Goal: Task Accomplishment & Management: Manage account settings

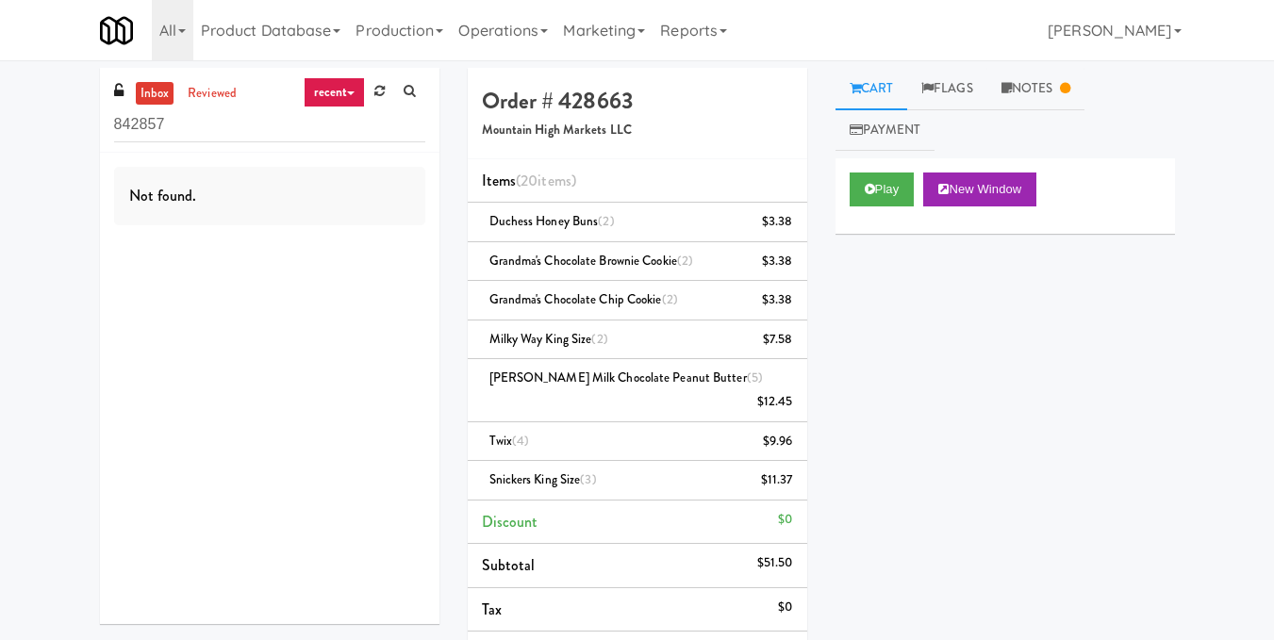
drag, startPoint x: 265, startPoint y: 128, endPoint x: 0, endPoint y: 147, distance: 265.7
click at [0, 147] on div "inbox reviewed recent all unclear take inventory issue suspicious failed recent…" at bounding box center [637, 491] width 1274 height 846
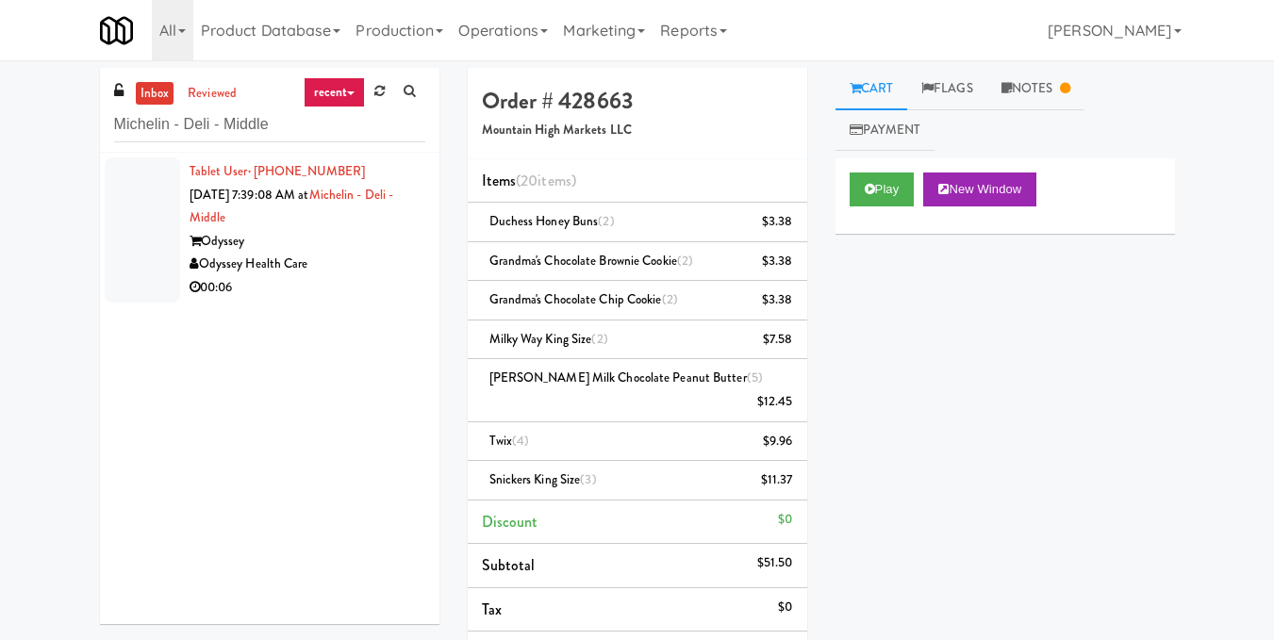
type input "Michelin - Deli - Middle"
click at [366, 281] on div "00:06" at bounding box center [308, 288] width 236 height 24
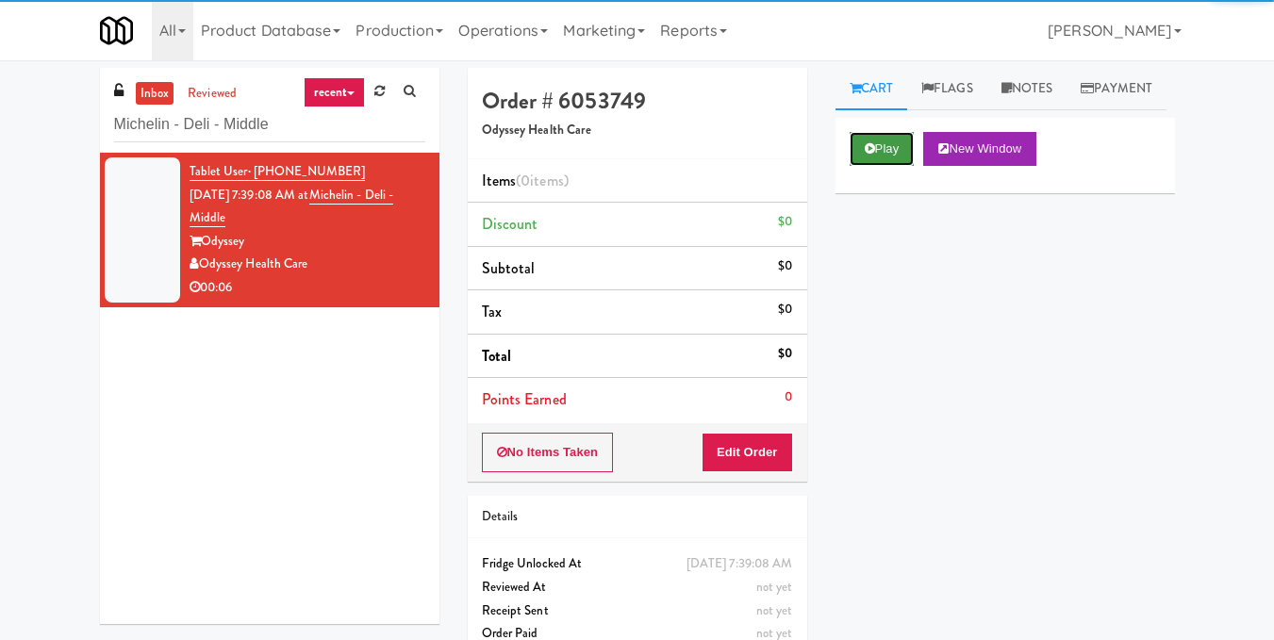
click at [900, 166] on button "Play" at bounding box center [882, 149] width 65 height 34
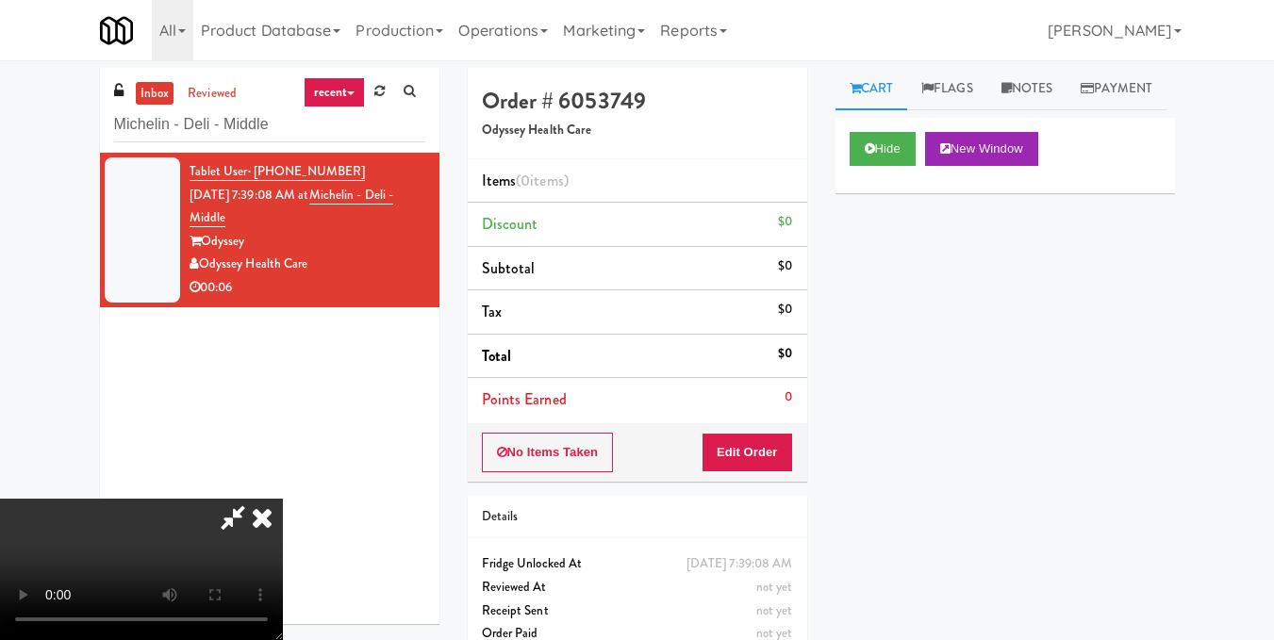
scroll to position [212, 0]
click at [877, 166] on button "Hide" at bounding box center [883, 149] width 66 height 34
click at [263, 518] on icon at bounding box center [261, 518] width 41 height 38
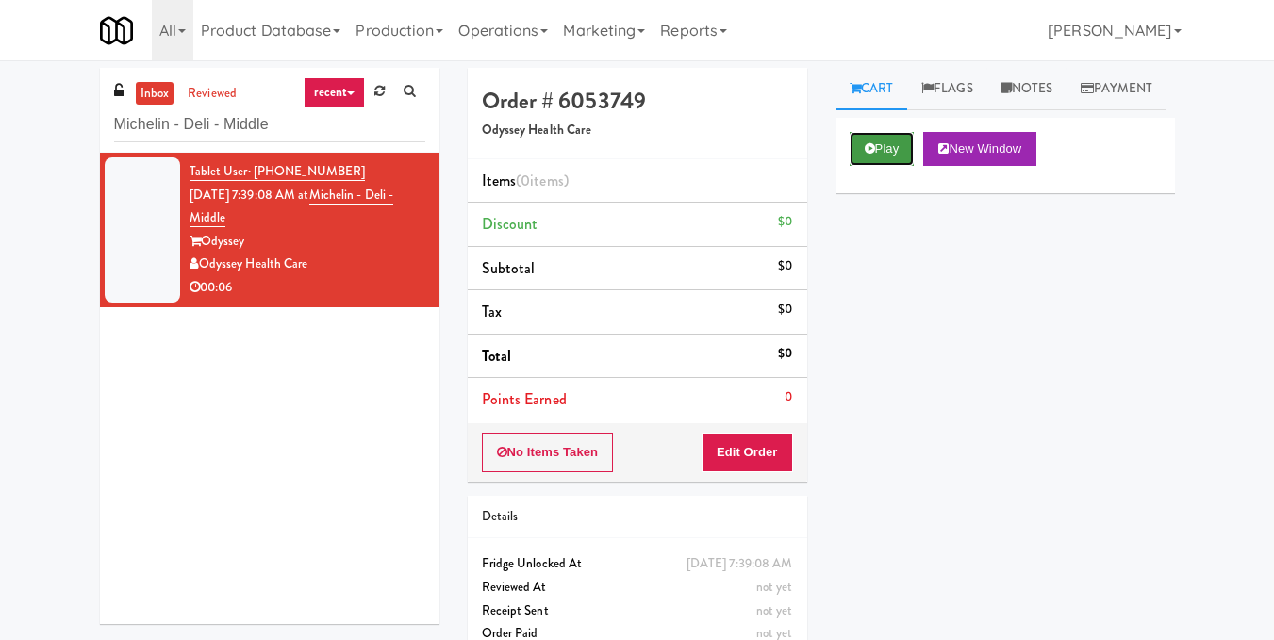
click at [892, 166] on button "Play" at bounding box center [882, 149] width 65 height 34
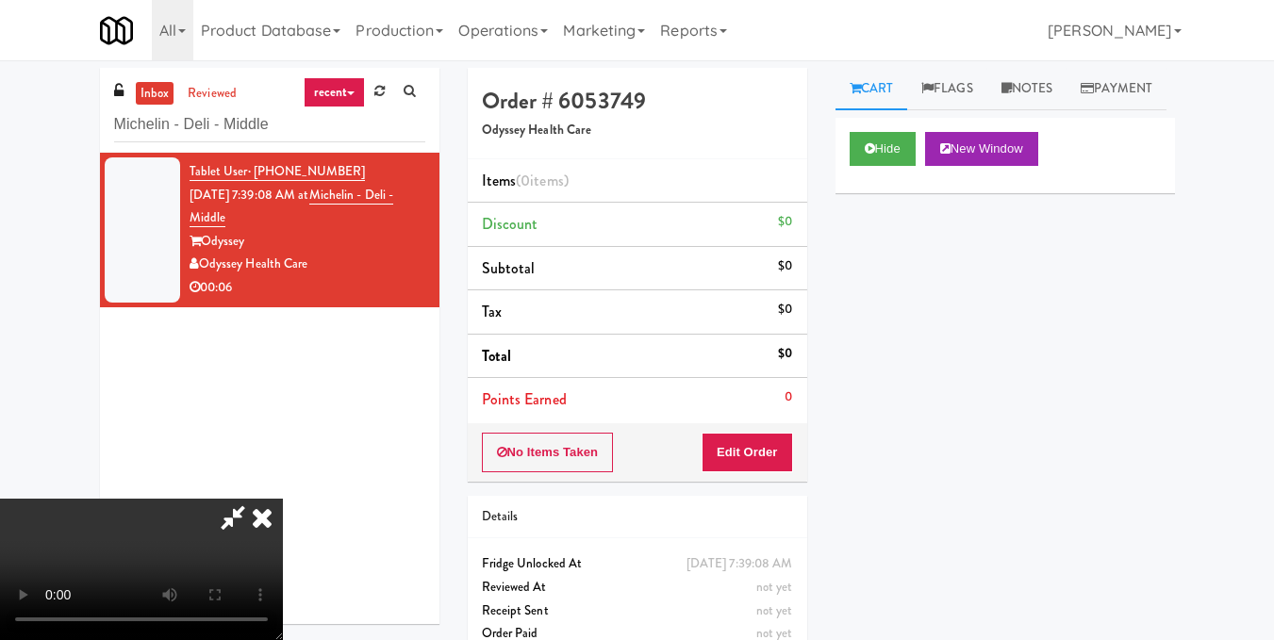
click at [267, 514] on icon at bounding box center [261, 518] width 41 height 38
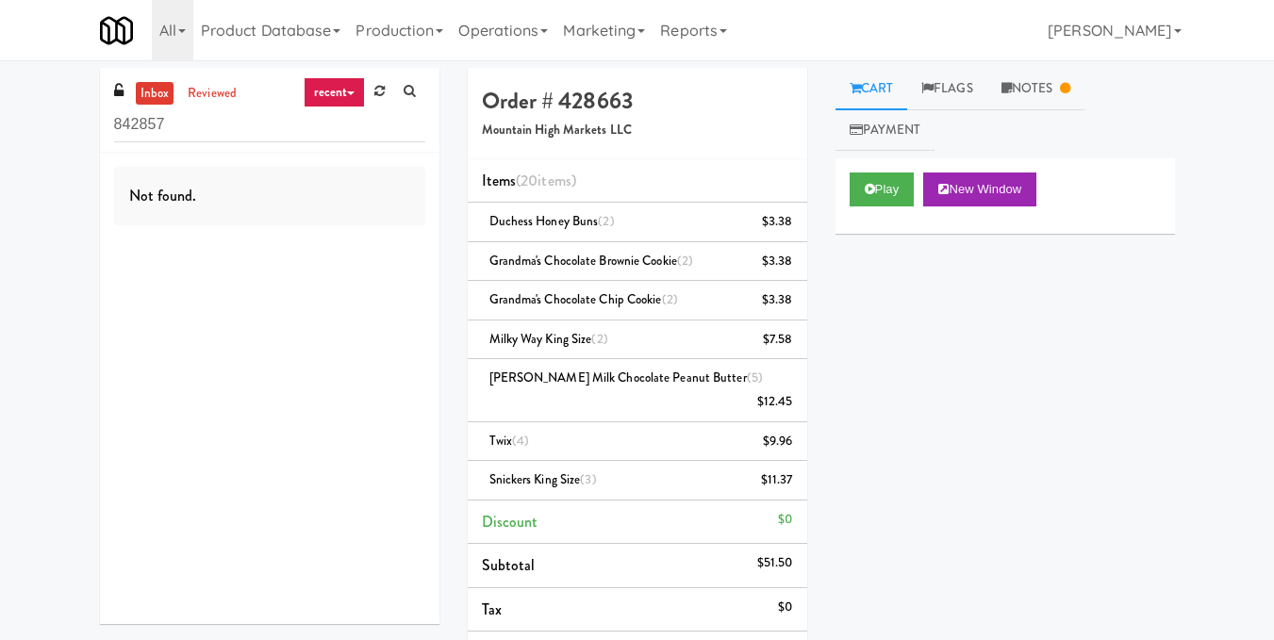
drag, startPoint x: 268, startPoint y: 124, endPoint x: 15, endPoint y: 95, distance: 254.4
click at [15, 95] on div "inbox reviewed recent all unclear take inventory issue suspicious failed recent…" at bounding box center [637, 491] width 1274 height 846
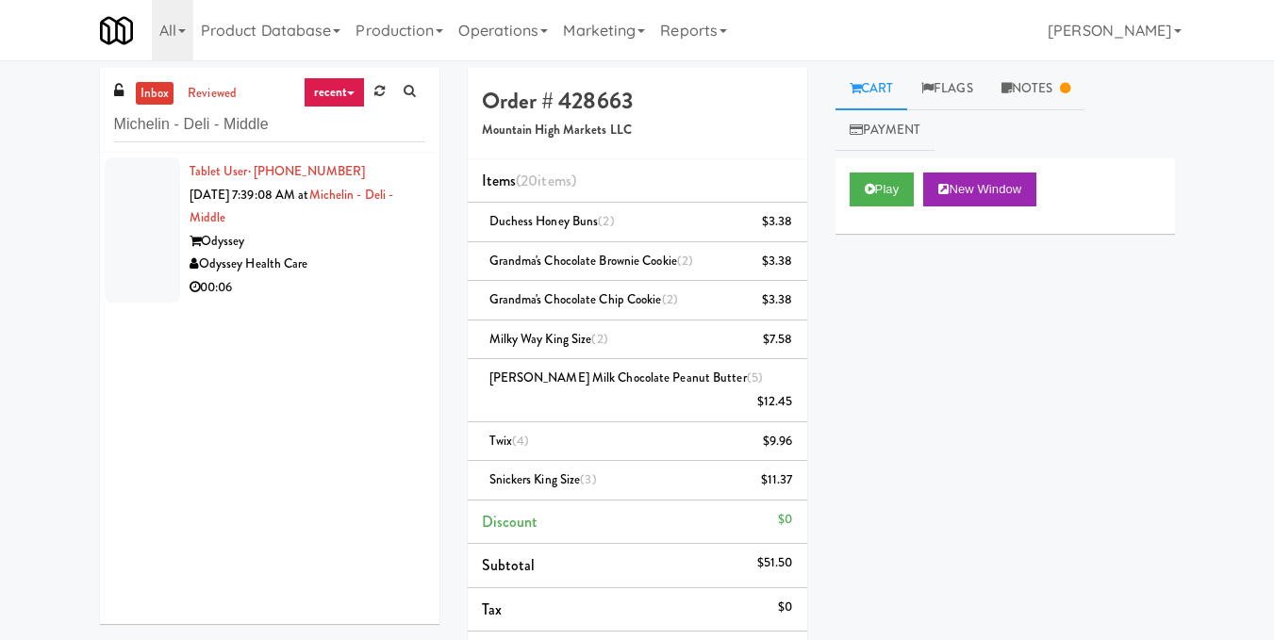
click at [374, 267] on div "Odyssey Health Care" at bounding box center [308, 265] width 236 height 24
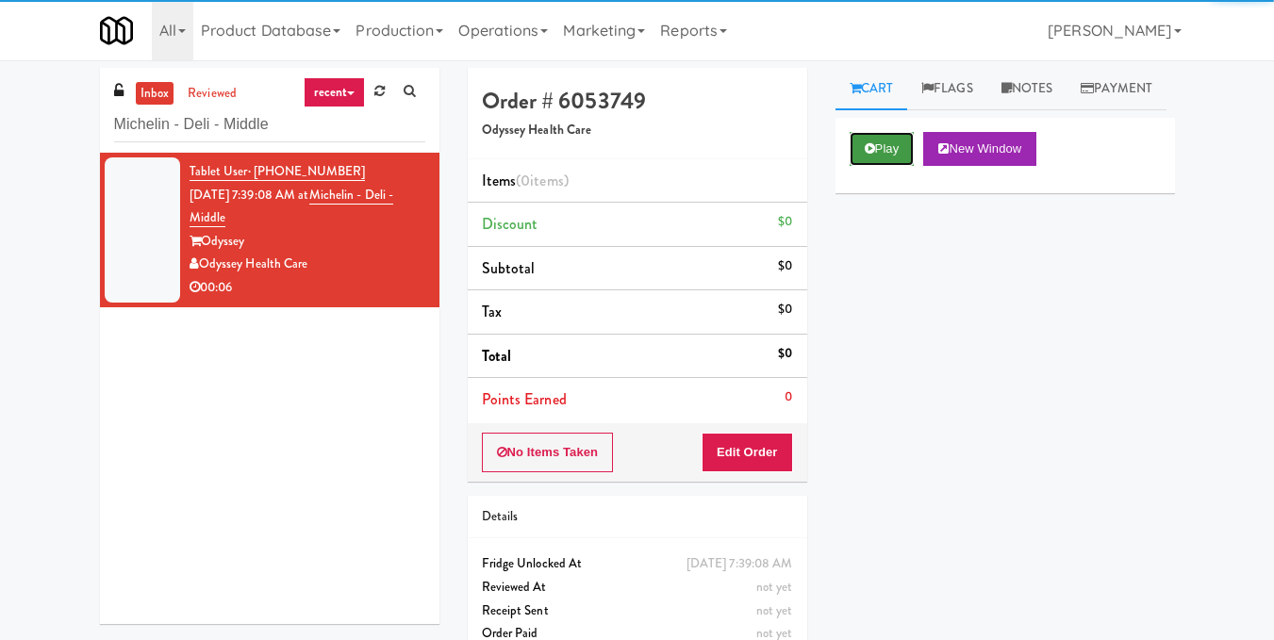
click at [906, 166] on button "Play" at bounding box center [882, 149] width 65 height 34
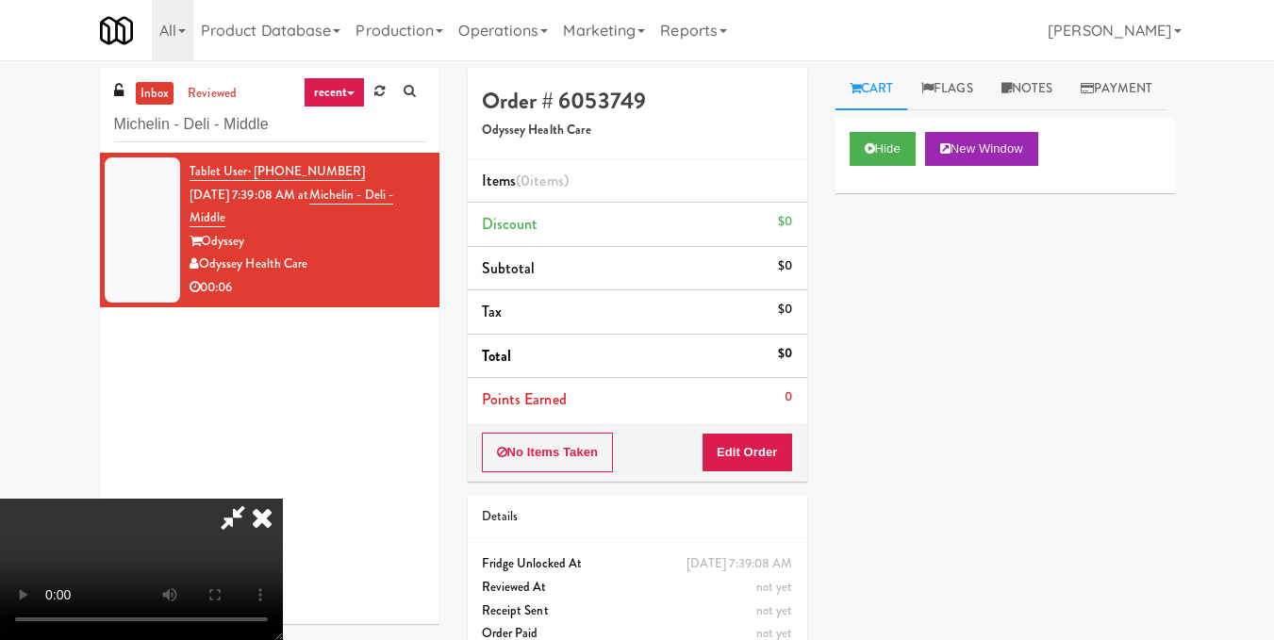
click at [262, 514] on icon at bounding box center [261, 518] width 41 height 38
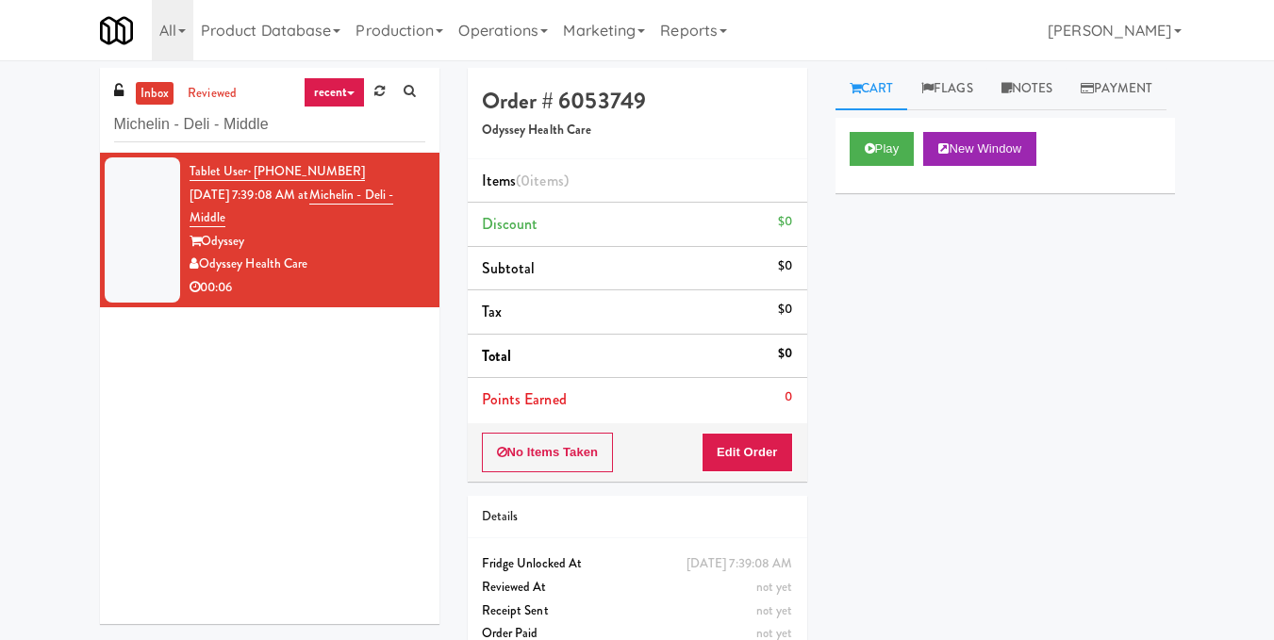
click at [867, 193] on div "Play New Window" at bounding box center [1005, 155] width 339 height 75
click at [892, 166] on button "Play" at bounding box center [882, 149] width 65 height 34
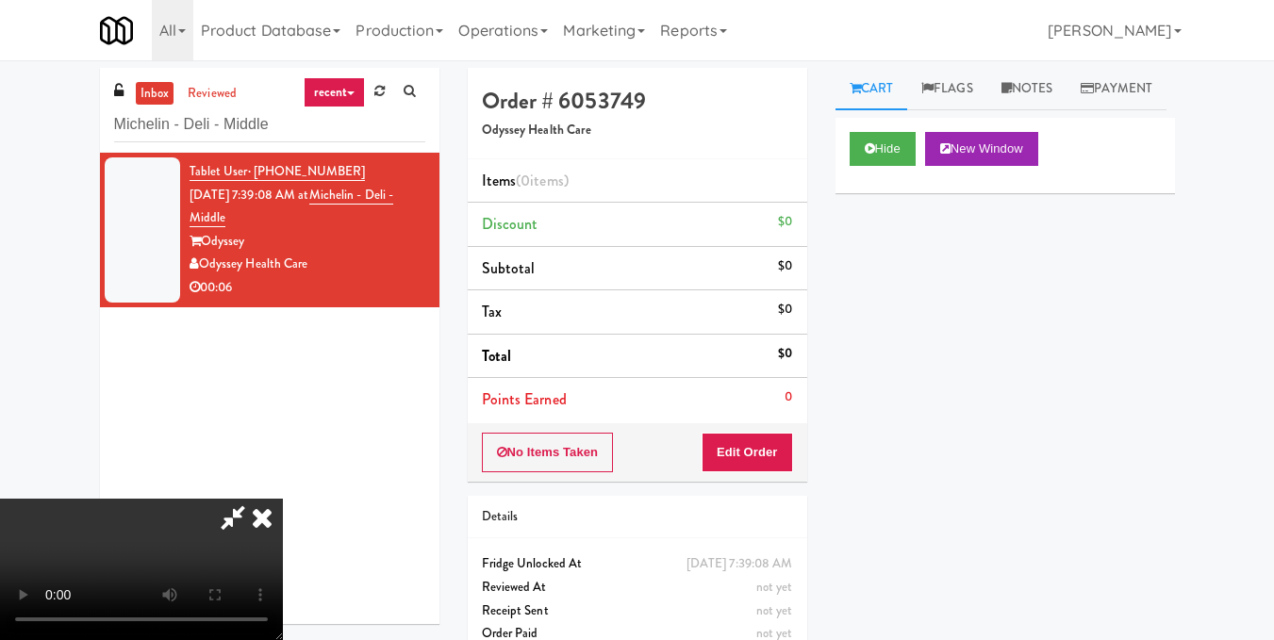
click at [262, 516] on icon at bounding box center [261, 518] width 41 height 38
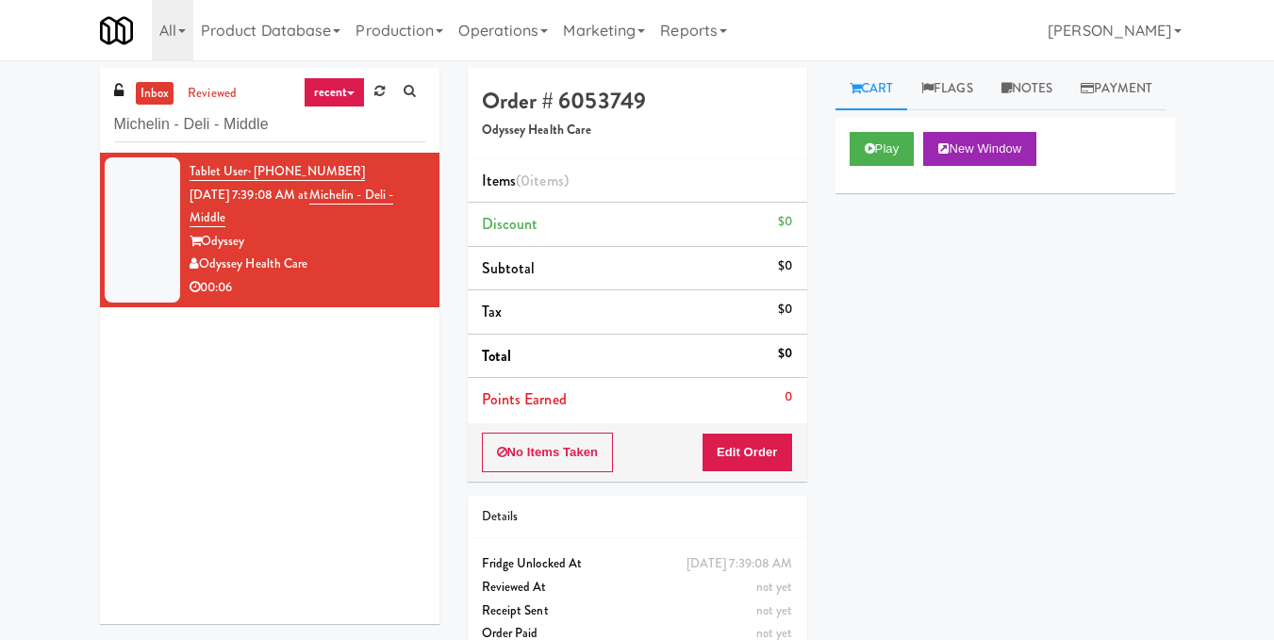
click at [910, 170] on div "Play New Window" at bounding box center [1005, 155] width 339 height 75
click at [909, 166] on button "Play" at bounding box center [882, 149] width 65 height 34
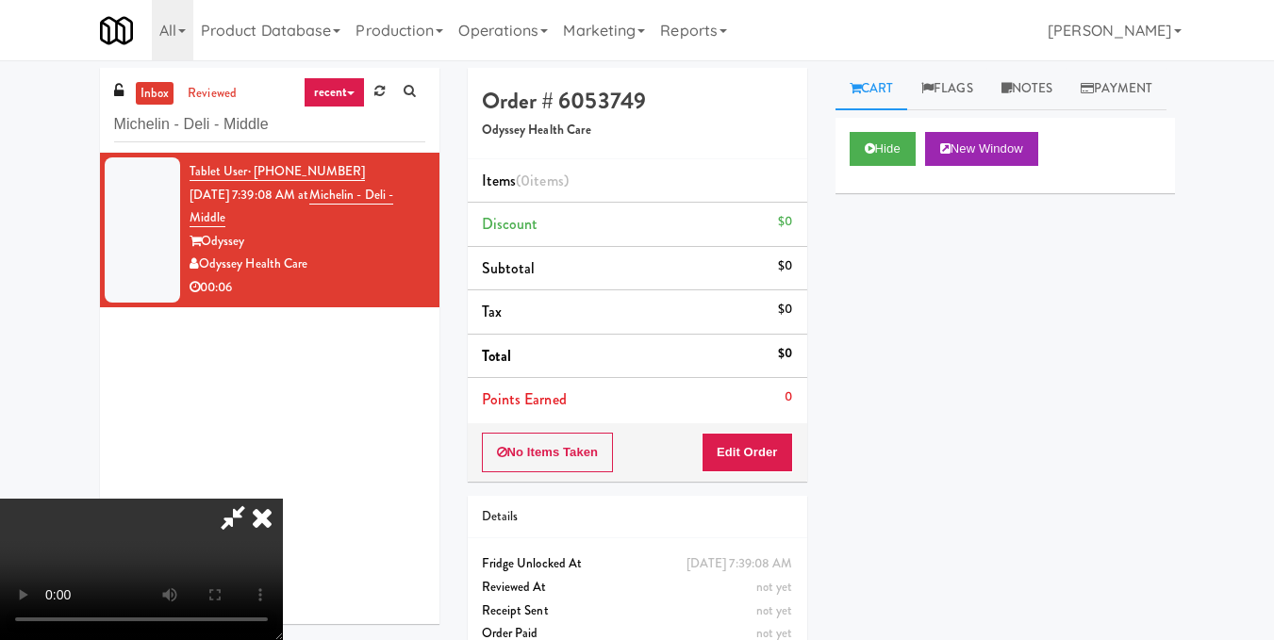
click at [278, 522] on icon at bounding box center [261, 518] width 41 height 38
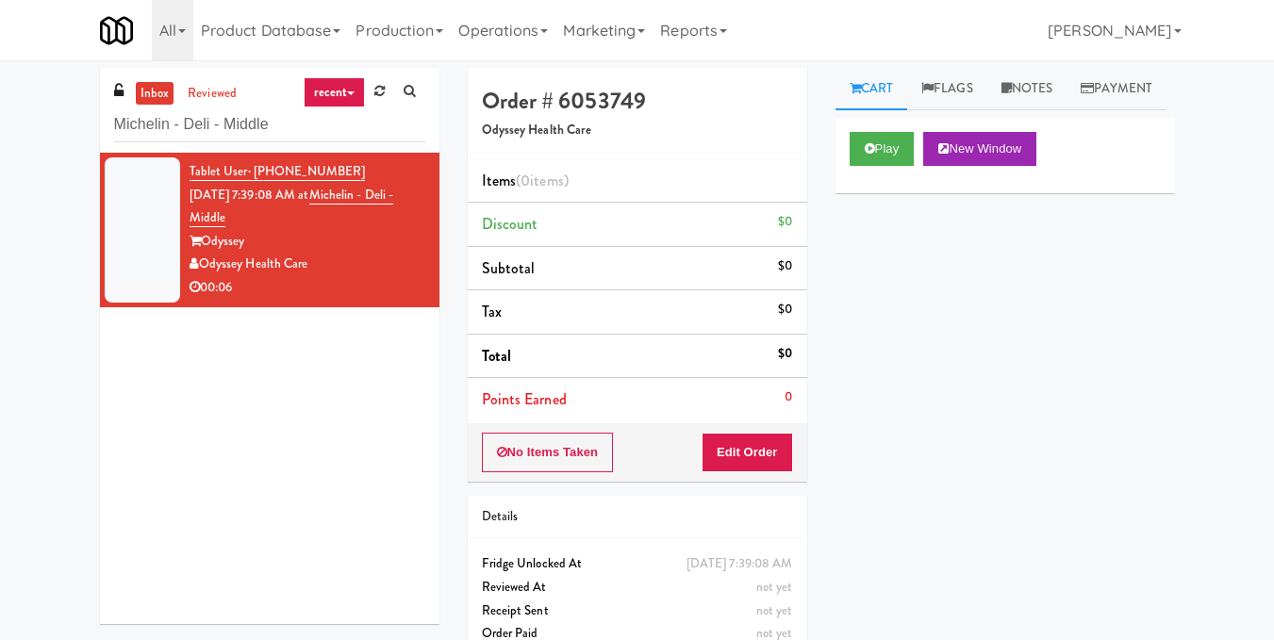
click at [868, 172] on div "Play New Window" at bounding box center [1005, 155] width 339 height 75
click at [877, 166] on button "Play" at bounding box center [882, 149] width 65 height 34
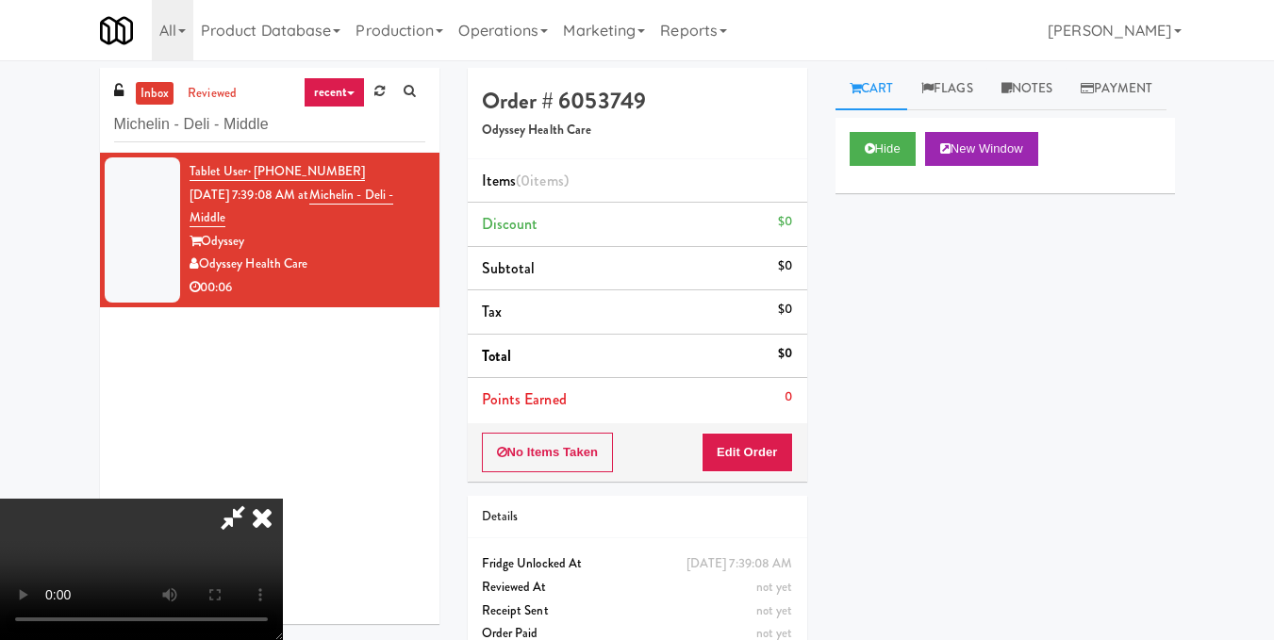
click at [253, 522] on div at bounding box center [141, 569] width 283 height 141
drag, startPoint x: 274, startPoint y: 520, endPoint x: 262, endPoint y: 506, distance: 18.0
click at [274, 521] on icon at bounding box center [261, 518] width 41 height 38
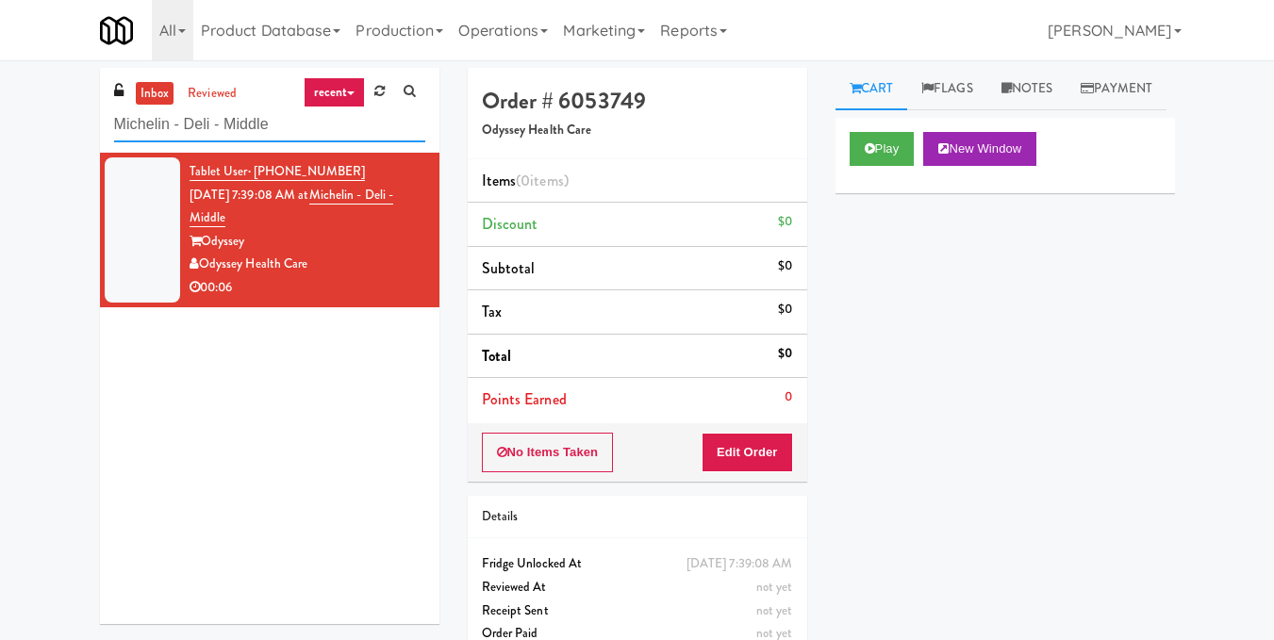
drag, startPoint x: 359, startPoint y: 119, endPoint x: 0, endPoint y: 173, distance: 363.3
click at [0, 173] on div "inbox reviewed recent all unclear take inventory issue suspicious failed recent…" at bounding box center [637, 371] width 1274 height 606
paste input "Taylor Left"
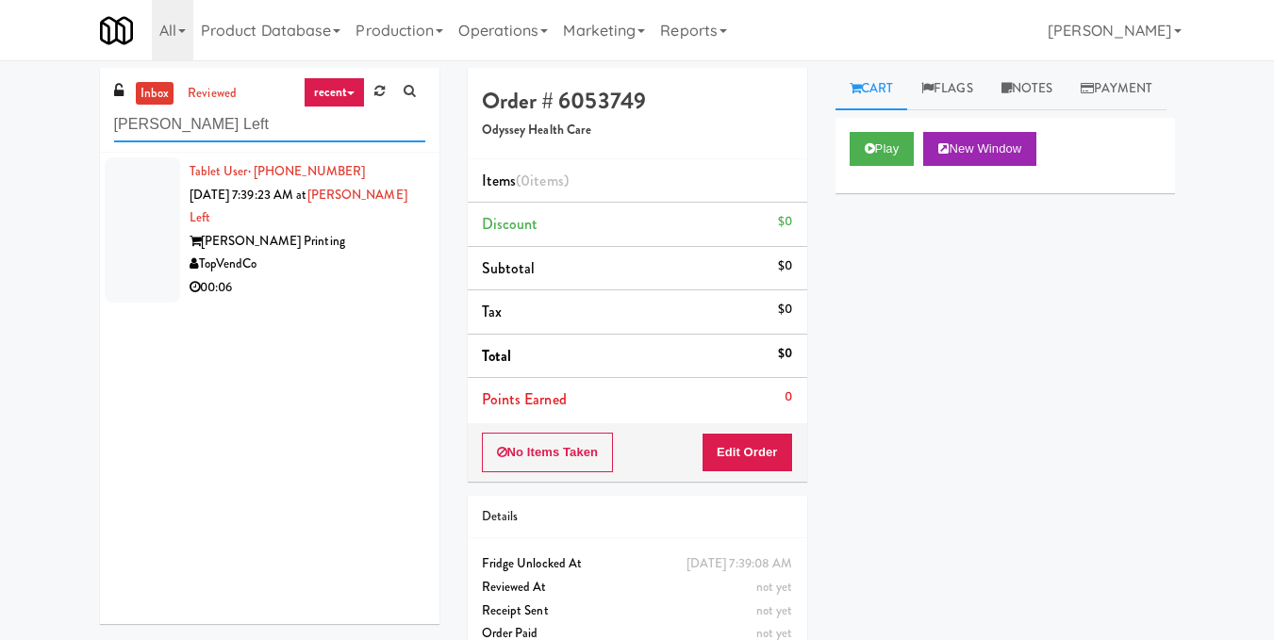
type input "Taylor Left"
click at [371, 276] on div "00:06" at bounding box center [308, 288] width 236 height 24
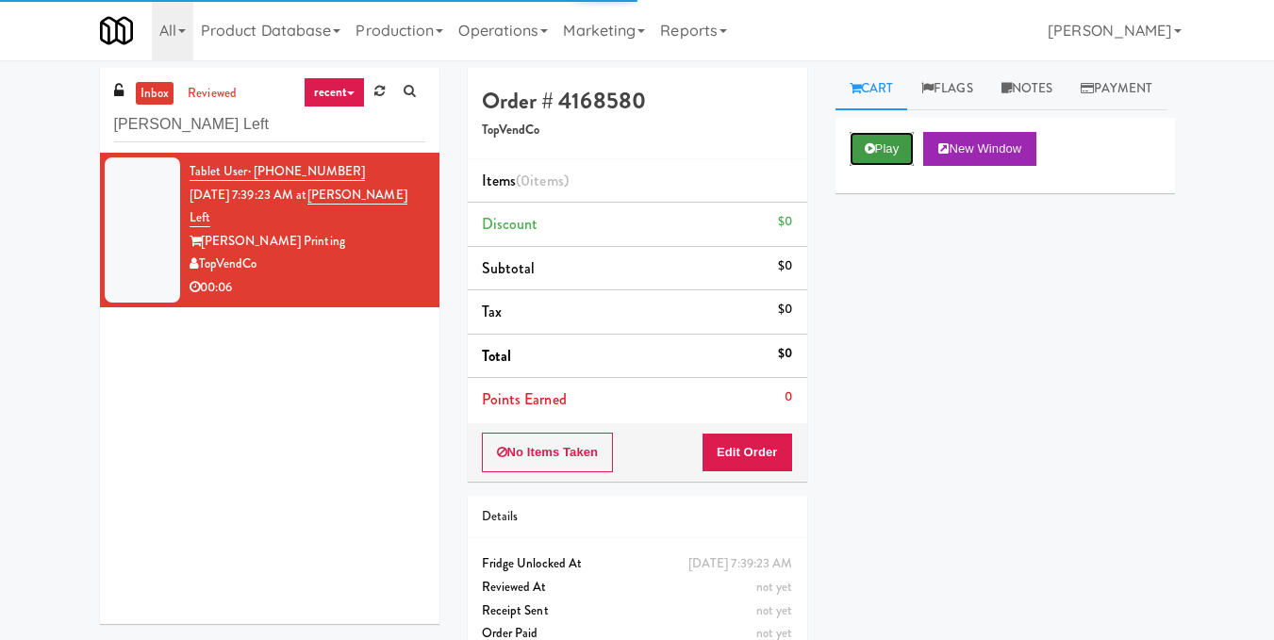
click at [877, 166] on button "Play" at bounding box center [882, 149] width 65 height 34
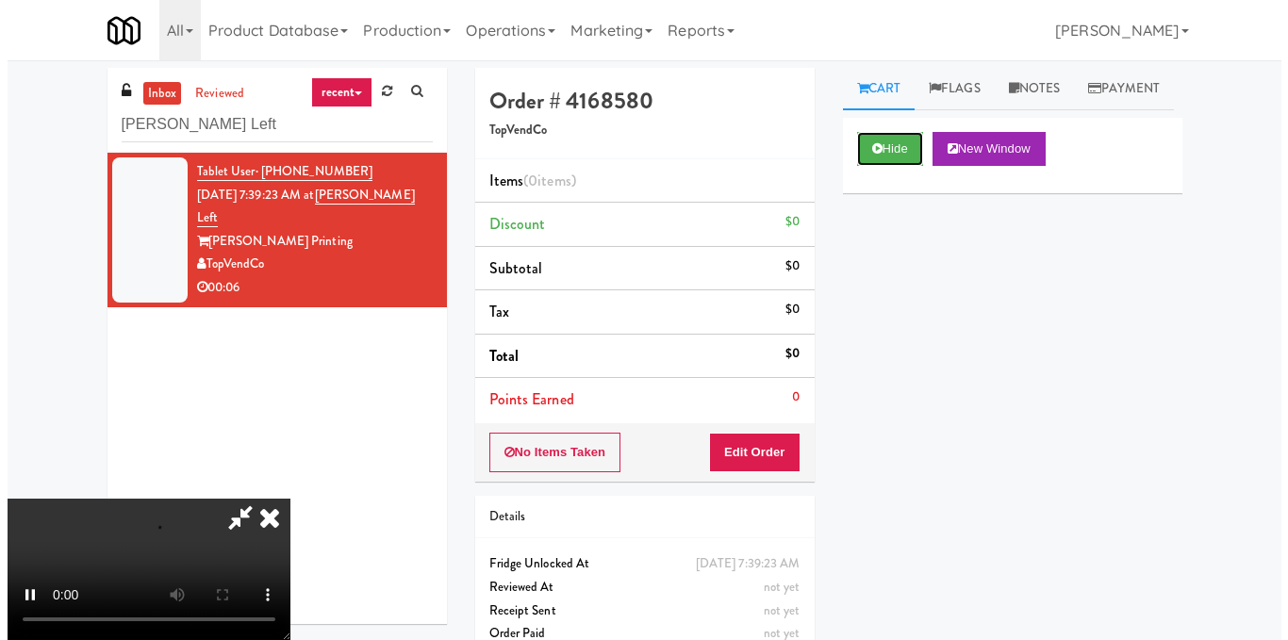
scroll to position [212, 0]
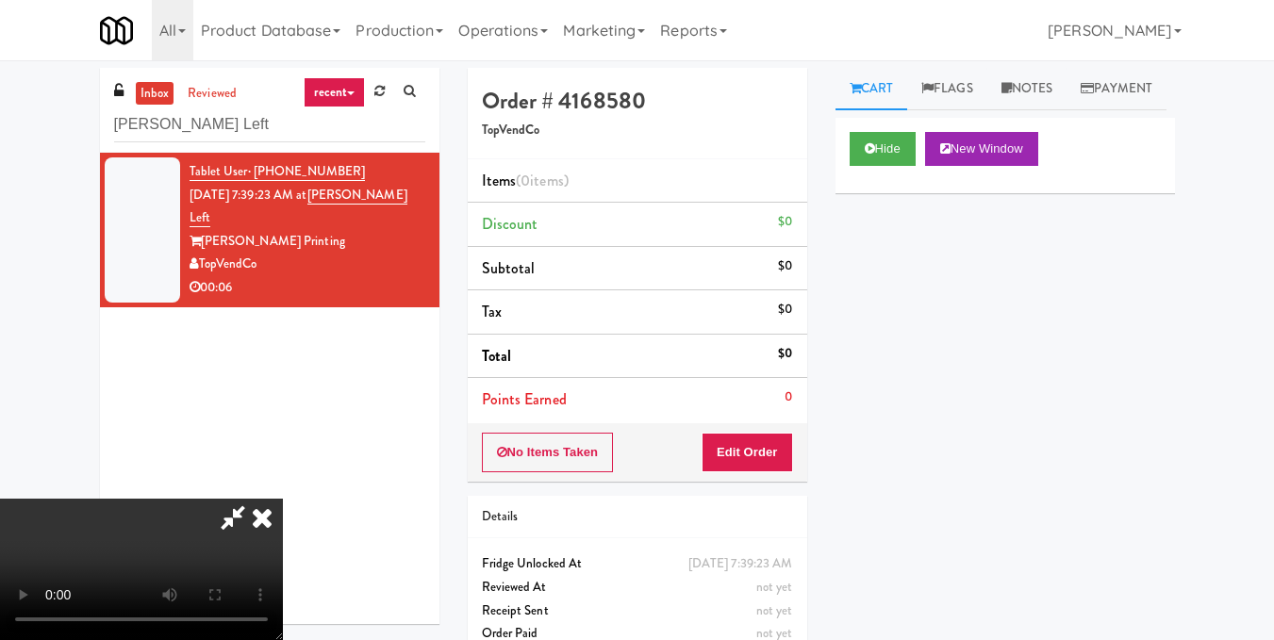
click at [283, 499] on video at bounding box center [141, 569] width 283 height 141
click at [781, 450] on button "Edit Order" at bounding box center [747, 453] width 91 height 40
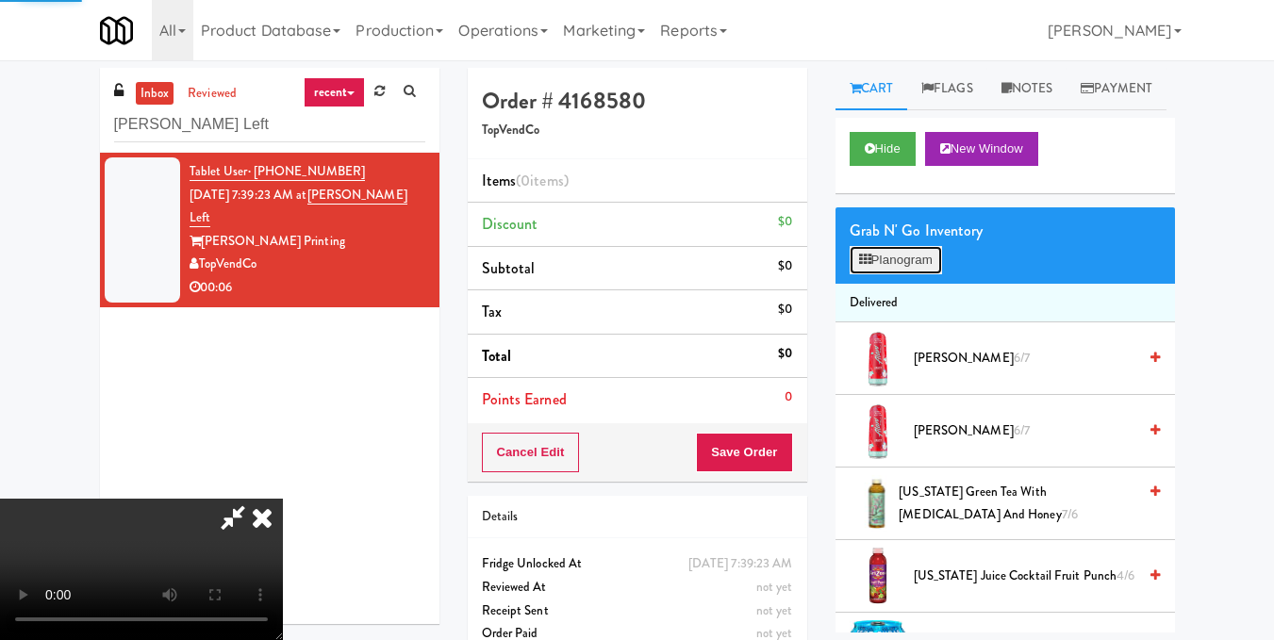
click at [901, 274] on button "Planogram" at bounding box center [896, 260] width 92 height 28
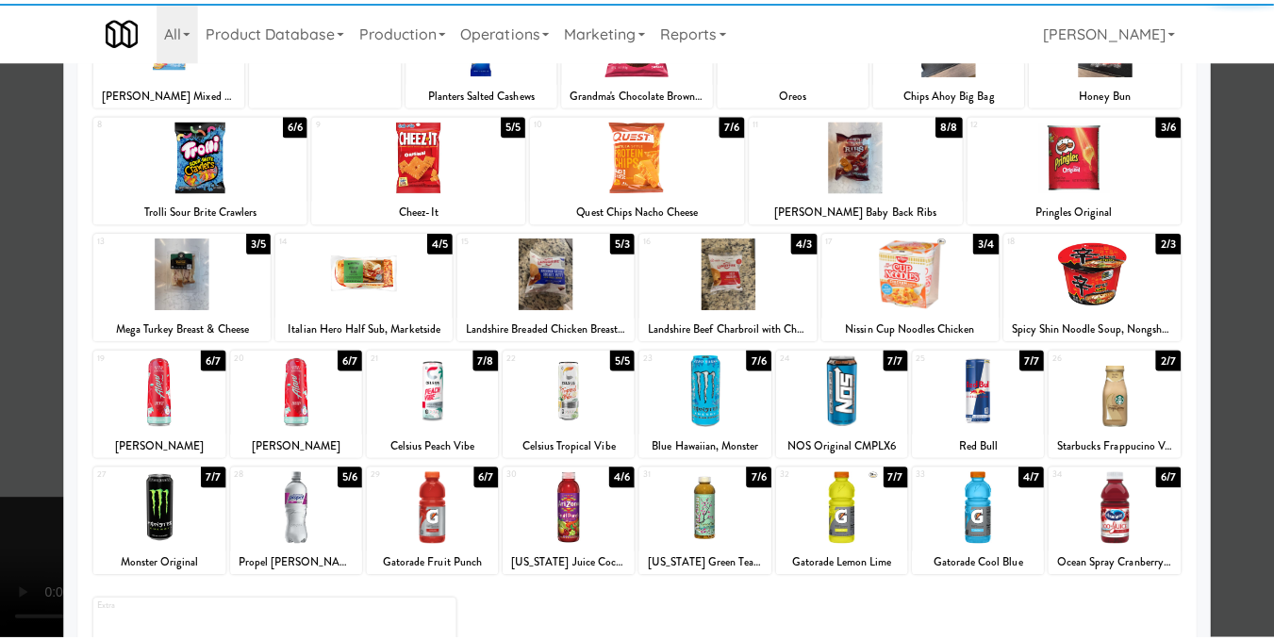
scroll to position [189, 0]
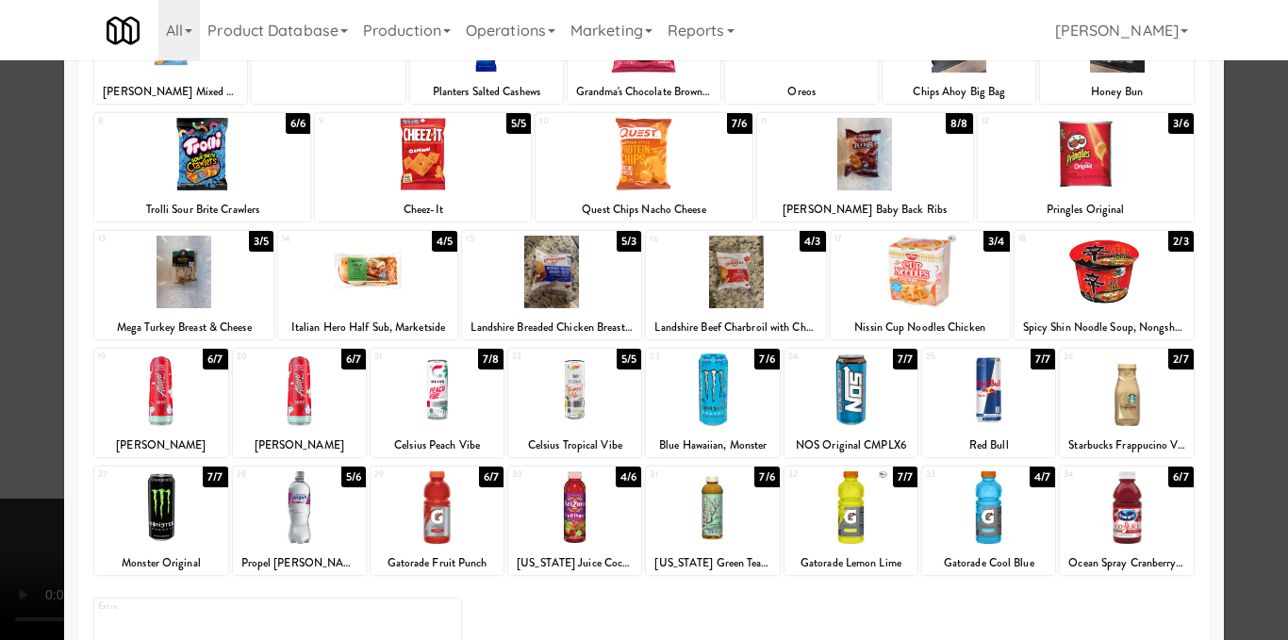
drag, startPoint x: 1137, startPoint y: 400, endPoint x: 1196, endPoint y: 373, distance: 64.5
click at [1138, 401] on div at bounding box center [1126, 390] width 133 height 73
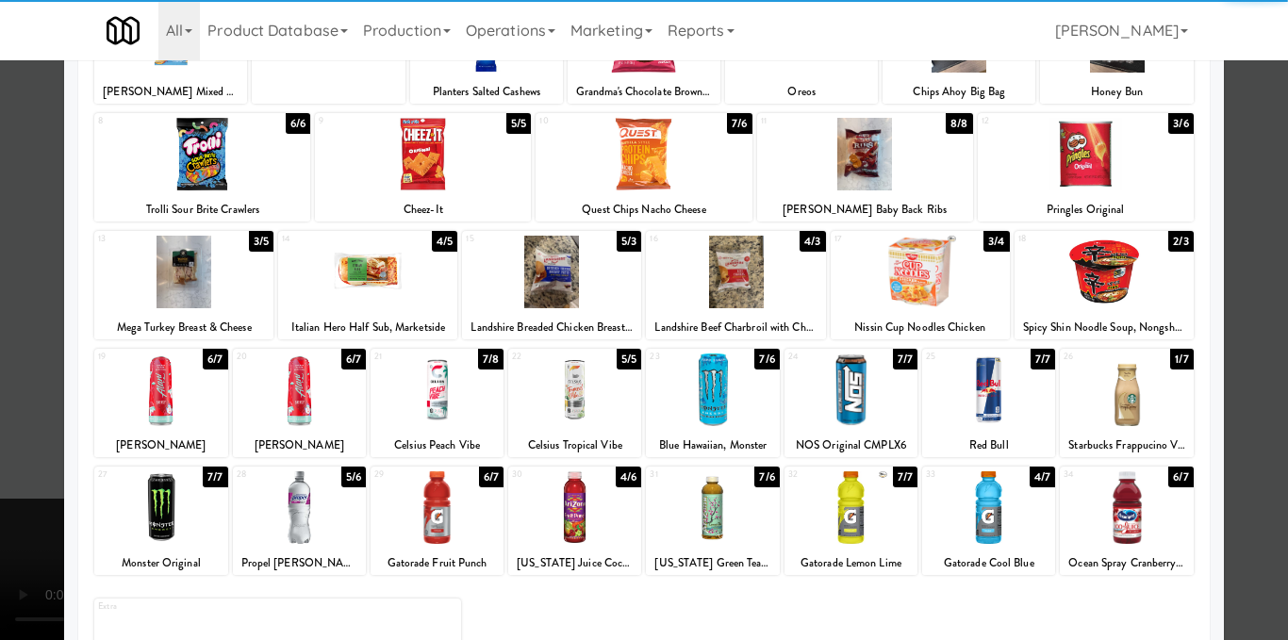
click at [1254, 334] on div at bounding box center [644, 320] width 1288 height 640
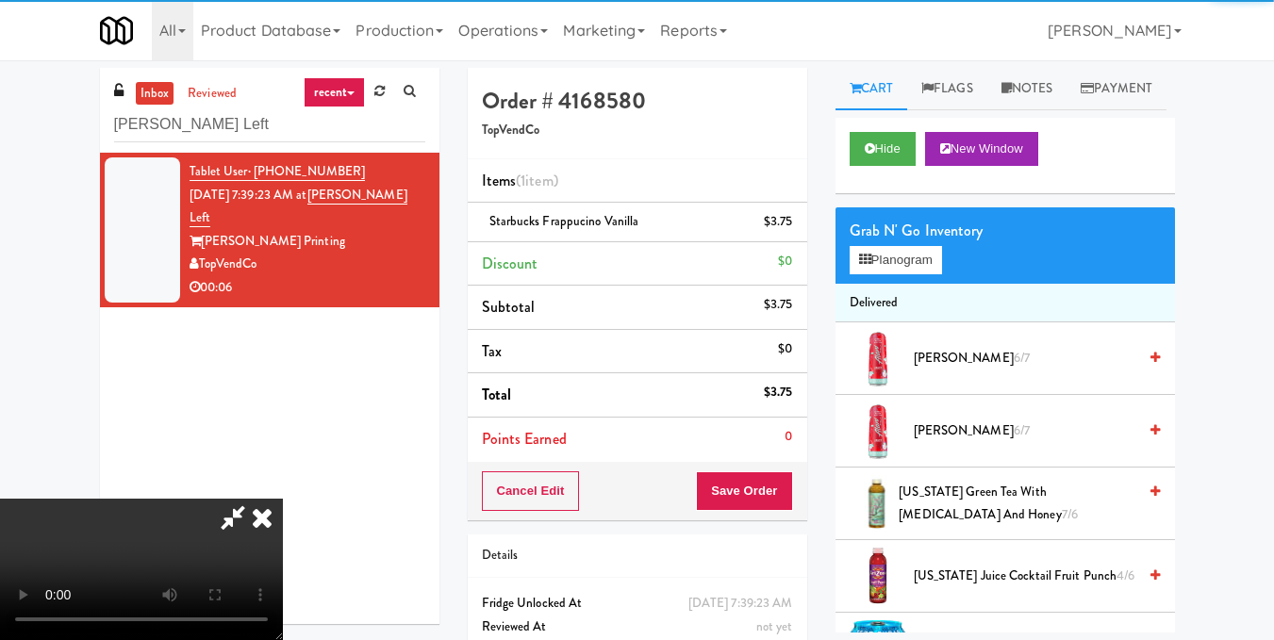
click at [283, 499] on video at bounding box center [141, 569] width 283 height 141
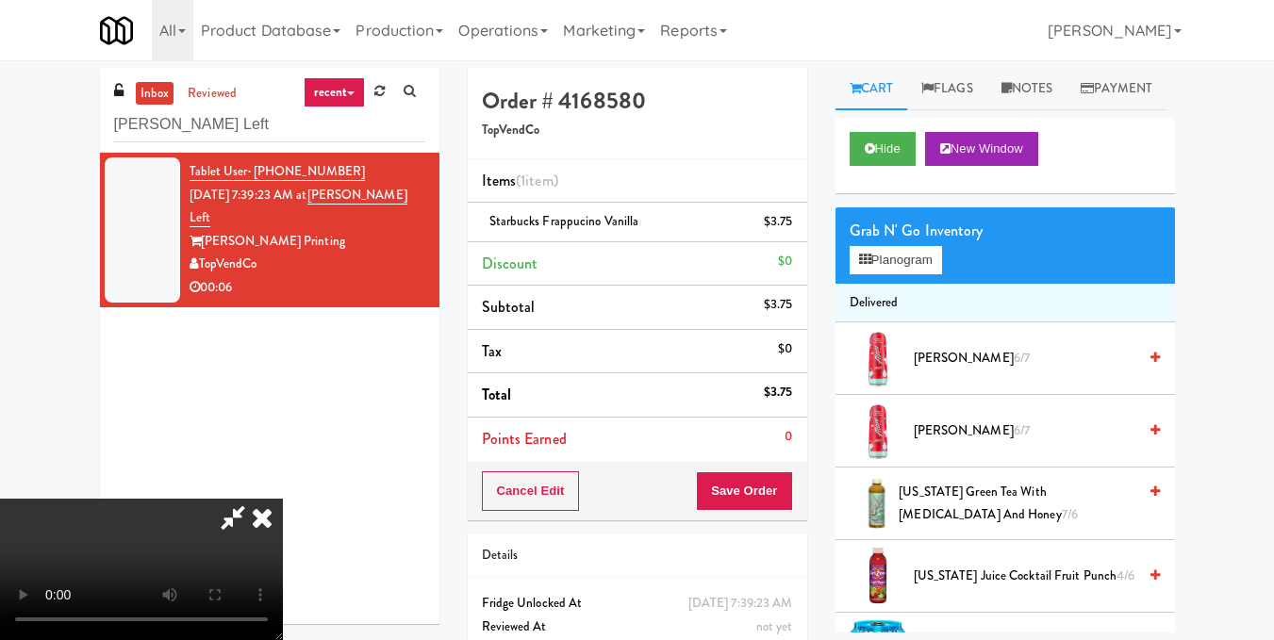
click at [283, 499] on video at bounding box center [141, 569] width 283 height 141
click at [885, 274] on button "Planogram" at bounding box center [896, 260] width 92 height 28
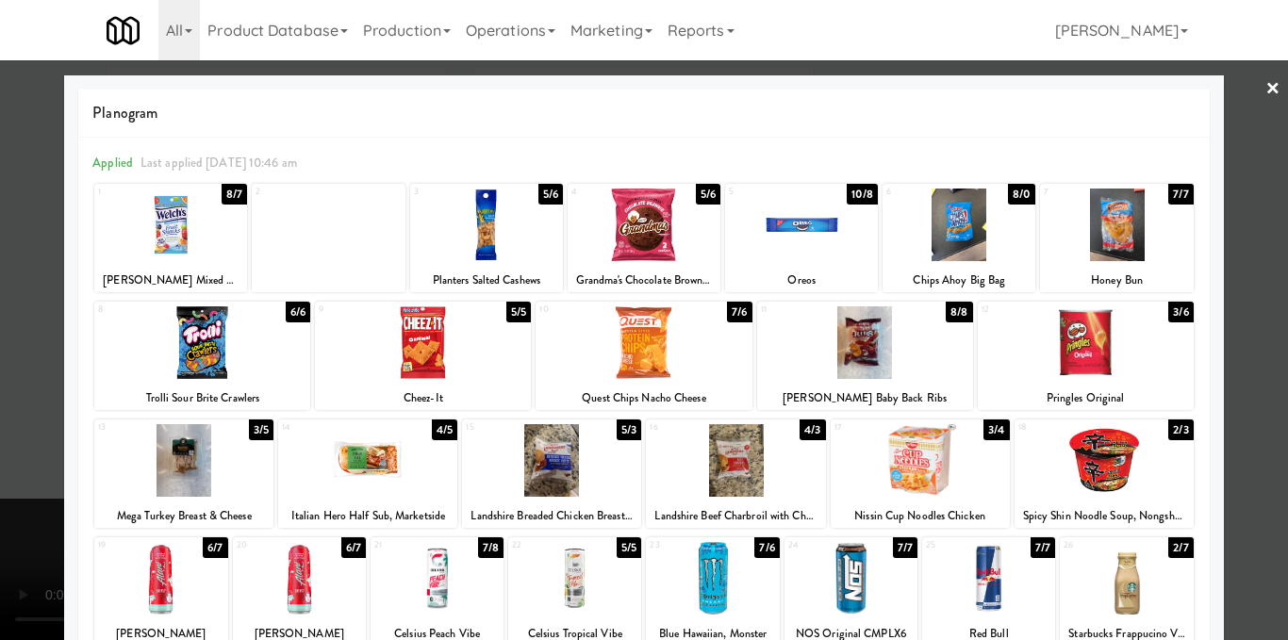
click at [1254, 357] on div at bounding box center [644, 320] width 1288 height 640
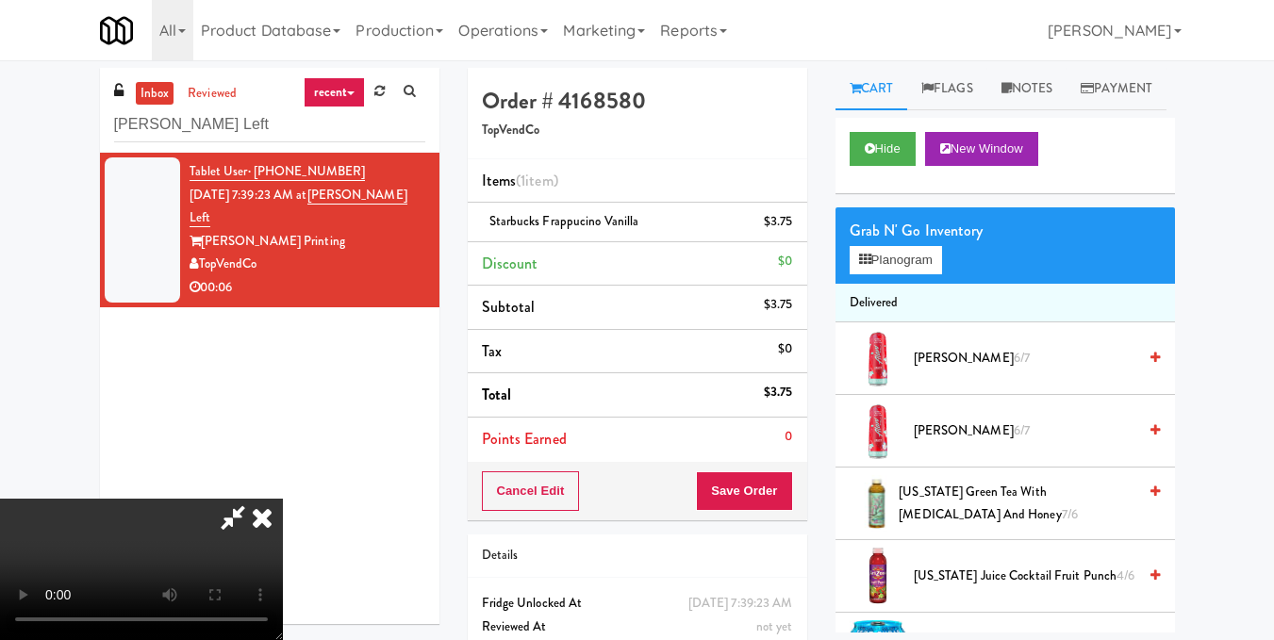
click at [283, 499] on video at bounding box center [141, 569] width 283 height 141
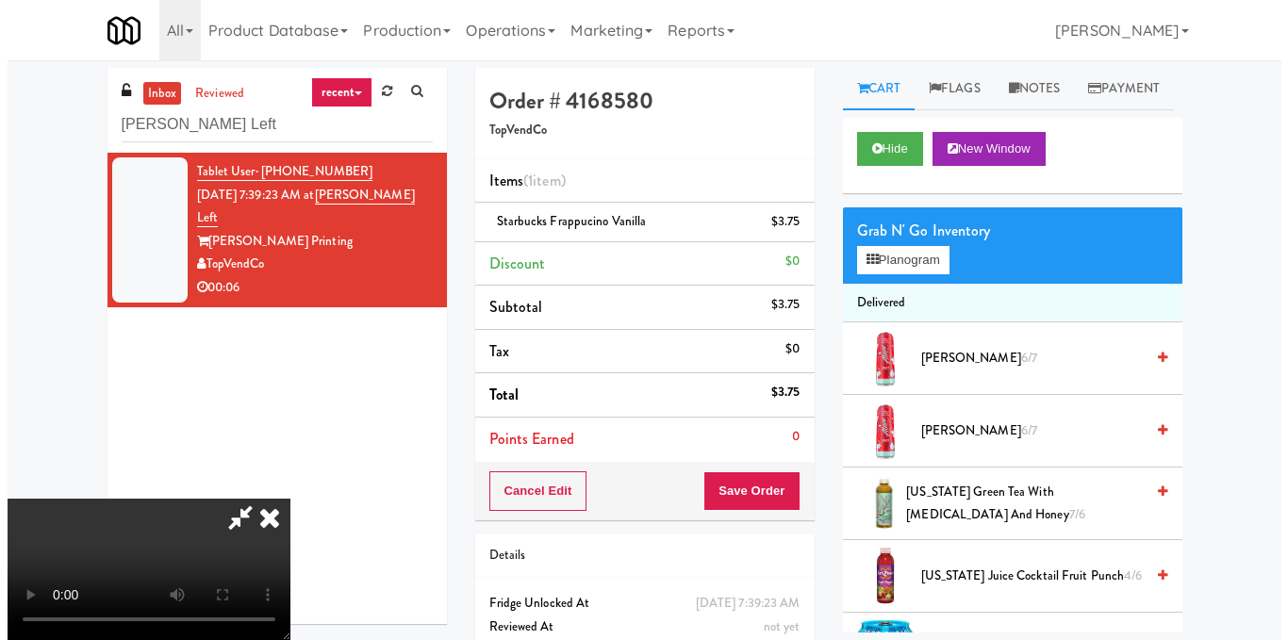
scroll to position [24, 0]
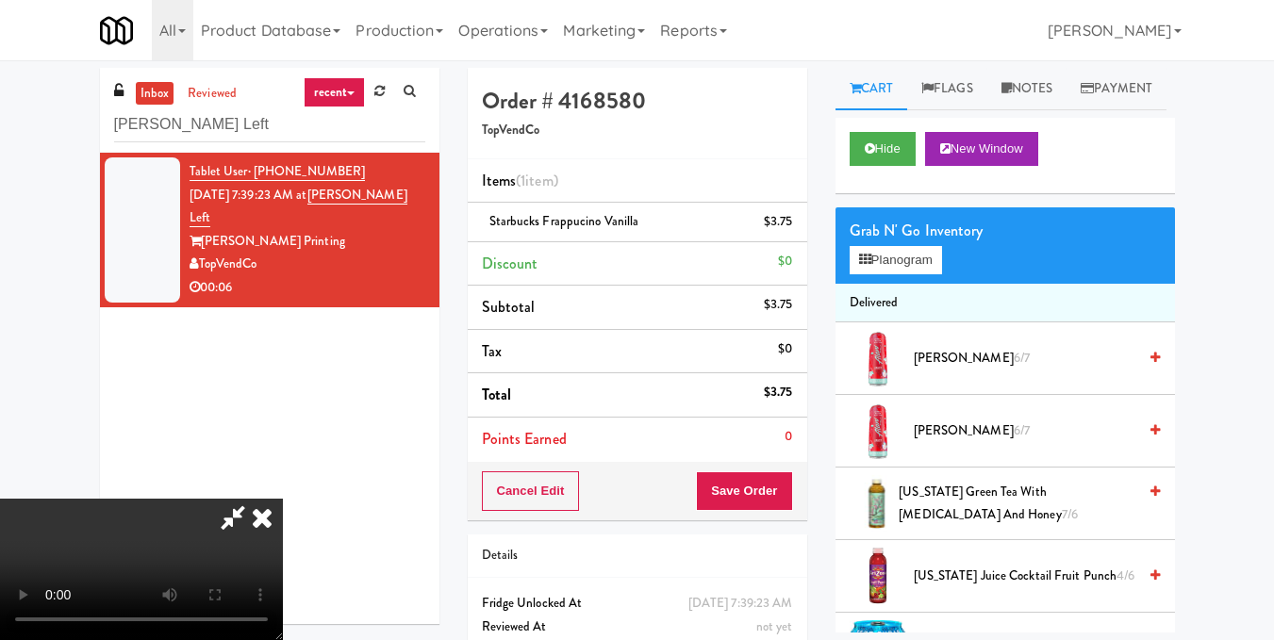
click at [283, 499] on video at bounding box center [141, 569] width 283 height 141
click at [902, 274] on button "Planogram" at bounding box center [896, 260] width 92 height 28
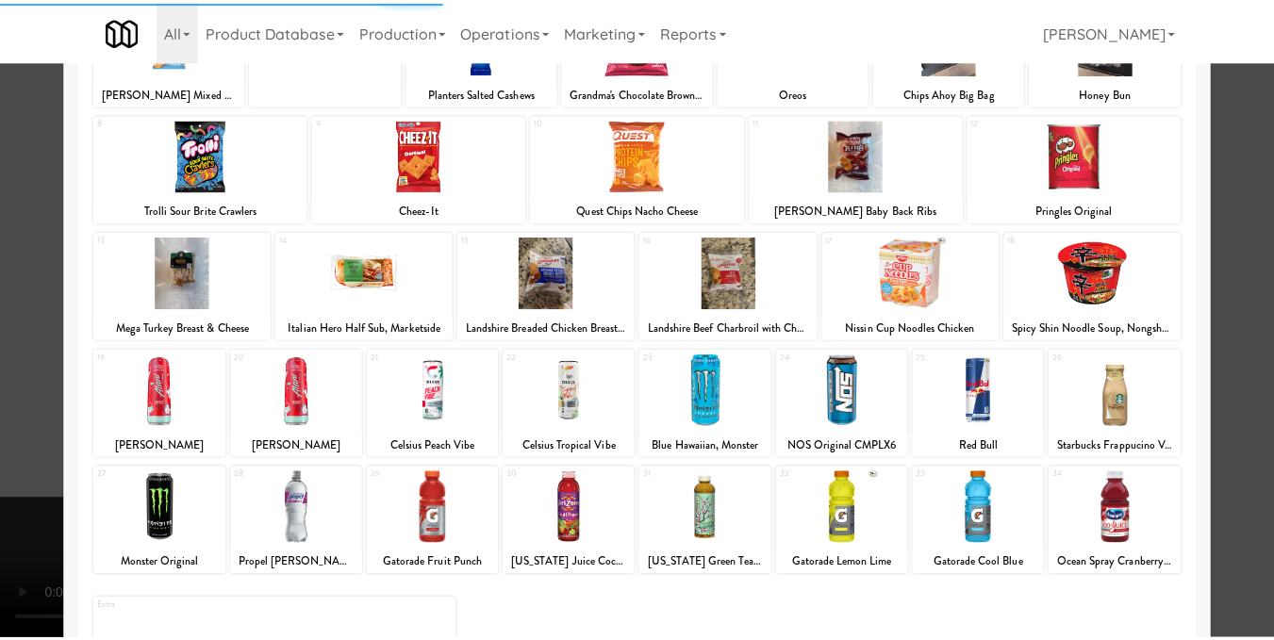
scroll to position [94, 0]
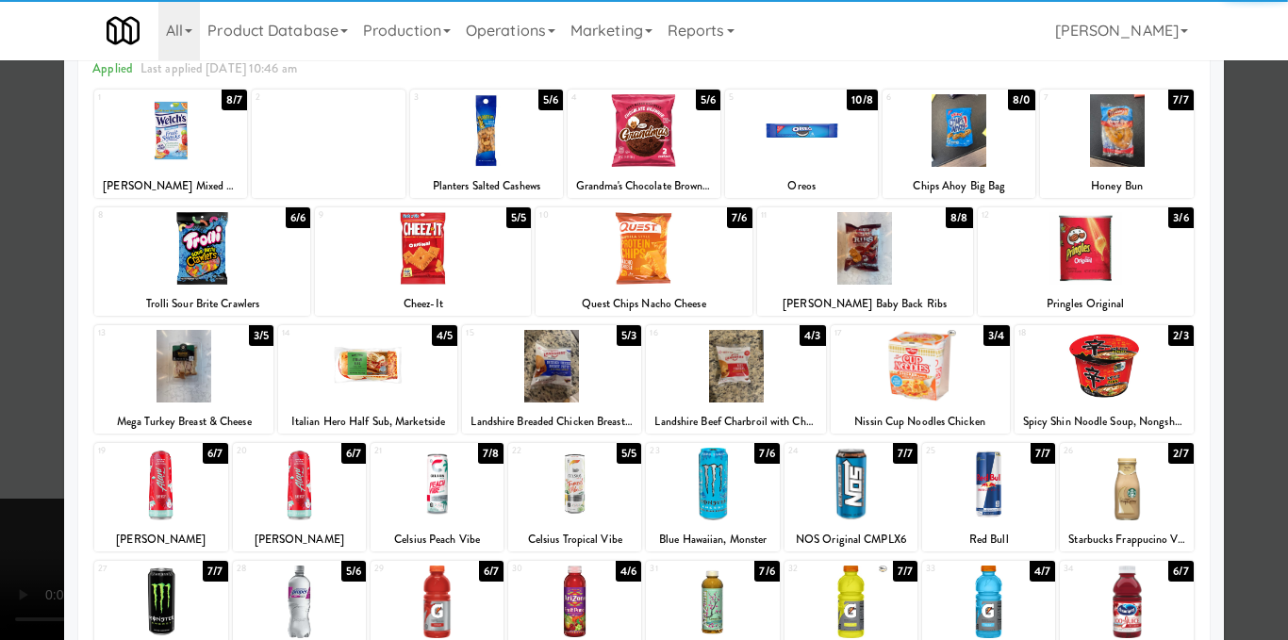
click at [864, 256] on div at bounding box center [865, 248] width 216 height 73
click at [1251, 295] on div at bounding box center [644, 320] width 1288 height 640
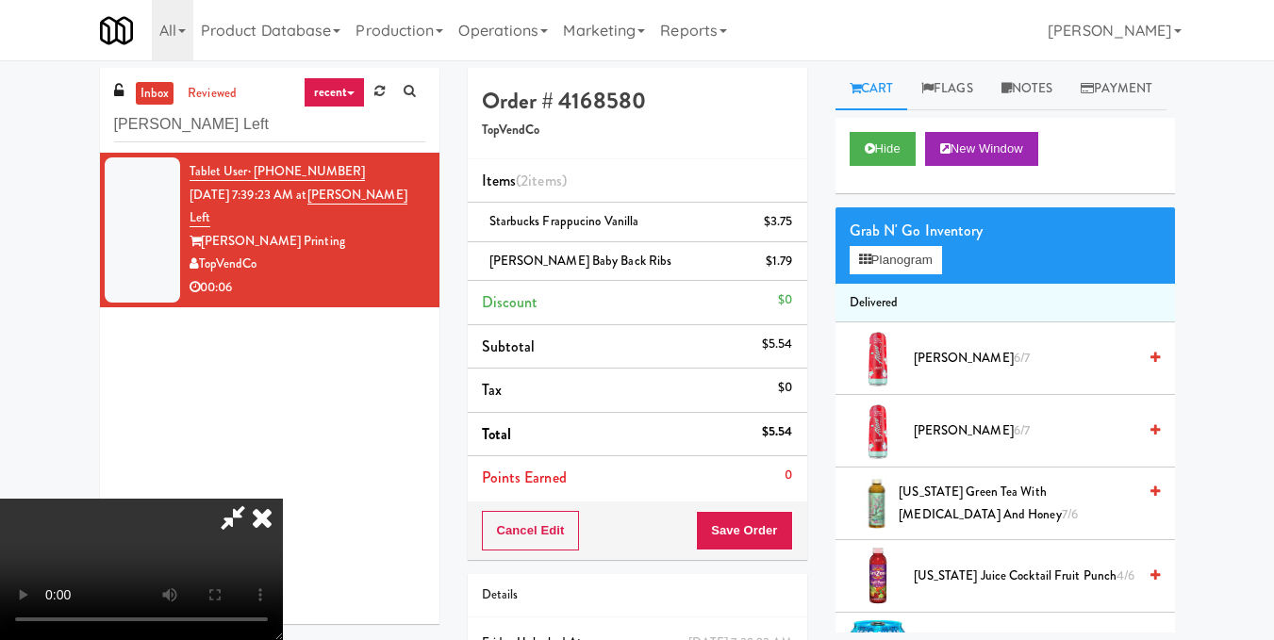
click at [283, 499] on icon at bounding box center [261, 518] width 41 height 38
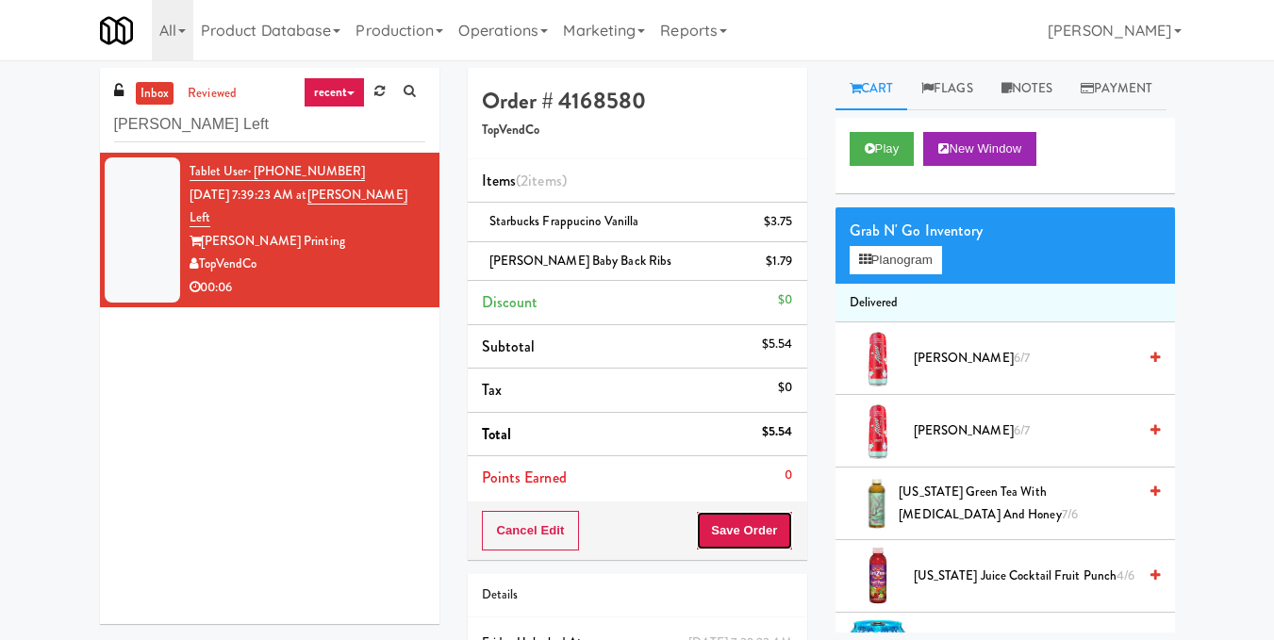
click at [748, 546] on button "Save Order" at bounding box center [744, 531] width 96 height 40
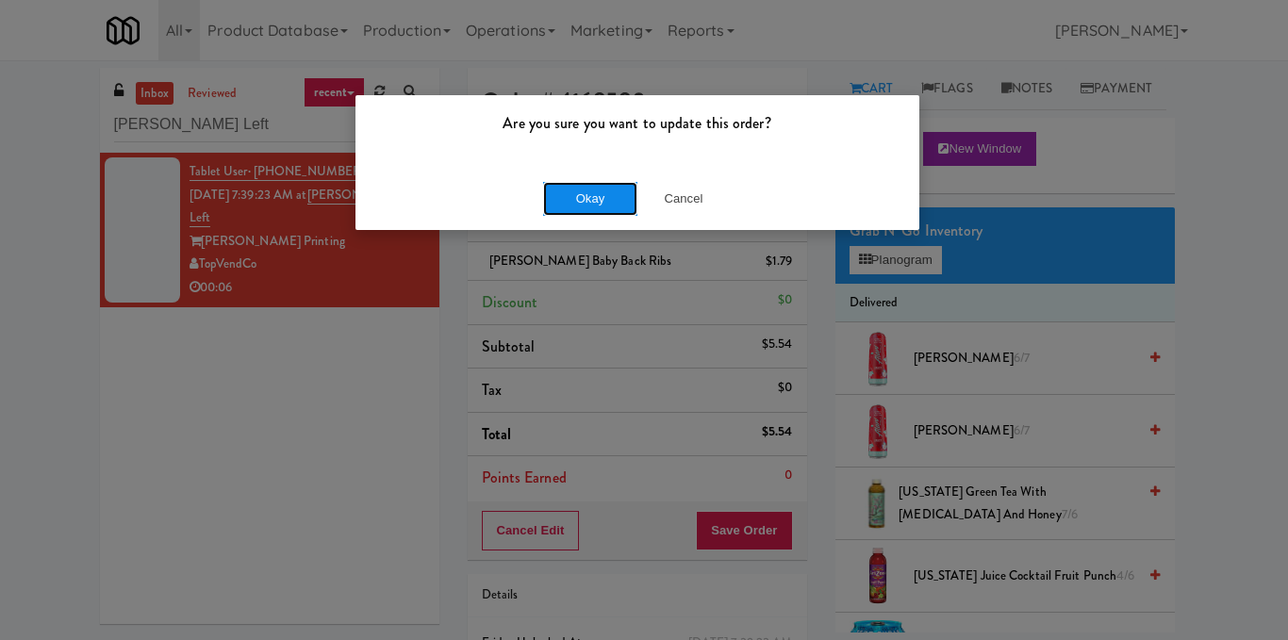
click at [594, 194] on button "Okay" at bounding box center [590, 199] width 94 height 34
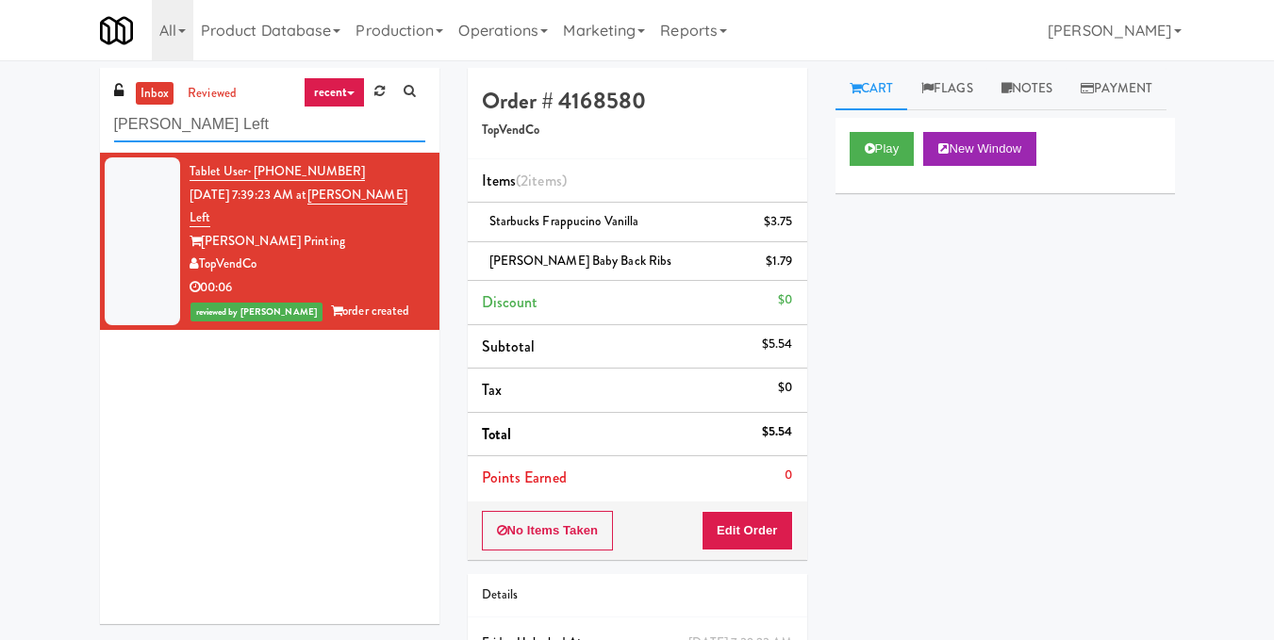
drag, startPoint x: 319, startPoint y: 120, endPoint x: 59, endPoint y: 138, distance: 260.0
click at [59, 138] on div "inbox reviewed recent all unclear take inventory issue suspicious failed recent…" at bounding box center [637, 410] width 1274 height 685
paste input "Michelin - Snack - Righ"
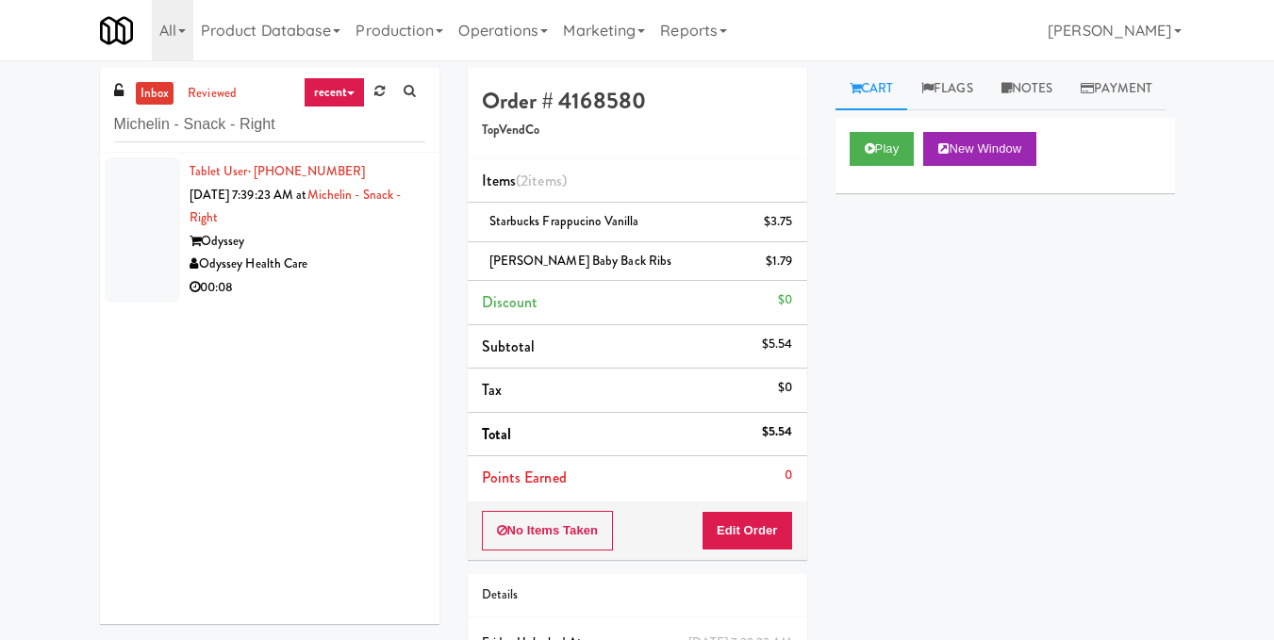
click at [397, 231] on div "Odyssey" at bounding box center [308, 242] width 236 height 24
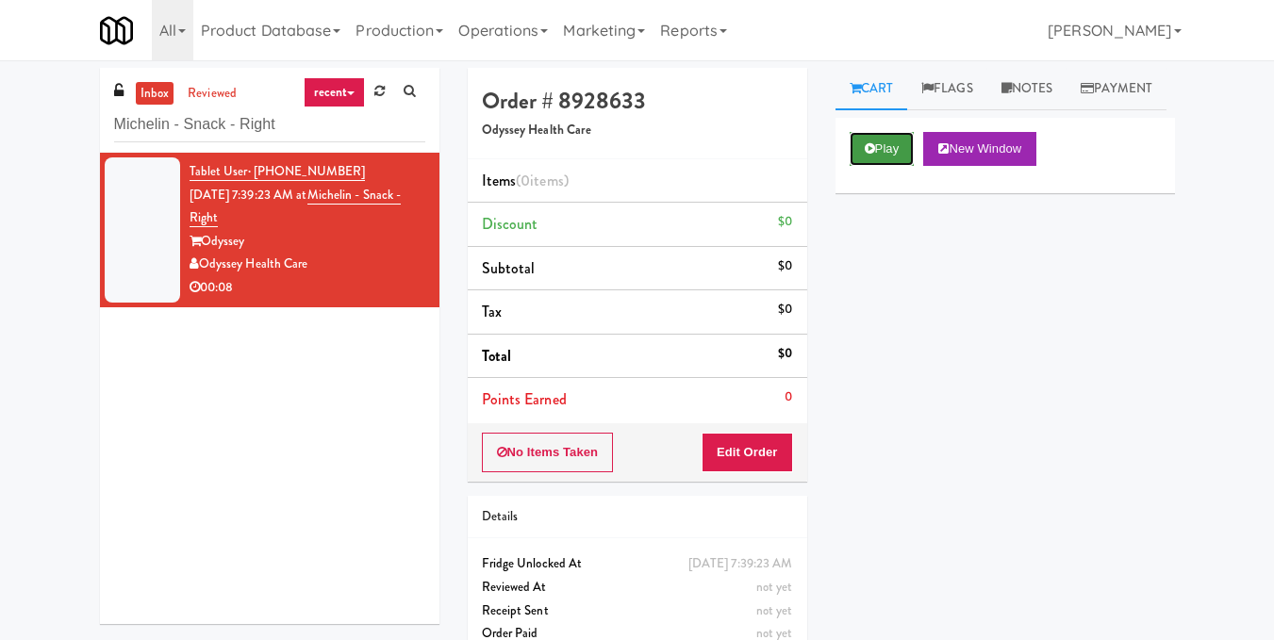
click at [892, 166] on button "Play" at bounding box center [882, 149] width 65 height 34
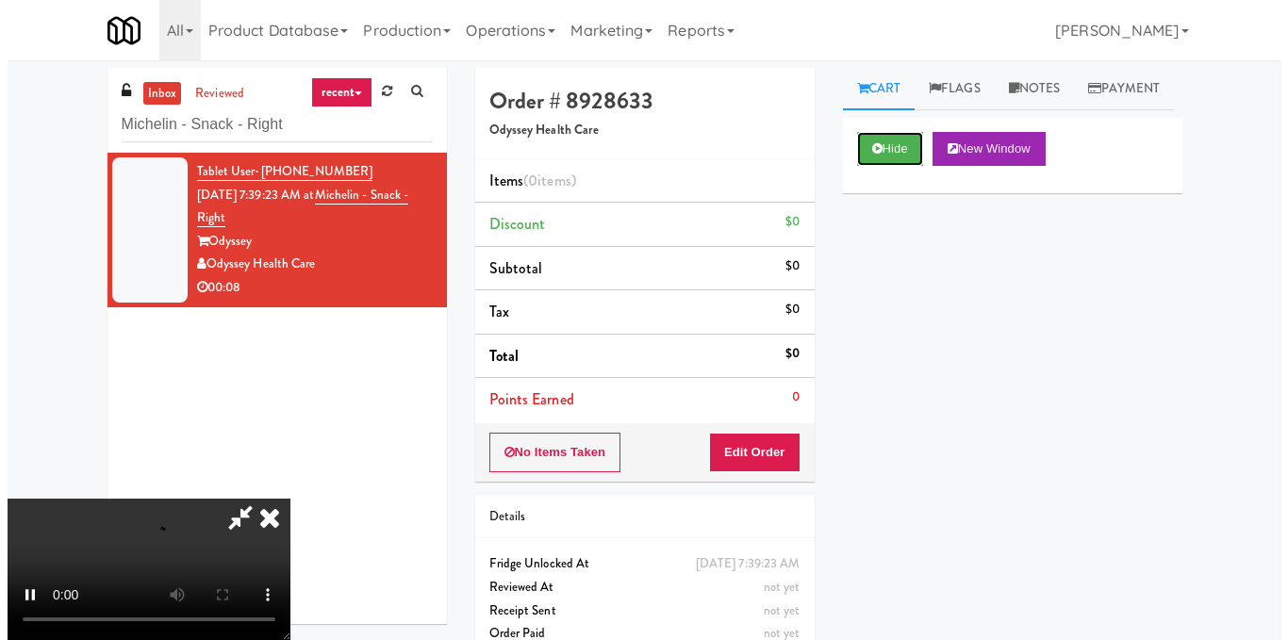
scroll to position [212, 0]
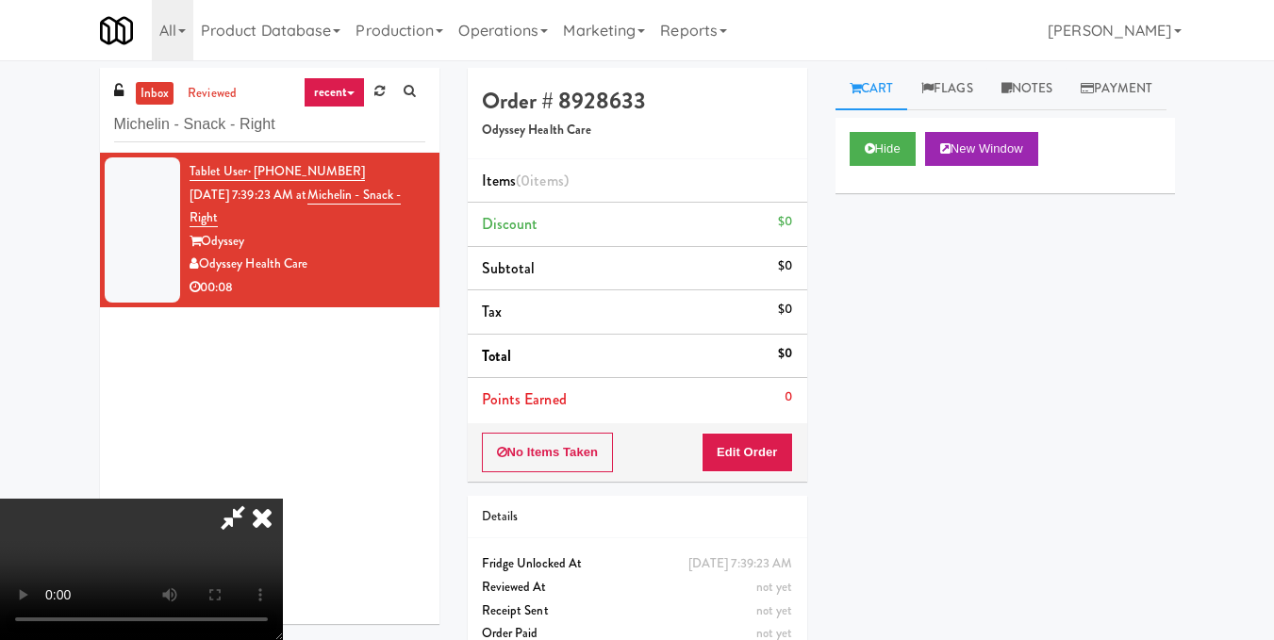
click at [283, 499] on video at bounding box center [141, 569] width 283 height 141
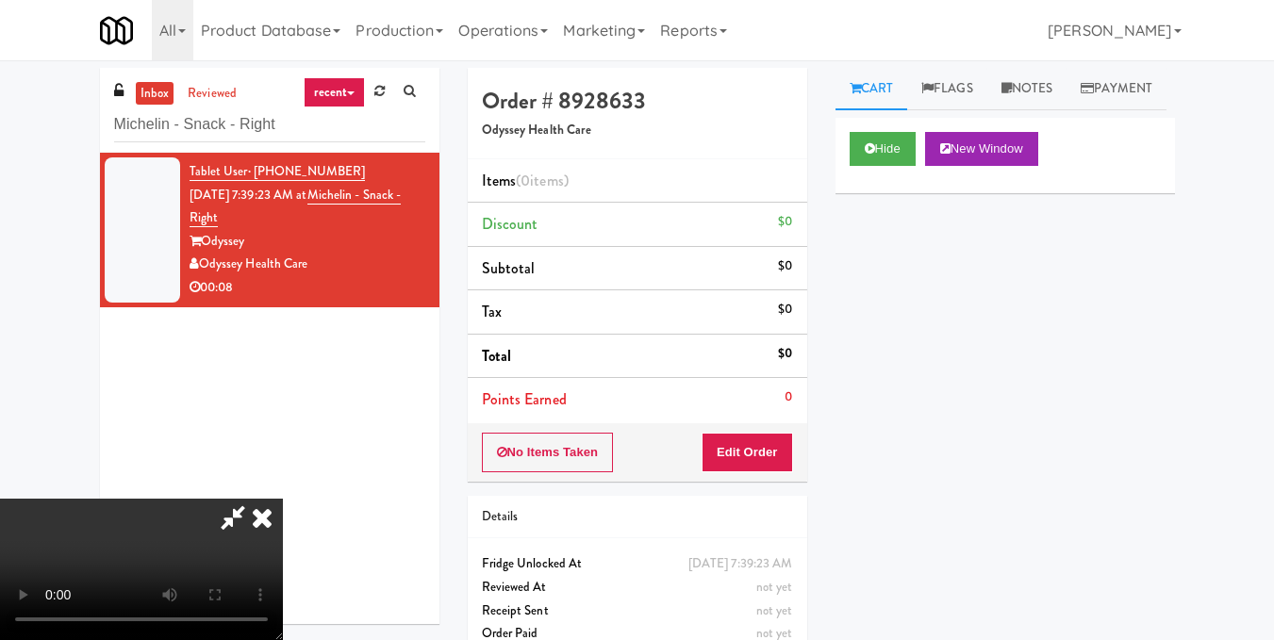
click at [283, 499] on video at bounding box center [141, 569] width 283 height 141
click at [782, 447] on button "Edit Order" at bounding box center [747, 453] width 91 height 40
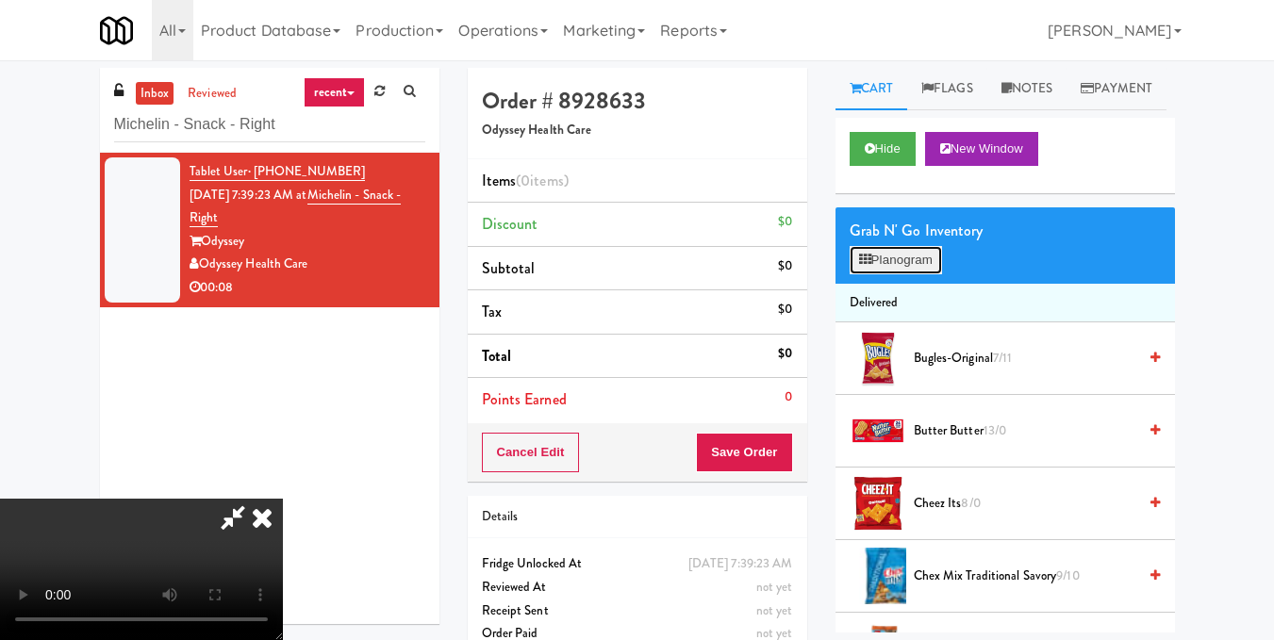
click at [894, 274] on button "Planogram" at bounding box center [896, 260] width 92 height 28
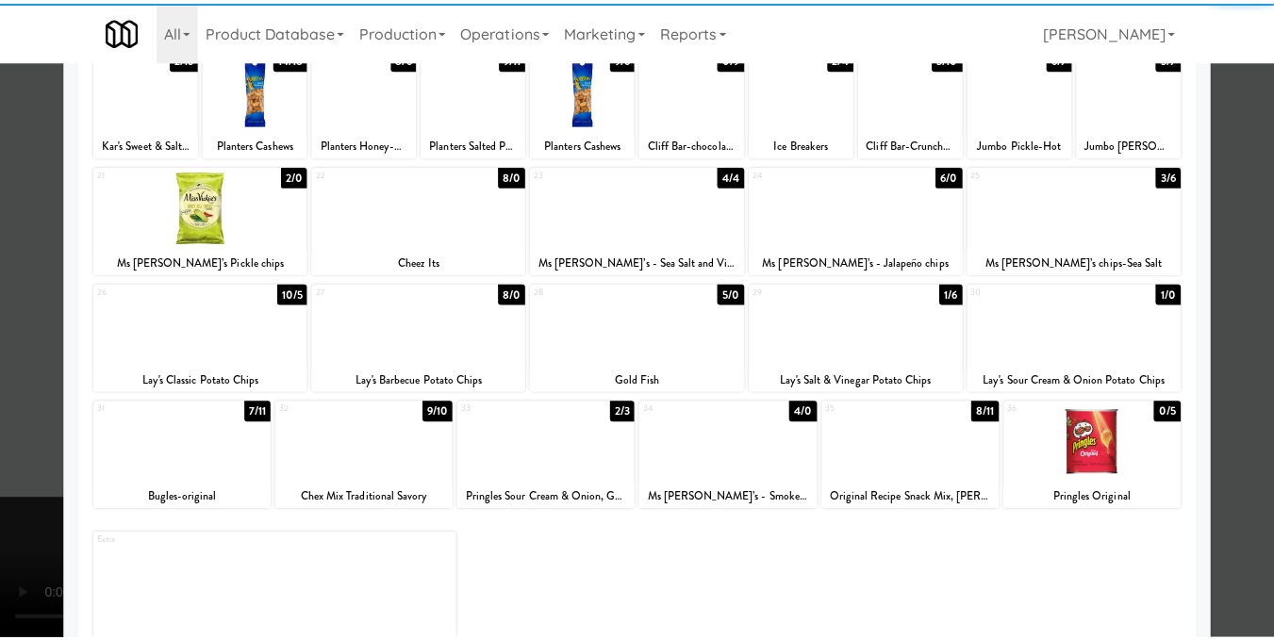
scroll to position [286, 0]
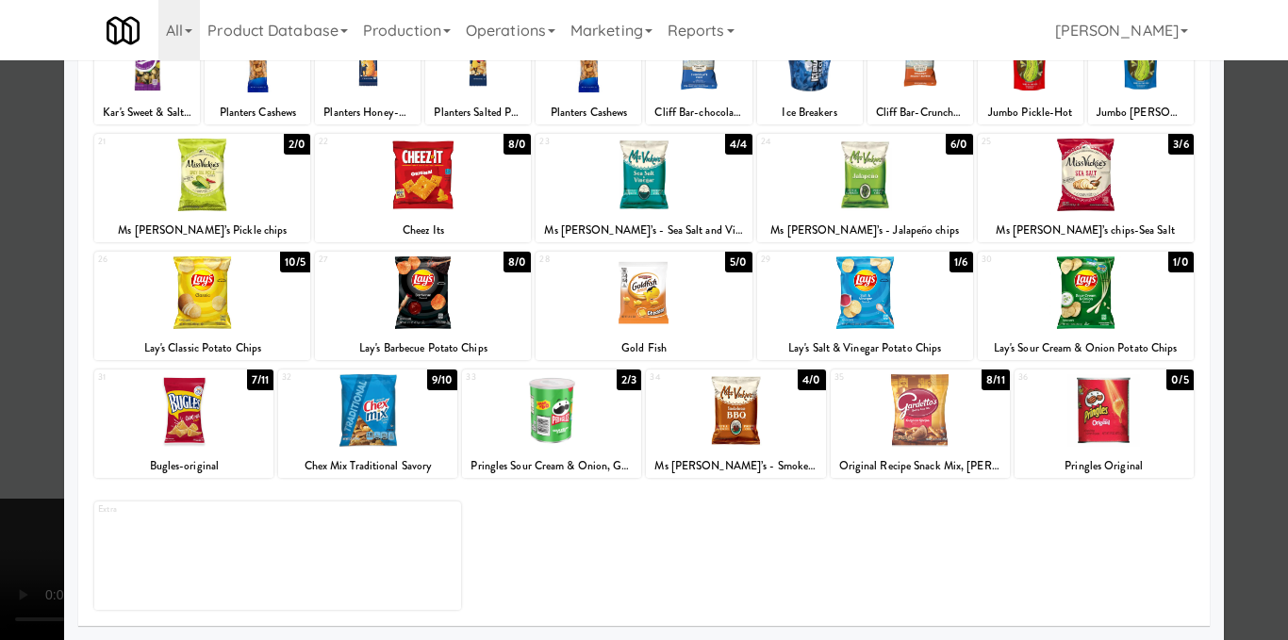
click at [748, 437] on div at bounding box center [735, 410] width 179 height 73
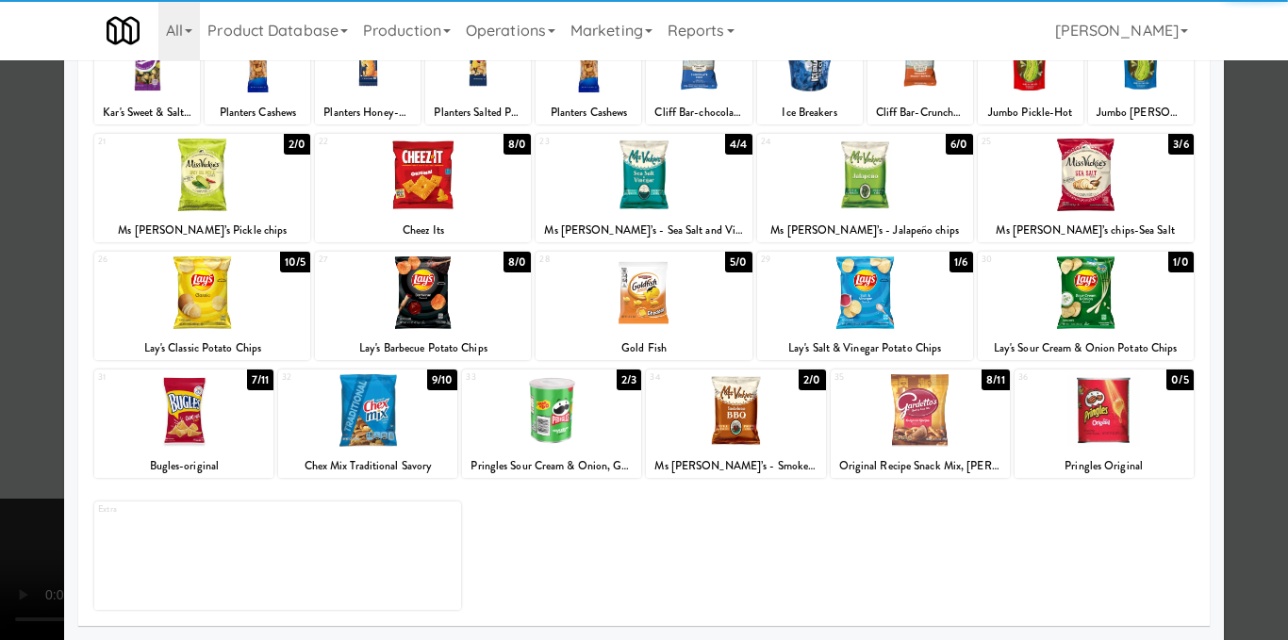
click at [1261, 269] on div at bounding box center [644, 320] width 1288 height 640
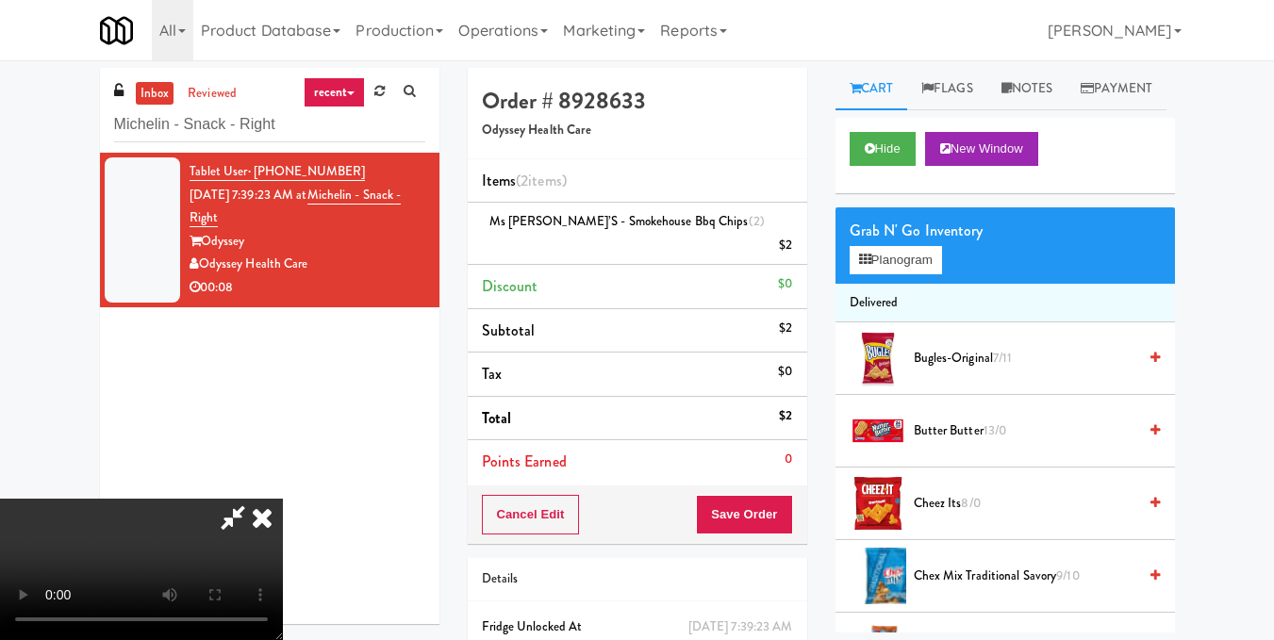
click at [283, 499] on icon at bounding box center [261, 518] width 41 height 38
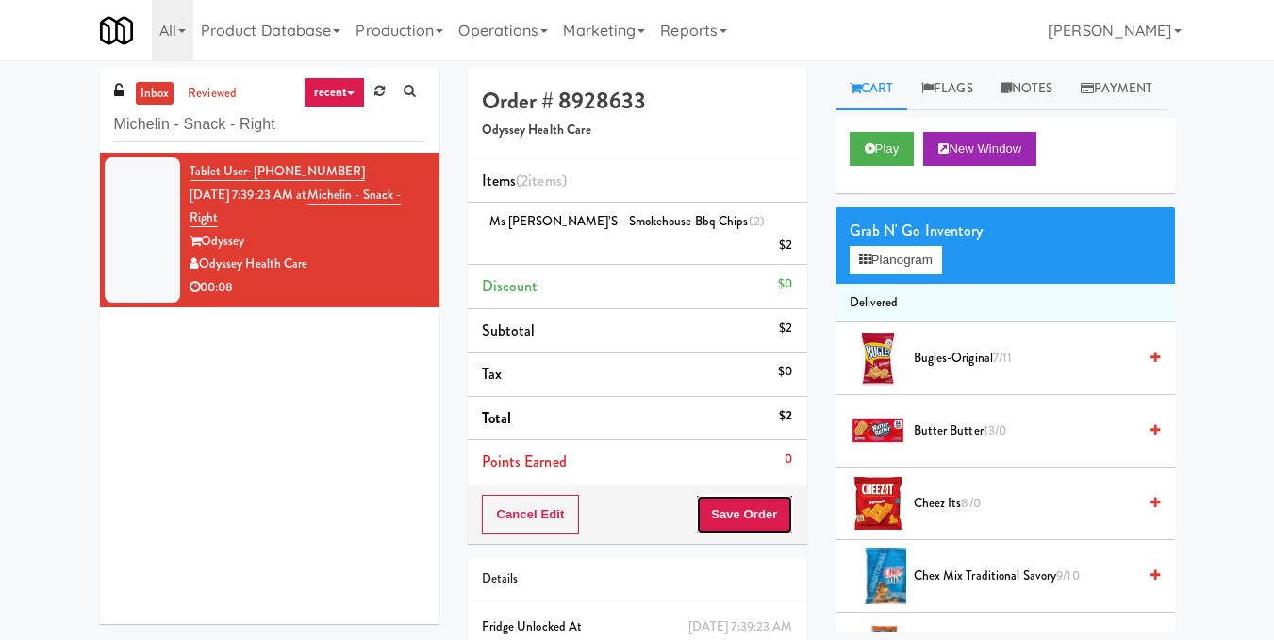
click at [743, 495] on button "Save Order" at bounding box center [744, 515] width 96 height 40
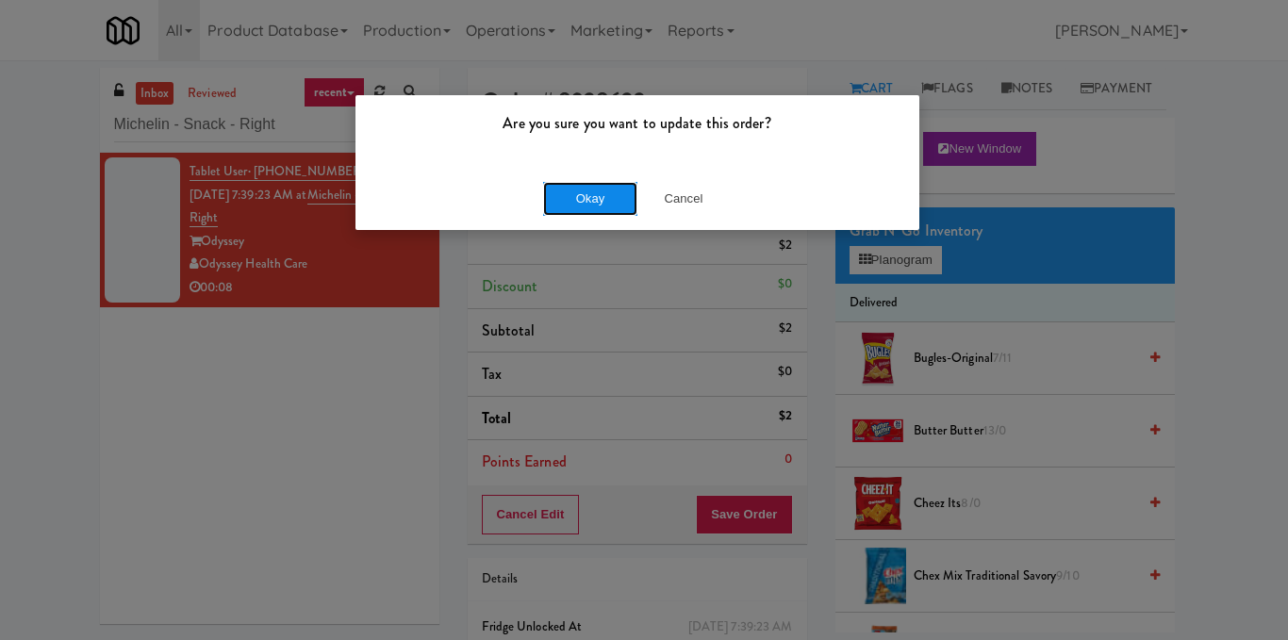
click at [624, 202] on button "Okay" at bounding box center [590, 199] width 94 height 34
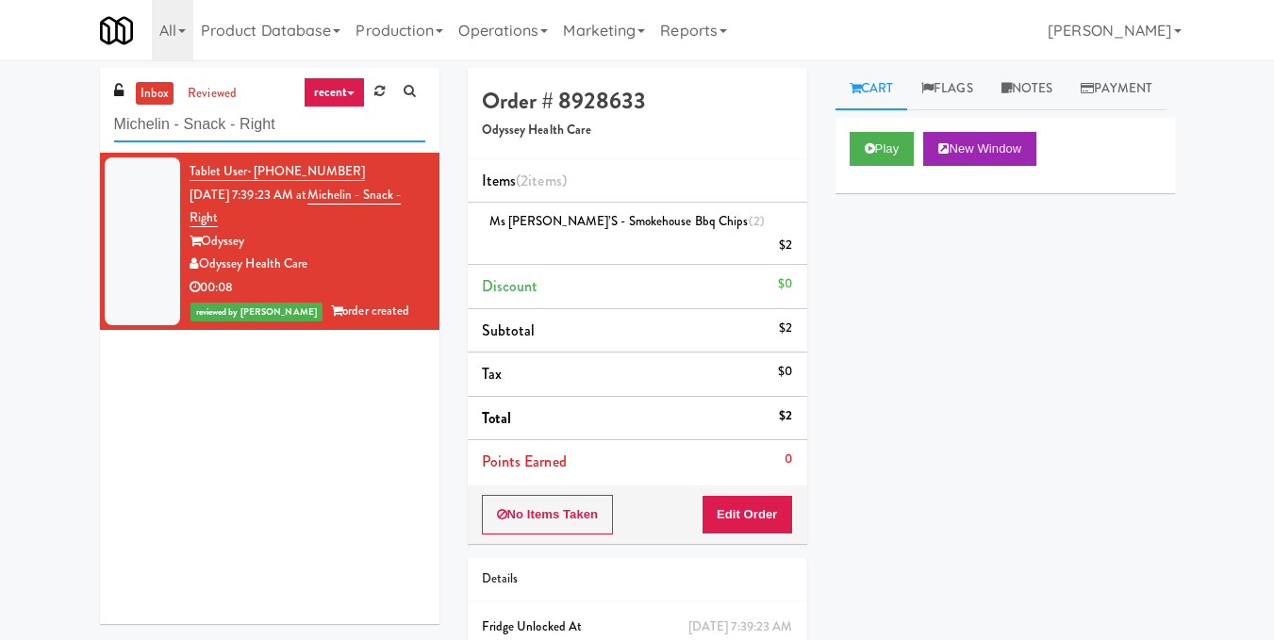
drag, startPoint x: 345, startPoint y: 115, endPoint x: 116, endPoint y: 127, distance: 229.5
click at [116, 127] on input "Michelin - Snack - Right" at bounding box center [269, 125] width 311 height 35
paste input "Archer Tower Fridge"
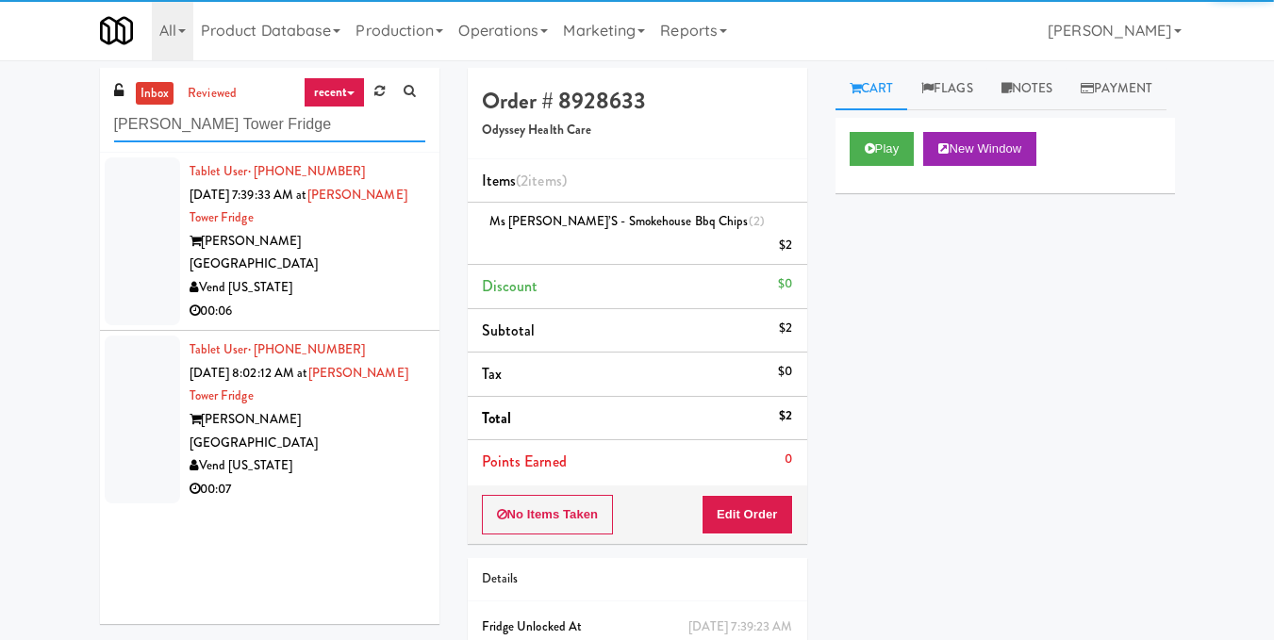
type input "Archer Tower Fridge"
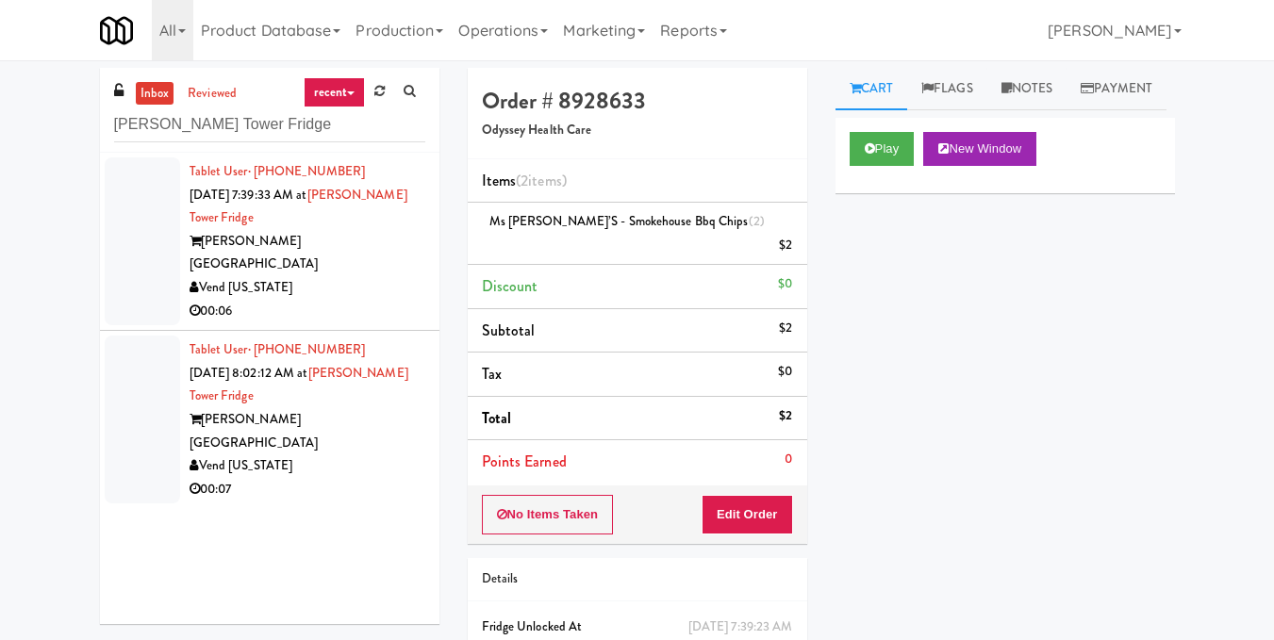
click at [328, 276] on div "Vend [US_STATE]" at bounding box center [308, 288] width 236 height 24
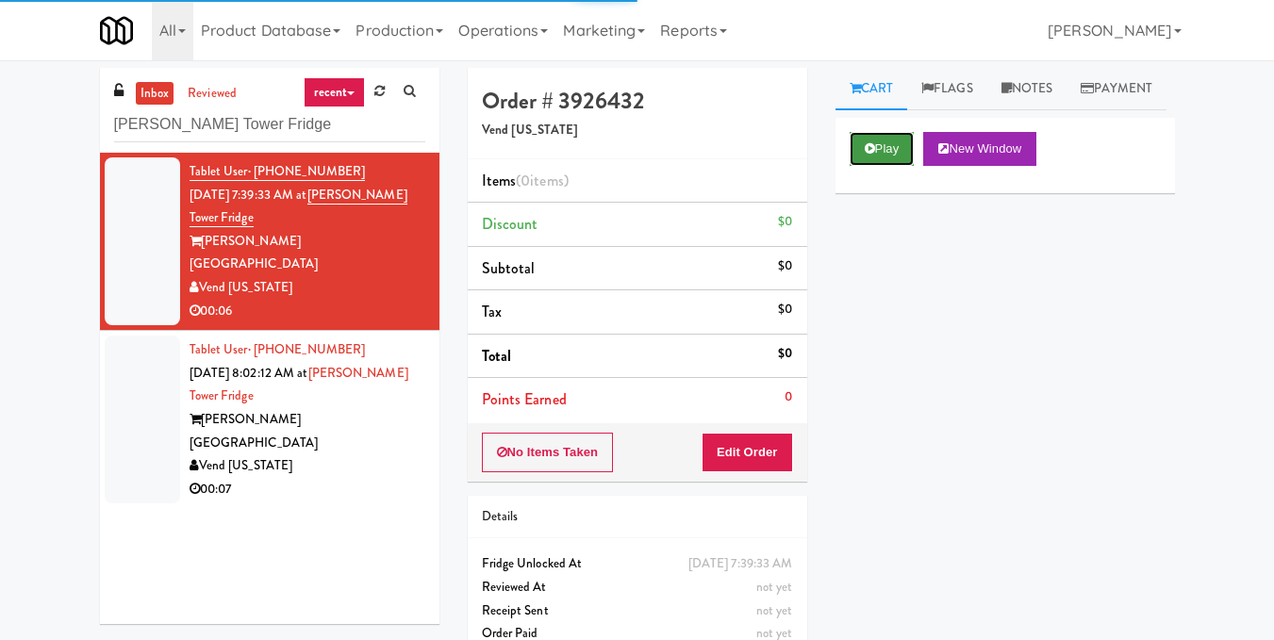
click at [867, 166] on button "Play" at bounding box center [882, 149] width 65 height 34
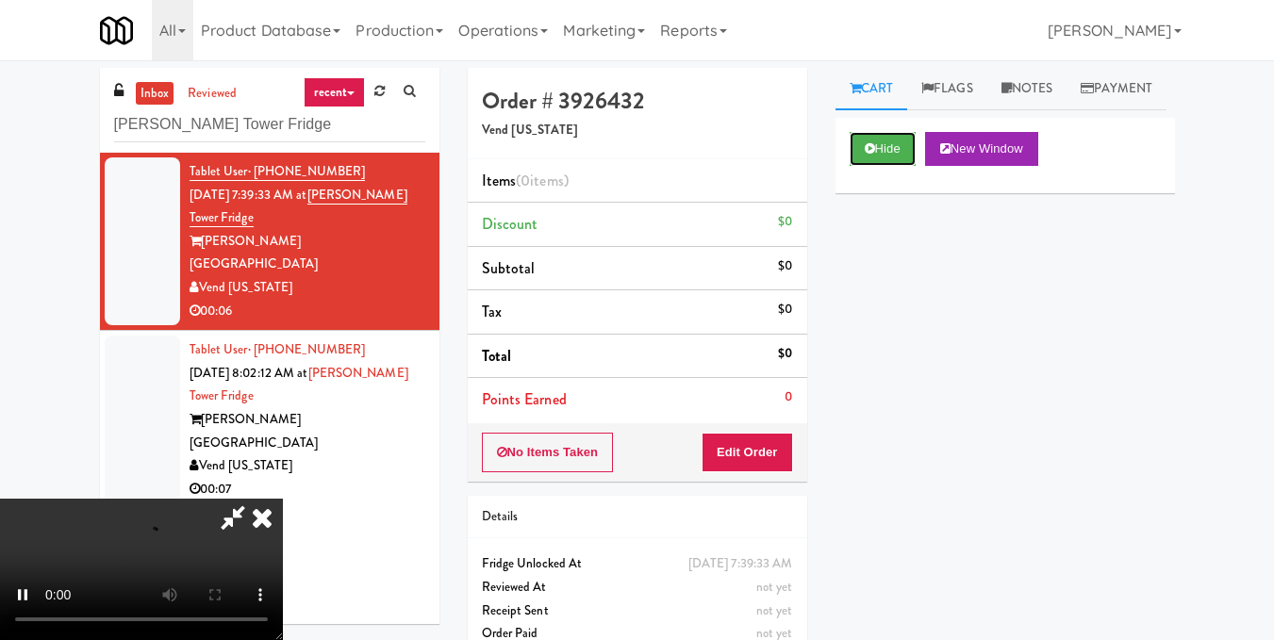
scroll to position [212, 0]
click at [283, 499] on video at bounding box center [141, 569] width 283 height 141
drag, startPoint x: 548, startPoint y: 442, endPoint x: 554, endPoint y: 427, distance: 16.1
click at [283, 499] on video at bounding box center [141, 569] width 283 height 141
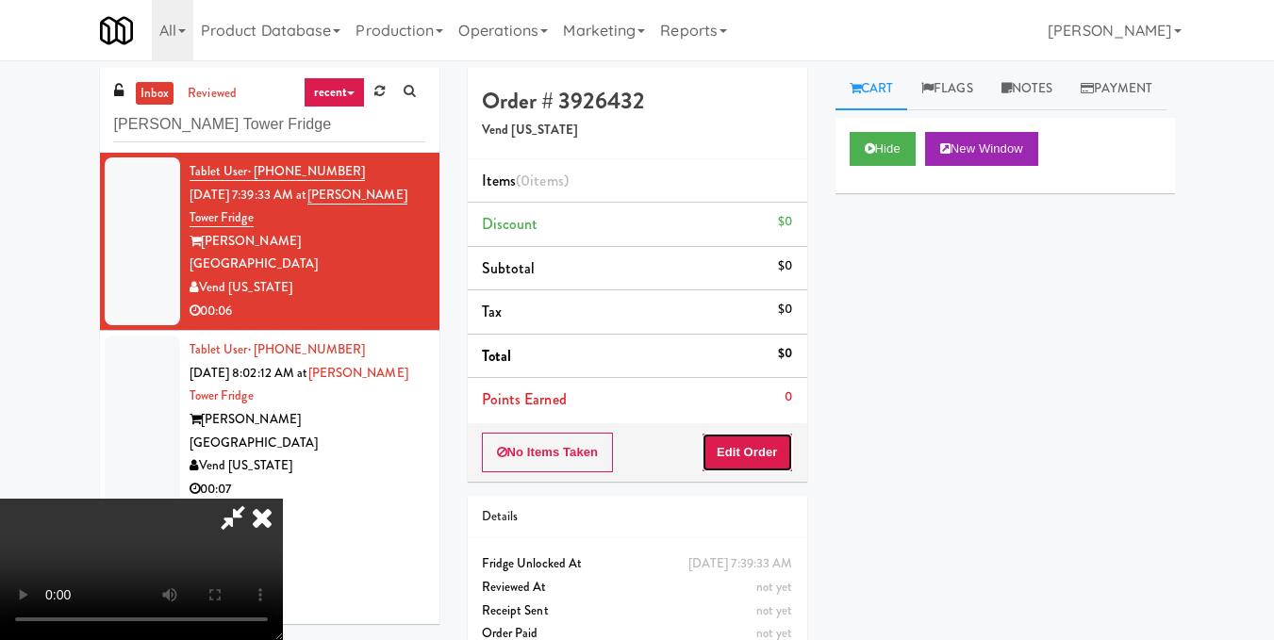
click at [786, 461] on button "Edit Order" at bounding box center [747, 453] width 91 height 40
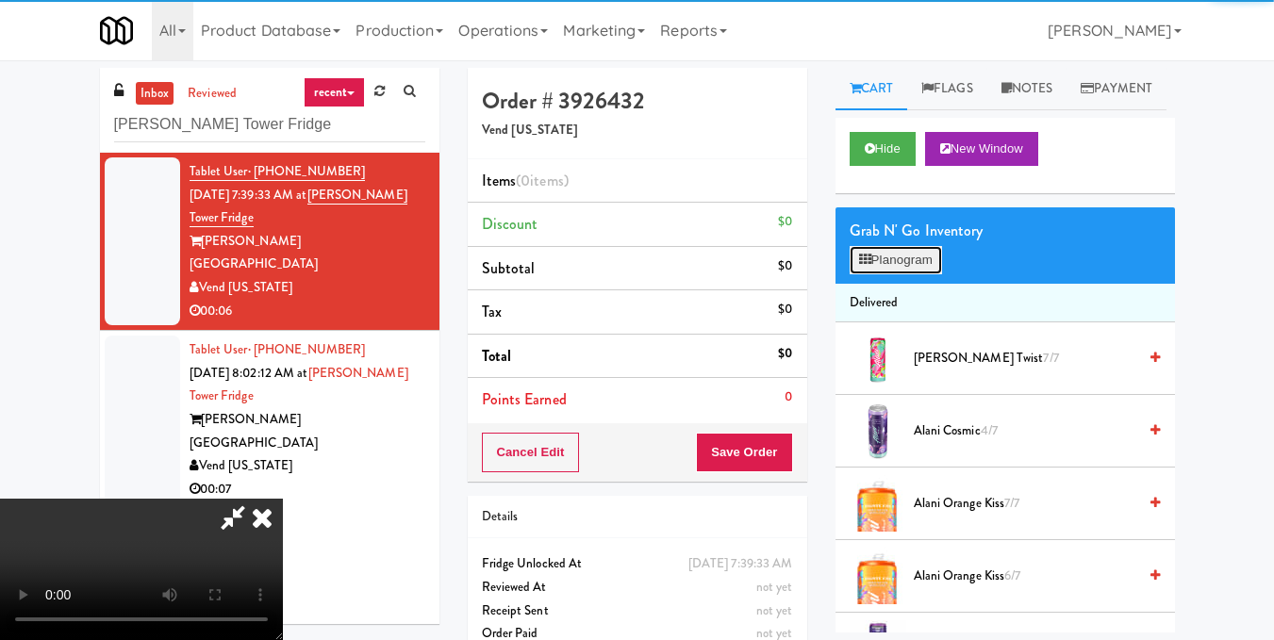
click at [912, 274] on button "Planogram" at bounding box center [896, 260] width 92 height 28
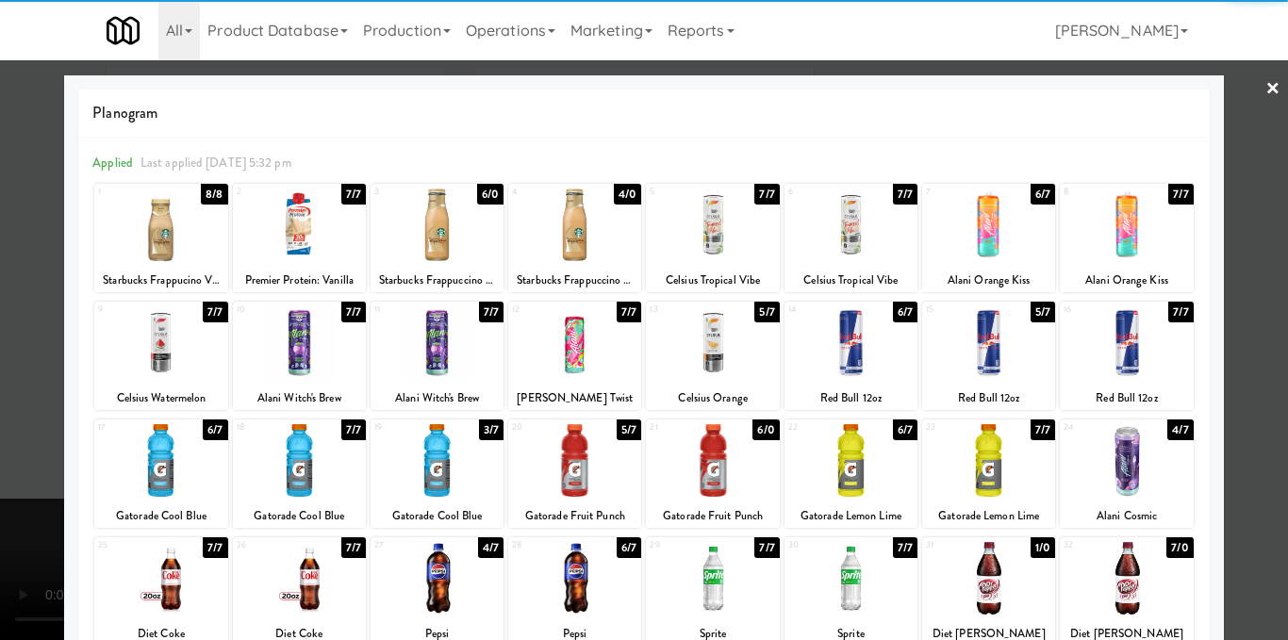
click at [978, 247] on div at bounding box center [988, 225] width 133 height 73
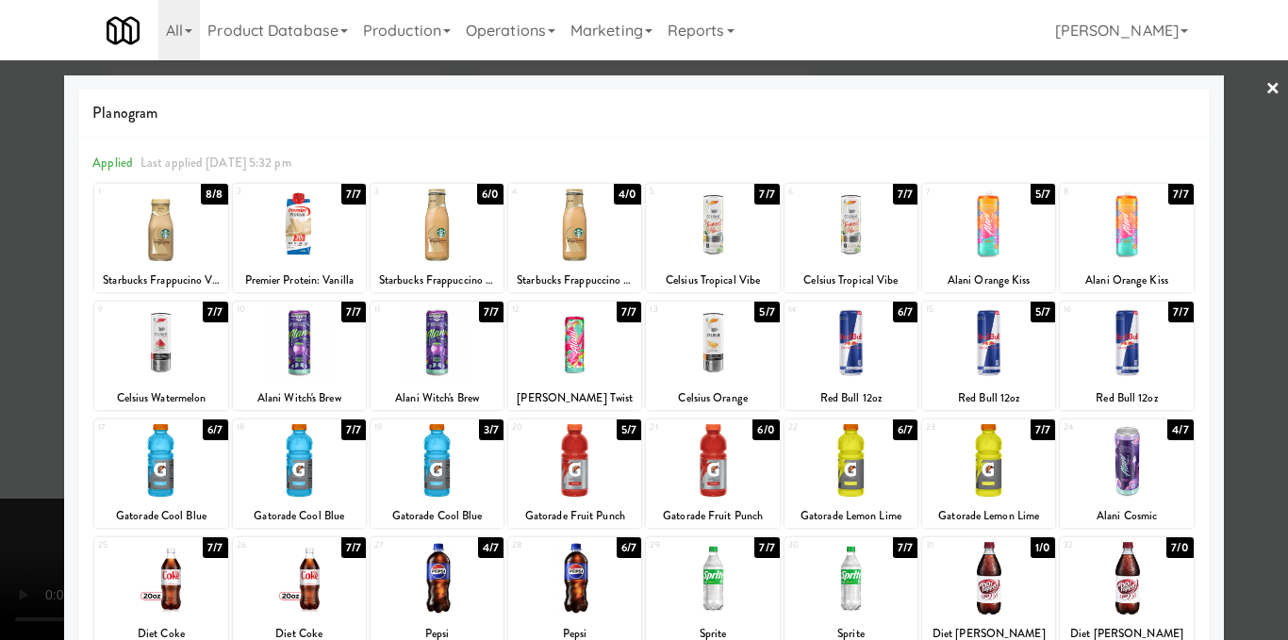
click at [1250, 253] on div at bounding box center [644, 320] width 1288 height 640
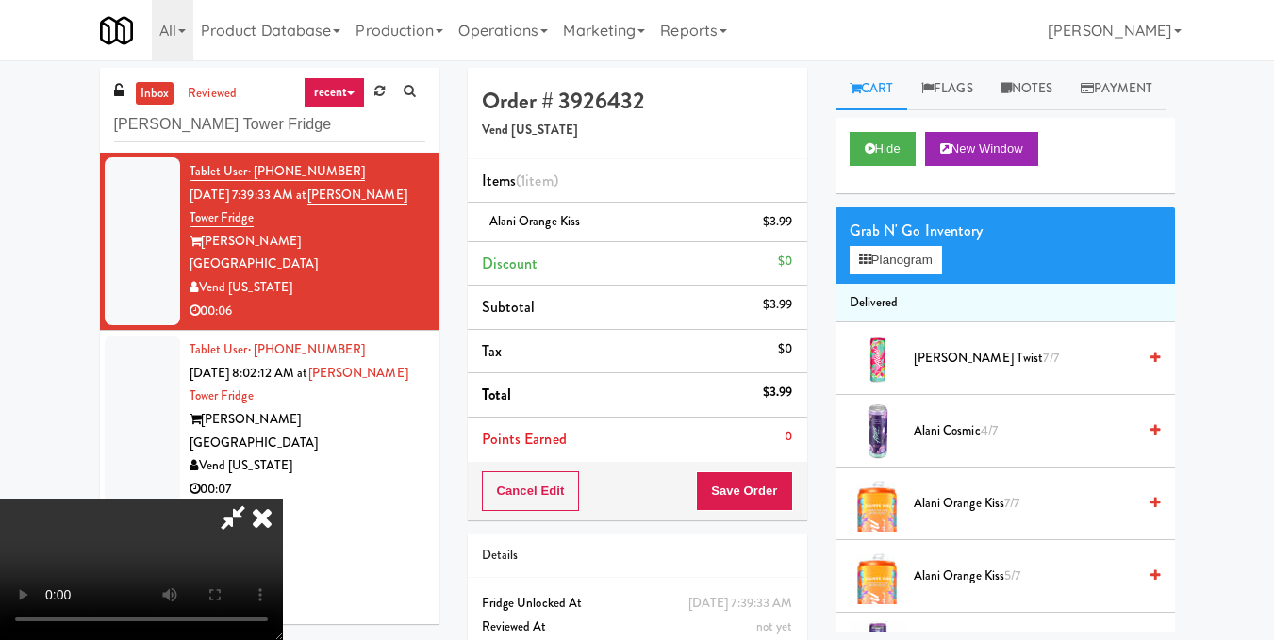
click at [283, 499] on icon at bounding box center [261, 518] width 41 height 38
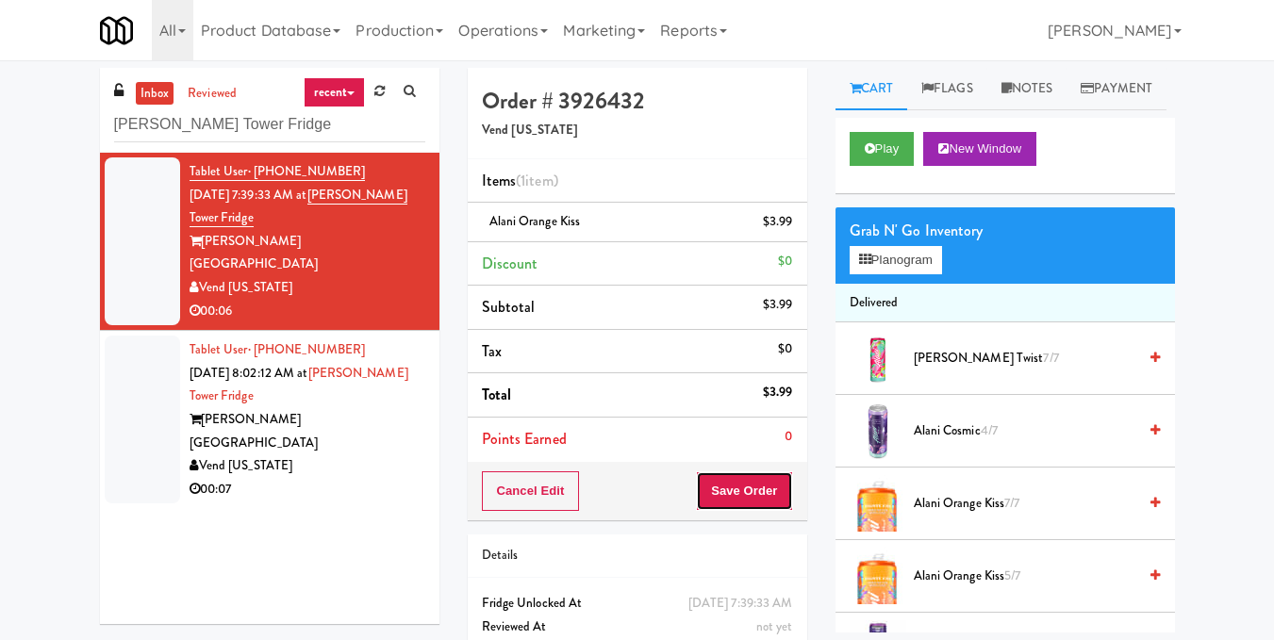
click at [748, 500] on button "Save Order" at bounding box center [744, 492] width 96 height 40
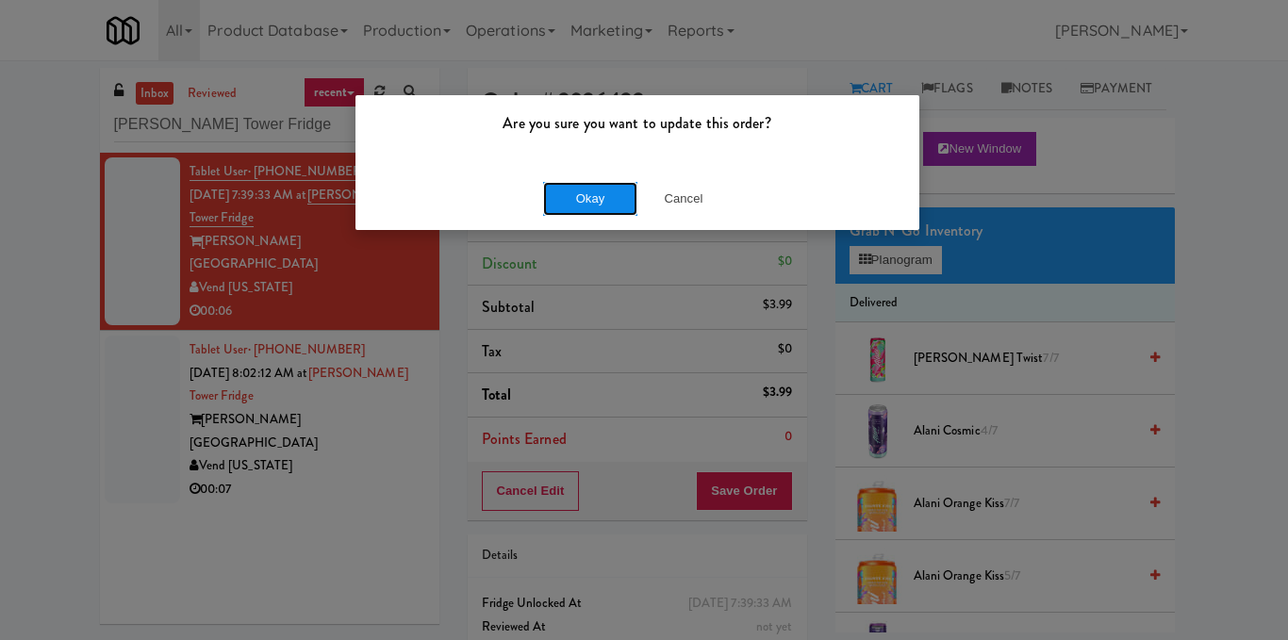
click at [571, 202] on button "Okay" at bounding box center [590, 199] width 94 height 34
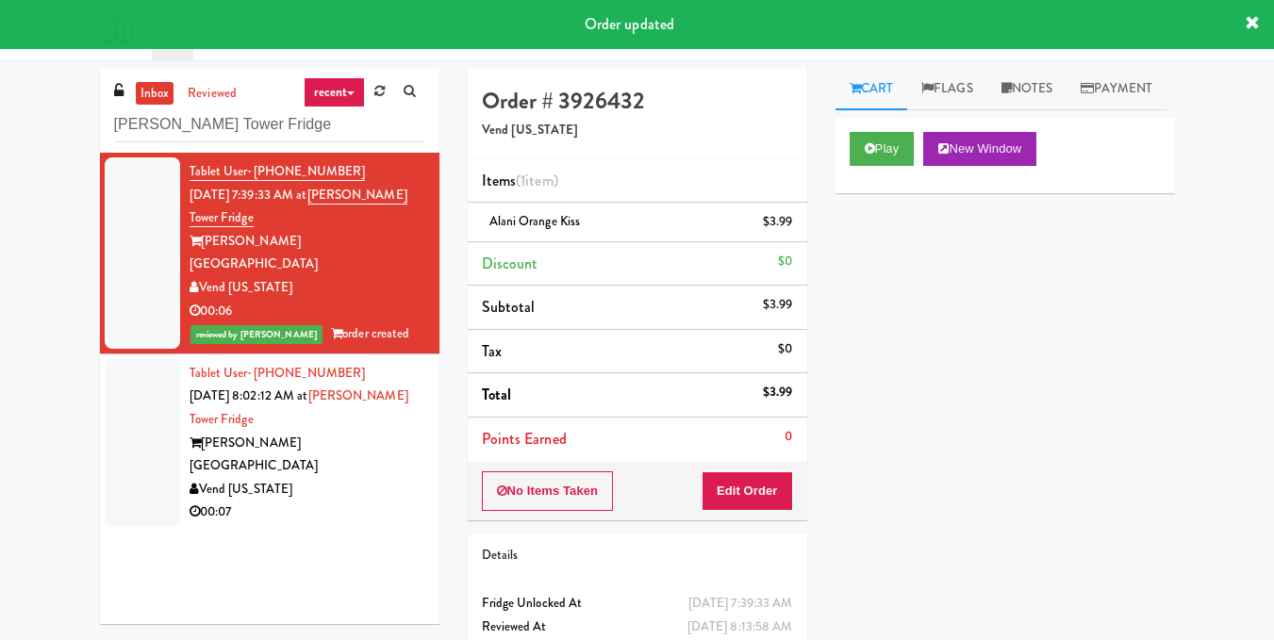
click at [350, 432] on div "Archer Tower" at bounding box center [308, 455] width 236 height 46
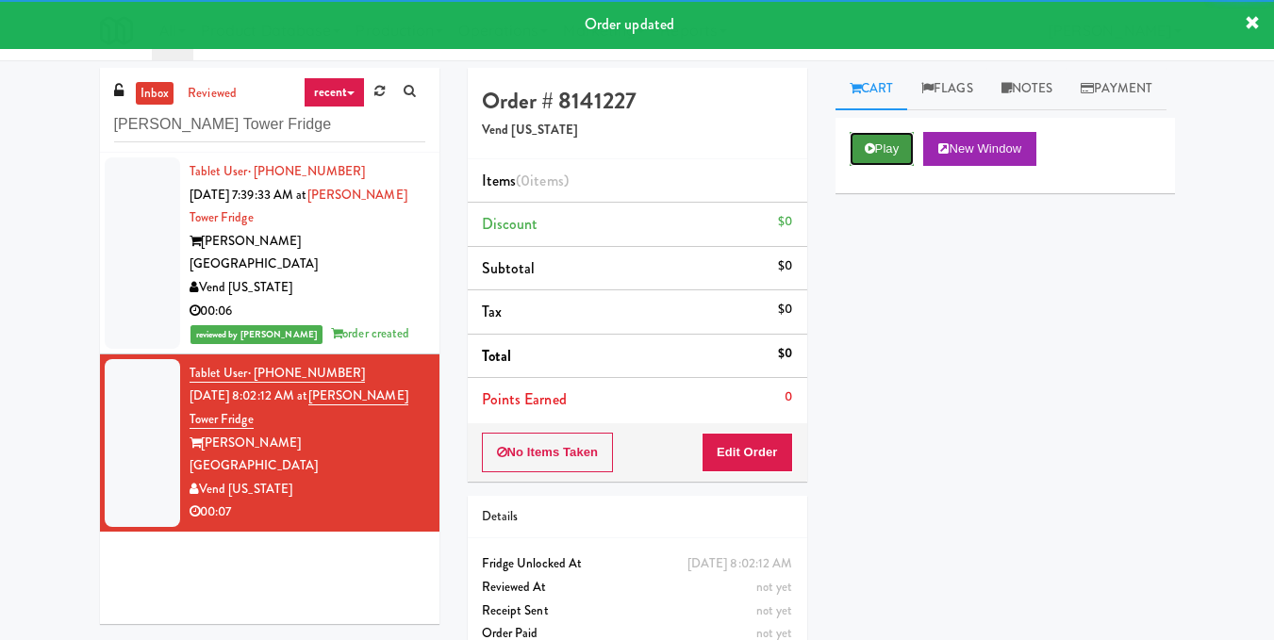
click at [871, 166] on button "Play" at bounding box center [882, 149] width 65 height 34
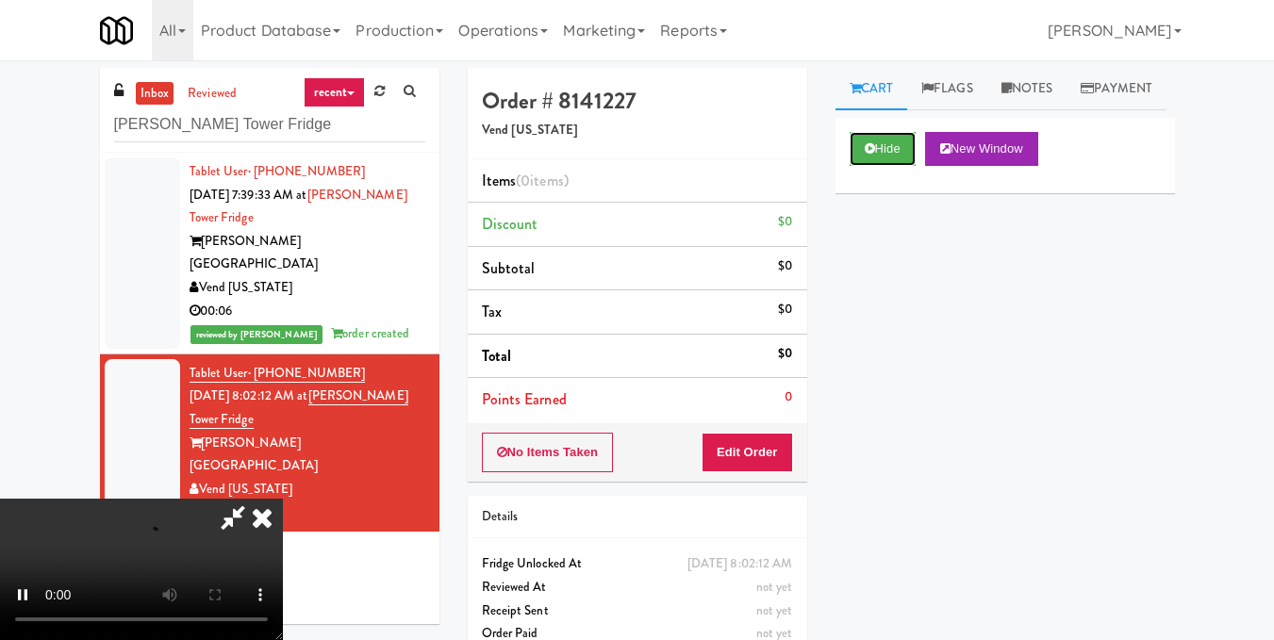
scroll to position [212, 0]
click at [283, 499] on video at bounding box center [141, 569] width 283 height 141
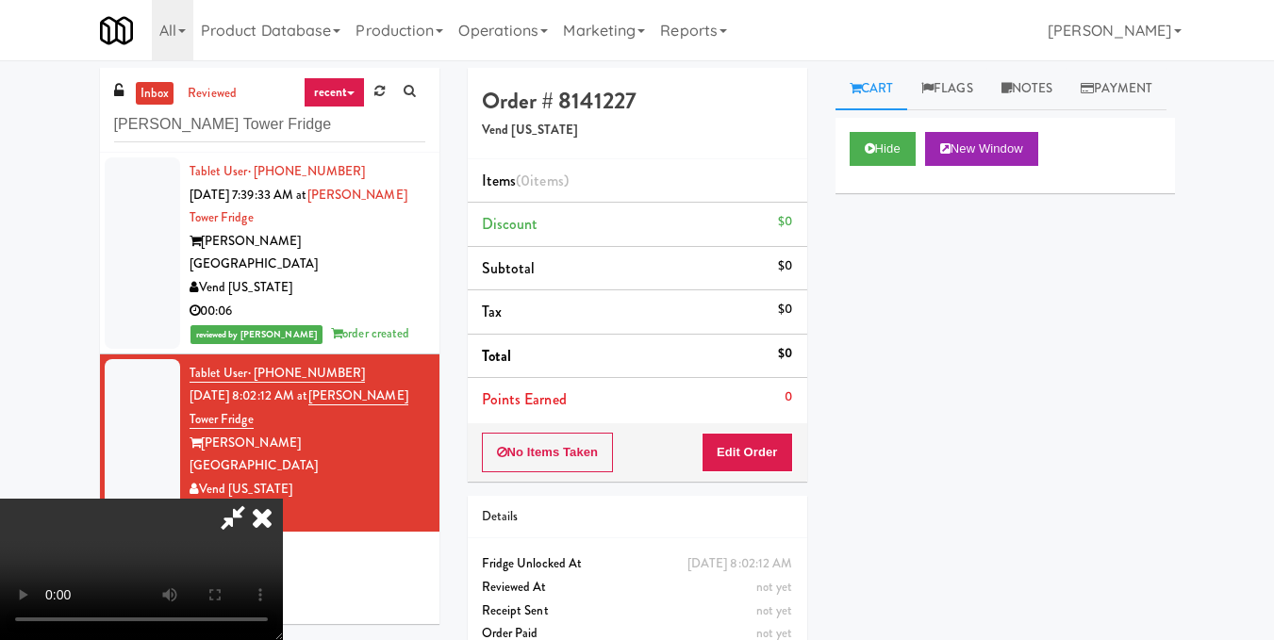
click at [283, 499] on video at bounding box center [141, 569] width 283 height 141
click at [776, 464] on button "Edit Order" at bounding box center [747, 453] width 91 height 40
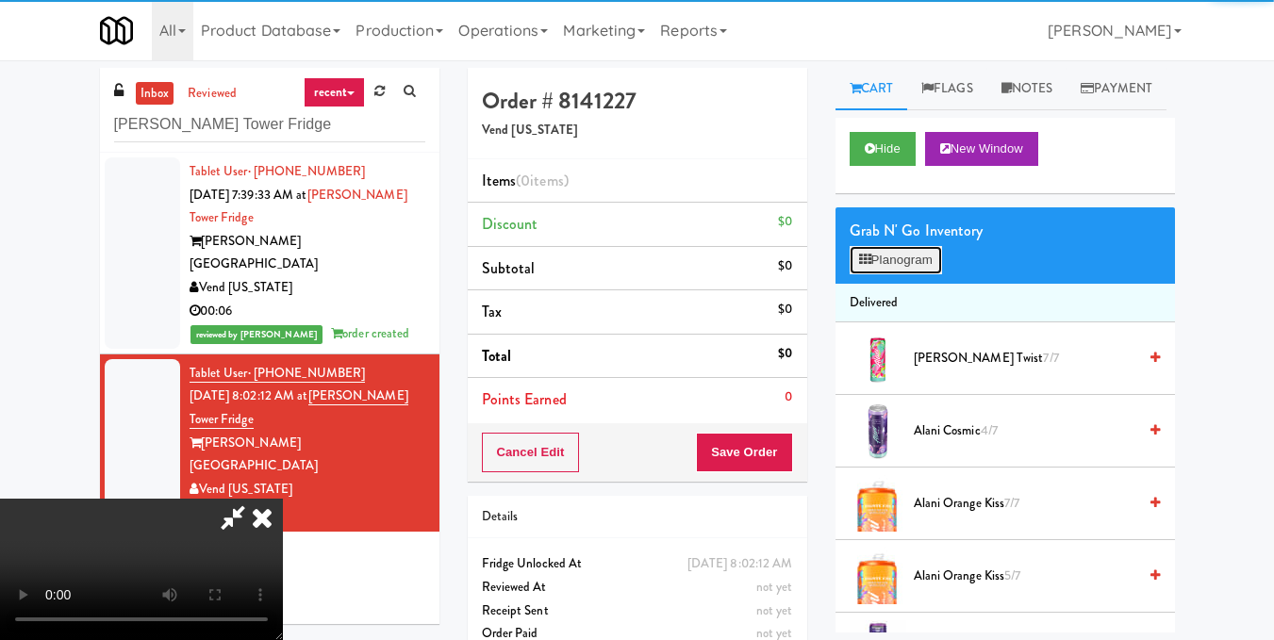
click at [911, 274] on button "Planogram" at bounding box center [896, 260] width 92 height 28
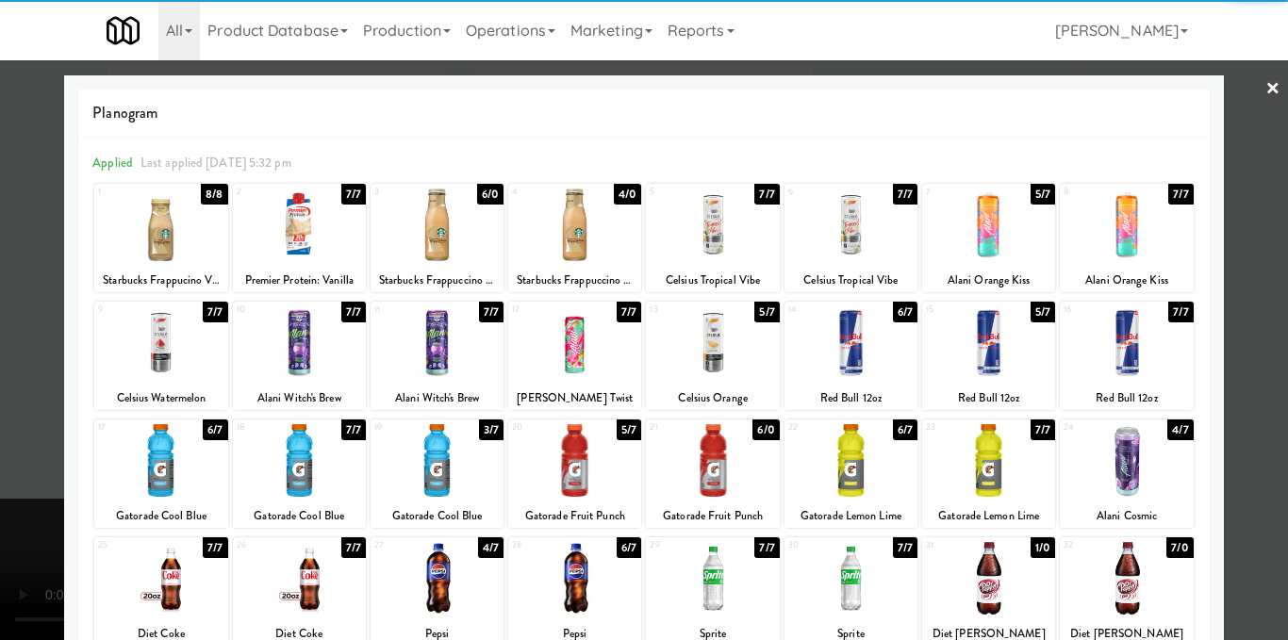
click at [975, 347] on div at bounding box center [988, 342] width 133 height 73
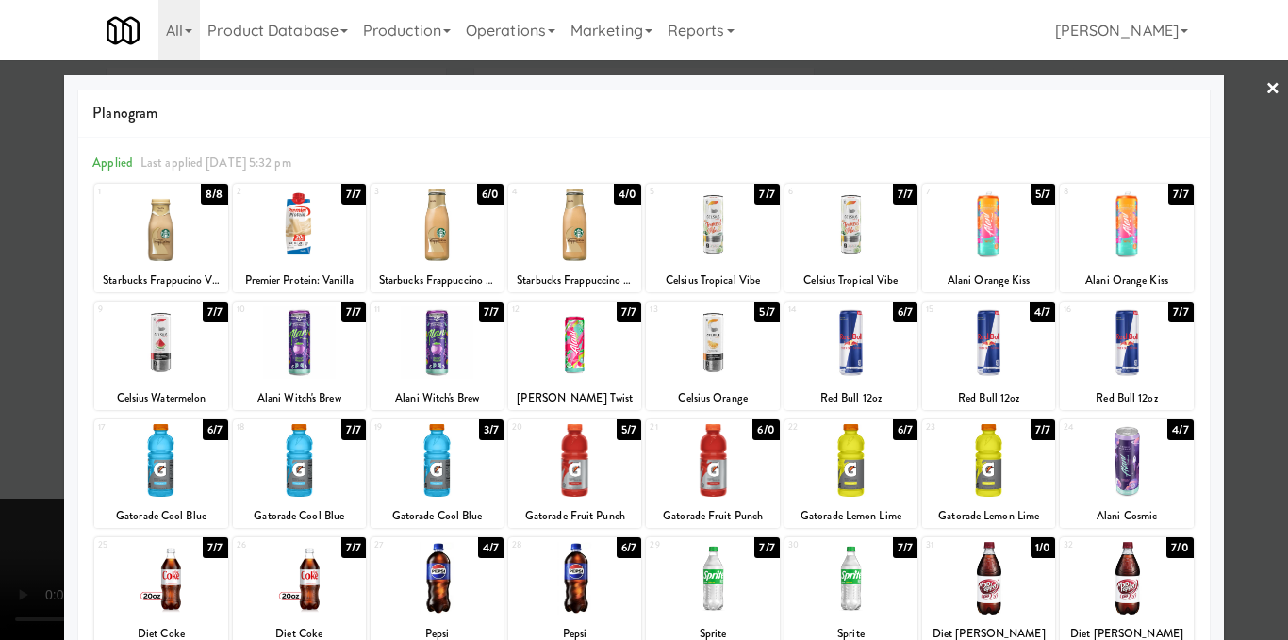
click at [1234, 292] on div at bounding box center [644, 320] width 1288 height 640
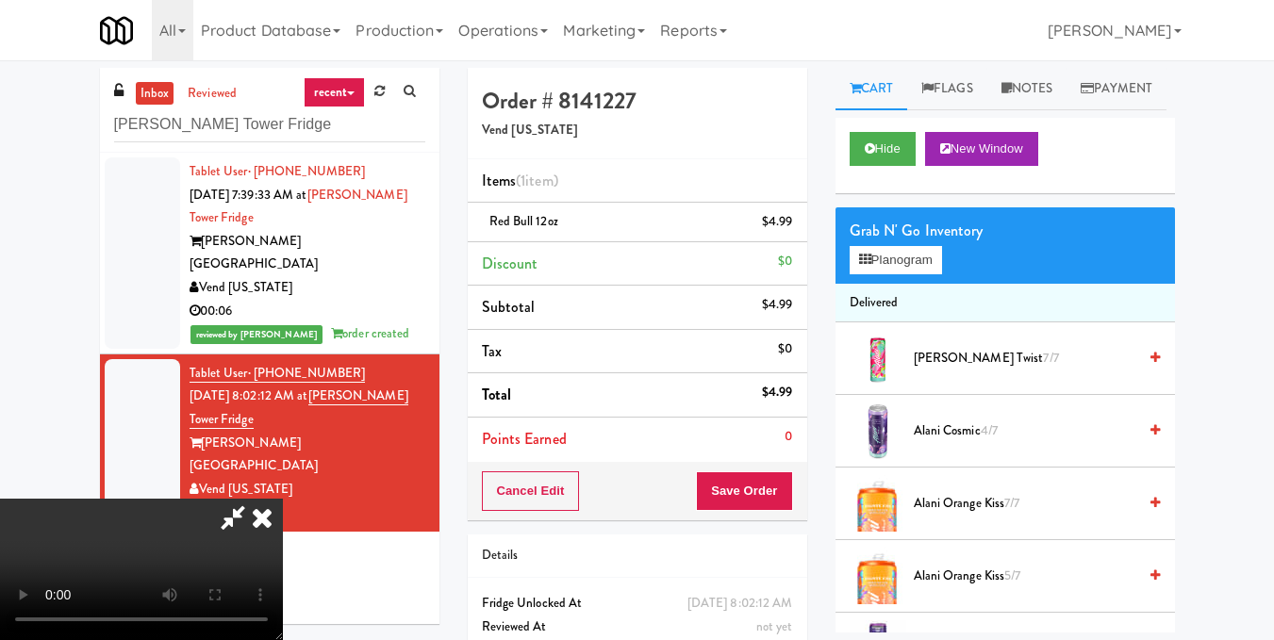
click at [260, 499] on video at bounding box center [141, 569] width 283 height 141
click at [283, 499] on video at bounding box center [141, 569] width 283 height 141
click at [898, 274] on button "Planogram" at bounding box center [896, 260] width 92 height 28
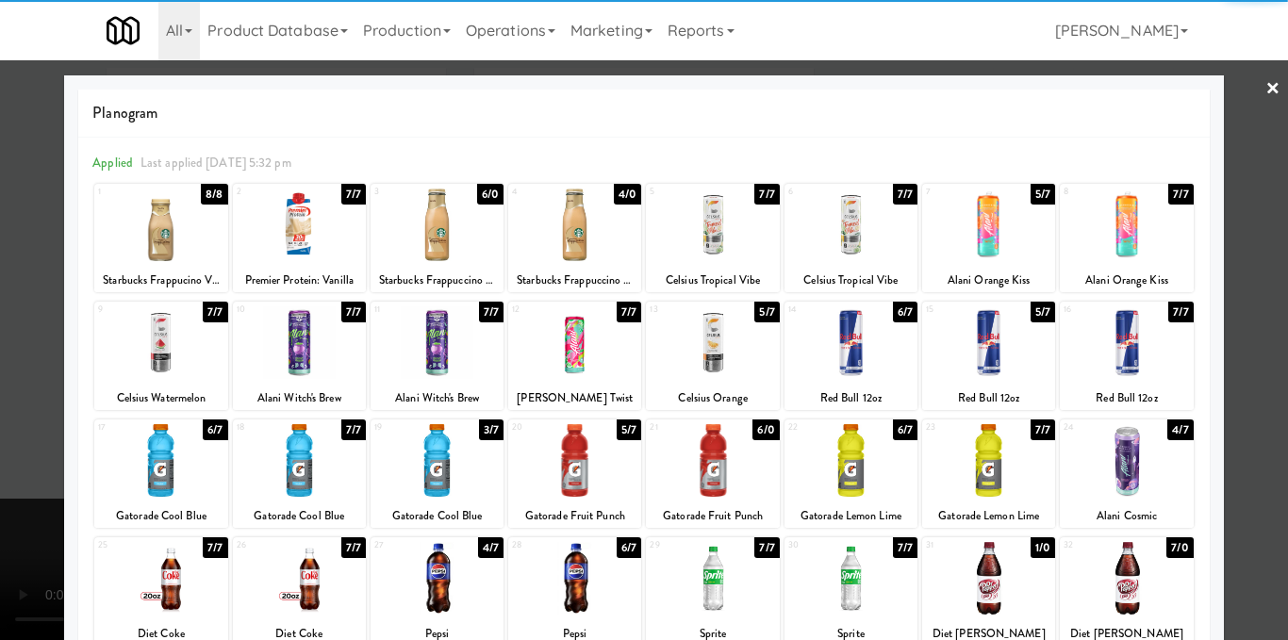
click at [972, 342] on div at bounding box center [988, 342] width 133 height 73
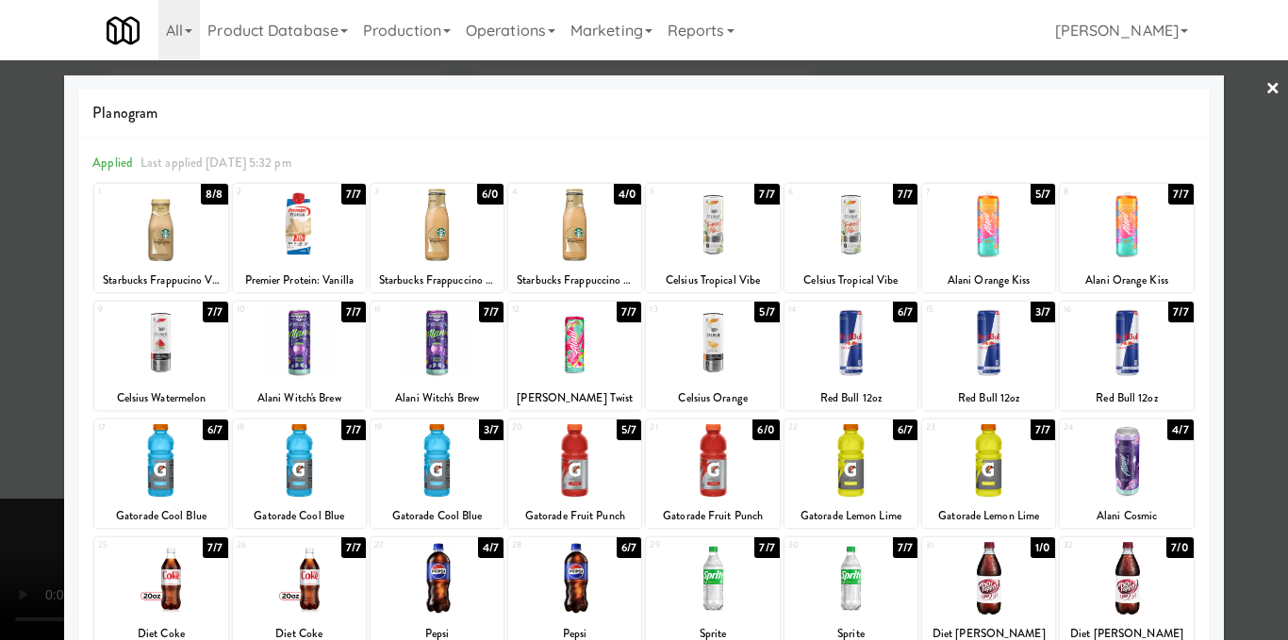
drag, startPoint x: 1242, startPoint y: 268, endPoint x: 1260, endPoint y: 86, distance: 182.9
click at [1266, 86] on link "×" at bounding box center [1273, 89] width 15 height 58
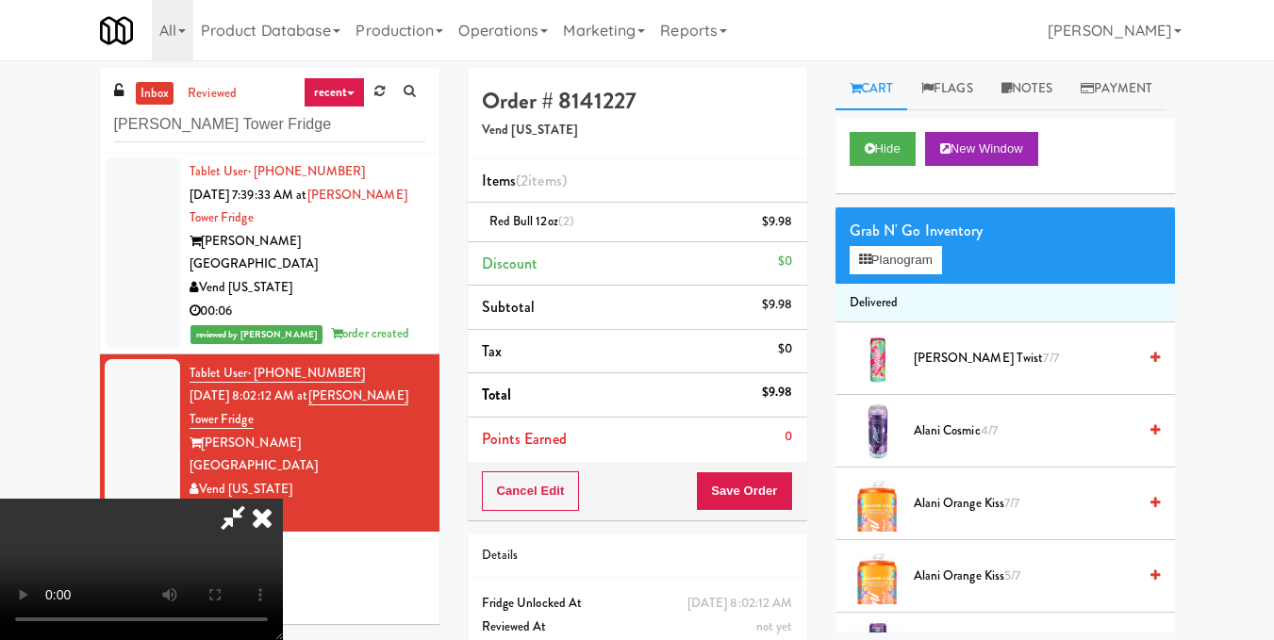
click at [283, 499] on video at bounding box center [141, 569] width 283 height 141
click at [283, 499] on icon at bounding box center [261, 518] width 41 height 38
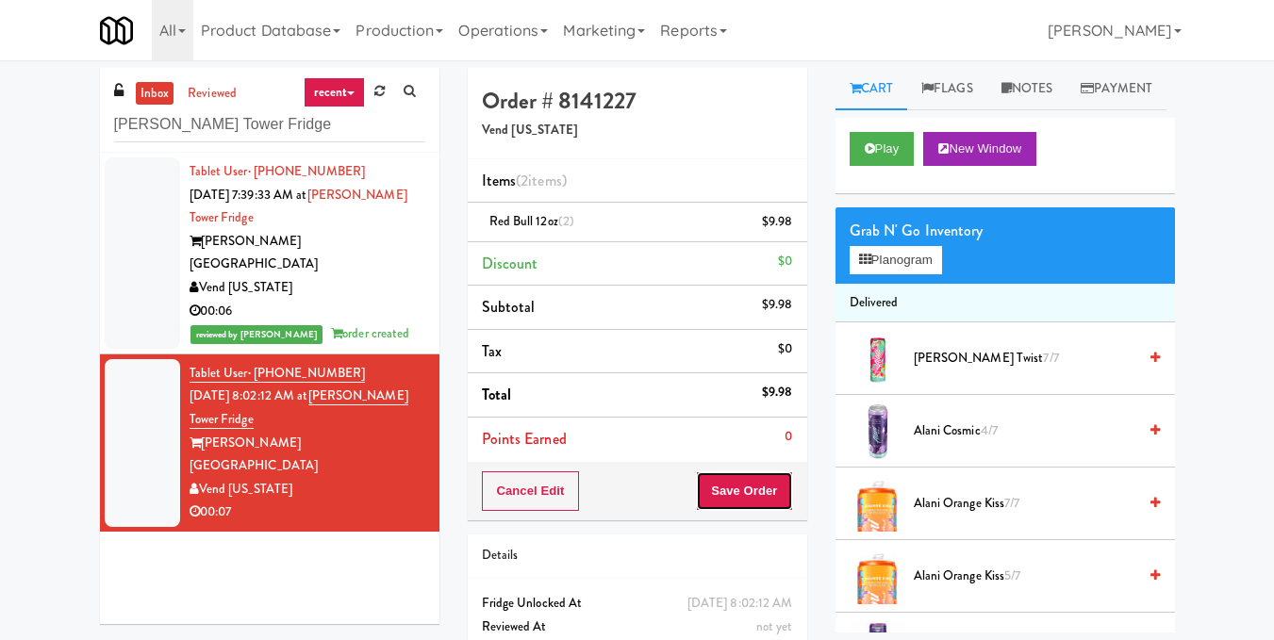
click at [753, 499] on button "Save Order" at bounding box center [744, 492] width 96 height 40
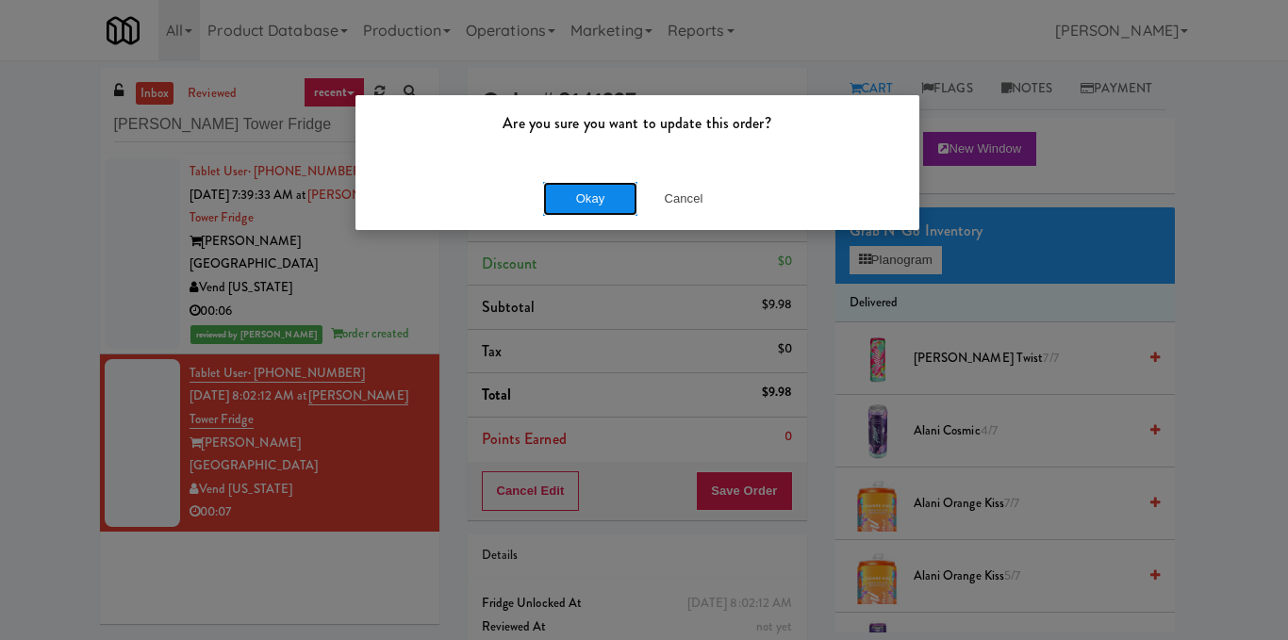
click at [588, 204] on button "Okay" at bounding box center [590, 199] width 94 height 34
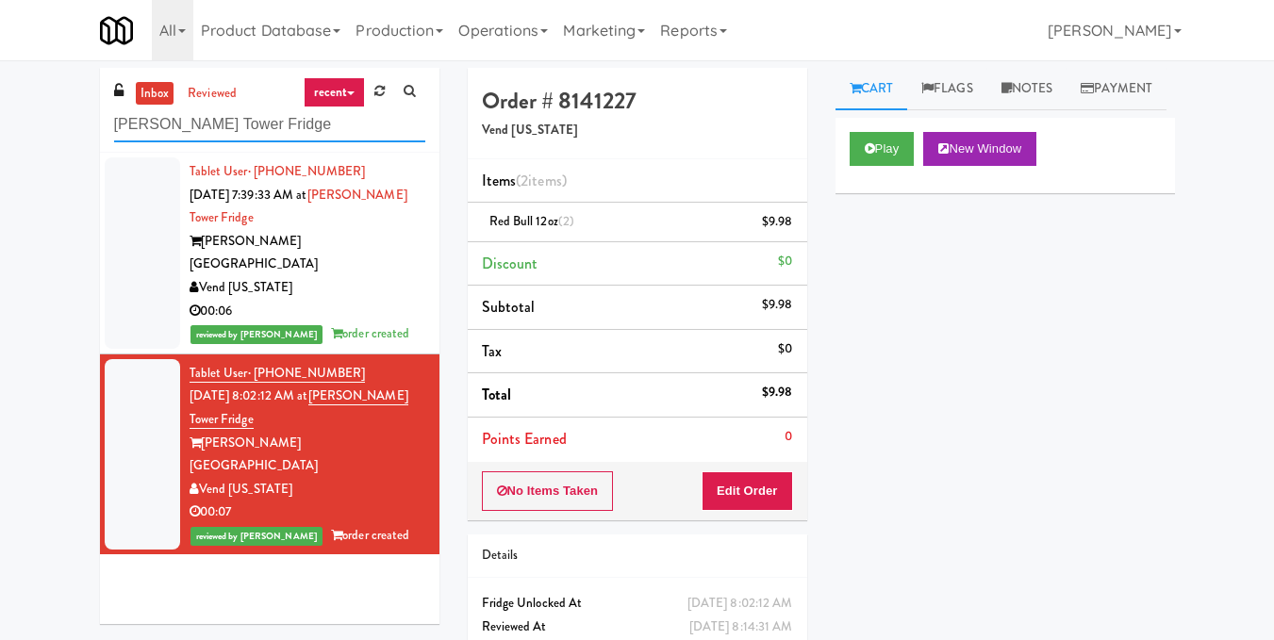
drag, startPoint x: 323, startPoint y: 129, endPoint x: 0, endPoint y: 132, distance: 323.5
click at [0, 132] on div "inbox reviewed recent all unclear take inventory issue suspicious failed recent…" at bounding box center [637, 390] width 1274 height 645
paste input "Michelin - Deli - Middl"
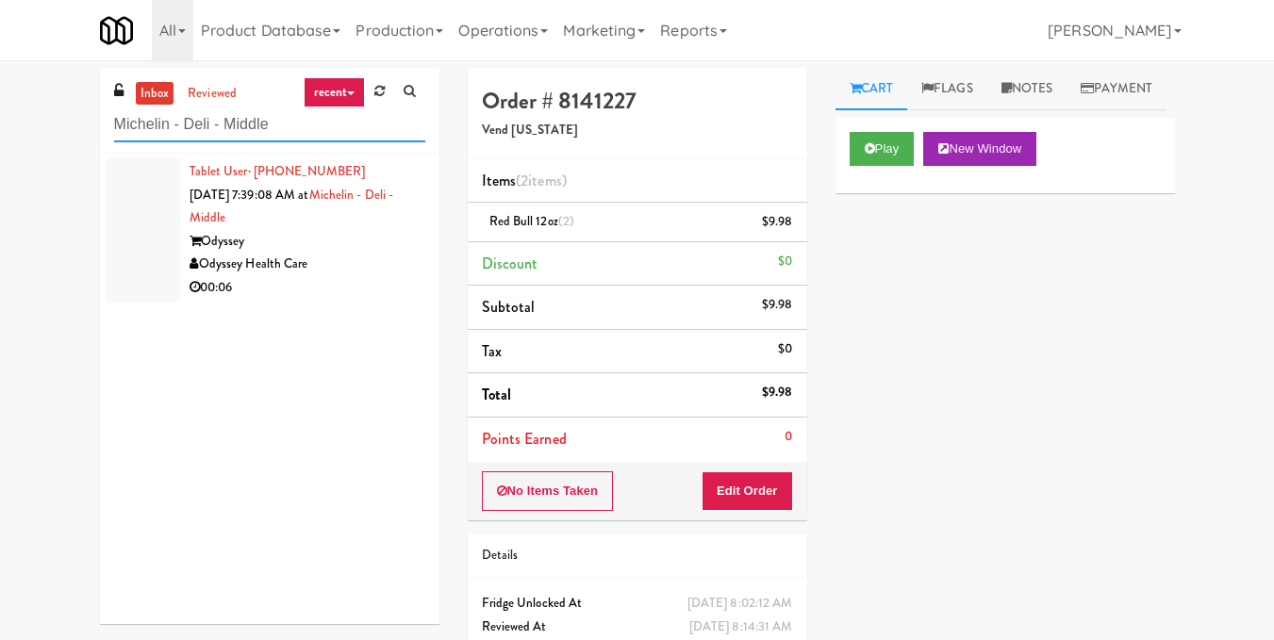
type input "Michelin - Deli - Middle"
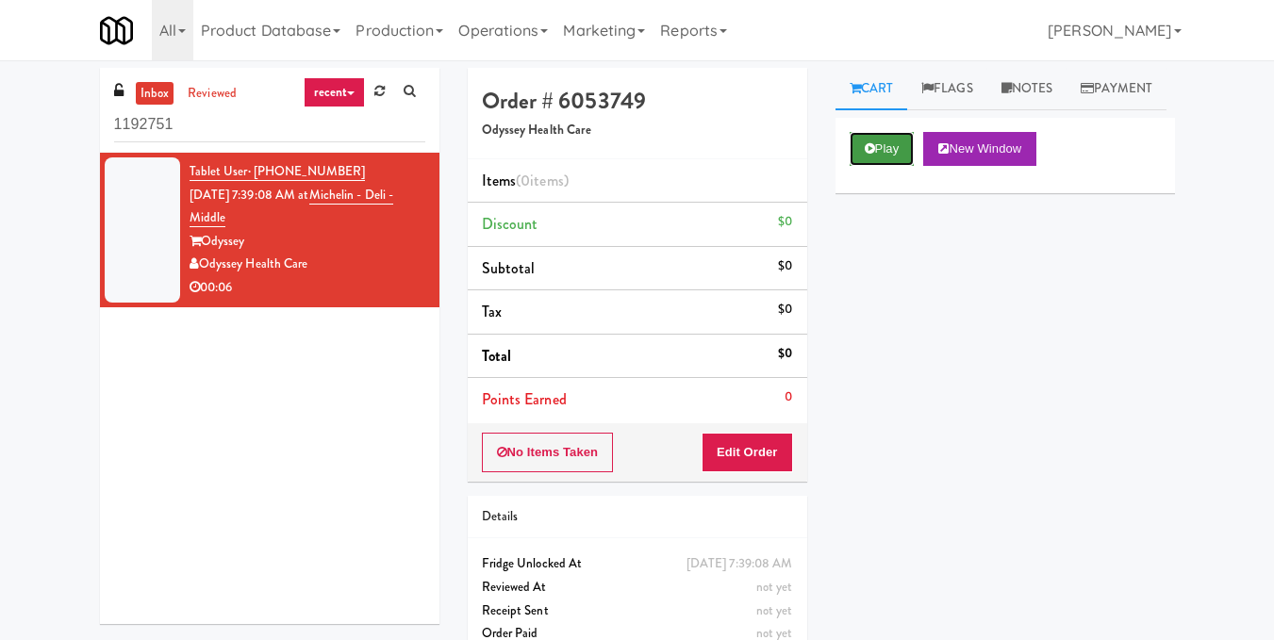
click at [899, 166] on button "Play" at bounding box center [882, 149] width 65 height 34
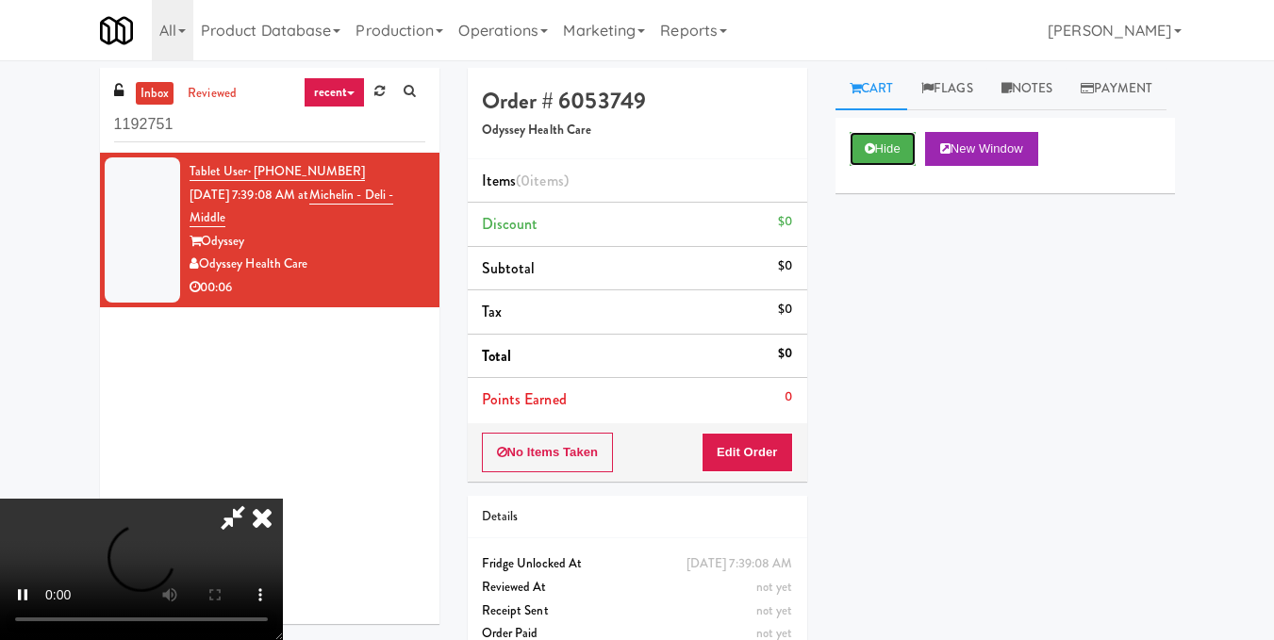
scroll to position [118, 0]
click at [283, 499] on video at bounding box center [141, 569] width 283 height 141
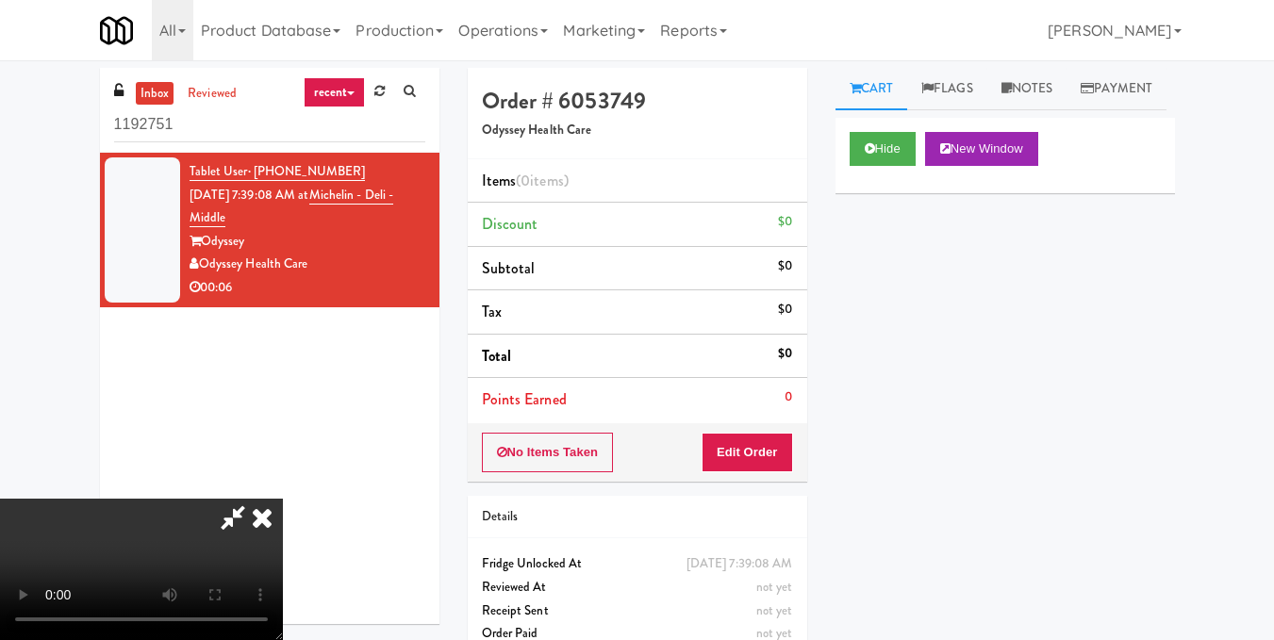
click at [283, 499] on video at bounding box center [141, 569] width 283 height 141
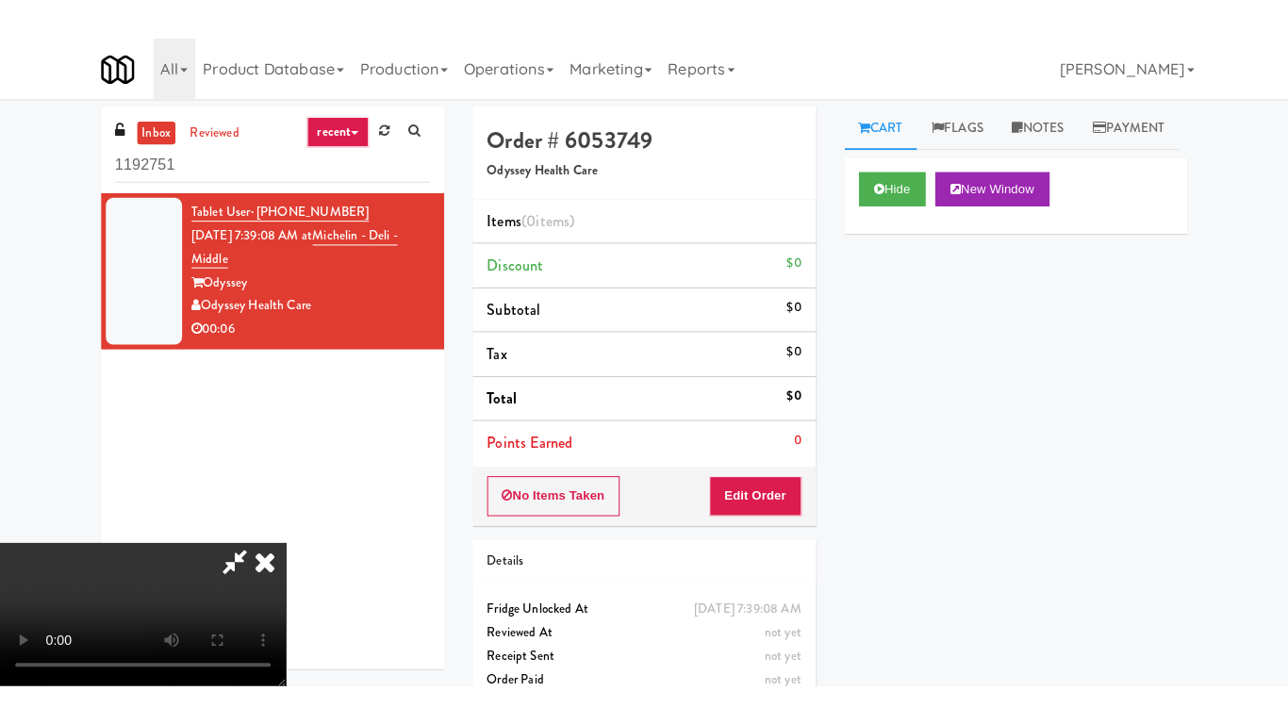
scroll to position [24, 0]
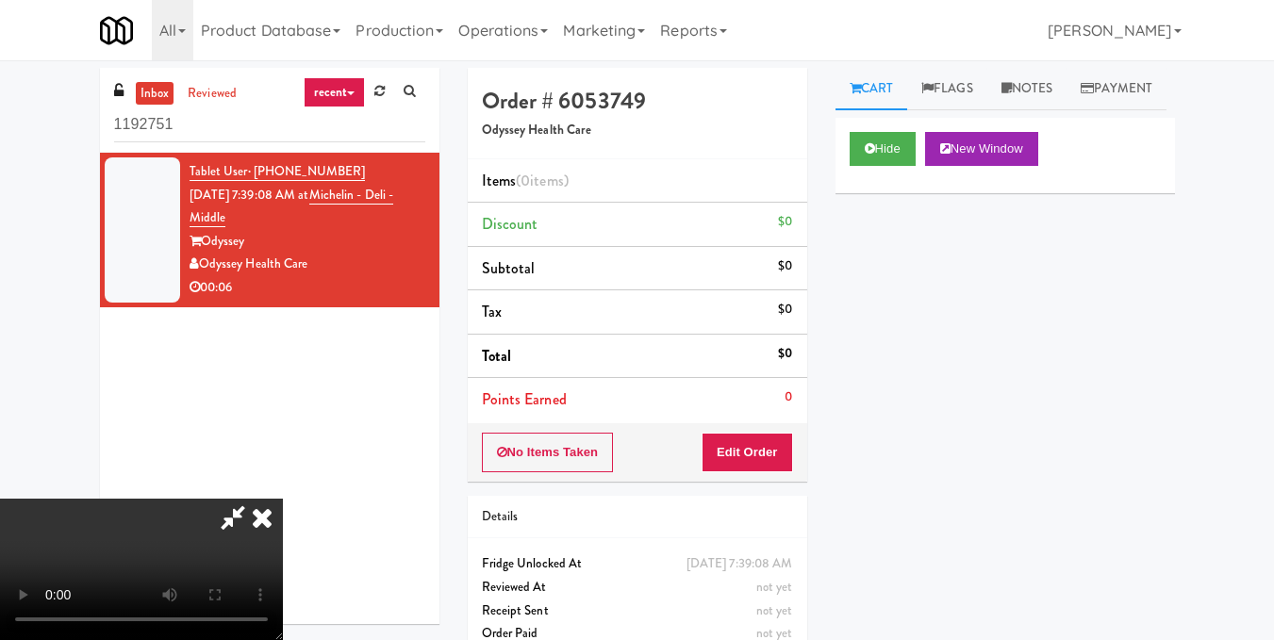
click at [283, 499] on video at bounding box center [141, 569] width 283 height 141
click at [786, 459] on button "Edit Order" at bounding box center [747, 453] width 91 height 40
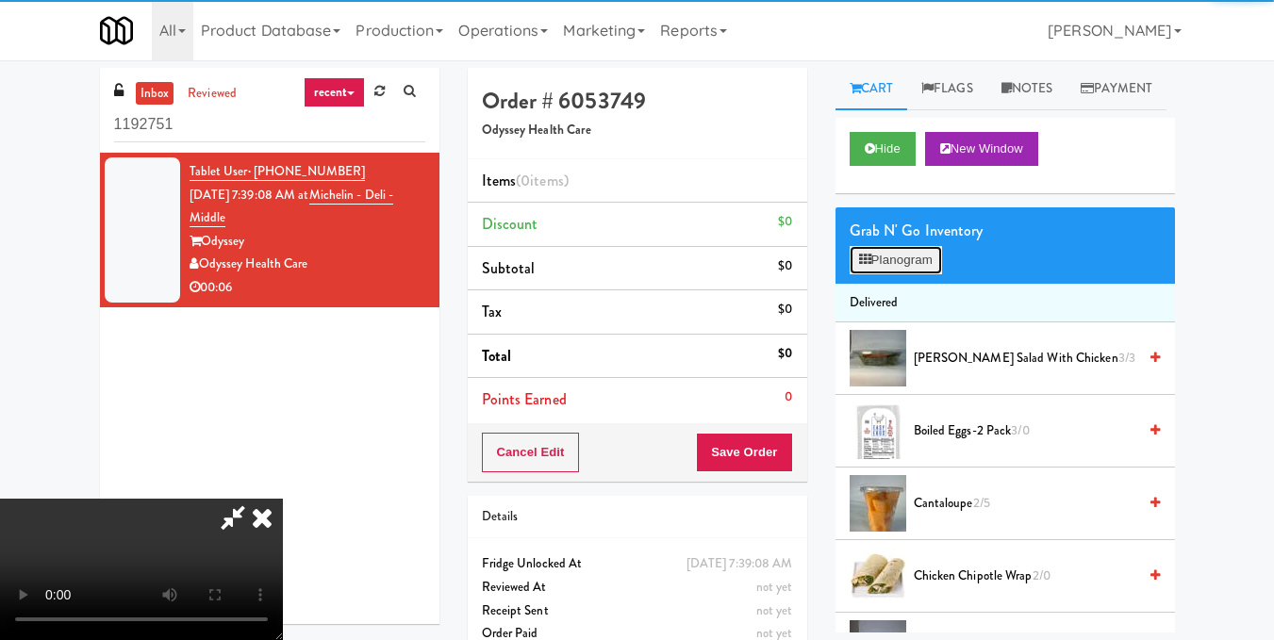
click at [918, 274] on button "Planogram" at bounding box center [896, 260] width 92 height 28
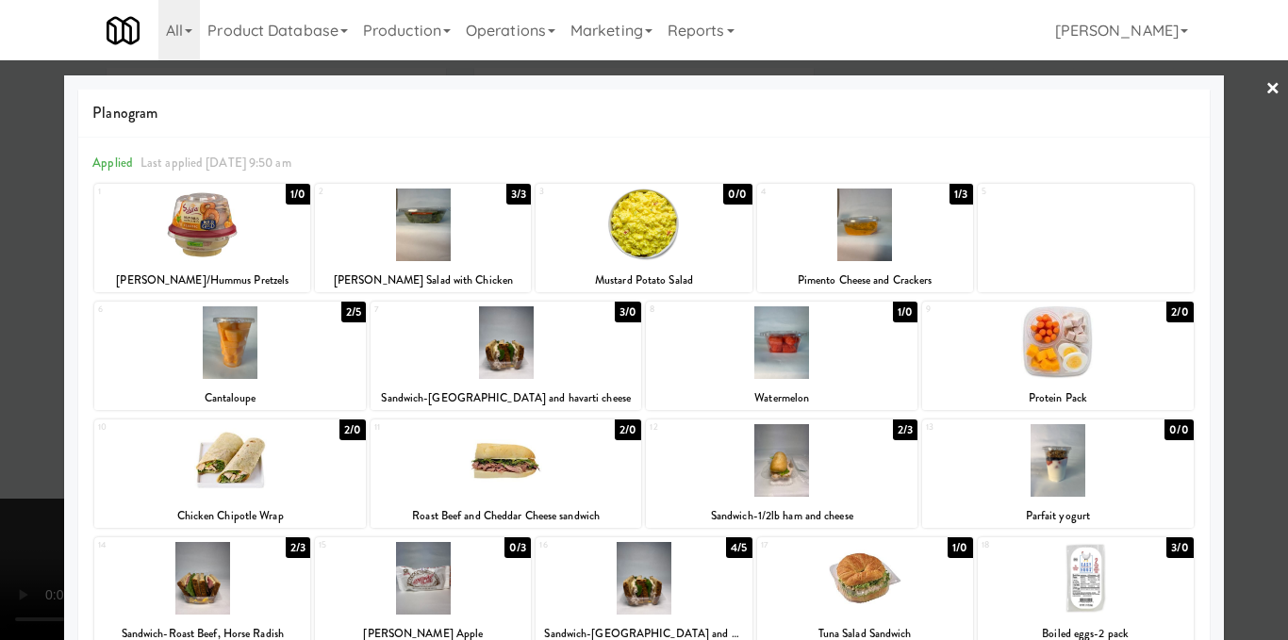
click at [804, 472] on div at bounding box center [782, 460] width 272 height 73
click at [1237, 439] on div at bounding box center [644, 320] width 1288 height 640
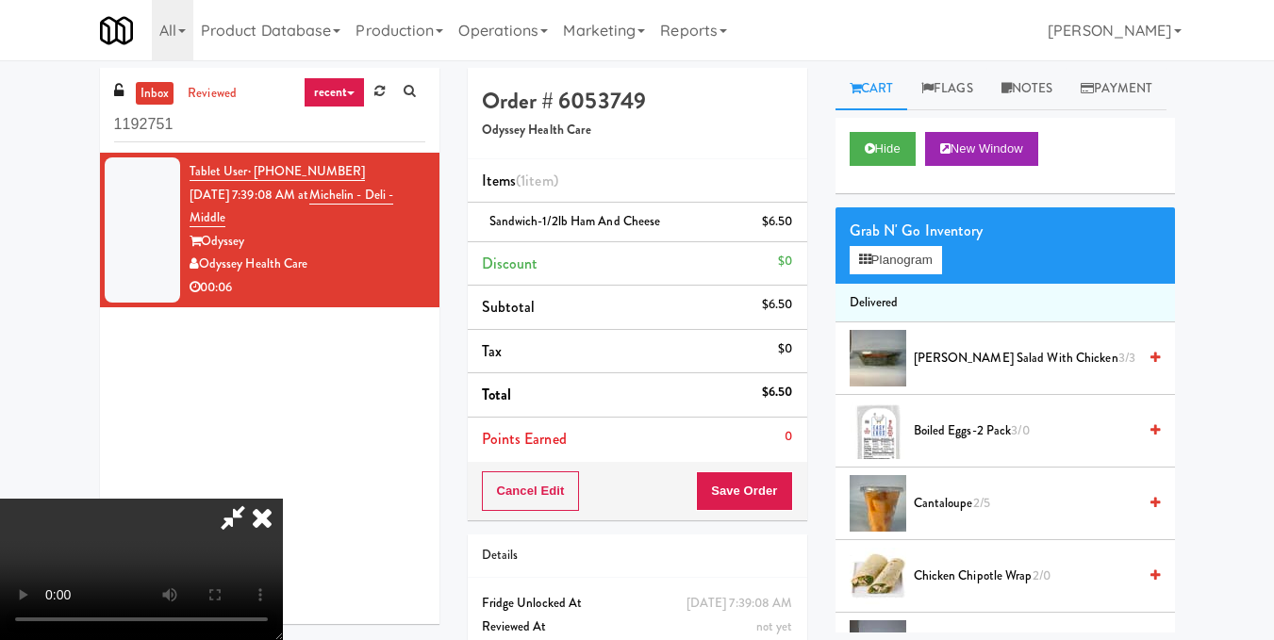
click at [283, 499] on video at bounding box center [141, 569] width 283 height 141
drag, startPoint x: 469, startPoint y: 451, endPoint x: 469, endPoint y: 533, distance: 82.0
click at [283, 499] on video at bounding box center [141, 569] width 283 height 141
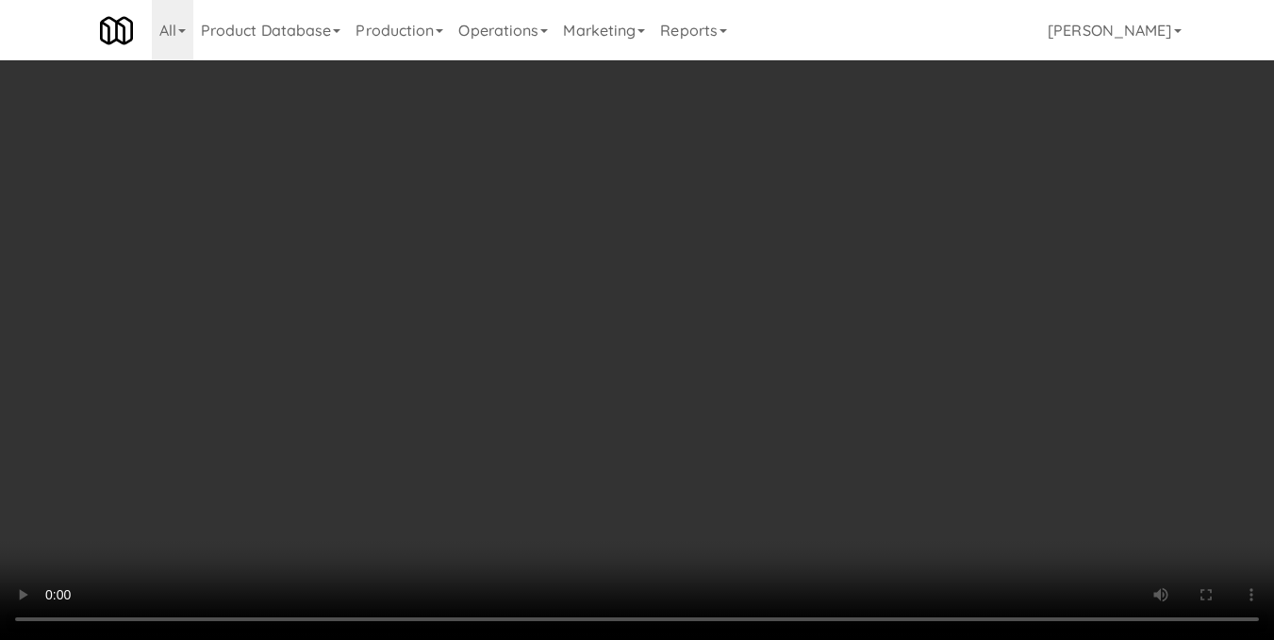
click at [790, 224] on icon at bounding box center [793, 229] width 9 height 12
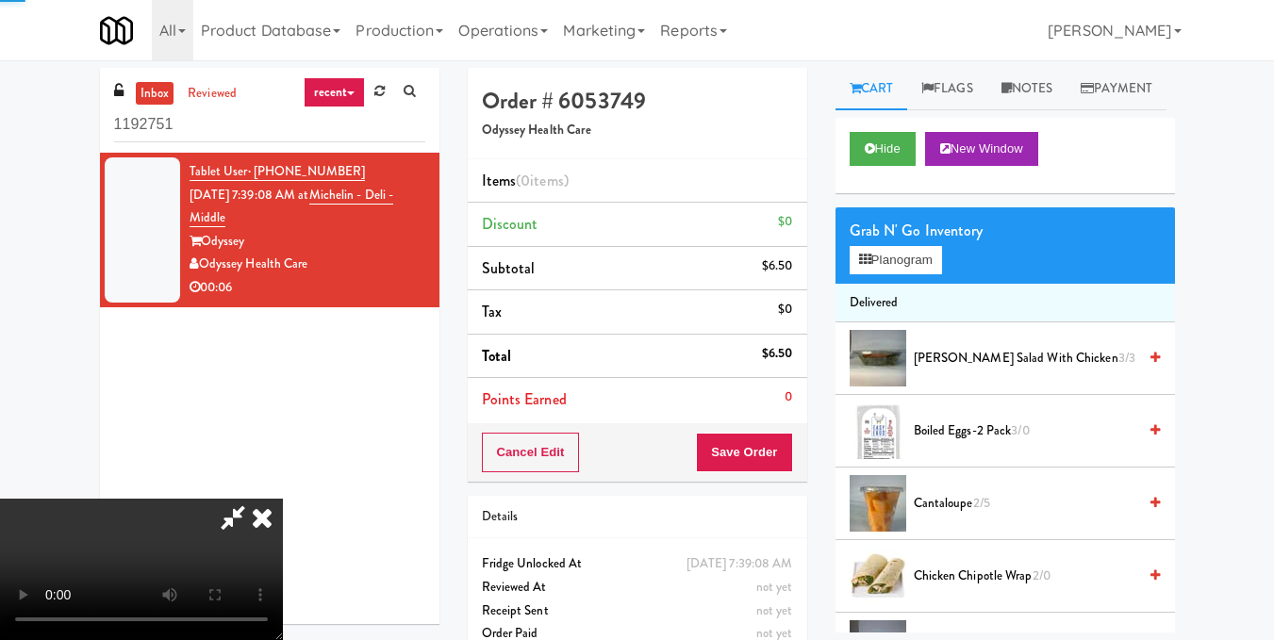
click at [283, 499] on video at bounding box center [141, 569] width 283 height 141
click at [892, 274] on button "Planogram" at bounding box center [896, 260] width 92 height 28
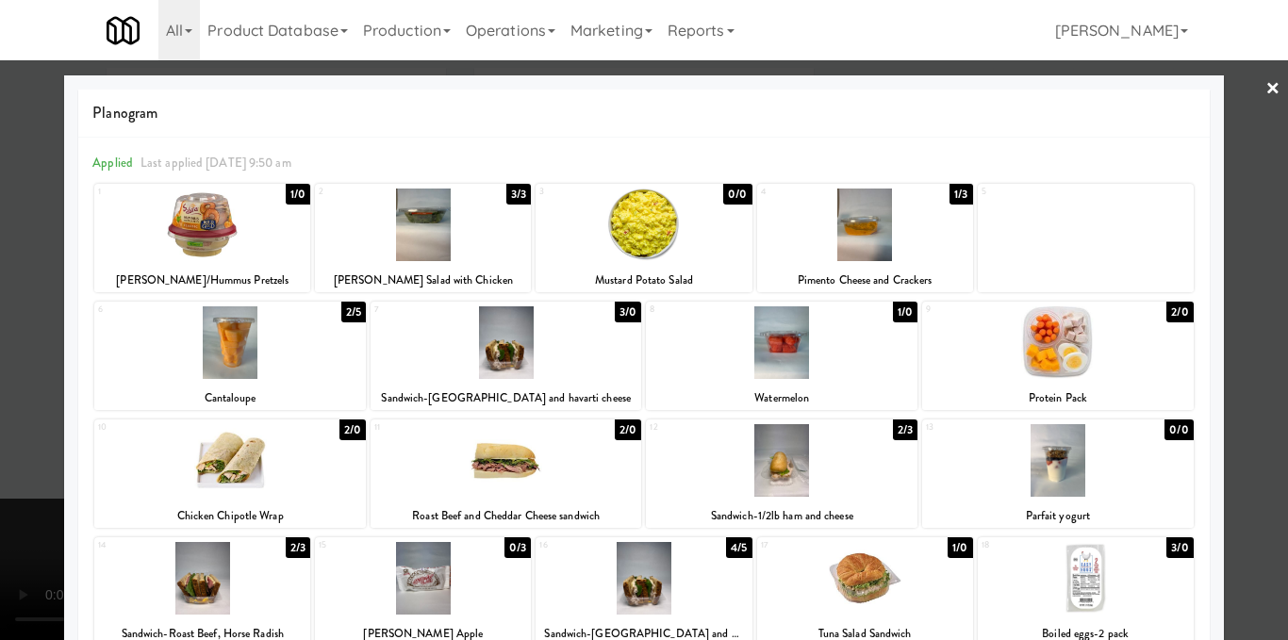
click at [1253, 350] on div at bounding box center [644, 320] width 1288 height 640
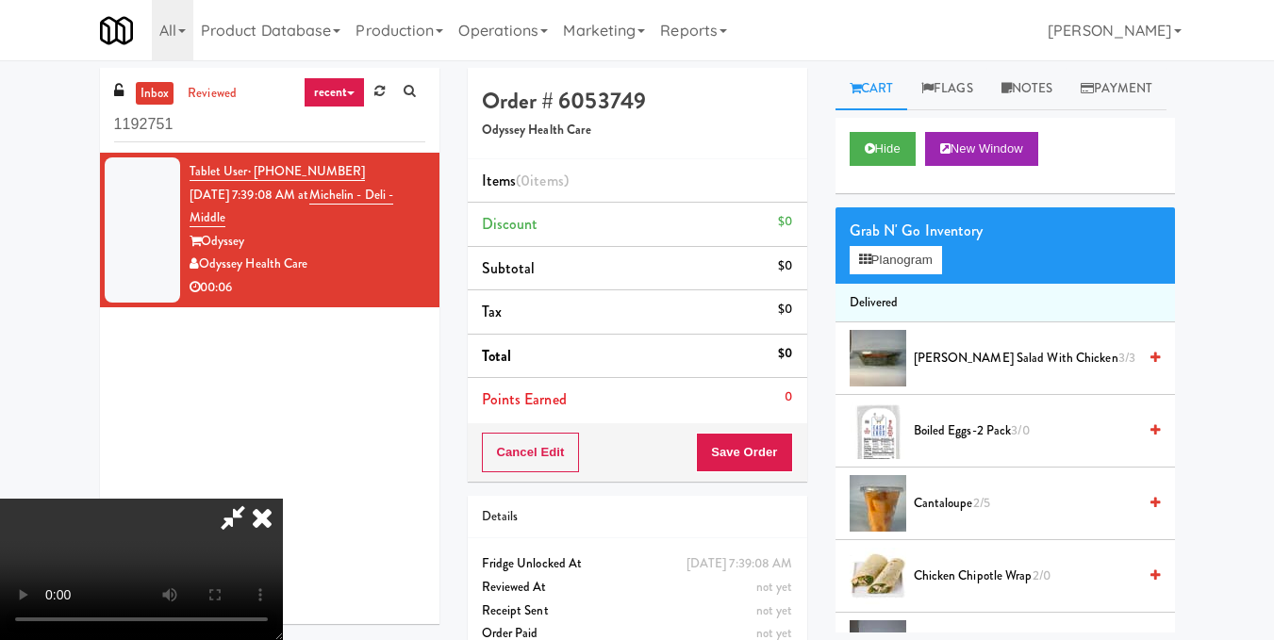
click at [283, 499] on video at bounding box center [141, 569] width 283 height 141
click at [255, 499] on icon at bounding box center [232, 518] width 43 height 38
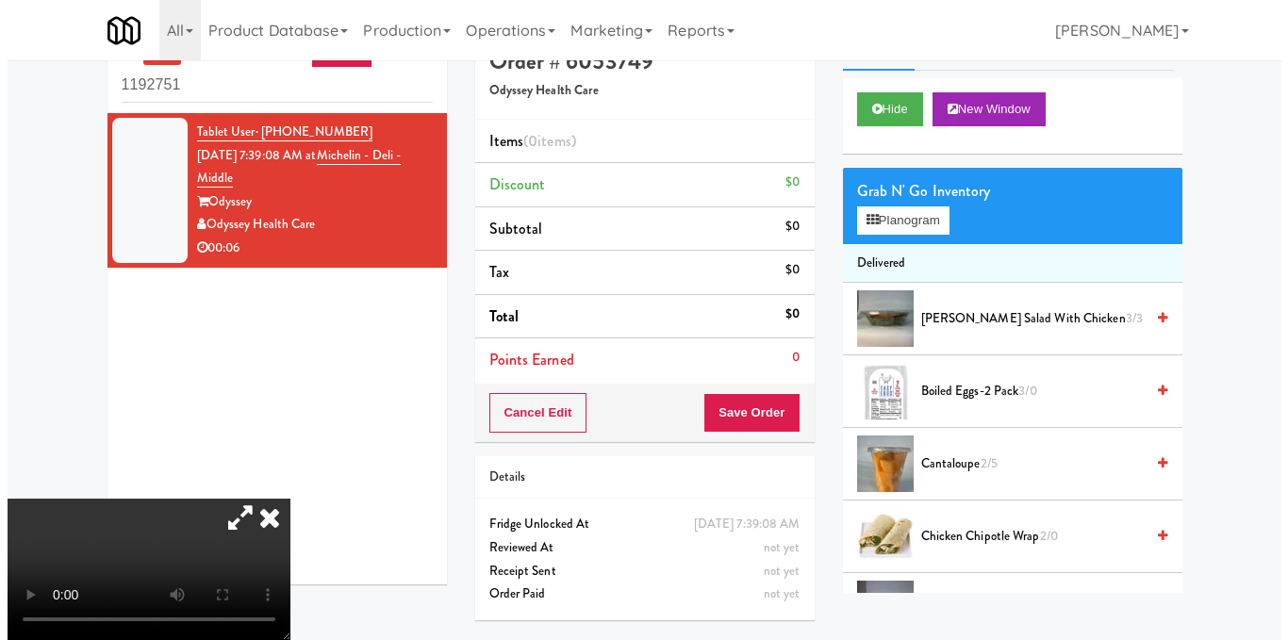
scroll to position [60, 0]
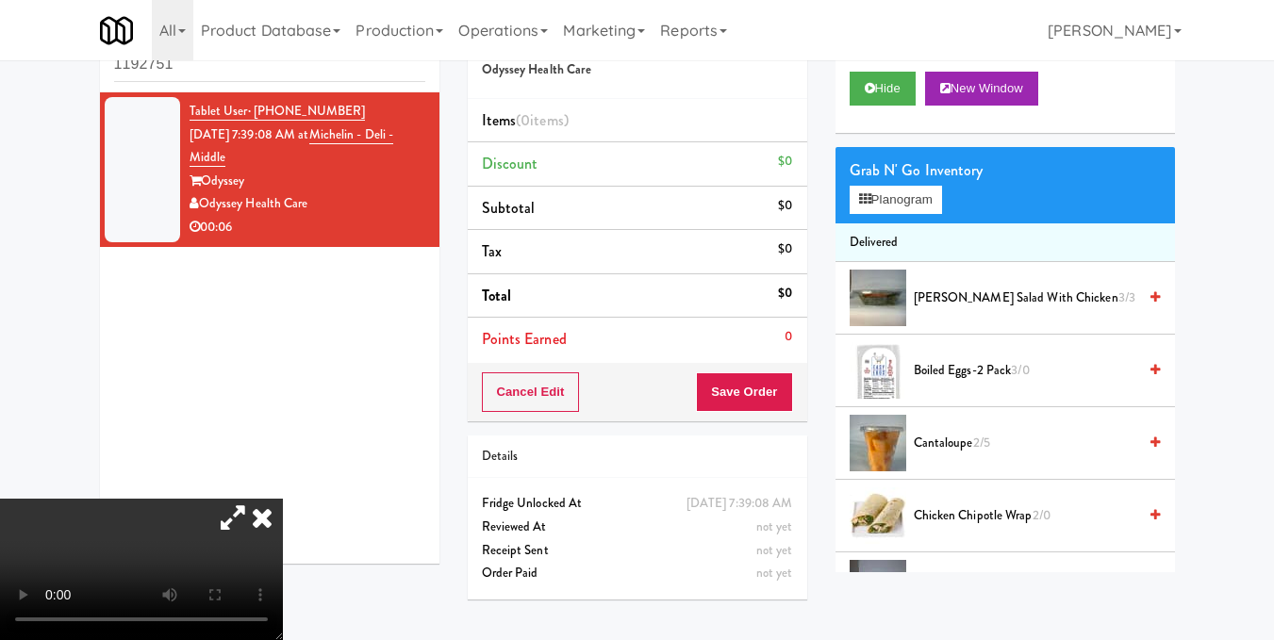
drag, startPoint x: 335, startPoint y: 140, endPoint x: 349, endPoint y: 157, distance: 22.8
click at [349, 157] on div "Tablet User · (580) 238-8052 Oct 15, 2025 7:39:08 AM at Michelin - Deli - Middl…" at bounding box center [308, 170] width 236 height 140
copy span "Michelin - Deli - Middle"
click at [900, 214] on button "Planogram" at bounding box center [896, 200] width 92 height 28
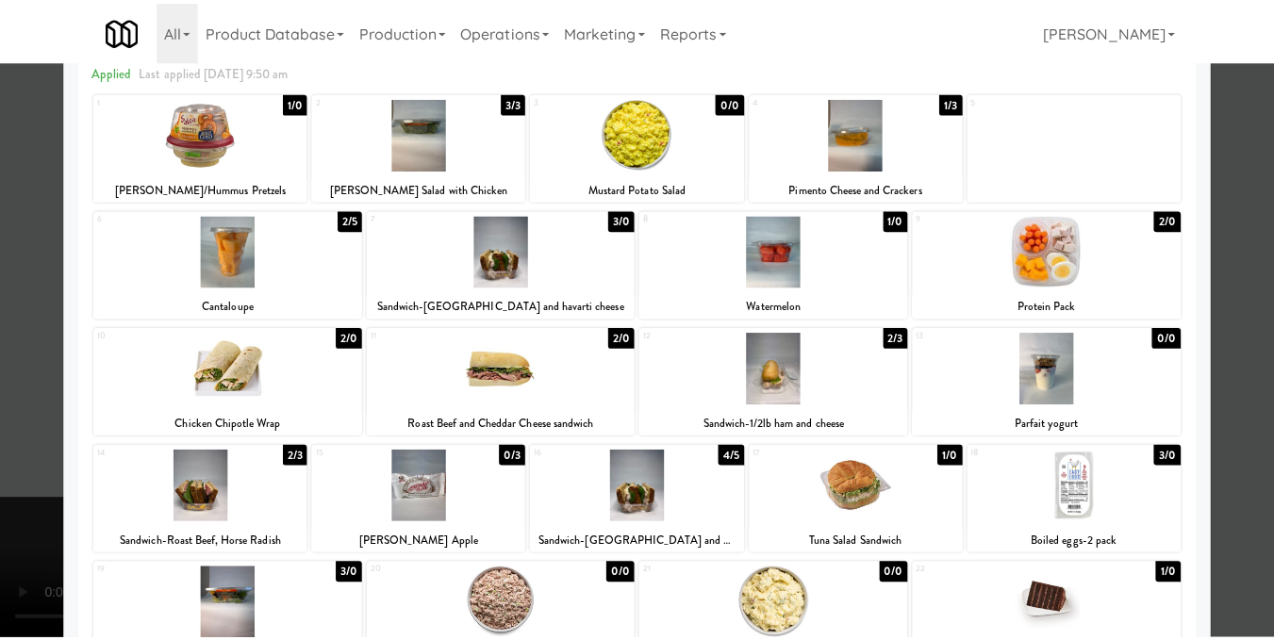
scroll to position [94, 0]
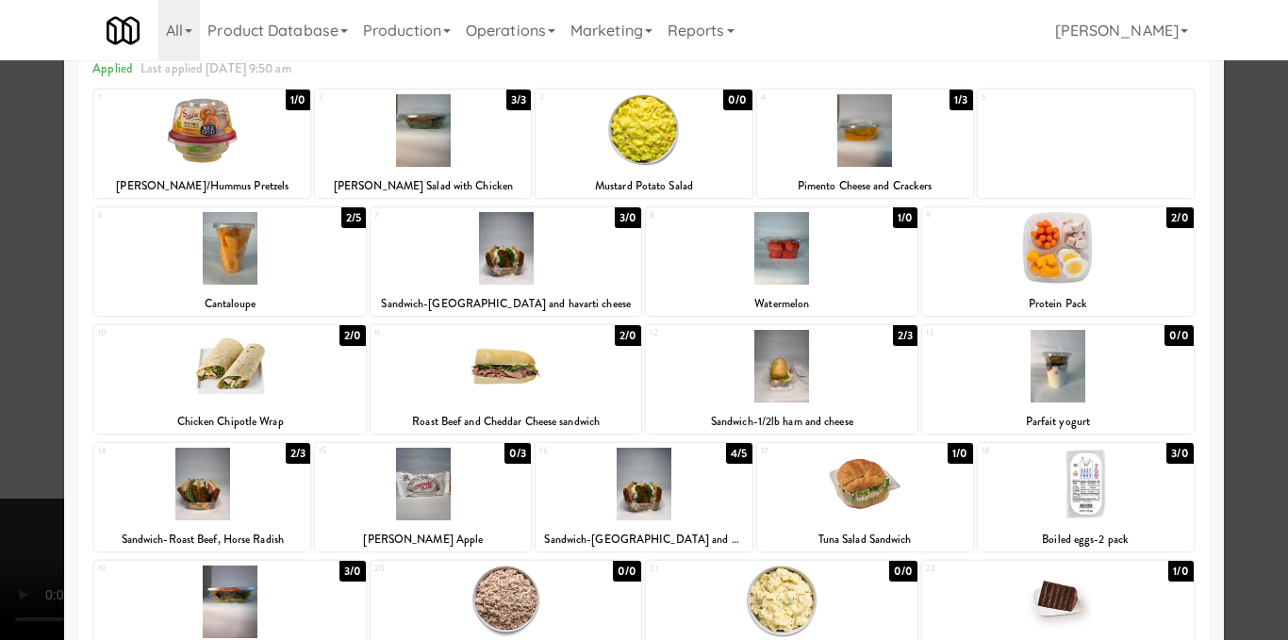
click at [810, 368] on div at bounding box center [782, 366] width 272 height 73
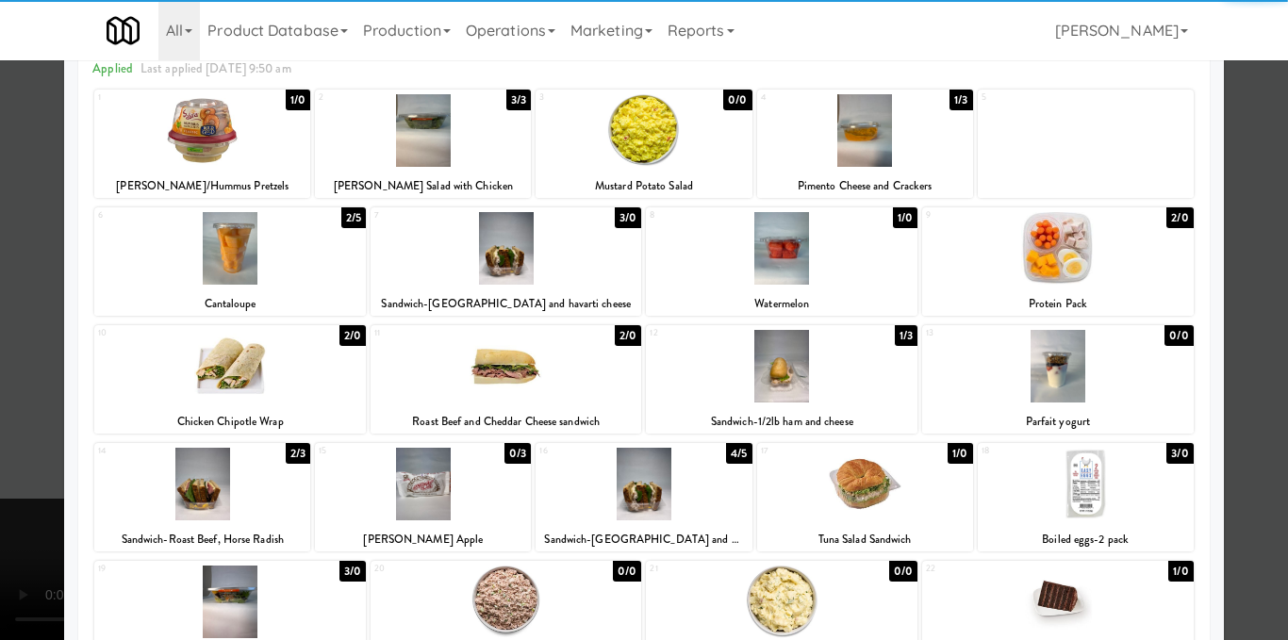
click at [1246, 280] on div at bounding box center [644, 320] width 1288 height 640
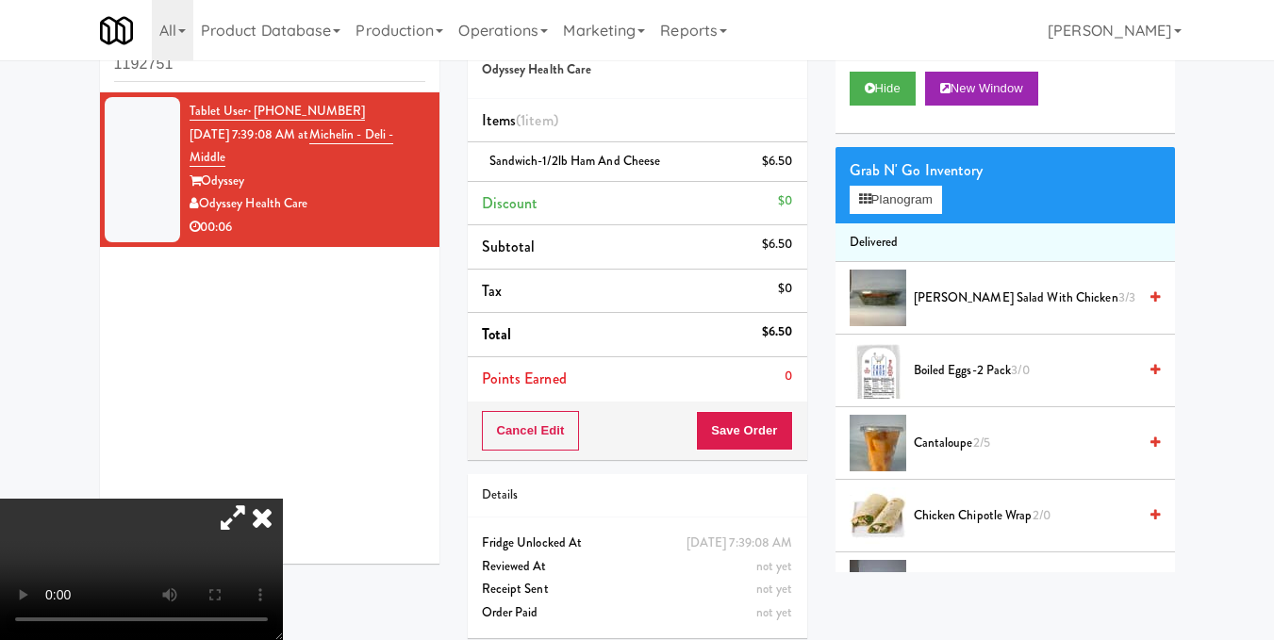
click at [221, 499] on video at bounding box center [141, 569] width 283 height 141
click at [778, 414] on button "Save Order" at bounding box center [744, 431] width 96 height 40
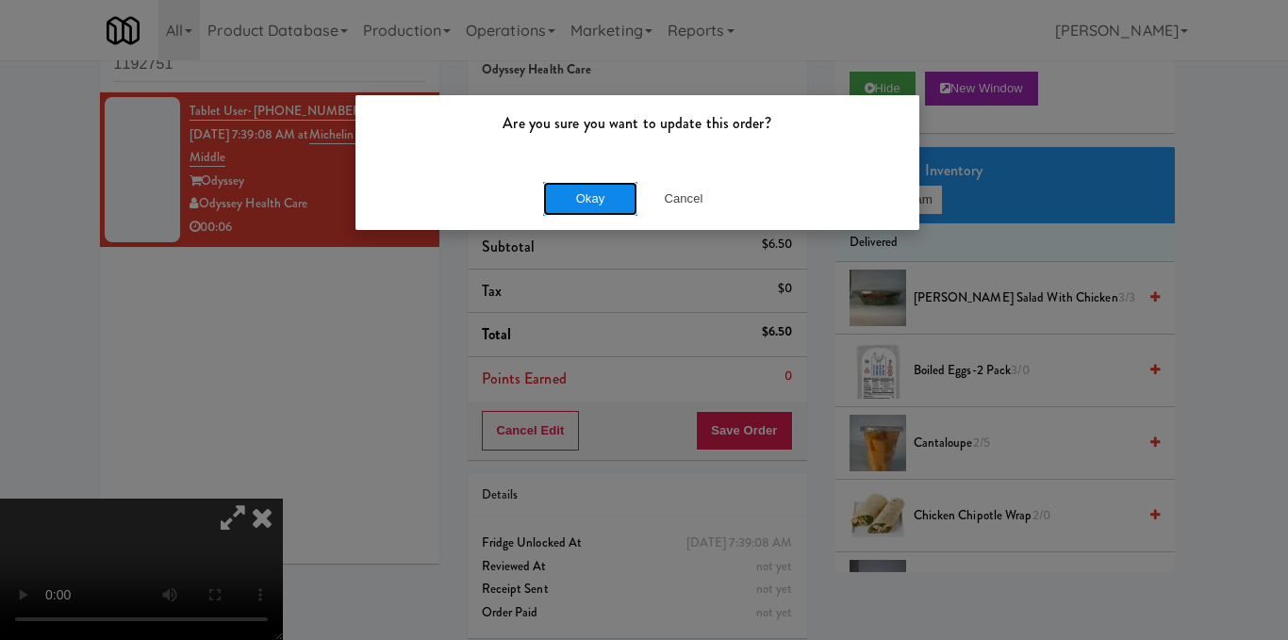
click at [563, 190] on button "Okay" at bounding box center [590, 199] width 94 height 34
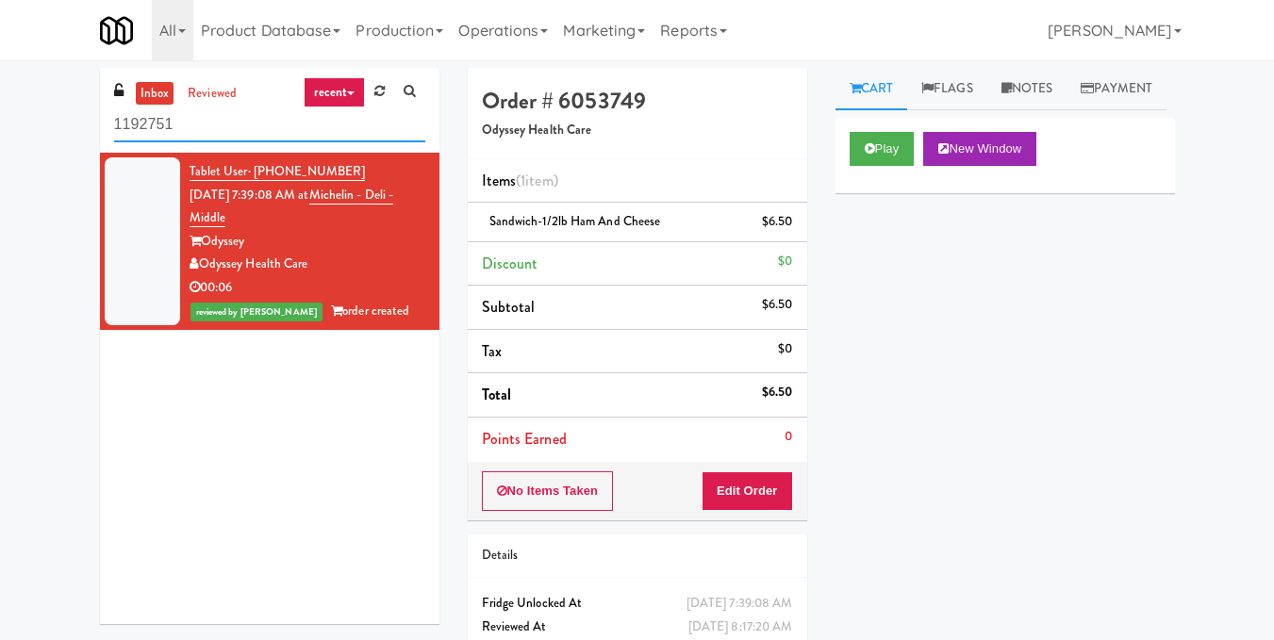
drag, startPoint x: 158, startPoint y: 118, endPoint x: 0, endPoint y: 124, distance: 158.5
click at [0, 124] on div "inbox reviewed recent all unclear take inventory issue suspicious failed recent…" at bounding box center [637, 390] width 1274 height 645
paste input "Archer Tower Fridge"
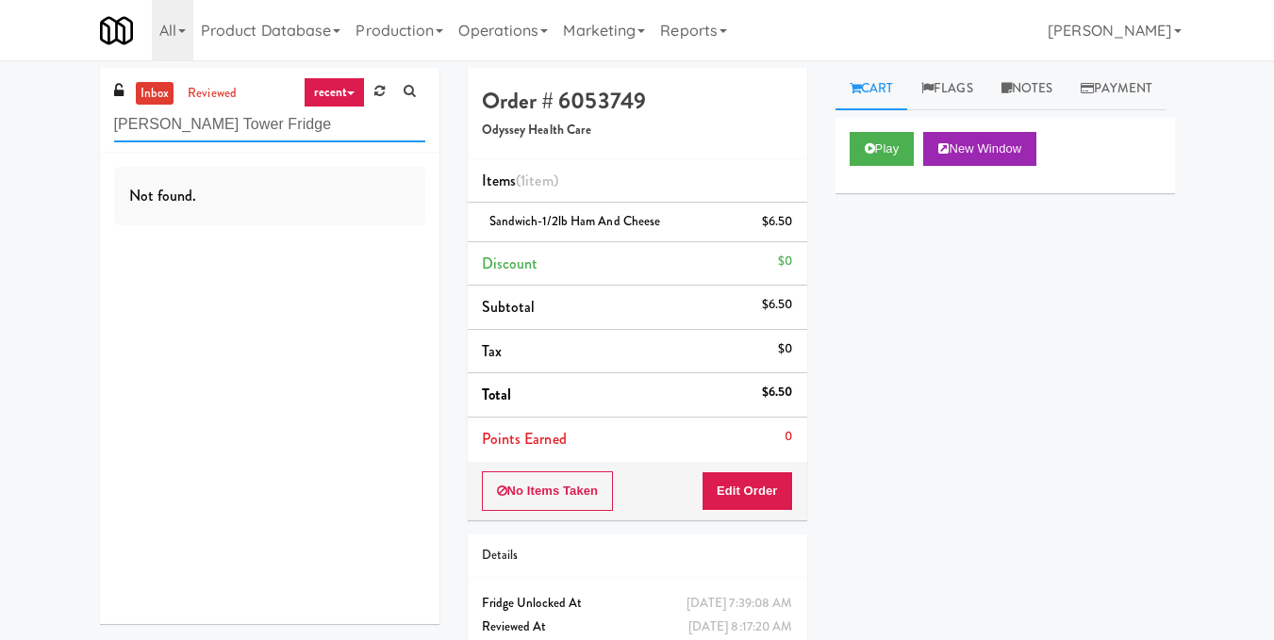
drag, startPoint x: 302, startPoint y: 123, endPoint x: 36, endPoint y: 130, distance: 266.0
click at [36, 130] on div "inbox reviewed recent all unclear take inventory issue suspicious failed recent…" at bounding box center [637, 390] width 1274 height 645
paste input "Training Center-Cooler-Left"
type input "Training Center-Cooler-Left"
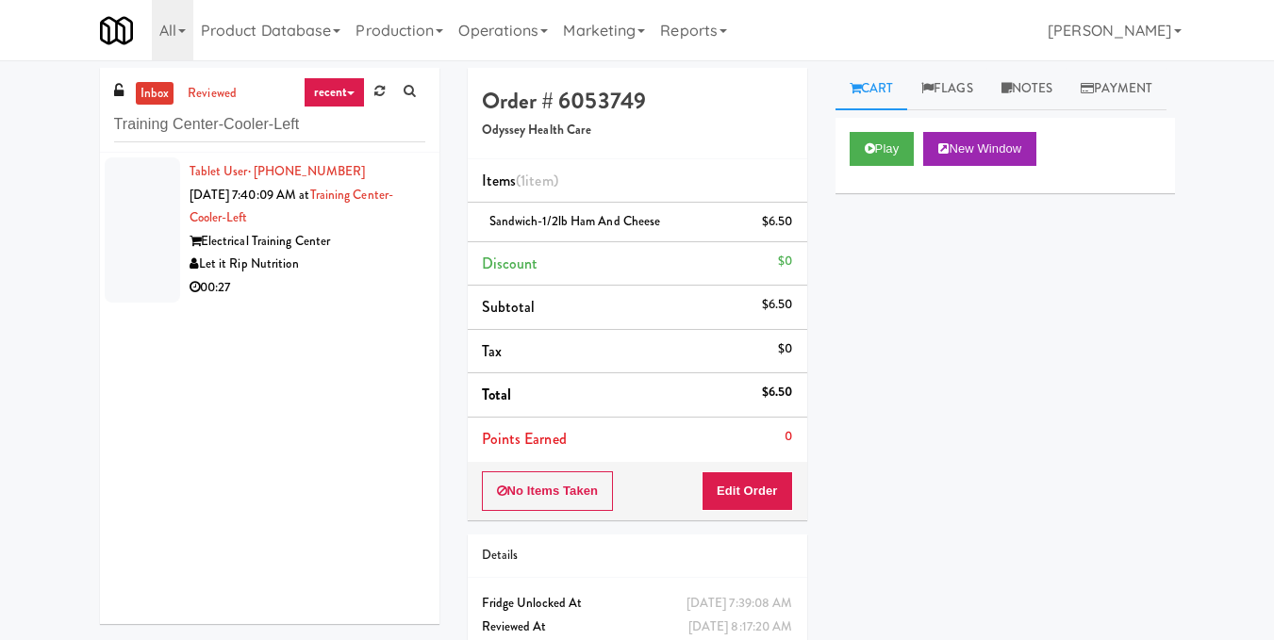
click at [385, 255] on div "Let it Rip Nutrition" at bounding box center [308, 265] width 236 height 24
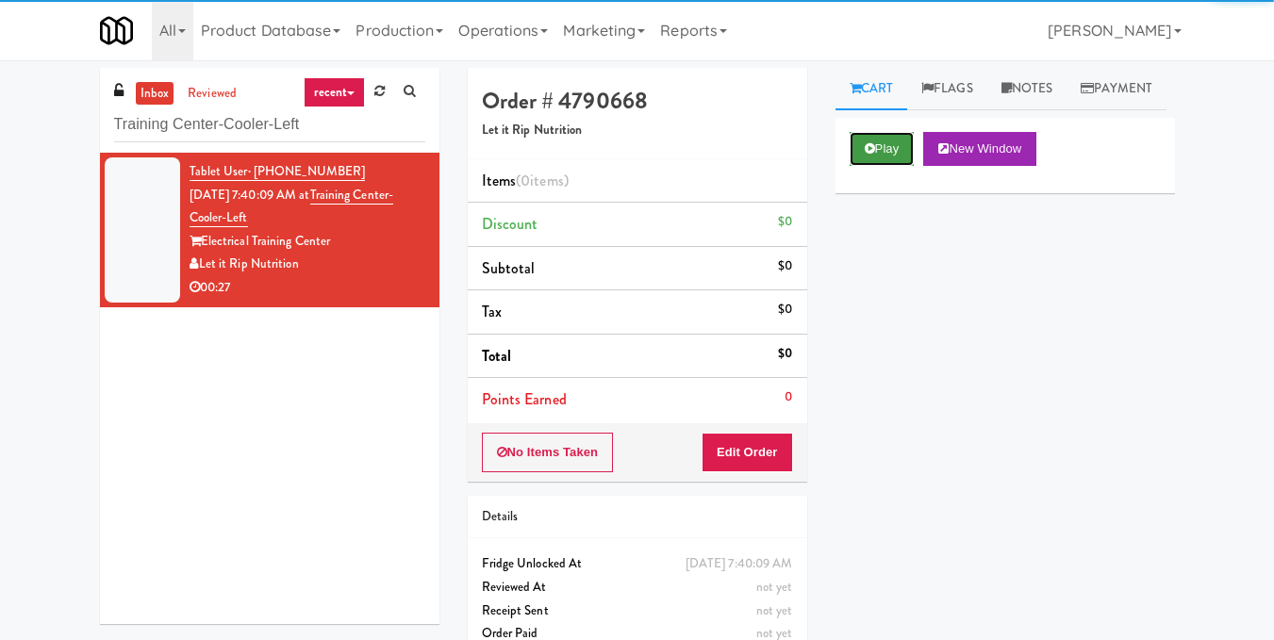
click at [885, 166] on button "Play" at bounding box center [882, 149] width 65 height 34
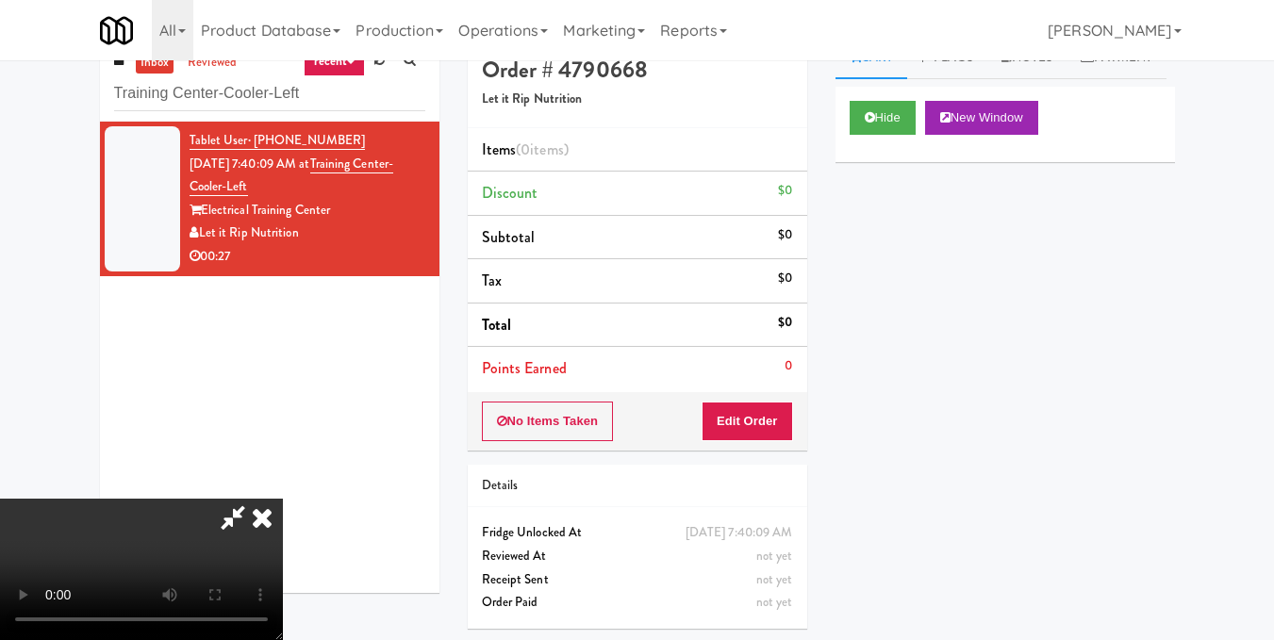
scroll to position [60, 0]
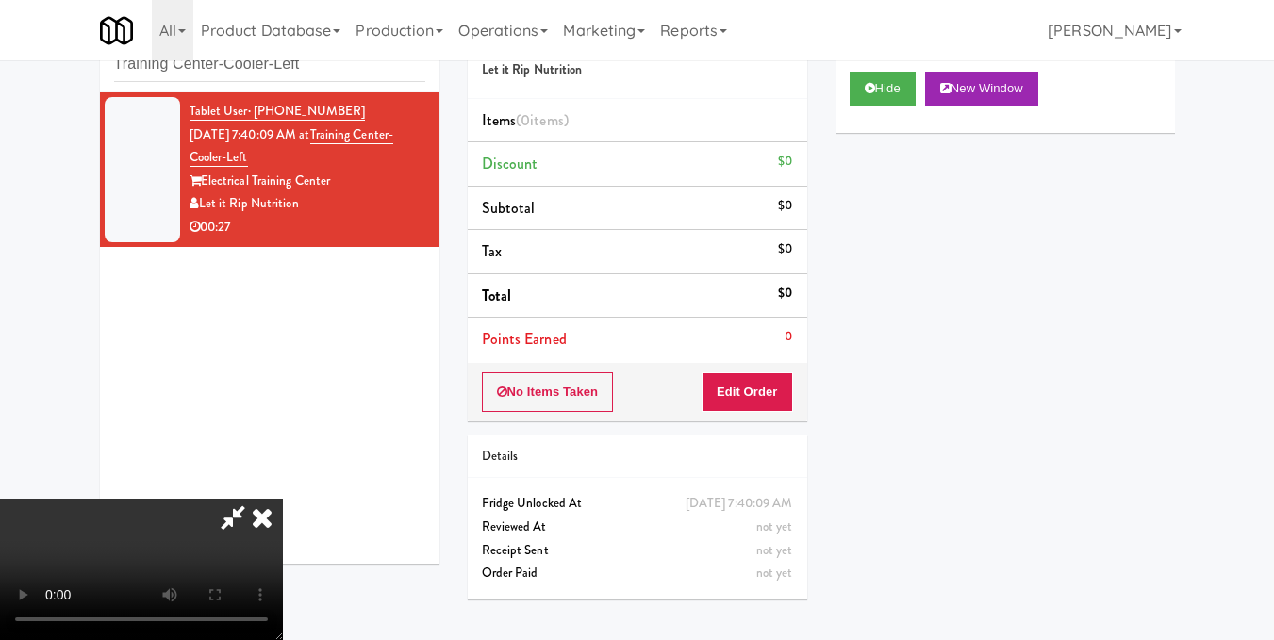
click at [283, 499] on video at bounding box center [141, 569] width 283 height 141
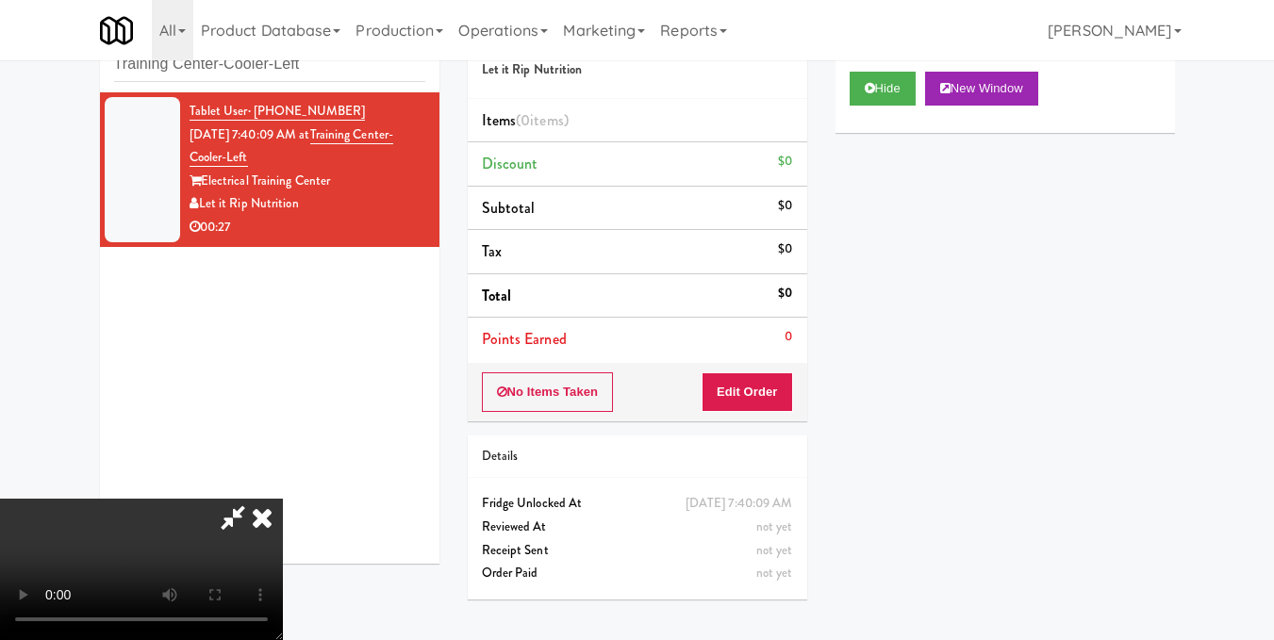
click at [283, 499] on video at bounding box center [141, 569] width 283 height 141
click at [779, 396] on button "Edit Order" at bounding box center [747, 393] width 91 height 40
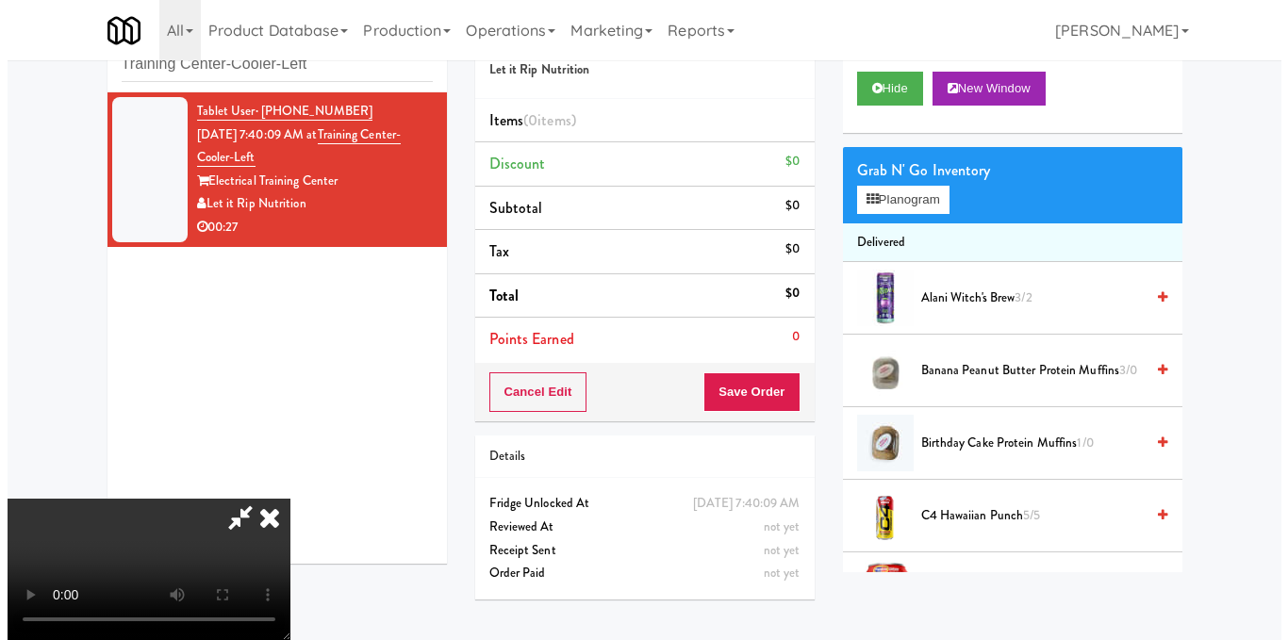
scroll to position [212, 0]
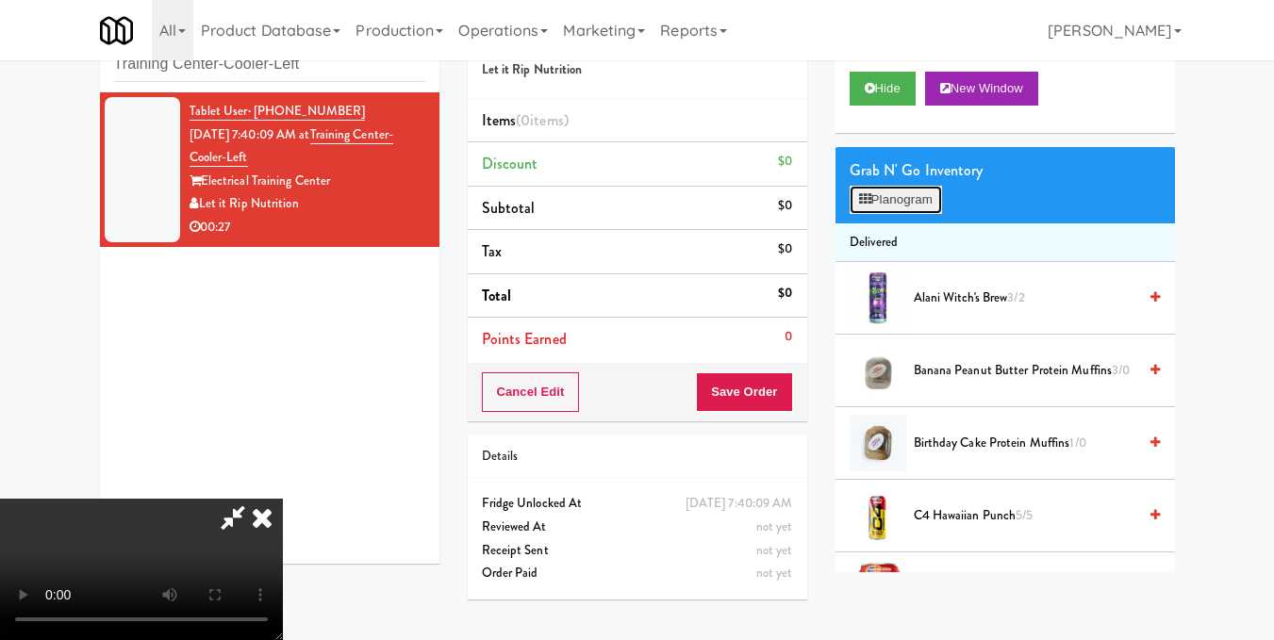
click at [926, 214] on button "Planogram" at bounding box center [896, 200] width 92 height 28
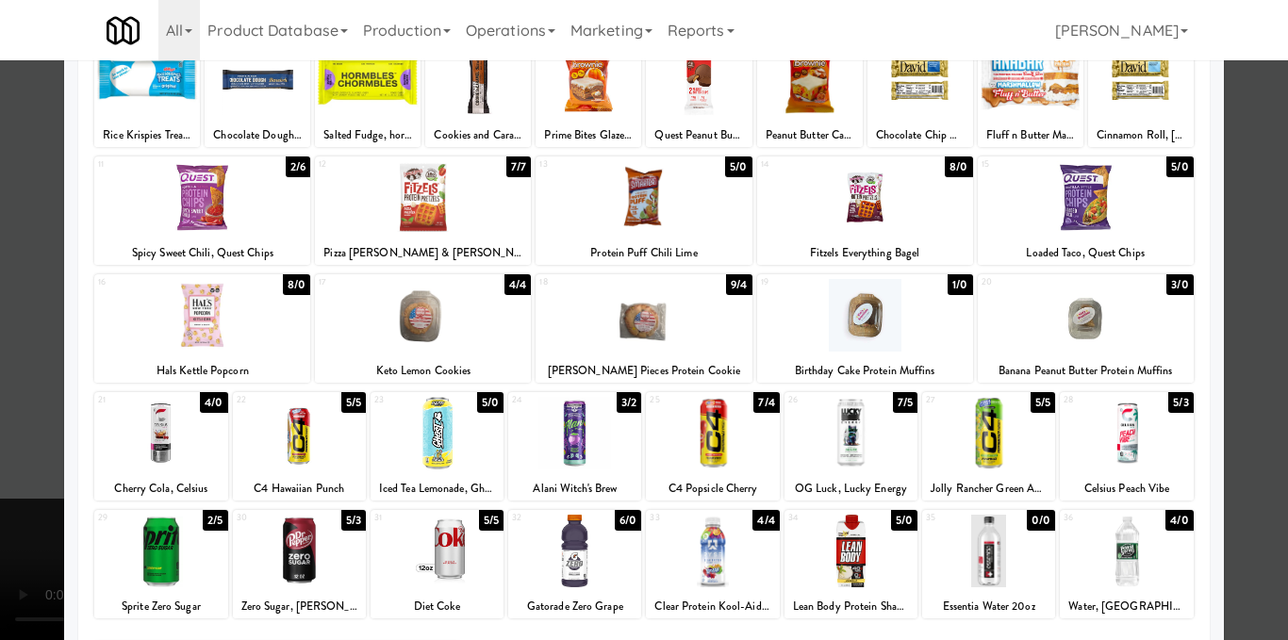
scroll to position [189, 0]
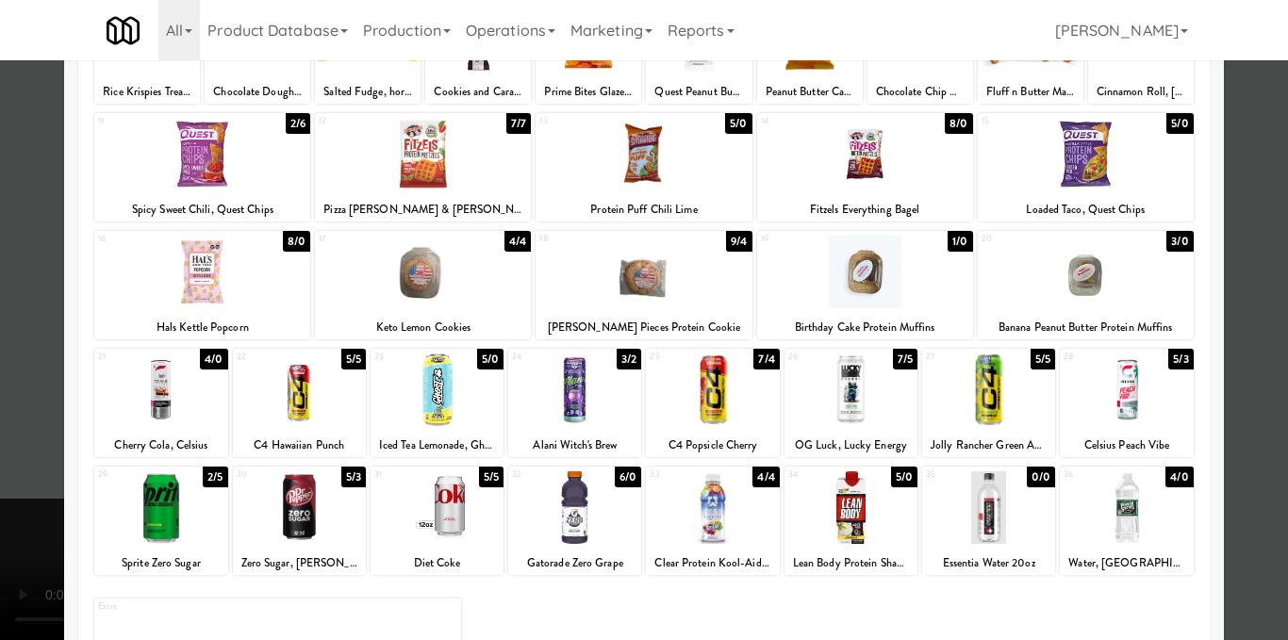
click at [854, 272] on div at bounding box center [865, 272] width 216 height 73
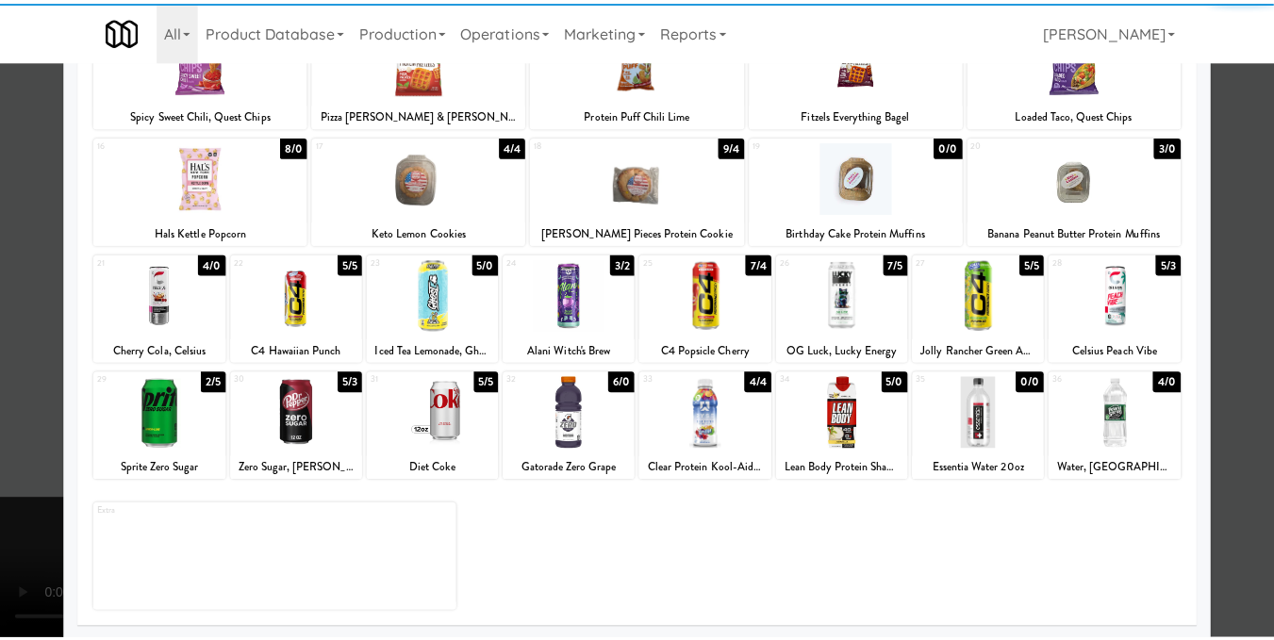
scroll to position [286, 0]
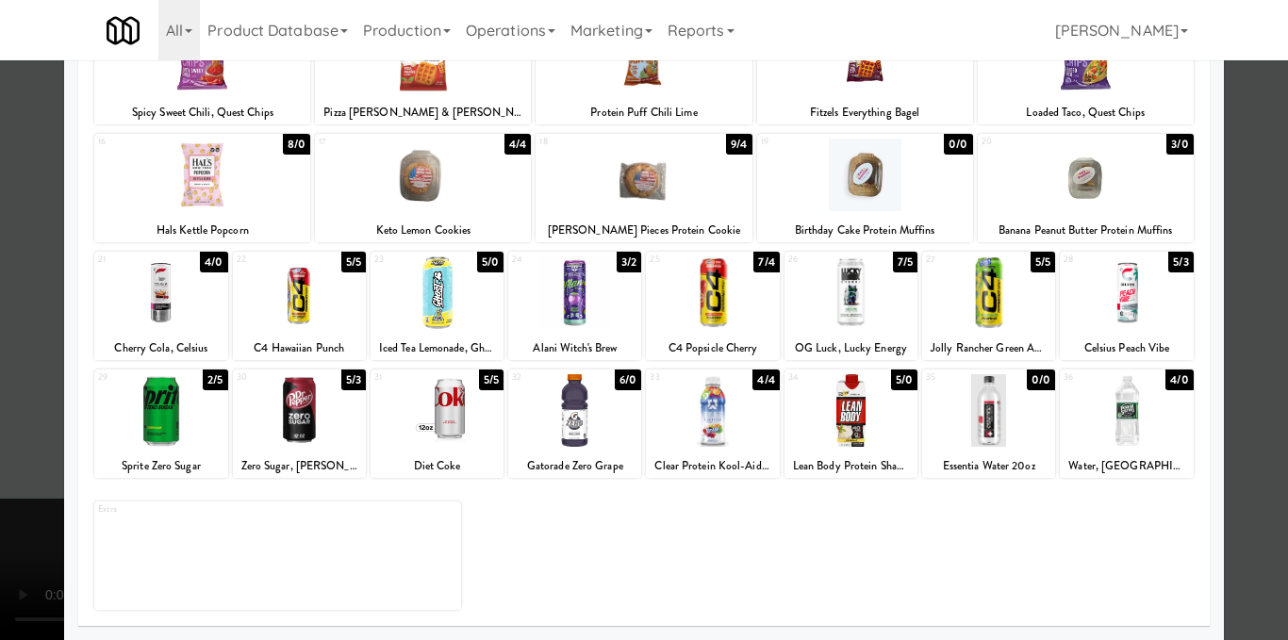
click at [1018, 451] on div "35 0/0 Essentia Water 20oz" at bounding box center [988, 424] width 133 height 108
click at [1267, 289] on div at bounding box center [644, 320] width 1288 height 640
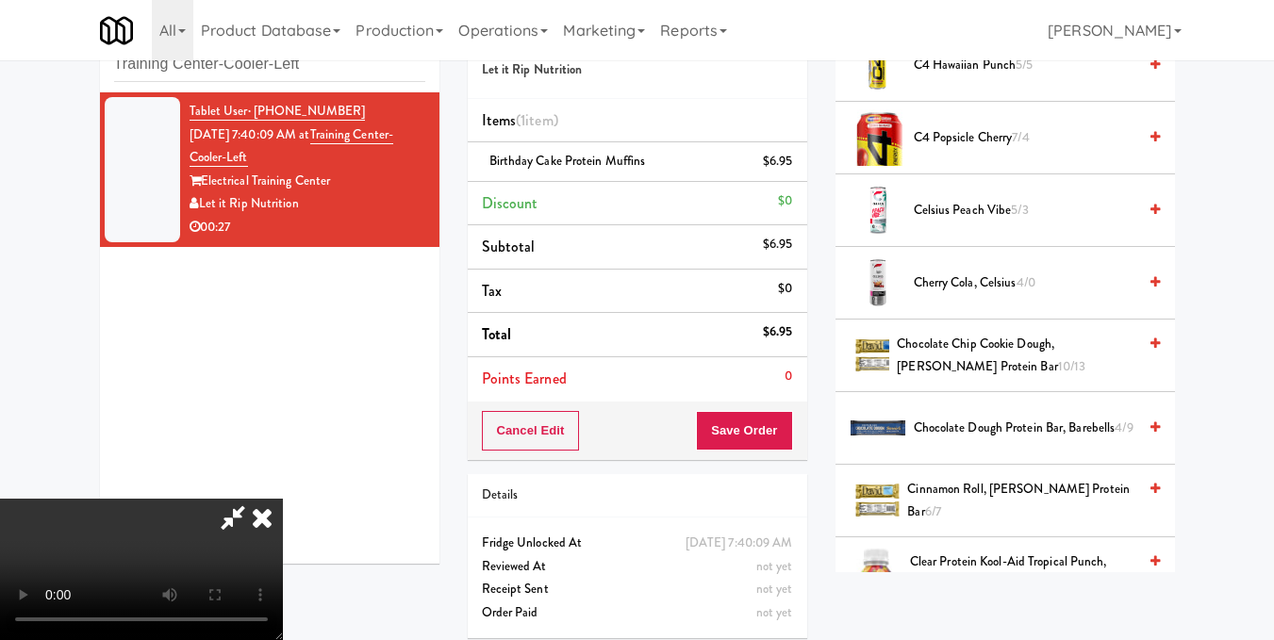
scroll to position [2492, 0]
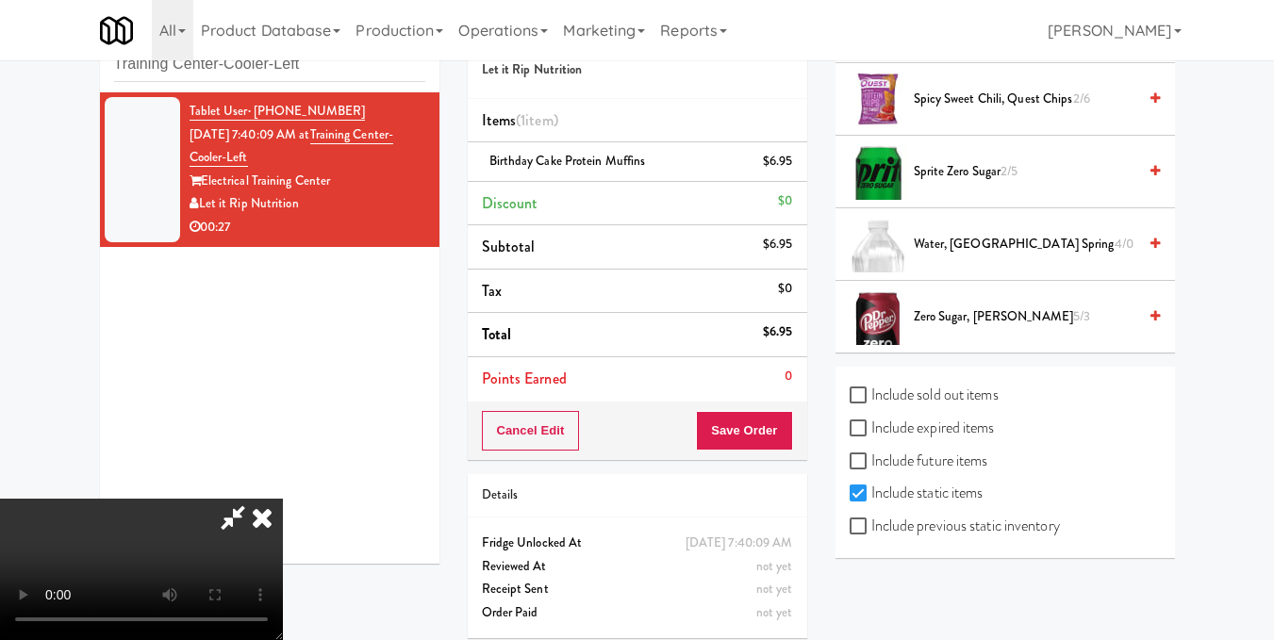
click at [979, 527] on label "Include previous static inventory" at bounding box center [955, 526] width 210 height 28
click at [871, 527] on input "Include previous static inventory" at bounding box center [861, 527] width 22 height 15
checkbox input "true"
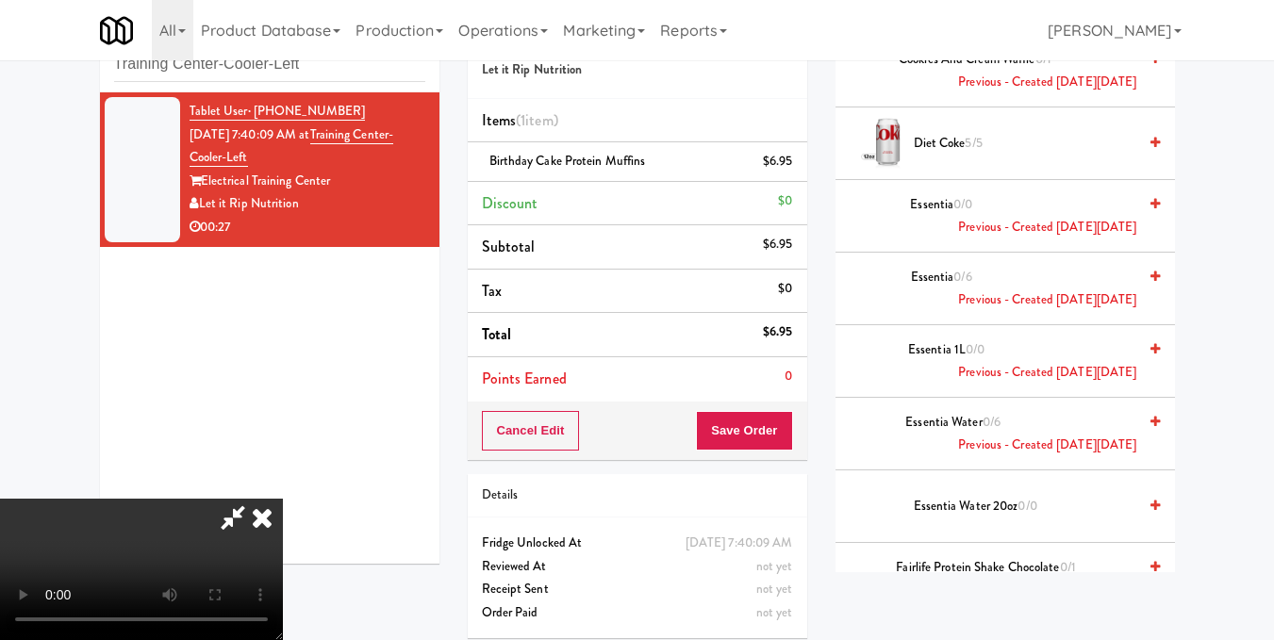
scroll to position [0, 0]
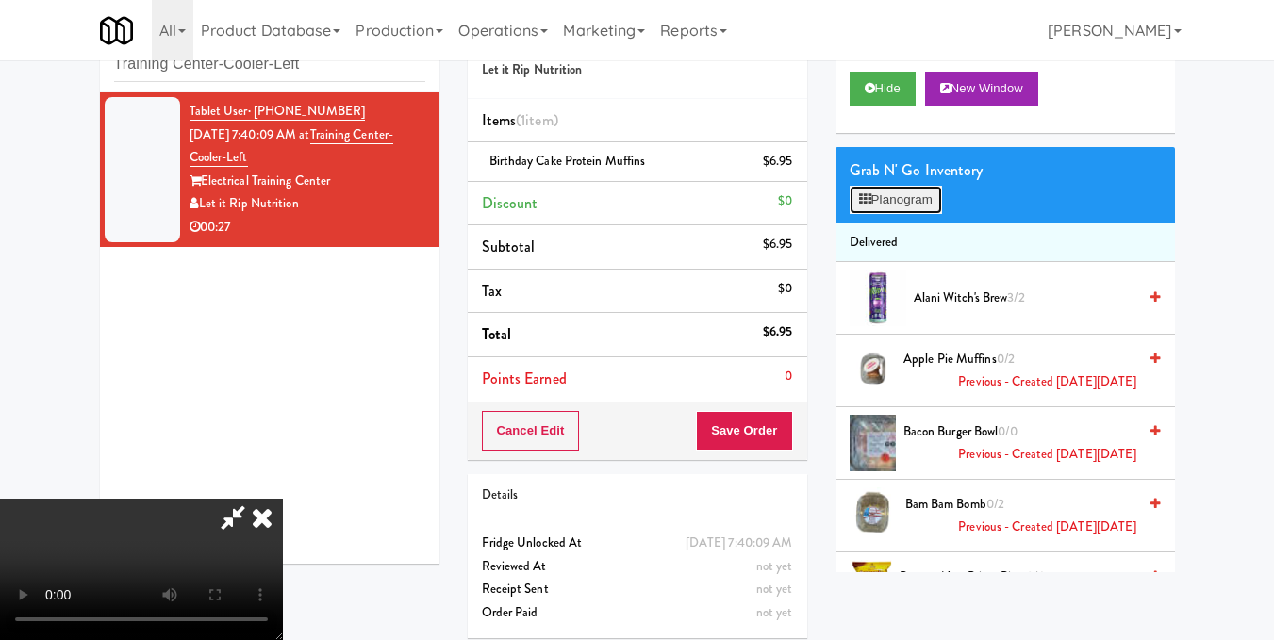
click at [927, 214] on button "Planogram" at bounding box center [896, 200] width 92 height 28
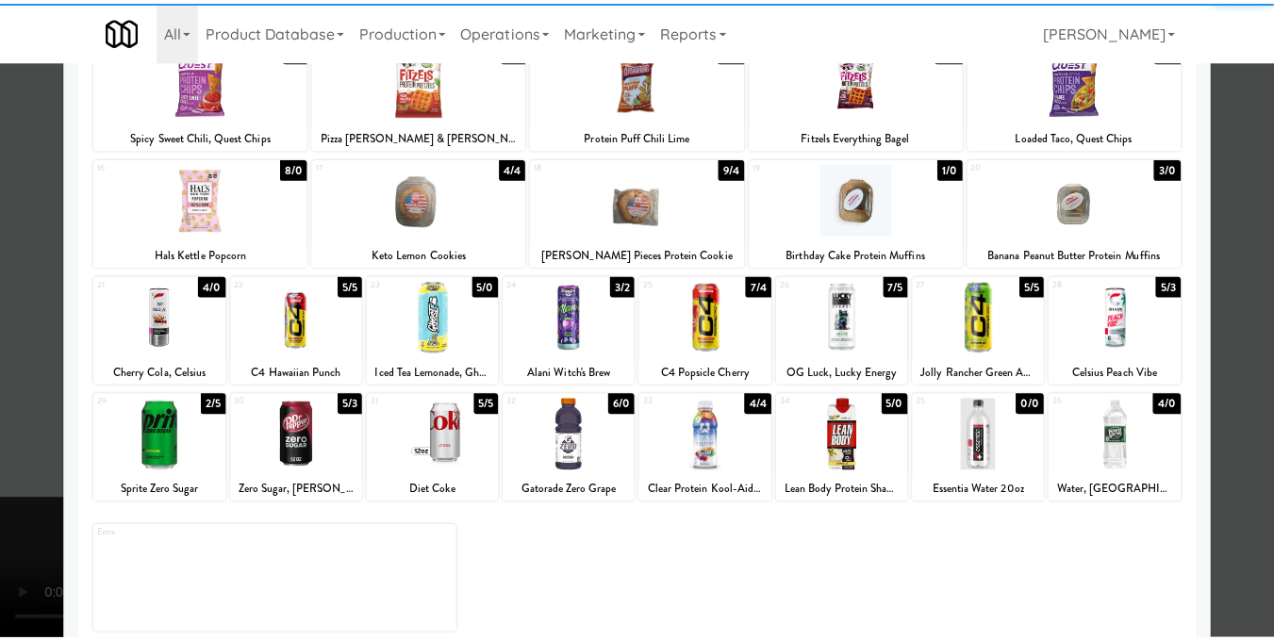
scroll to position [283, 0]
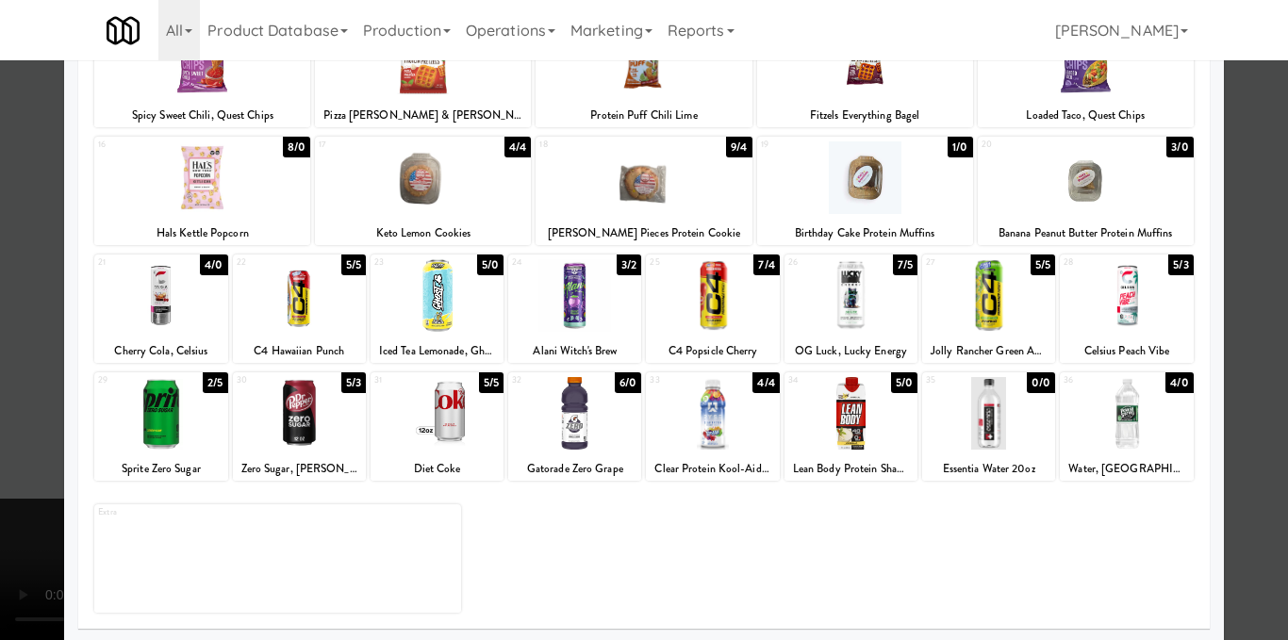
click at [960, 425] on div at bounding box center [988, 413] width 133 height 73
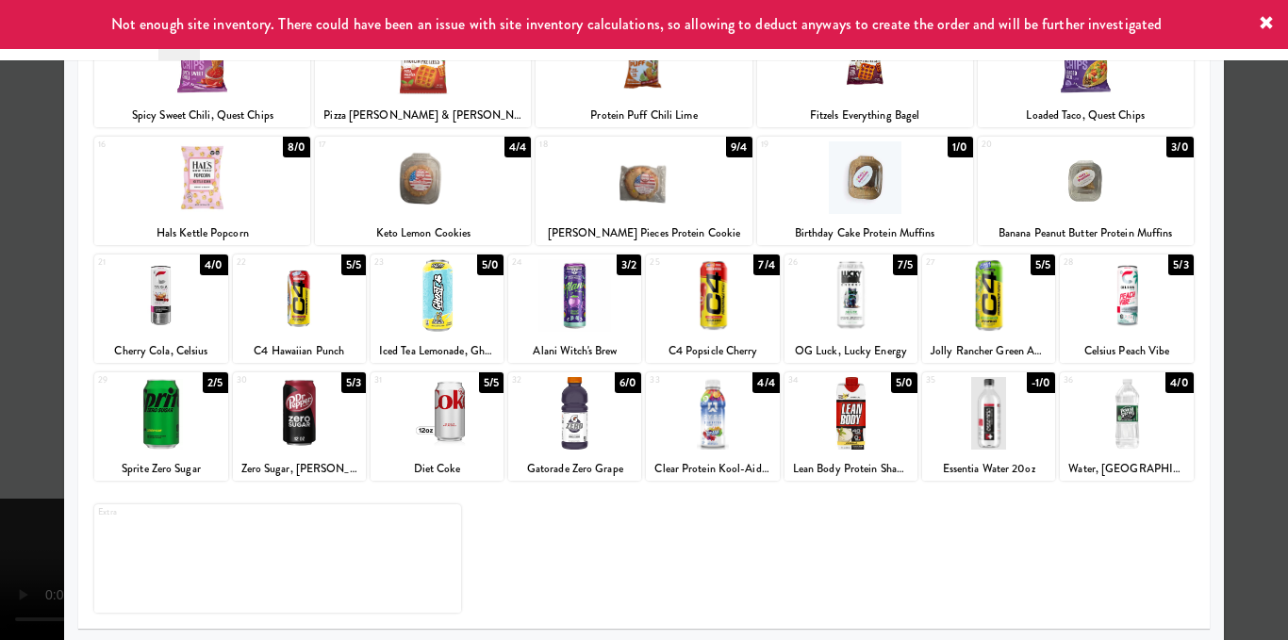
click at [1237, 301] on div at bounding box center [644, 320] width 1288 height 640
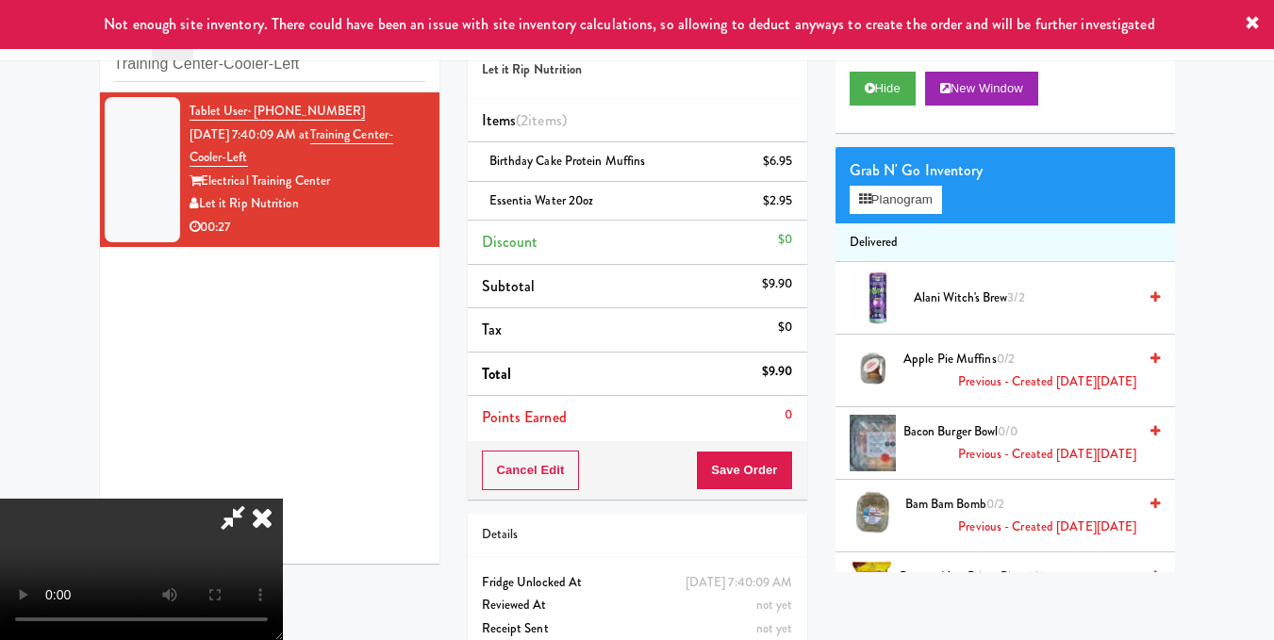
click at [255, 499] on icon at bounding box center [232, 518] width 43 height 38
click at [743, 472] on button "Save Order" at bounding box center [744, 471] width 96 height 40
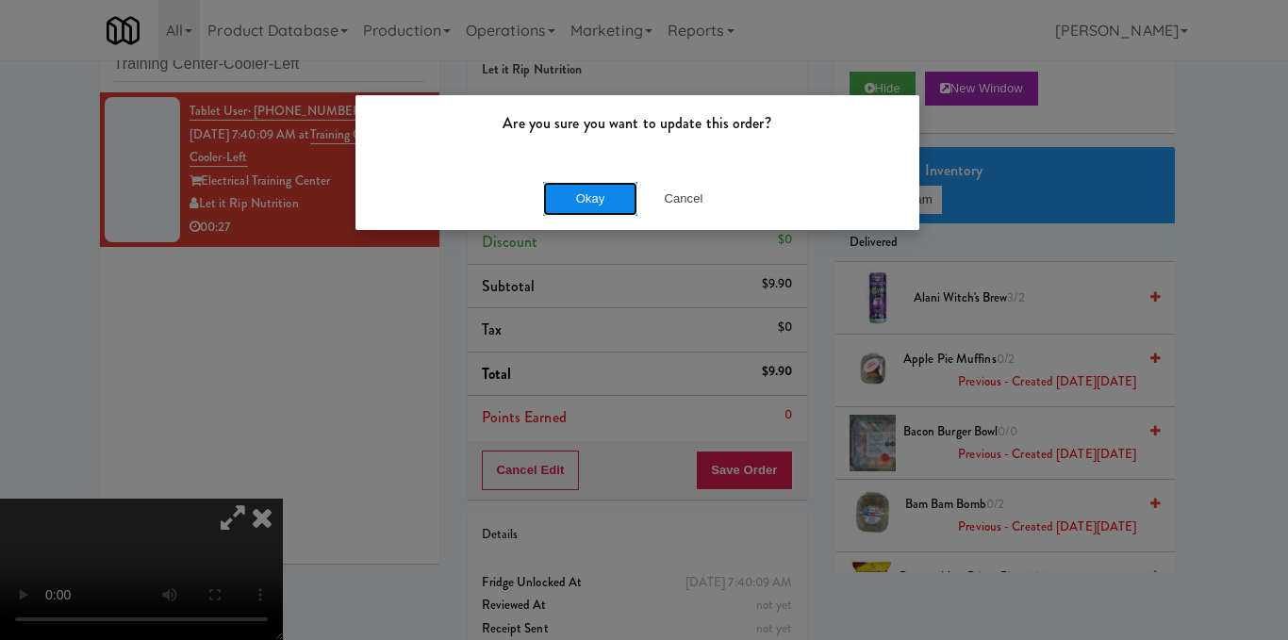
click at [604, 201] on button "Okay" at bounding box center [590, 199] width 94 height 34
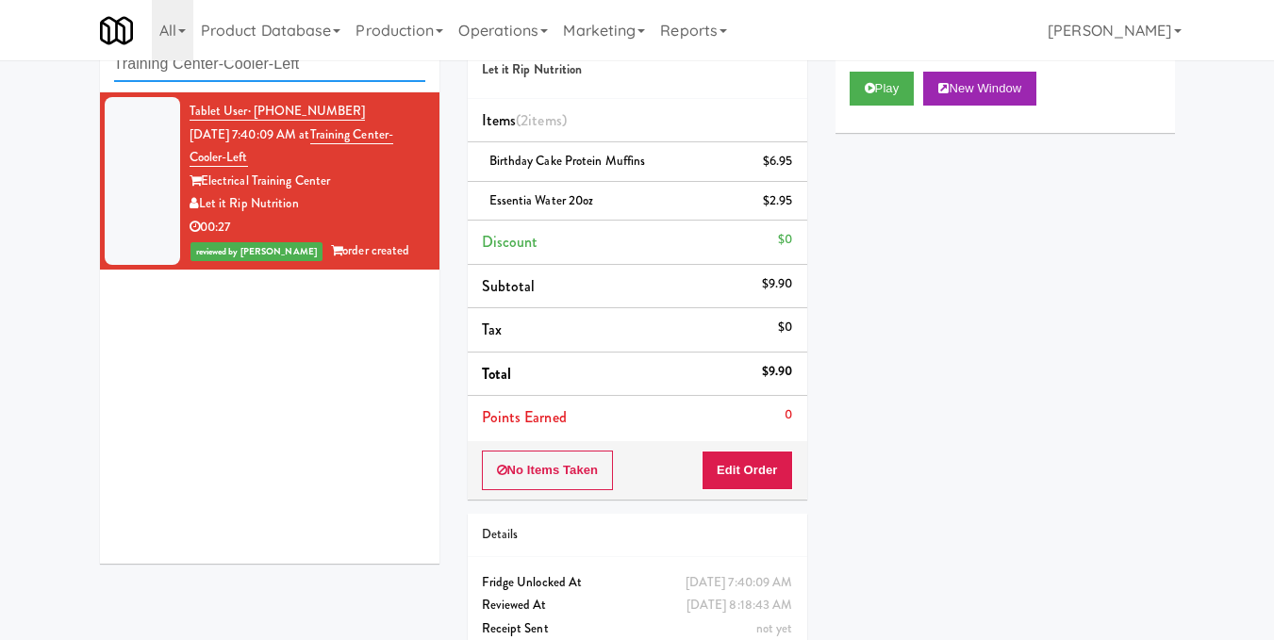
drag, startPoint x: 328, startPoint y: 63, endPoint x: 10, endPoint y: 71, distance: 317.9
click at [10, 71] on div "inbox reviewed recent all unclear take inventory issue suspicious failed recent…" at bounding box center [637, 350] width 1274 height 685
paste input "C Cooler Combo Righ"
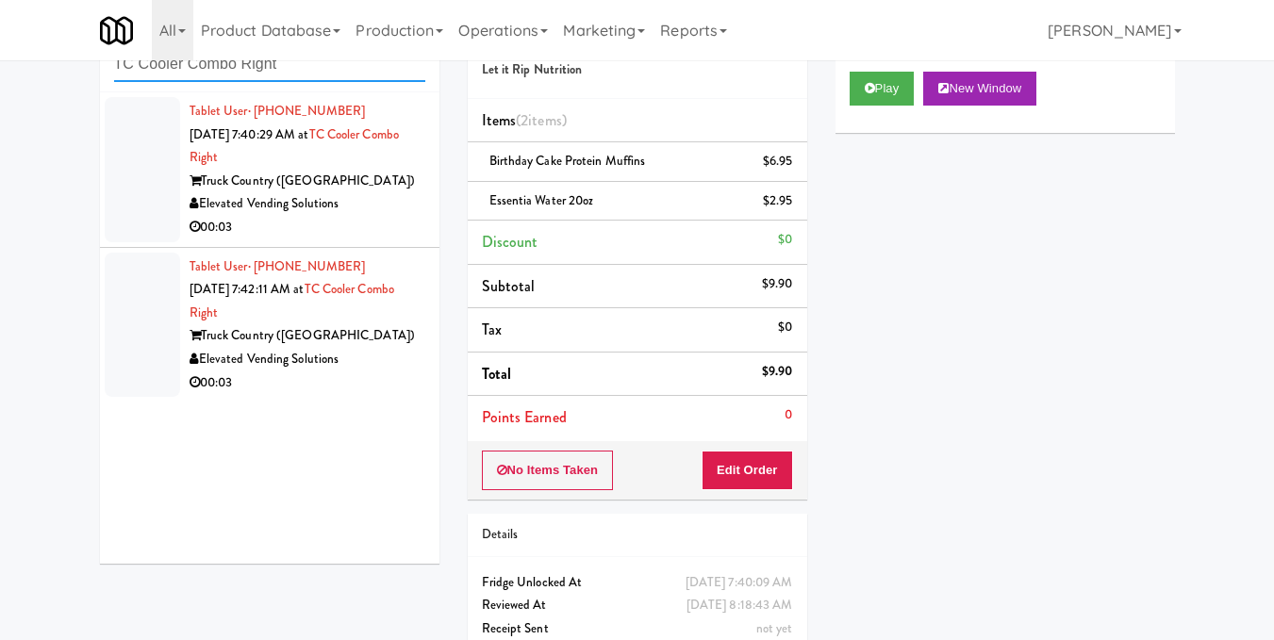
type input "TC Cooler Combo Right"
click at [393, 235] on div "00:03" at bounding box center [308, 228] width 236 height 24
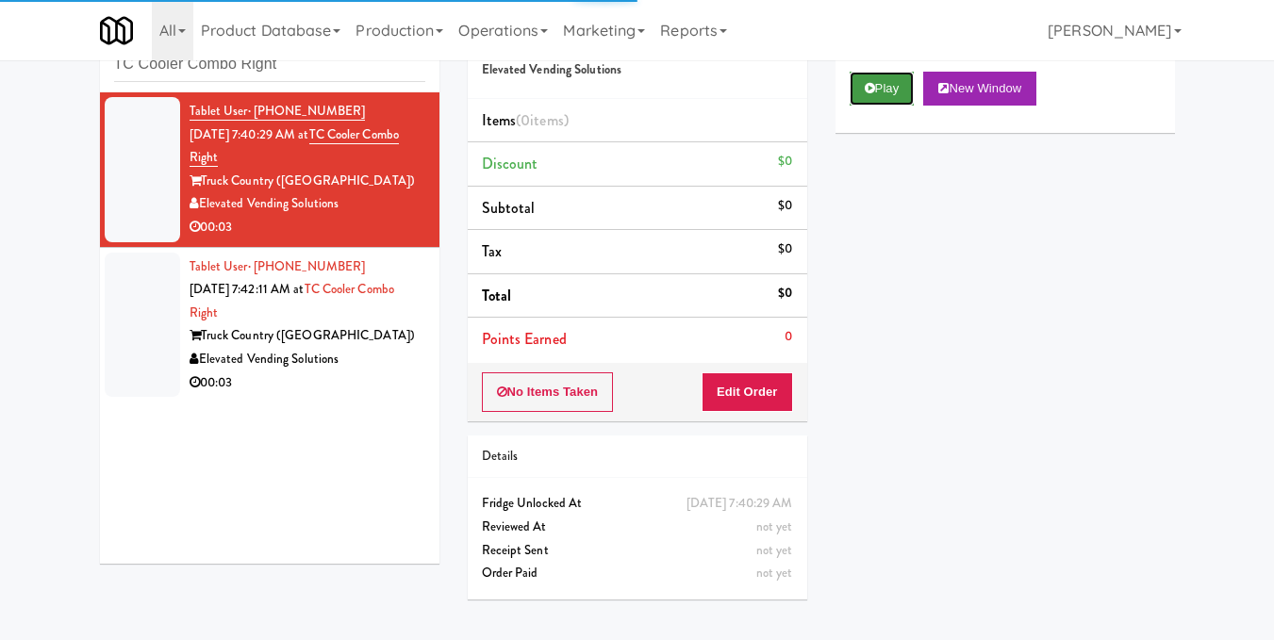
click at [877, 106] on button "Play" at bounding box center [882, 89] width 65 height 34
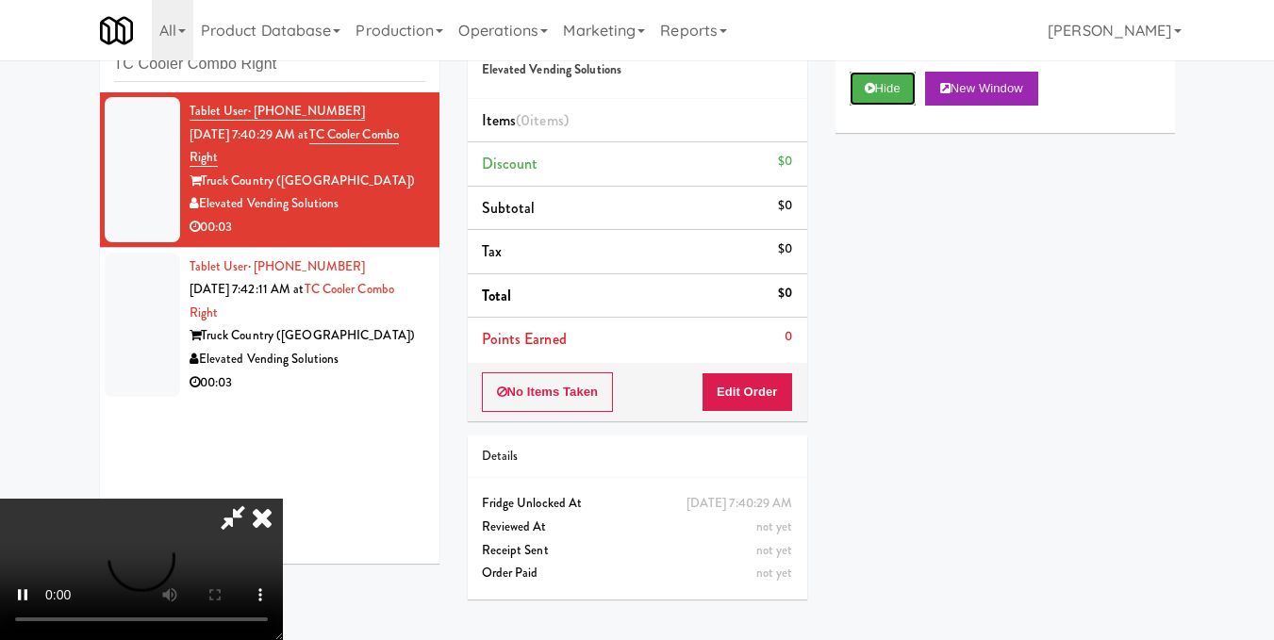
scroll to position [212, 0]
click at [283, 499] on video at bounding box center [141, 569] width 283 height 141
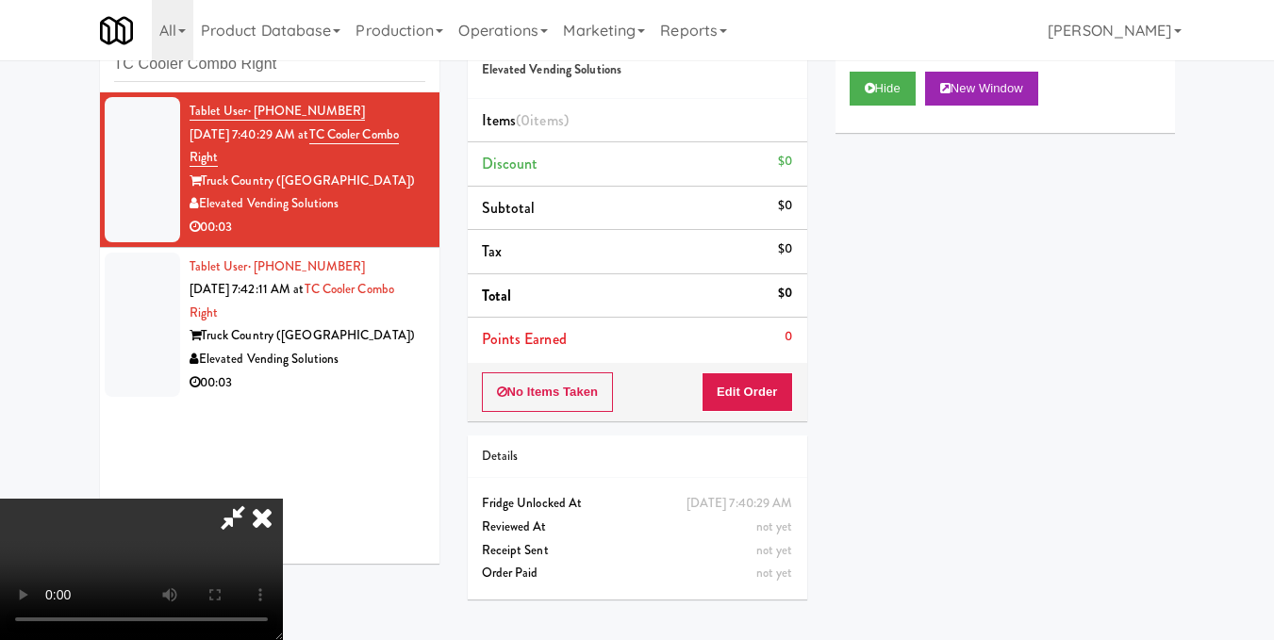
click at [283, 499] on video at bounding box center [141, 569] width 283 height 141
click at [786, 385] on button "Edit Order" at bounding box center [747, 393] width 91 height 40
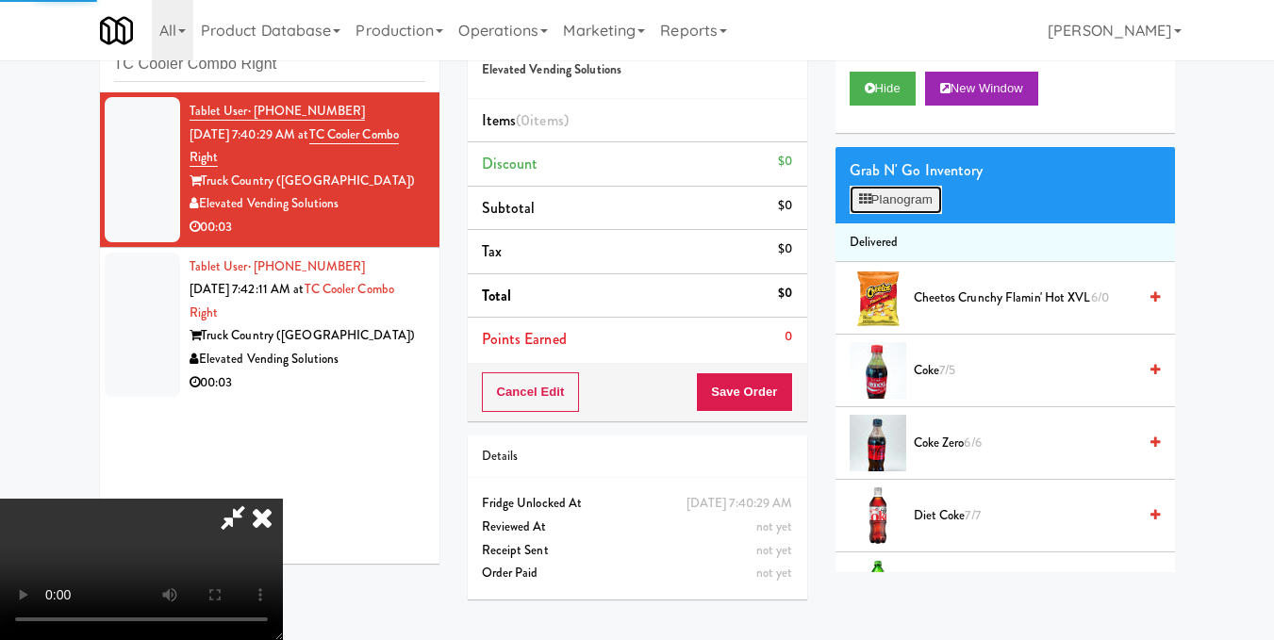
click at [884, 214] on button "Planogram" at bounding box center [896, 200] width 92 height 28
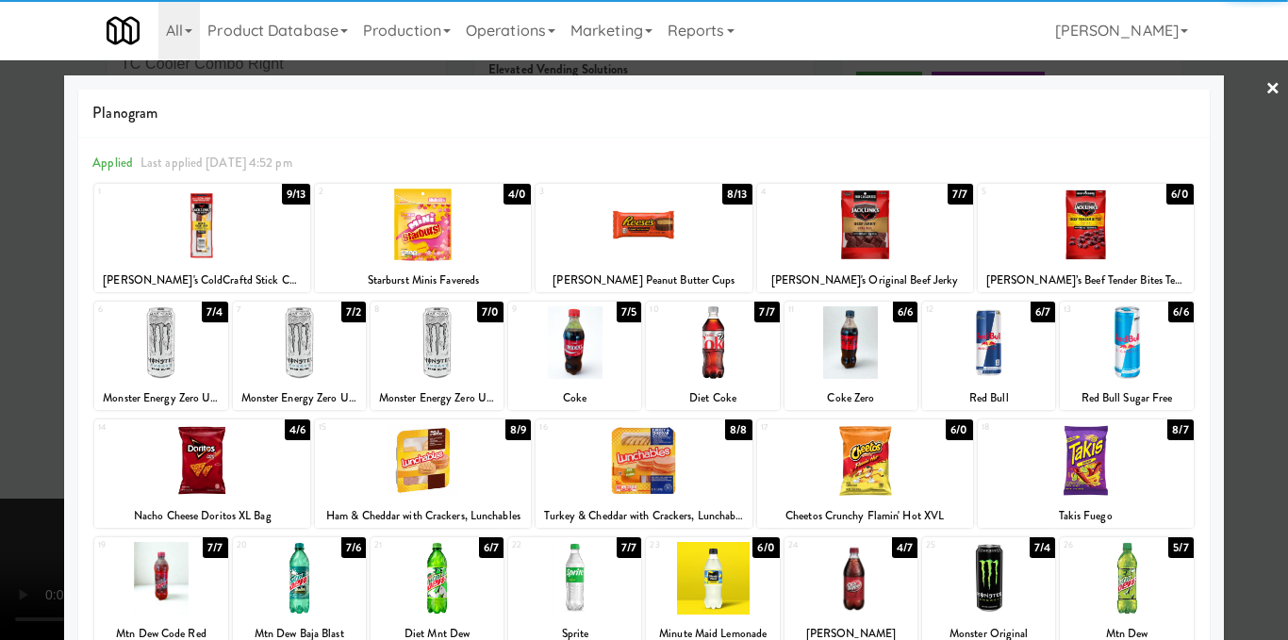
click at [453, 342] on div at bounding box center [437, 342] width 133 height 73
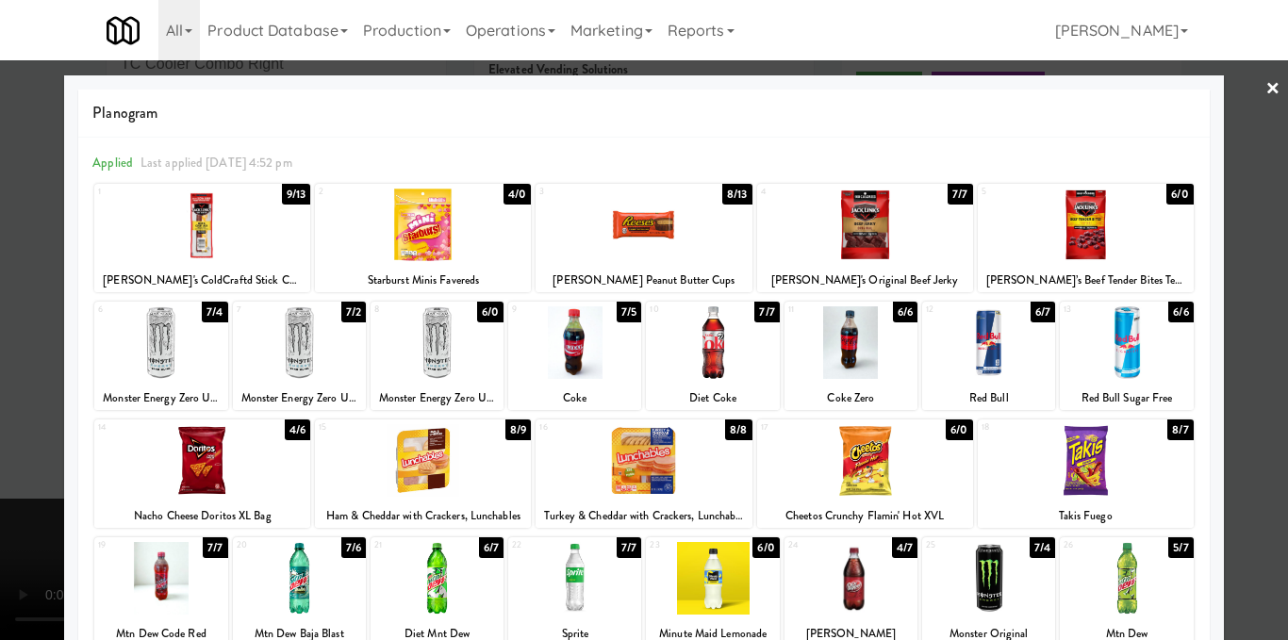
click at [1233, 198] on div at bounding box center [644, 320] width 1288 height 640
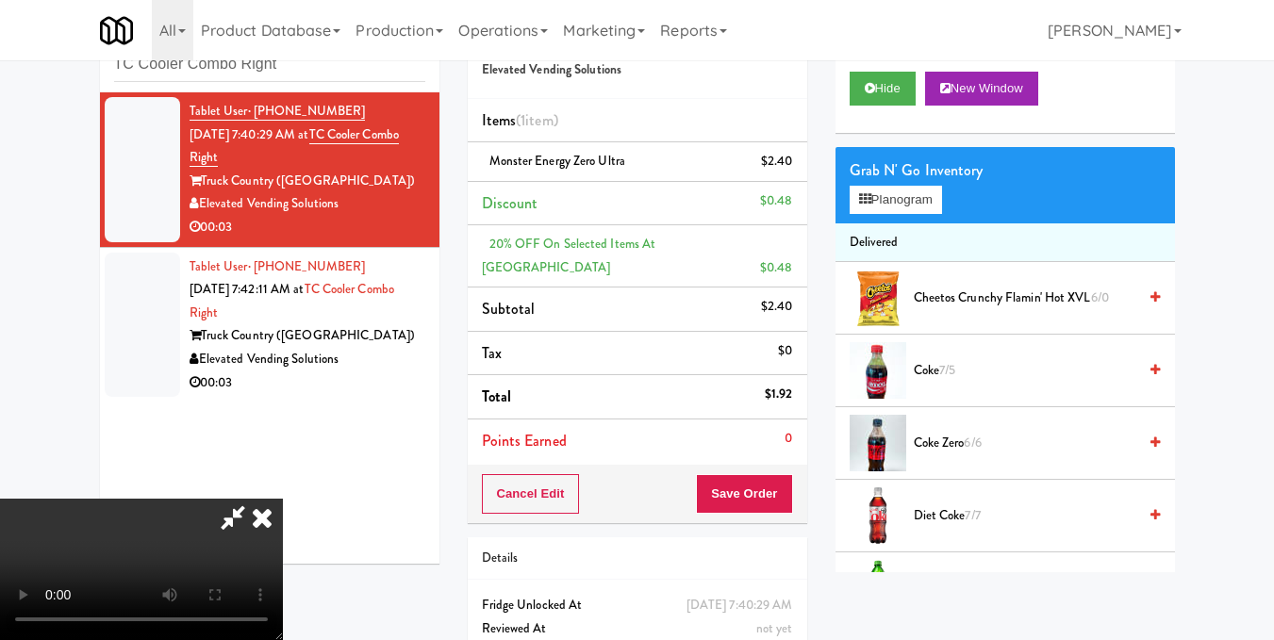
click at [283, 499] on icon at bounding box center [261, 518] width 41 height 38
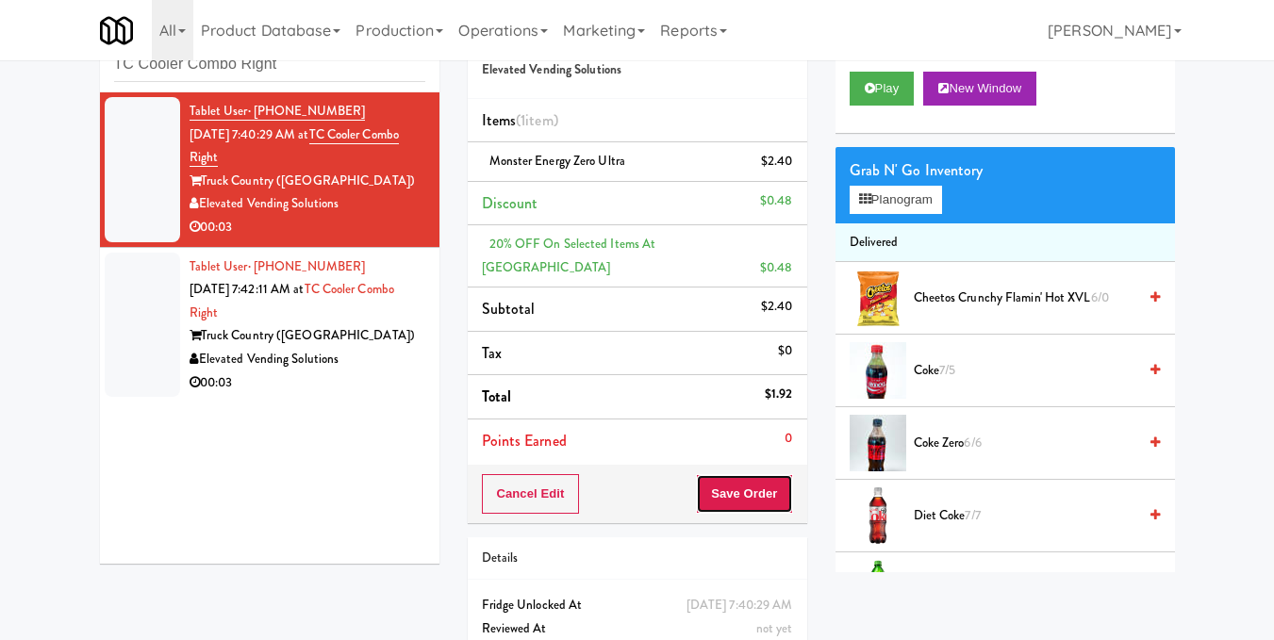
click at [731, 474] on button "Save Order" at bounding box center [744, 494] width 96 height 40
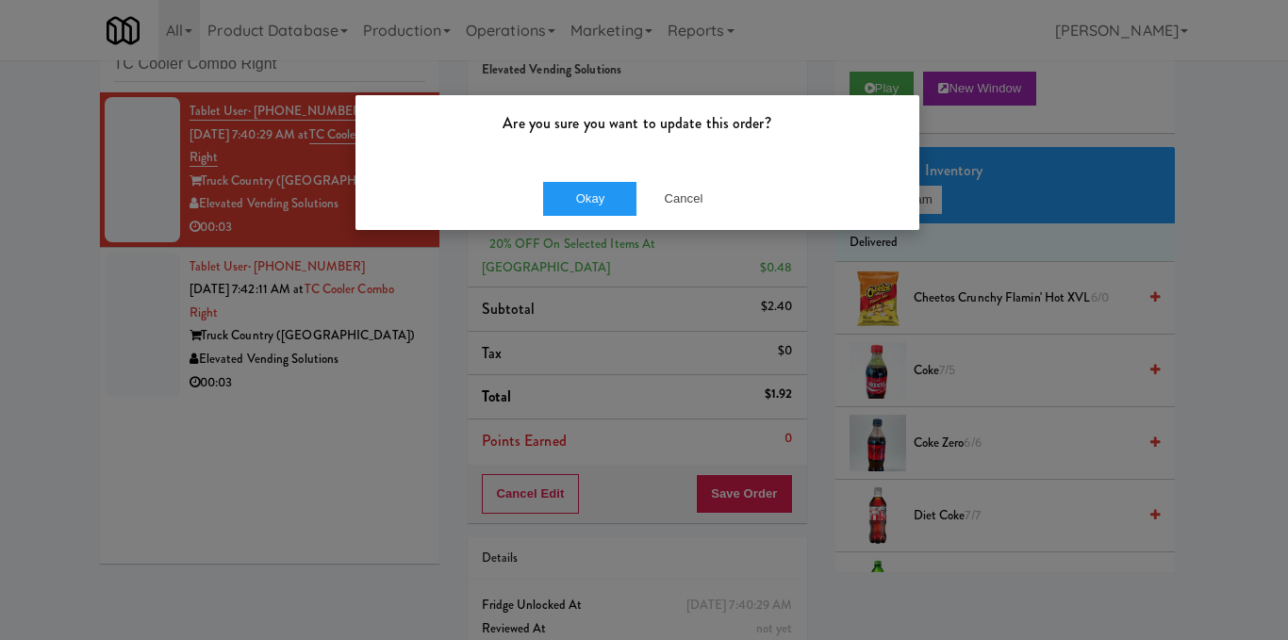
click at [583, 168] on div "Okay Cancel" at bounding box center [638, 198] width 564 height 63
click at [588, 195] on button "Okay" at bounding box center [590, 199] width 94 height 34
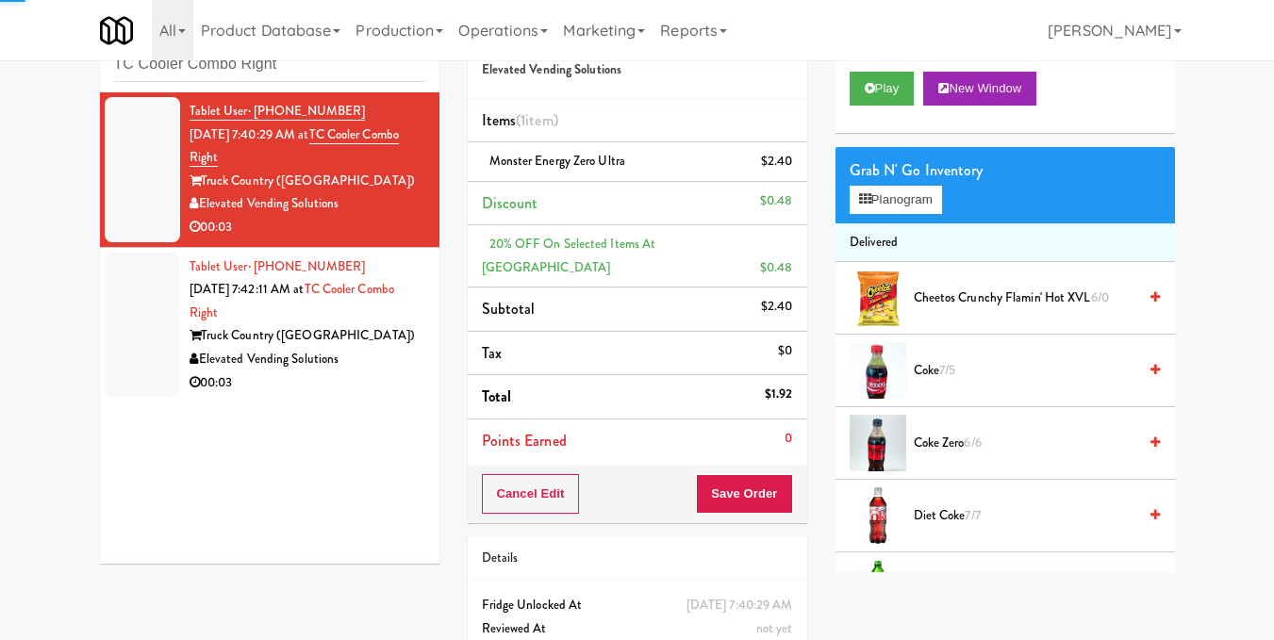
click at [403, 374] on div "00:03" at bounding box center [308, 384] width 236 height 24
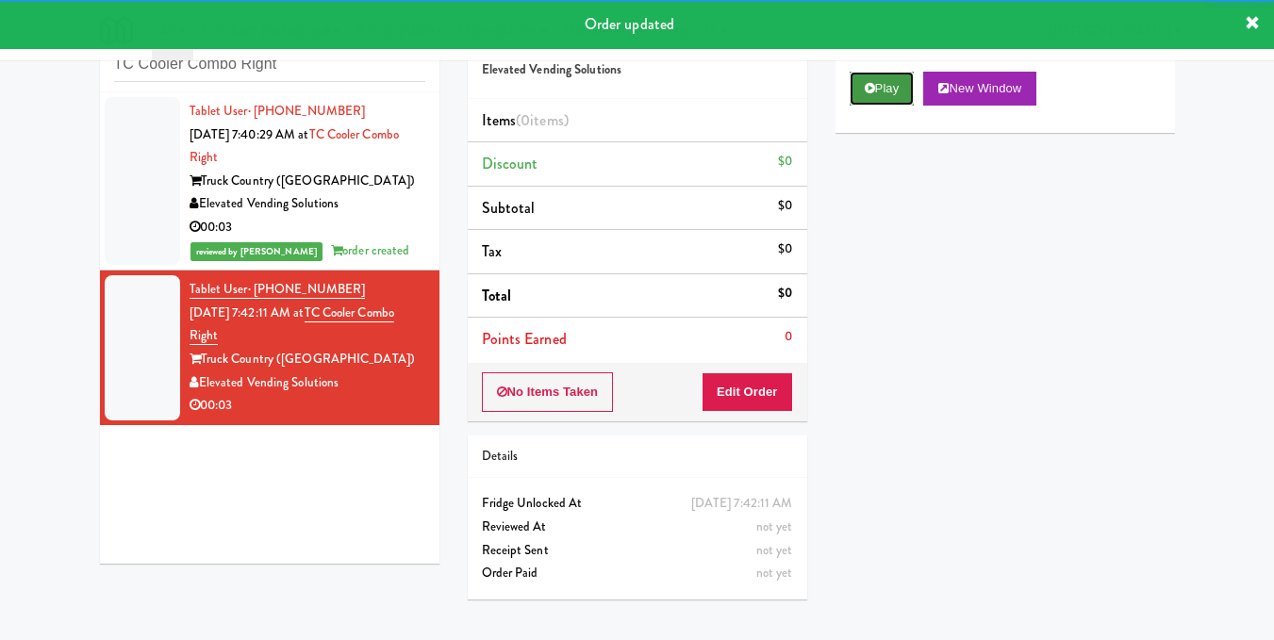
click at [872, 94] on icon at bounding box center [870, 88] width 10 height 12
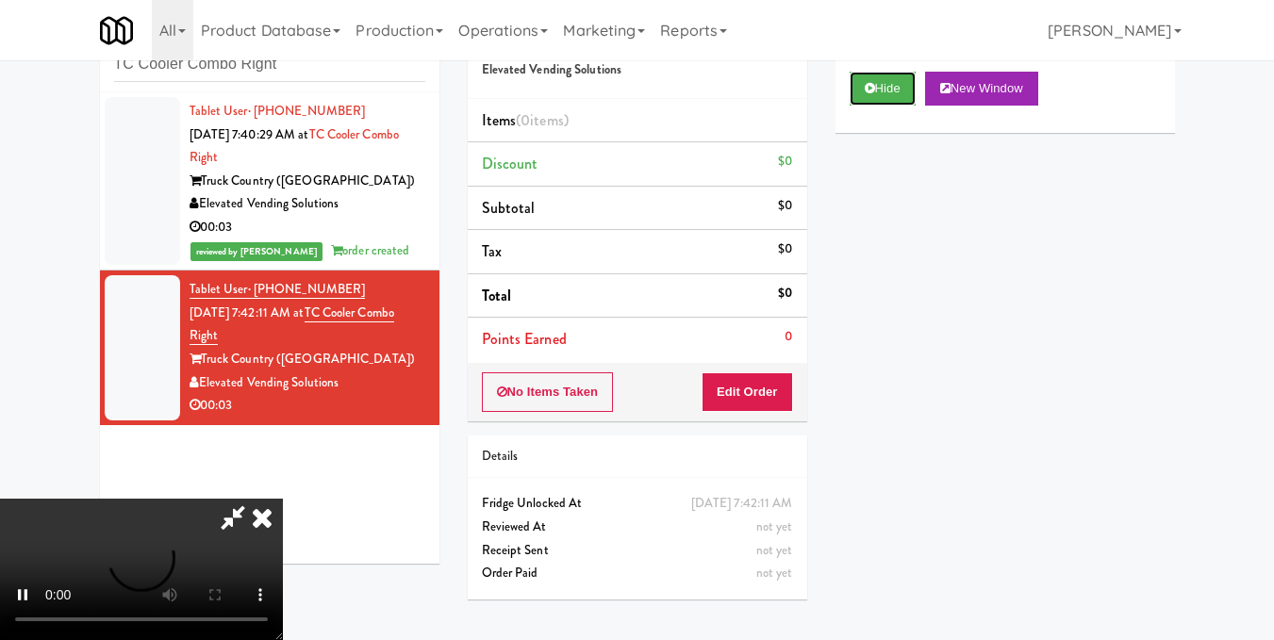
scroll to position [212, 0]
click at [283, 499] on video at bounding box center [141, 569] width 283 height 141
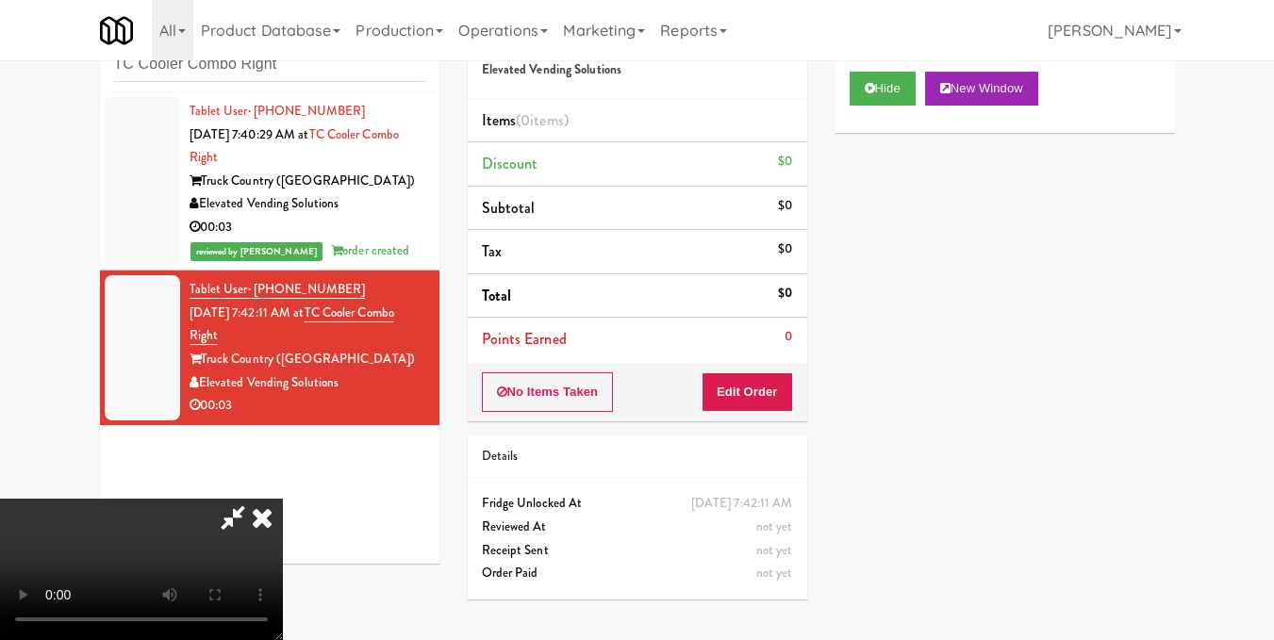
click at [283, 499] on video at bounding box center [141, 569] width 283 height 141
drag, startPoint x: 770, startPoint y: 391, endPoint x: 822, endPoint y: 303, distance: 103.2
click at [771, 390] on button "Edit Order" at bounding box center [747, 393] width 91 height 40
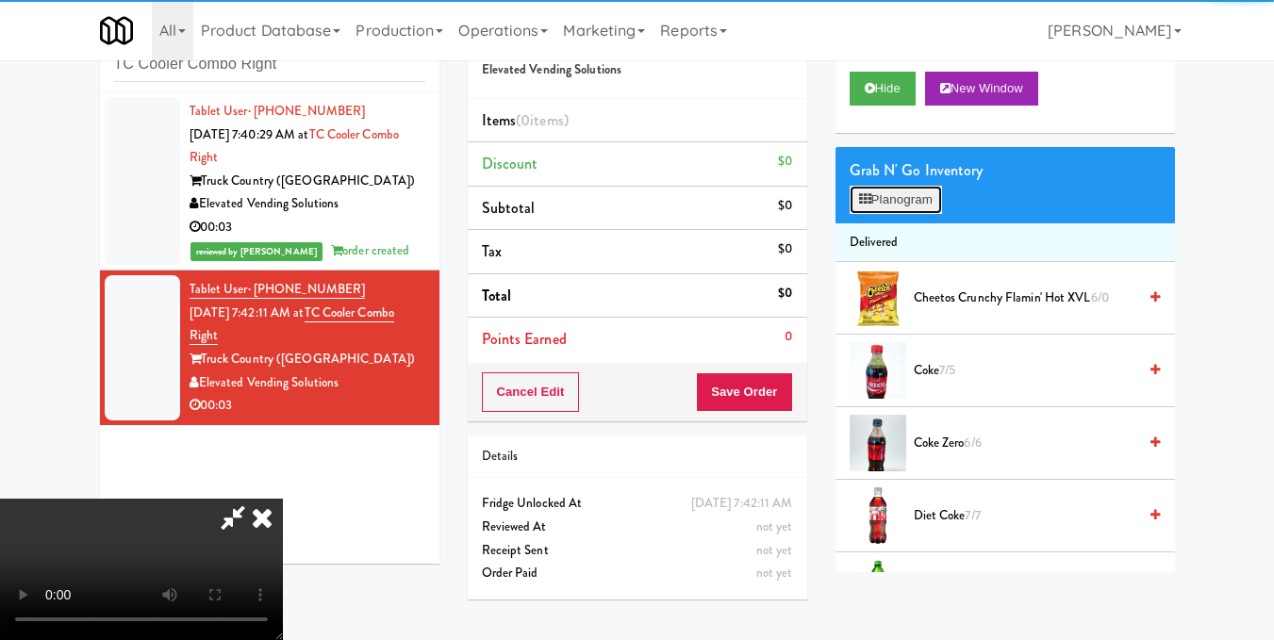
click at [932, 214] on button "Planogram" at bounding box center [896, 200] width 92 height 28
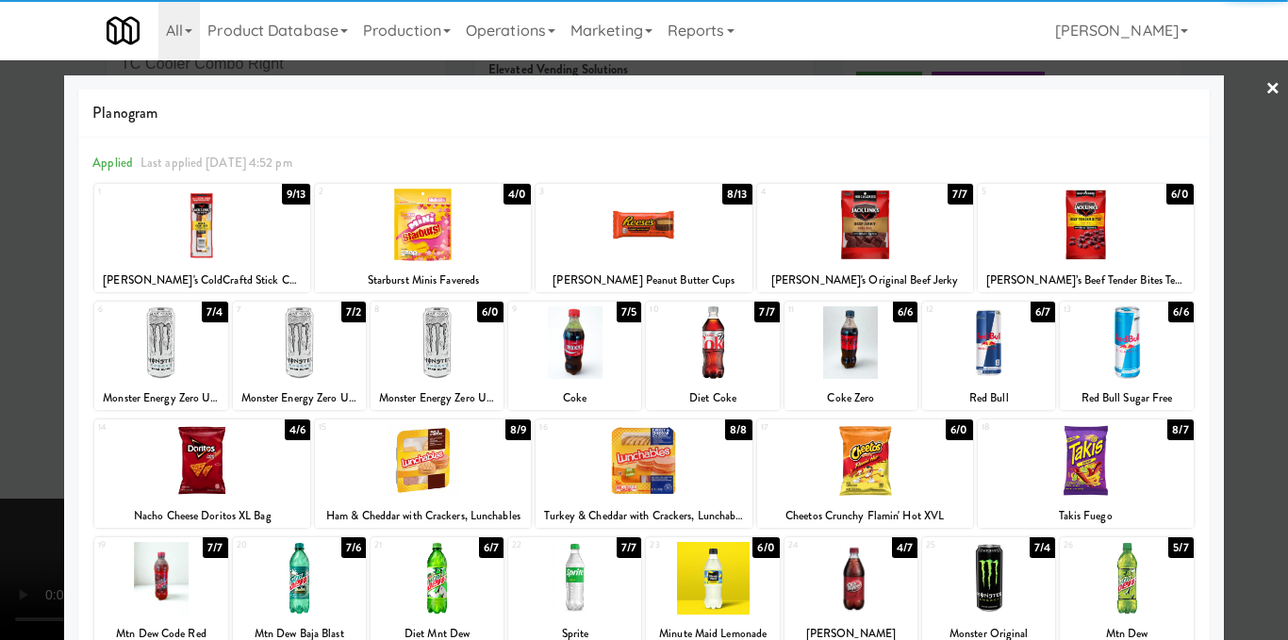
drag, startPoint x: 222, startPoint y: 241, endPoint x: 963, endPoint y: 198, distance: 742.5
click at [221, 241] on div at bounding box center [202, 225] width 216 height 73
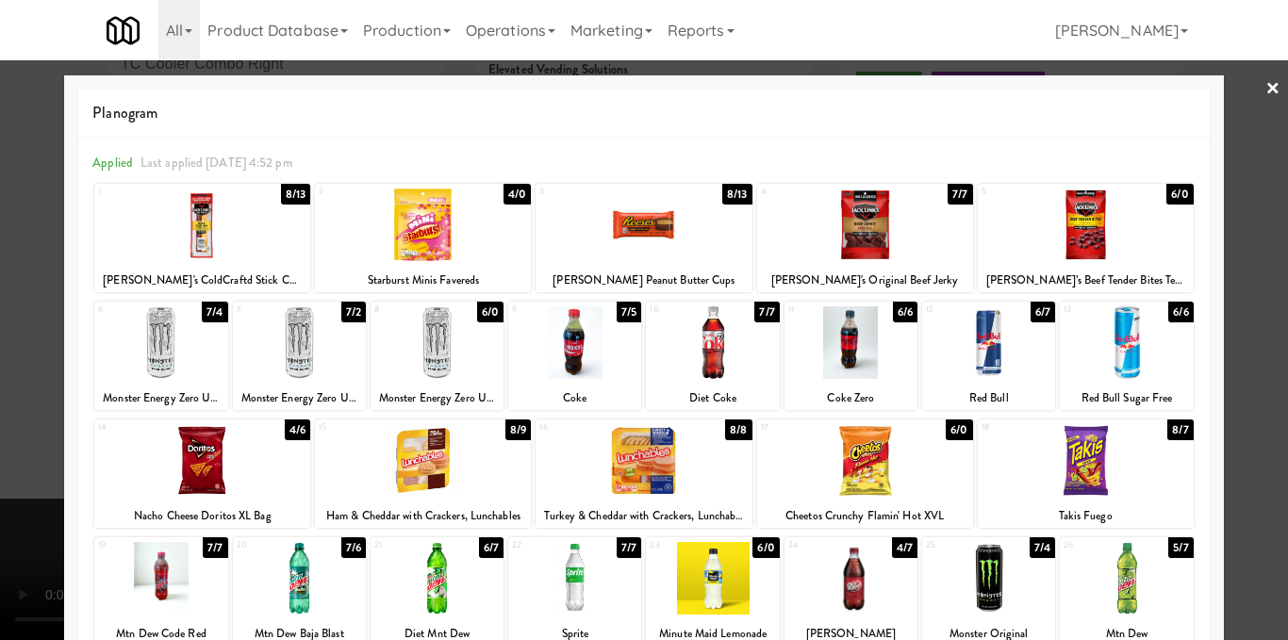
click at [1267, 235] on div at bounding box center [644, 320] width 1288 height 640
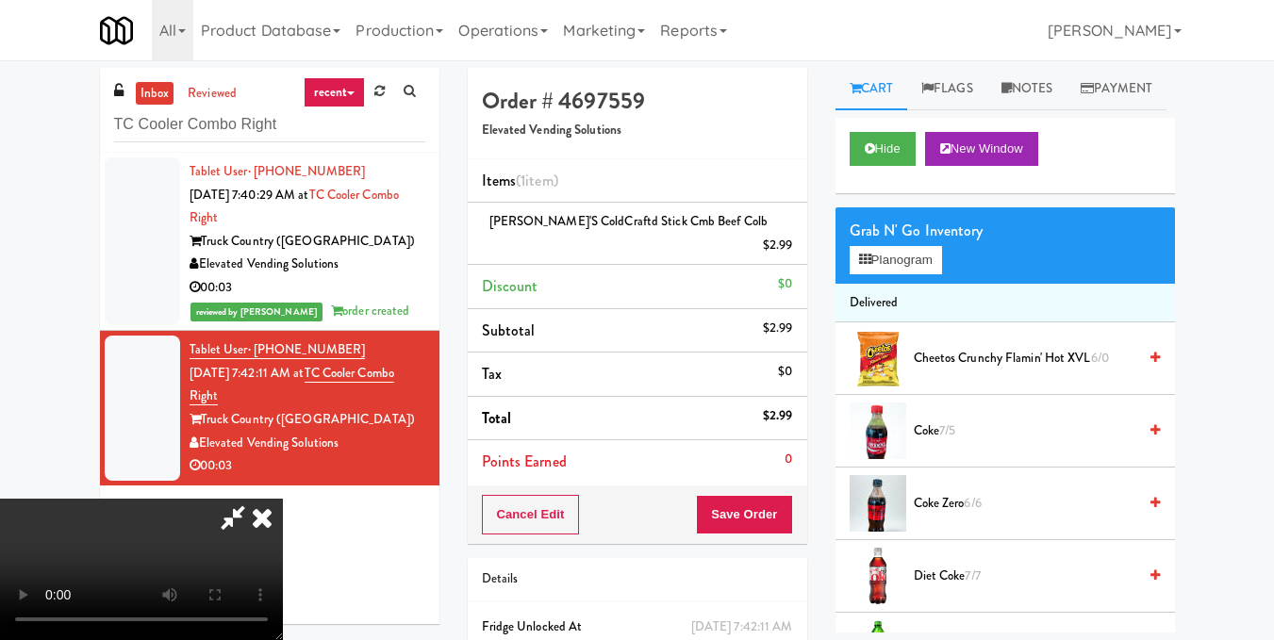
click at [283, 499] on icon at bounding box center [261, 518] width 41 height 38
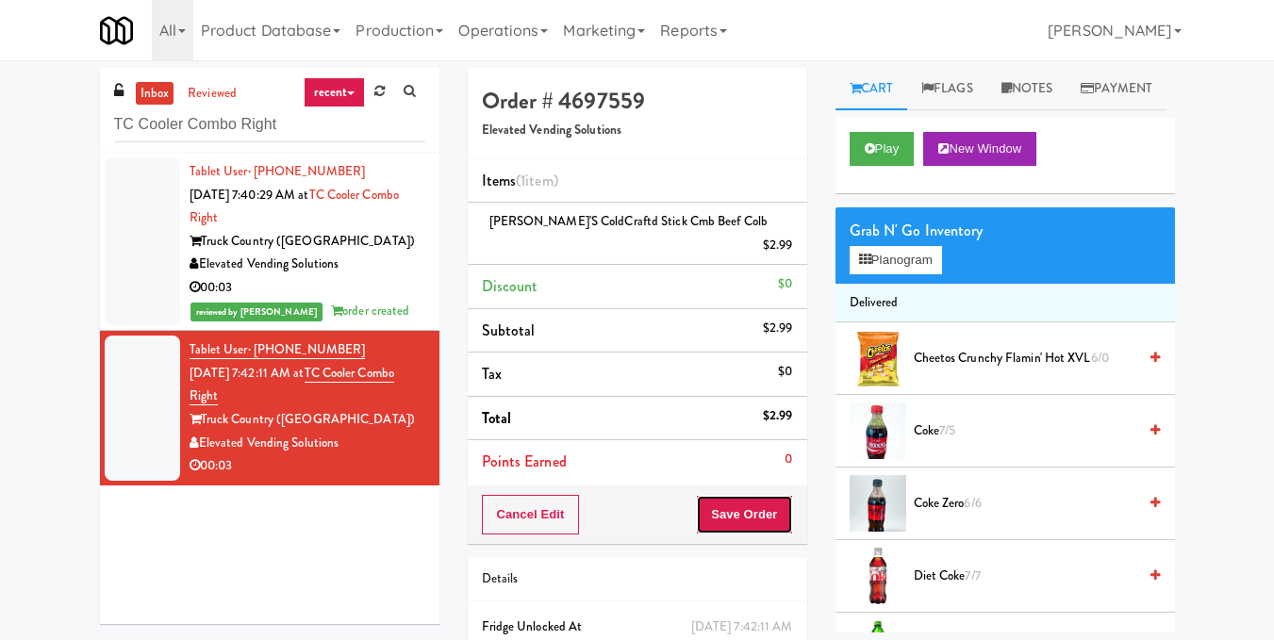
click at [708, 496] on button "Save Order" at bounding box center [744, 515] width 96 height 40
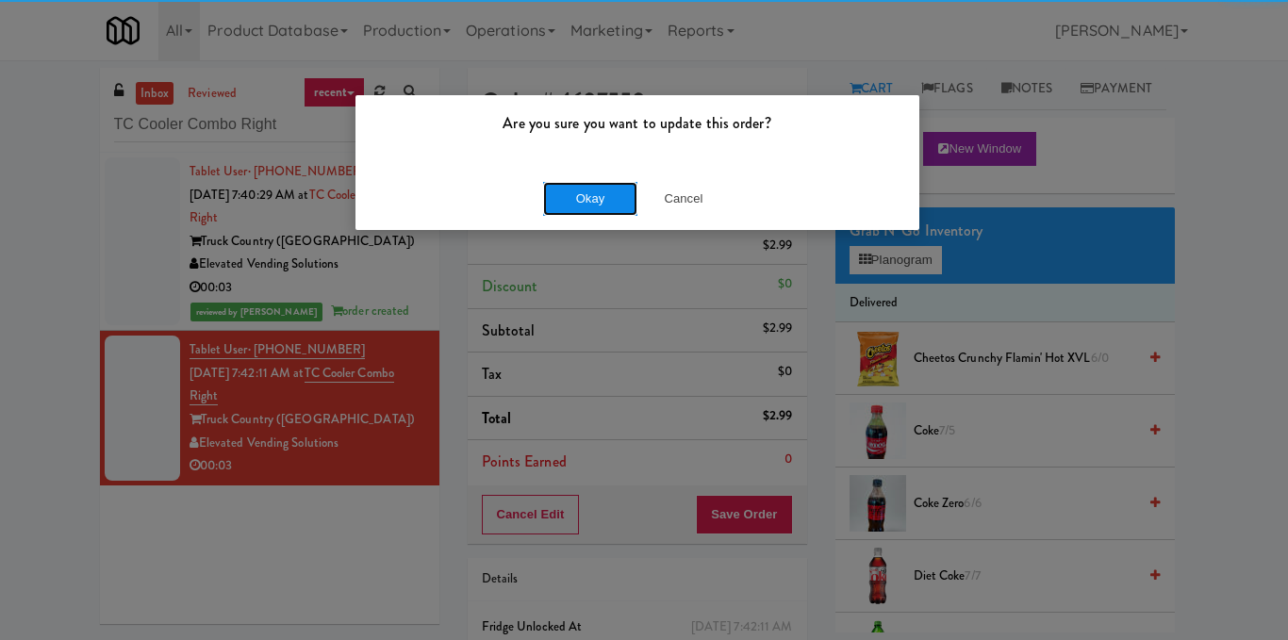
click at [592, 199] on button "Okay" at bounding box center [590, 199] width 94 height 34
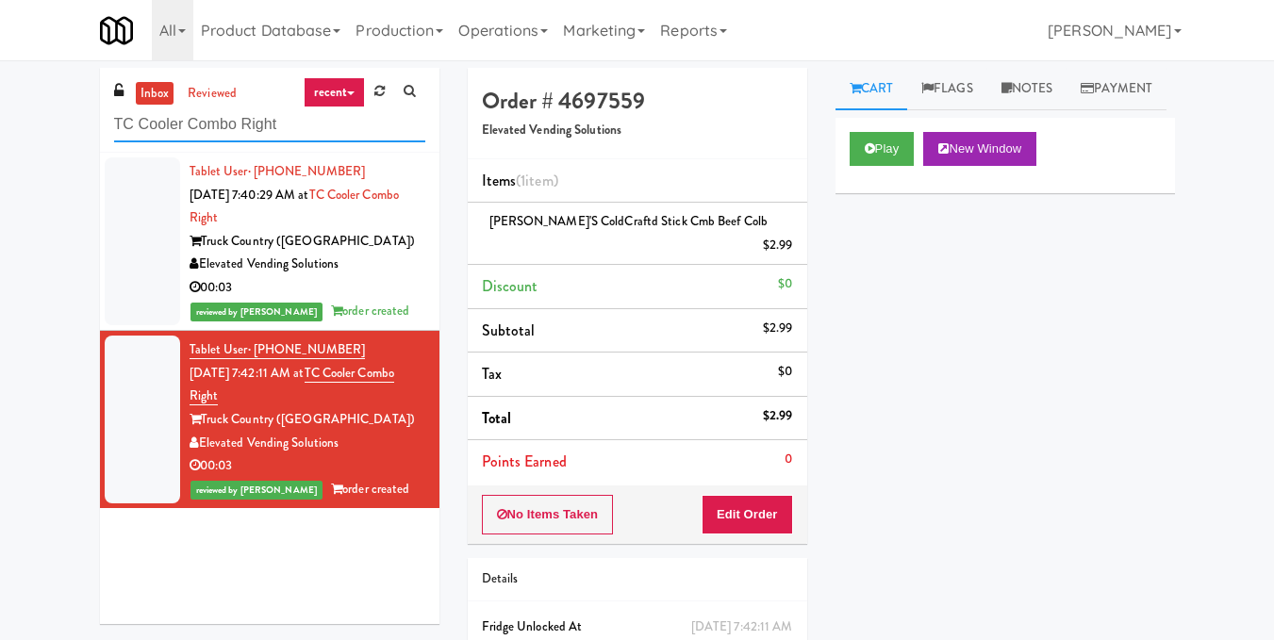
drag, startPoint x: 267, startPoint y: 119, endPoint x: 63, endPoint y: 116, distance: 203.7
click at [69, 123] on div "inbox reviewed recent all unclear take inventory issue suspicious failed recent…" at bounding box center [637, 402] width 1274 height 669
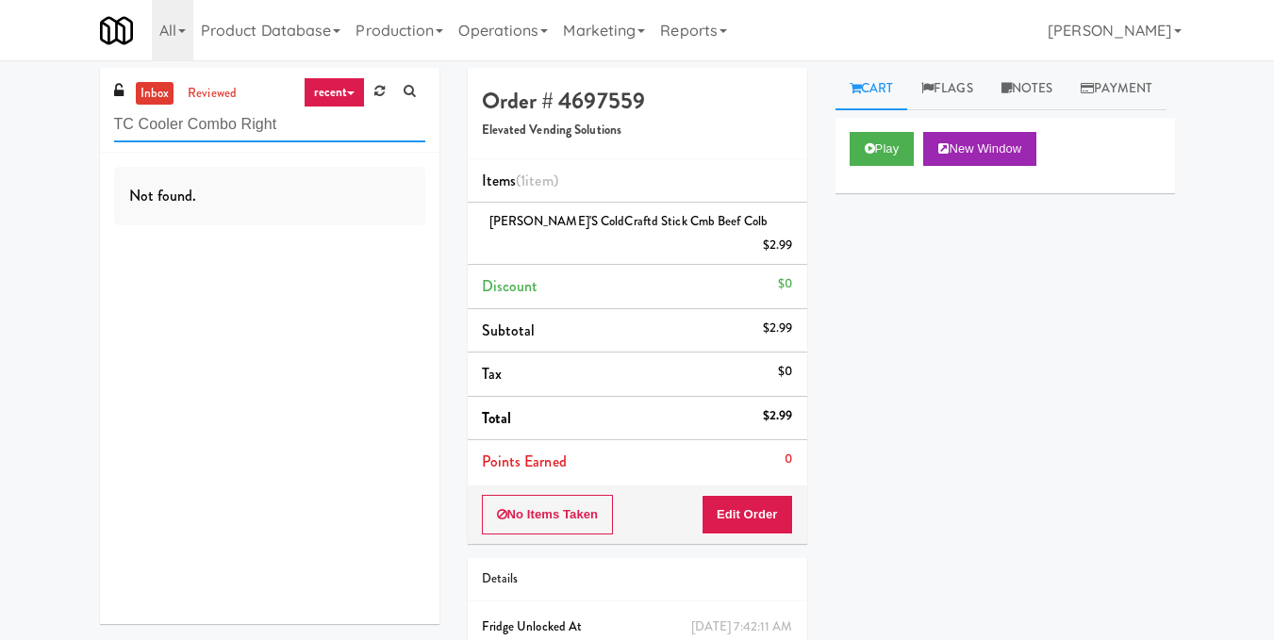
drag, startPoint x: 339, startPoint y: 119, endPoint x: 3, endPoint y: 122, distance: 336.7
click at [3, 122] on div "inbox reviewed recent all unclear take inventory issue suspicious failed recent…" at bounding box center [637, 402] width 1274 height 669
paste input "WPW - Left - Fridge"
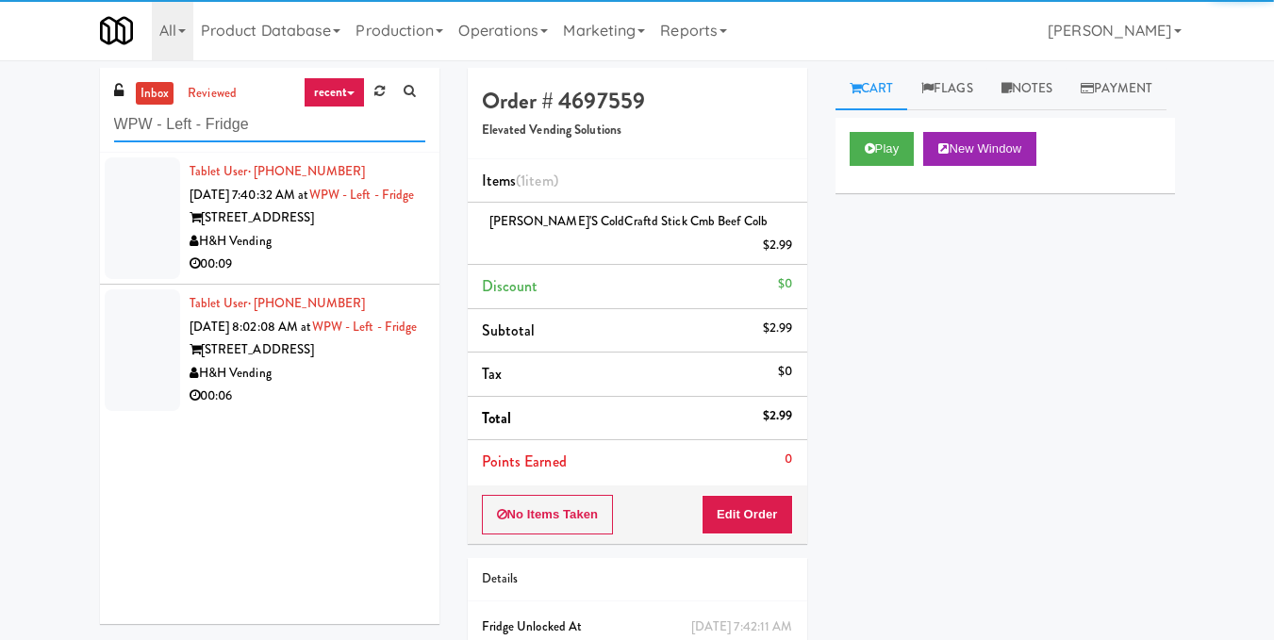
type input "WPW - Left - Fridge"
click at [364, 230] on div "343 W Wolf Point Plaza" at bounding box center [308, 219] width 236 height 24
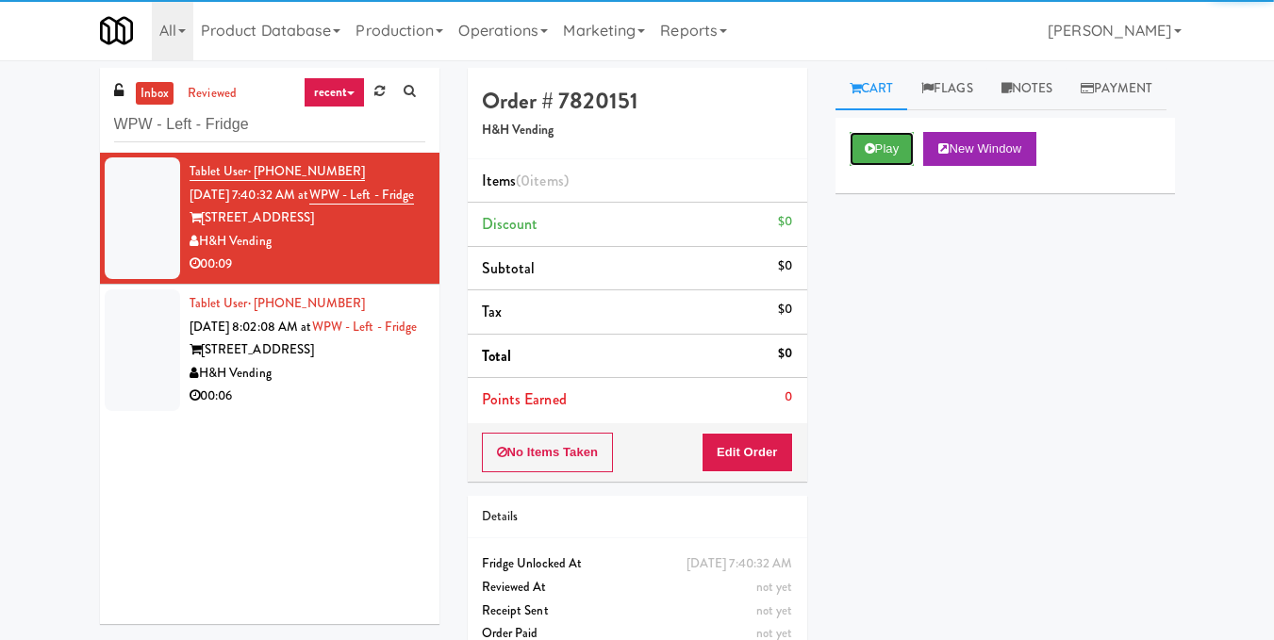
drag, startPoint x: 903, startPoint y: 200, endPoint x: 919, endPoint y: 226, distance: 30.4
click at [903, 166] on button "Play" at bounding box center [882, 149] width 65 height 34
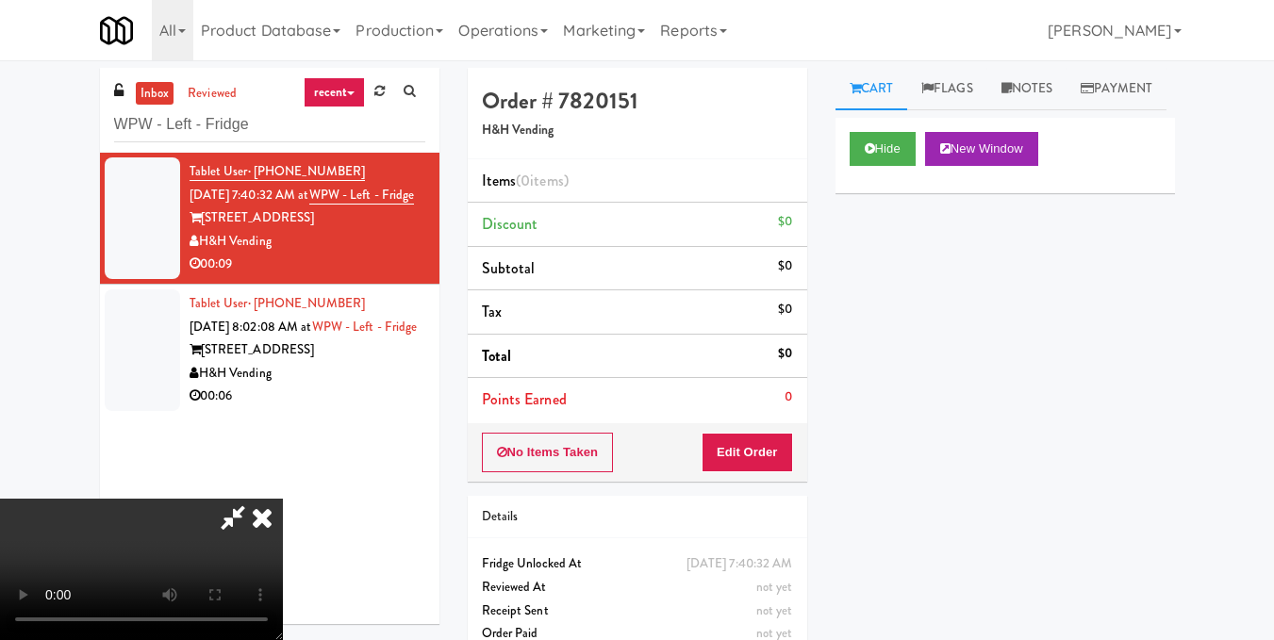
click at [283, 499] on video at bounding box center [141, 569] width 283 height 141
click at [773, 451] on button "Edit Order" at bounding box center [747, 453] width 91 height 40
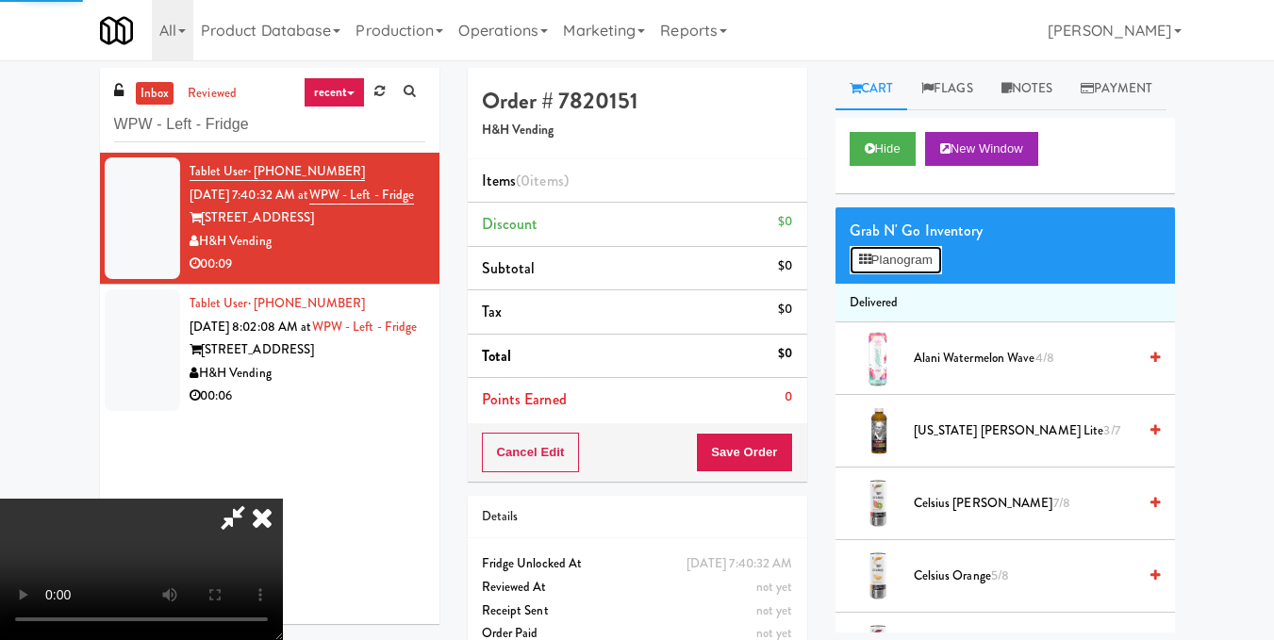
click at [883, 274] on button "Planogram" at bounding box center [896, 260] width 92 height 28
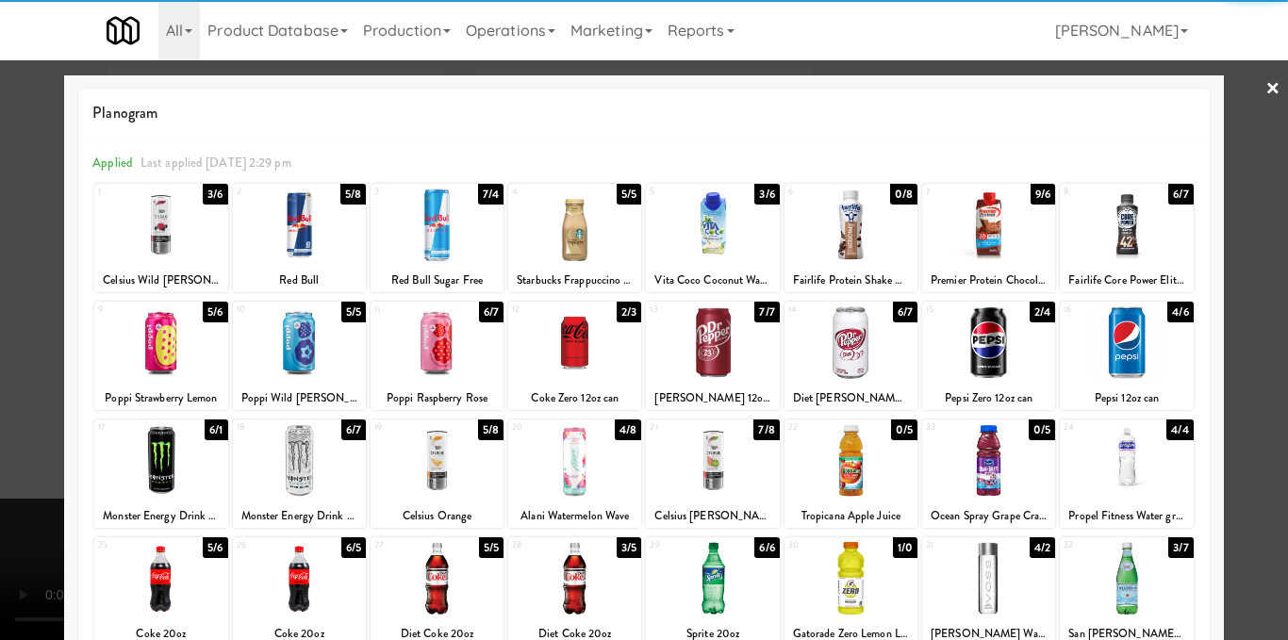
click at [1106, 245] on div at bounding box center [1126, 225] width 133 height 73
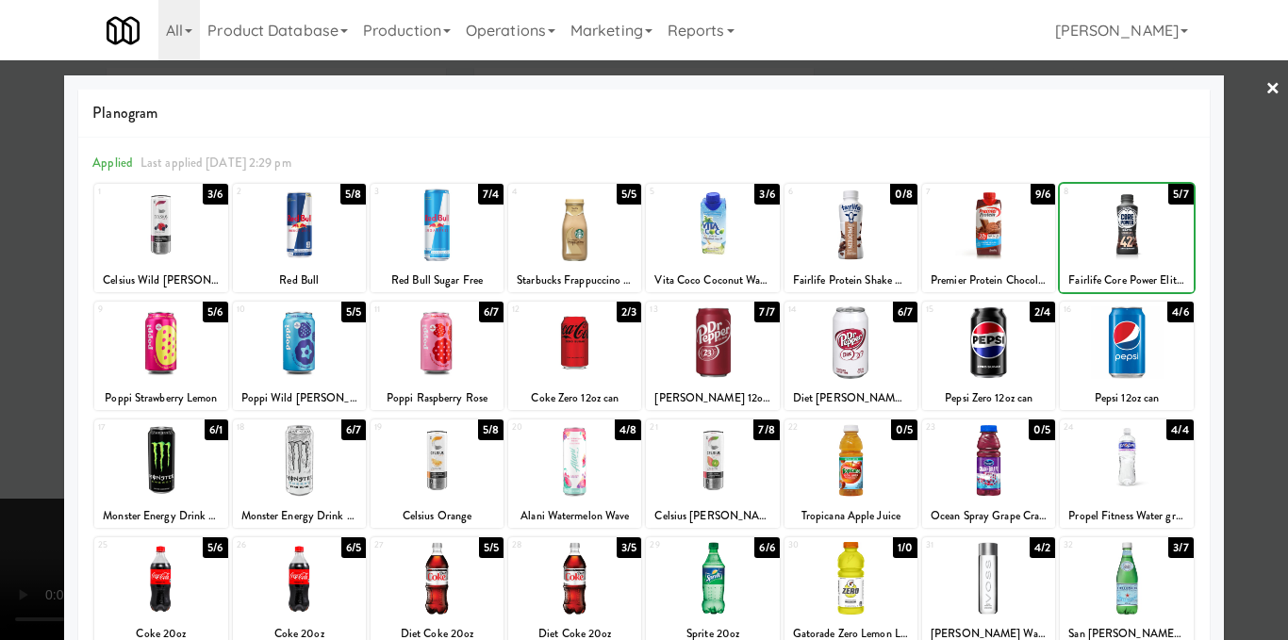
click at [1263, 254] on div at bounding box center [644, 320] width 1288 height 640
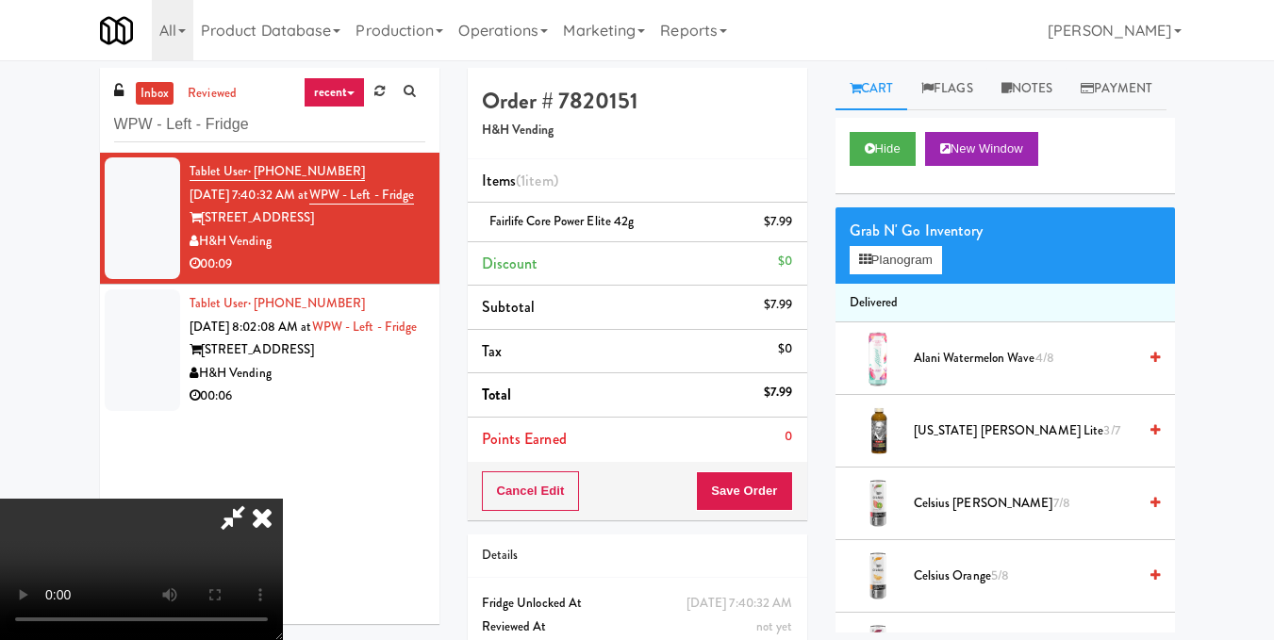
click at [280, 499] on video at bounding box center [141, 569] width 283 height 141
click at [283, 499] on icon at bounding box center [261, 518] width 41 height 38
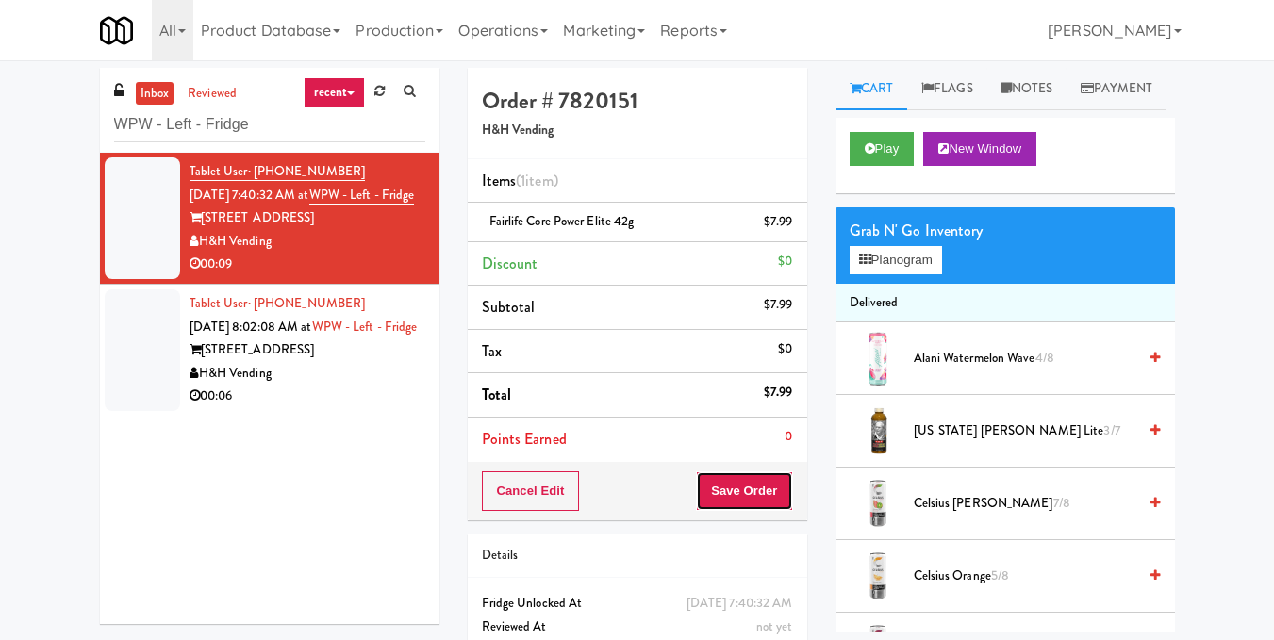
click at [747, 478] on button "Save Order" at bounding box center [744, 492] width 96 height 40
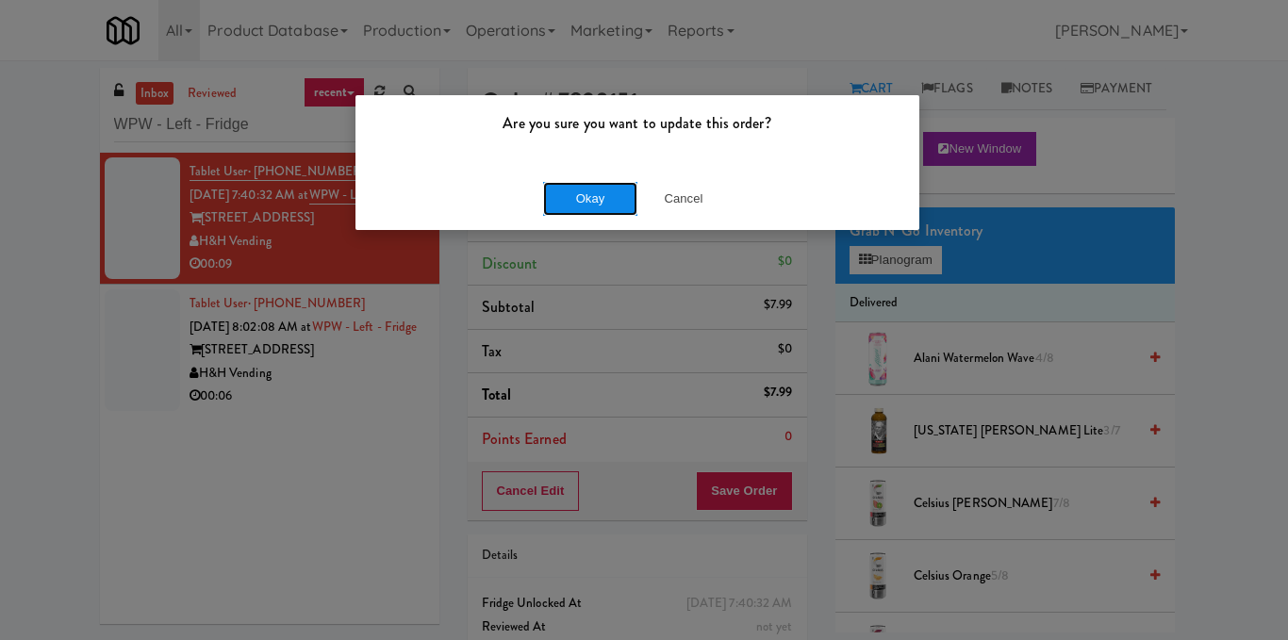
click at [634, 194] on button "Okay" at bounding box center [590, 199] width 94 height 34
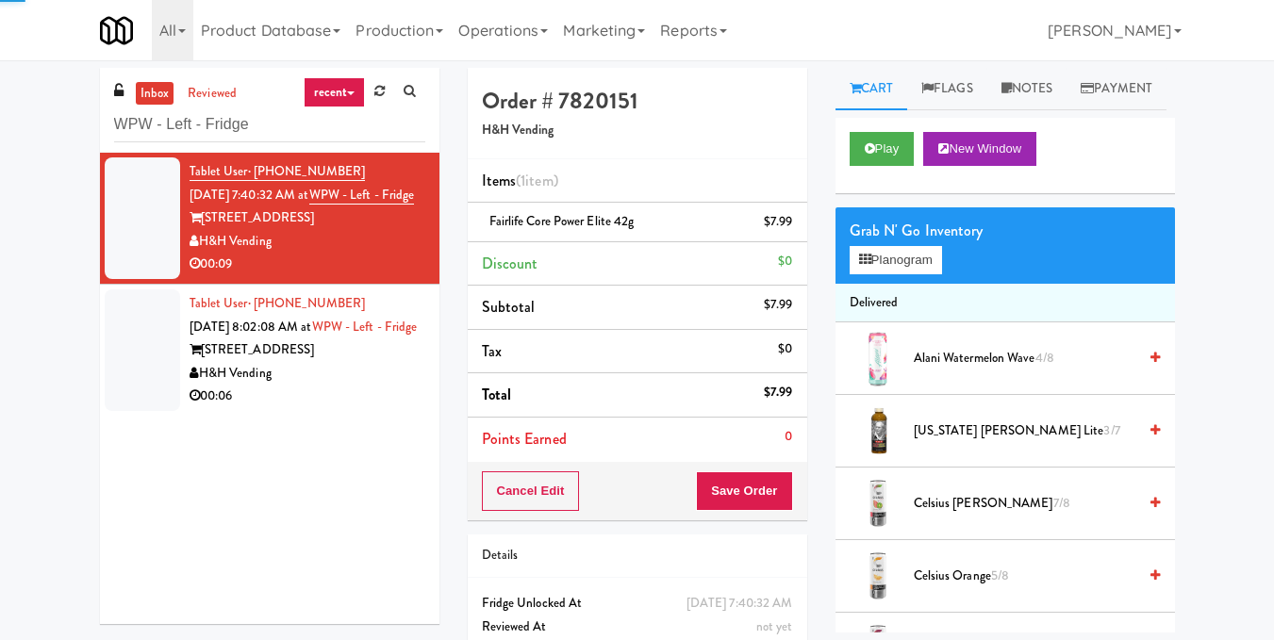
click at [367, 386] on div "H&H Vending" at bounding box center [308, 374] width 236 height 24
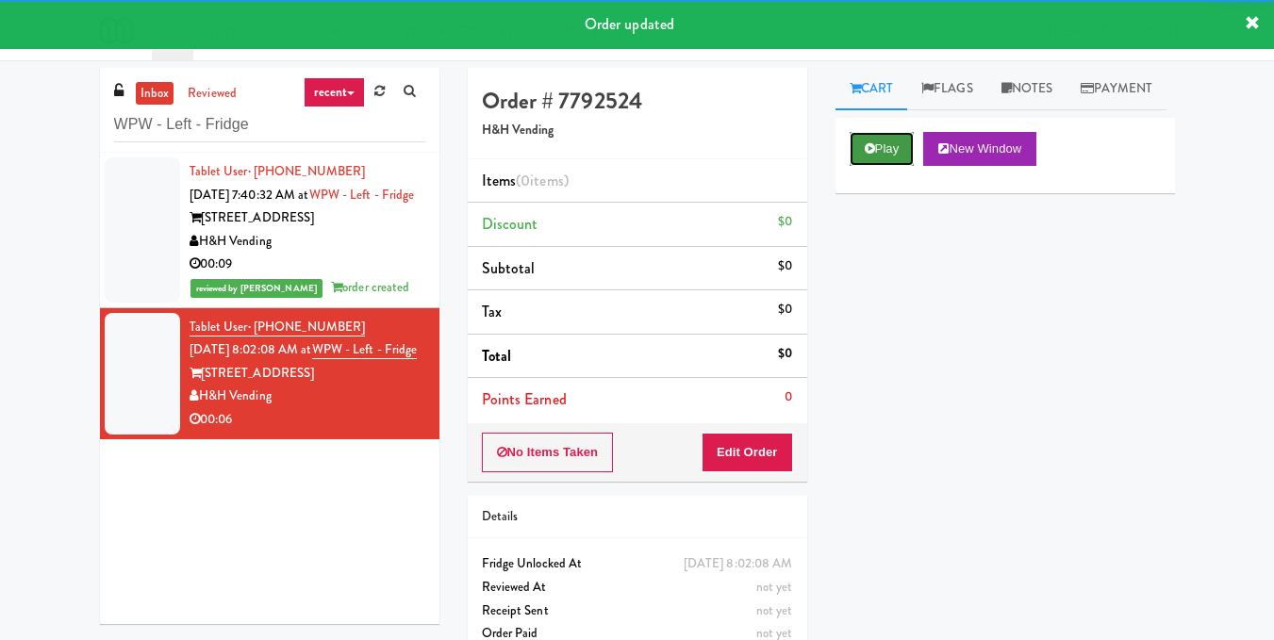
click at [877, 166] on button "Play" at bounding box center [882, 149] width 65 height 34
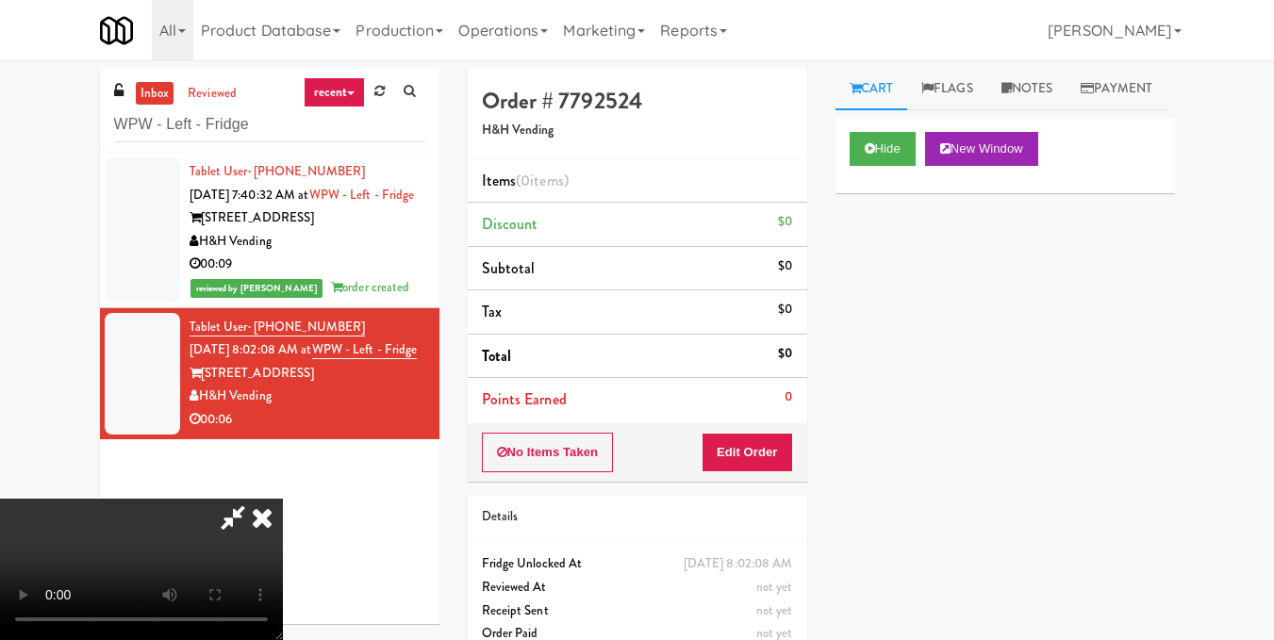
click at [283, 499] on video at bounding box center [141, 569] width 283 height 141
click at [786, 458] on button "Edit Order" at bounding box center [747, 453] width 91 height 40
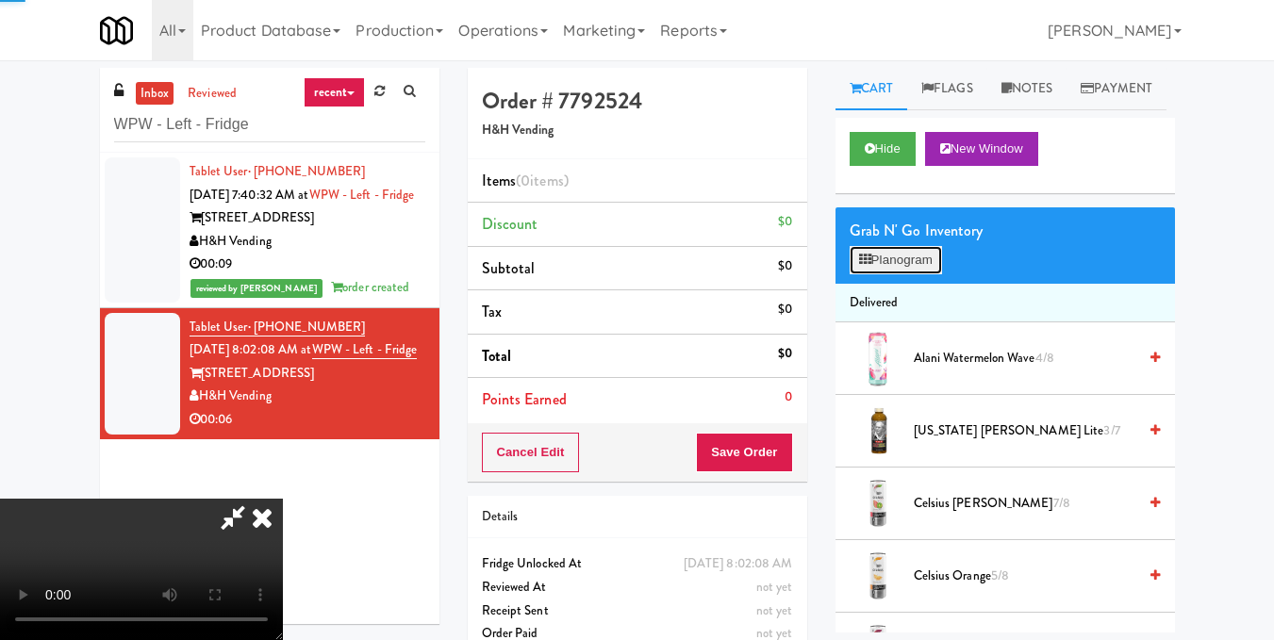
click at [890, 274] on button "Planogram" at bounding box center [896, 260] width 92 height 28
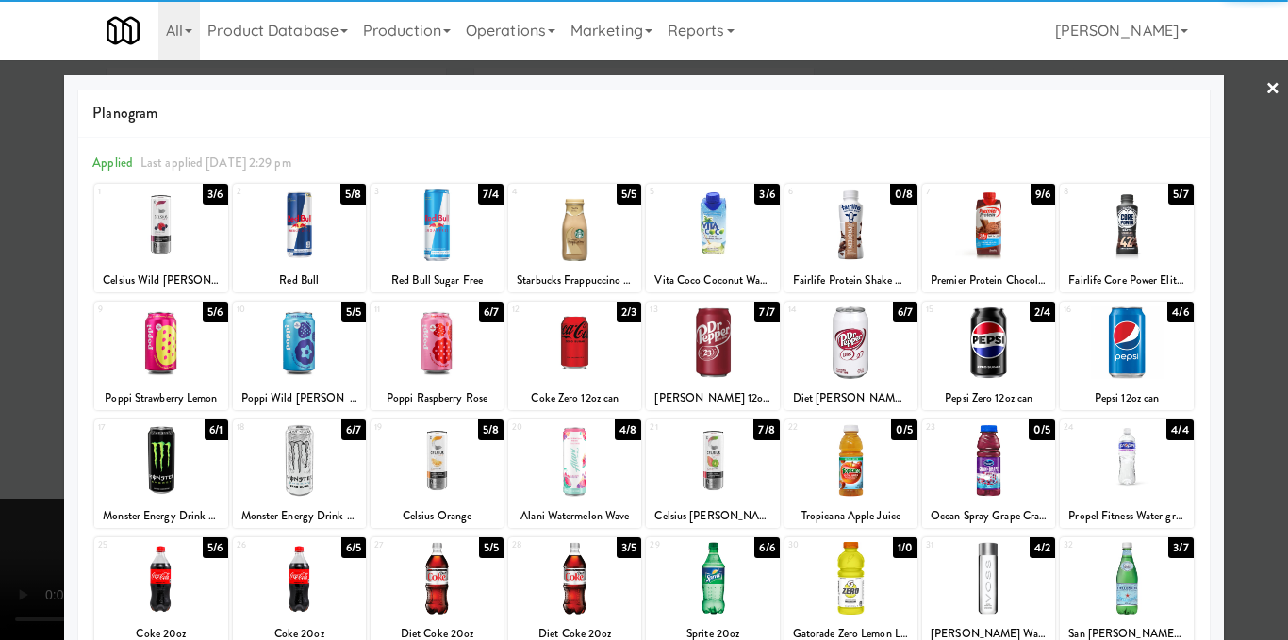
click at [1131, 237] on div at bounding box center [1126, 225] width 133 height 73
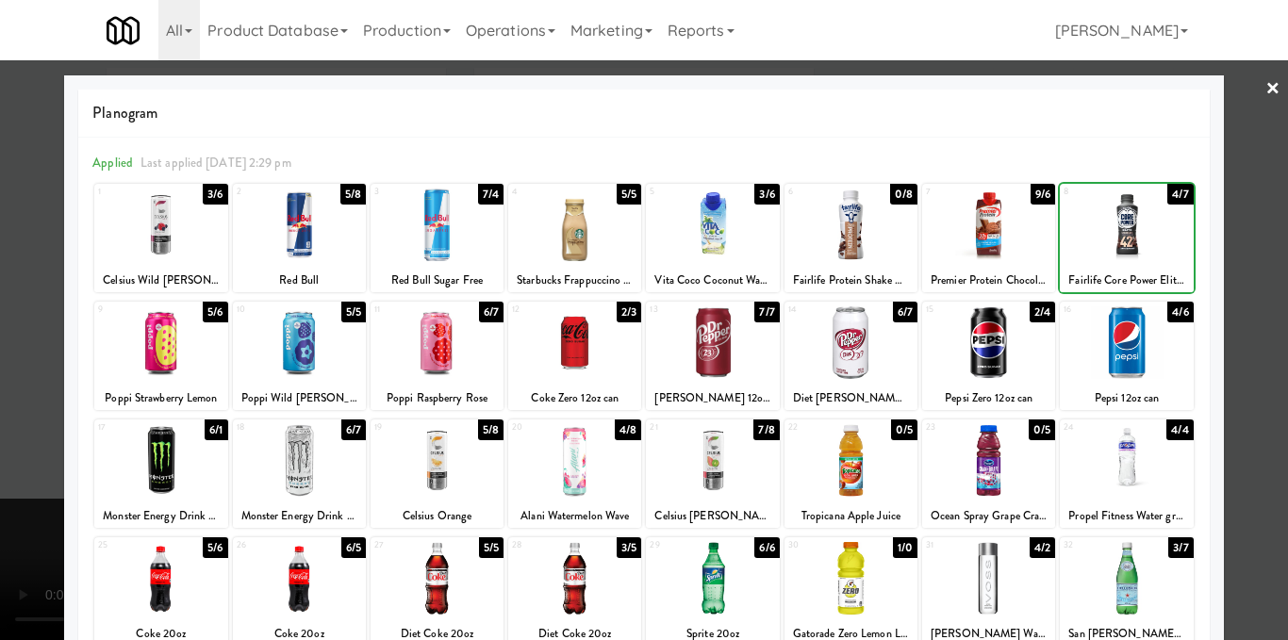
click at [1242, 235] on div at bounding box center [644, 320] width 1288 height 640
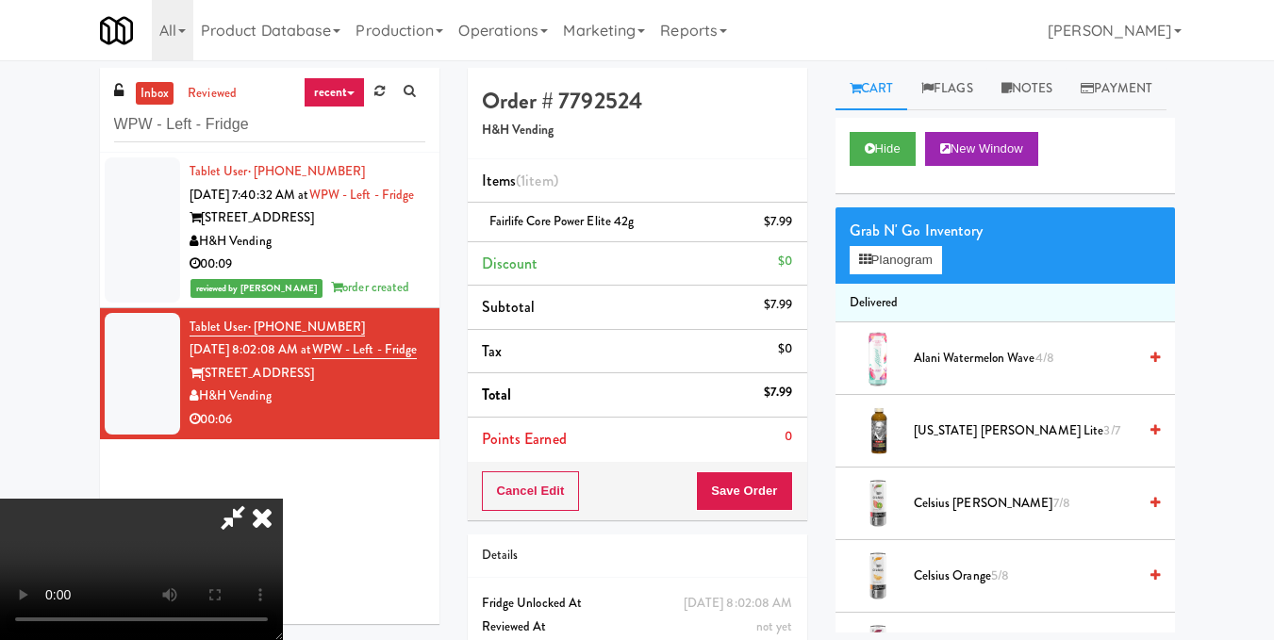
click at [283, 499] on icon at bounding box center [261, 518] width 41 height 38
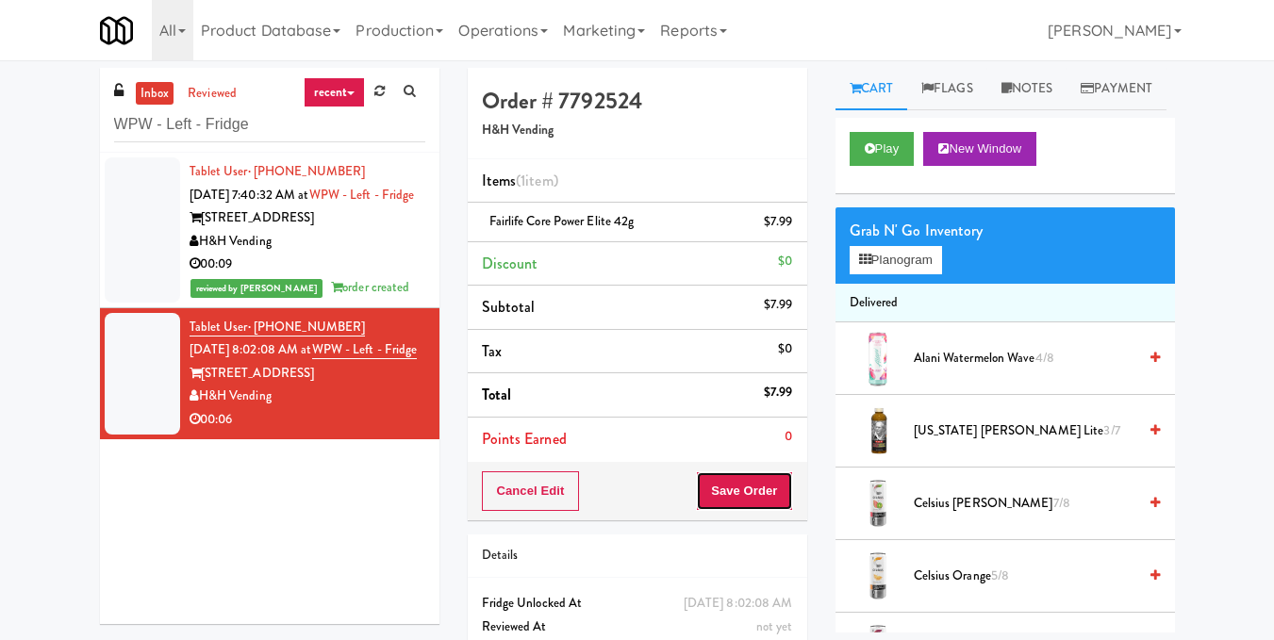
click at [755, 486] on button "Save Order" at bounding box center [744, 492] width 96 height 40
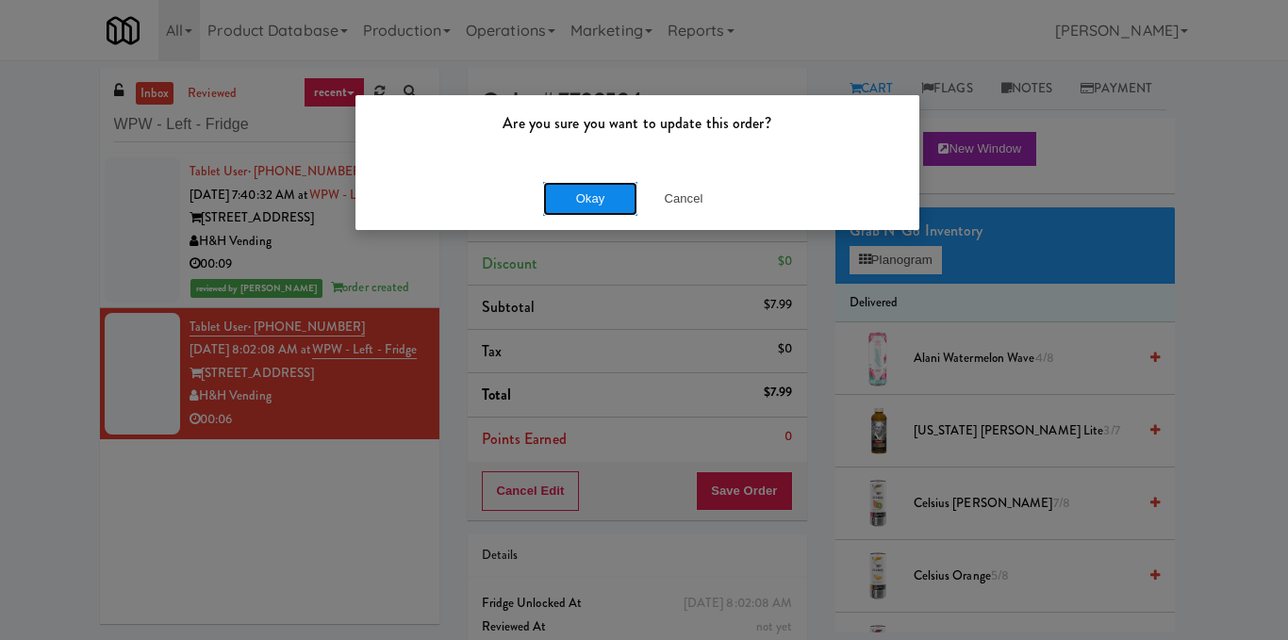
click at [609, 210] on button "Okay" at bounding box center [590, 199] width 94 height 34
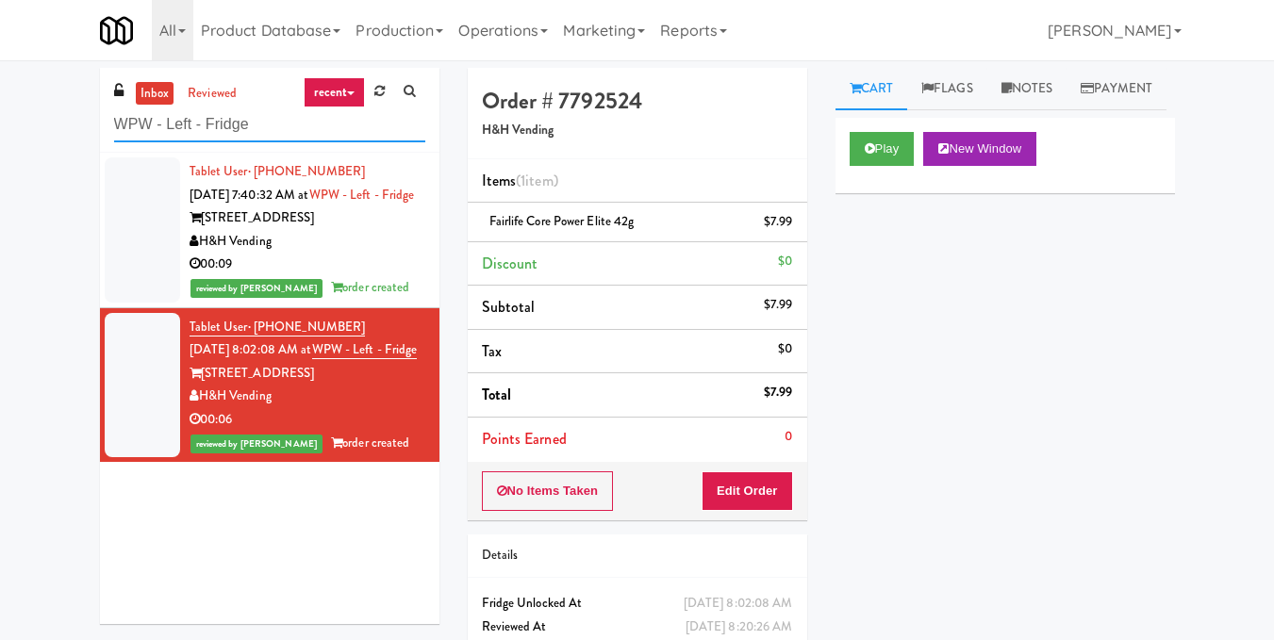
drag, startPoint x: 354, startPoint y: 124, endPoint x: 90, endPoint y: 119, distance: 264.1
click at [90, 119] on div "inbox reviewed recent all unclear take inventory issue suspicious failed recent…" at bounding box center [270, 353] width 368 height 571
paste input "Rosedale-Pantry-Right"
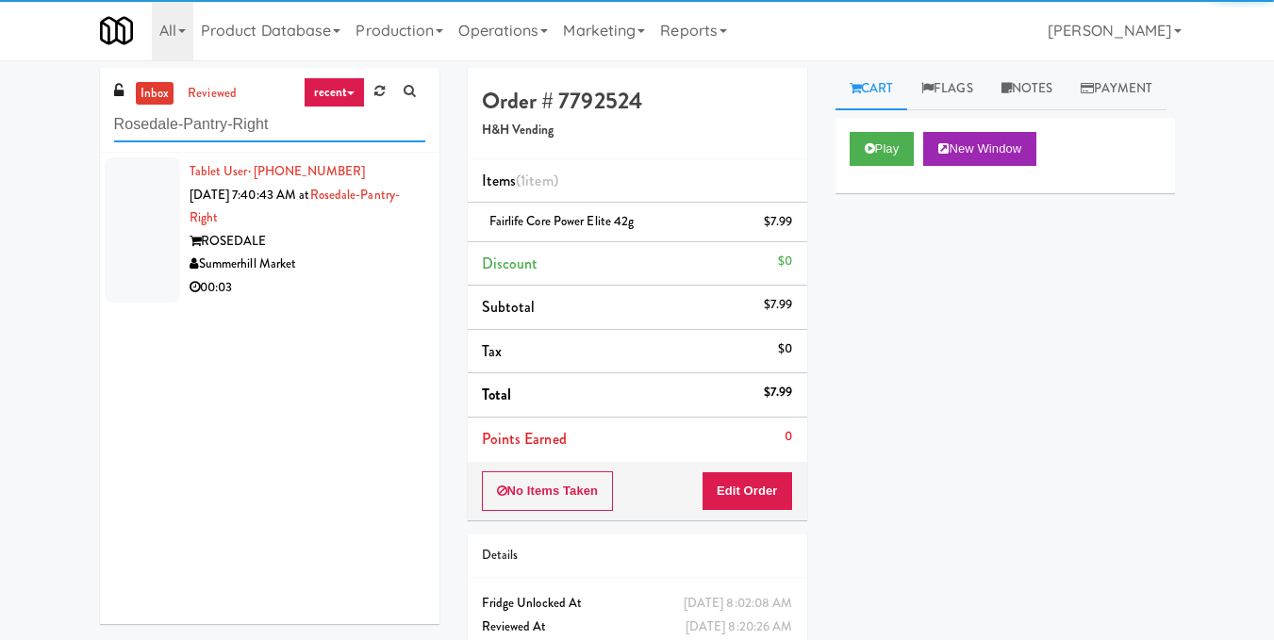
type input "Rosedale-Pantry-Right"
click at [349, 267] on div "Summerhill Market" at bounding box center [308, 265] width 236 height 24
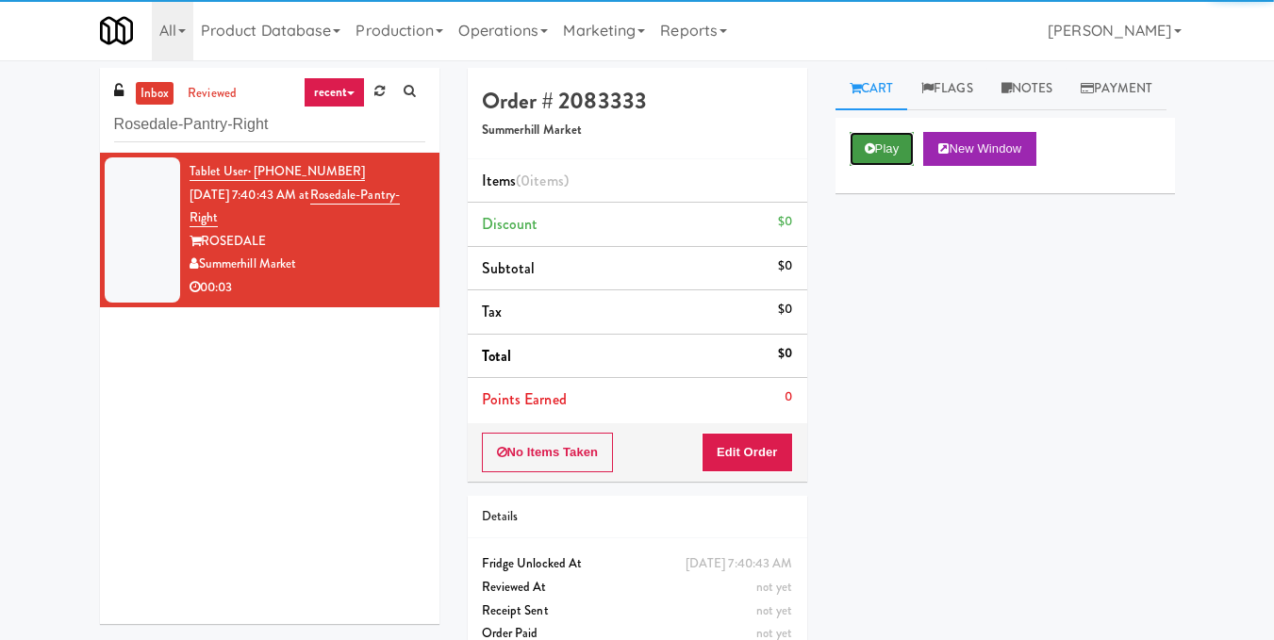
click at [885, 166] on button "Play" at bounding box center [882, 149] width 65 height 34
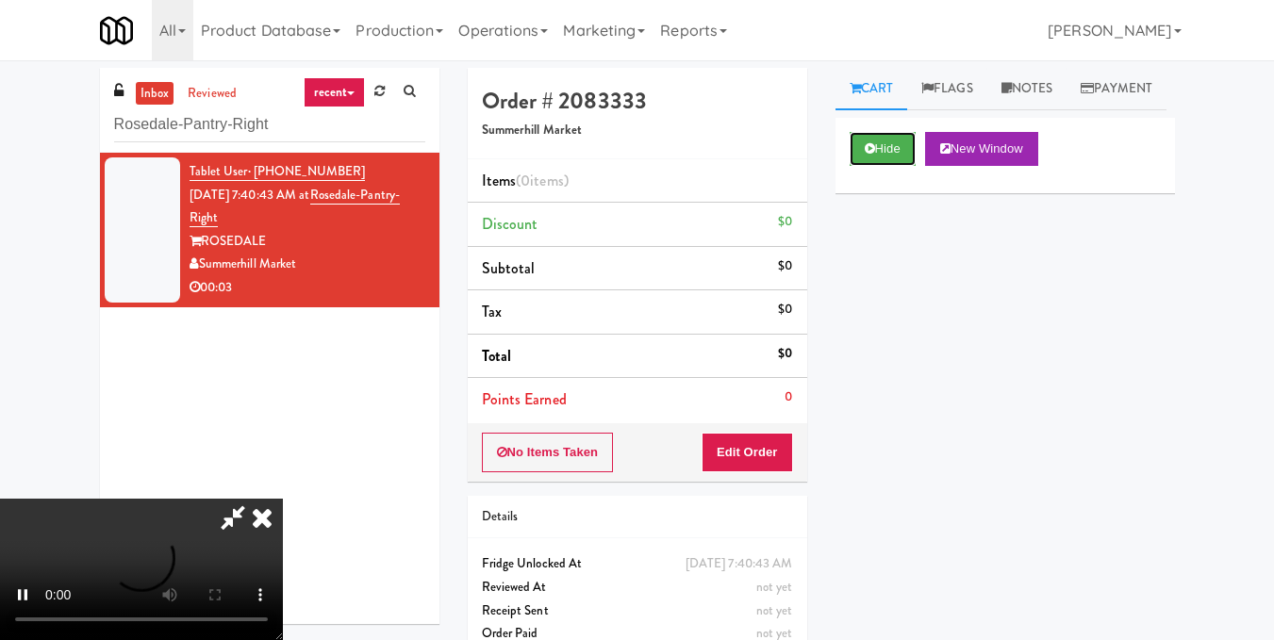
scroll to position [212, 0]
click at [283, 499] on video at bounding box center [141, 569] width 283 height 141
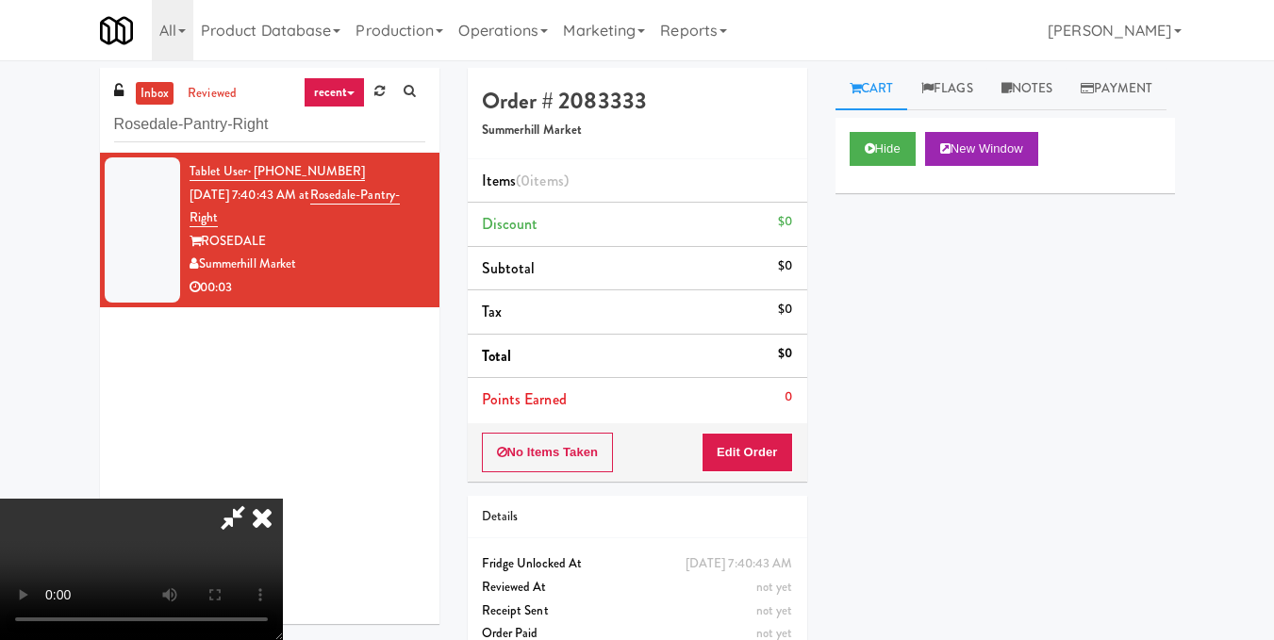
click at [283, 499] on video at bounding box center [141, 569] width 283 height 141
click at [780, 454] on button "Edit Order" at bounding box center [747, 453] width 91 height 40
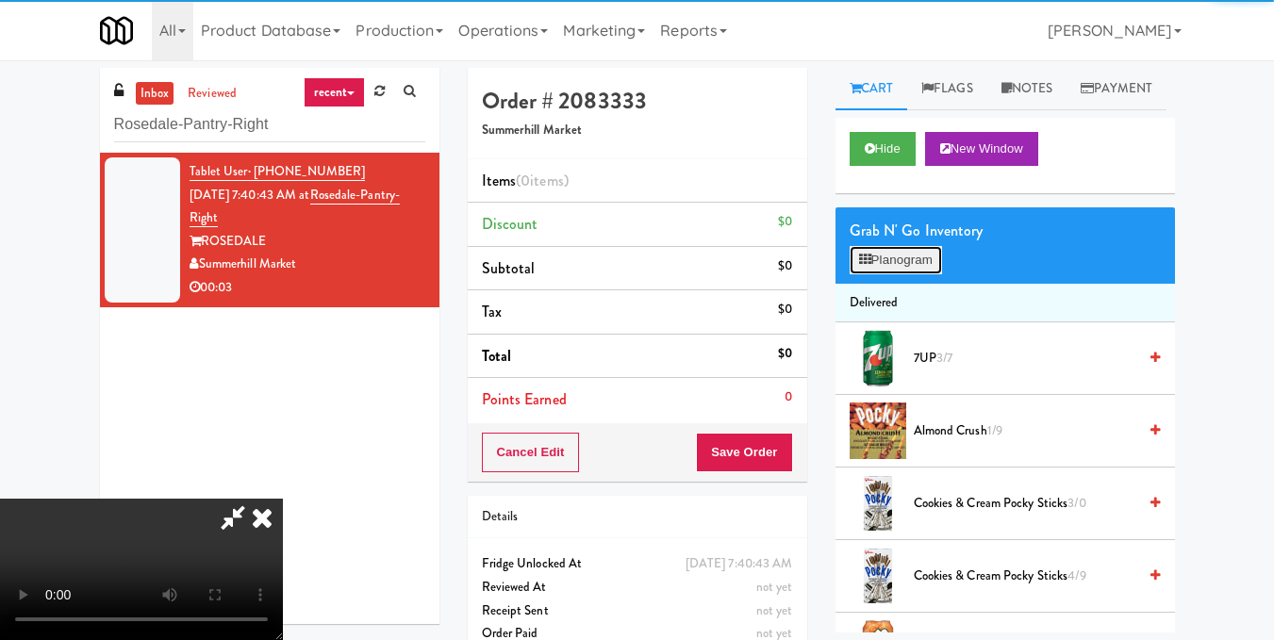
click at [903, 274] on button "Planogram" at bounding box center [896, 260] width 92 height 28
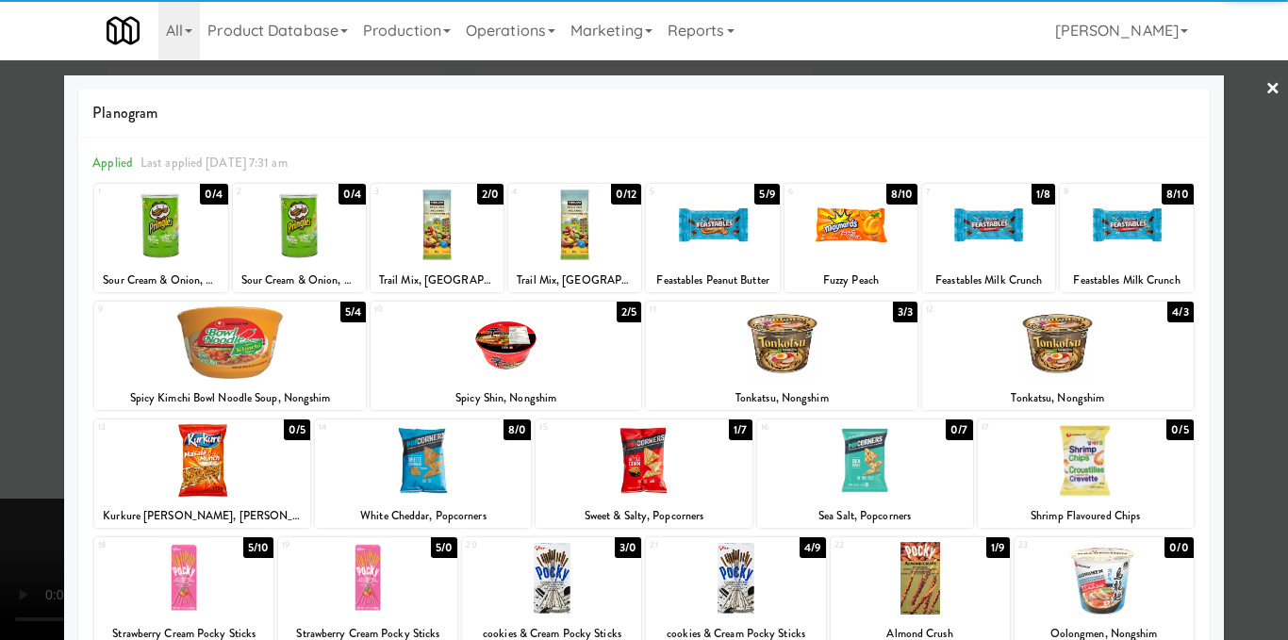
click at [461, 239] on div at bounding box center [437, 225] width 133 height 73
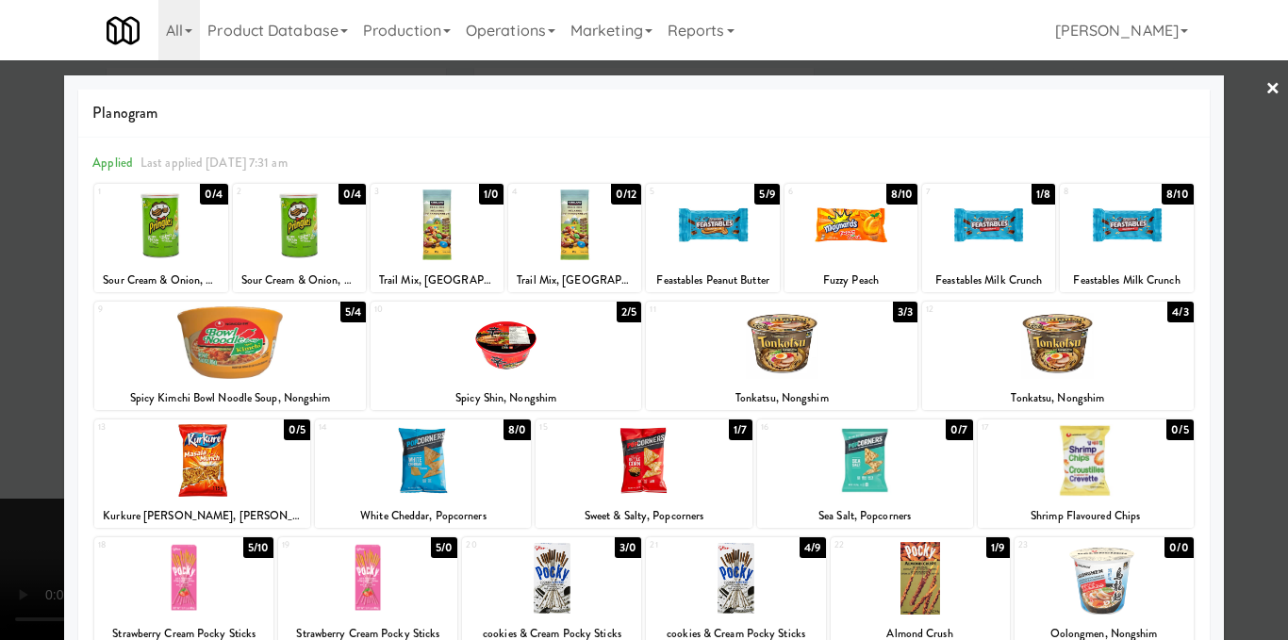
click at [1246, 254] on div at bounding box center [644, 320] width 1288 height 640
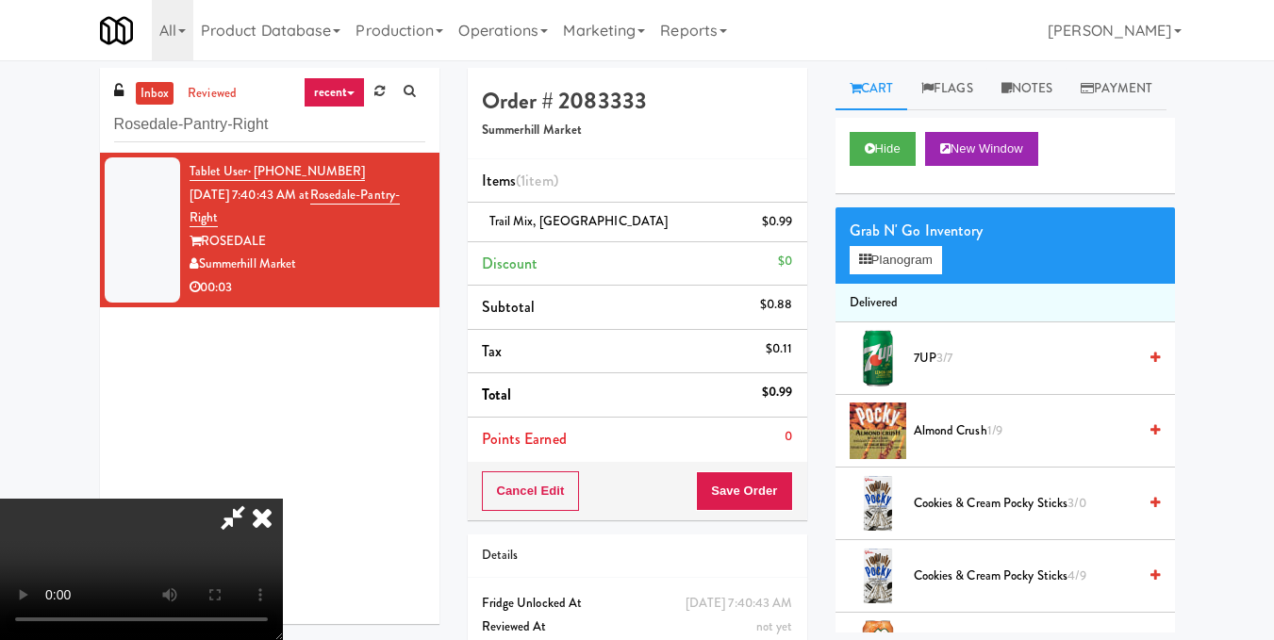
drag, startPoint x: 720, startPoint y: 82, endPoint x: 730, endPoint y: 111, distance: 30.7
click at [255, 499] on icon at bounding box center [232, 518] width 43 height 38
click at [765, 487] on button "Save Order" at bounding box center [744, 492] width 96 height 40
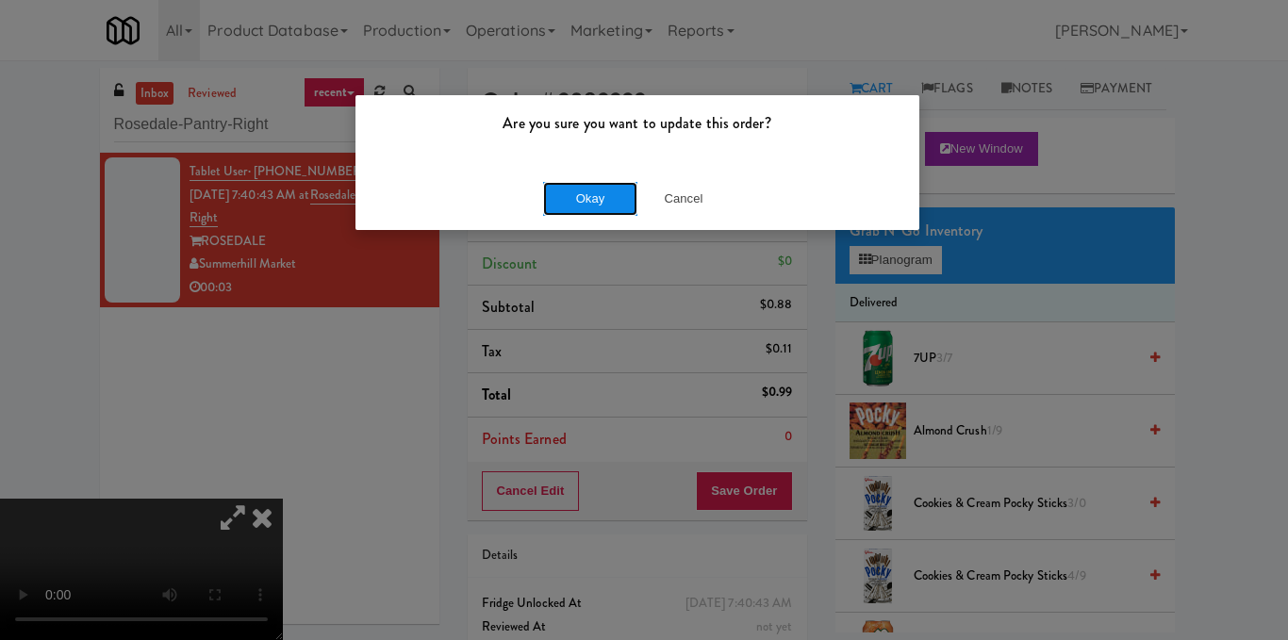
click at [607, 207] on button "Okay" at bounding box center [590, 199] width 94 height 34
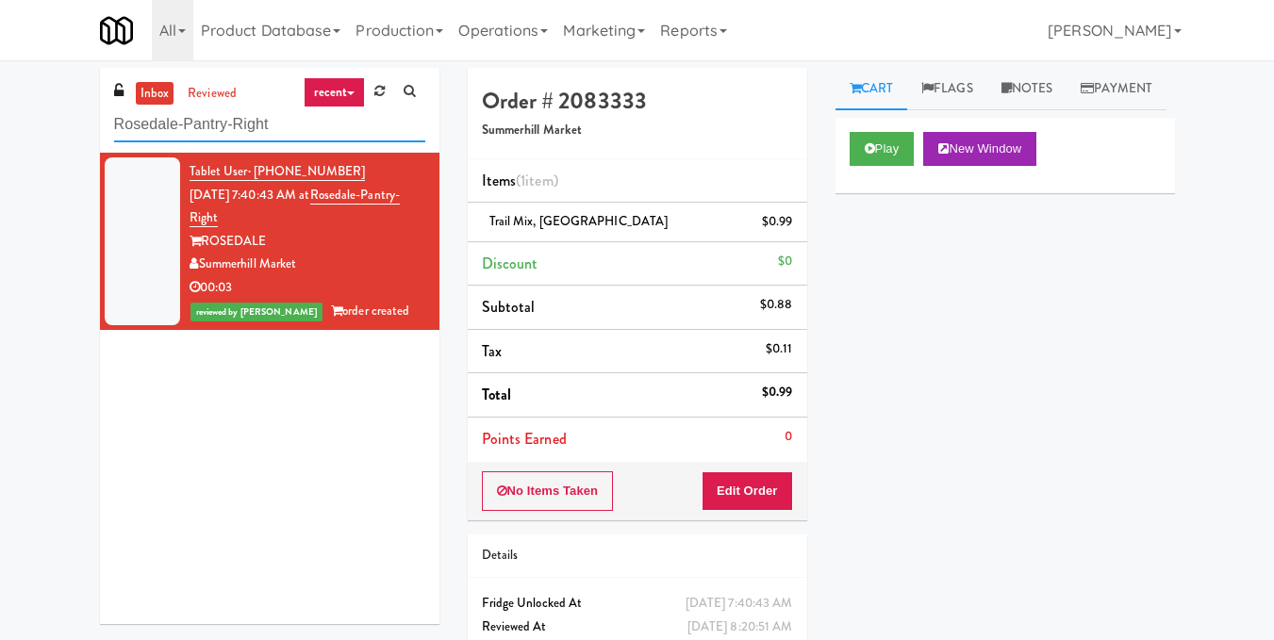
click at [346, 115] on input "Rosedale-Pantry-Right" at bounding box center [269, 125] width 311 height 35
paste input "The Sur - Cooler"
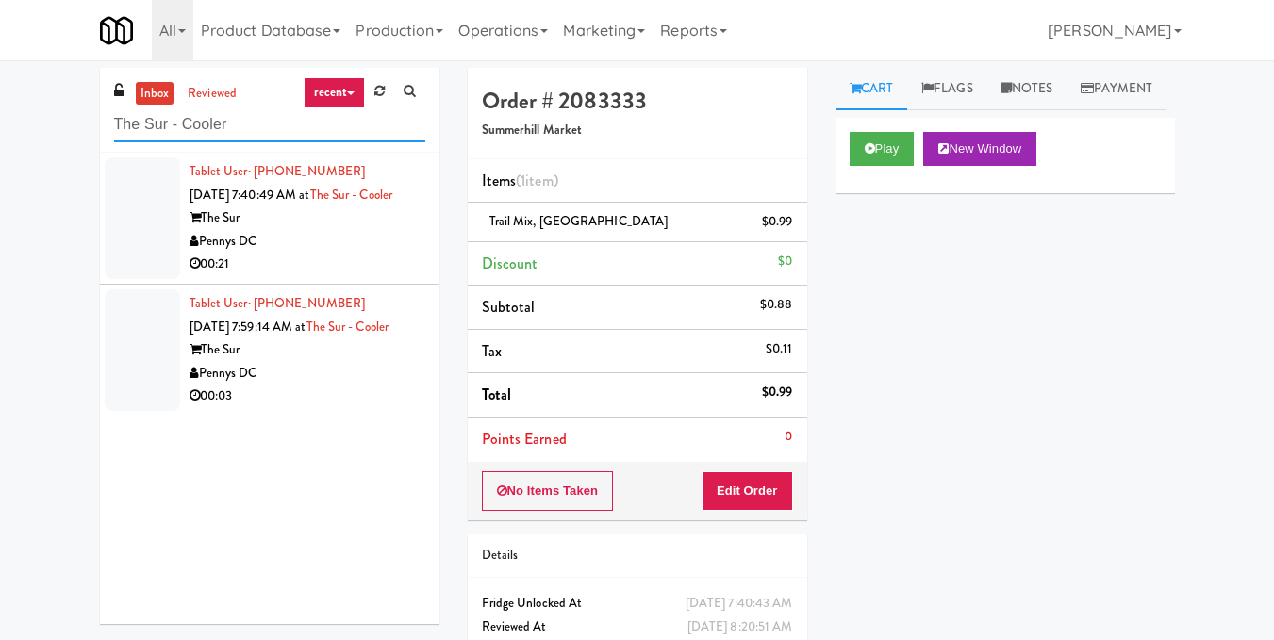
type input "The Sur - Cooler"
click at [345, 254] on div "Pennys DC" at bounding box center [308, 242] width 236 height 24
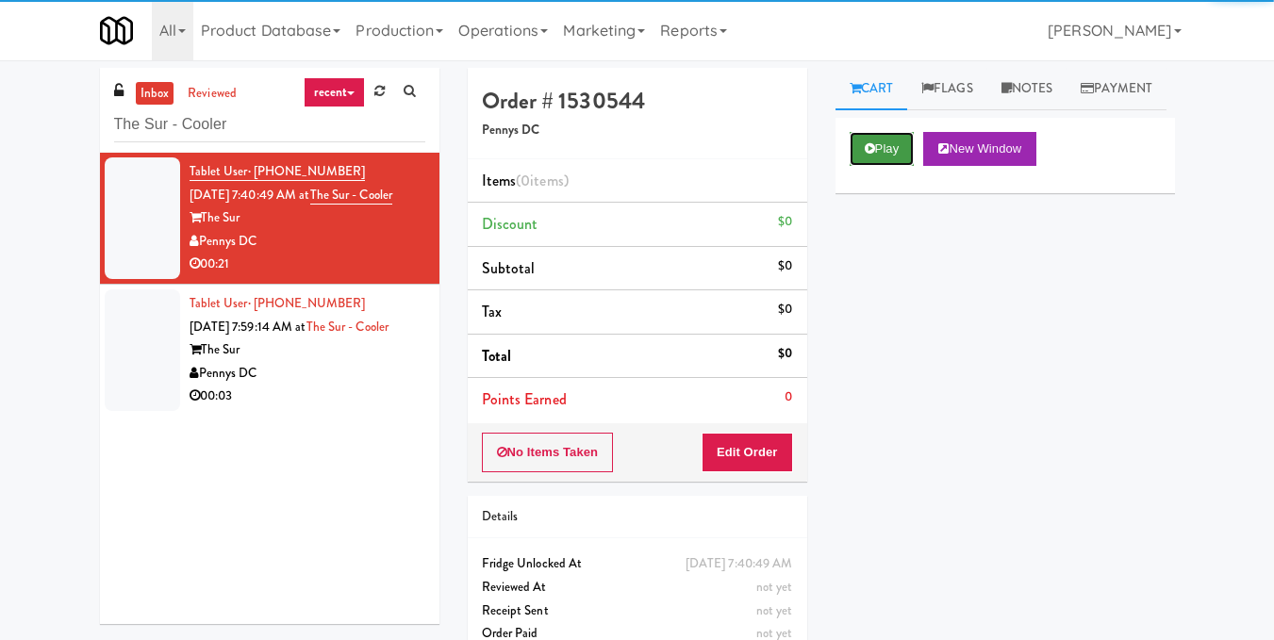
click at [901, 166] on button "Play" at bounding box center [882, 149] width 65 height 34
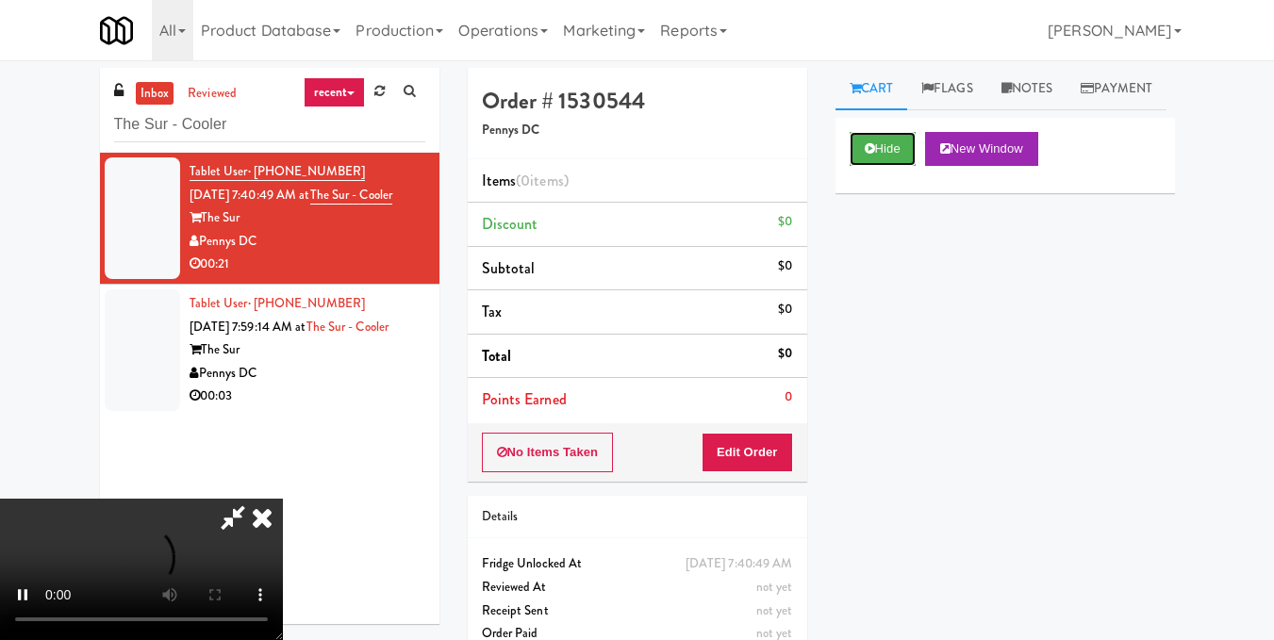
scroll to position [212, 0]
click at [283, 499] on video at bounding box center [141, 569] width 283 height 141
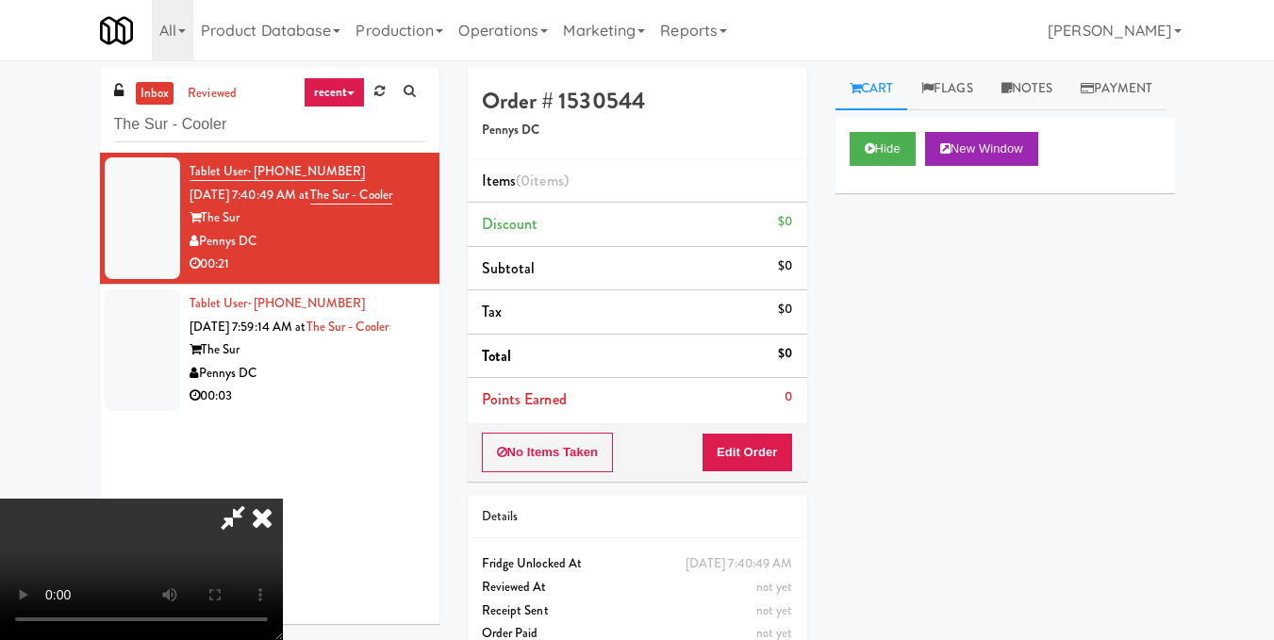
click at [283, 499] on video at bounding box center [141, 569] width 283 height 141
click at [784, 451] on button "Edit Order" at bounding box center [747, 453] width 91 height 40
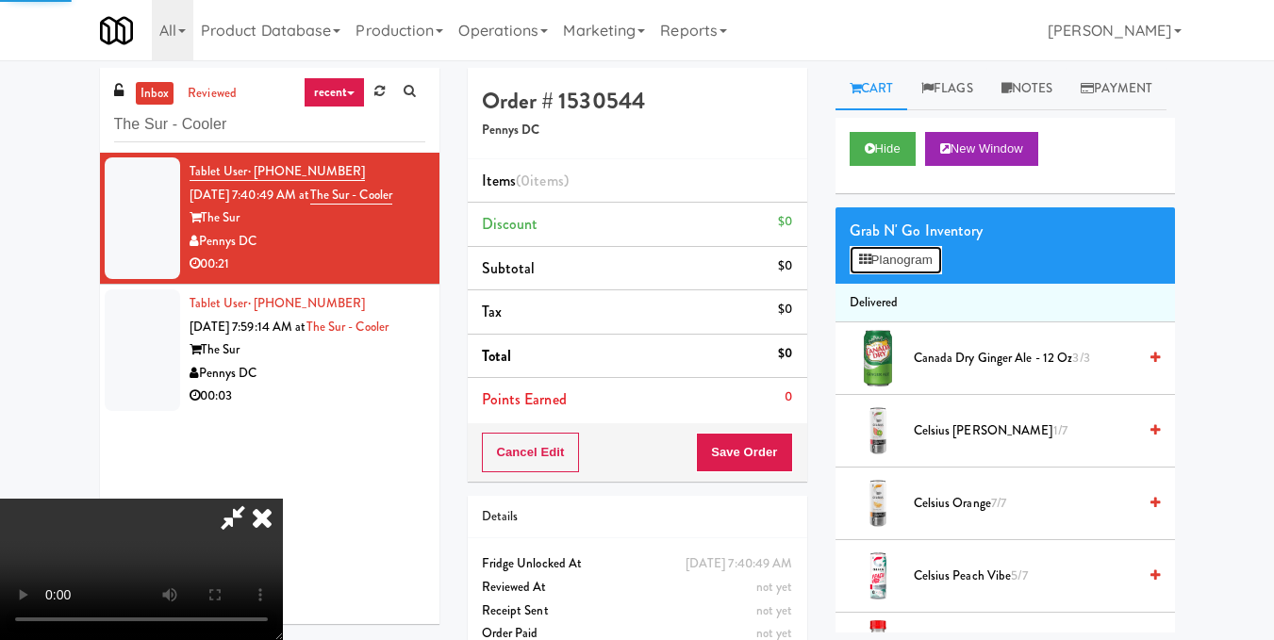
drag, startPoint x: 784, startPoint y: 451, endPoint x: 889, endPoint y: 297, distance: 186.5
click at [889, 274] on button "Planogram" at bounding box center [896, 260] width 92 height 28
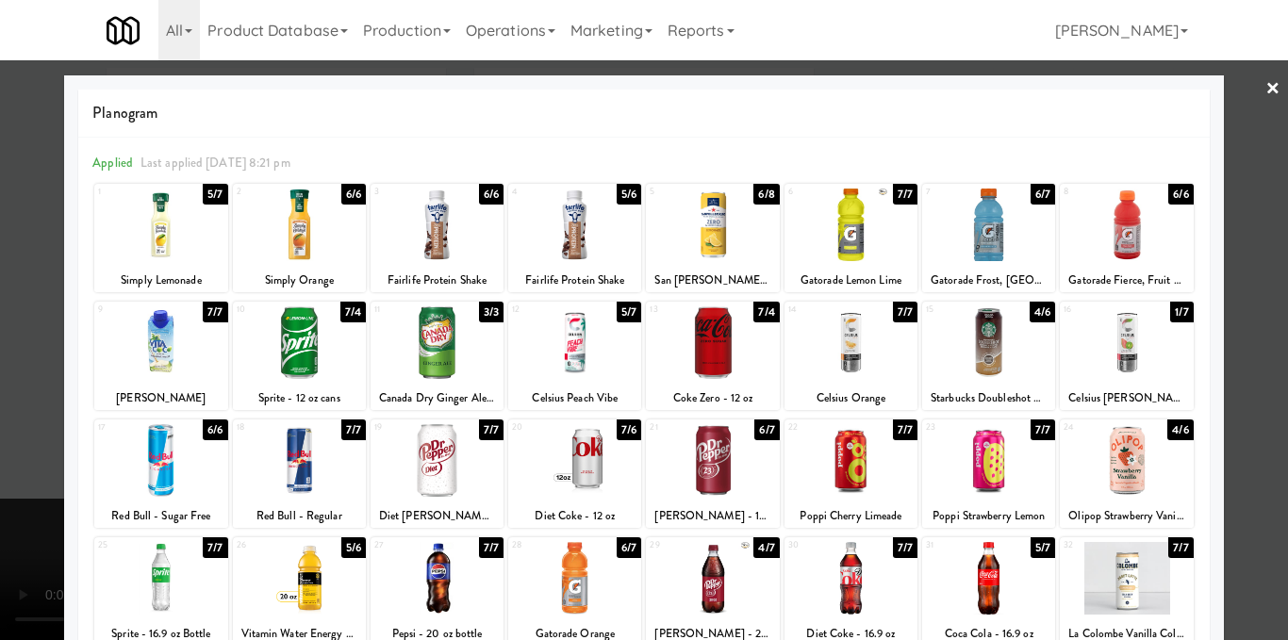
click at [695, 240] on div at bounding box center [712, 225] width 133 height 73
click at [1249, 274] on div at bounding box center [644, 320] width 1288 height 640
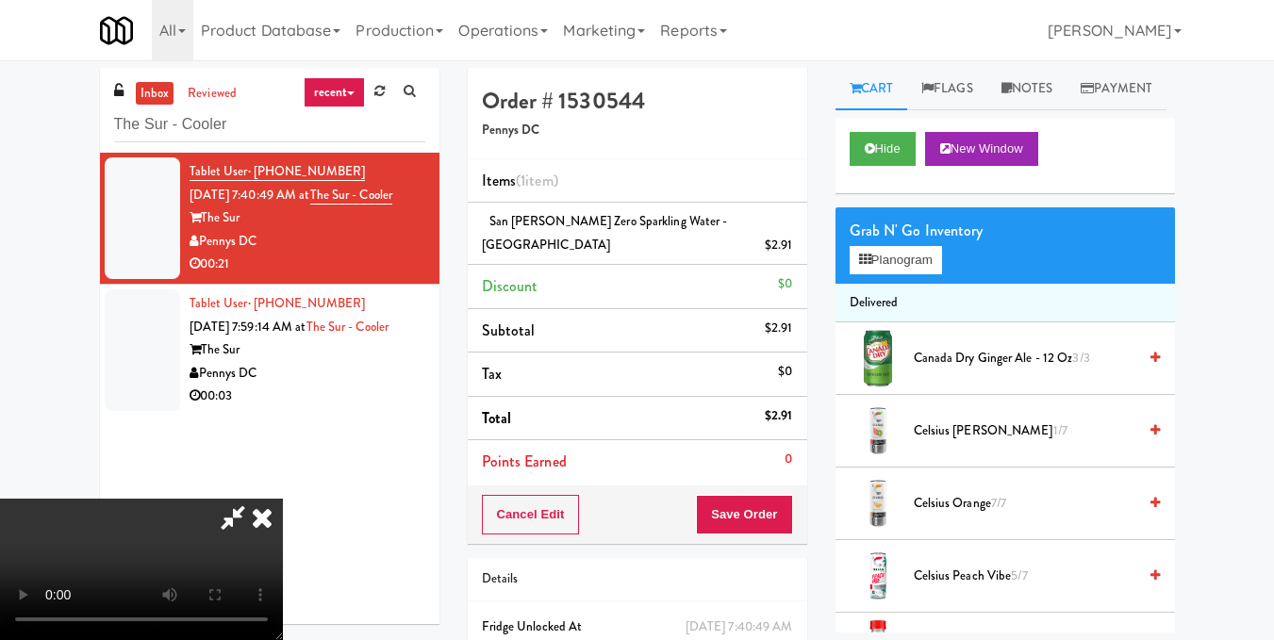
click at [283, 499] on video at bounding box center [141, 569] width 283 height 141
click at [283, 499] on icon at bounding box center [261, 518] width 41 height 38
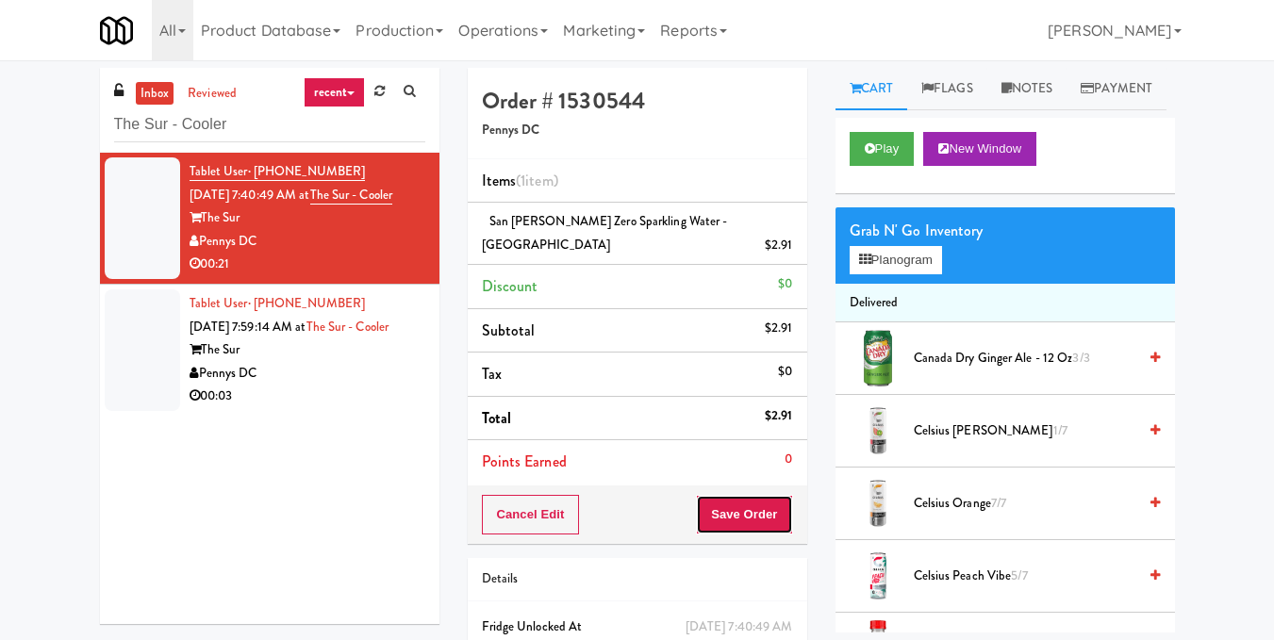
click at [787, 495] on button "Save Order" at bounding box center [744, 515] width 96 height 40
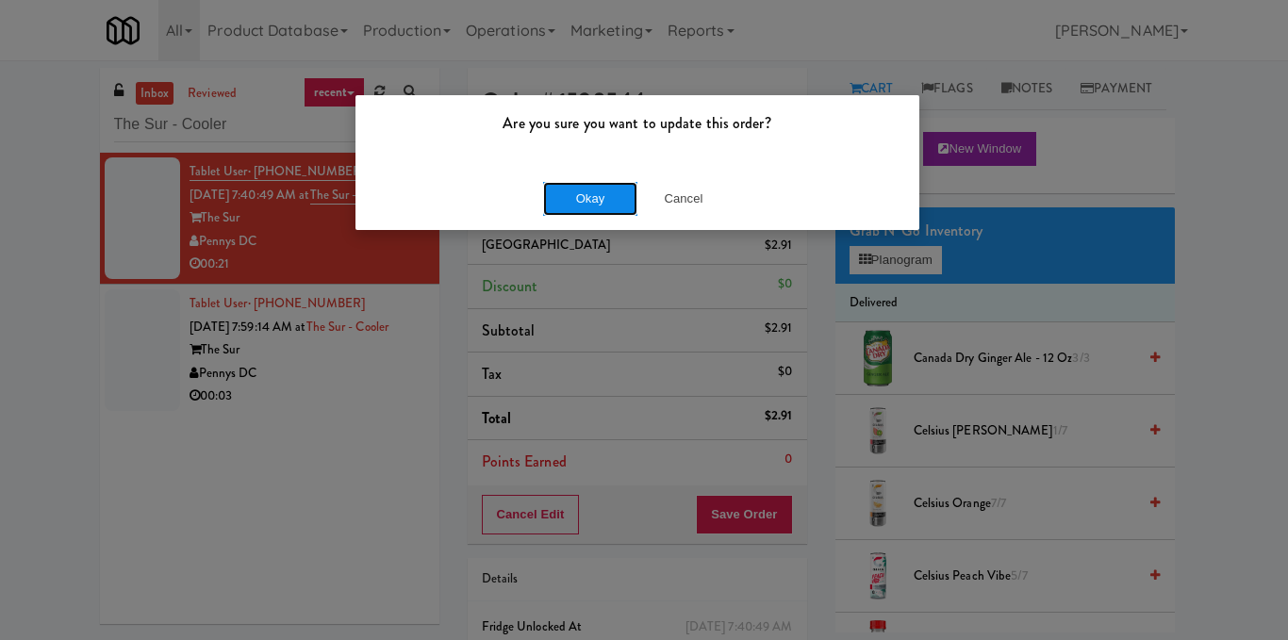
click at [612, 184] on button "Okay" at bounding box center [590, 199] width 94 height 34
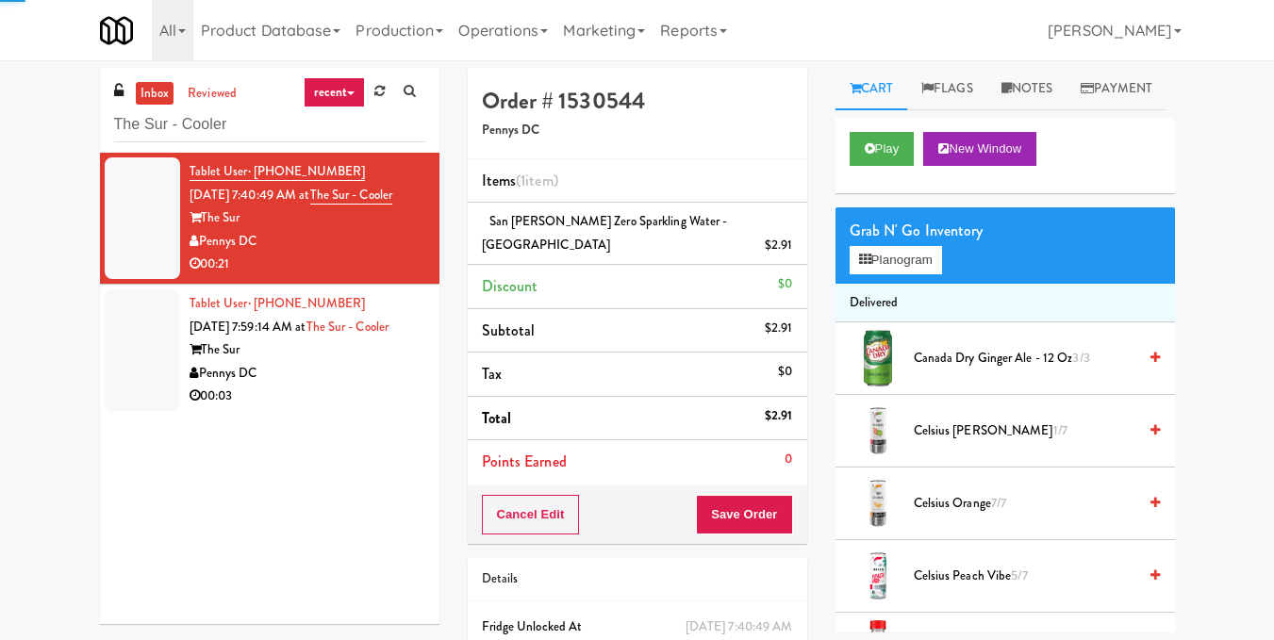
click at [324, 386] on div "Pennys DC" at bounding box center [308, 374] width 236 height 24
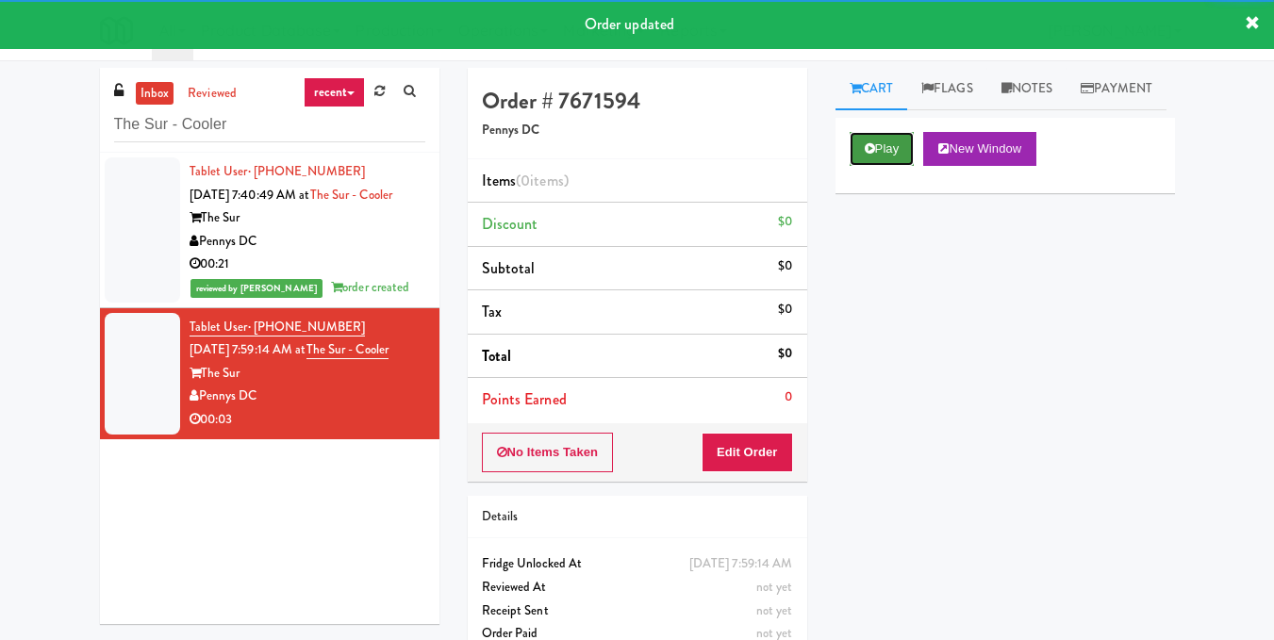
click at [885, 166] on button "Play" at bounding box center [882, 149] width 65 height 34
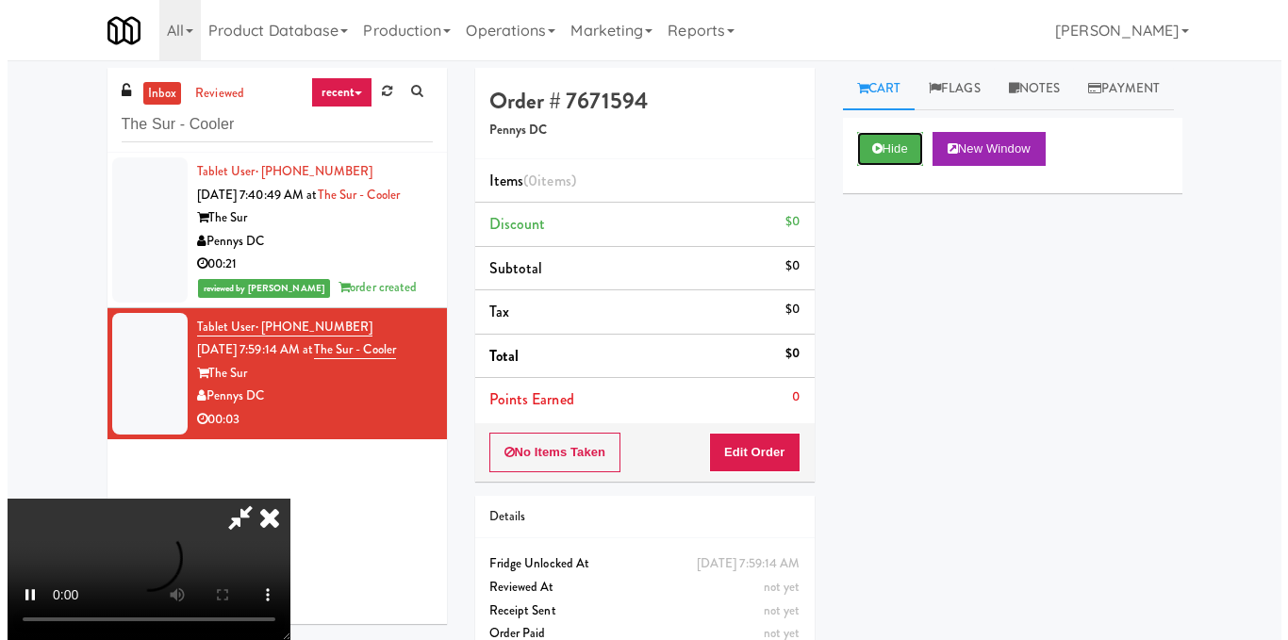
scroll to position [212, 0]
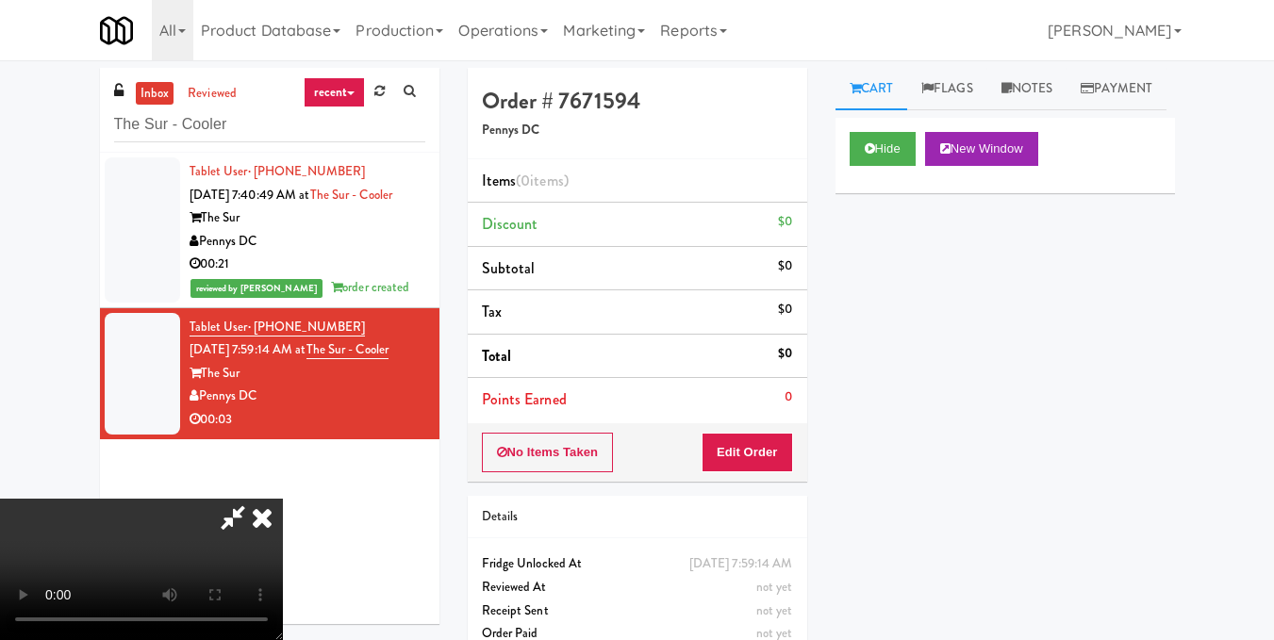
click at [283, 499] on video at bounding box center [141, 569] width 283 height 141
click at [785, 466] on button "Edit Order" at bounding box center [747, 453] width 91 height 40
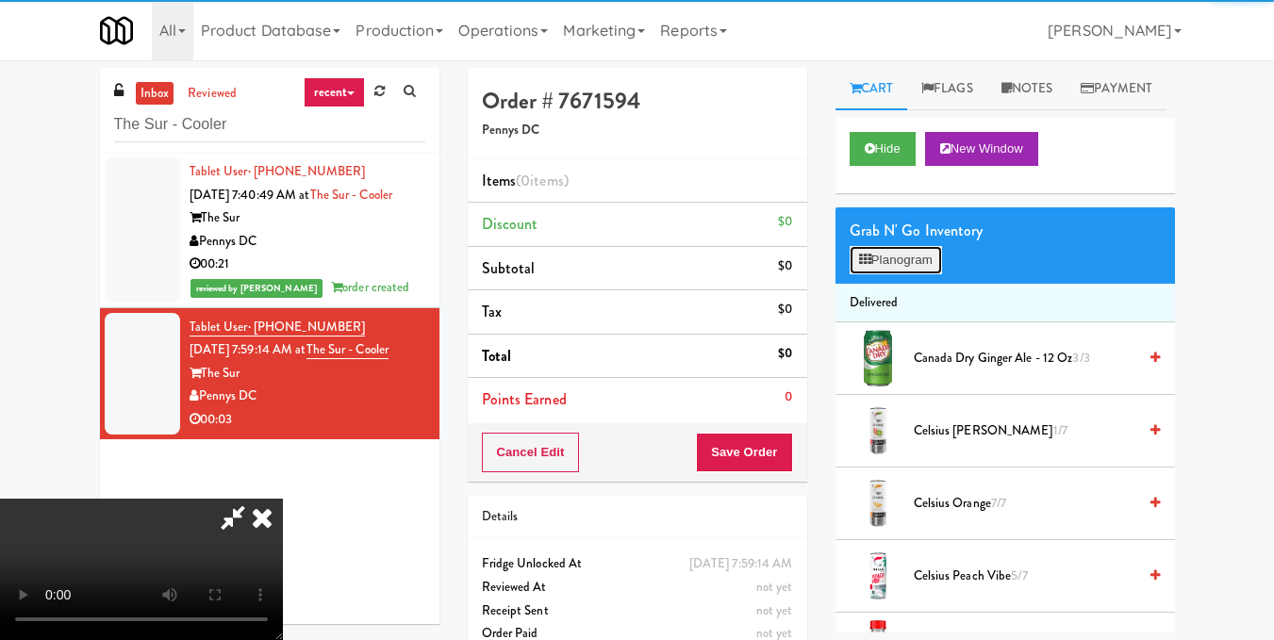
click at [894, 274] on button "Planogram" at bounding box center [896, 260] width 92 height 28
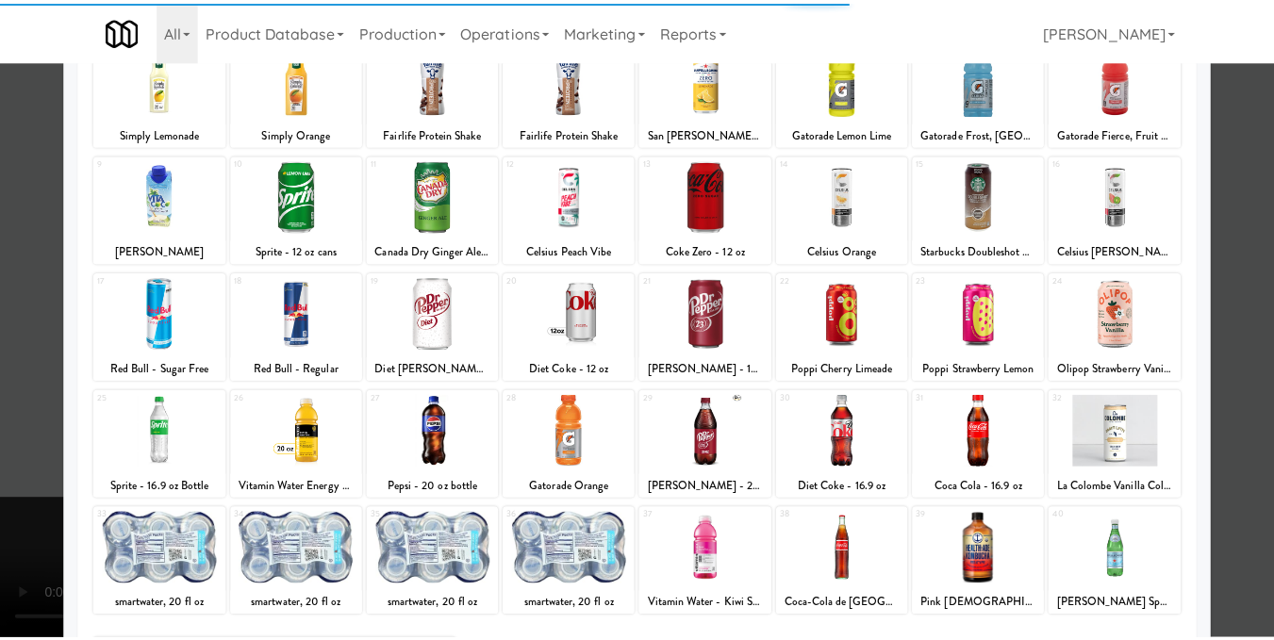
scroll to position [283, 0]
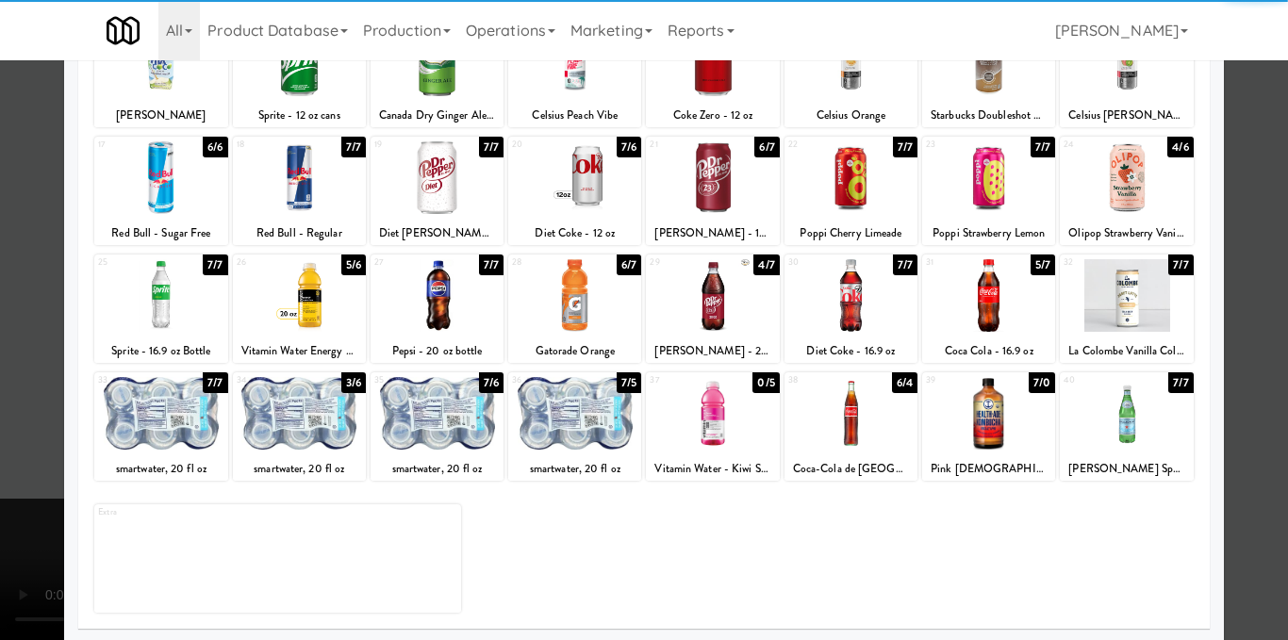
click at [278, 427] on div at bounding box center [299, 413] width 133 height 73
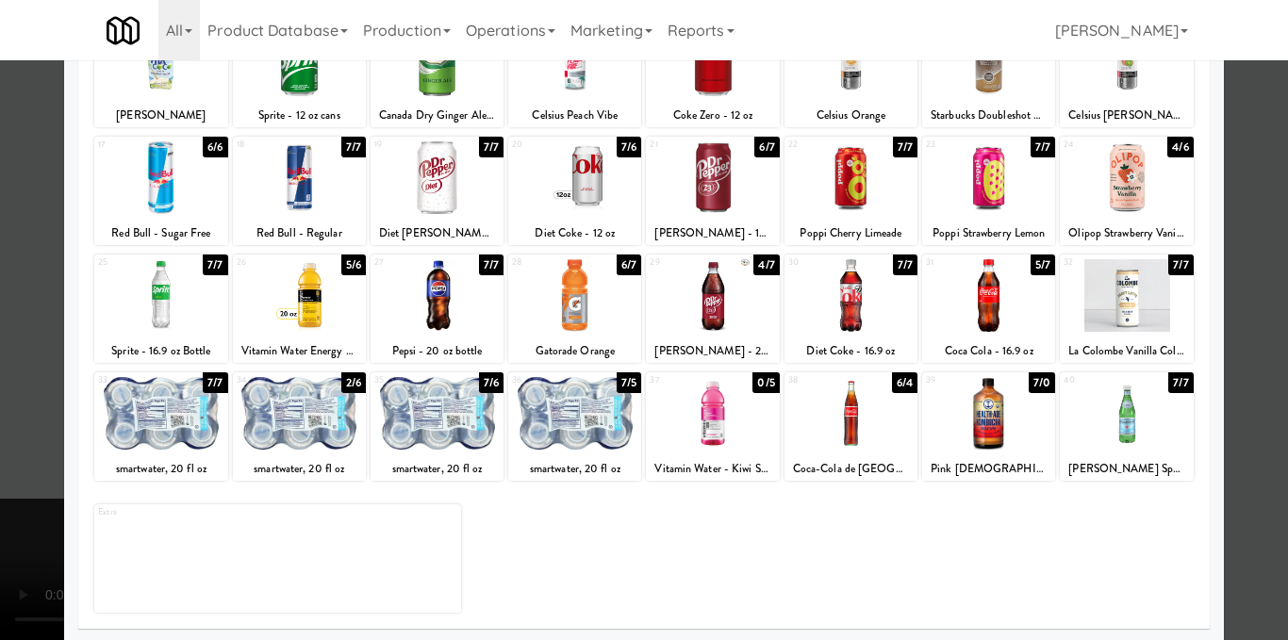
click at [1246, 381] on div at bounding box center [644, 320] width 1288 height 640
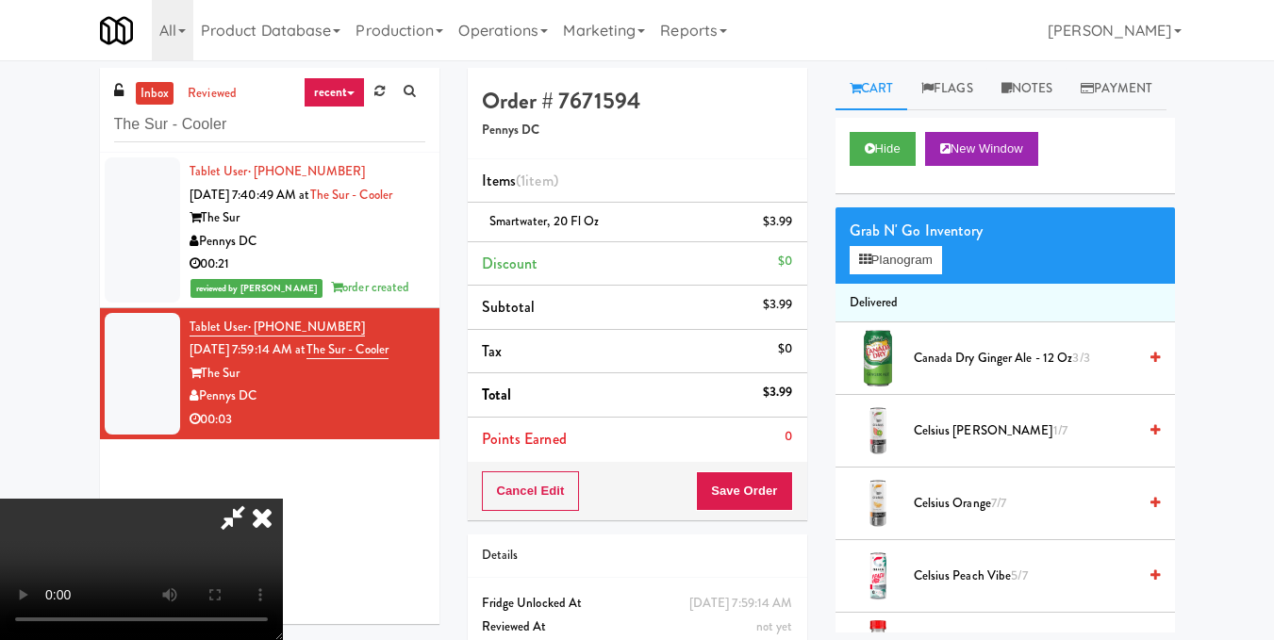
drag, startPoint x: 740, startPoint y: 88, endPoint x: 745, endPoint y: 108, distance: 21.3
click at [283, 499] on icon at bounding box center [261, 518] width 41 height 38
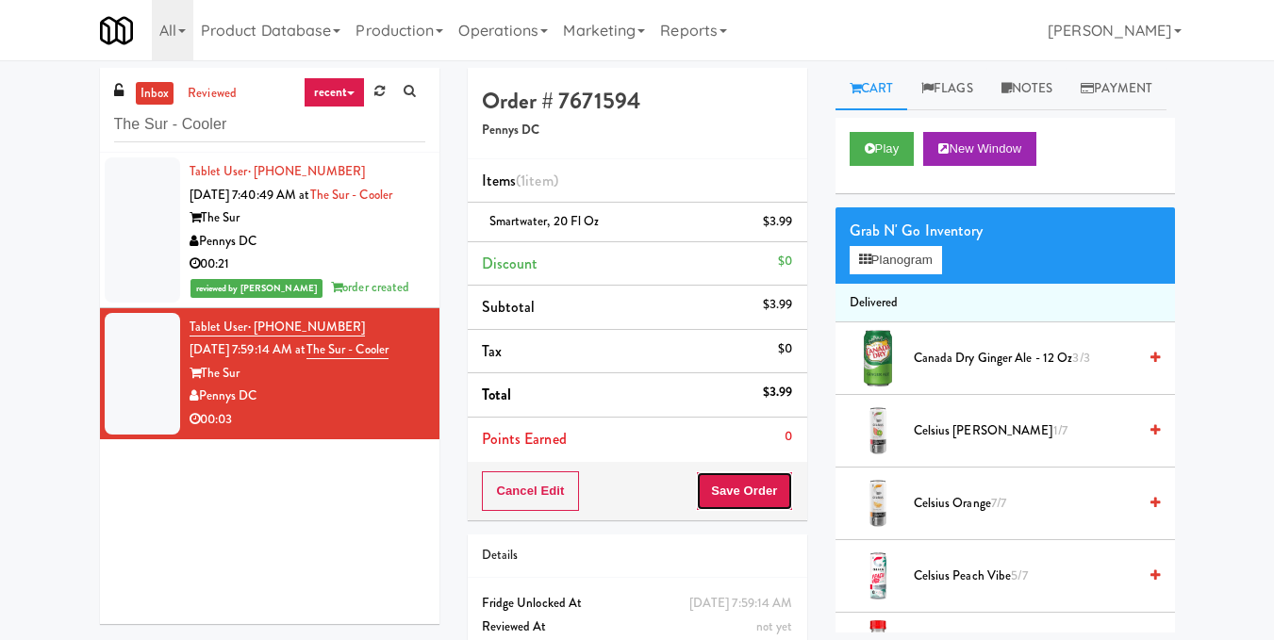
click at [777, 499] on button "Save Order" at bounding box center [744, 492] width 96 height 40
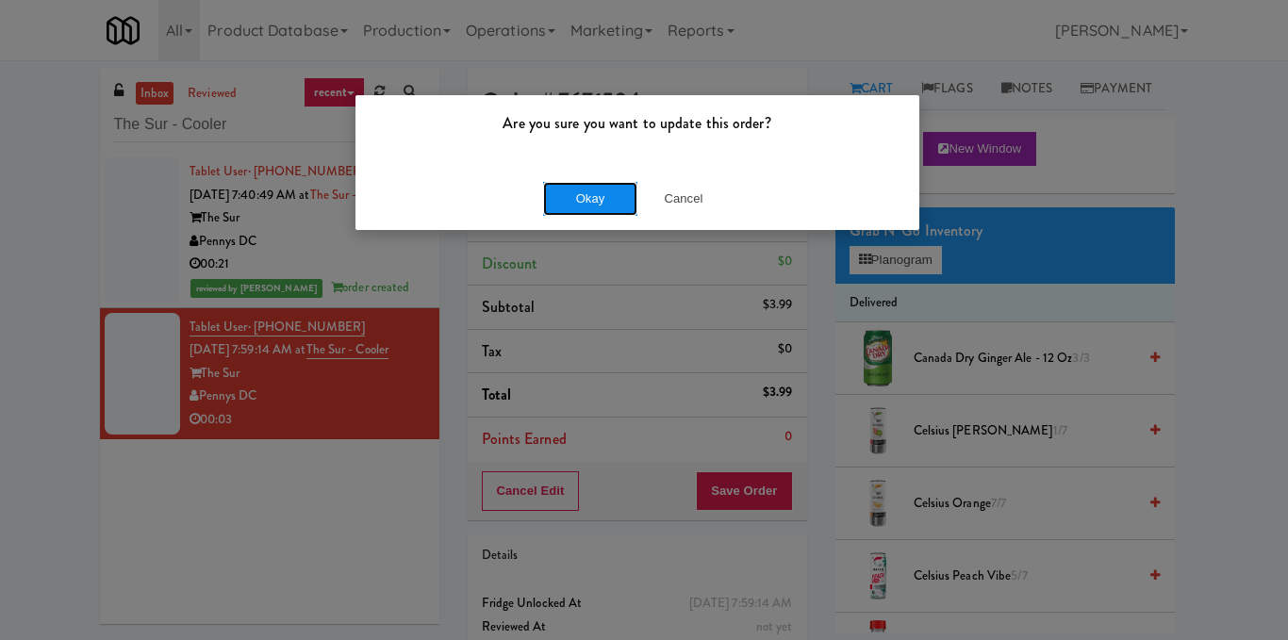
click at [586, 197] on button "Okay" at bounding box center [590, 199] width 94 height 34
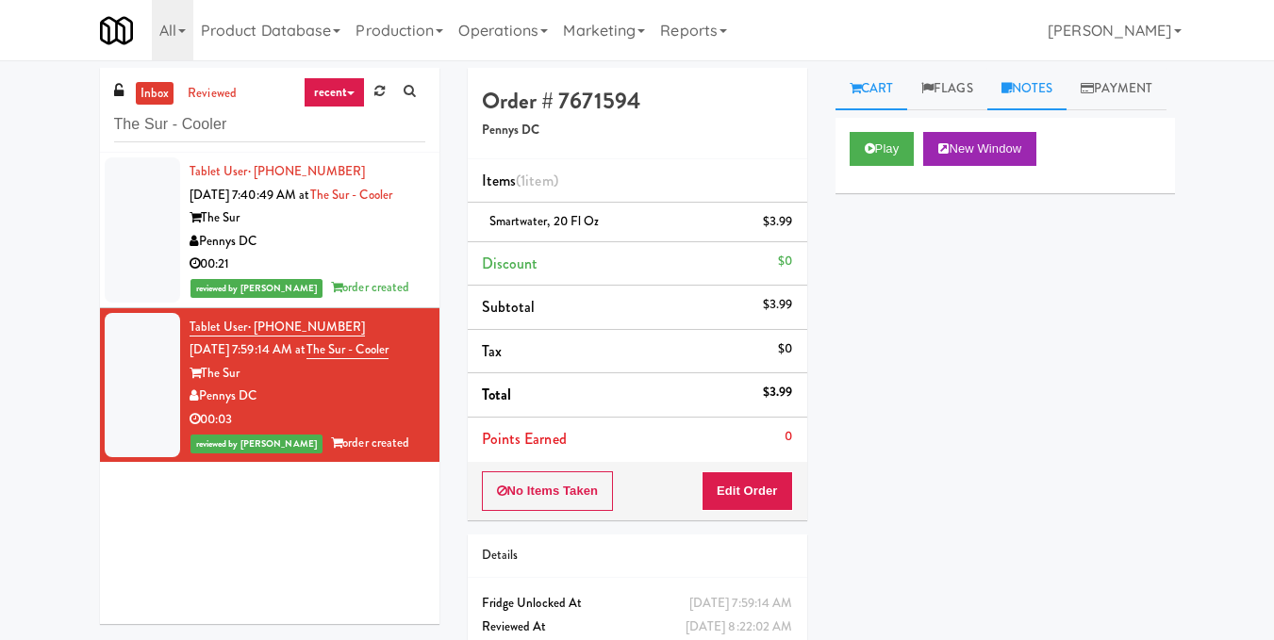
click at [1063, 80] on link "Notes" at bounding box center [1027, 89] width 80 height 42
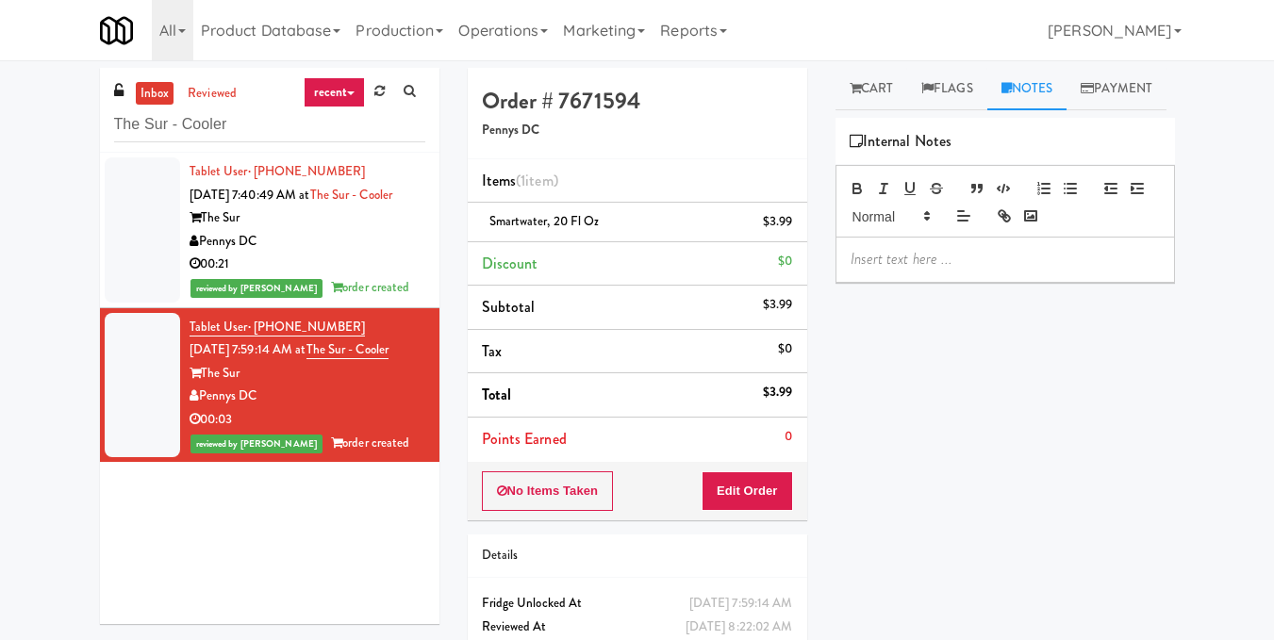
click at [903, 332] on div "Play New Window Primary Flag Clear Flag if unable to determine what was taken o…" at bounding box center [1005, 471] width 339 height 707
click at [904, 270] on p at bounding box center [1005, 259] width 309 height 21
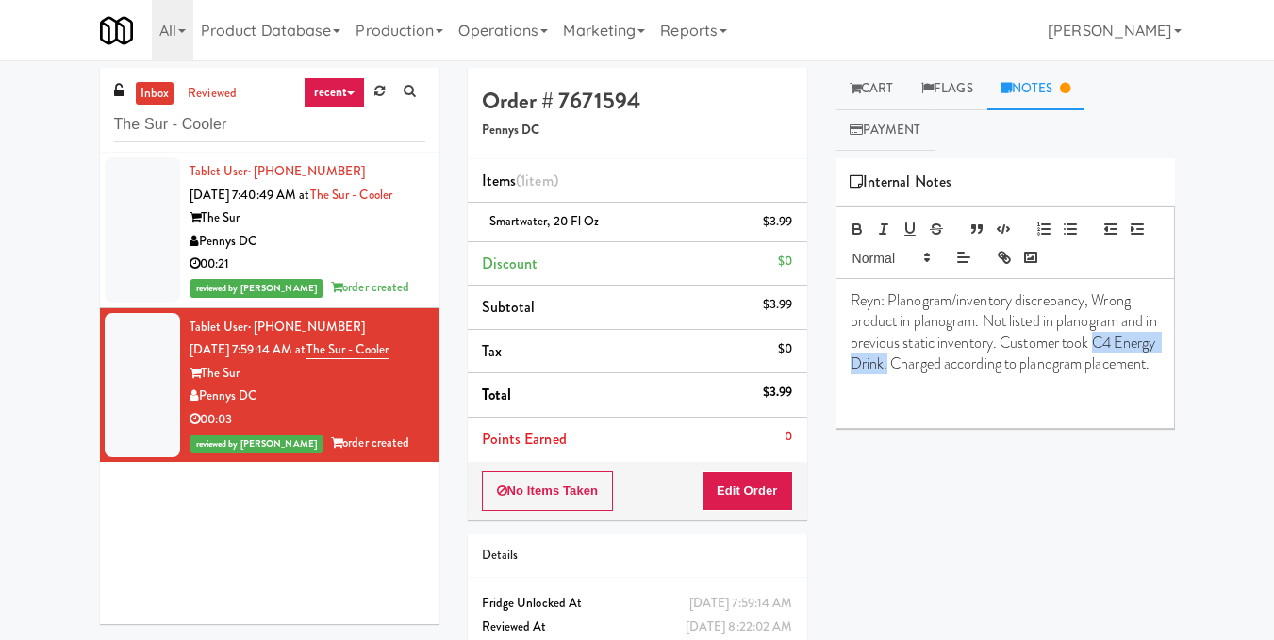
drag, startPoint x: 954, startPoint y: 364, endPoint x: 848, endPoint y: 364, distance: 106.6
click at [848, 364] on div "Reyn: Planogram/inventory discrepancy, Wrong product in planogram. Not listed i…" at bounding box center [1005, 353] width 338 height 149
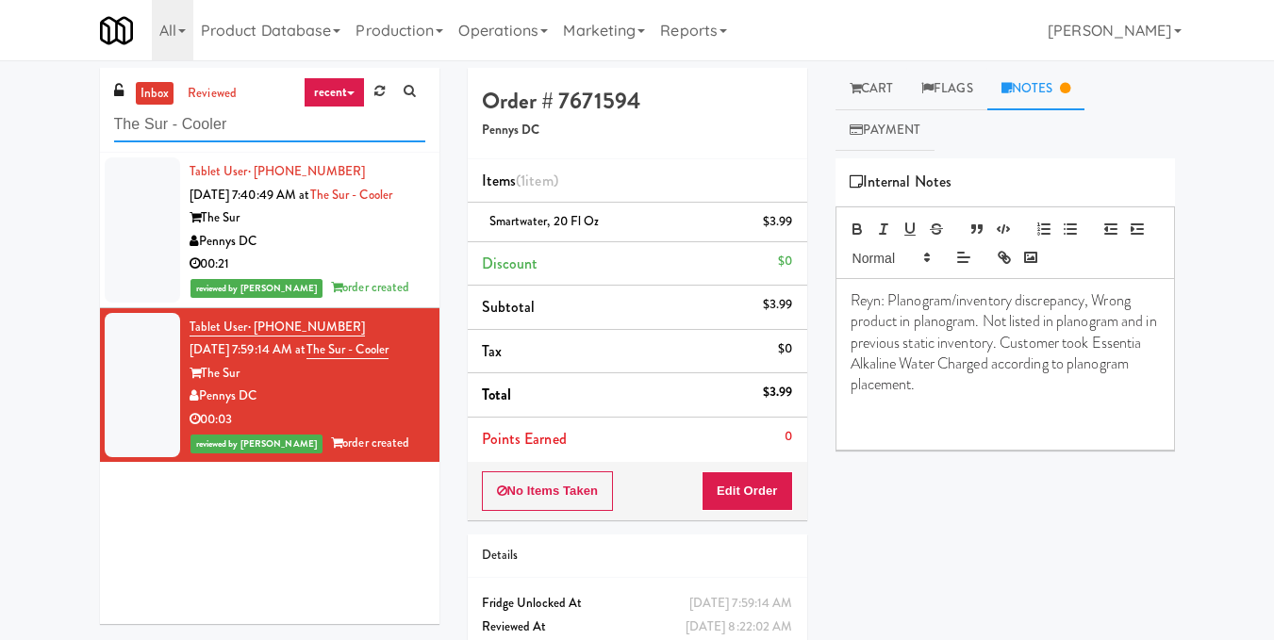
drag, startPoint x: 183, startPoint y: 133, endPoint x: 0, endPoint y: 150, distance: 183.7
click at [0, 150] on div "inbox reviewed recent all unclear take inventory issue suspicious failed recent…" at bounding box center [637, 390] width 1274 height 645
paste input "Element25 - Fridge"
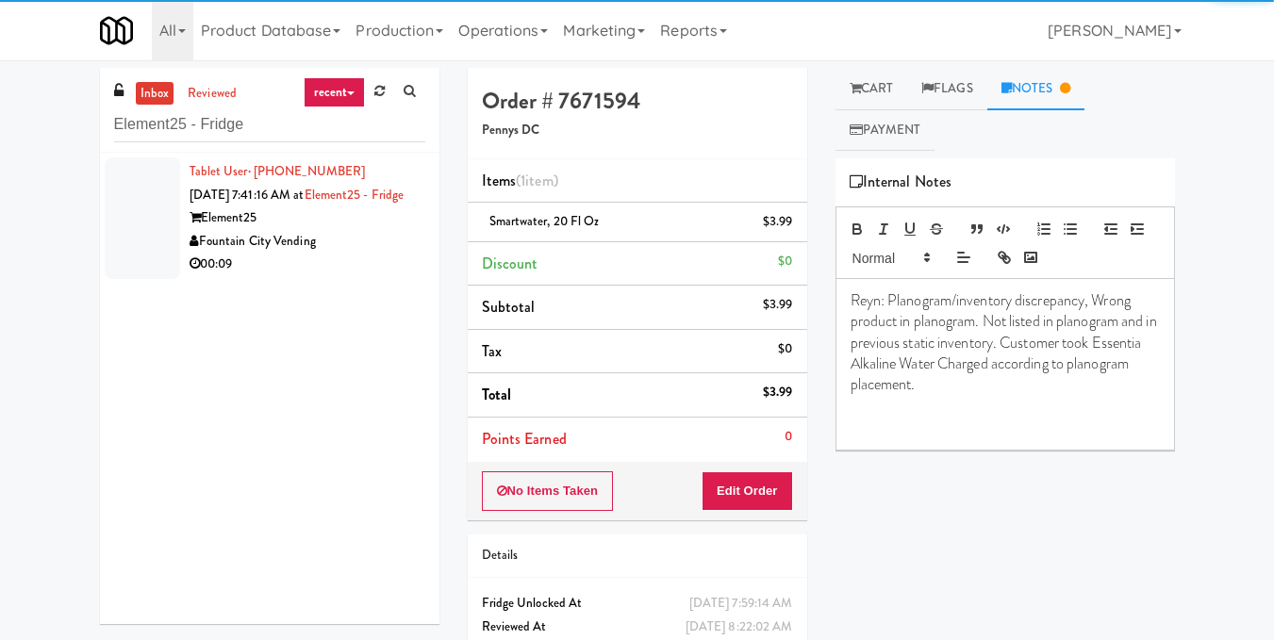
click at [389, 230] on div "Element25" at bounding box center [308, 219] width 236 height 24
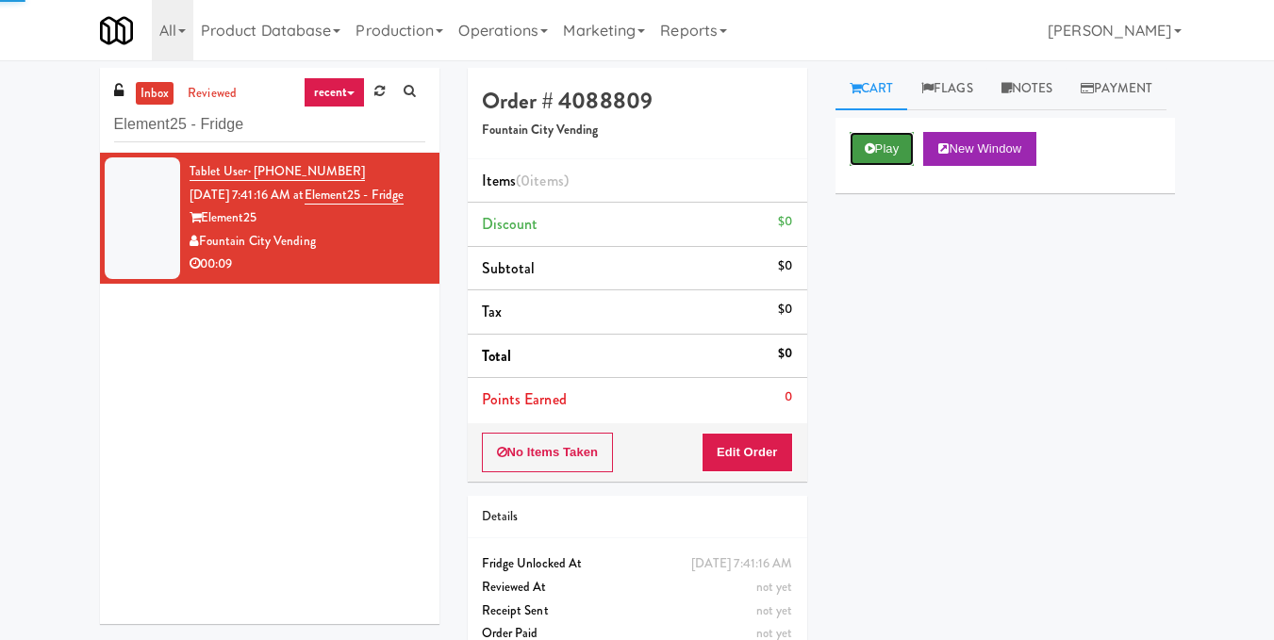
click at [892, 166] on button "Play" at bounding box center [882, 149] width 65 height 34
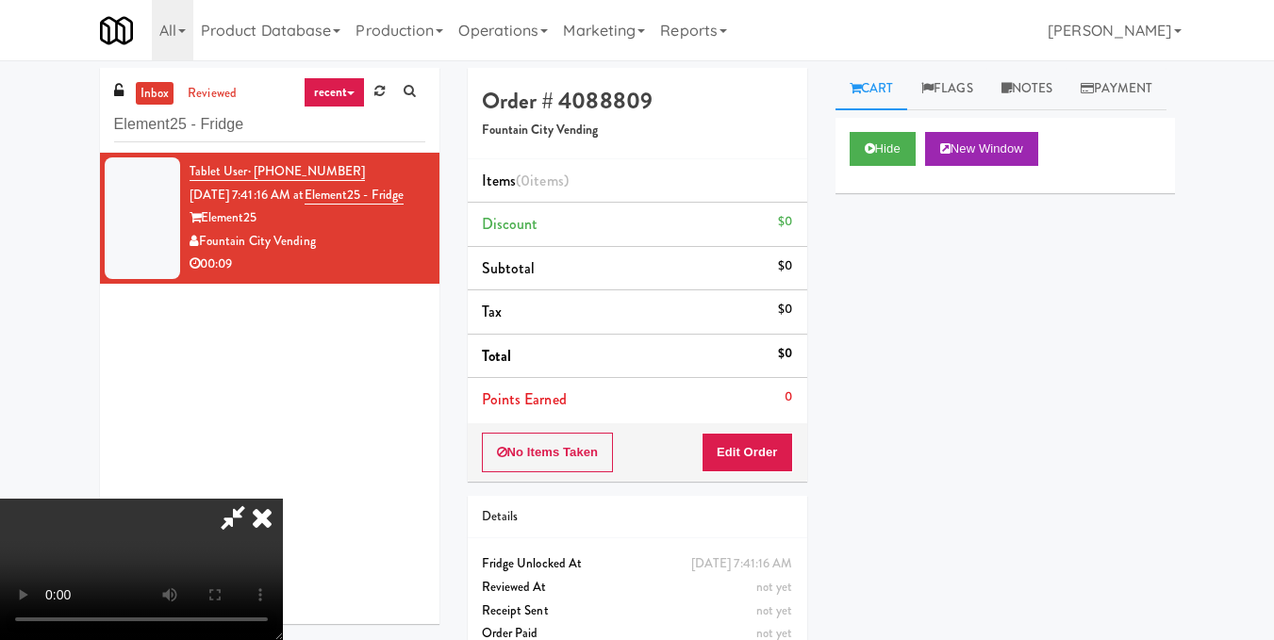
click at [283, 499] on video at bounding box center [141, 569] width 283 height 141
click at [777, 444] on button "Edit Order" at bounding box center [747, 453] width 91 height 40
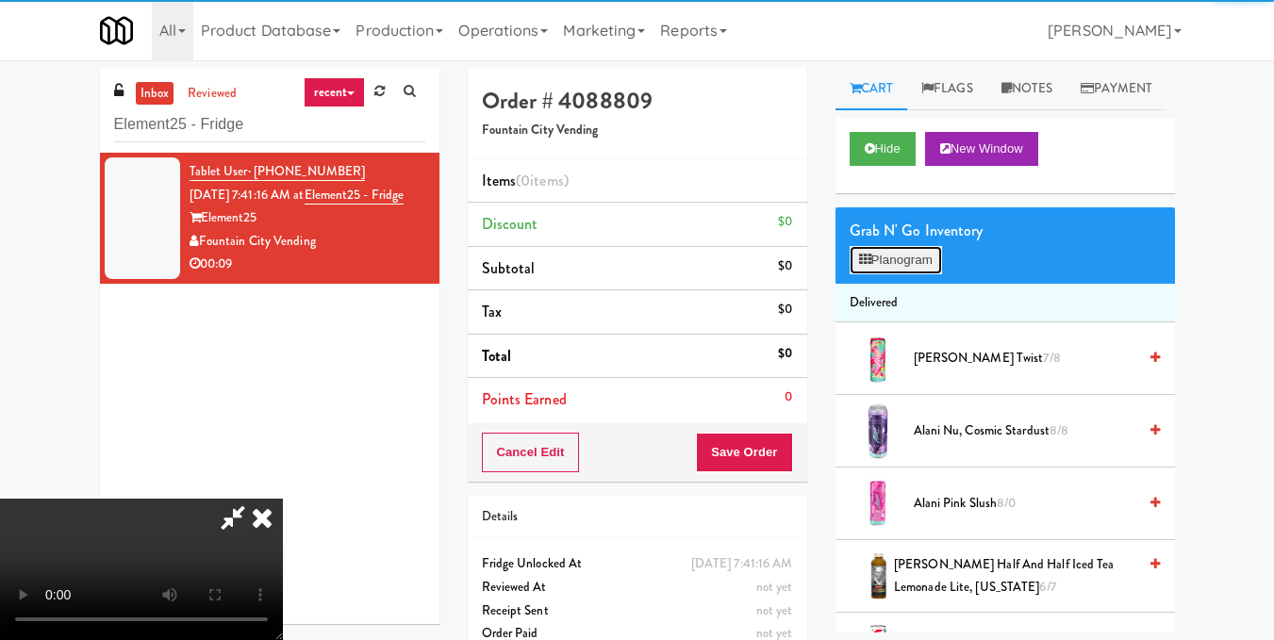
click at [868, 266] on icon at bounding box center [865, 260] width 12 height 12
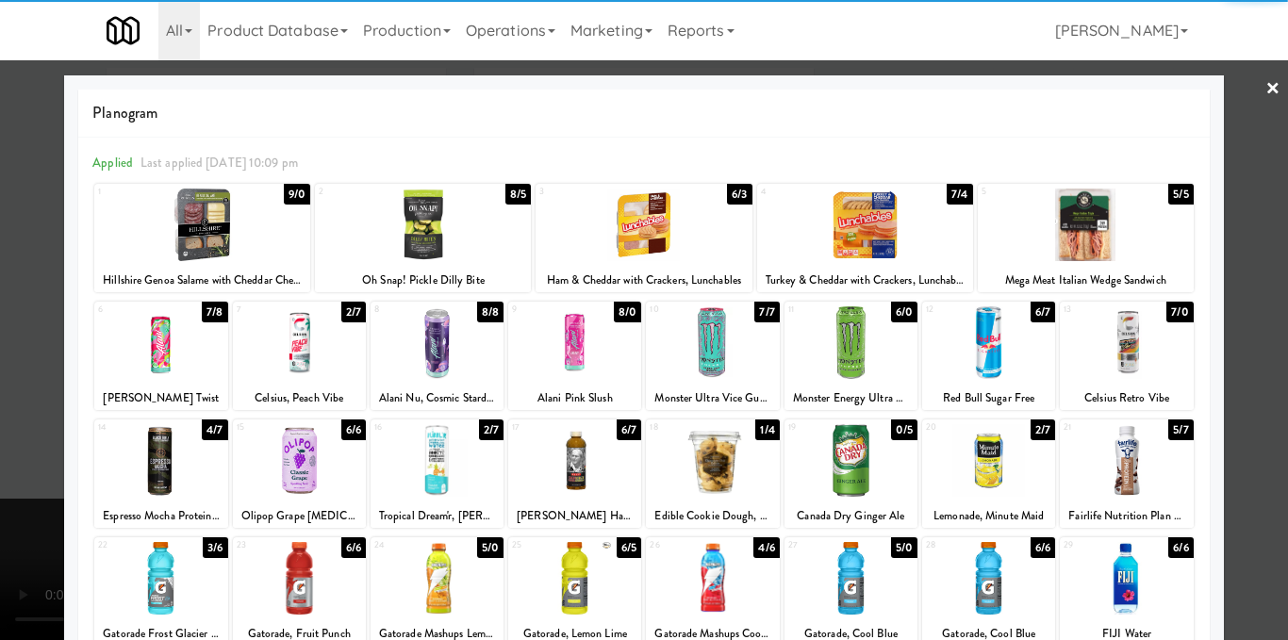
drag, startPoint x: 857, startPoint y: 333, endPoint x: 895, endPoint y: 326, distance: 38.3
click at [858, 332] on div at bounding box center [851, 342] width 133 height 73
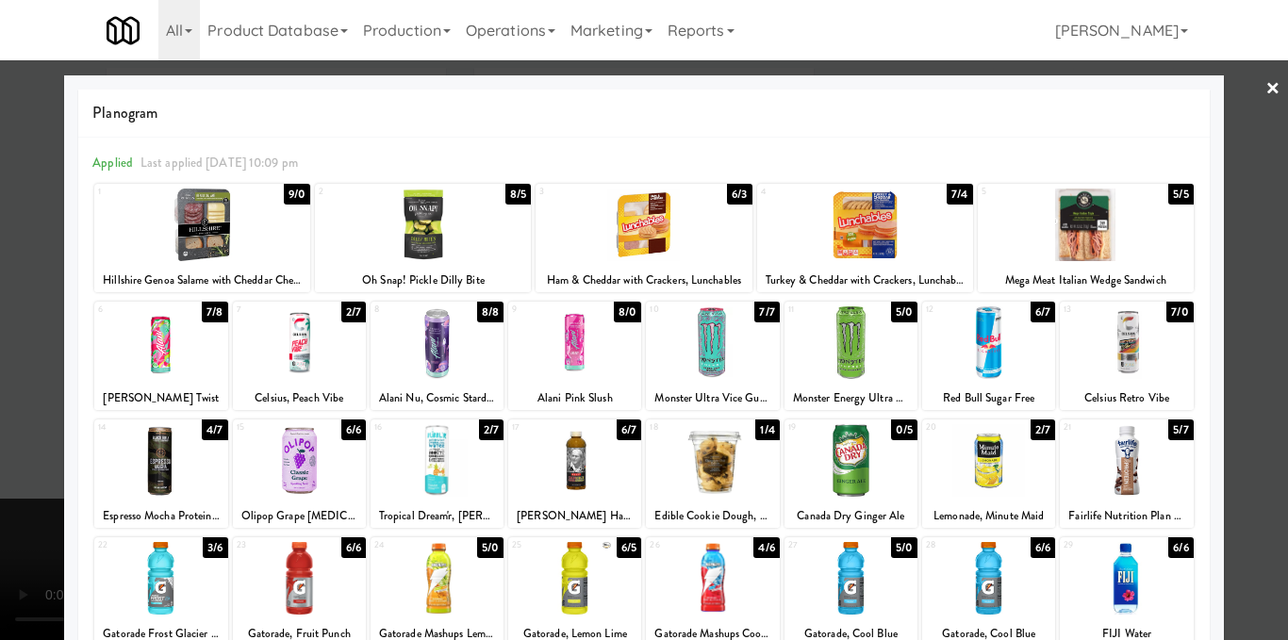
click at [1255, 327] on div at bounding box center [644, 320] width 1288 height 640
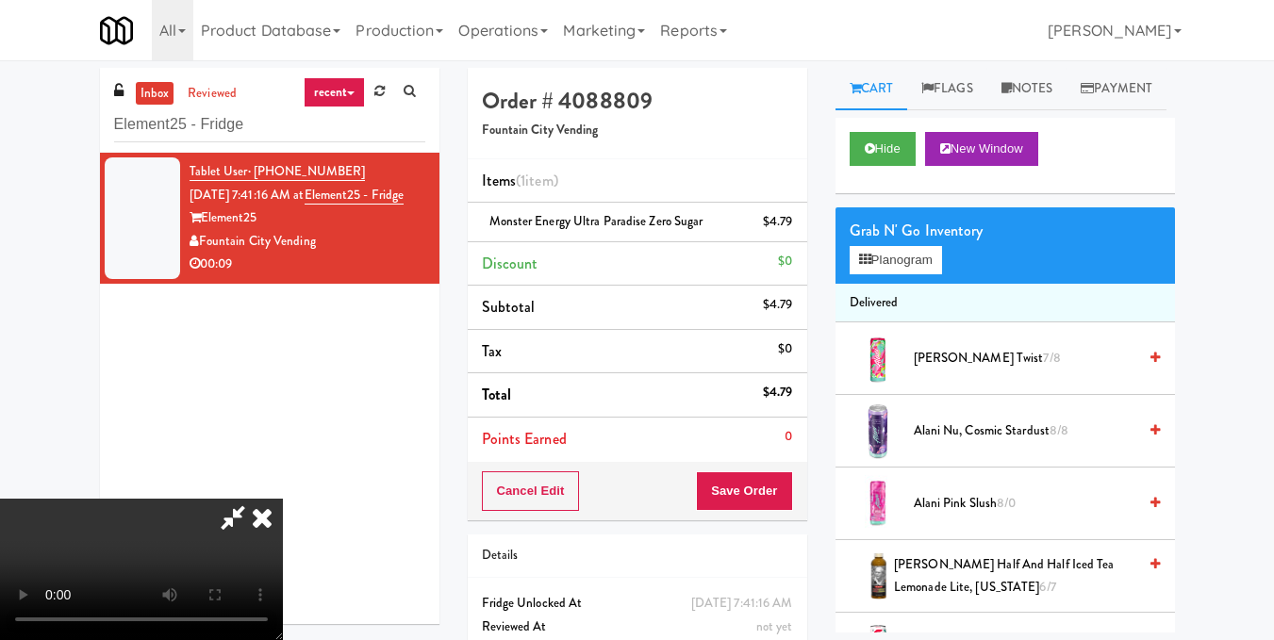
click at [283, 499] on video at bounding box center [141, 569] width 283 height 141
click at [283, 499] on icon at bounding box center [261, 518] width 41 height 38
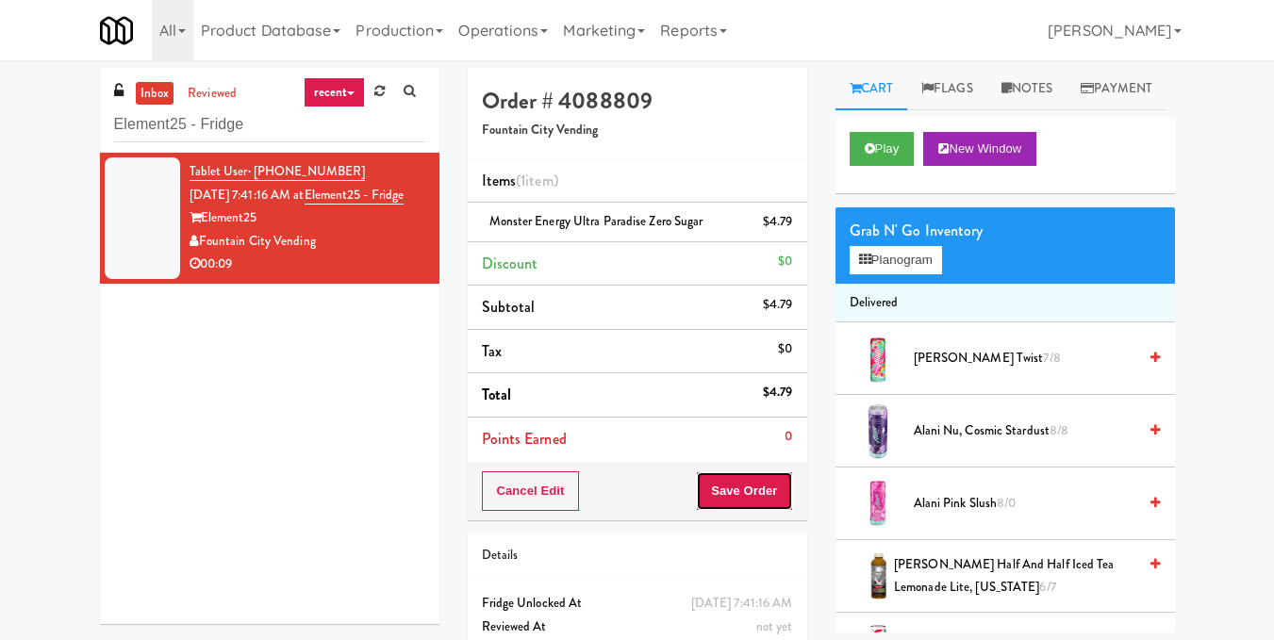
click at [759, 488] on button "Save Order" at bounding box center [744, 492] width 96 height 40
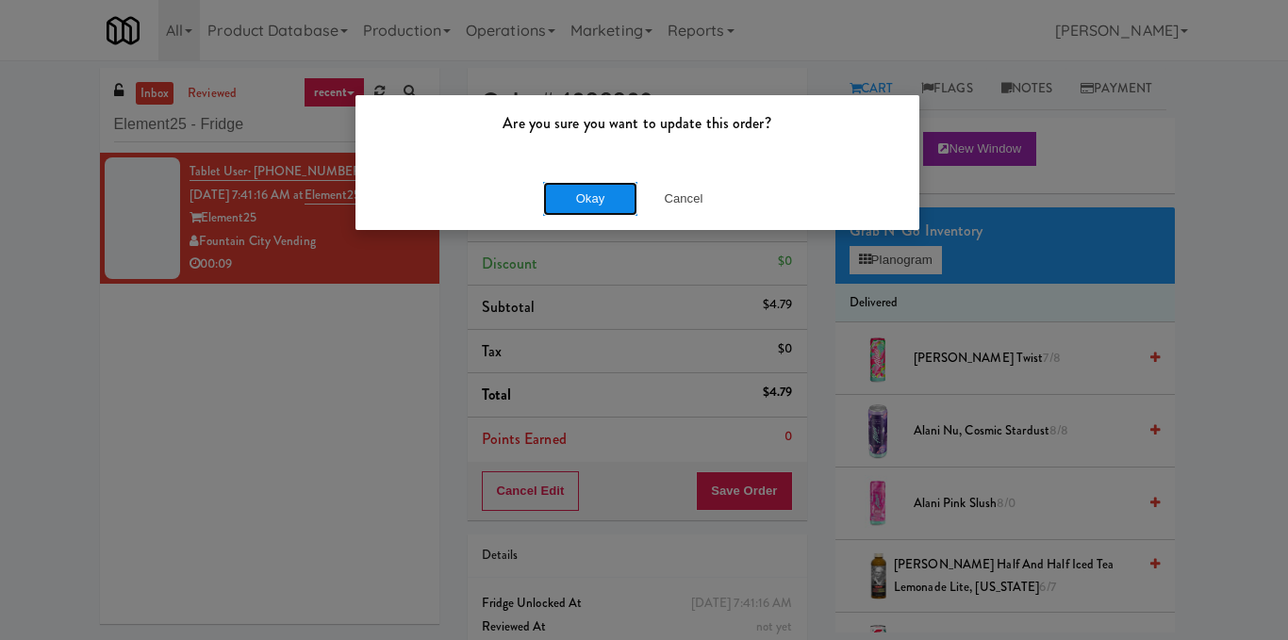
click at [616, 203] on button "Okay" at bounding box center [590, 199] width 94 height 34
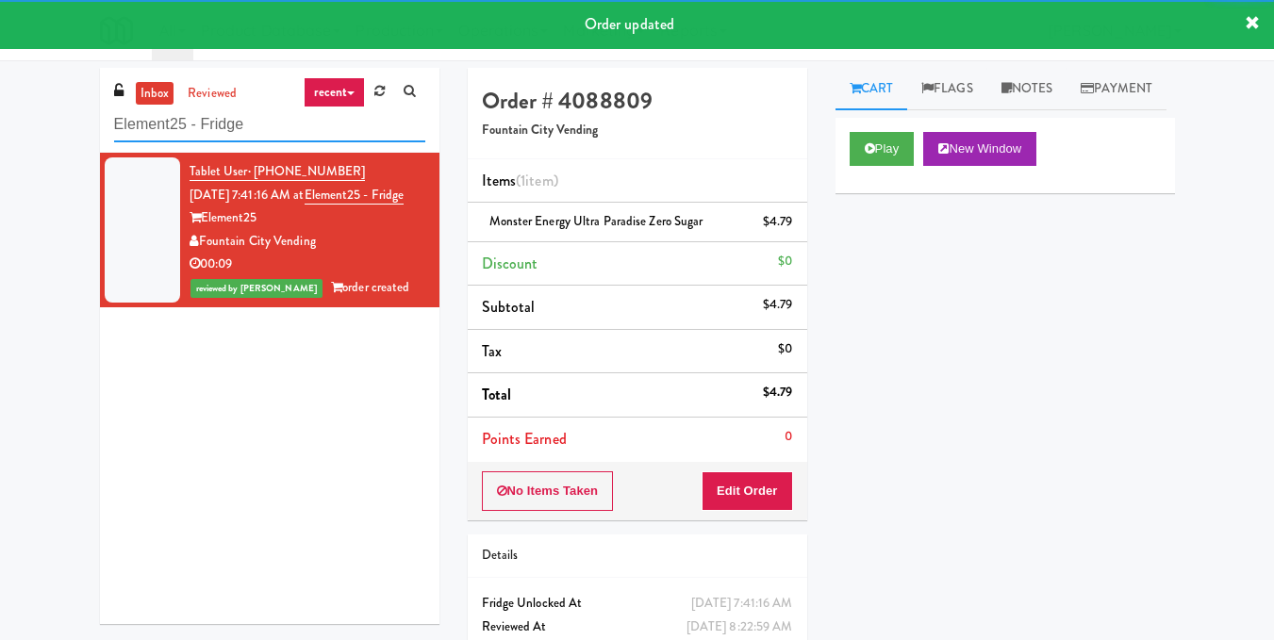
click at [351, 137] on input "Element25 - Fridge" at bounding box center [269, 125] width 311 height 35
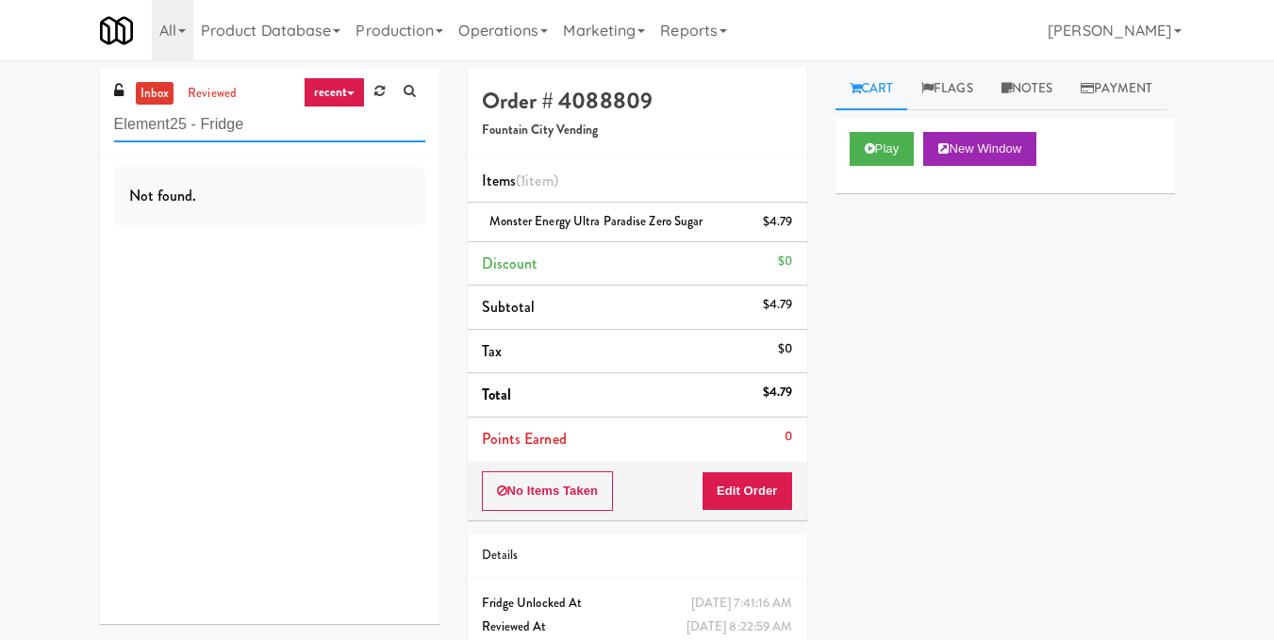
drag, startPoint x: 84, startPoint y: 150, endPoint x: 47, endPoint y: 159, distance: 38.0
click at [47, 159] on div "inbox reviewed recent all unclear take inventory issue suspicious failed recent…" at bounding box center [637, 390] width 1274 height 645
paste input "Michelin - Deli - Middl"
drag, startPoint x: 318, startPoint y: 130, endPoint x: 17, endPoint y: 105, distance: 301.9
click at [17, 105] on div "inbox reviewed recent all unclear take inventory issue suspicious failed recent…" at bounding box center [637, 390] width 1274 height 645
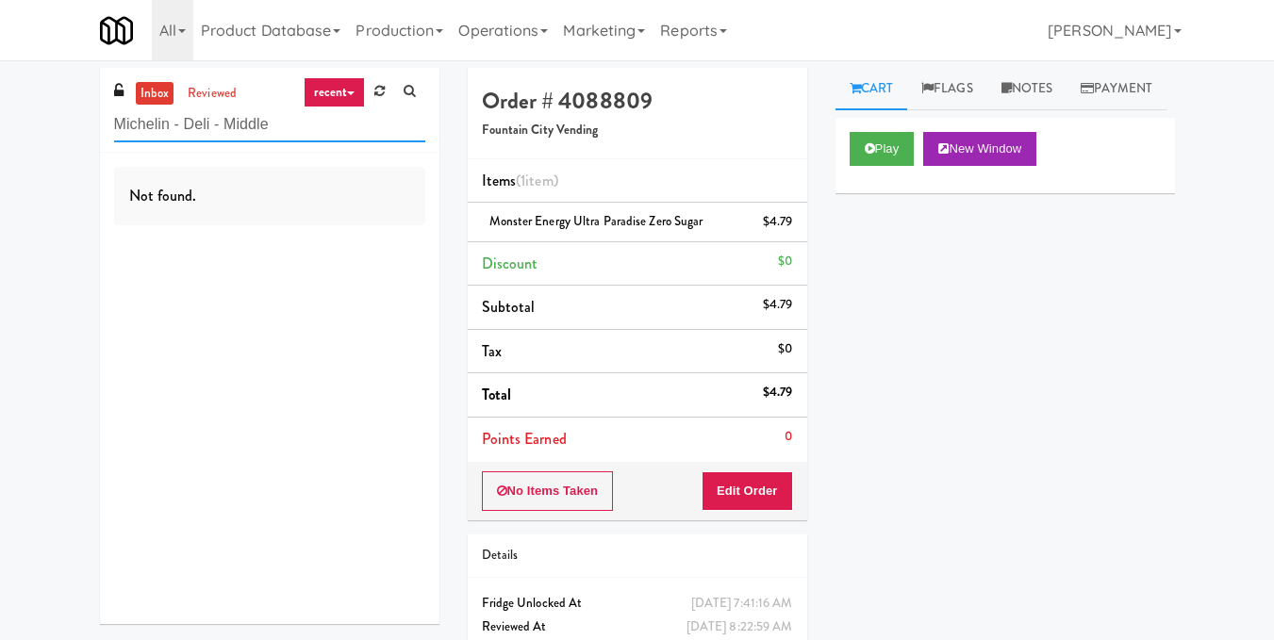
paste input "Taylor Left"
click at [0, 129] on div "inbox reviewed recent all unclear take inventory issue suspicious failed recent…" at bounding box center [637, 390] width 1274 height 645
paste input "Michelin - Snack - Righ"
drag, startPoint x: 323, startPoint y: 129, endPoint x: 58, endPoint y: 128, distance: 265.0
click at [58, 128] on div "inbox reviewed recent all unclear take inventory issue suspicious failed recent…" at bounding box center [637, 390] width 1274 height 645
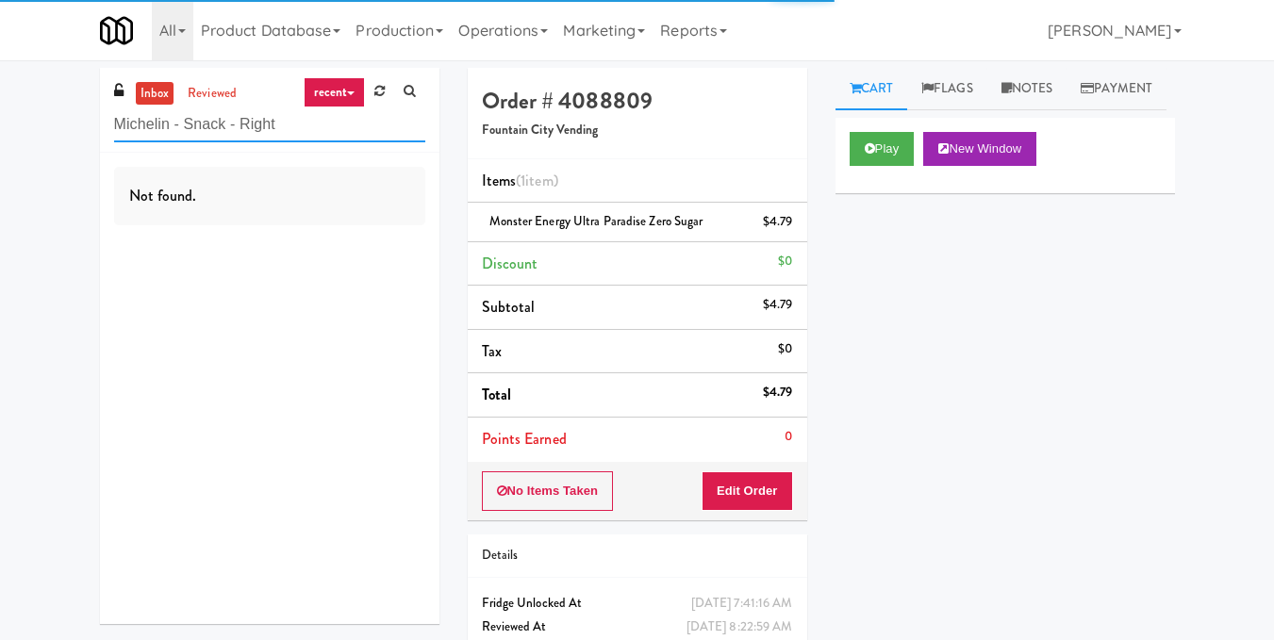
paste input "Archer Tower Fridge"
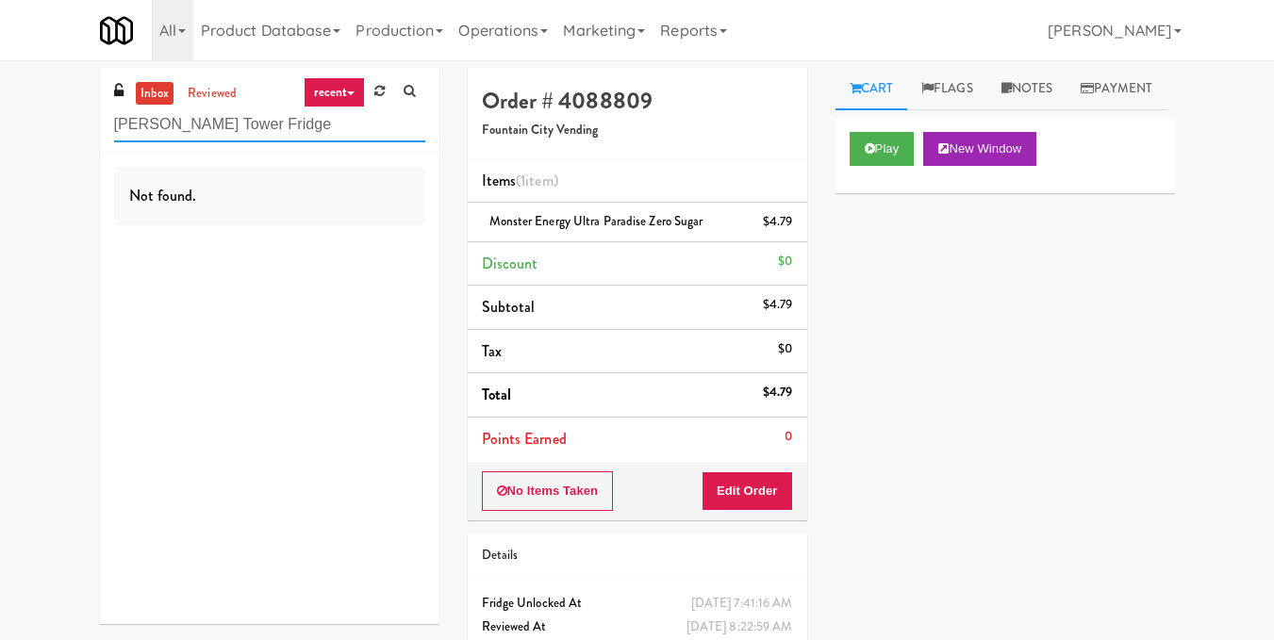
drag, startPoint x: 288, startPoint y: 119, endPoint x: 68, endPoint y: 109, distance: 219.9
click at [68, 109] on div "inbox reviewed recent all unclear take inventory issue suspicious failed recent…" at bounding box center [637, 390] width 1274 height 645
paste input "Training Center-Cooler-Left"
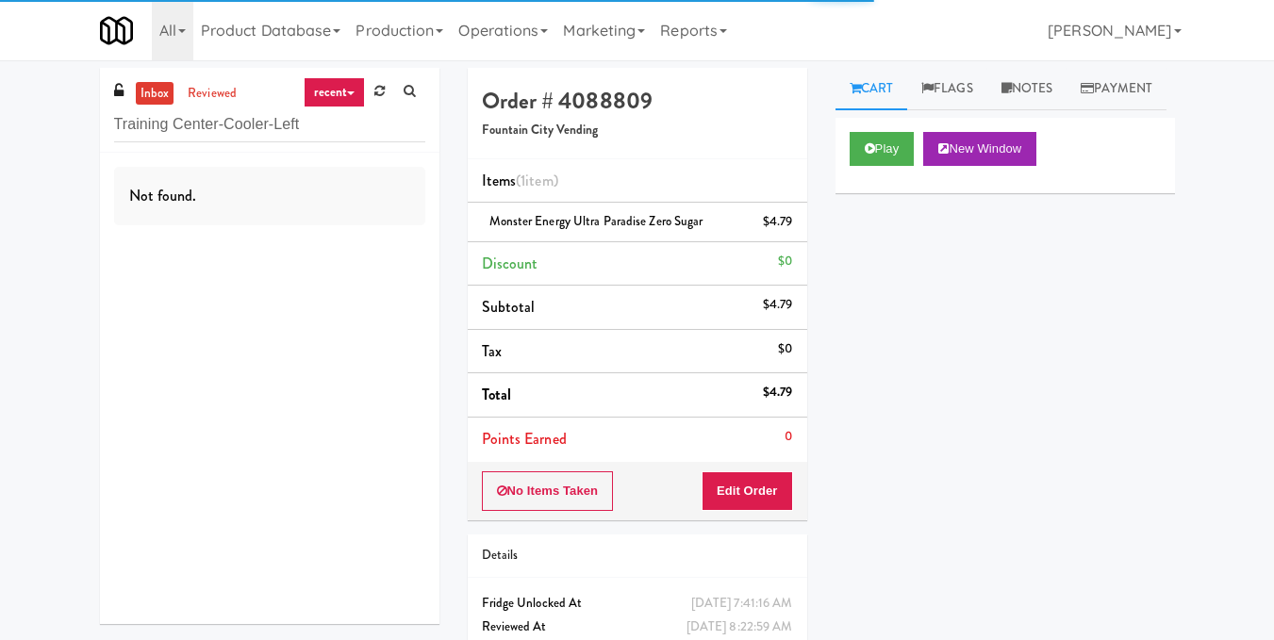
click at [267, 402] on div "Not found." at bounding box center [269, 389] width 339 height 472
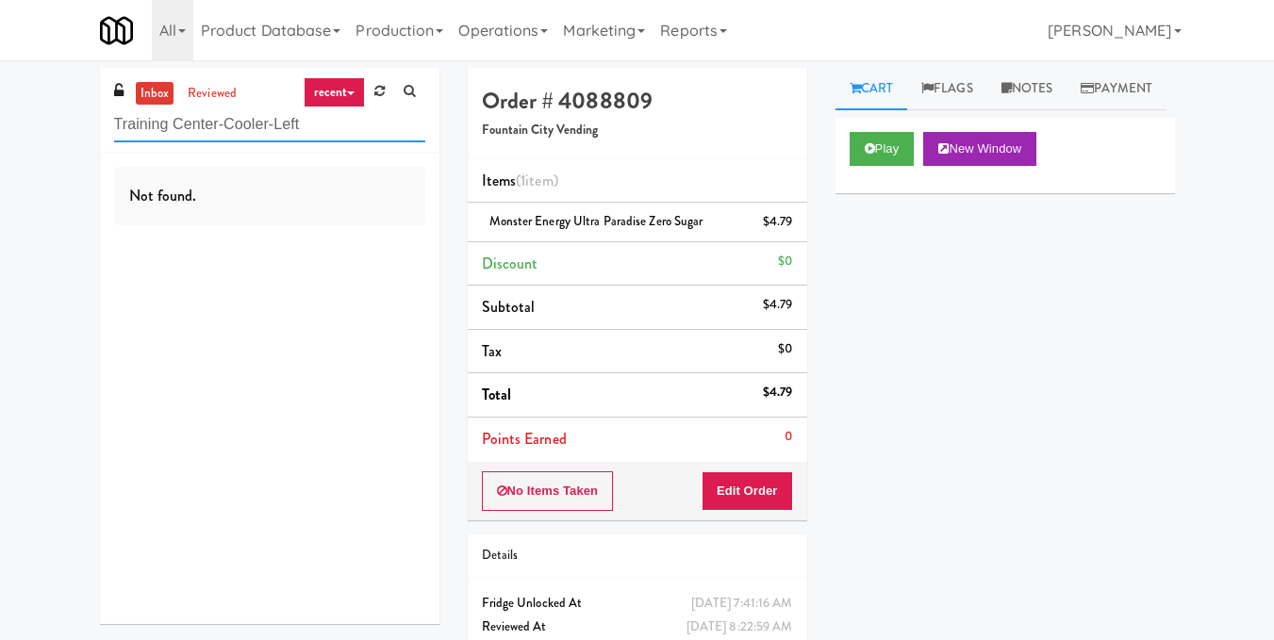
drag, startPoint x: 345, startPoint y: 130, endPoint x: 129, endPoint y: 154, distance: 217.2
click at [129, 154] on div "inbox reviewed recent all unclear take inventory issue suspicious failed recent…" at bounding box center [269, 346] width 339 height 556
click at [129, 154] on div "Not found." at bounding box center [269, 389] width 339 height 472
drag, startPoint x: 334, startPoint y: 128, endPoint x: 0, endPoint y: 147, distance: 334.4
click at [0, 147] on div "inbox reviewed recent all unclear take inventory issue suspicious failed recent…" at bounding box center [637, 390] width 1274 height 645
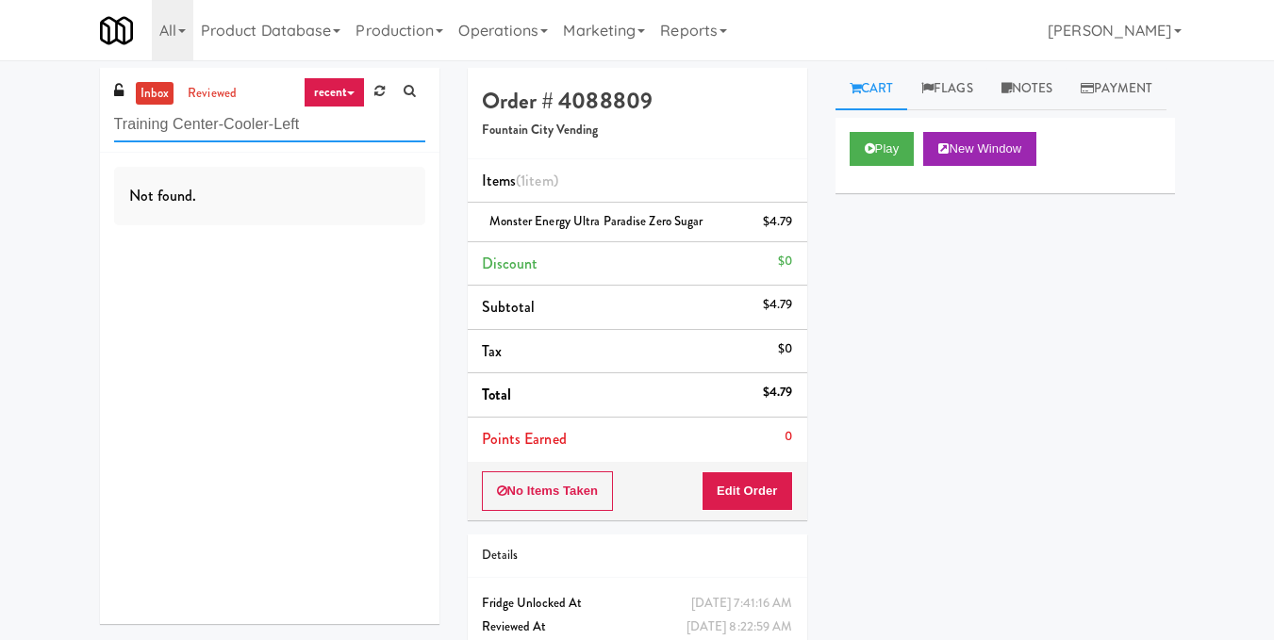
paste input "C Cooler Combo Righ"
drag, startPoint x: 321, startPoint y: 129, endPoint x: 56, endPoint y: 145, distance: 265.5
click at [56, 145] on div "inbox reviewed recent all unclear take inventory issue suspicious failed recent…" at bounding box center [637, 390] width 1274 height 645
paste input "WPW - Left - Fridge"
drag, startPoint x: 215, startPoint y: 150, endPoint x: 0, endPoint y: 172, distance: 216.1
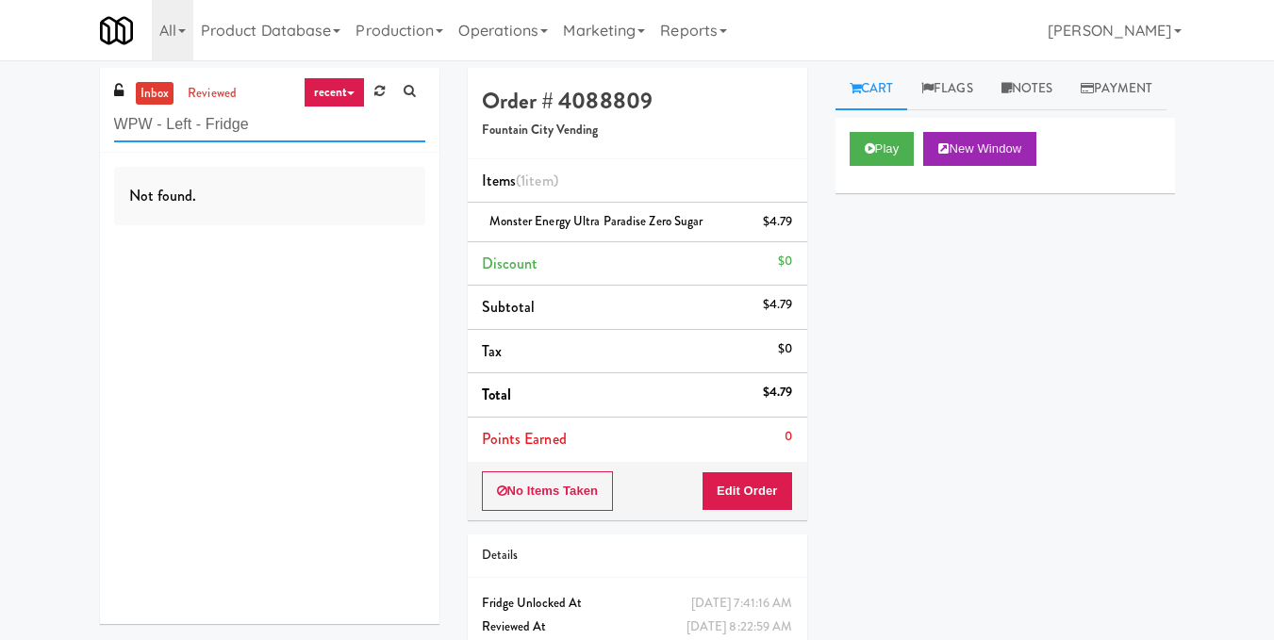
click at [0, 172] on div "inbox reviewed recent all unclear take inventory issue suspicious failed recent…" at bounding box center [637, 390] width 1274 height 645
paste input "Rosedale-Pantry-Right"
drag, startPoint x: 306, startPoint y: 122, endPoint x: 25, endPoint y: 176, distance: 287.2
click at [25, 176] on div "inbox reviewed recent all unclear take inventory issue suspicious failed recent…" at bounding box center [637, 390] width 1274 height 645
paste input "The Sur - Cooler"
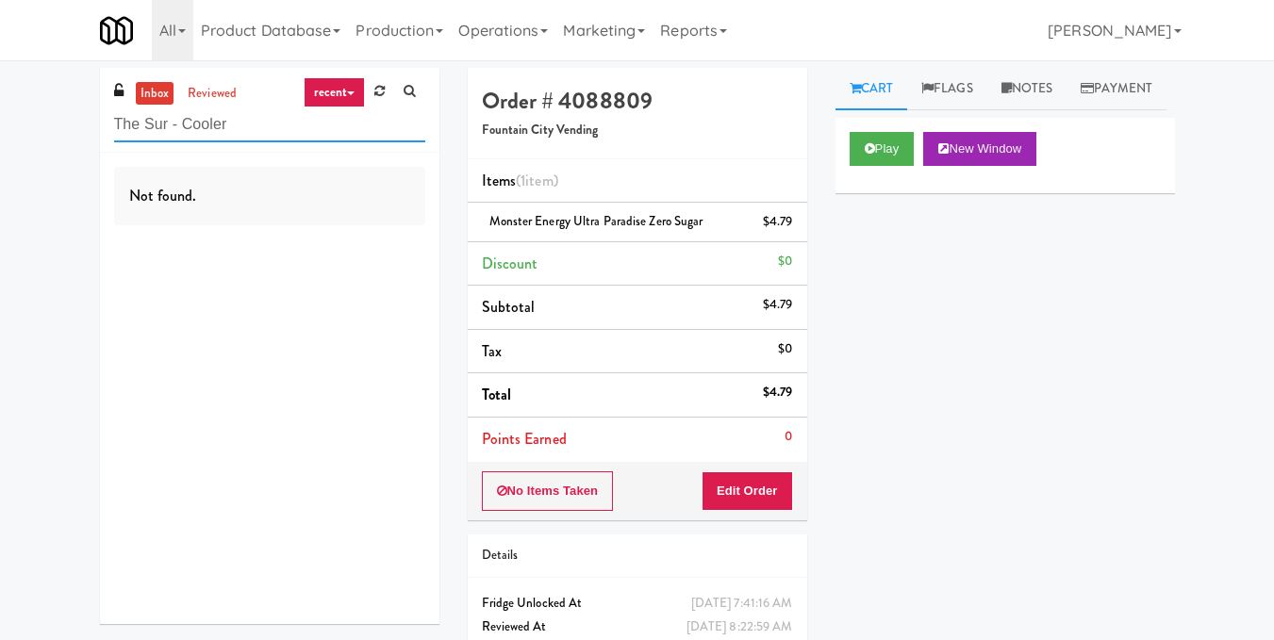
drag, startPoint x: 138, startPoint y: 132, endPoint x: 68, endPoint y: 132, distance: 69.8
click at [68, 132] on div "inbox reviewed recent all unclear take inventory issue suspicious failed recent…" at bounding box center [637, 390] width 1274 height 645
paste input "Element25 - Fridge"
drag, startPoint x: 211, startPoint y: 130, endPoint x: 0, endPoint y: 135, distance: 211.3
click at [0, 135] on div "inbox reviewed recent all unclear take inventory issue suspicious failed recent…" at bounding box center [637, 390] width 1274 height 645
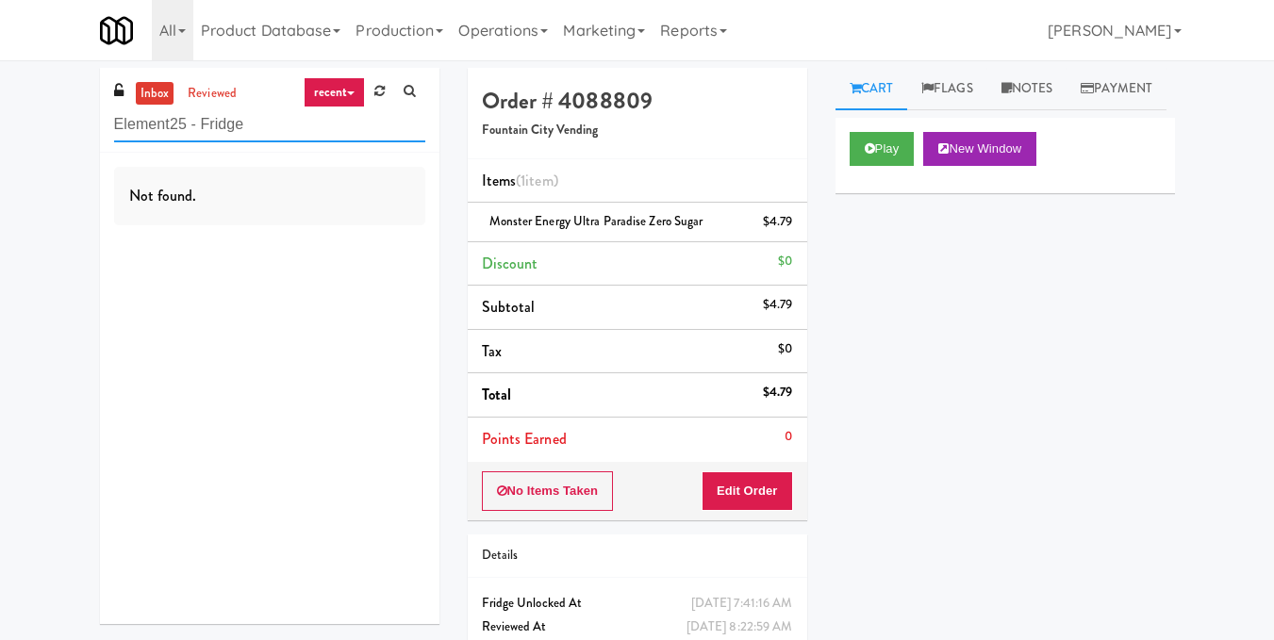
paste input "360 W Hubbard - Left"
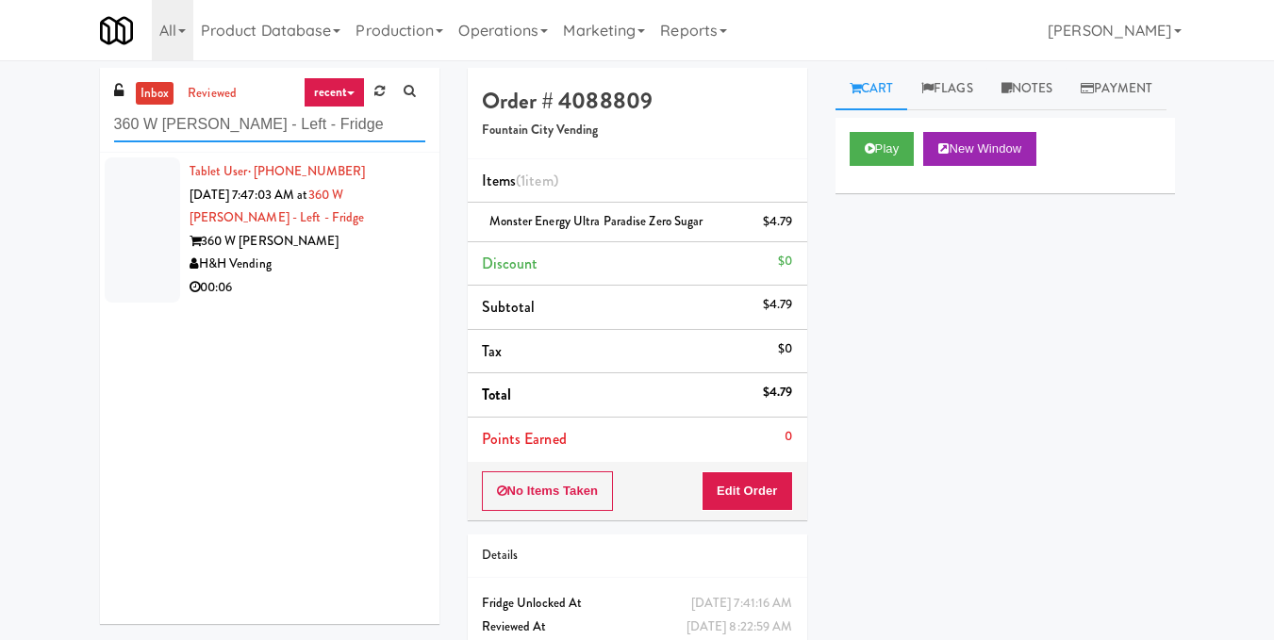
type input "360 W [PERSON_NAME] - Left - Fridge"
click at [348, 310] on div "Tablet User · (480) 773-1428 [DATE] 7:47:03 AM at 360 W [PERSON_NAME] - Left - …" at bounding box center [269, 389] width 339 height 472
click at [363, 234] on div "360 W [PERSON_NAME]" at bounding box center [308, 242] width 236 height 24
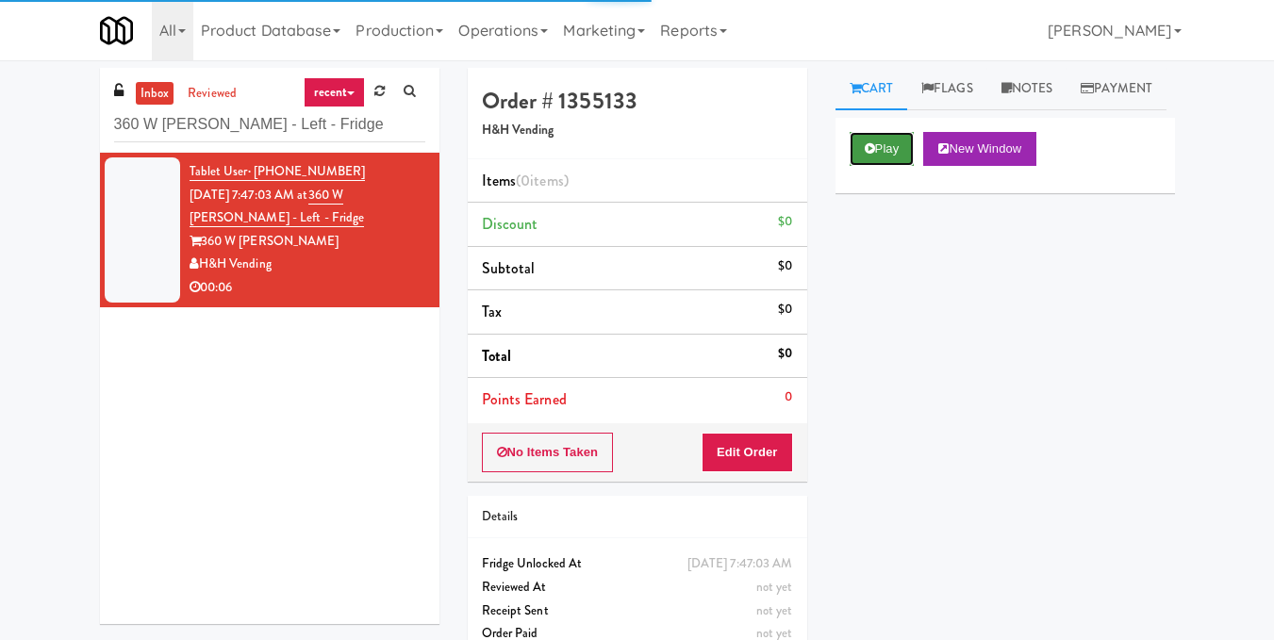
click at [877, 166] on button "Play" at bounding box center [882, 149] width 65 height 34
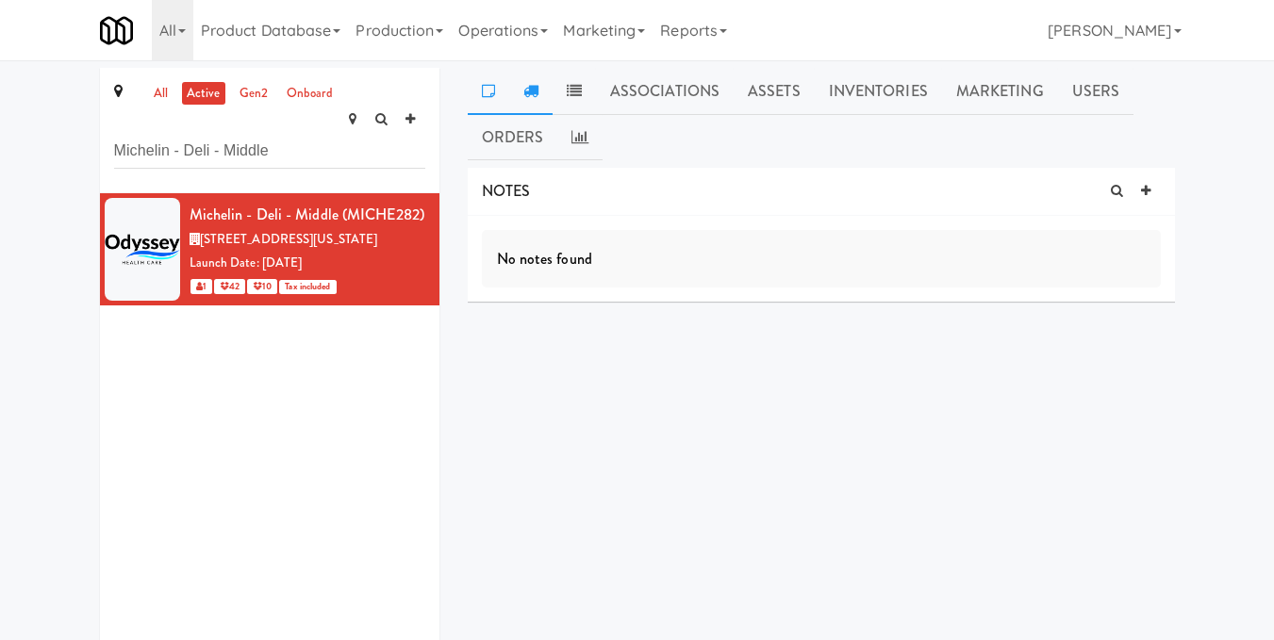
type input "Michelin - Deli - Middle"
click at [524, 100] on link at bounding box center [530, 91] width 43 height 47
type input "Michelin - Deli - Middle"
click at [514, 93] on link at bounding box center [530, 91] width 43 height 47
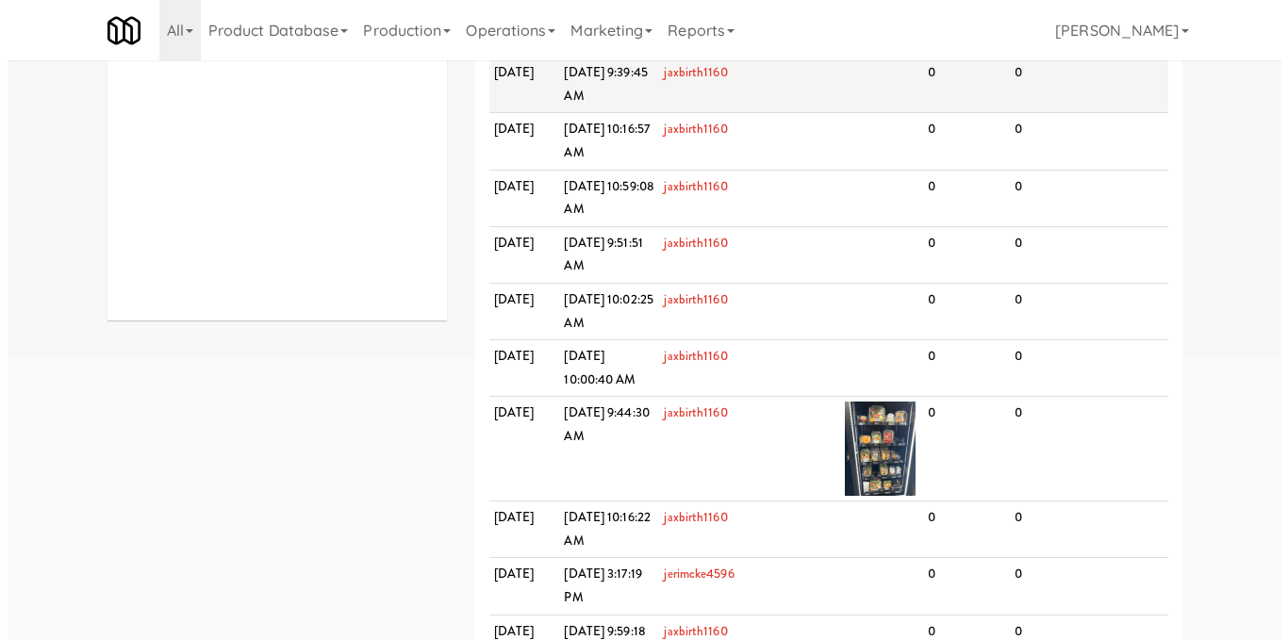
scroll to position [377, 0]
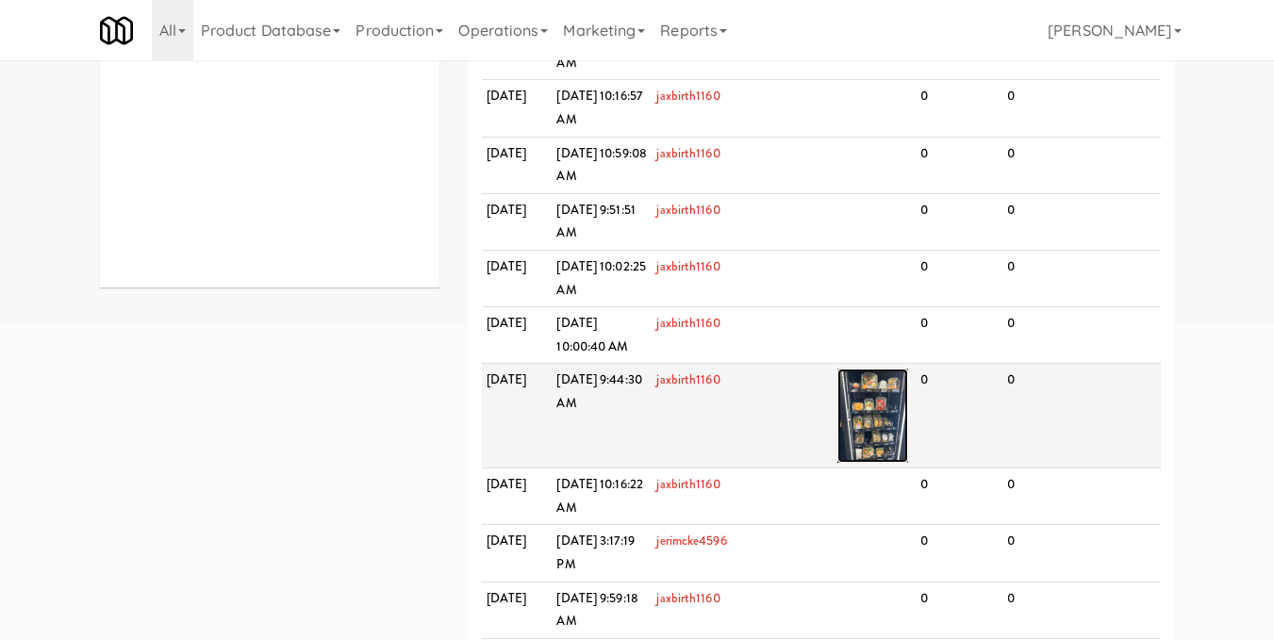
click at [895, 410] on img at bounding box center [872, 416] width 71 height 94
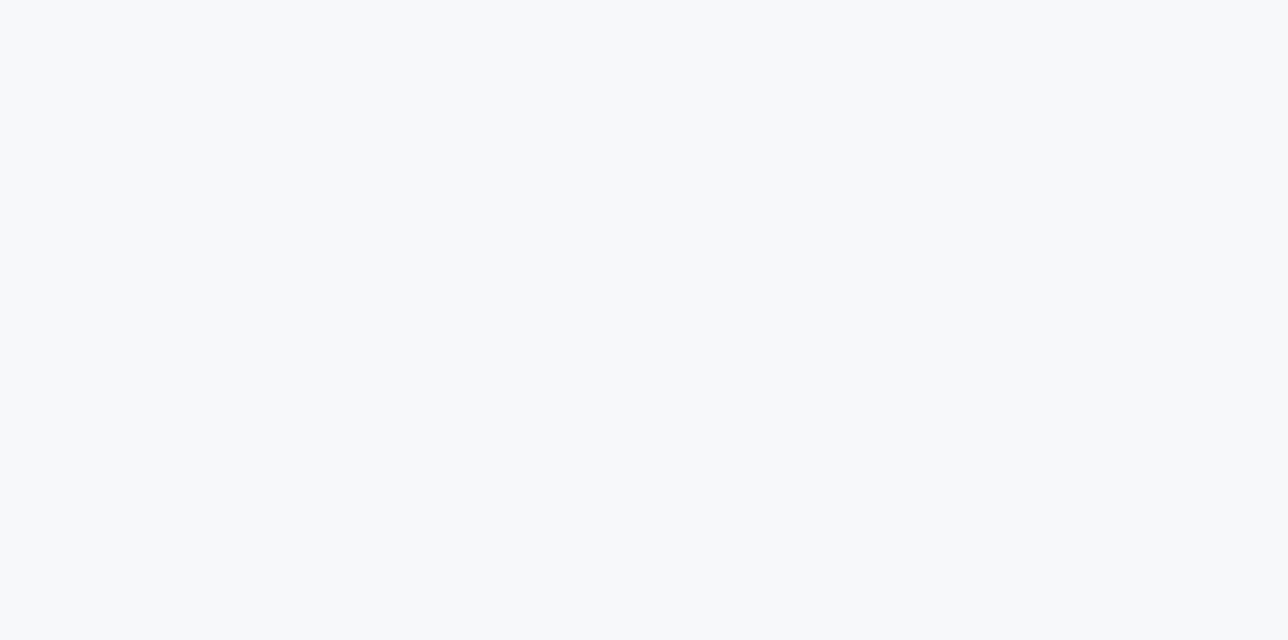
click at [396, 0] on html at bounding box center [644, 0] width 1288 height 0
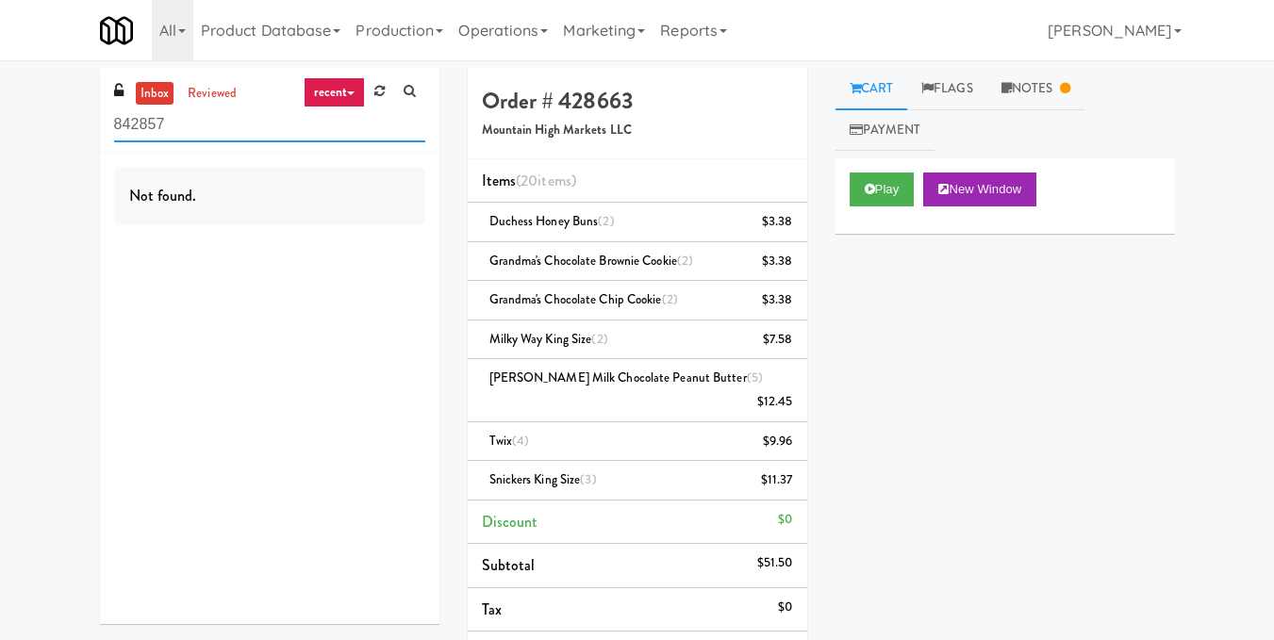
drag, startPoint x: 10, startPoint y: 138, endPoint x: 0, endPoint y: 138, distance: 10.4
click at [0, 138] on div "inbox reviewed recent all unclear take inventory issue suspicious failed recent…" at bounding box center [637, 491] width 1274 height 846
paste input "360 W [PERSON_NAME] - Left - Fridge"
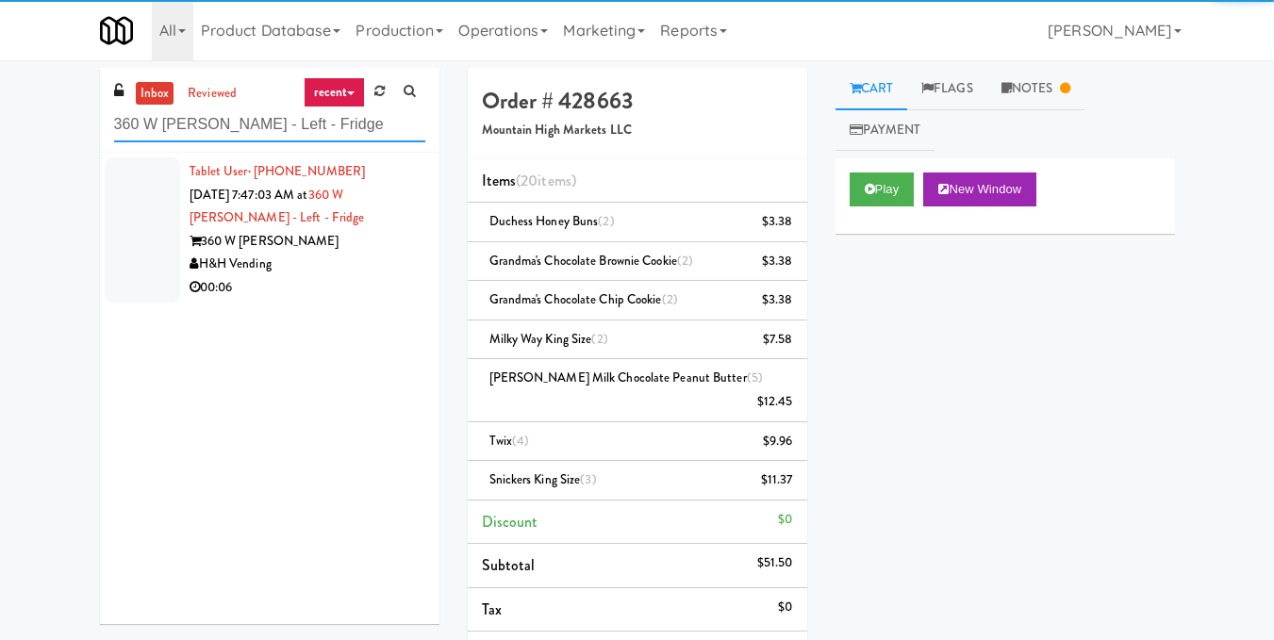
type input "360 W [PERSON_NAME] - Left - Fridge"
click at [359, 252] on div "360 W [PERSON_NAME]" at bounding box center [308, 242] width 236 height 24
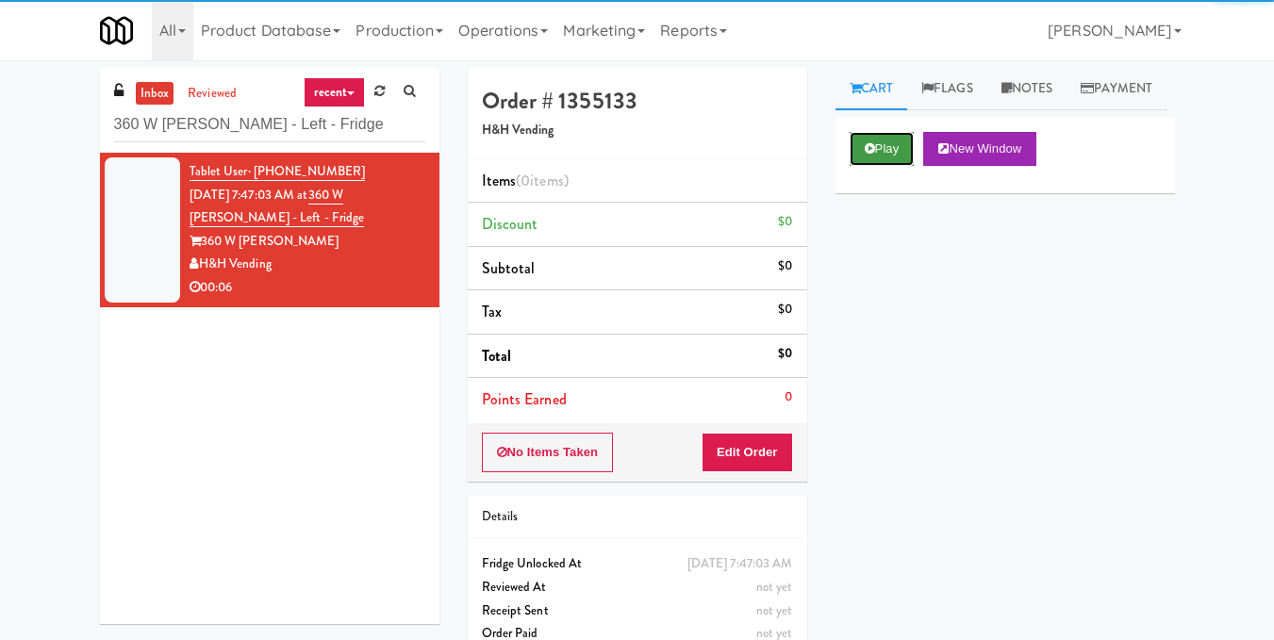
click at [886, 166] on button "Play" at bounding box center [882, 149] width 65 height 34
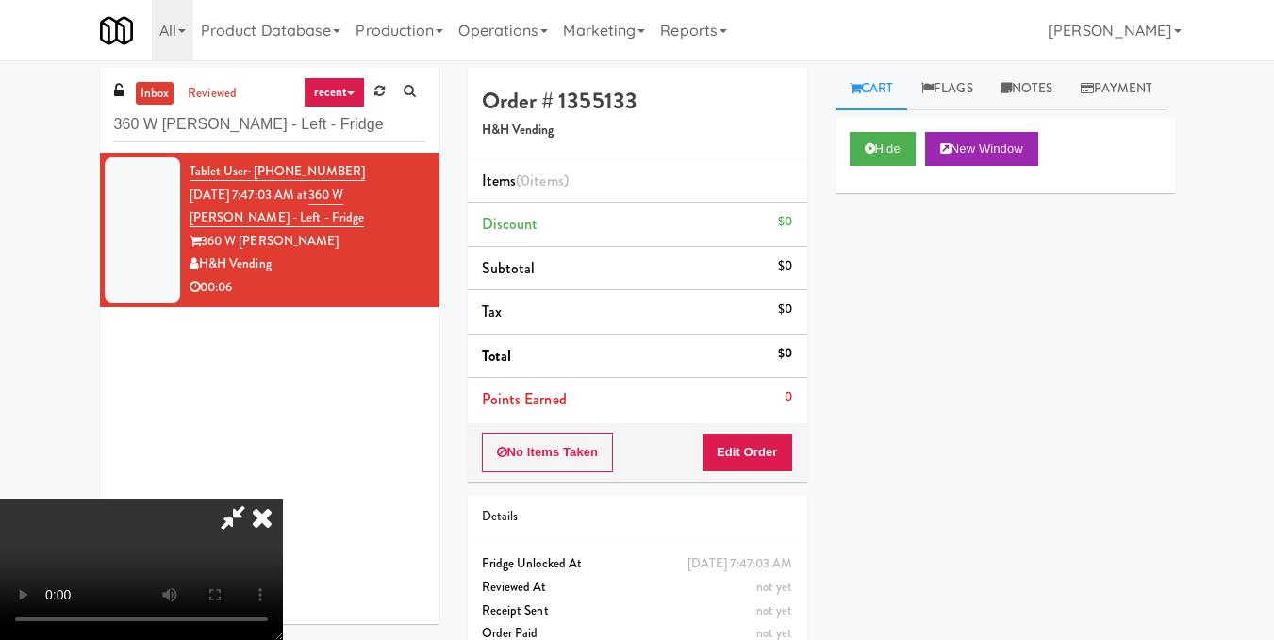
click at [283, 499] on video at bounding box center [141, 569] width 283 height 141
click at [771, 447] on button "Edit Order" at bounding box center [747, 453] width 91 height 40
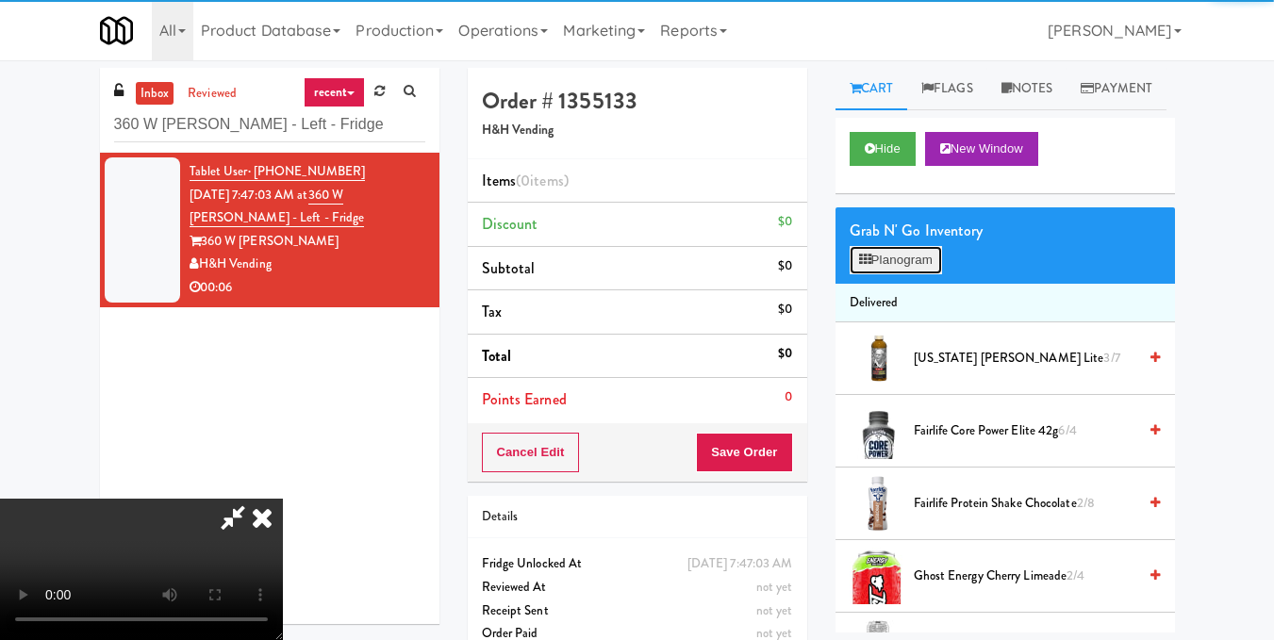
click at [896, 274] on button "Planogram" at bounding box center [896, 260] width 92 height 28
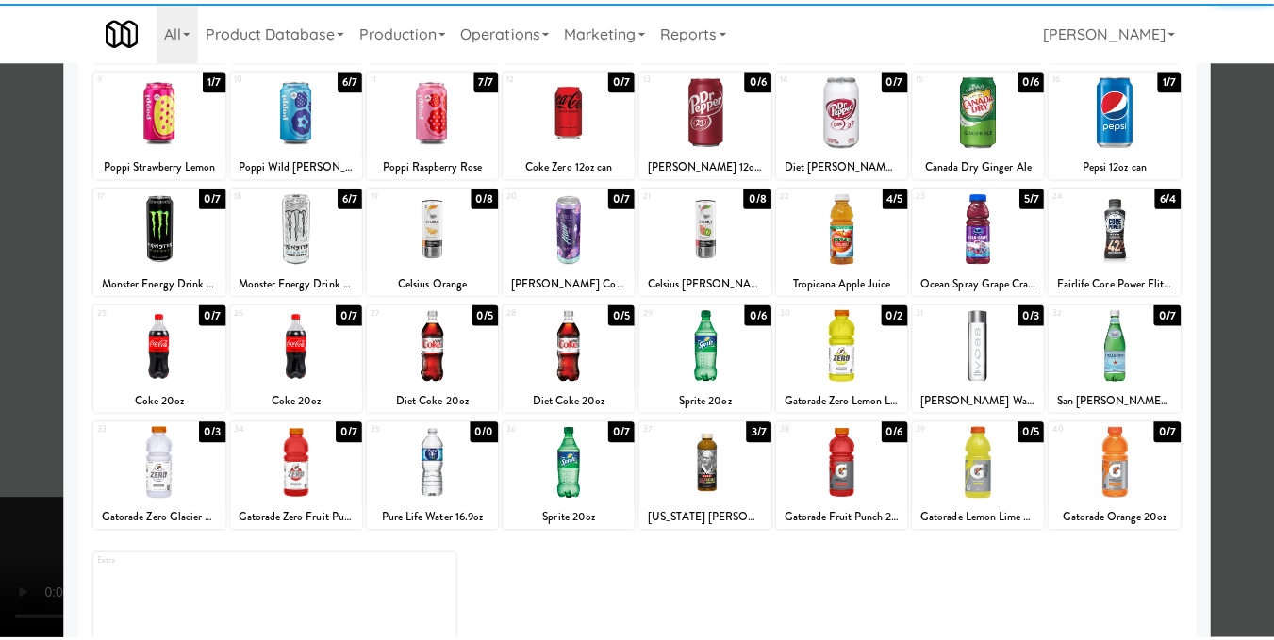
scroll to position [286, 0]
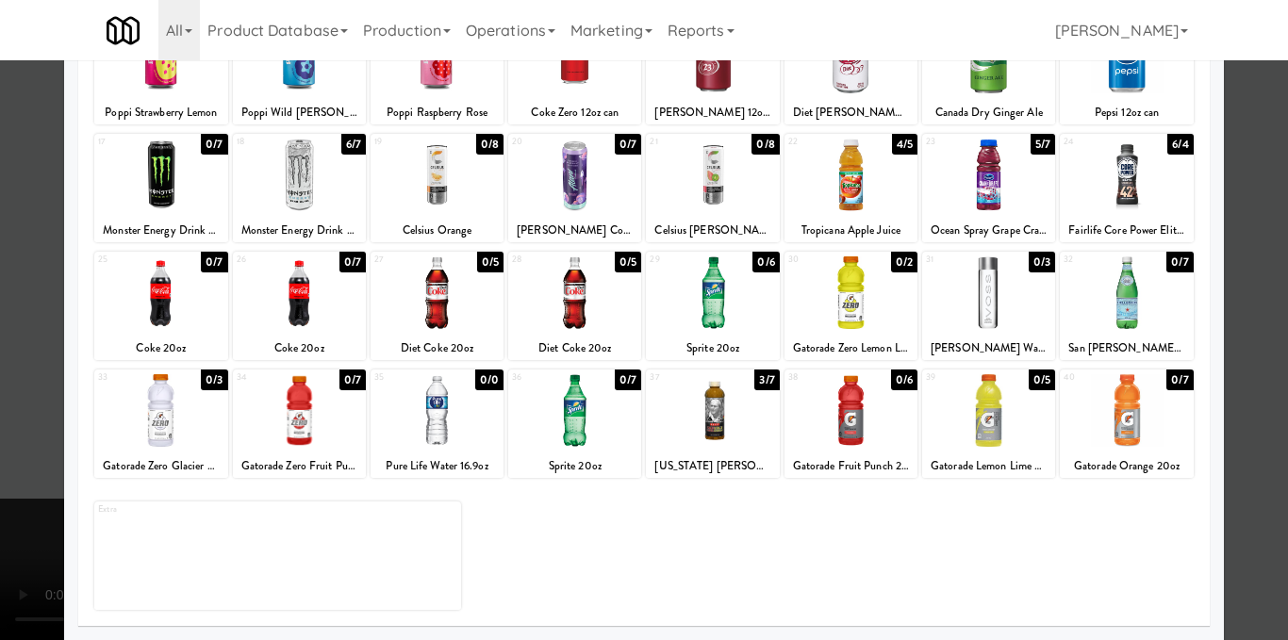
click at [454, 419] on div at bounding box center [437, 410] width 133 height 73
click at [1239, 304] on div at bounding box center [644, 320] width 1288 height 640
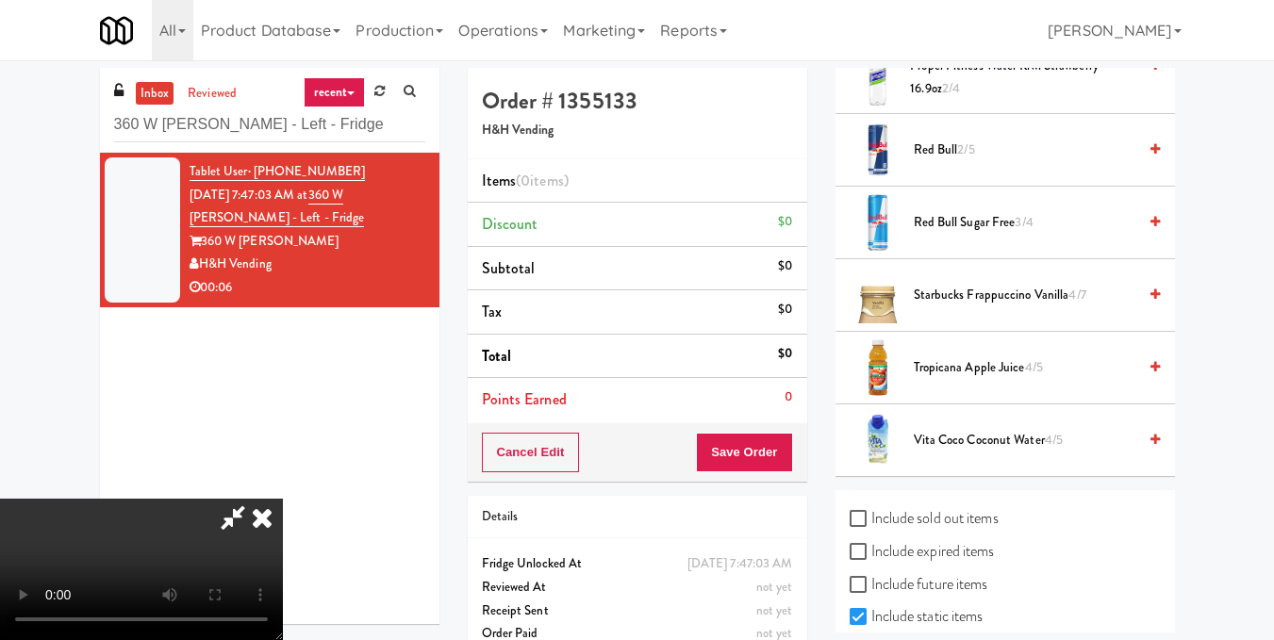
scroll to position [1112, 0]
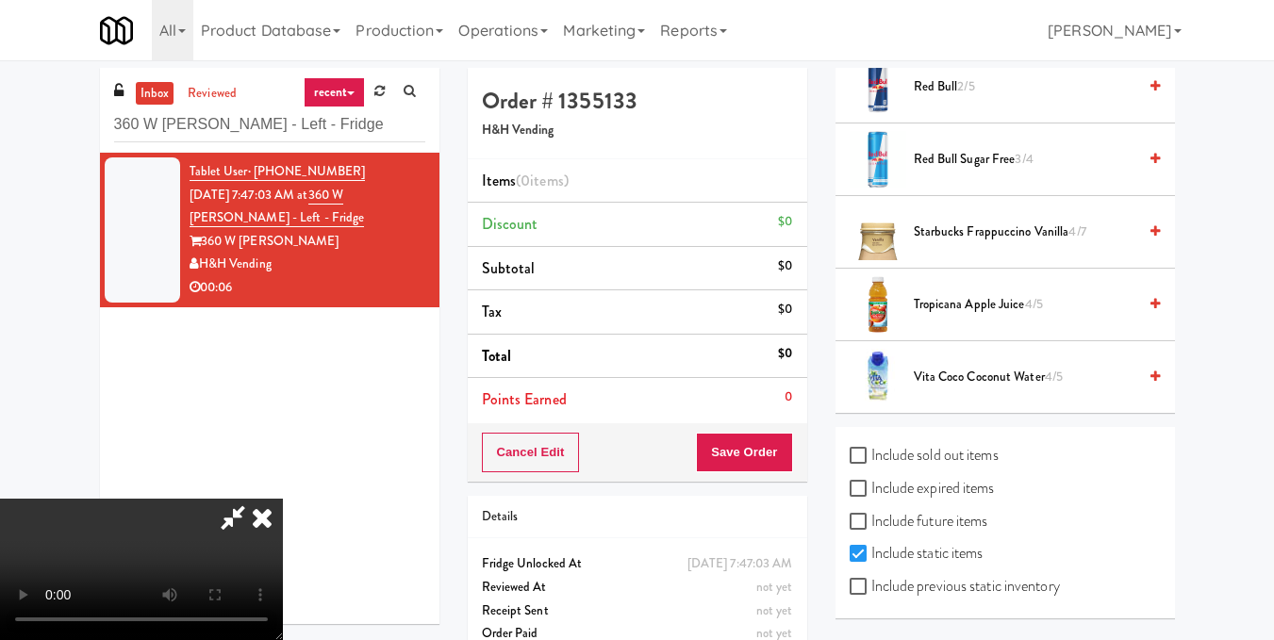
click at [925, 586] on label "Include previous static inventory" at bounding box center [955, 586] width 210 height 28
click at [865, 594] on input "Include previous static inventory" at bounding box center [861, 587] width 22 height 15
checkbox input "true"
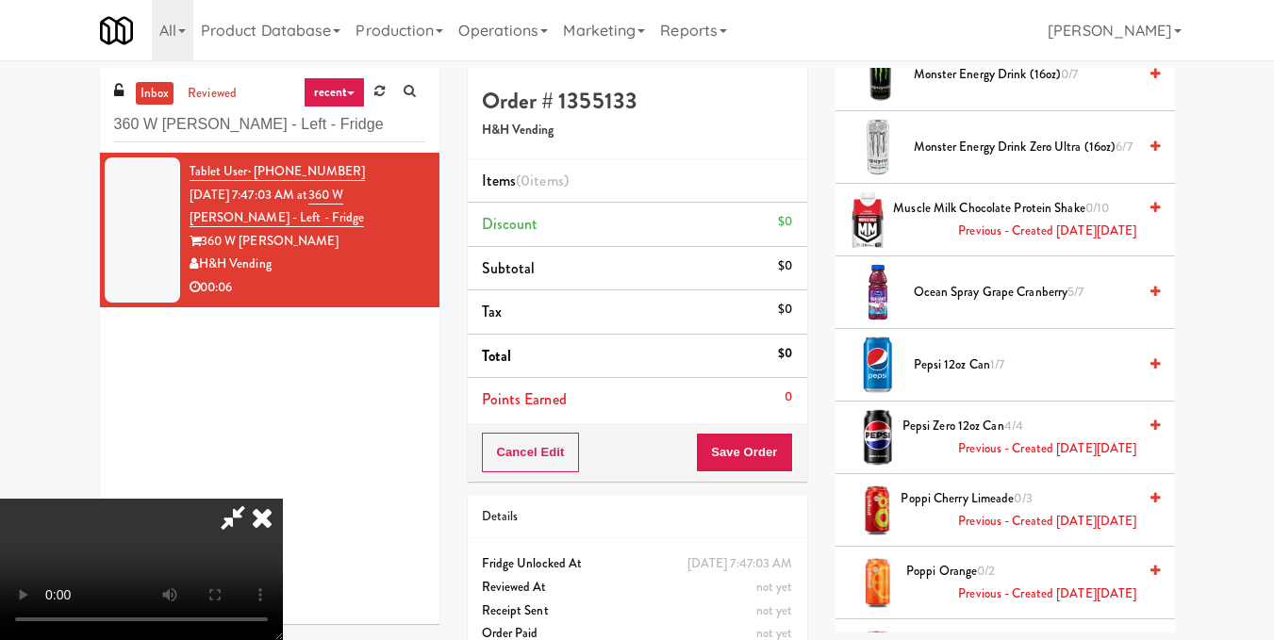
scroll to position [0, 0]
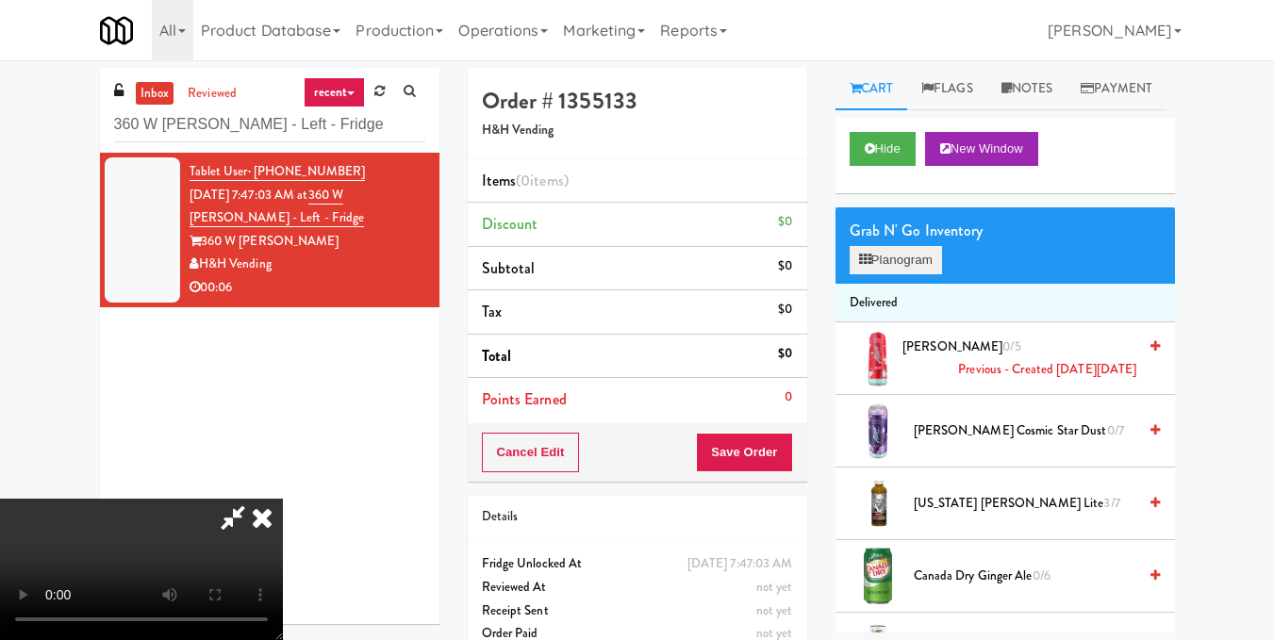
click at [872, 284] on div "Grab N' Go Inventory Planogram" at bounding box center [1005, 245] width 339 height 76
click at [902, 274] on button "Planogram" at bounding box center [896, 260] width 92 height 28
click at [0, 0] on div at bounding box center [0, 0] width 0 height 0
click at [940, 284] on div "Grab N' Go Inventory Planogram" at bounding box center [1005, 245] width 339 height 76
click at [935, 274] on button "Planogram" at bounding box center [896, 260] width 92 height 28
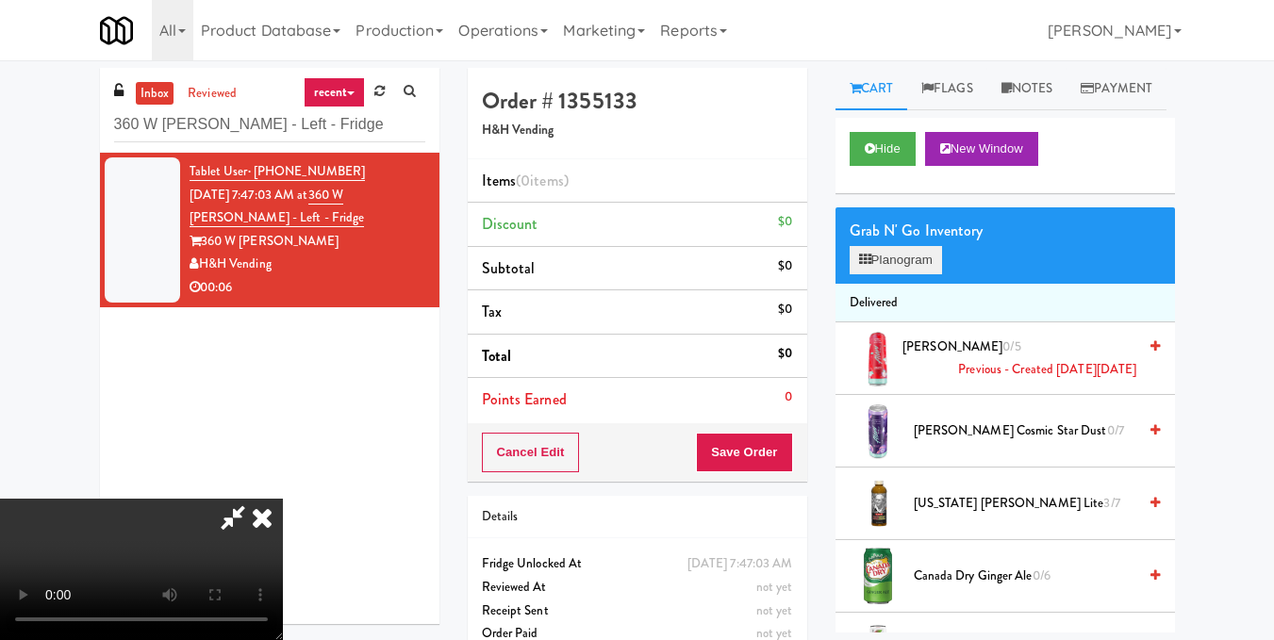
click at [0, 0] on div at bounding box center [0, 0] width 0 height 0
click at [895, 274] on button "Planogram" at bounding box center [896, 260] width 92 height 28
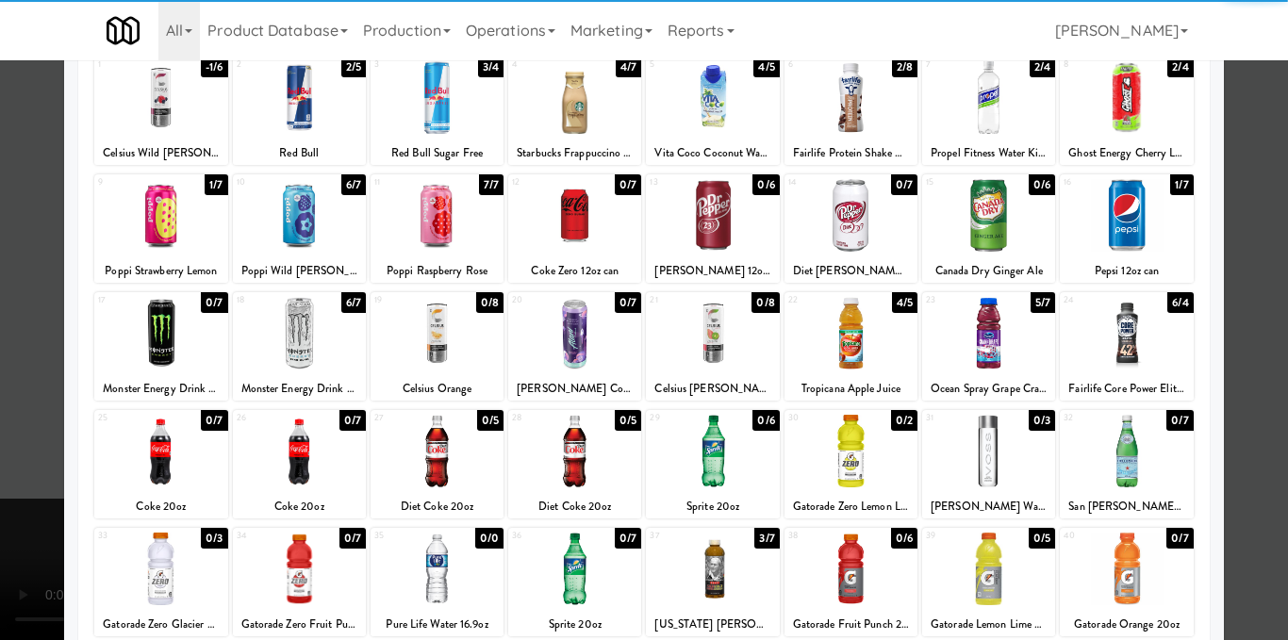
scroll to position [286, 0]
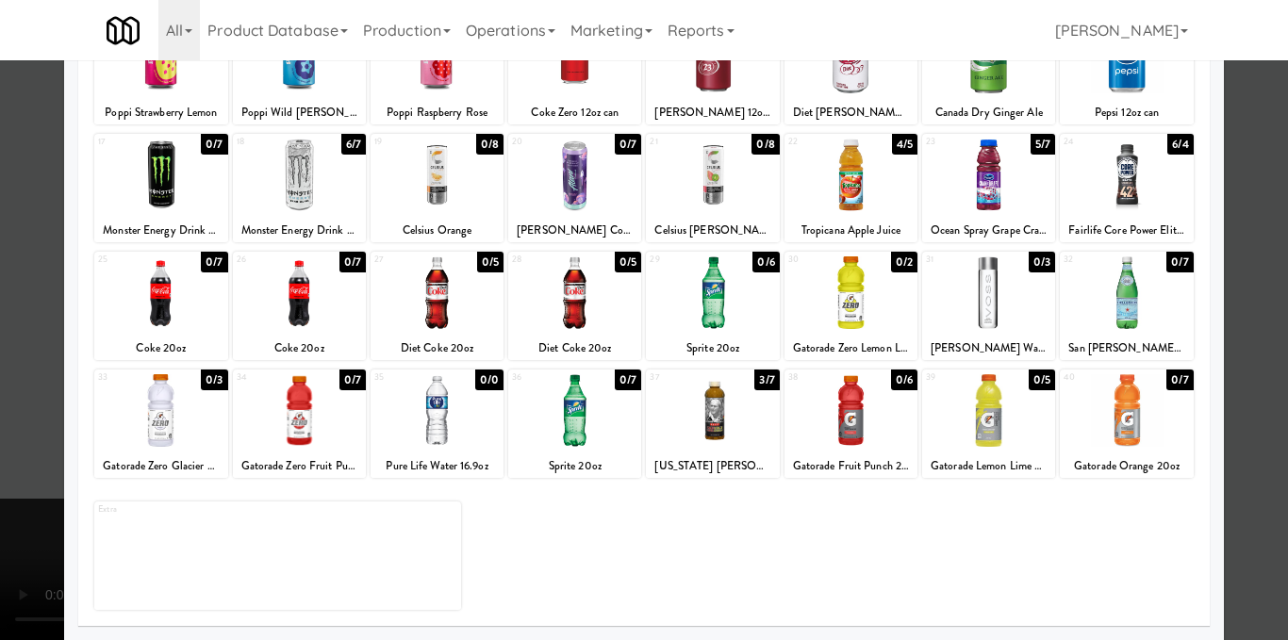
click at [462, 398] on div at bounding box center [437, 410] width 133 height 73
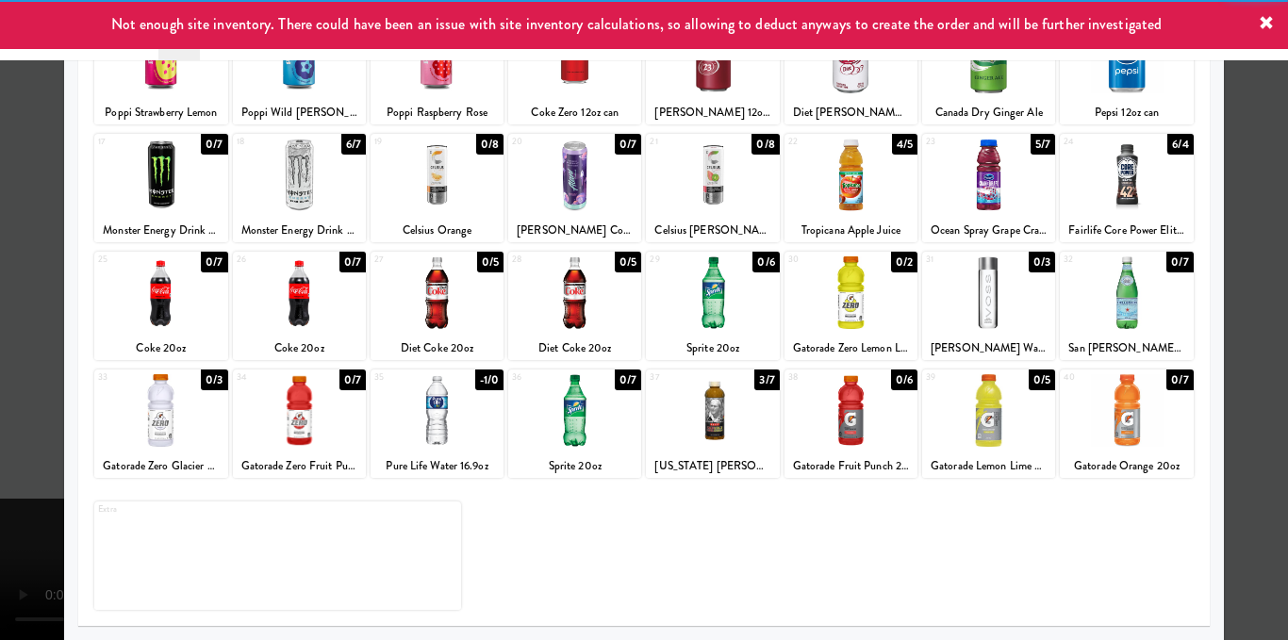
click at [1239, 314] on div at bounding box center [644, 320] width 1288 height 640
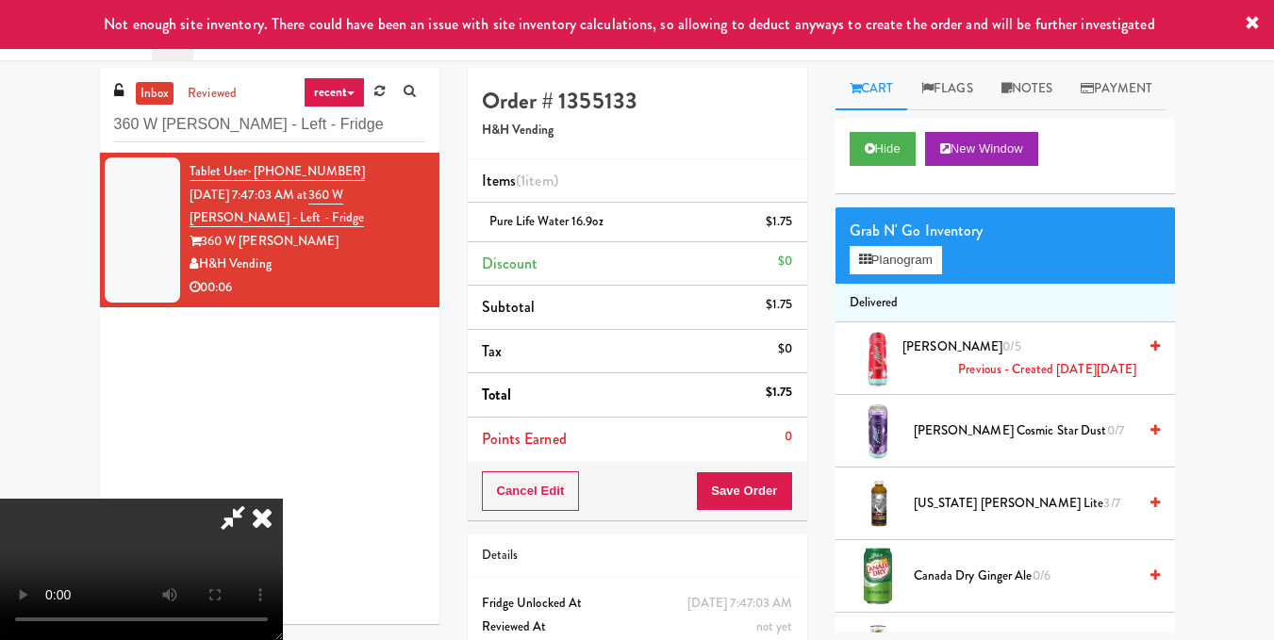
drag, startPoint x: 346, startPoint y: 419, endPoint x: 350, endPoint y: 407, distance: 11.9
click at [283, 499] on video at bounding box center [141, 569] width 283 height 141
click at [883, 274] on button "Planogram" at bounding box center [896, 260] width 92 height 28
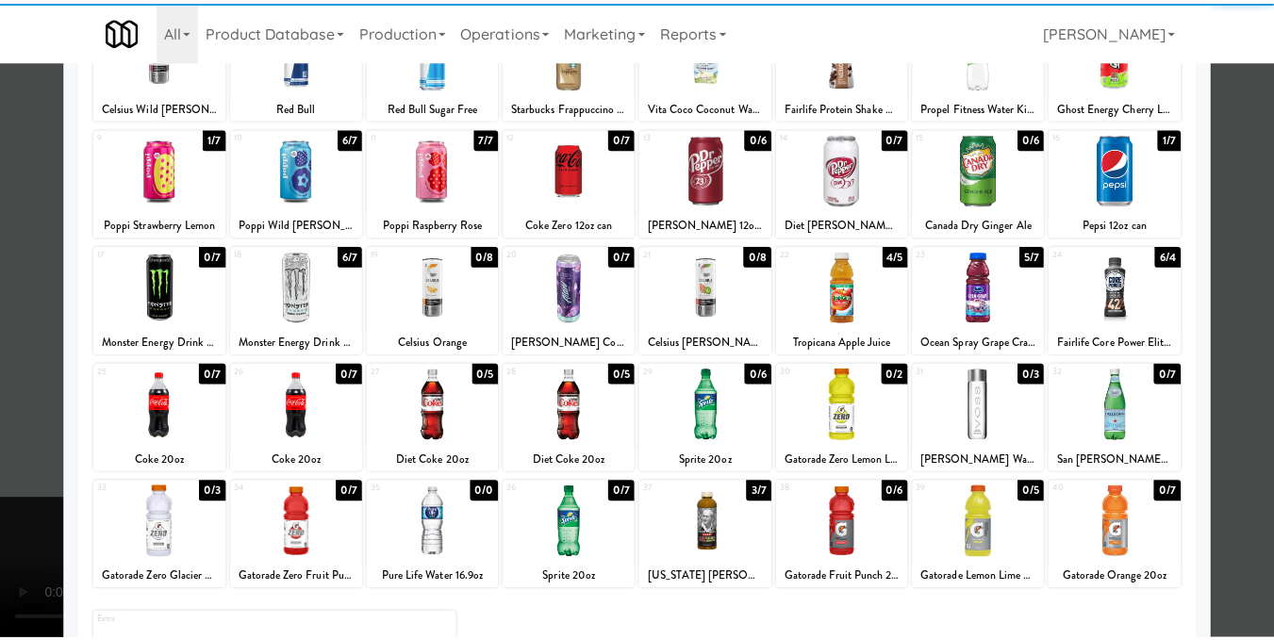
scroll to position [189, 0]
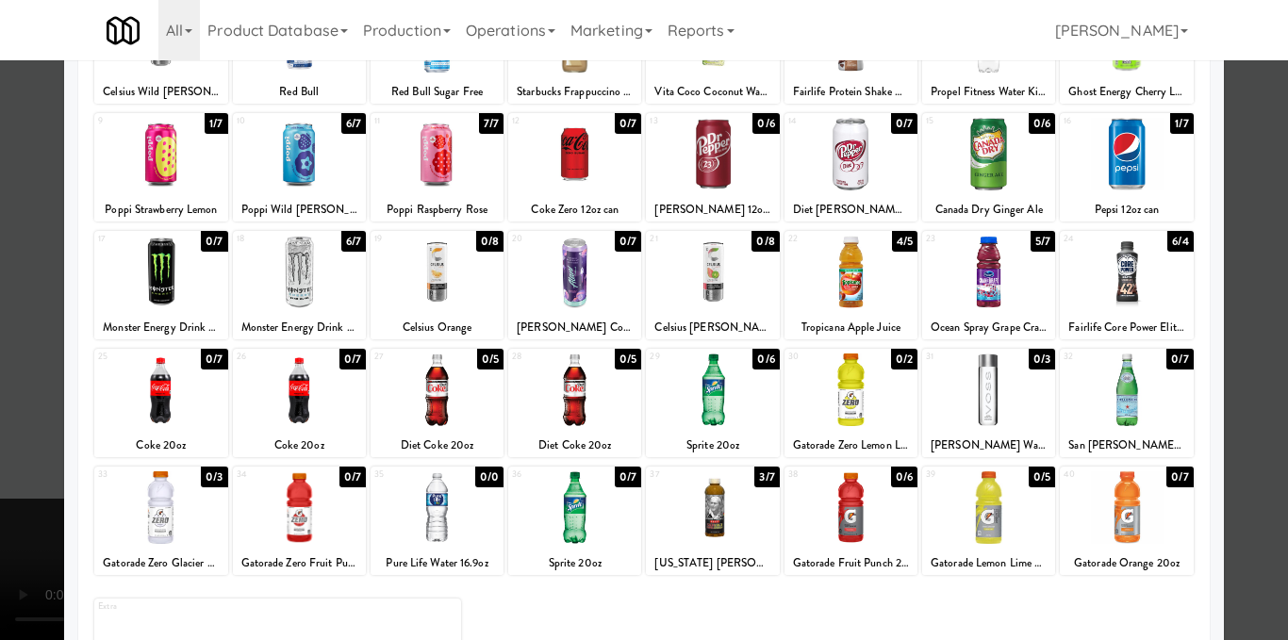
click at [424, 517] on div at bounding box center [437, 508] width 133 height 73
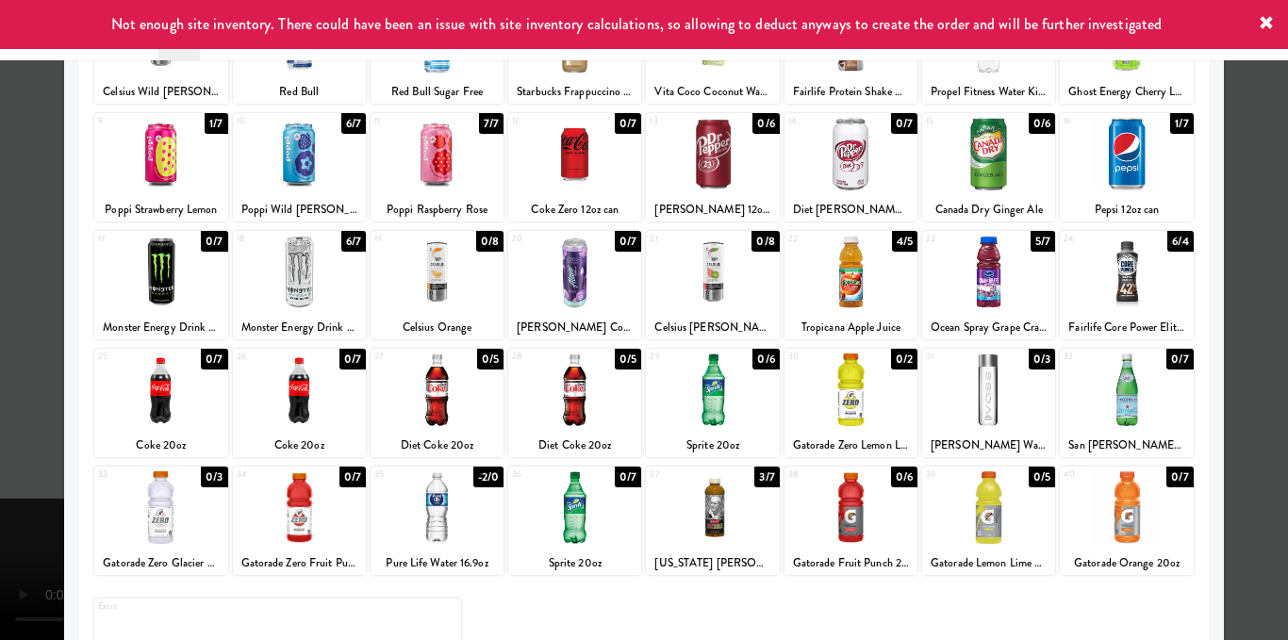
click at [1266, 222] on div at bounding box center [644, 320] width 1288 height 640
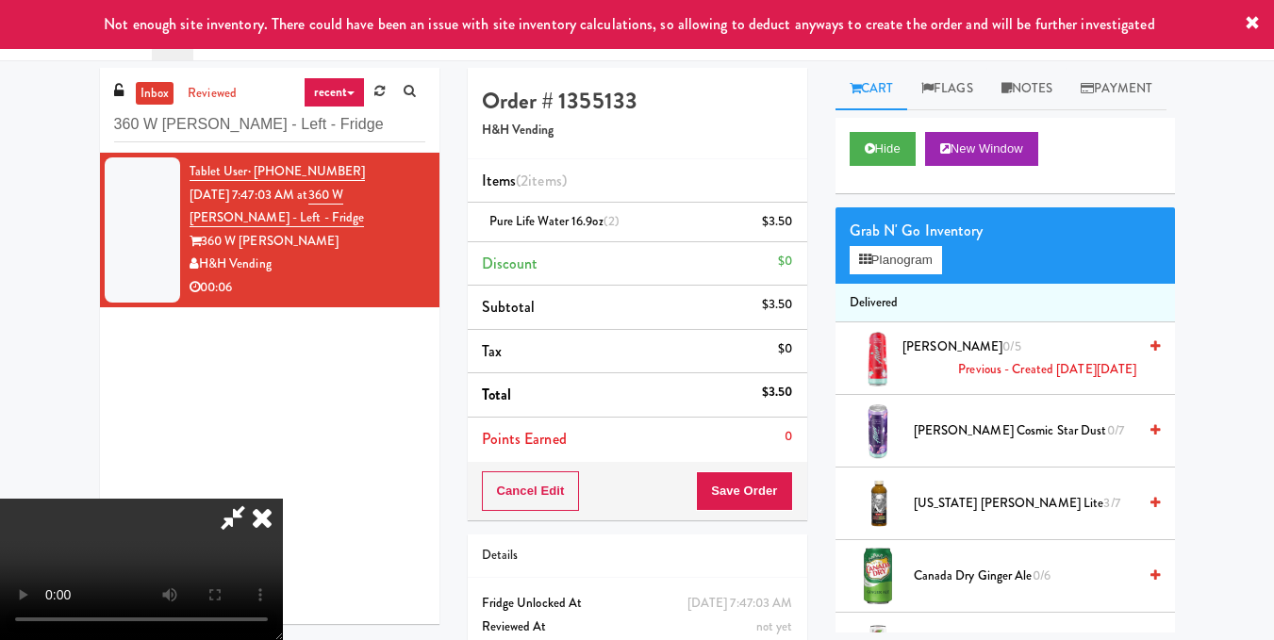
click at [255, 499] on icon at bounding box center [232, 518] width 43 height 38
click at [759, 494] on button "Save Order" at bounding box center [744, 492] width 96 height 40
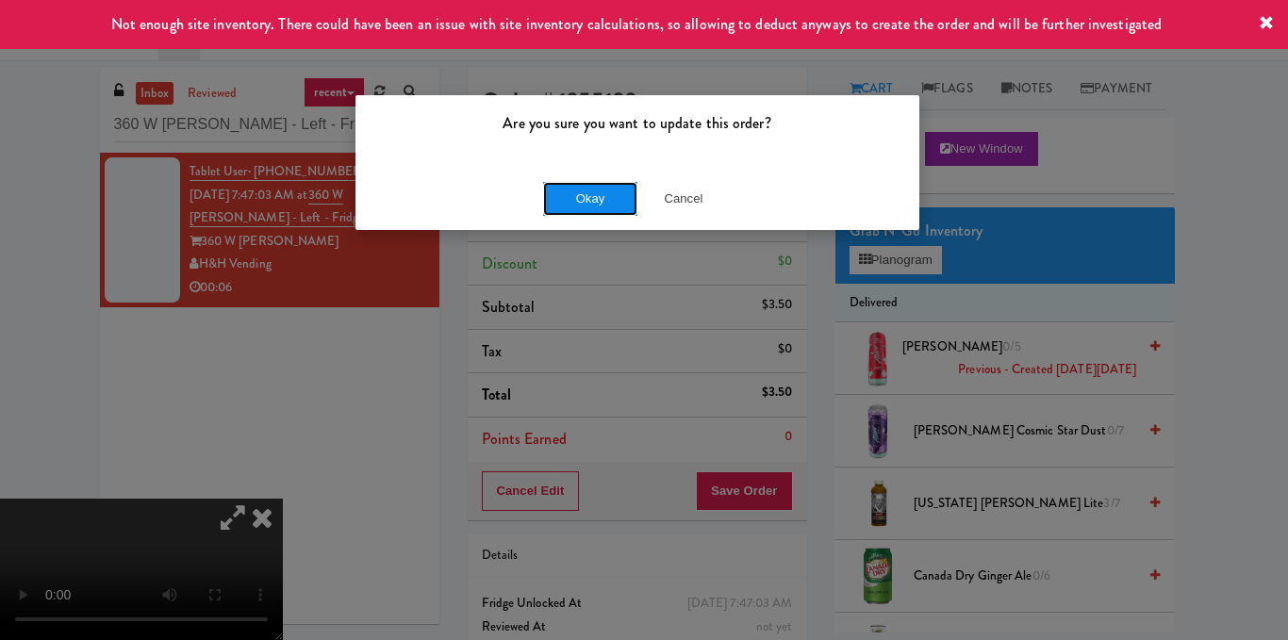
click at [611, 204] on button "Okay" at bounding box center [590, 199] width 94 height 34
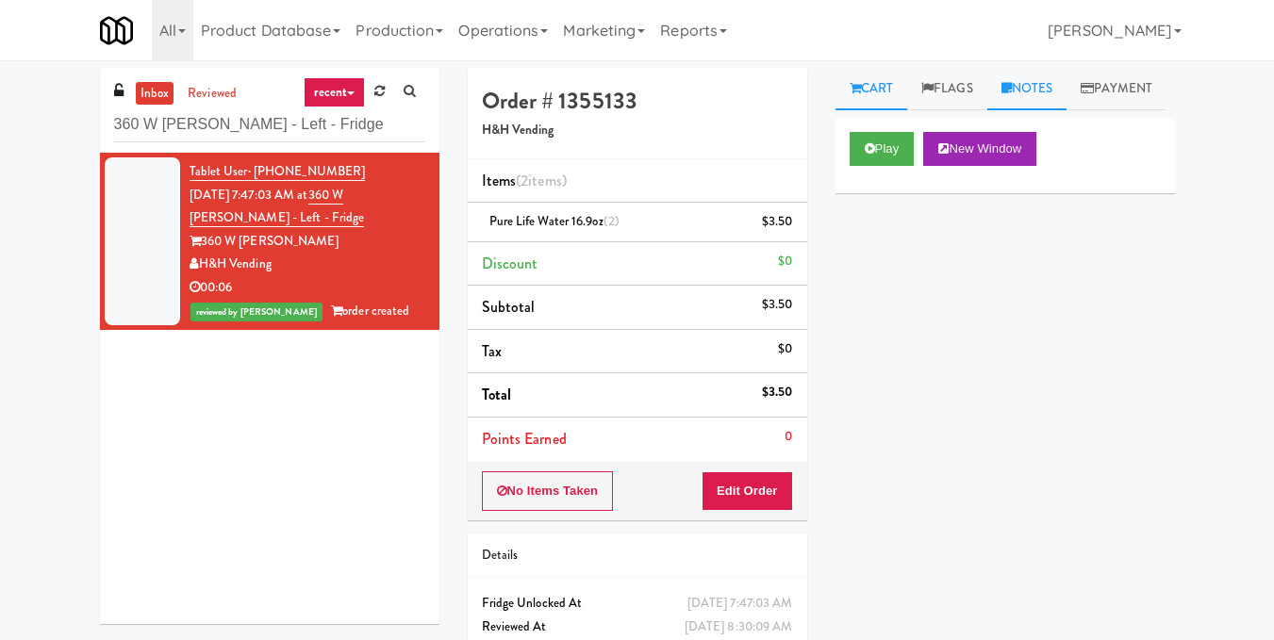
click at [1054, 87] on link "Notes" at bounding box center [1027, 89] width 80 height 42
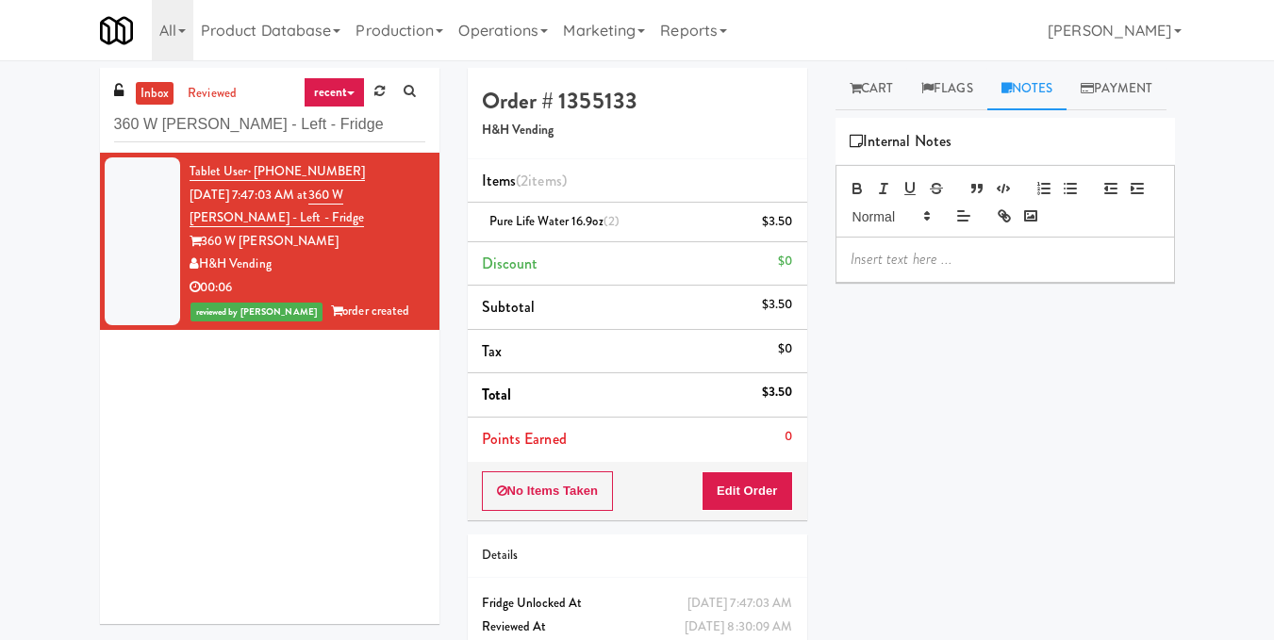
click at [944, 270] on p at bounding box center [1005, 259] width 309 height 21
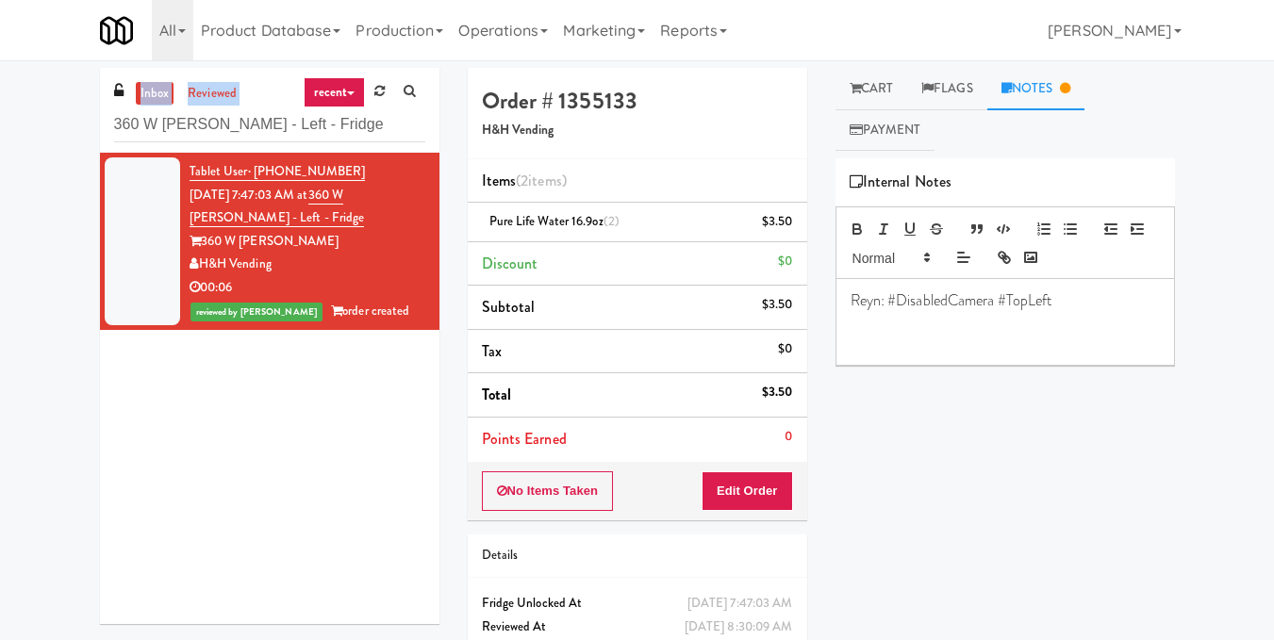
drag, startPoint x: 357, startPoint y: 137, endPoint x: 40, endPoint y: 98, distance: 320.1
click at [40, 98] on div "inbox reviewed recent all unclear take inventory issue suspicious failed recent…" at bounding box center [637, 390] width 1274 height 645
click at [348, 129] on input "360 W [PERSON_NAME] - Left - Fridge" at bounding box center [269, 125] width 311 height 35
drag, startPoint x: 361, startPoint y: 126, endPoint x: 88, endPoint y: 124, distance: 273.5
click at [88, 124] on div "inbox reviewed recent all unclear take inventory issue suspicious failed recent…" at bounding box center [270, 353] width 368 height 571
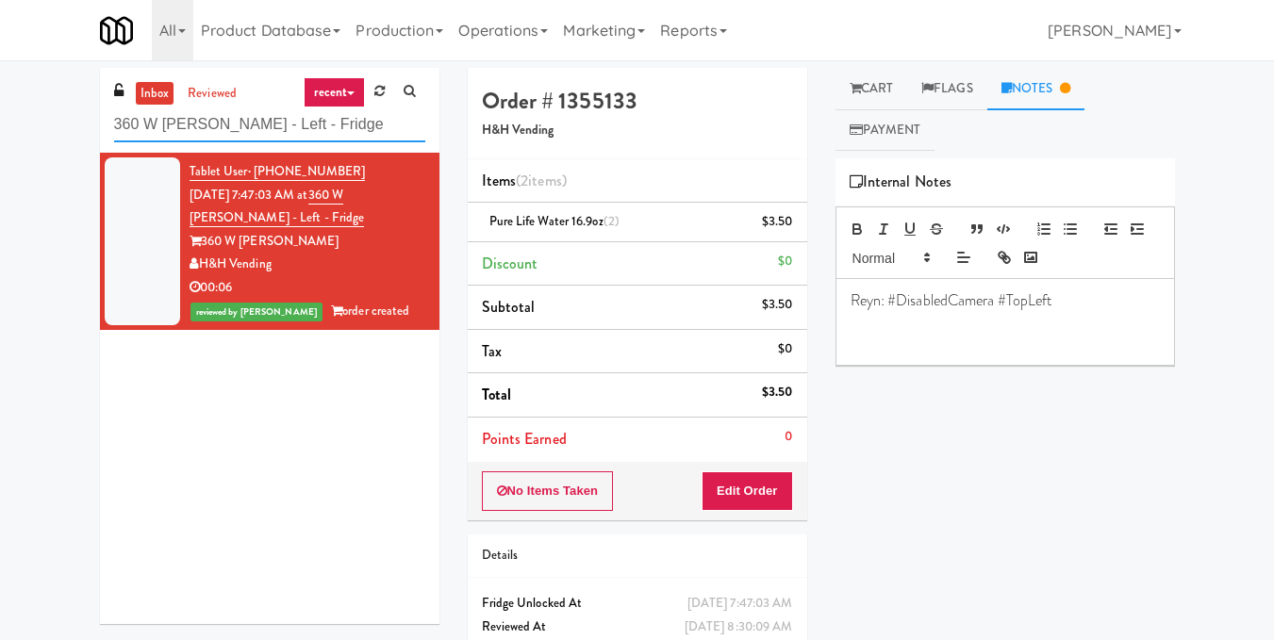
paste input "[PERSON_NAME] - Cooler - Left"
type input "[PERSON_NAME] - Cooler - Left"
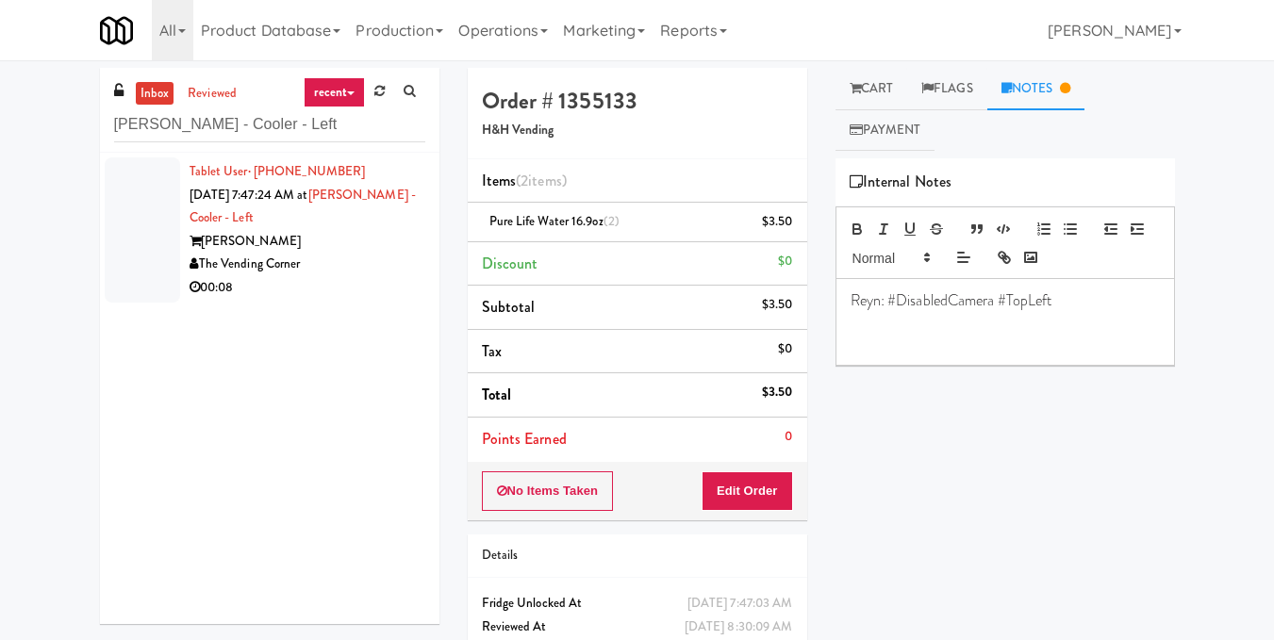
click at [396, 220] on div "Tablet User · (978) 998-2931 [DATE] 7:47:24 AM at [PERSON_NAME] - Cooler - Left…" at bounding box center [308, 230] width 236 height 140
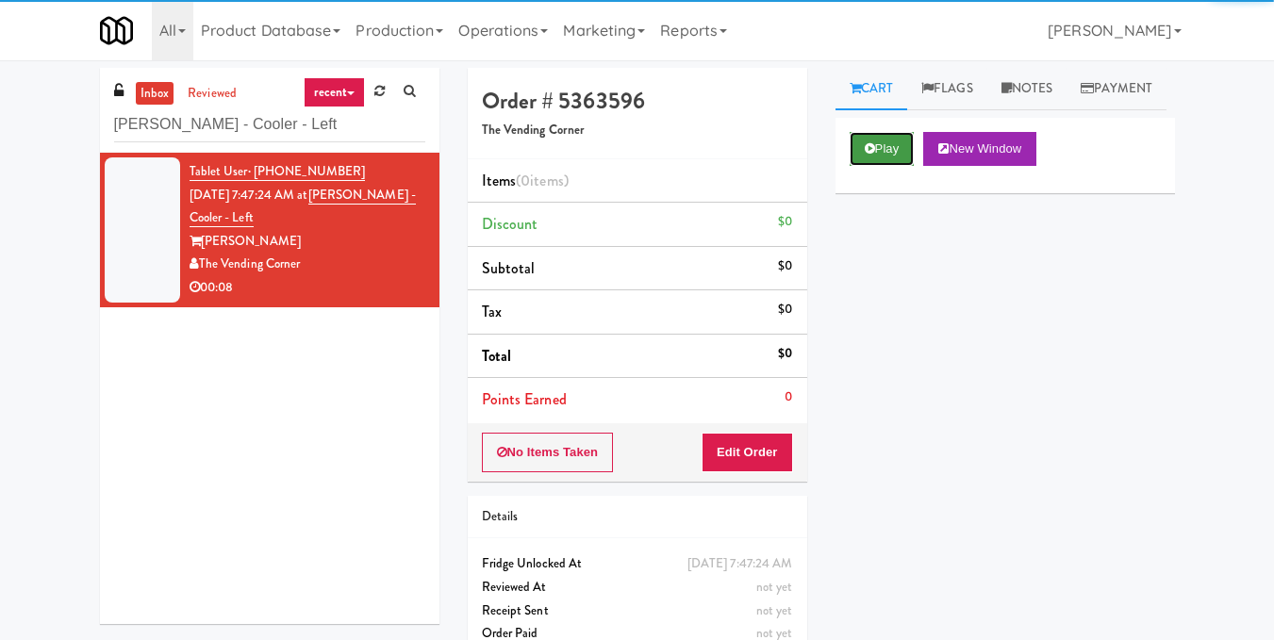
click at [896, 166] on button "Play" at bounding box center [882, 149] width 65 height 34
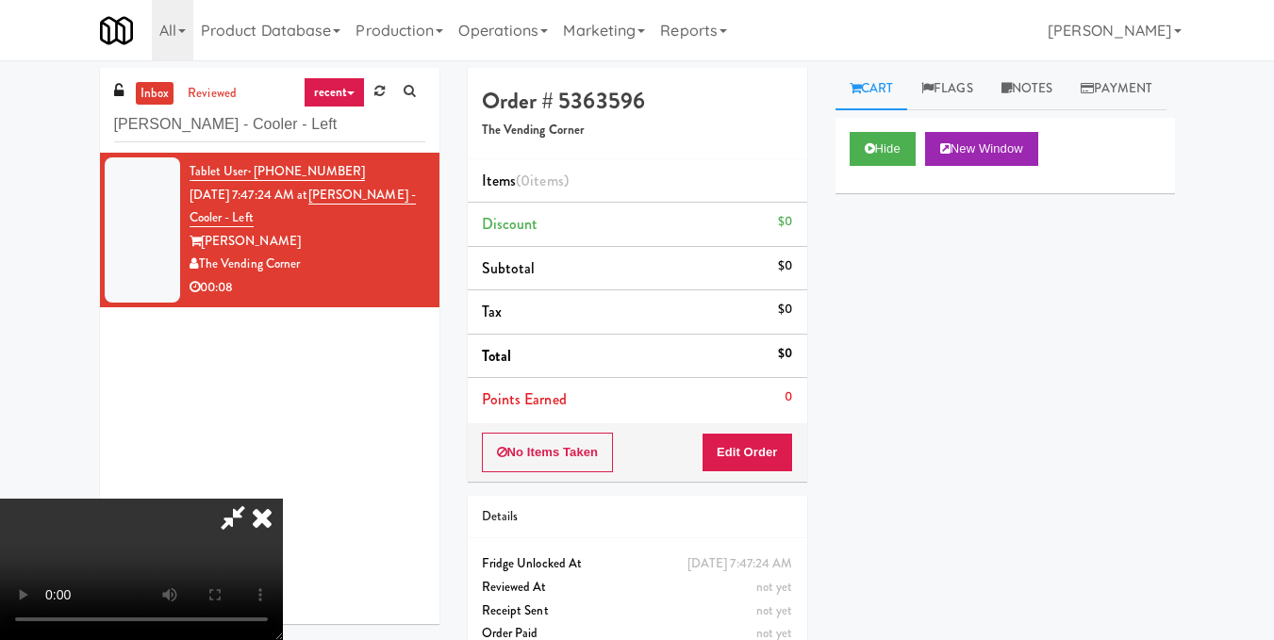
click at [283, 499] on video at bounding box center [141, 569] width 283 height 141
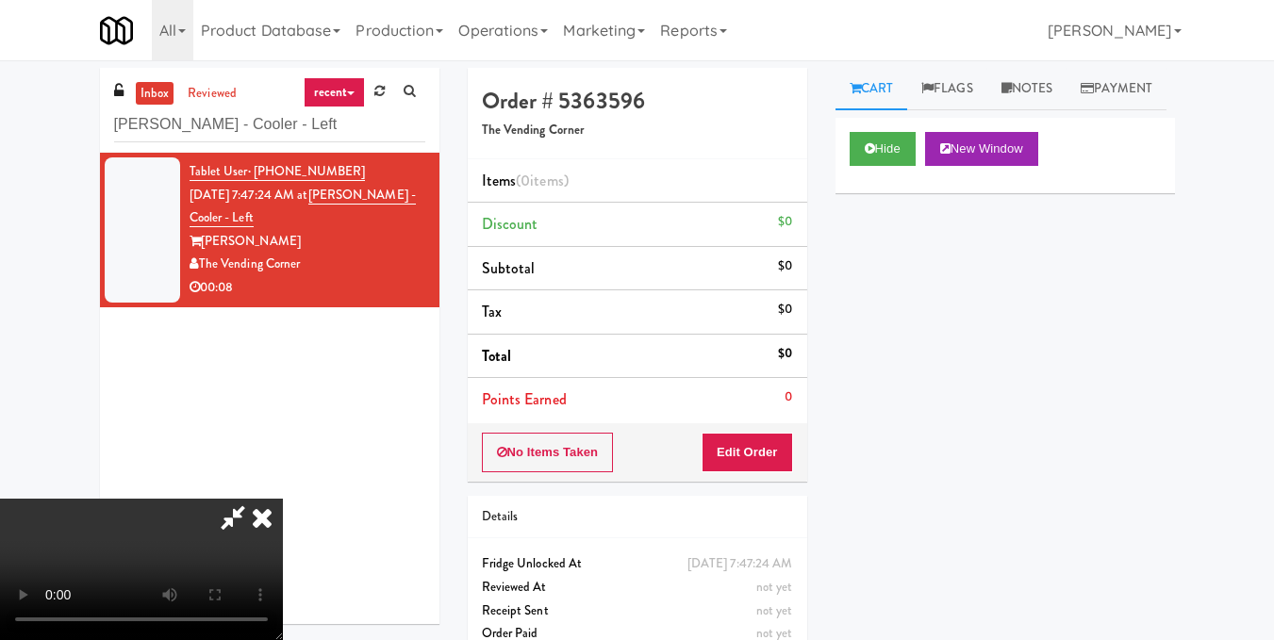
click at [283, 499] on video at bounding box center [141, 569] width 283 height 141
click at [776, 453] on button "Edit Order" at bounding box center [747, 453] width 91 height 40
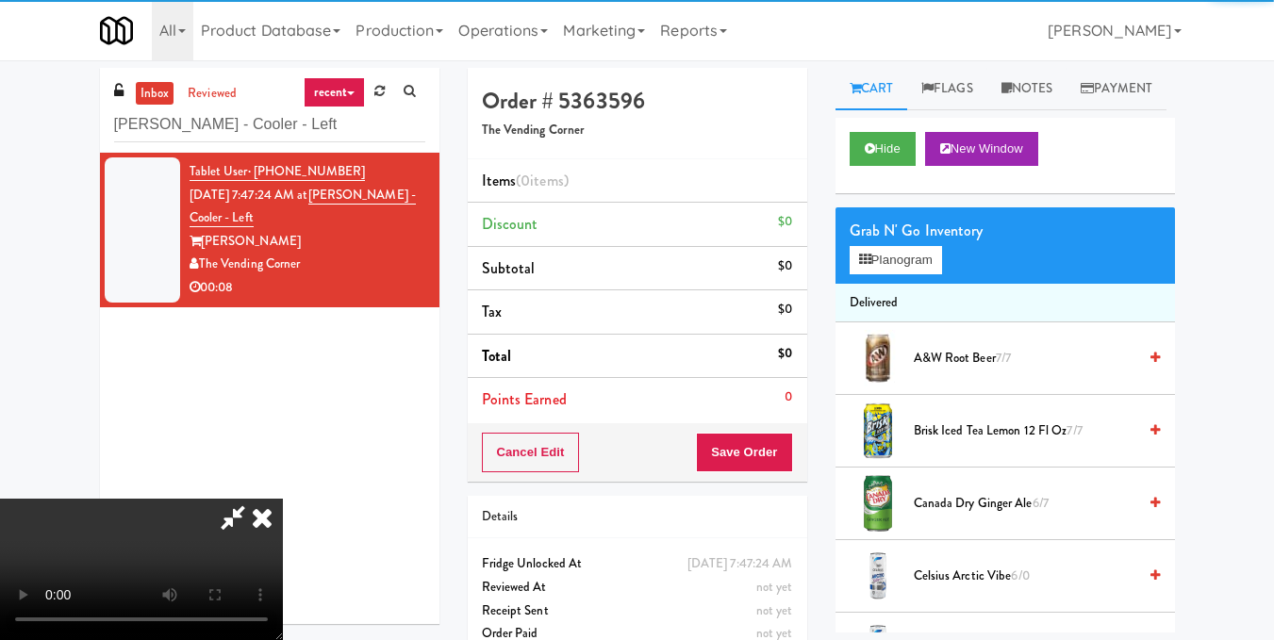
click at [924, 284] on div "Grab N' Go Inventory Planogram" at bounding box center [1005, 245] width 339 height 76
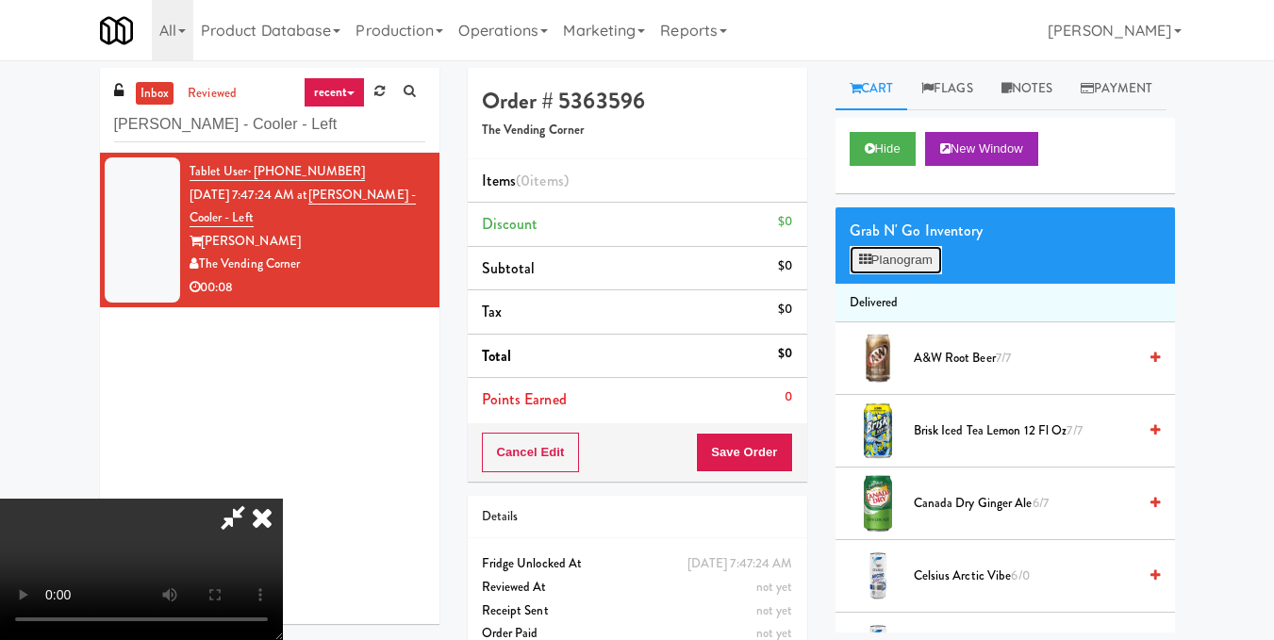
click at [916, 274] on button "Planogram" at bounding box center [896, 260] width 92 height 28
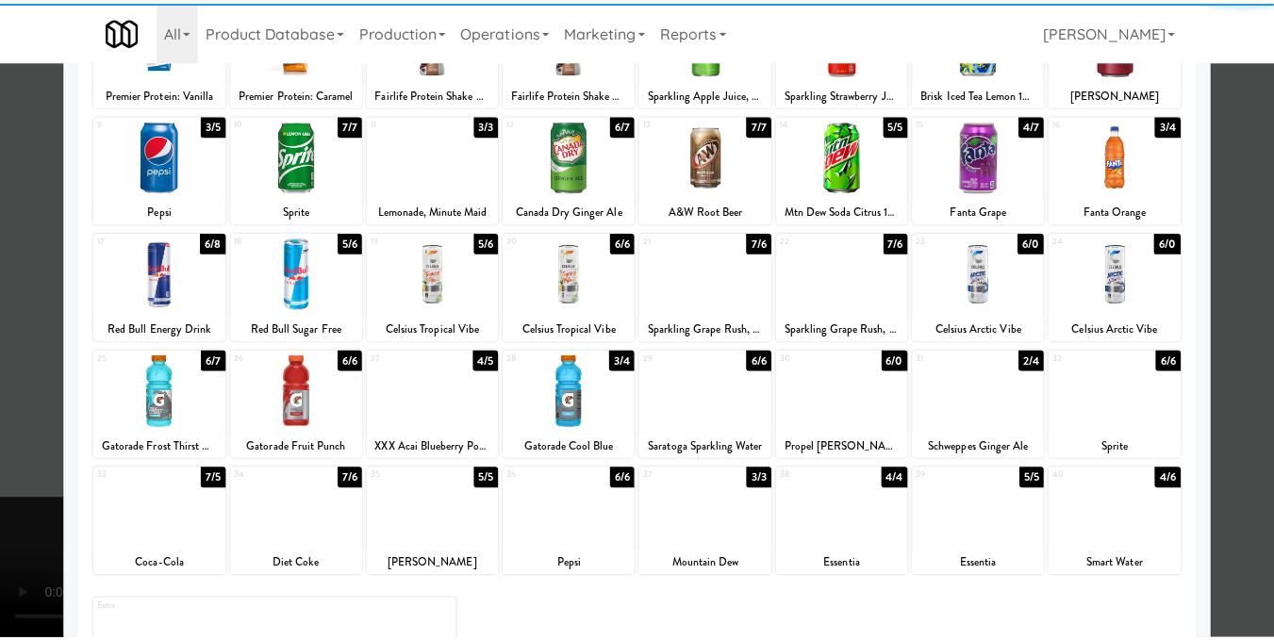
scroll to position [189, 0]
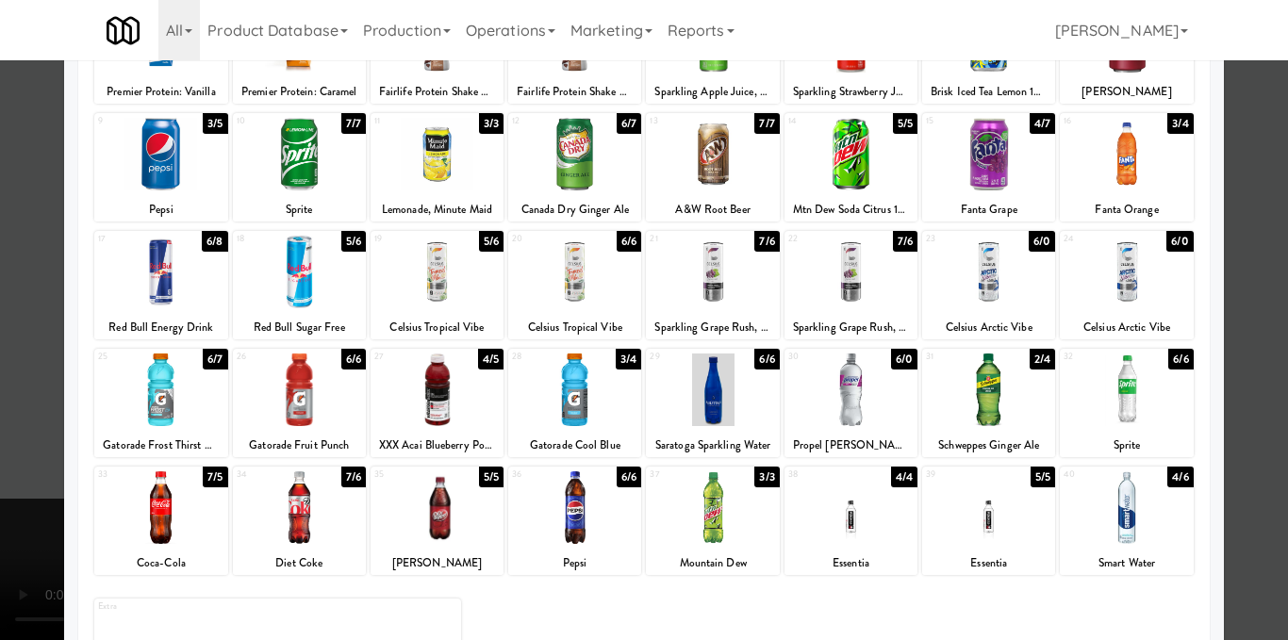
click at [835, 280] on div at bounding box center [851, 272] width 133 height 73
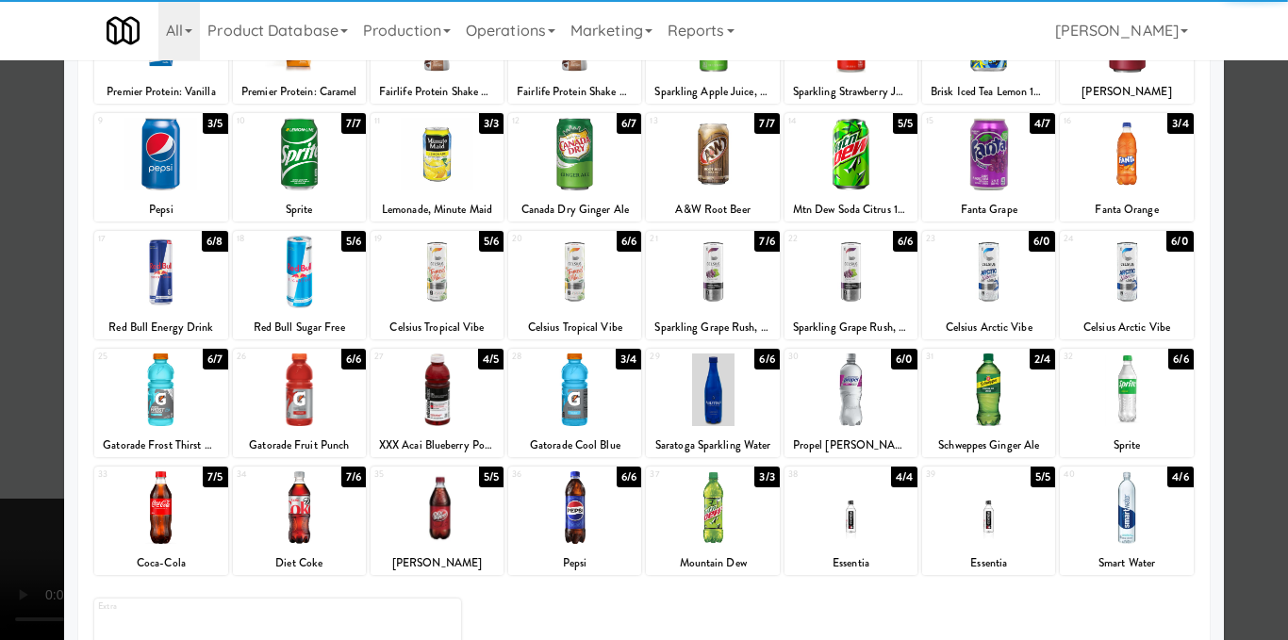
click at [1252, 290] on div at bounding box center [644, 320] width 1288 height 640
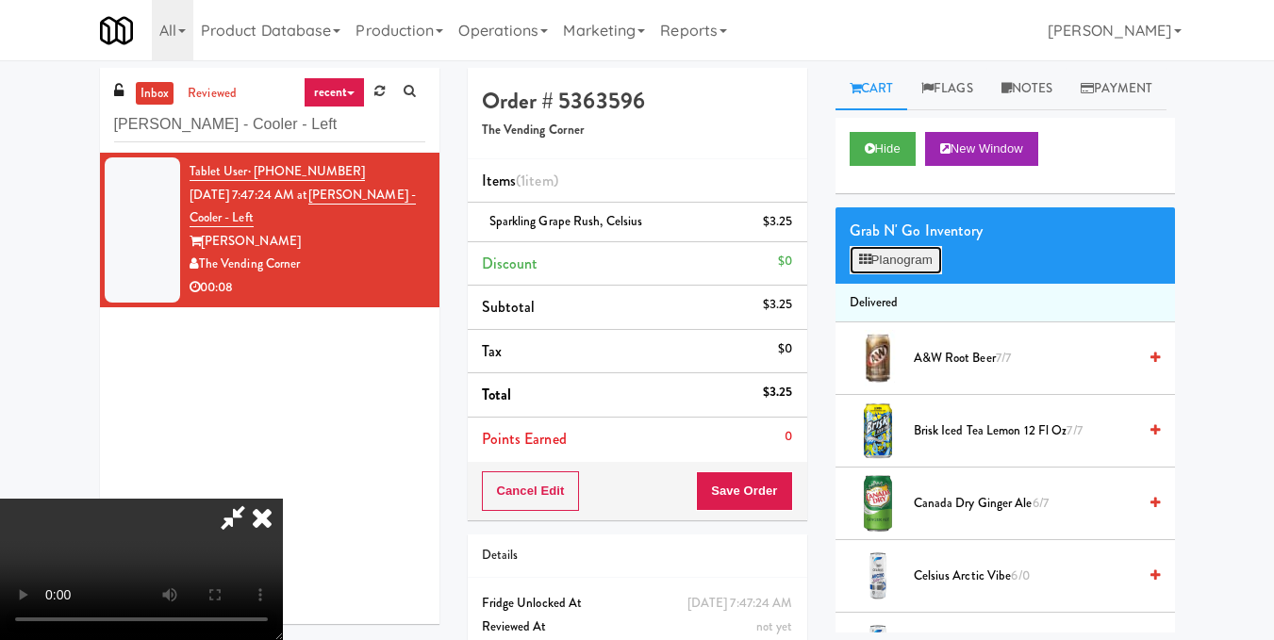
click at [906, 274] on button "Planogram" at bounding box center [896, 260] width 92 height 28
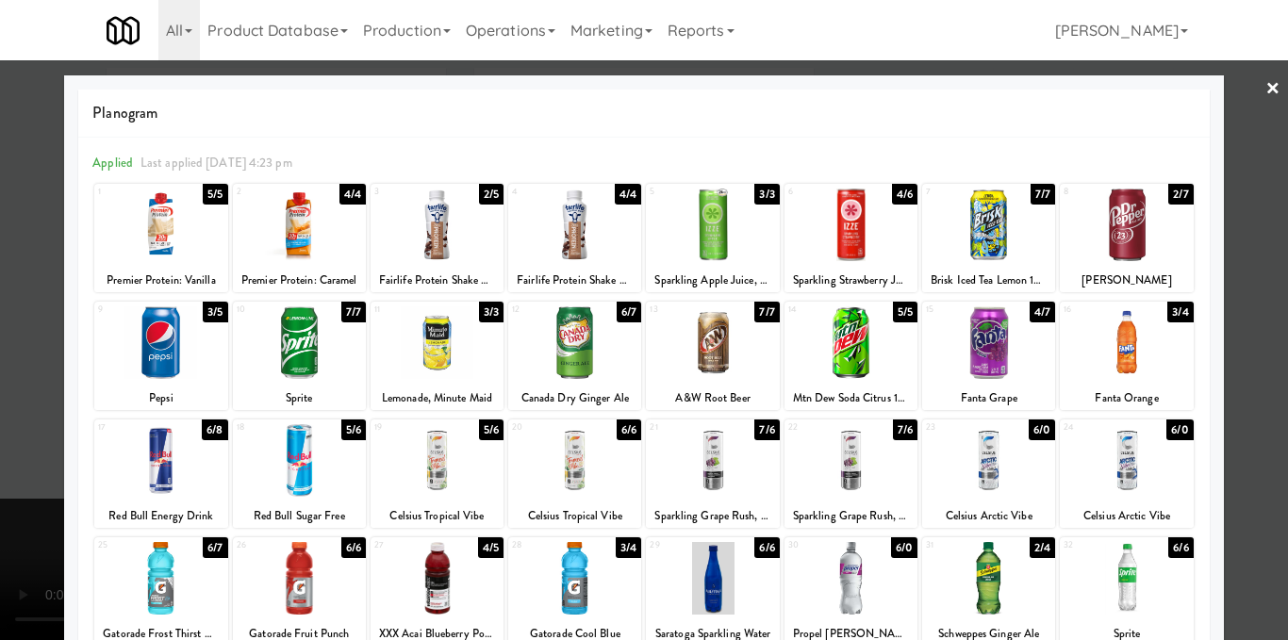
click at [436, 459] on div at bounding box center [437, 460] width 133 height 73
click at [1254, 340] on div at bounding box center [644, 320] width 1288 height 640
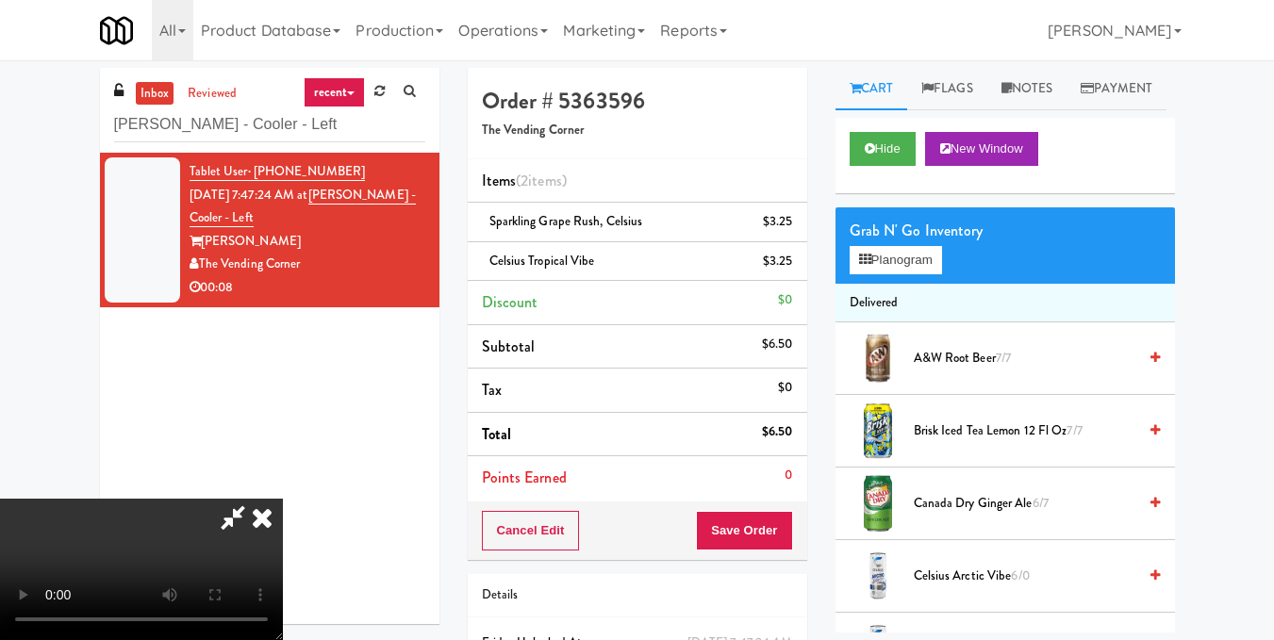
click at [283, 499] on video at bounding box center [141, 569] width 283 height 141
drag, startPoint x: 750, startPoint y: 233, endPoint x: 644, endPoint y: 220, distance: 106.4
click at [283, 499] on icon at bounding box center [261, 518] width 41 height 38
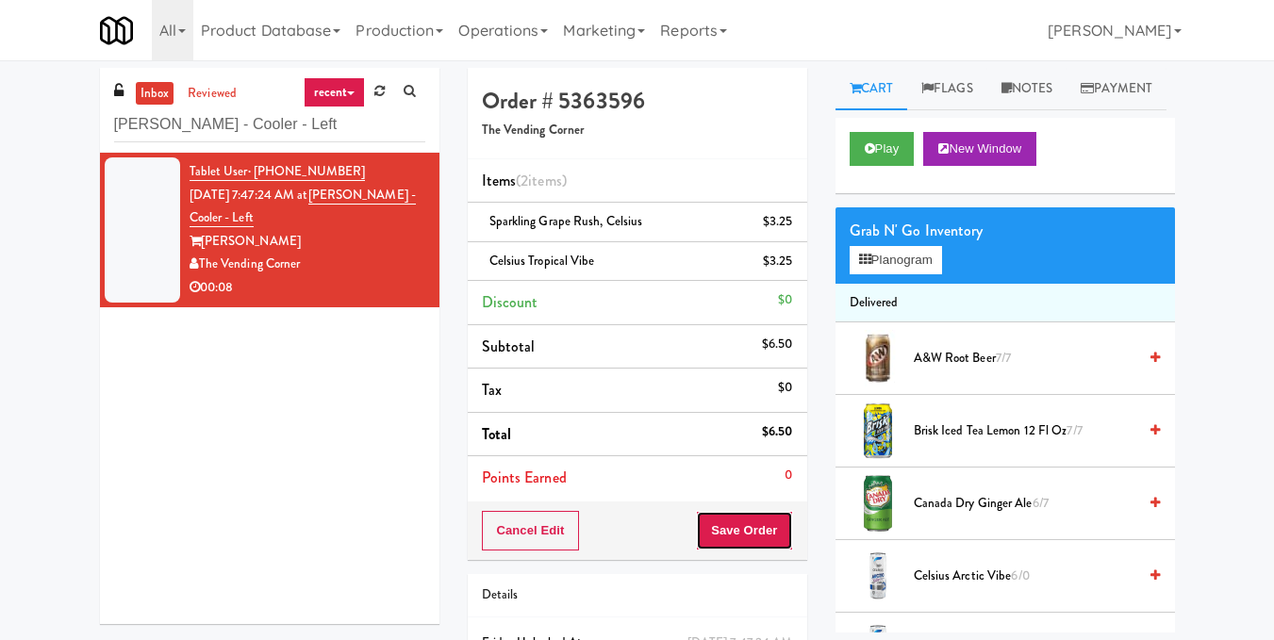
click at [743, 526] on button "Save Order" at bounding box center [744, 531] width 96 height 40
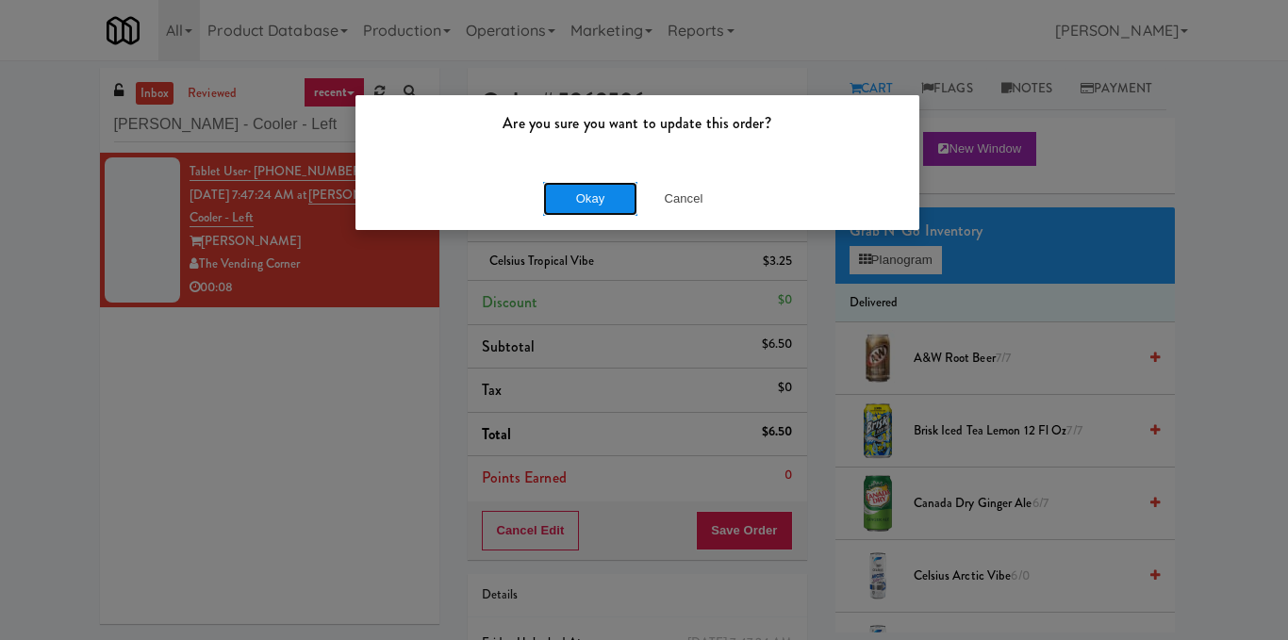
drag, startPoint x: 590, startPoint y: 211, endPoint x: 551, endPoint y: 194, distance: 43.1
click at [590, 210] on button "Okay" at bounding box center [590, 199] width 94 height 34
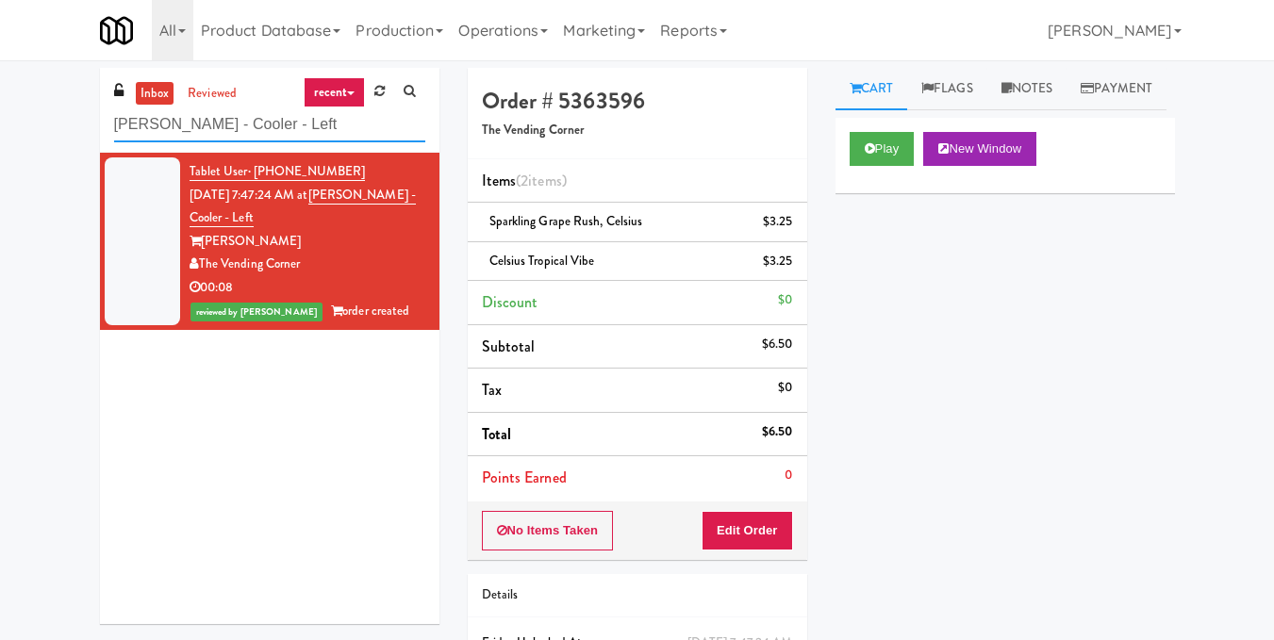
drag, startPoint x: 329, startPoint y: 133, endPoint x: 0, endPoint y: 145, distance: 329.3
click at [0, 145] on div "inbox reviewed recent all unclear take inventory issue suspicious failed recent…" at bounding box center [637, 410] width 1274 height 685
drag, startPoint x: 244, startPoint y: 102, endPoint x: 218, endPoint y: 126, distance: 36.0
click at [218, 126] on input "[PERSON_NAME] - Cooler - Left" at bounding box center [269, 125] width 311 height 35
click at [223, 127] on input "[PERSON_NAME] - Cooler - Left" at bounding box center [269, 125] width 311 height 35
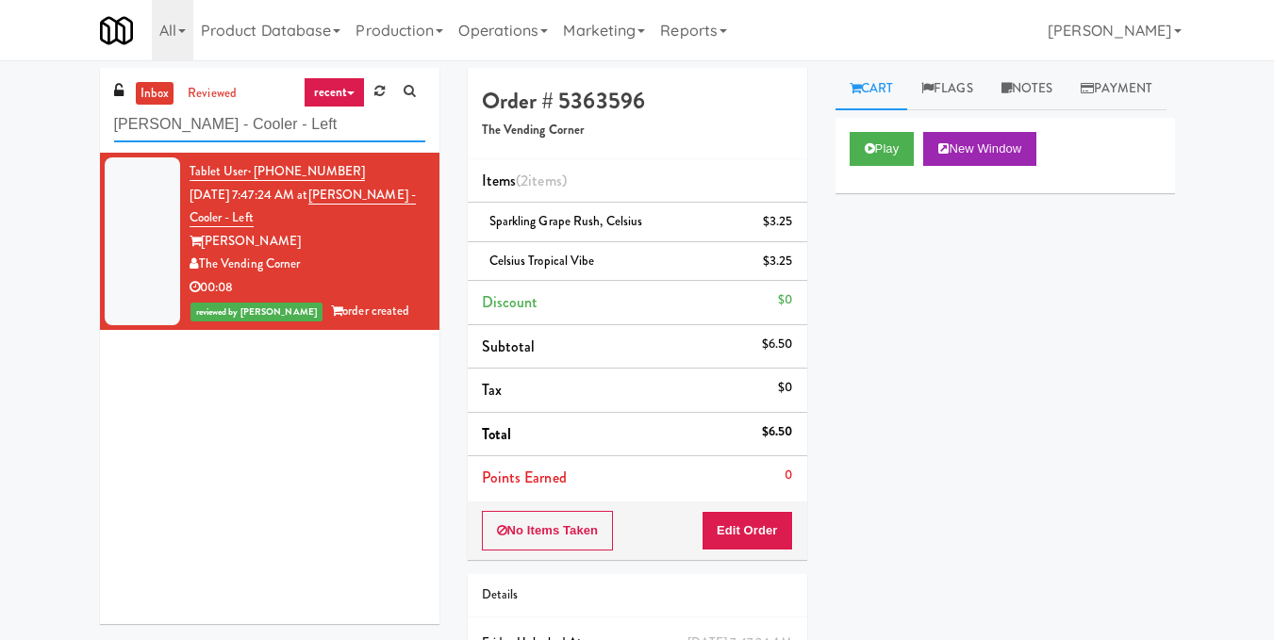
click at [223, 127] on input "[PERSON_NAME] - Cooler - Left" at bounding box center [269, 125] width 311 height 35
paste input "Michelin - Drink"
type input "Michelin - Drink - Left"
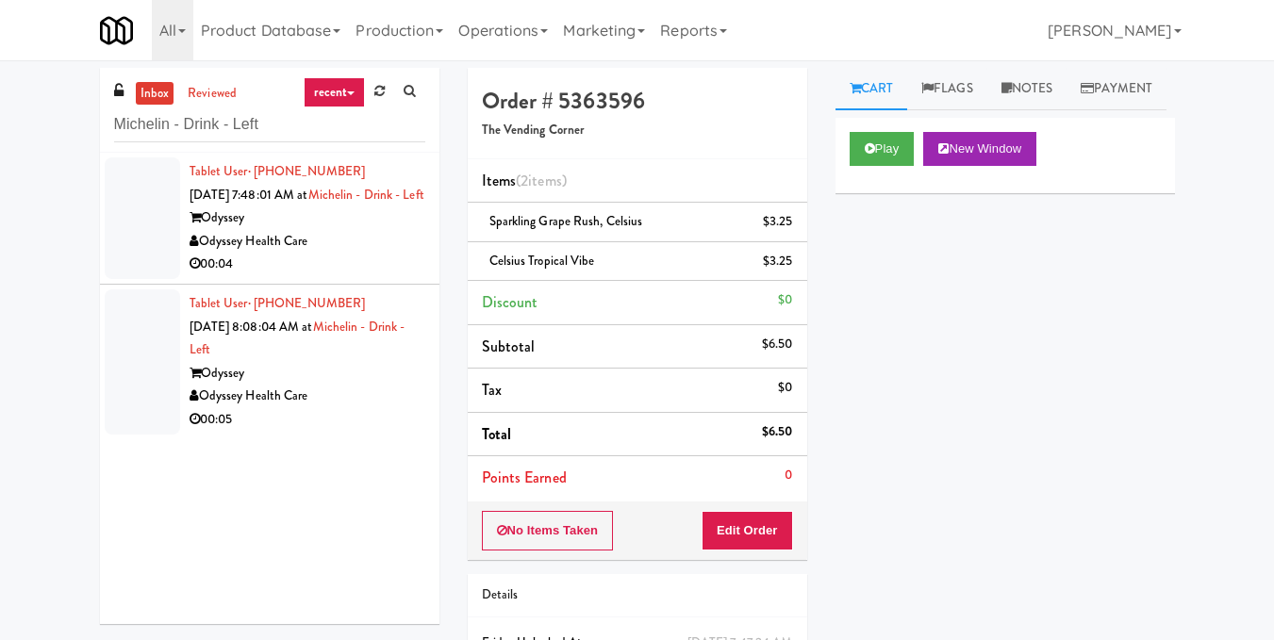
click at [363, 227] on div "Tablet User · (580) 618-4170 [DATE] 7:48:01 AM at Michelin - Drink - Left Odyss…" at bounding box center [308, 218] width 236 height 116
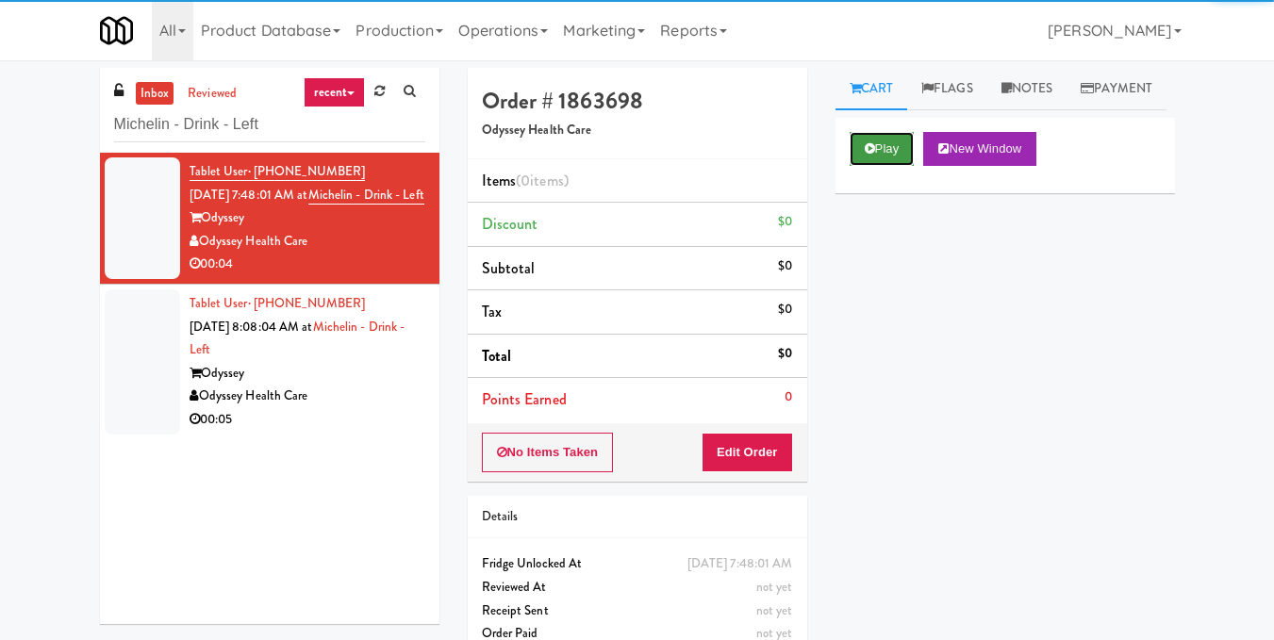
click at [874, 155] on icon at bounding box center [870, 148] width 10 height 12
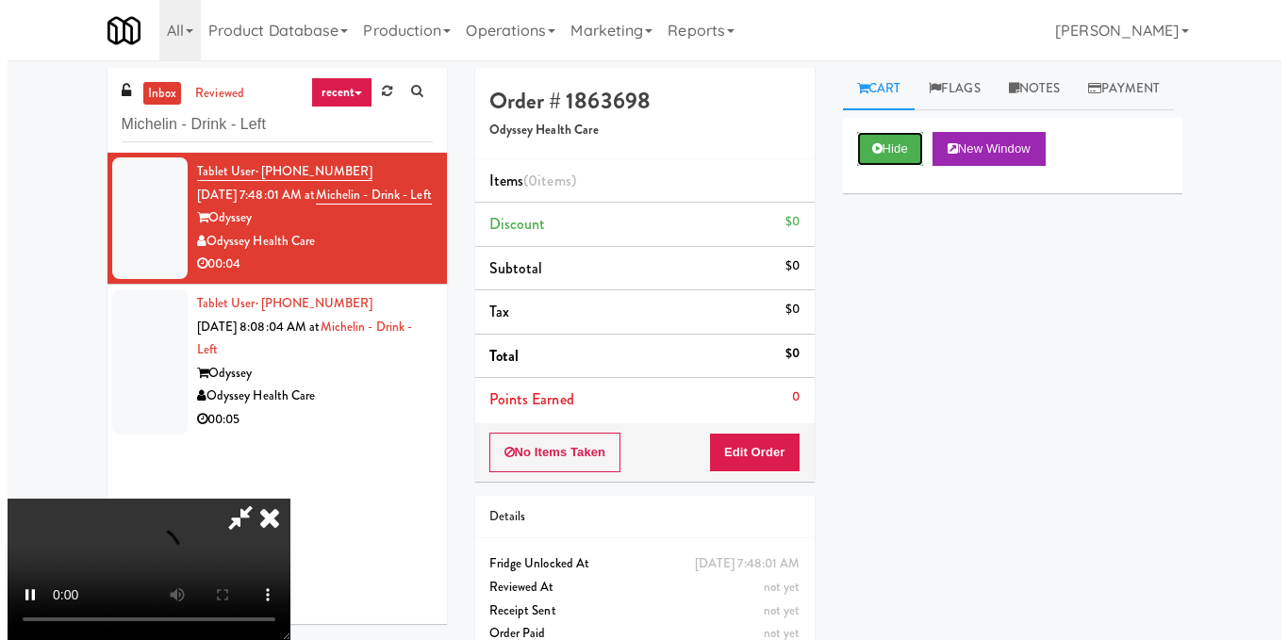
scroll to position [212, 0]
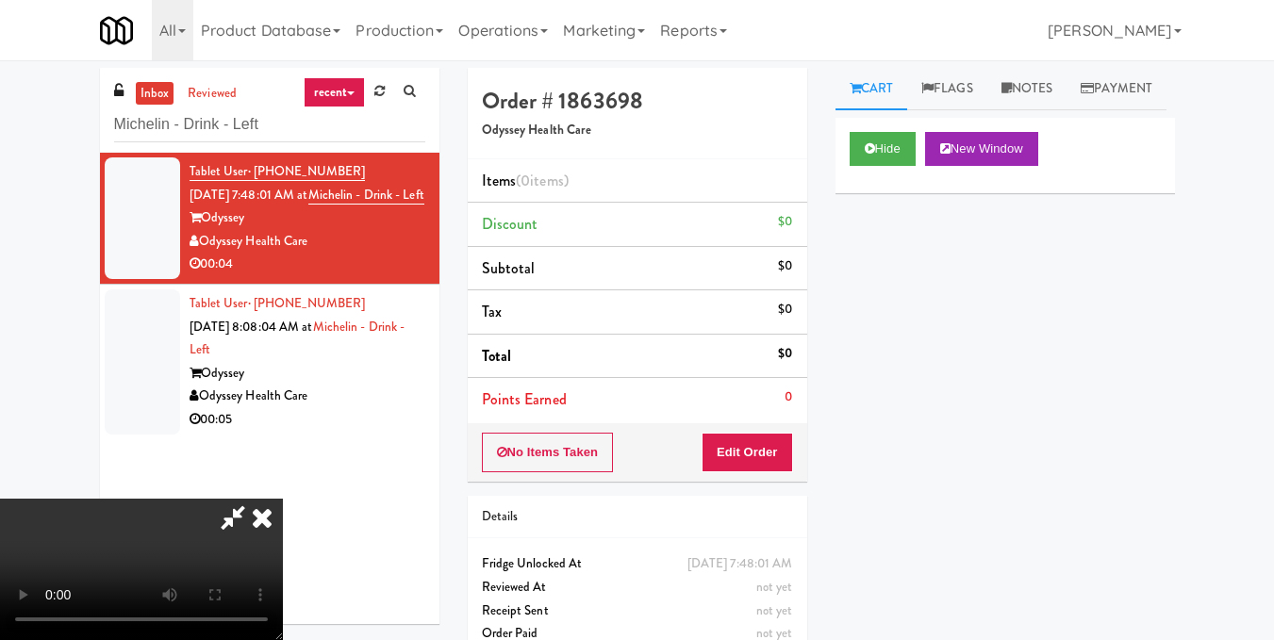
click at [283, 499] on video at bounding box center [141, 569] width 283 height 141
click at [788, 451] on button "Edit Order" at bounding box center [747, 453] width 91 height 40
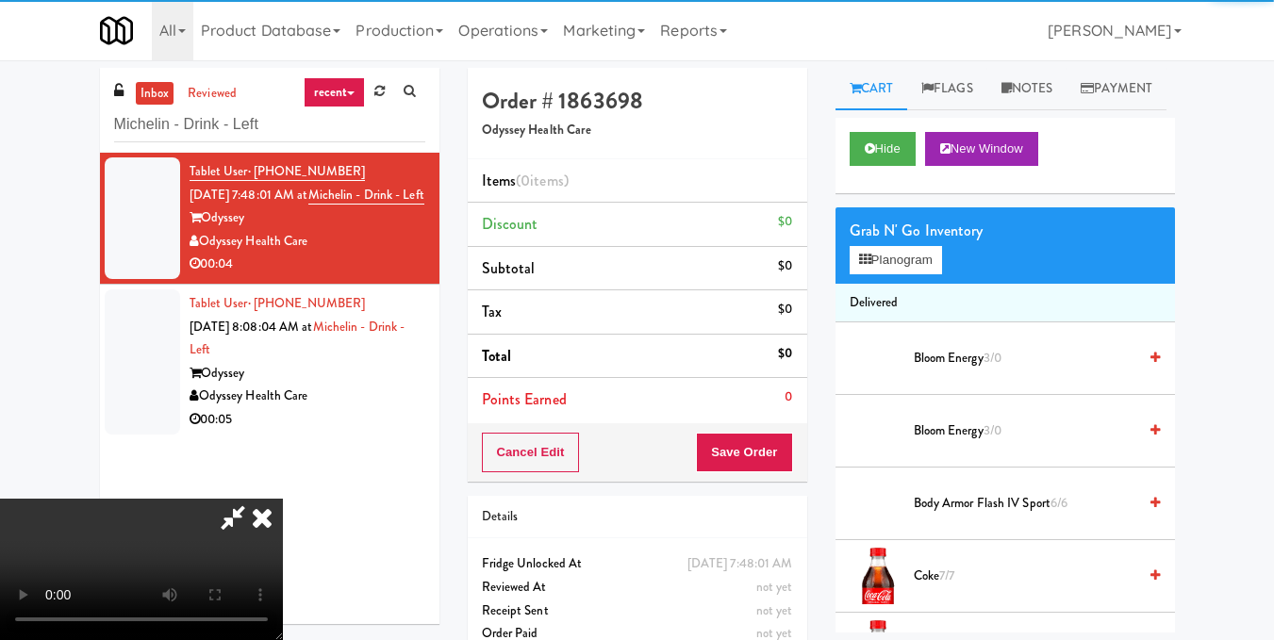
click at [908, 245] on div "Grab N' Go Inventory" at bounding box center [1005, 231] width 311 height 28
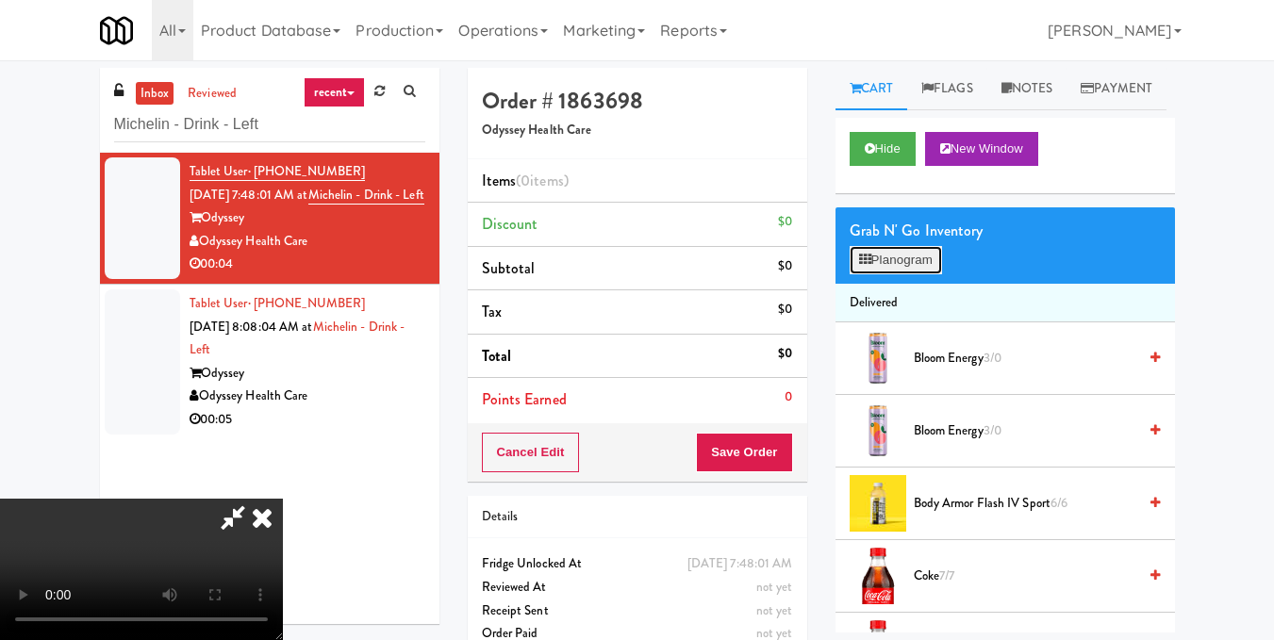
click at [902, 274] on button "Planogram" at bounding box center [896, 260] width 92 height 28
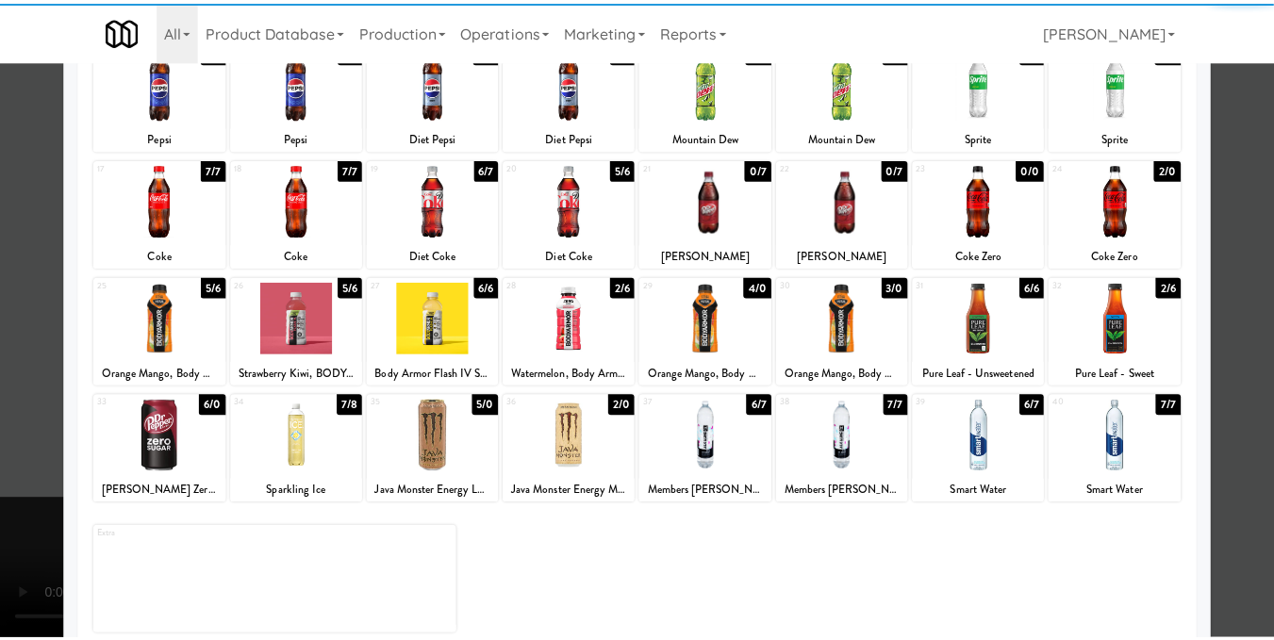
scroll to position [283, 0]
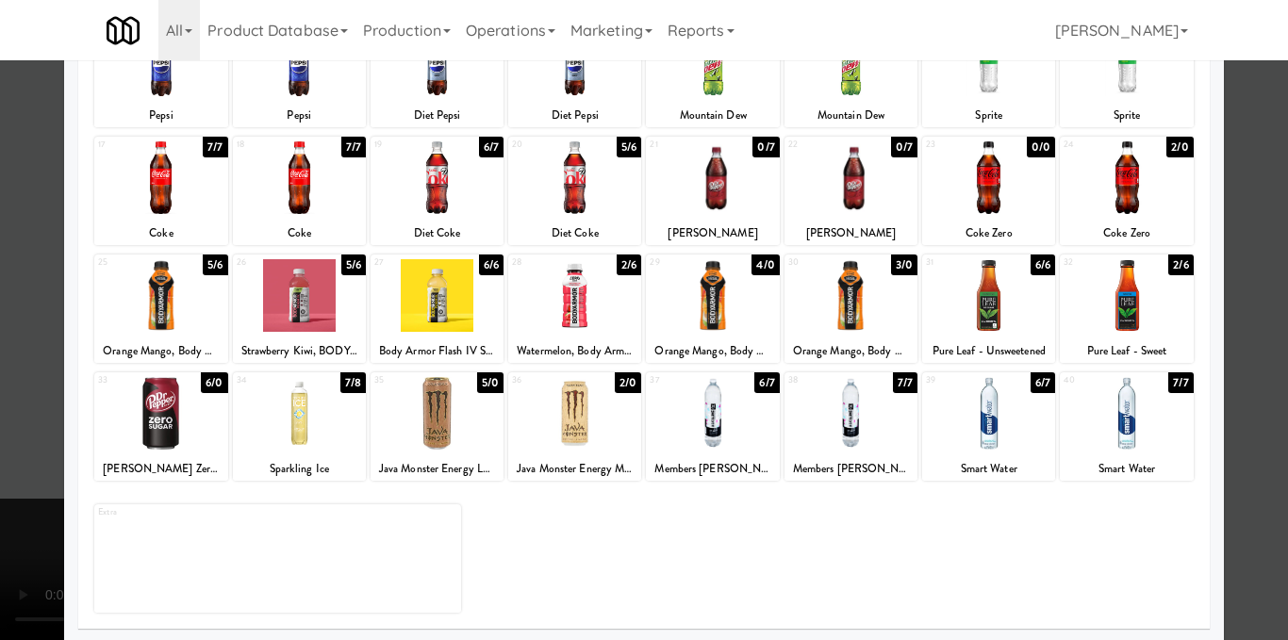
click at [164, 438] on div at bounding box center [160, 413] width 133 height 73
click at [1242, 286] on div at bounding box center [644, 320] width 1288 height 640
click at [1242, 286] on div "inbox reviewed recent all unclear take inventory issue suspicious failed recent…" at bounding box center [644, 390] width 1288 height 645
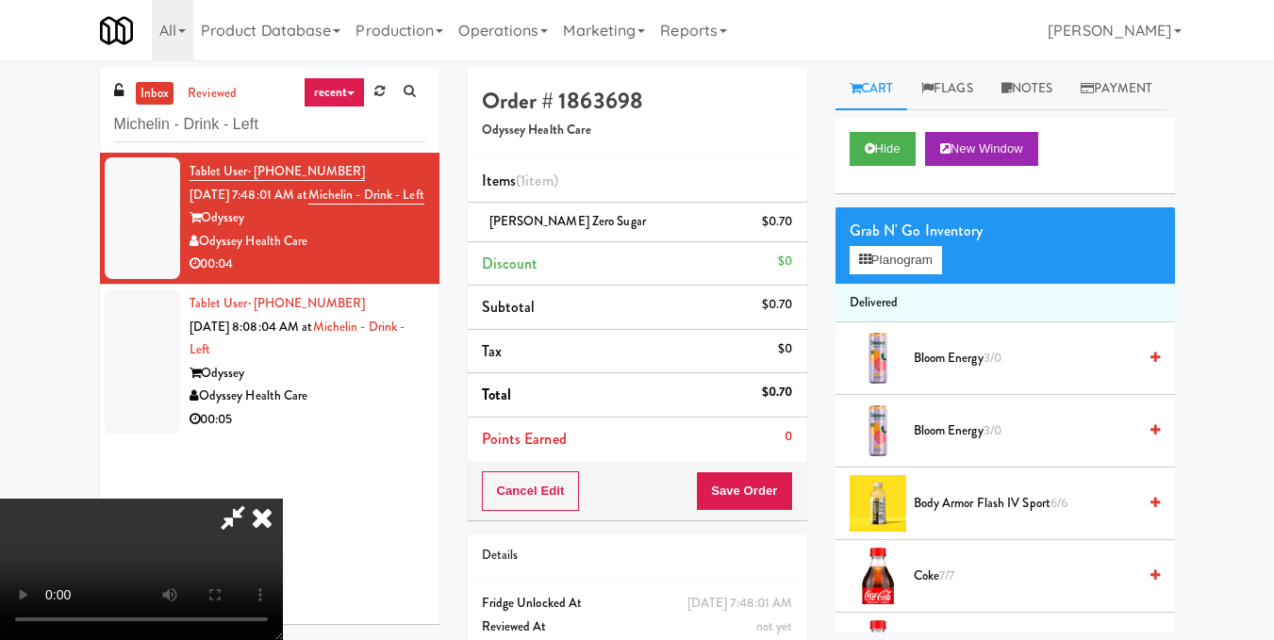
click at [283, 499] on icon at bounding box center [261, 518] width 41 height 38
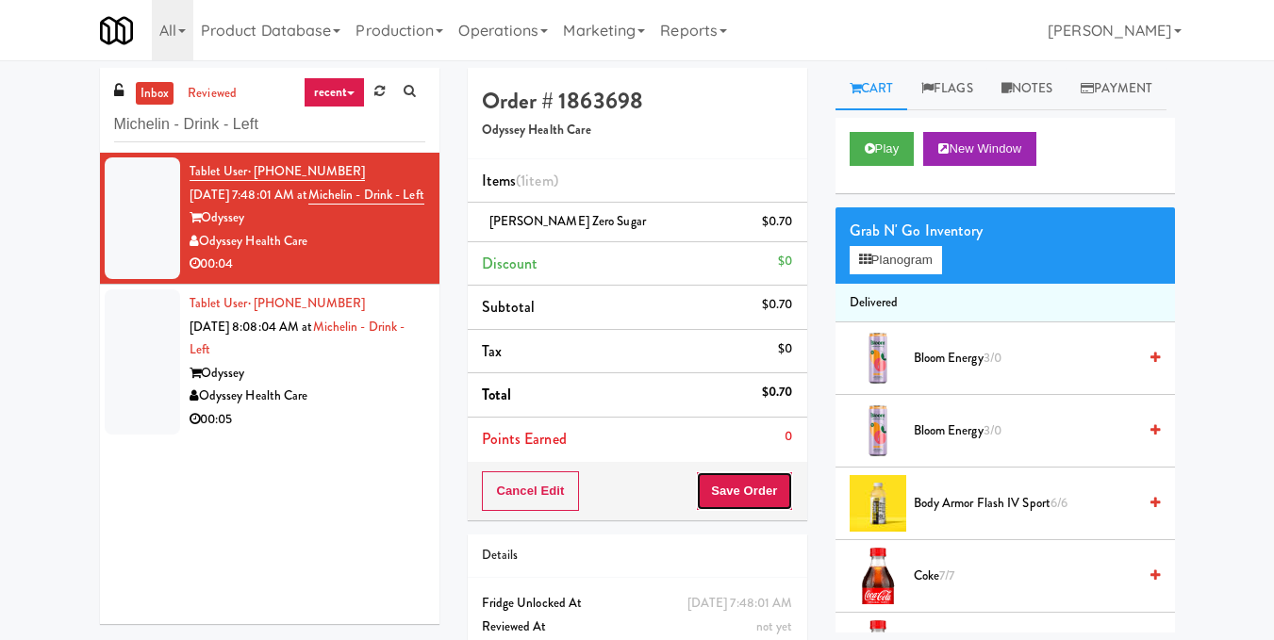
click at [753, 492] on button "Save Order" at bounding box center [744, 492] width 96 height 40
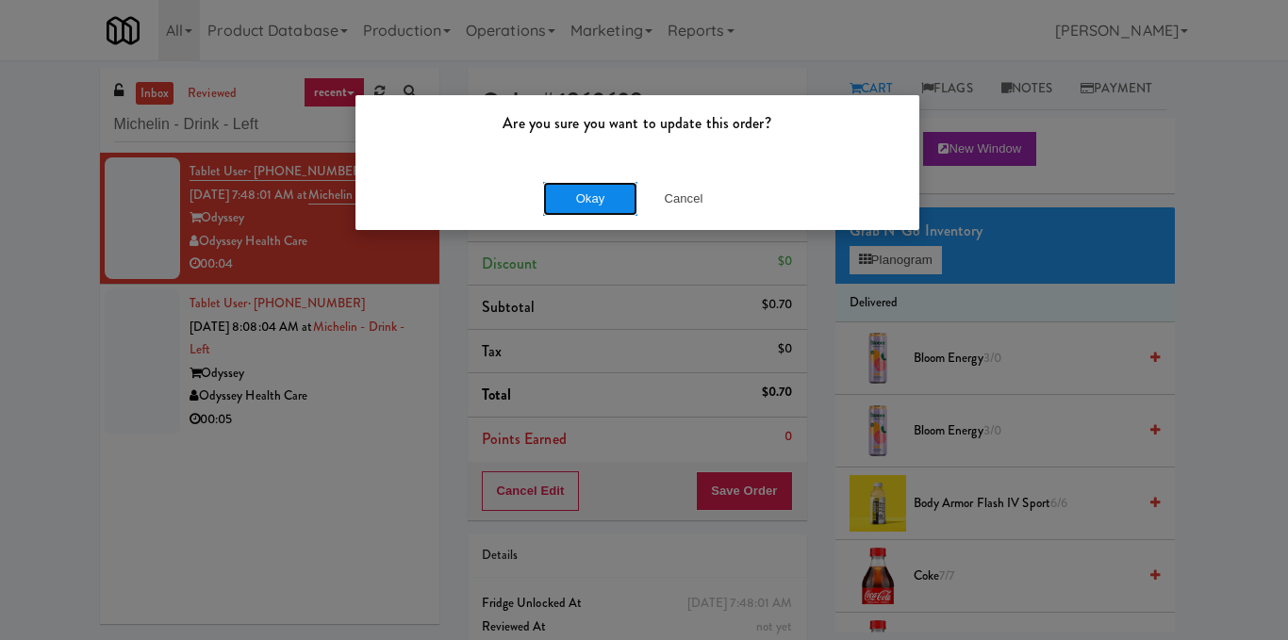
click at [567, 214] on button "Okay" at bounding box center [590, 199] width 94 height 34
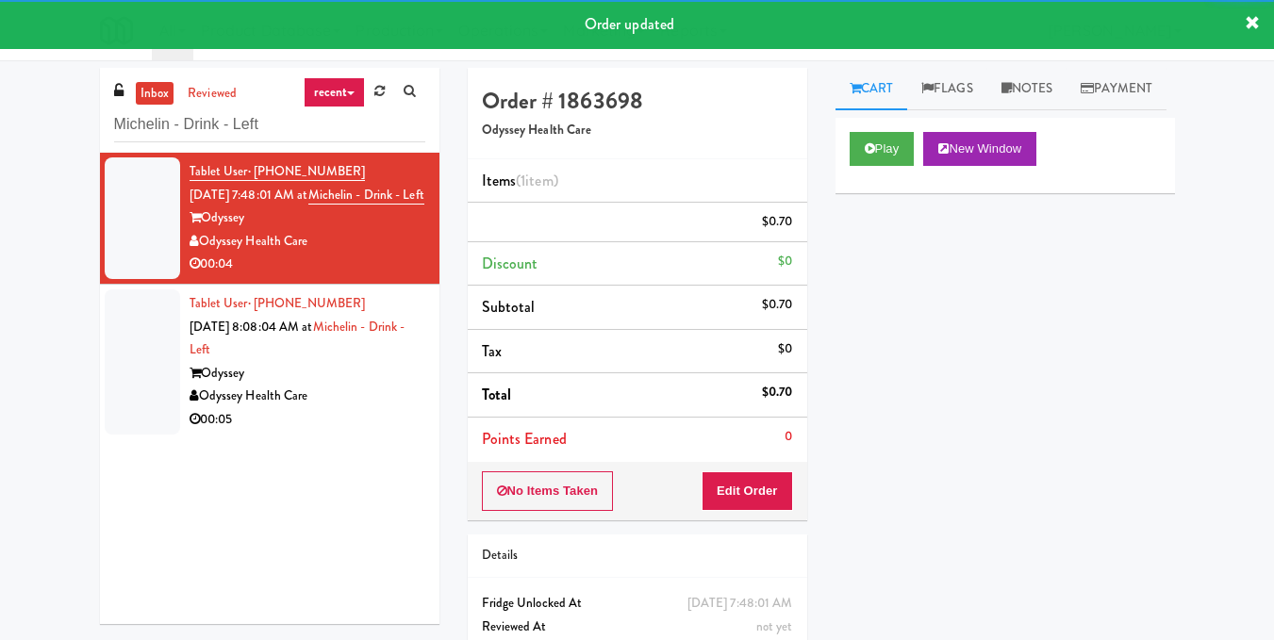
click at [373, 408] on div "Odyssey Health Care" at bounding box center [308, 397] width 236 height 24
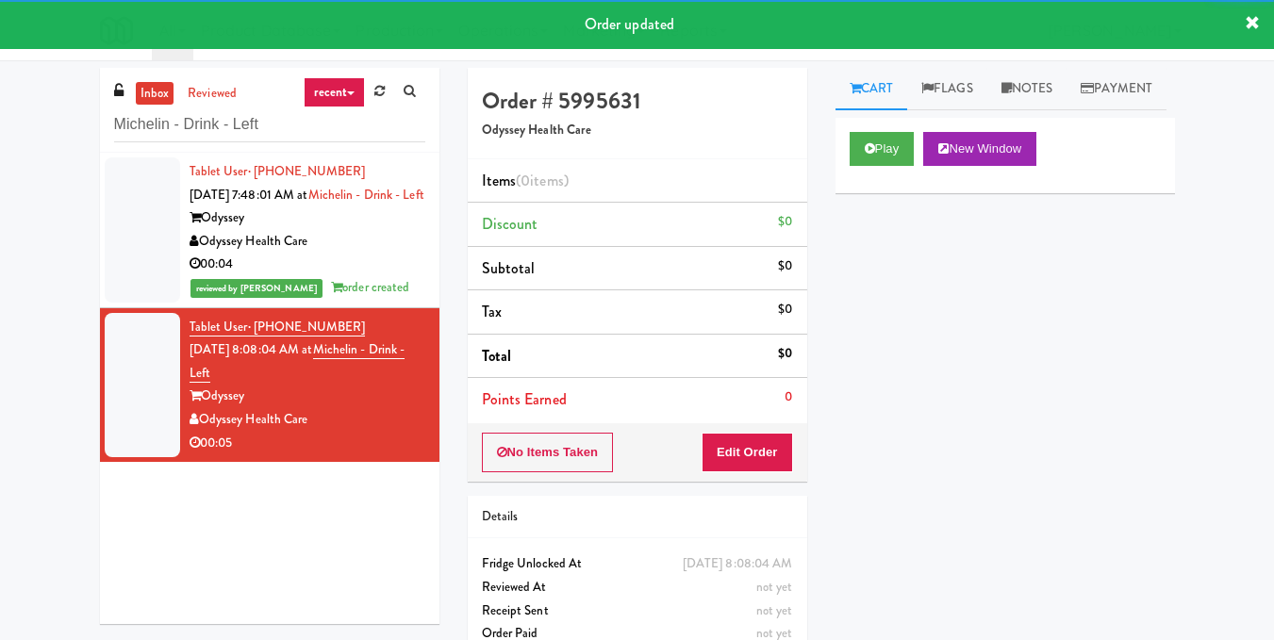
click at [894, 163] on div "Play New Window" at bounding box center [1005, 155] width 339 height 75
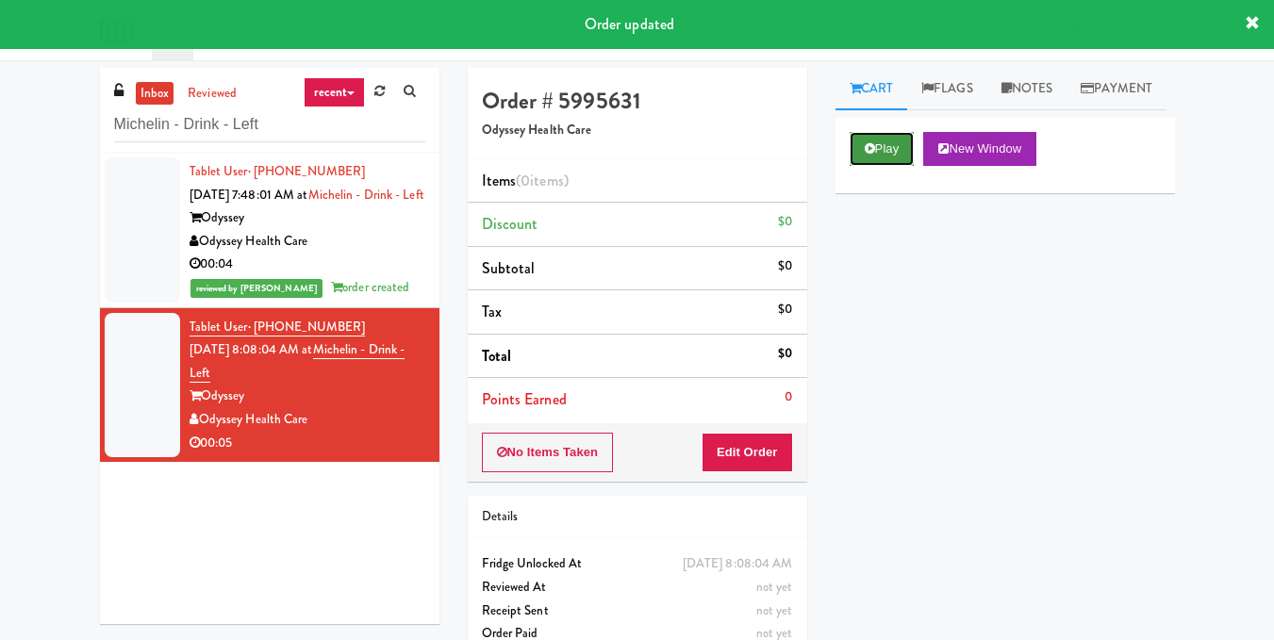
click at [890, 166] on button "Play" at bounding box center [882, 149] width 65 height 34
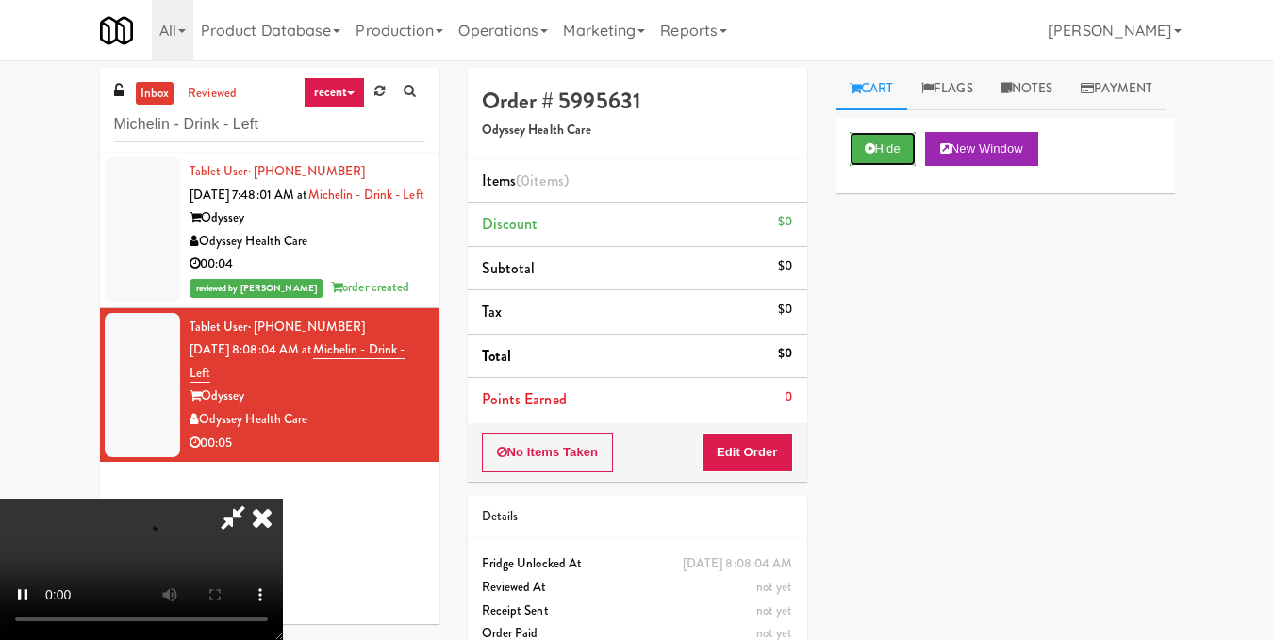
scroll to position [212, 0]
click at [283, 499] on video at bounding box center [141, 569] width 283 height 141
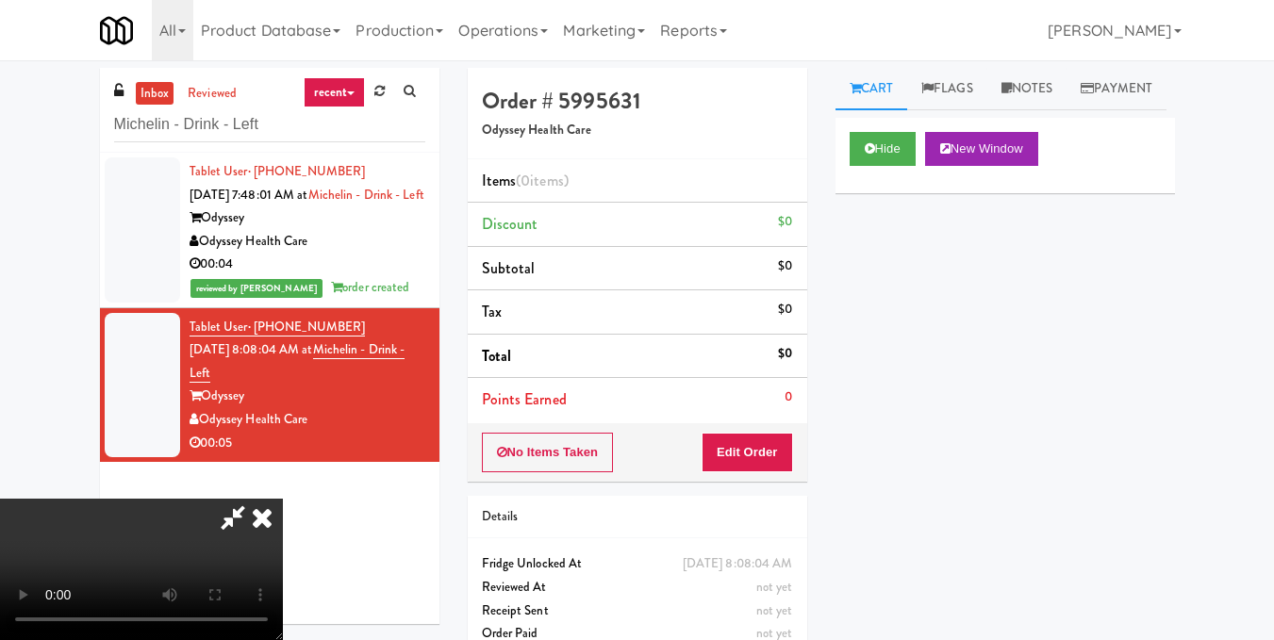
click at [283, 499] on video at bounding box center [141, 569] width 283 height 141
click at [787, 455] on button "Edit Order" at bounding box center [747, 453] width 91 height 40
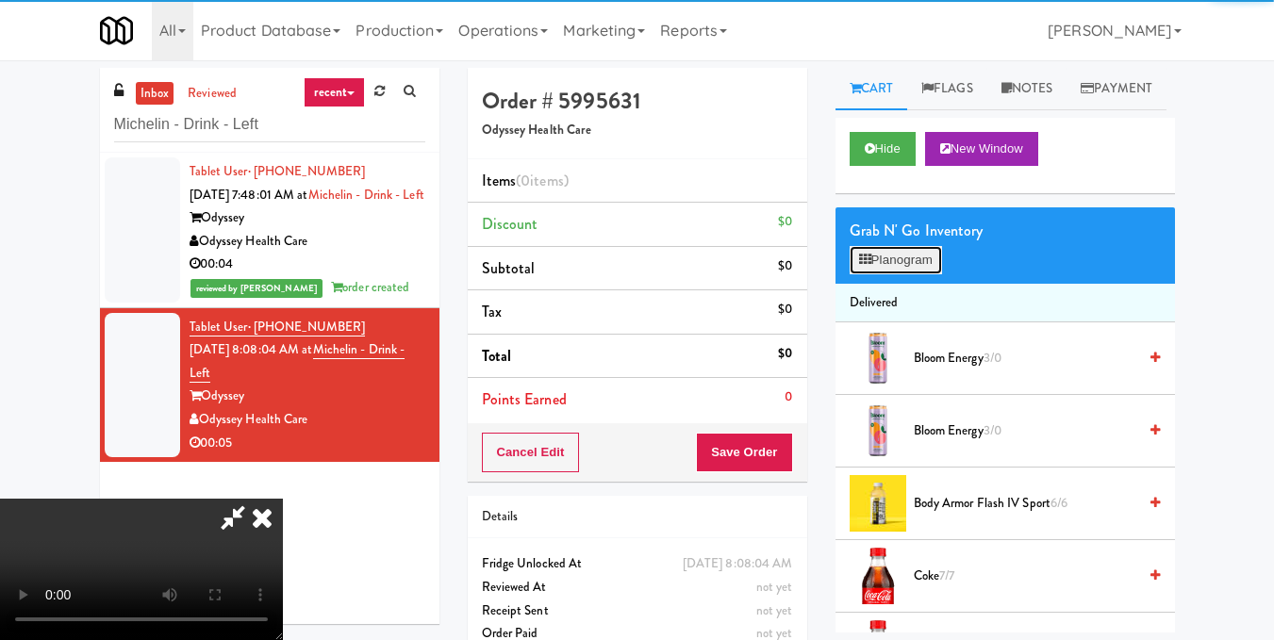
click at [937, 274] on button "Planogram" at bounding box center [896, 260] width 92 height 28
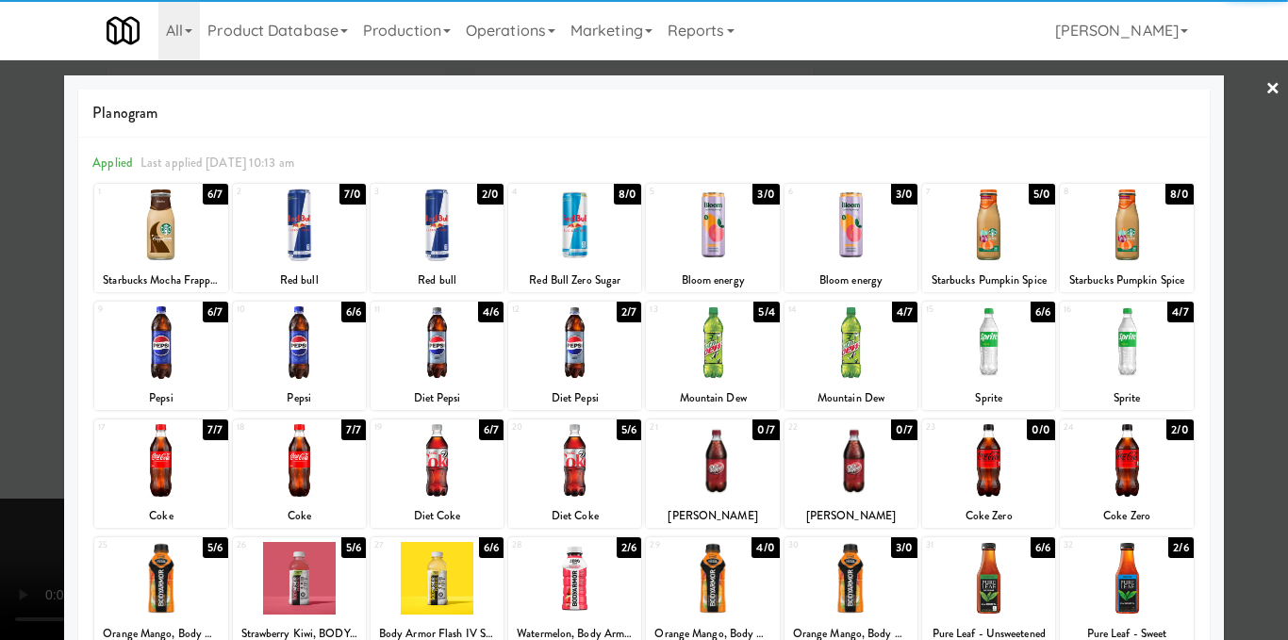
click at [172, 218] on div at bounding box center [160, 225] width 133 height 73
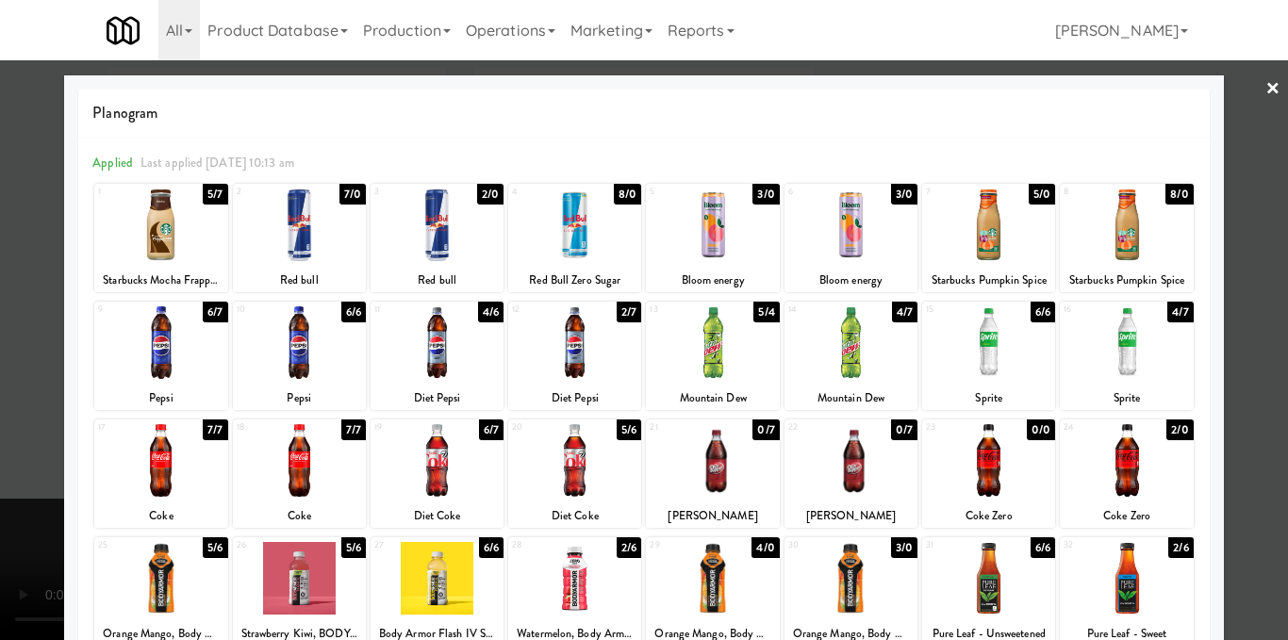
drag, startPoint x: 1228, startPoint y: 229, endPoint x: 1197, endPoint y: 241, distance: 33.4
click at [1229, 230] on div at bounding box center [644, 320] width 1288 height 640
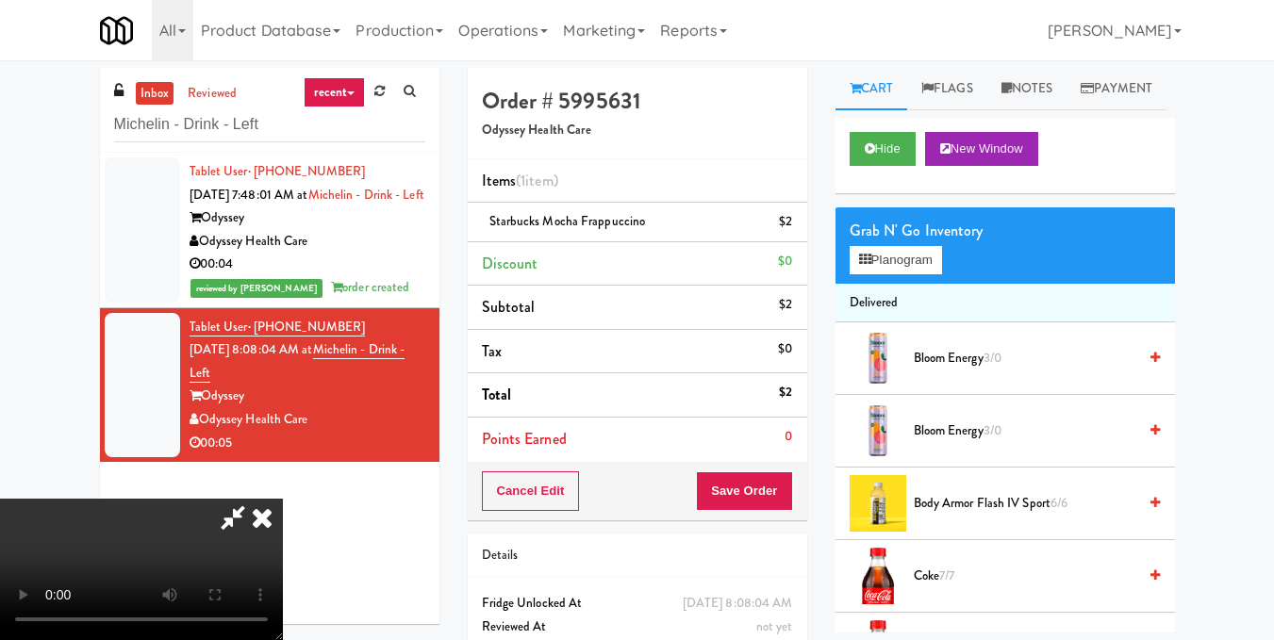
click at [255, 499] on icon at bounding box center [232, 518] width 43 height 38
drag, startPoint x: 757, startPoint y: 502, endPoint x: 745, endPoint y: 492, distance: 15.5
click at [754, 501] on button "Save Order" at bounding box center [744, 492] width 96 height 40
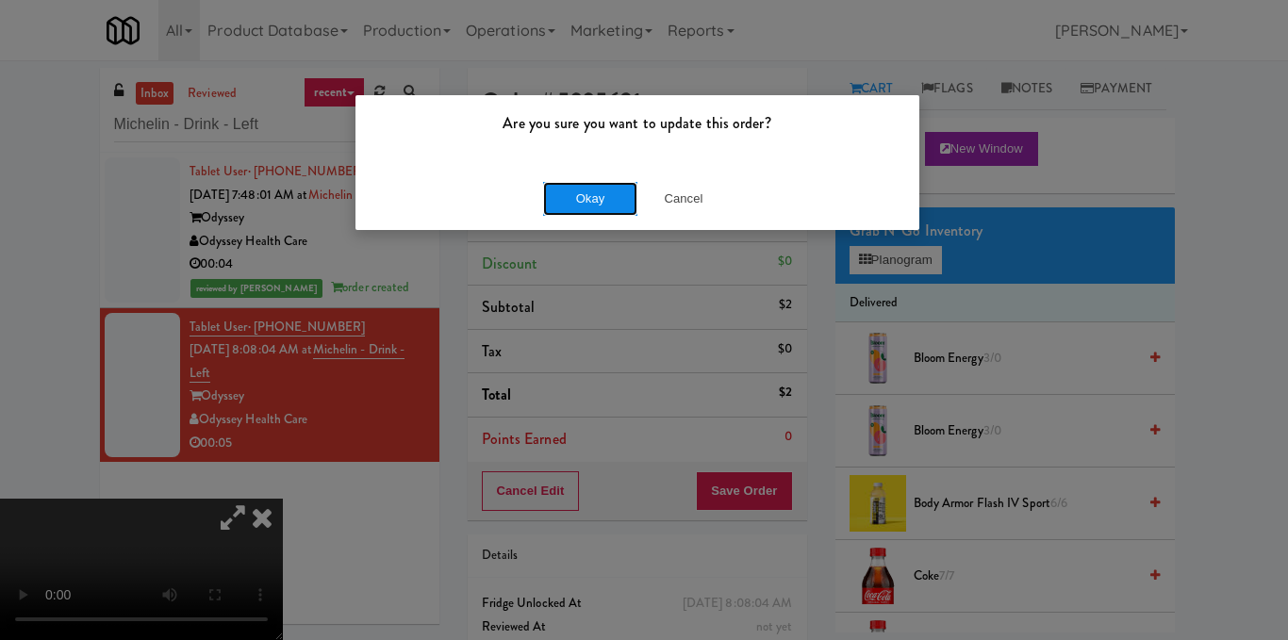
click at [583, 201] on button "Okay" at bounding box center [590, 199] width 94 height 34
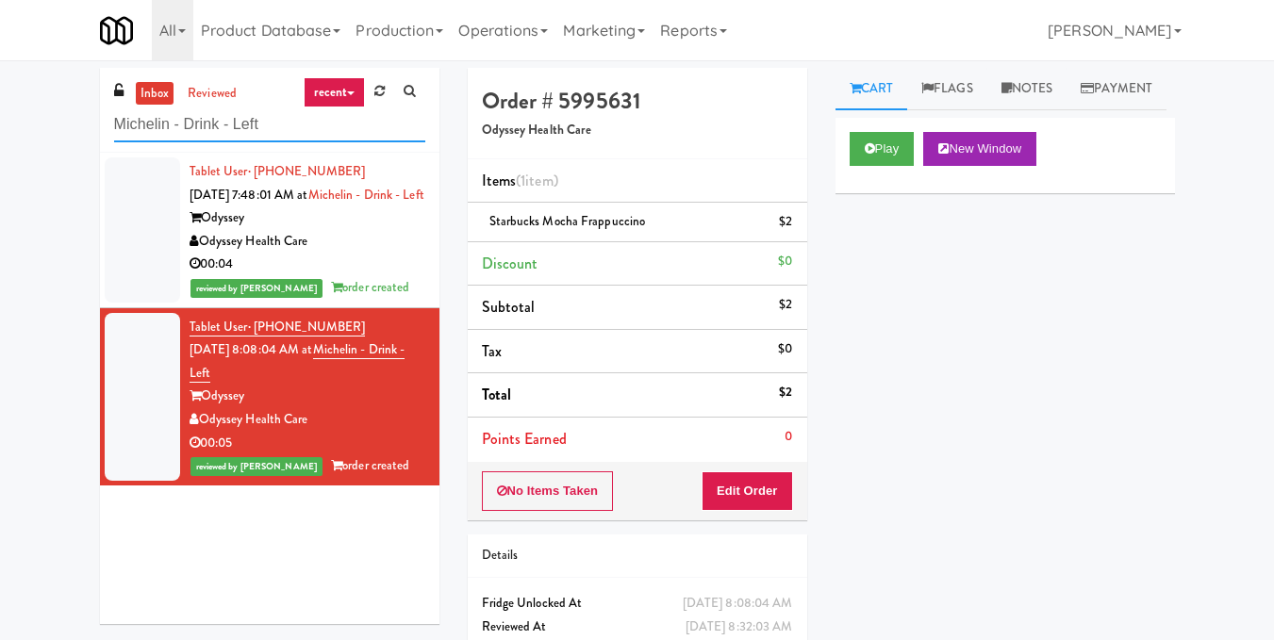
drag, startPoint x: 35, startPoint y: 132, endPoint x: 25, endPoint y: 129, distance: 10.8
click at [25, 130] on div "inbox reviewed recent all unclear take inventory issue suspicious failed recent…" at bounding box center [637, 390] width 1274 height 645
drag, startPoint x: 344, startPoint y: 134, endPoint x: 112, endPoint y: 108, distance: 233.5
click at [112, 108] on div "inbox reviewed recent all unclear take inventory issue suspicious failed recent…" at bounding box center [269, 110] width 339 height 85
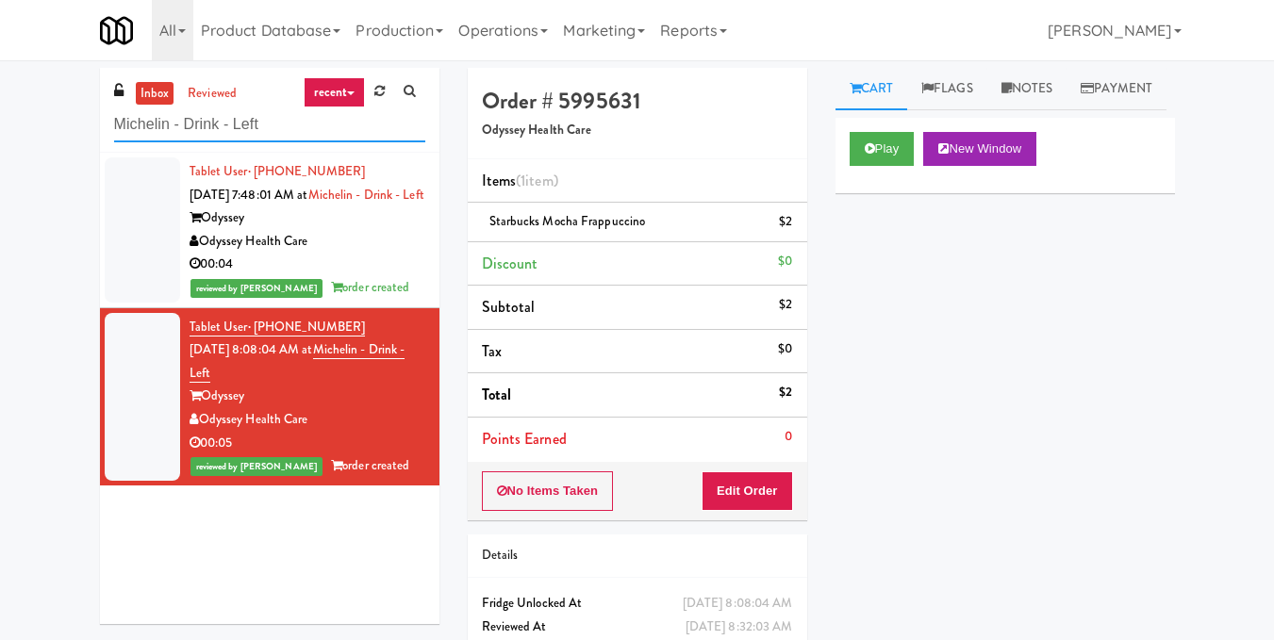
paste input "The Horizons - Cooler #2"
type input "The Horizons - Cooler #2"
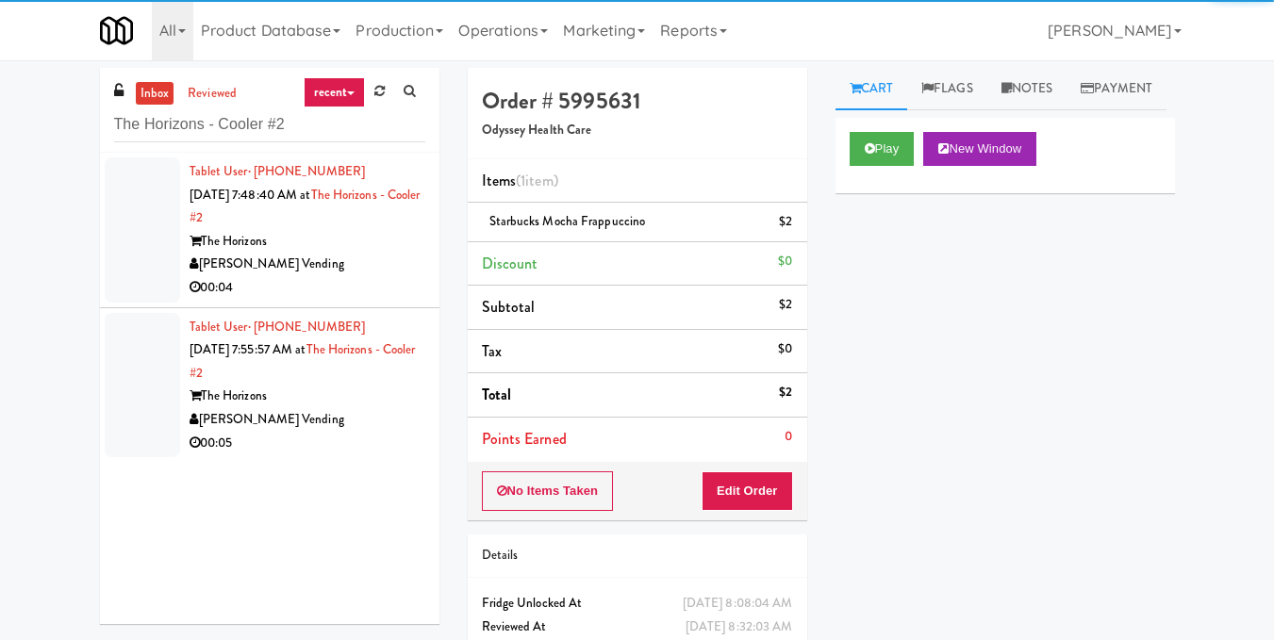
click at [349, 278] on div "00:04" at bounding box center [308, 288] width 236 height 24
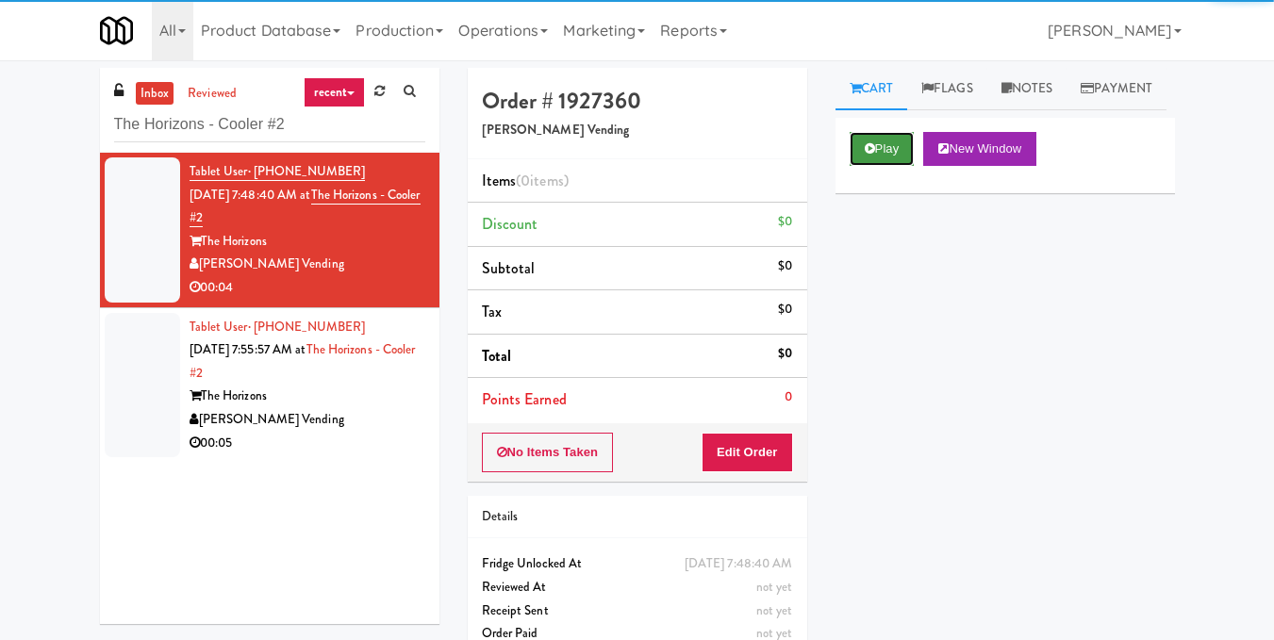
click at [858, 166] on button "Play" at bounding box center [882, 149] width 65 height 34
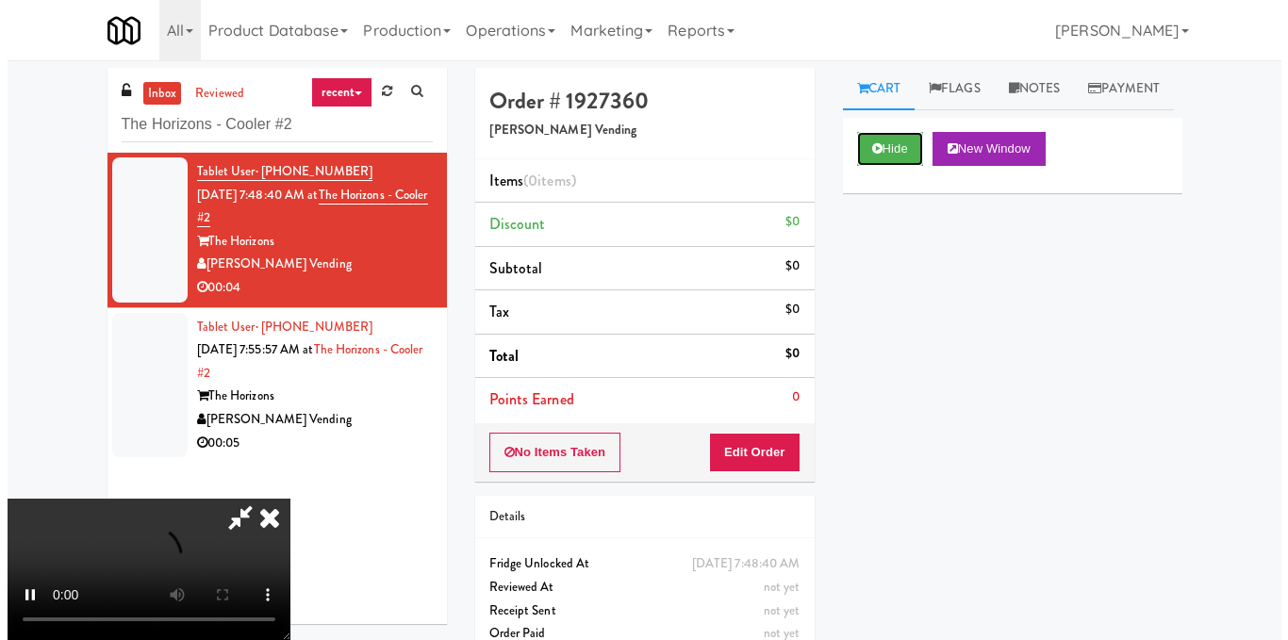
scroll to position [212, 0]
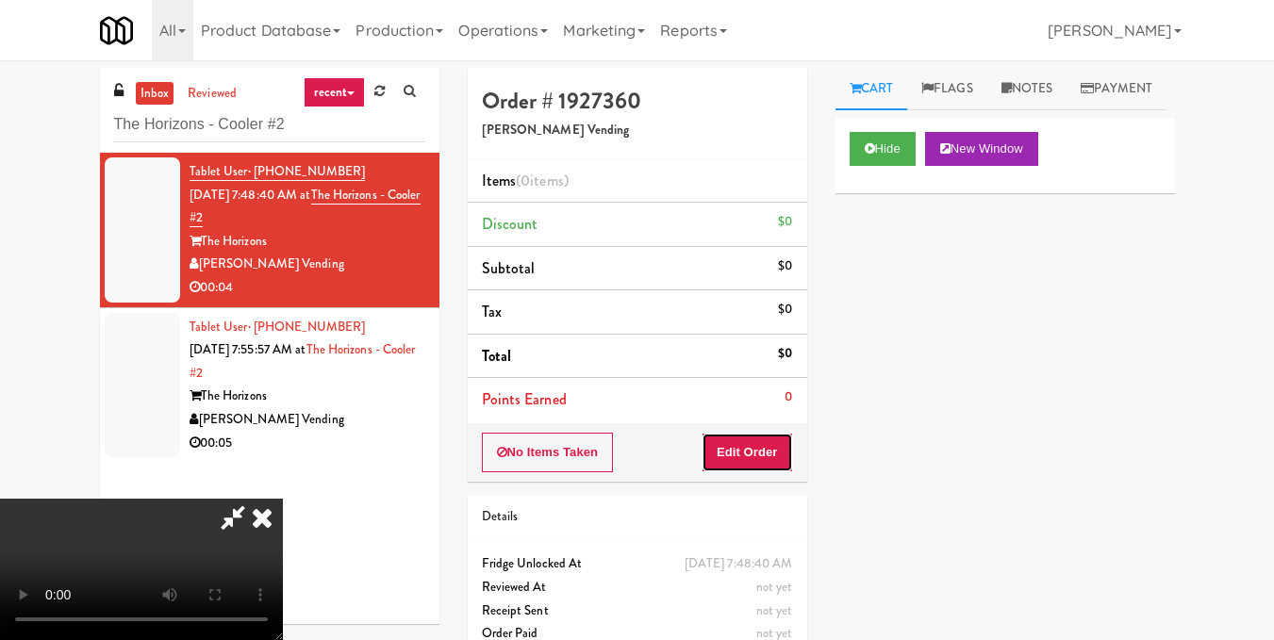
drag, startPoint x: 781, startPoint y: 458, endPoint x: 820, endPoint y: 374, distance: 92.4
click at [779, 453] on button "Edit Order" at bounding box center [747, 453] width 91 height 40
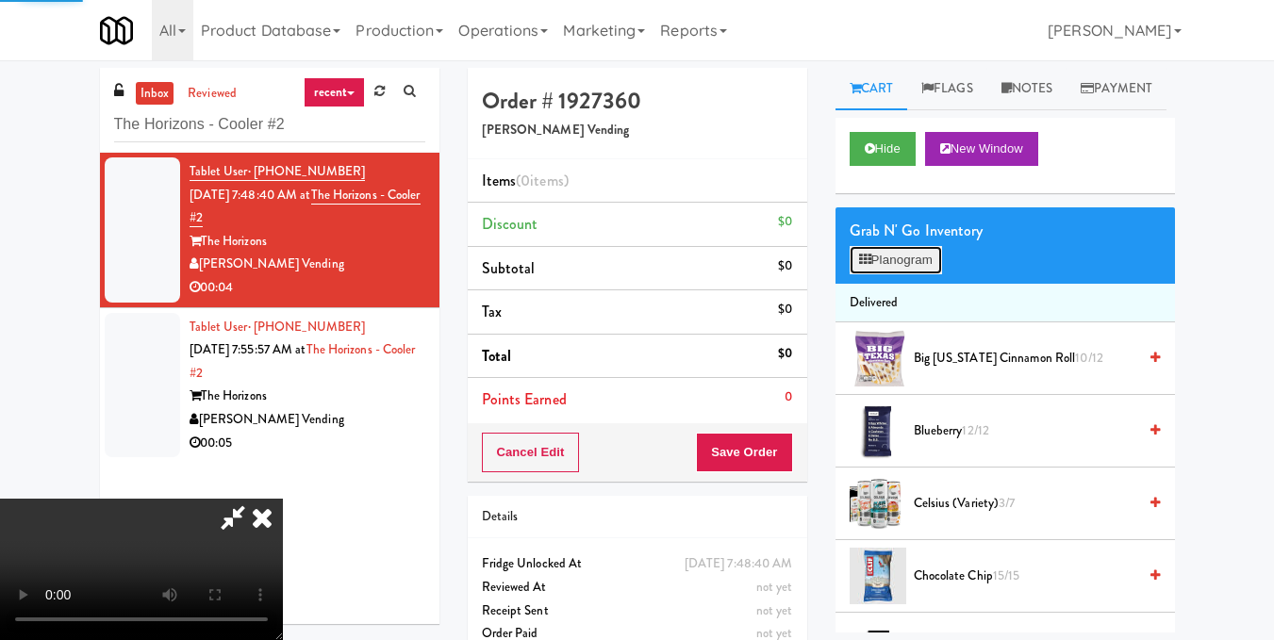
click at [882, 274] on button "Planogram" at bounding box center [896, 260] width 92 height 28
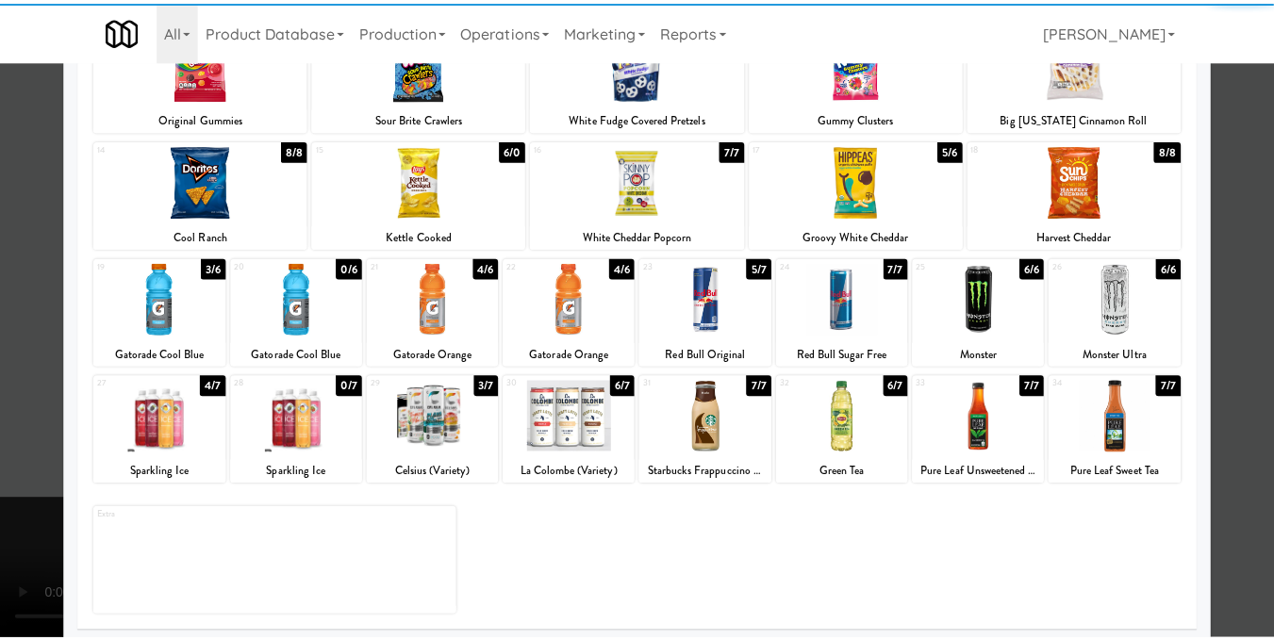
scroll to position [283, 0]
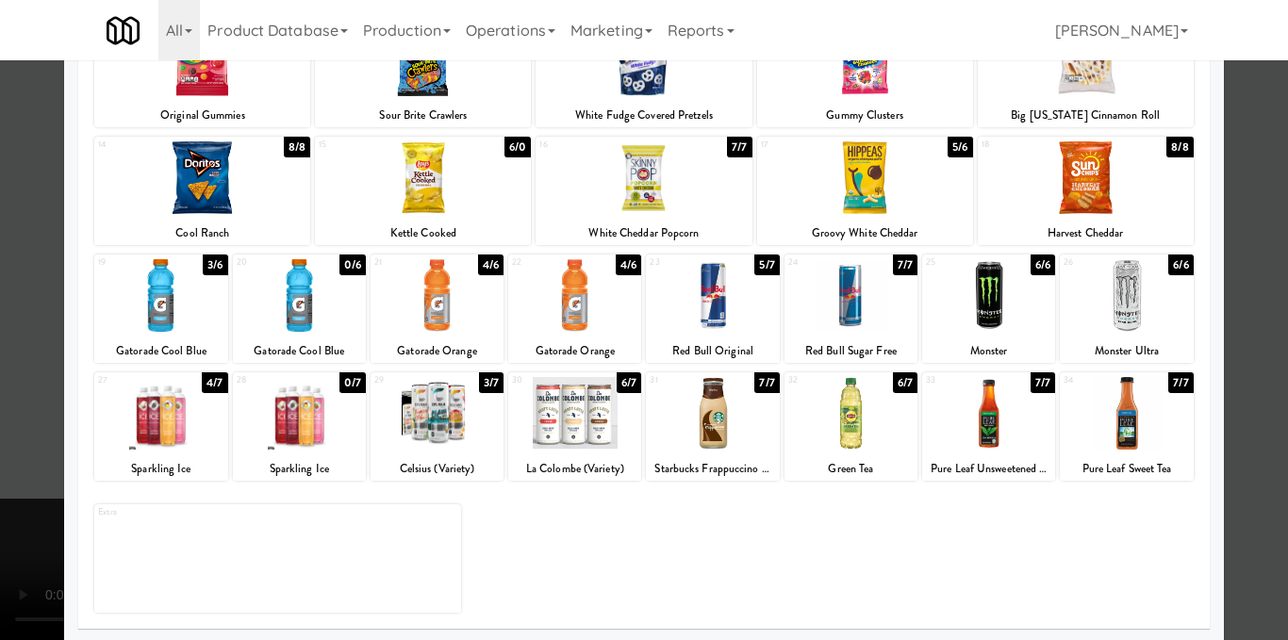
drag, startPoint x: 417, startPoint y: 291, endPoint x: 537, endPoint y: 287, distance: 119.9
click at [417, 290] on div at bounding box center [437, 295] width 133 height 73
click at [1245, 318] on div at bounding box center [644, 320] width 1288 height 640
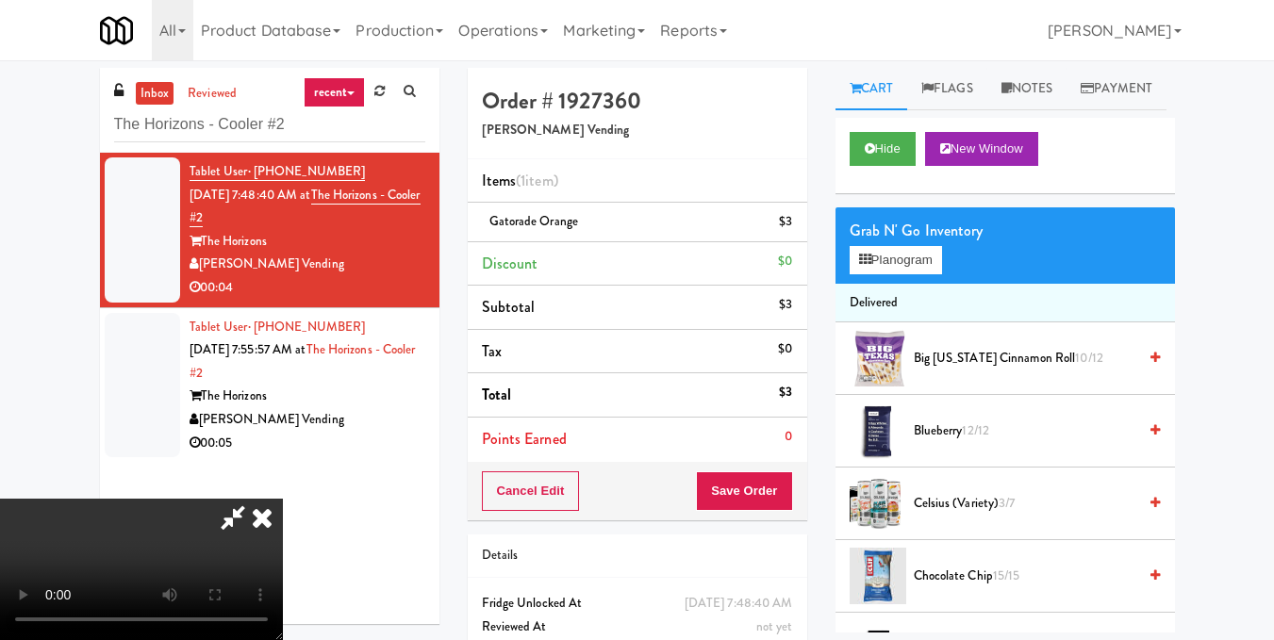
click at [255, 499] on icon at bounding box center [232, 518] width 43 height 38
click at [725, 493] on button "Save Order" at bounding box center [744, 492] width 96 height 40
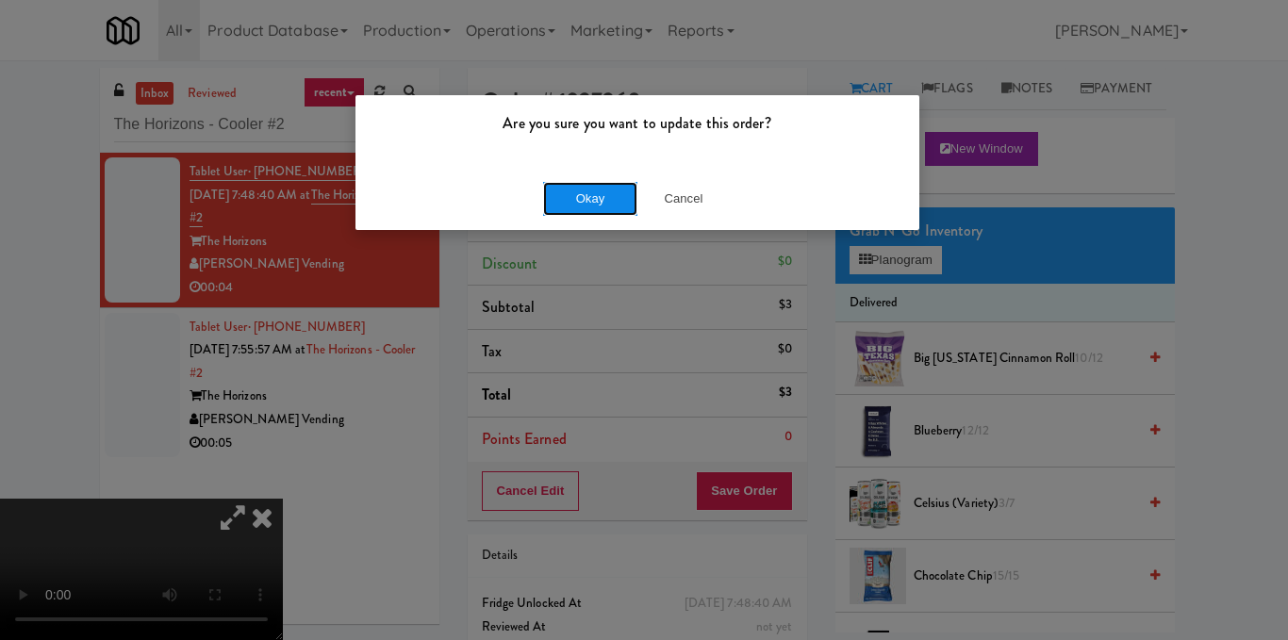
click at [575, 195] on button "Okay" at bounding box center [590, 199] width 94 height 34
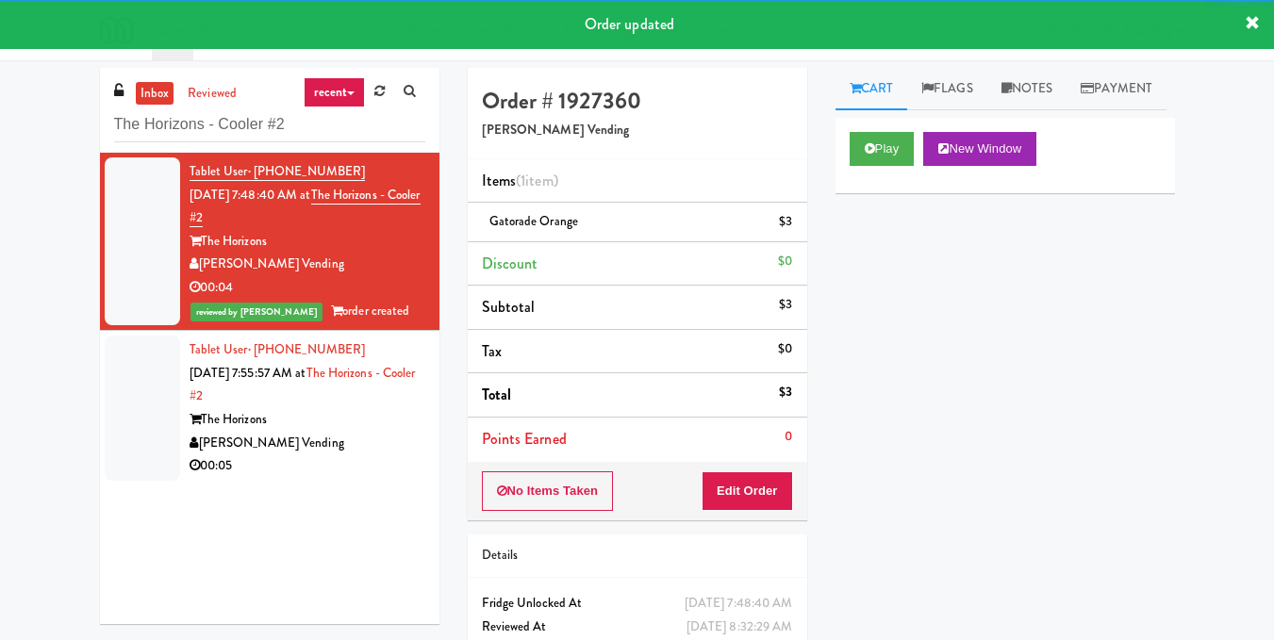
click at [356, 419] on div "The Horizons" at bounding box center [308, 420] width 236 height 24
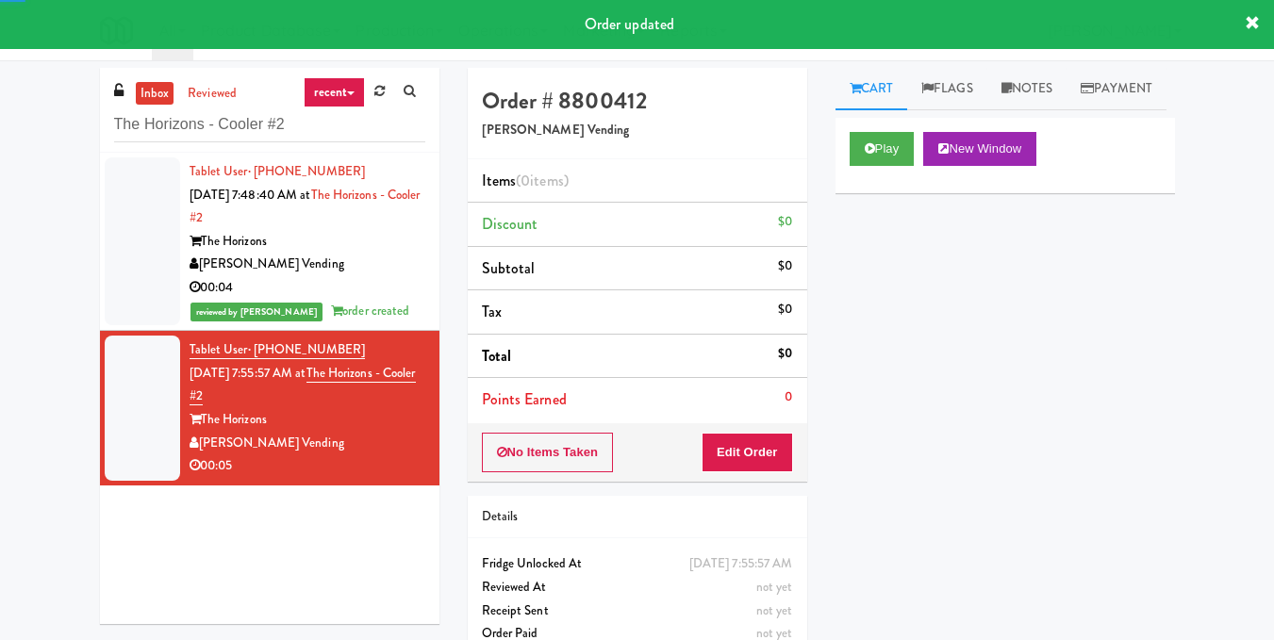
click at [882, 172] on div "Play New Window" at bounding box center [1005, 155] width 339 height 75
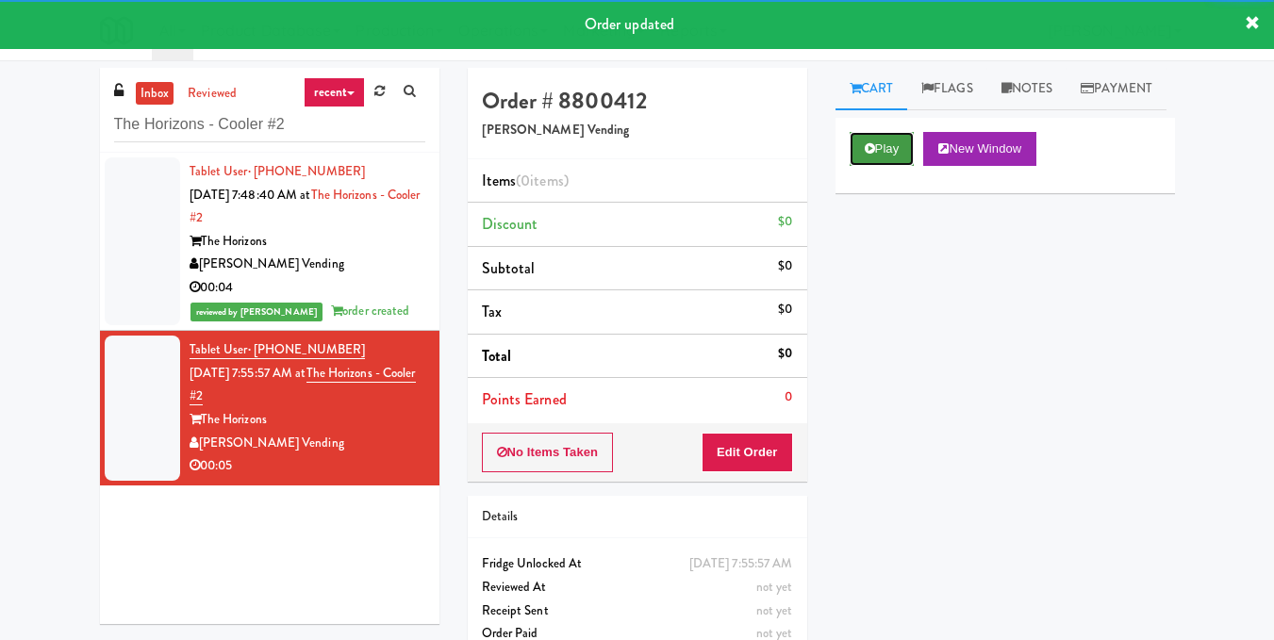
click at [884, 166] on button "Play" at bounding box center [882, 149] width 65 height 34
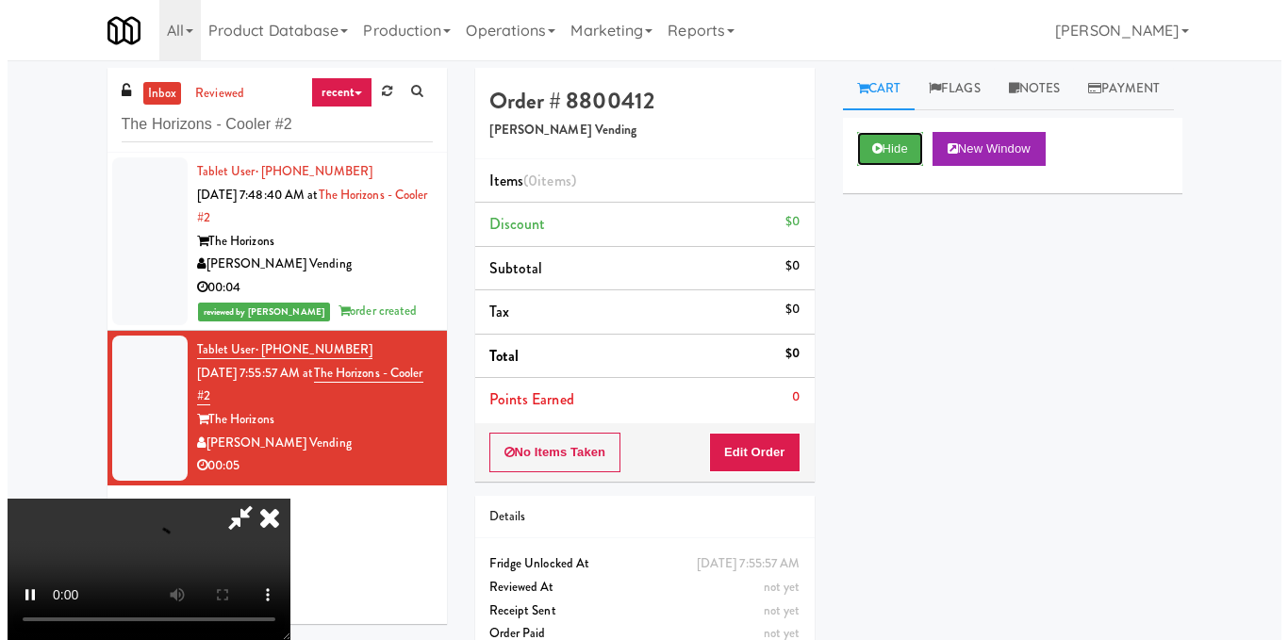
scroll to position [212, 0]
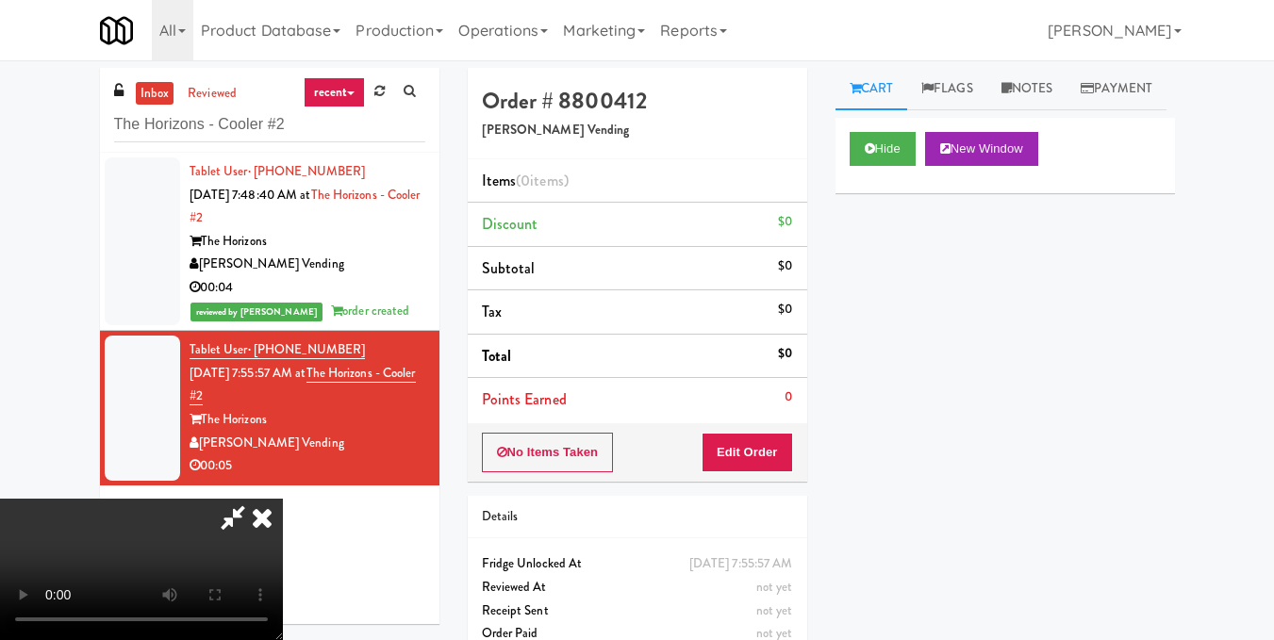
click at [283, 499] on video at bounding box center [141, 569] width 283 height 141
click at [785, 457] on button "Edit Order" at bounding box center [747, 453] width 91 height 40
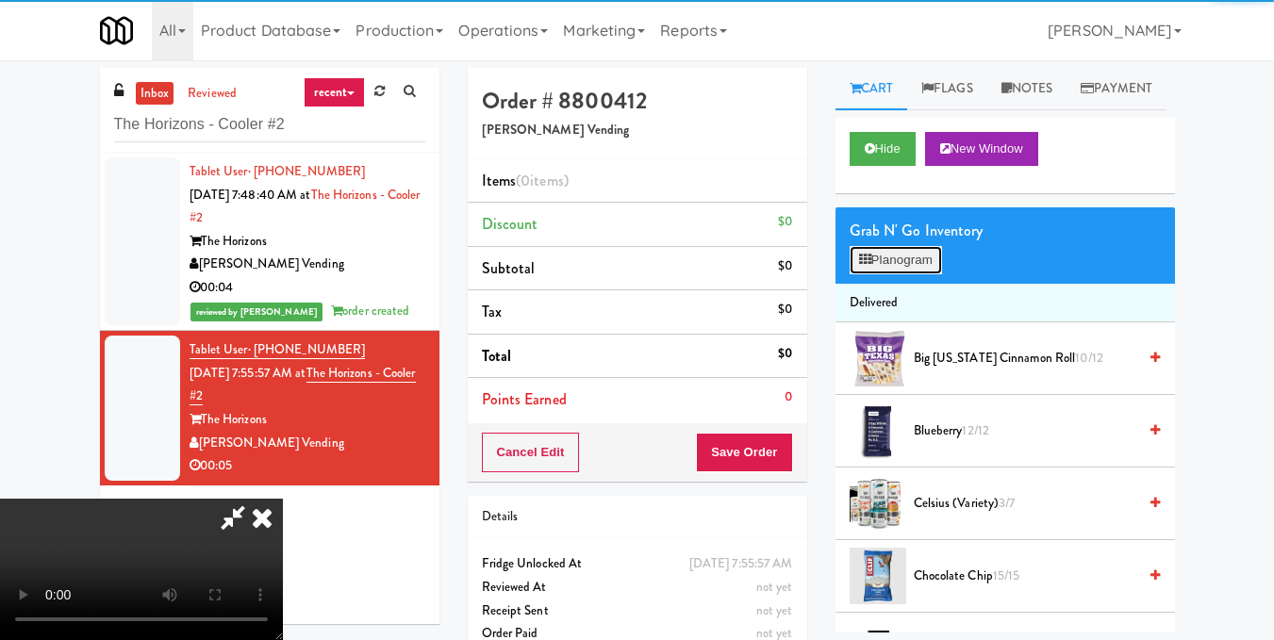
click at [905, 274] on button "Planogram" at bounding box center [896, 260] width 92 height 28
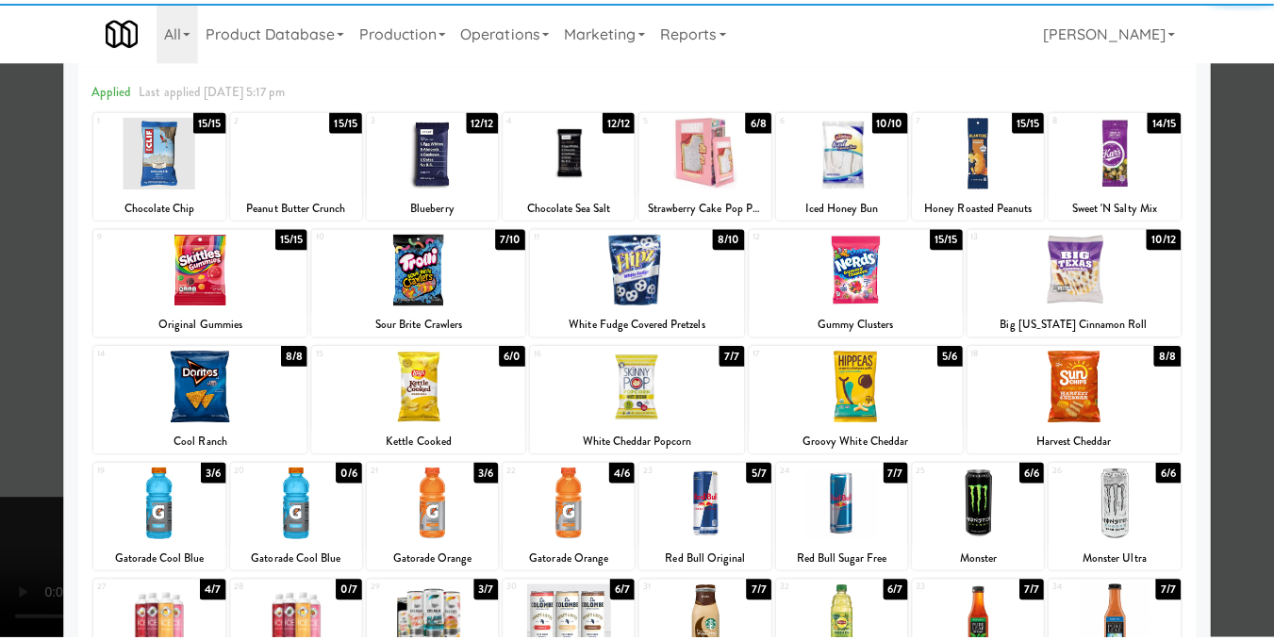
scroll to position [189, 0]
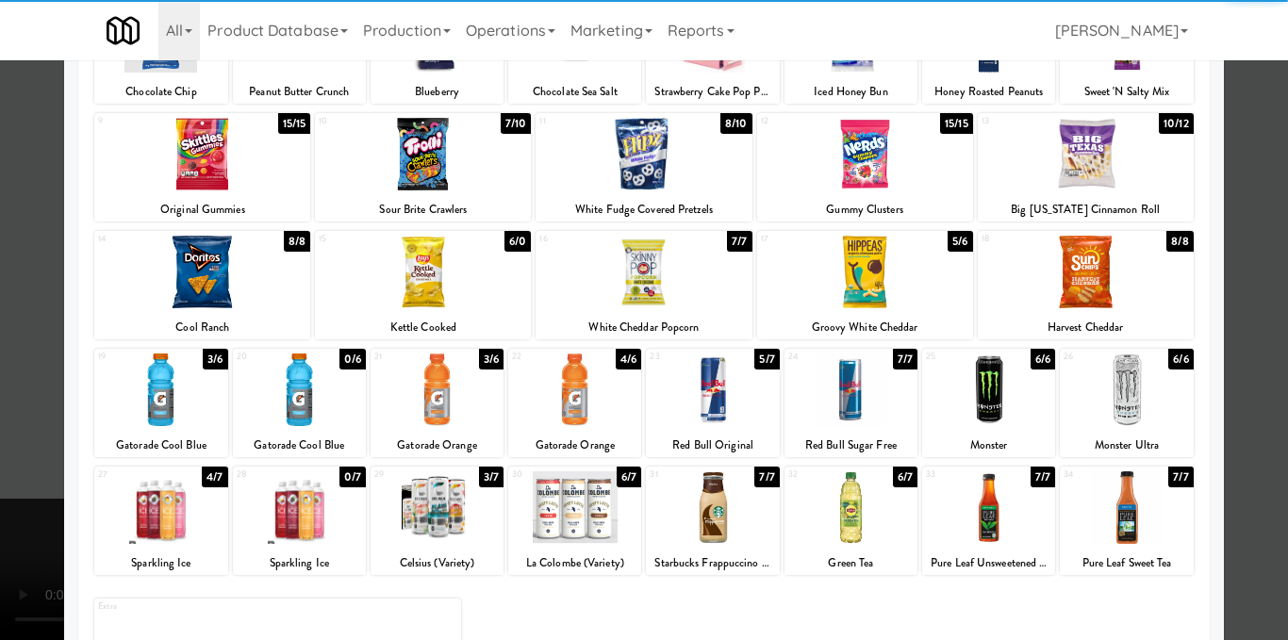
click at [1139, 401] on div at bounding box center [1126, 390] width 133 height 73
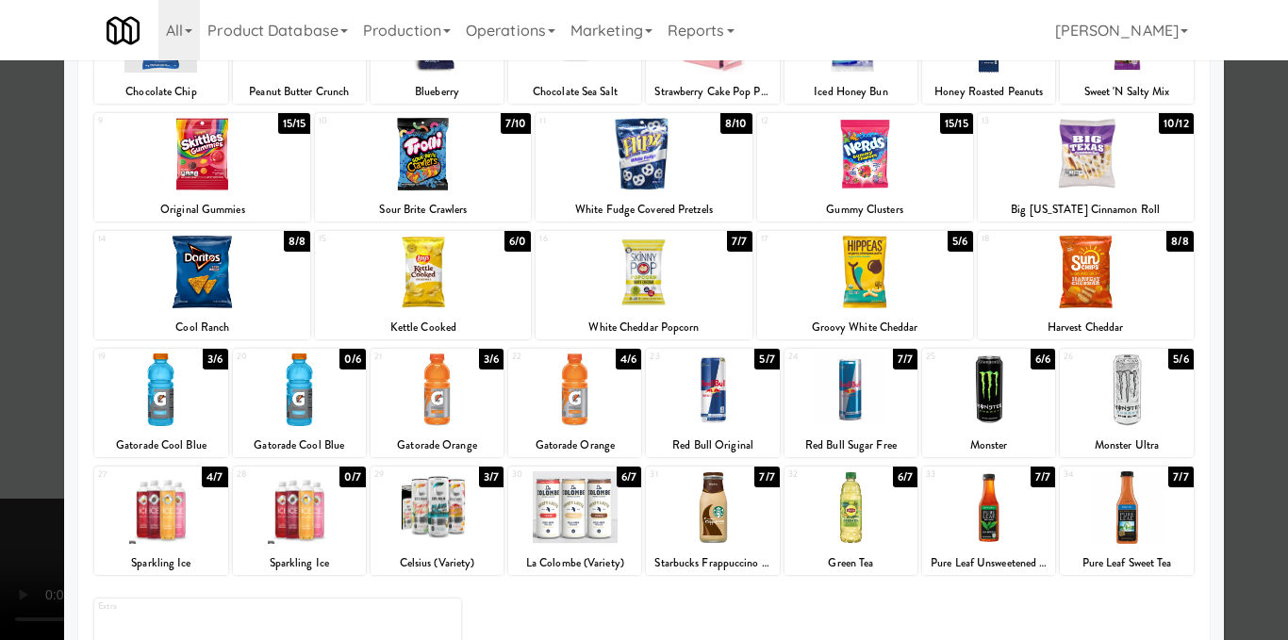
click at [1220, 309] on div at bounding box center [644, 320] width 1288 height 640
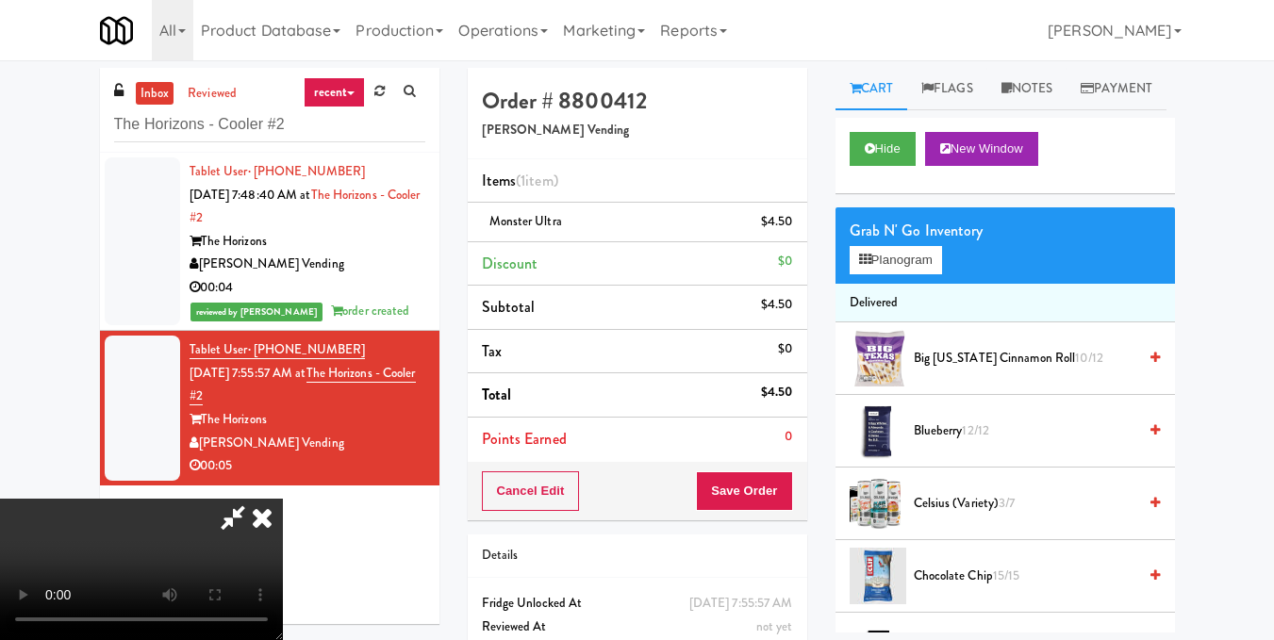
drag, startPoint x: 651, startPoint y: 269, endPoint x: 637, endPoint y: 256, distance: 18.7
click at [283, 499] on video at bounding box center [141, 569] width 283 height 141
click at [283, 499] on icon at bounding box center [261, 518] width 41 height 38
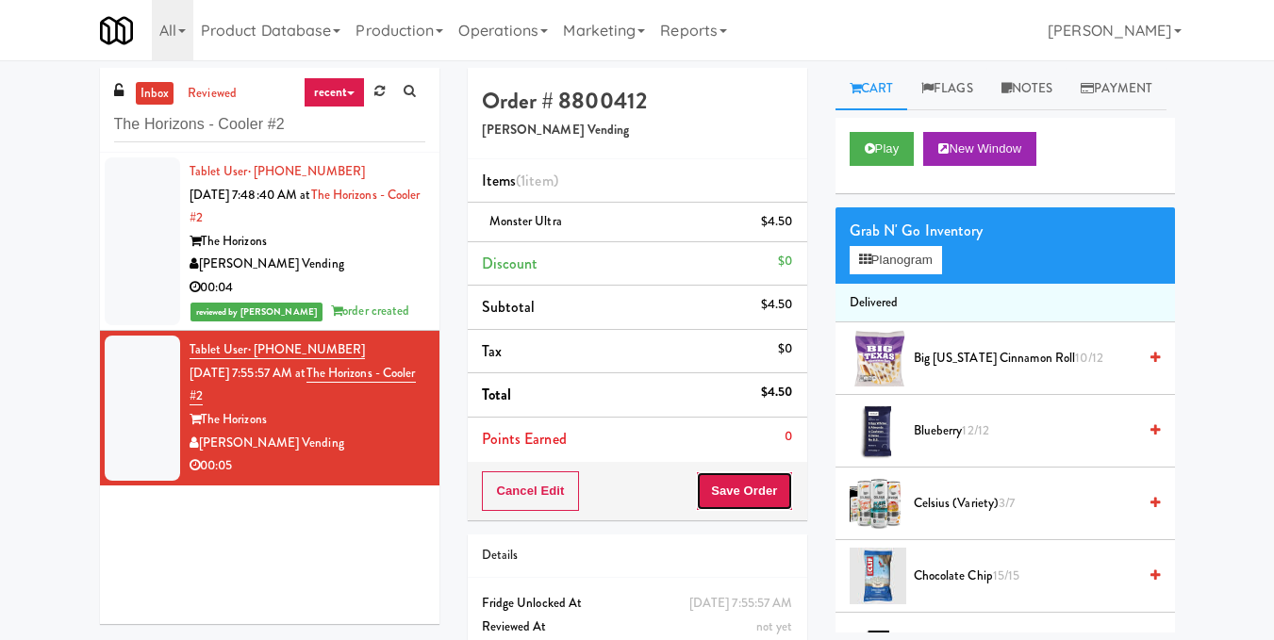
click at [760, 477] on button "Save Order" at bounding box center [744, 492] width 96 height 40
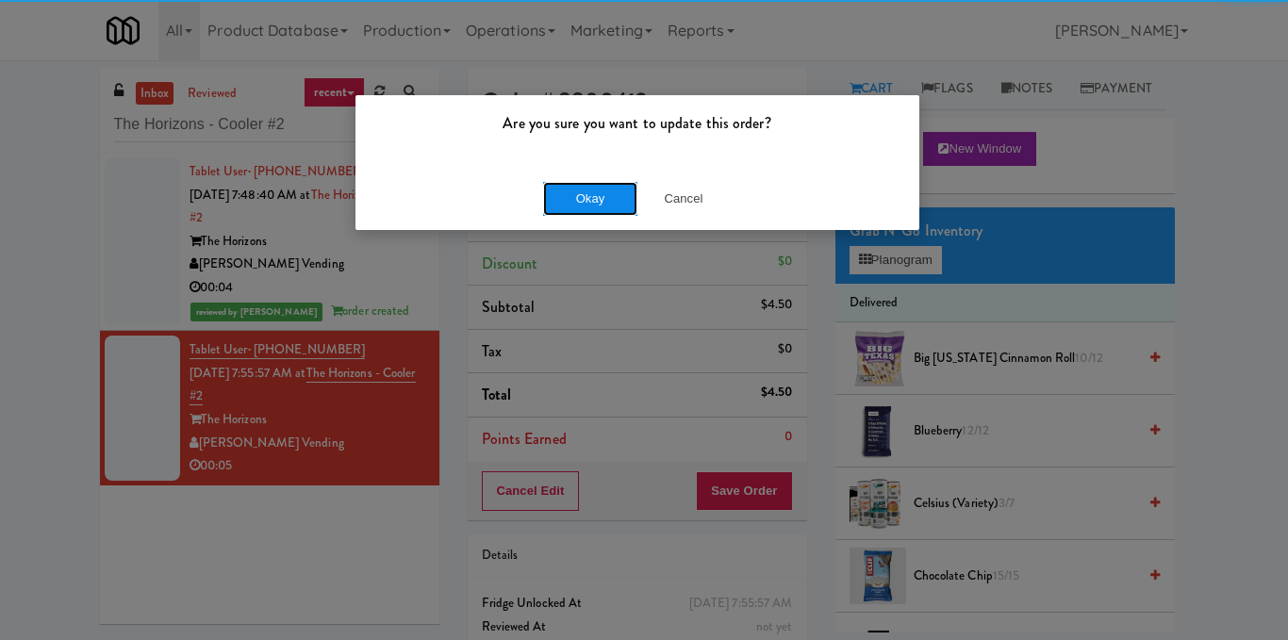
click at [583, 195] on button "Okay" at bounding box center [590, 199] width 94 height 34
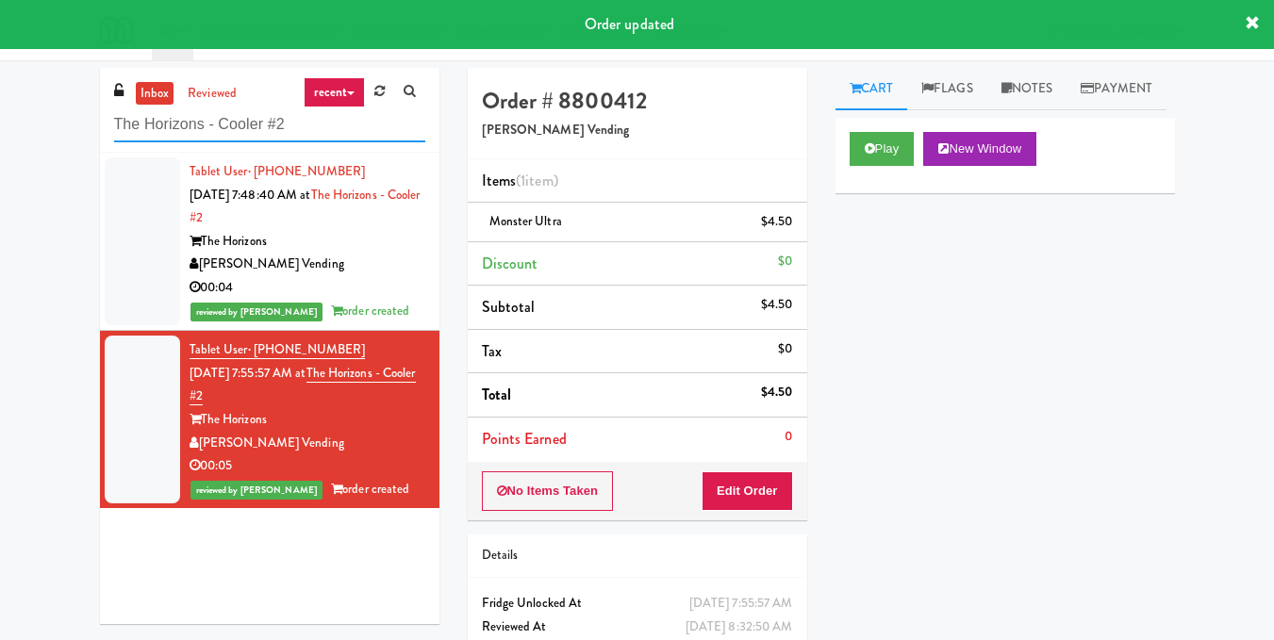
drag, startPoint x: 326, startPoint y: 115, endPoint x: 0, endPoint y: 152, distance: 328.4
click at [0, 152] on div "inbox reviewed recent all unclear take inventory issue suspicious failed recent…" at bounding box center [637, 390] width 1274 height 645
paste input "Estate - Cooler - Left"
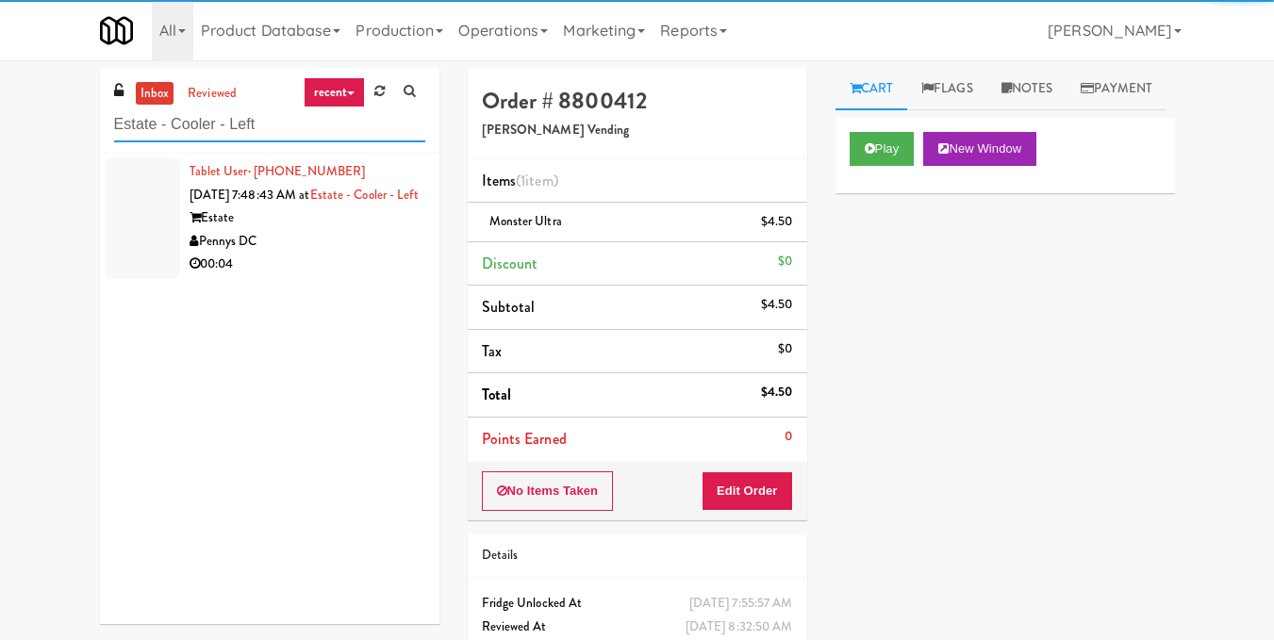
type input "Estate - Cooler - Left"
click at [354, 276] on div "00:04" at bounding box center [308, 265] width 236 height 24
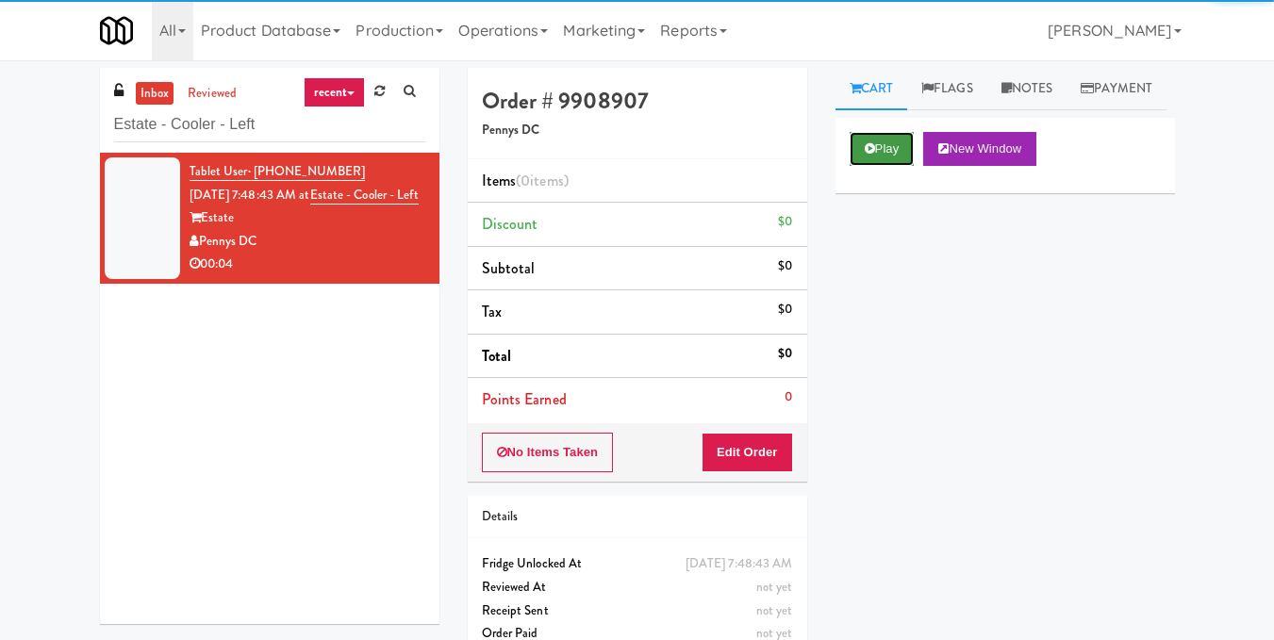
click at [896, 166] on button "Play" at bounding box center [882, 149] width 65 height 34
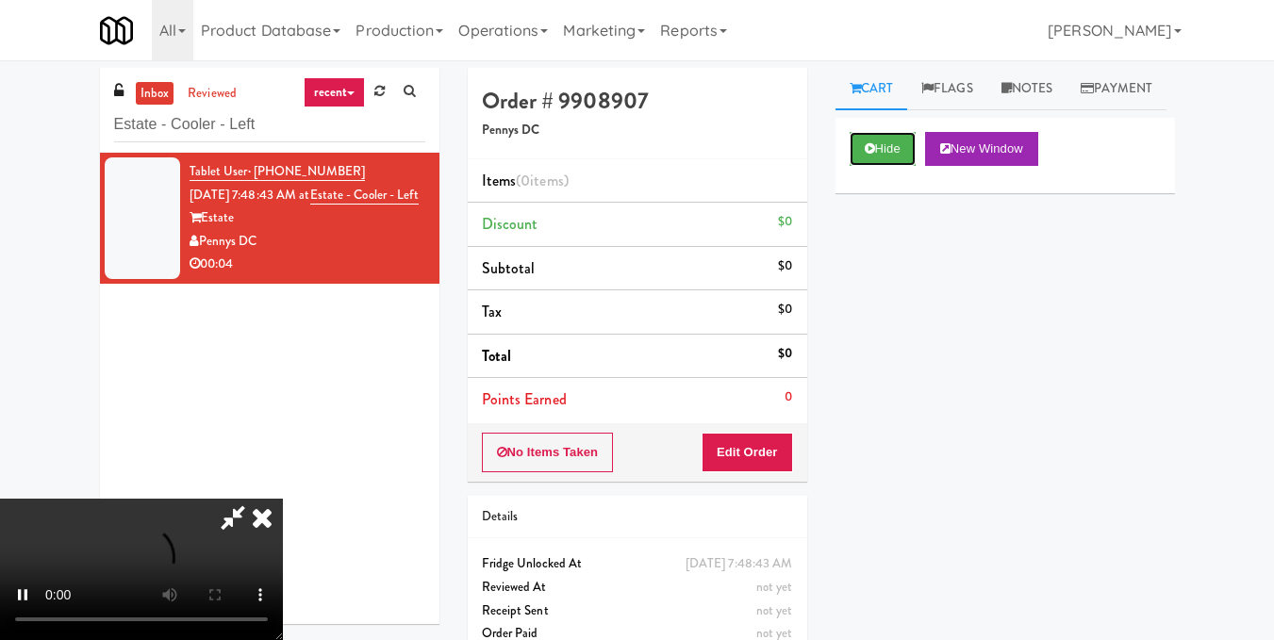
scroll to position [212, 0]
click at [283, 499] on video at bounding box center [141, 569] width 283 height 141
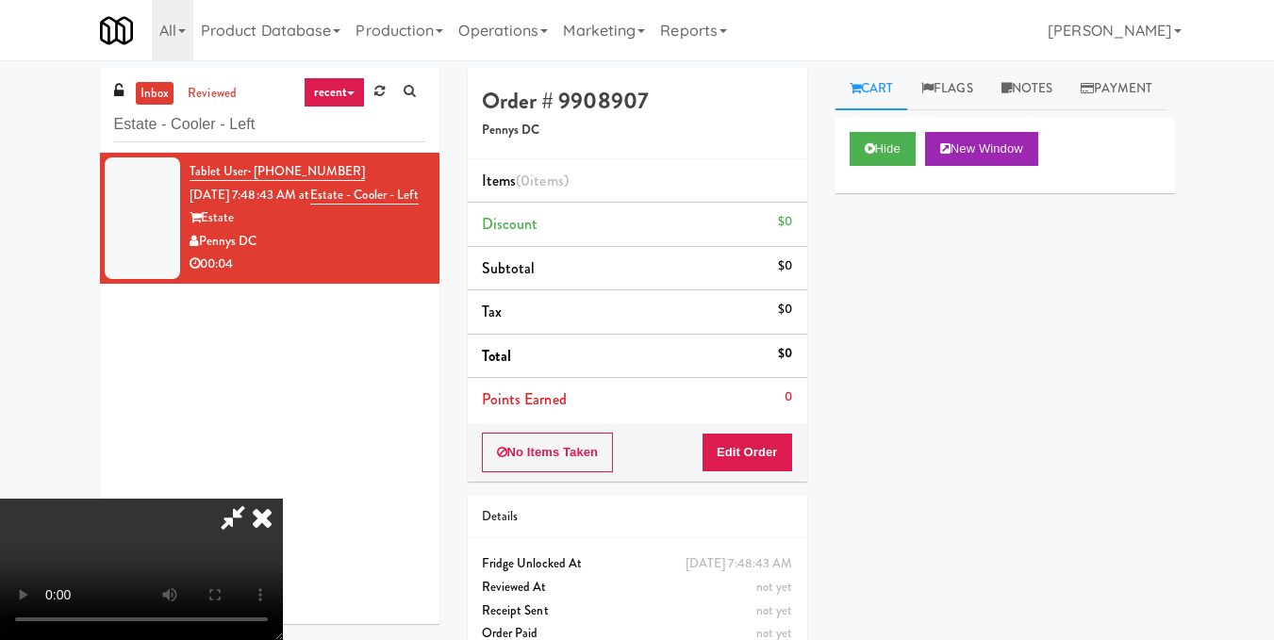
click at [283, 499] on video at bounding box center [141, 569] width 283 height 141
drag, startPoint x: 779, startPoint y: 455, endPoint x: 822, endPoint y: 389, distance: 78.2
click at [781, 455] on button "Edit Order" at bounding box center [747, 453] width 91 height 40
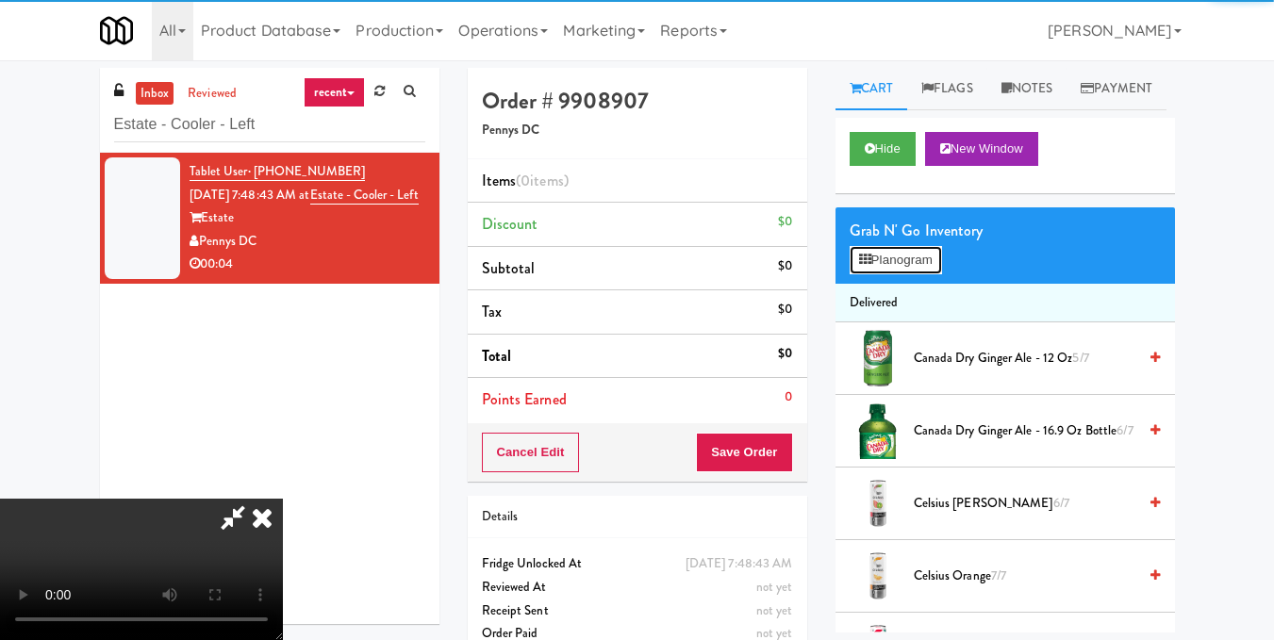
click at [886, 274] on button "Planogram" at bounding box center [896, 260] width 92 height 28
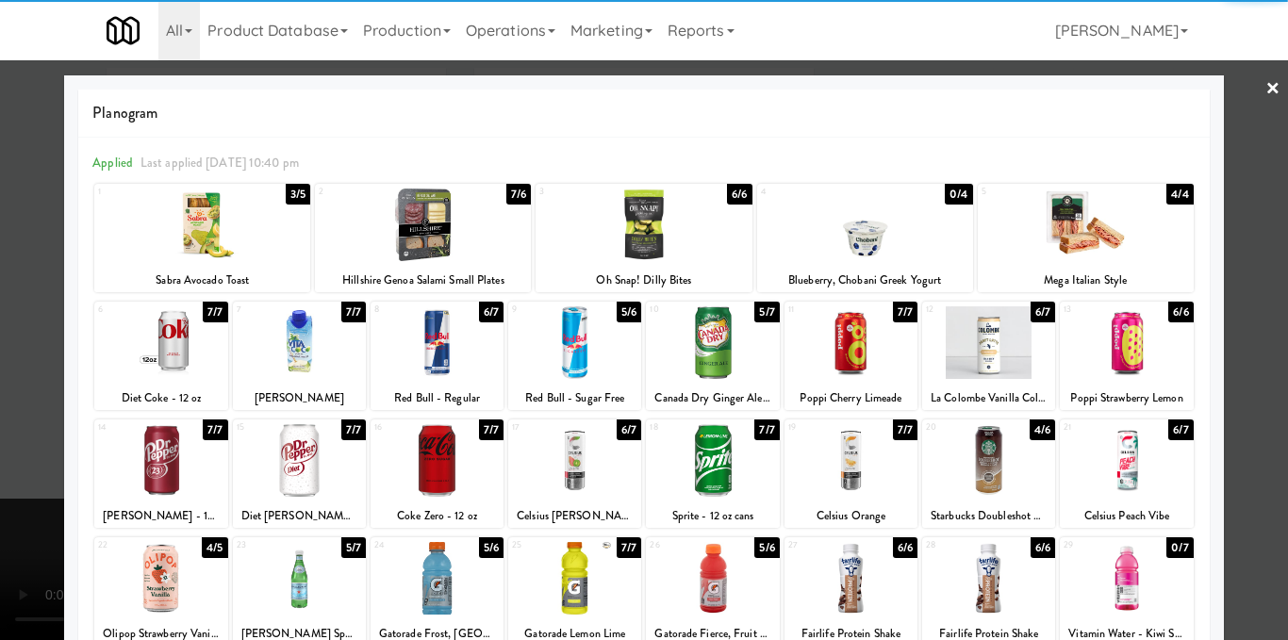
click at [1149, 360] on div at bounding box center [1126, 342] width 133 height 73
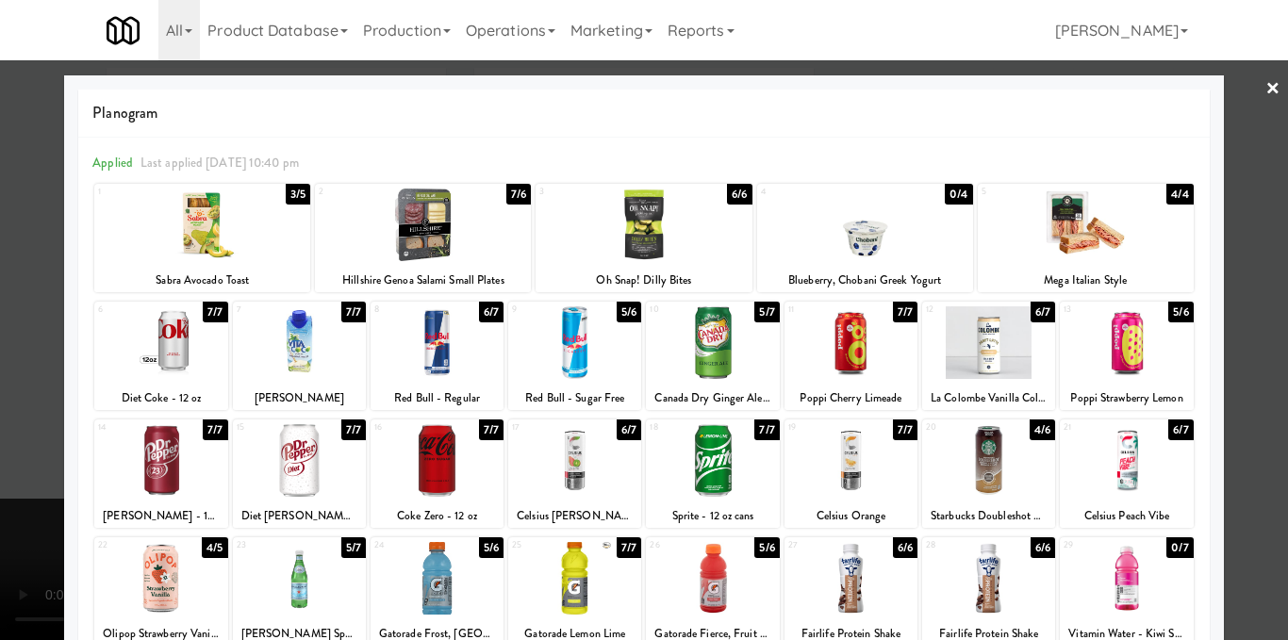
click at [1250, 320] on div at bounding box center [644, 320] width 1288 height 640
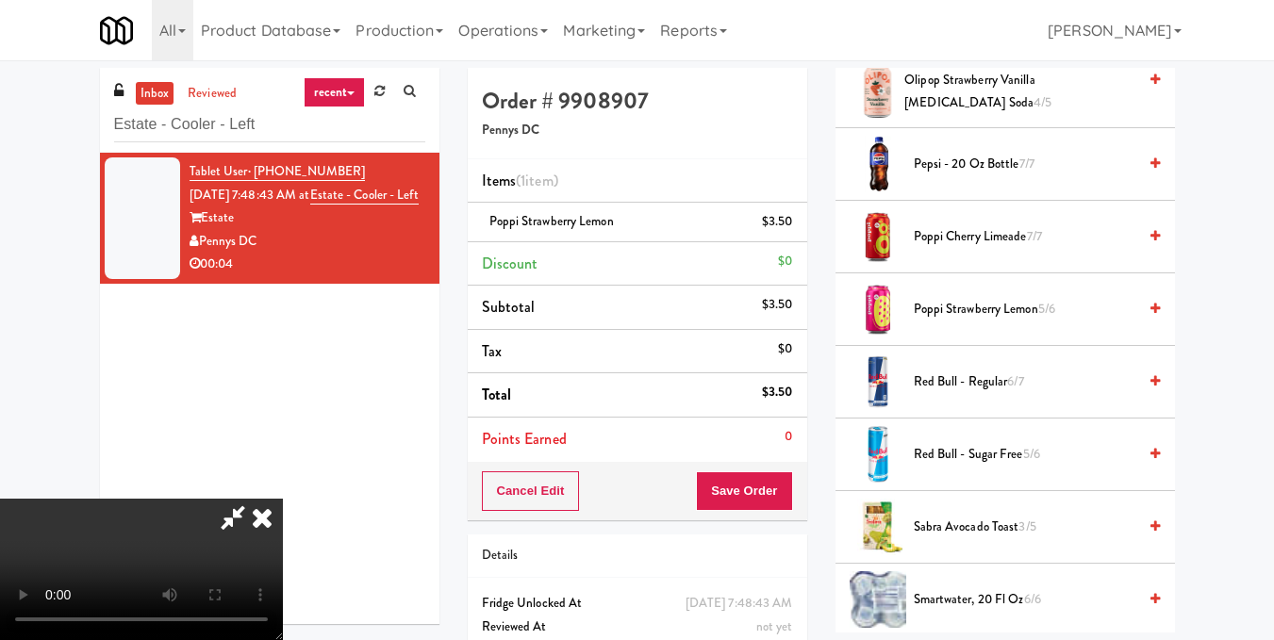
scroll to position [1886, 0]
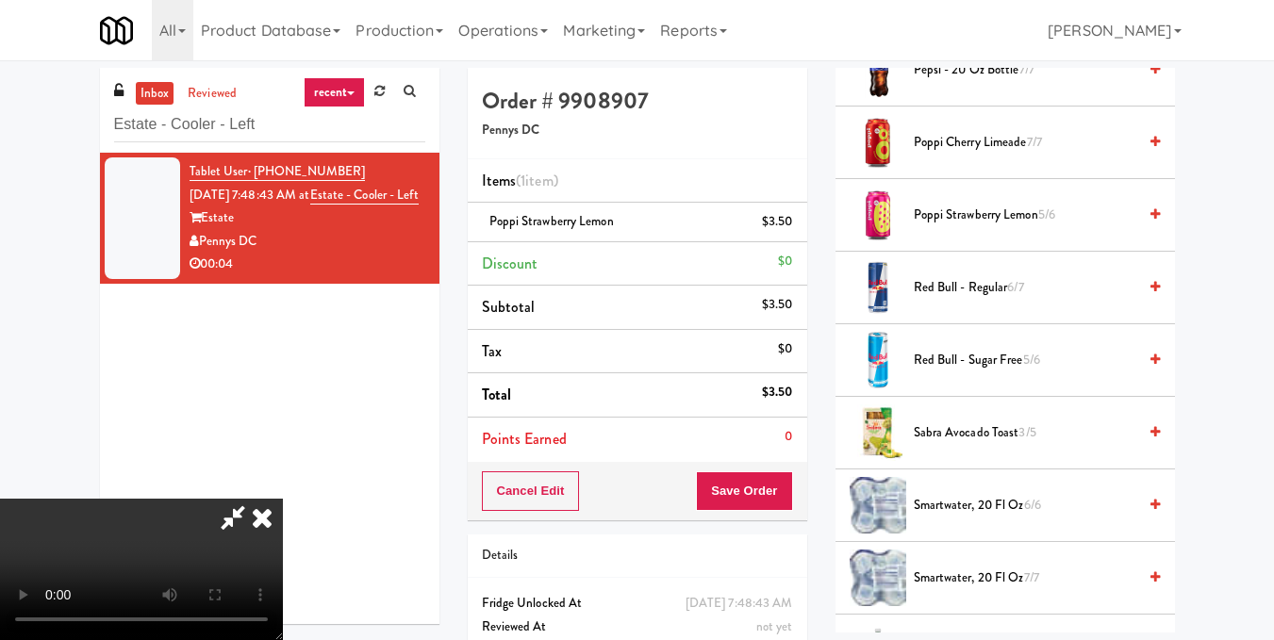
click at [283, 499] on video at bounding box center [141, 569] width 283 height 141
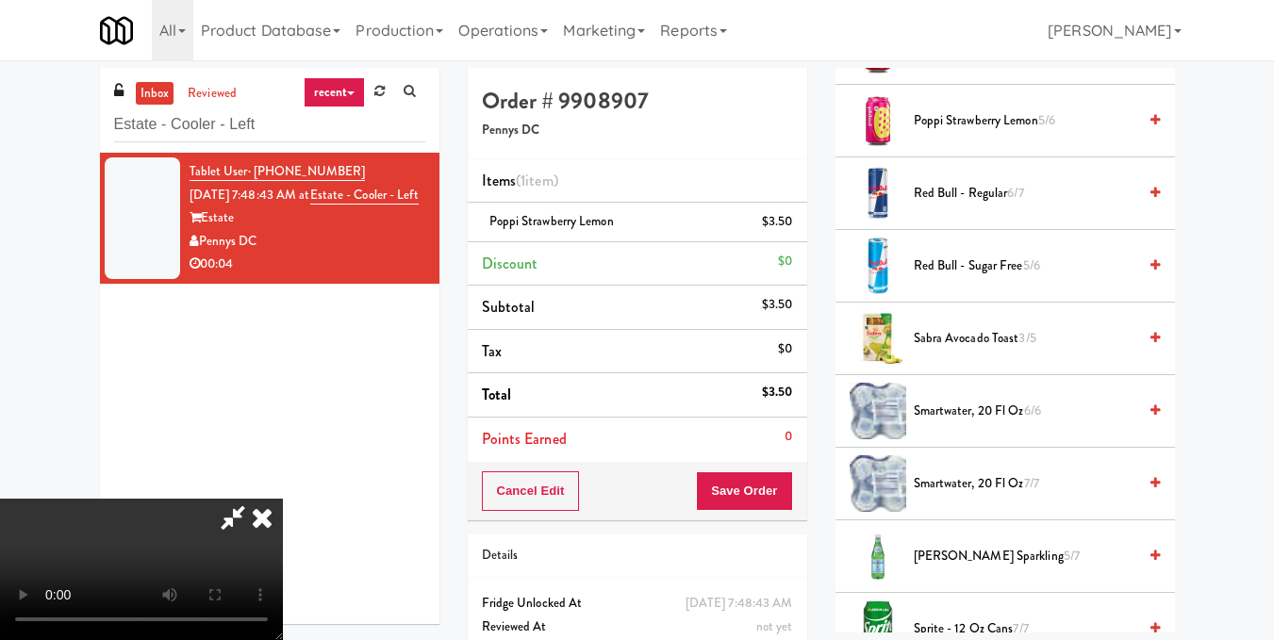
scroll to position [0, 0]
click at [255, 499] on icon at bounding box center [232, 518] width 43 height 38
click at [739, 491] on button "Save Order" at bounding box center [744, 492] width 96 height 40
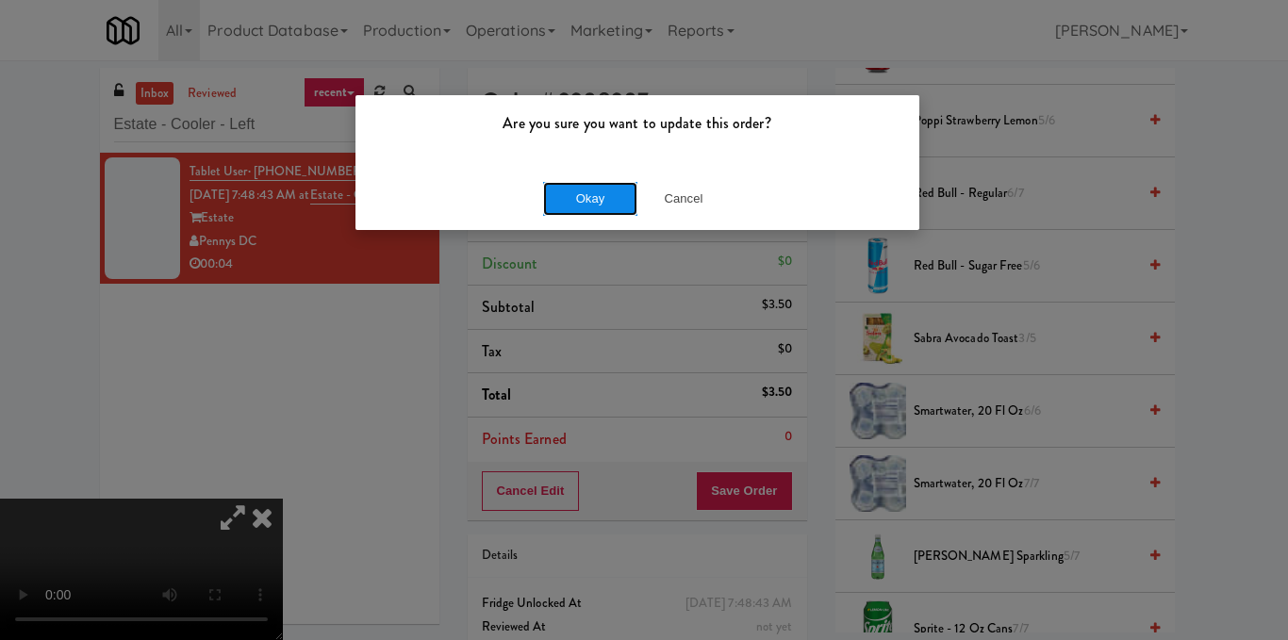
click at [598, 208] on button "Okay" at bounding box center [590, 199] width 94 height 34
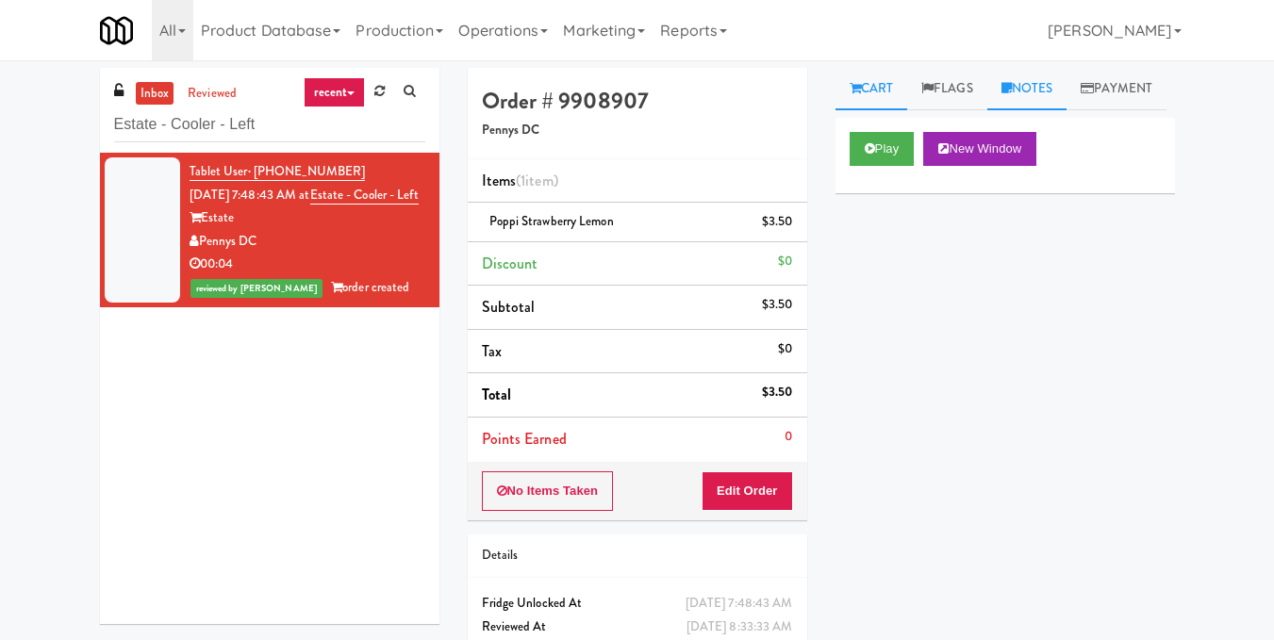
click at [1035, 83] on link "Notes" at bounding box center [1027, 89] width 80 height 42
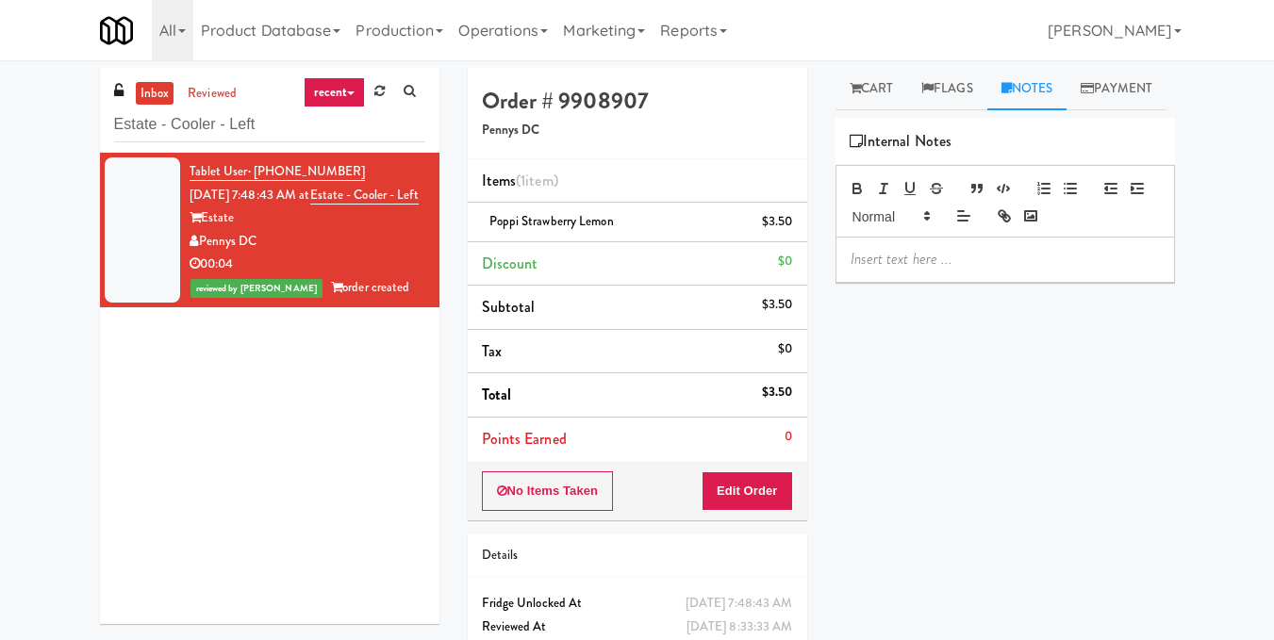
click at [903, 270] on p at bounding box center [1005, 259] width 309 height 21
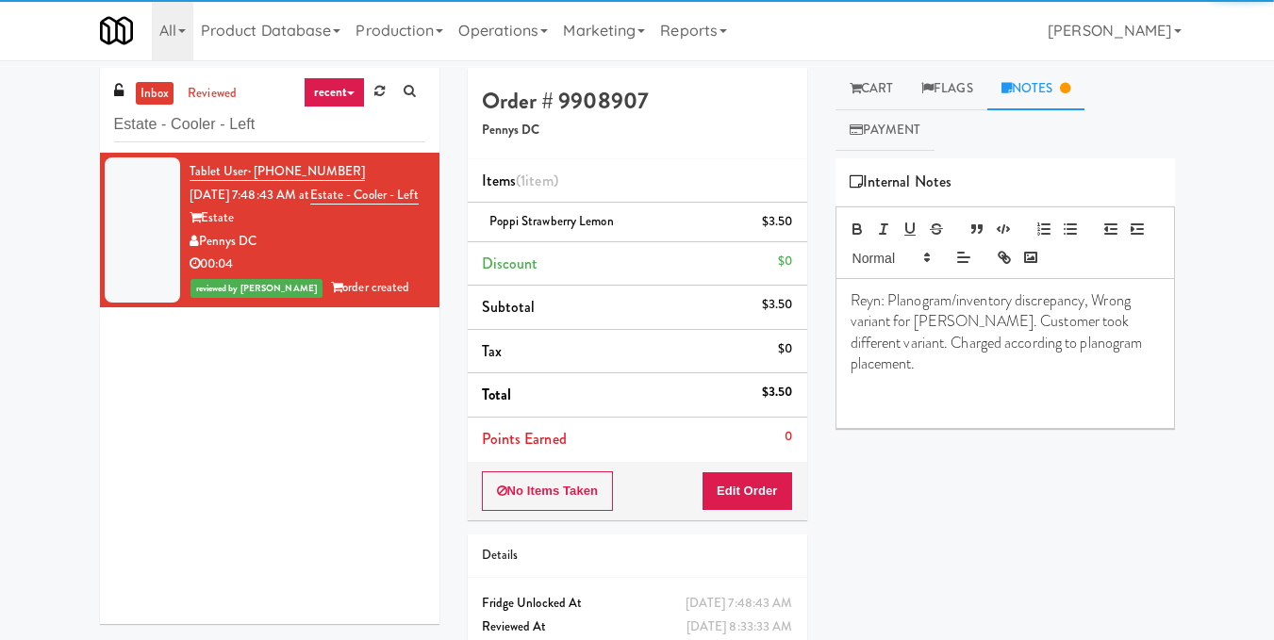
click at [937, 329] on span "Reyn: Planogram/inventory discrepancy, Wrong variant for [PERSON_NAME]. Custome…" at bounding box center [998, 332] width 295 height 85
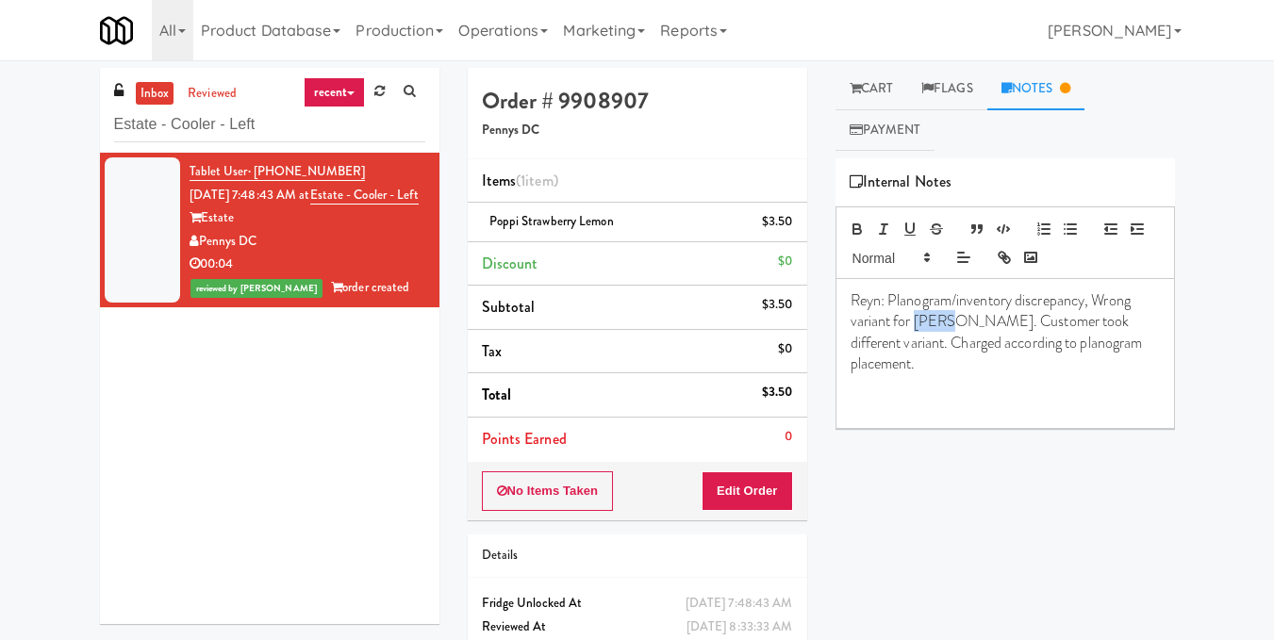
click at [937, 329] on span "Reyn: Planogram/inventory discrepancy, Wrong variant for [PERSON_NAME]. Custome…" at bounding box center [998, 332] width 295 height 85
drag, startPoint x: 341, startPoint y: 209, endPoint x: 355, endPoint y: 211, distance: 13.3
click at [364, 217] on div "Tablet User · (301) 312-9442 [DATE] 7:48:43 AM at Estate - Cooler - Left Estate…" at bounding box center [308, 230] width 236 height 140
drag, startPoint x: 336, startPoint y: 205, endPoint x: 373, endPoint y: 215, distance: 39.1
click at [373, 215] on div "Tablet User · (301) 312-9442 [DATE] 7:48:43 AM at Estate - Cooler - Left Estate…" at bounding box center [308, 230] width 236 height 140
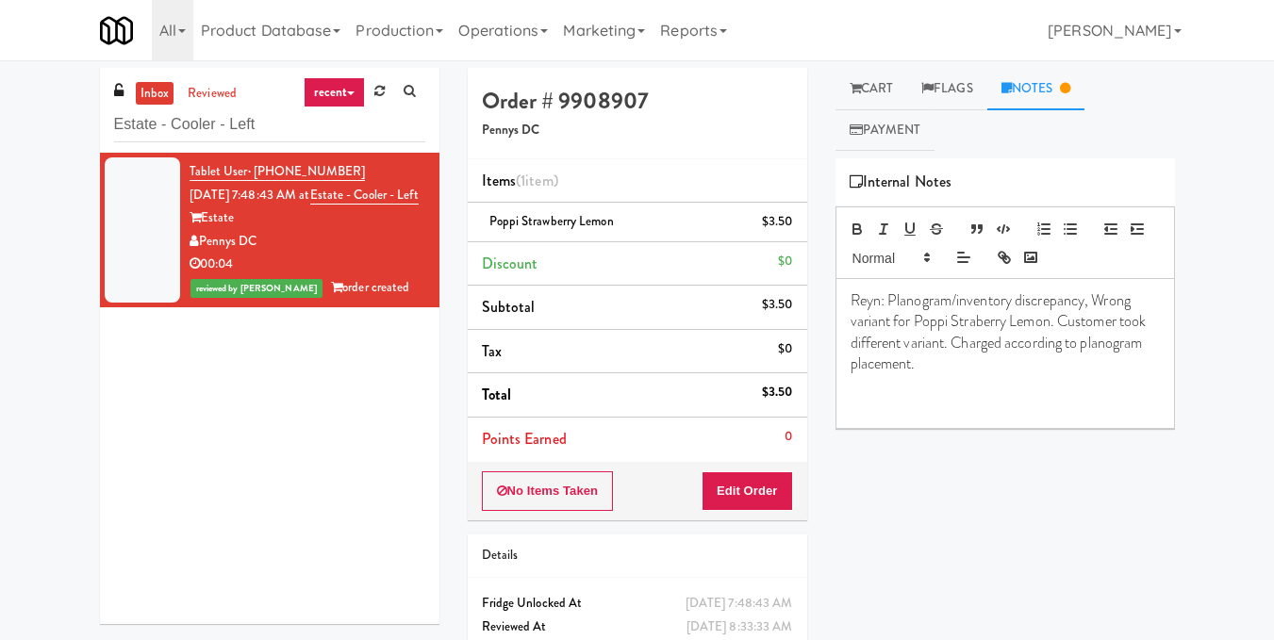
copy span "Estate - Cooler - Left"
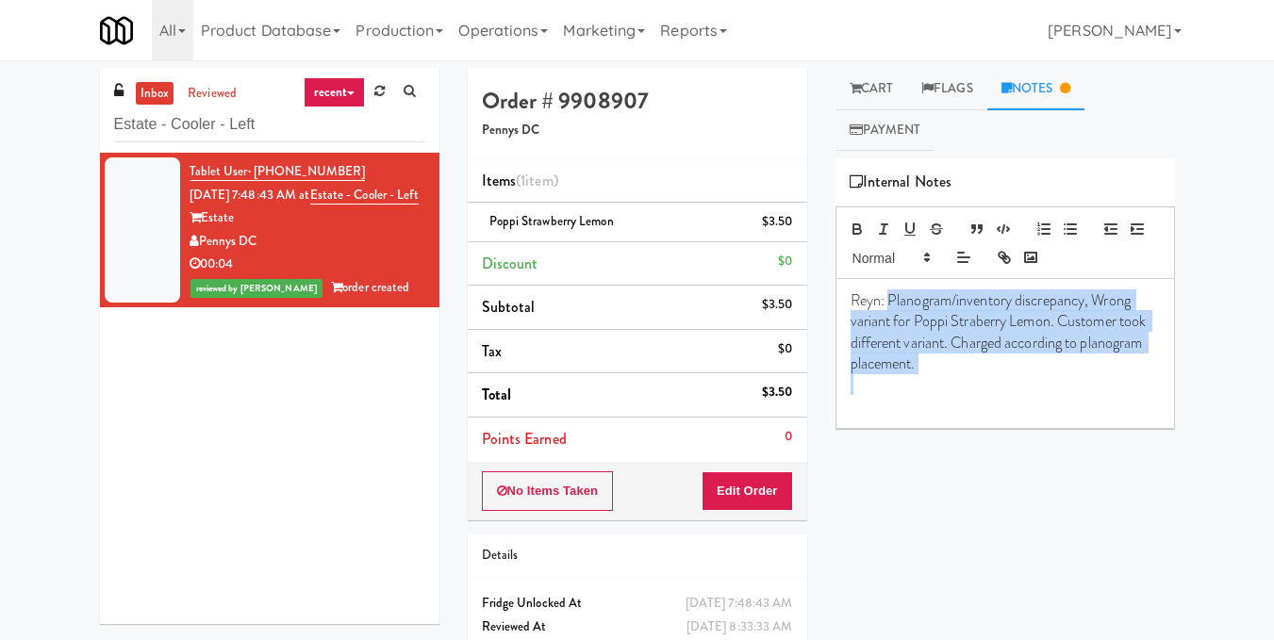
drag, startPoint x: 889, startPoint y: 299, endPoint x: 980, endPoint y: 382, distance: 122.8
click at [980, 382] on div "Reyn: Planogram/inventory discrepancy, Wrong variant for Poppi Straberry Lemon.…" at bounding box center [1005, 353] width 338 height 149
copy span "Planogram/inventory discrepancy, Wrong variant for Poppi Straberry Lemon. Custo…"
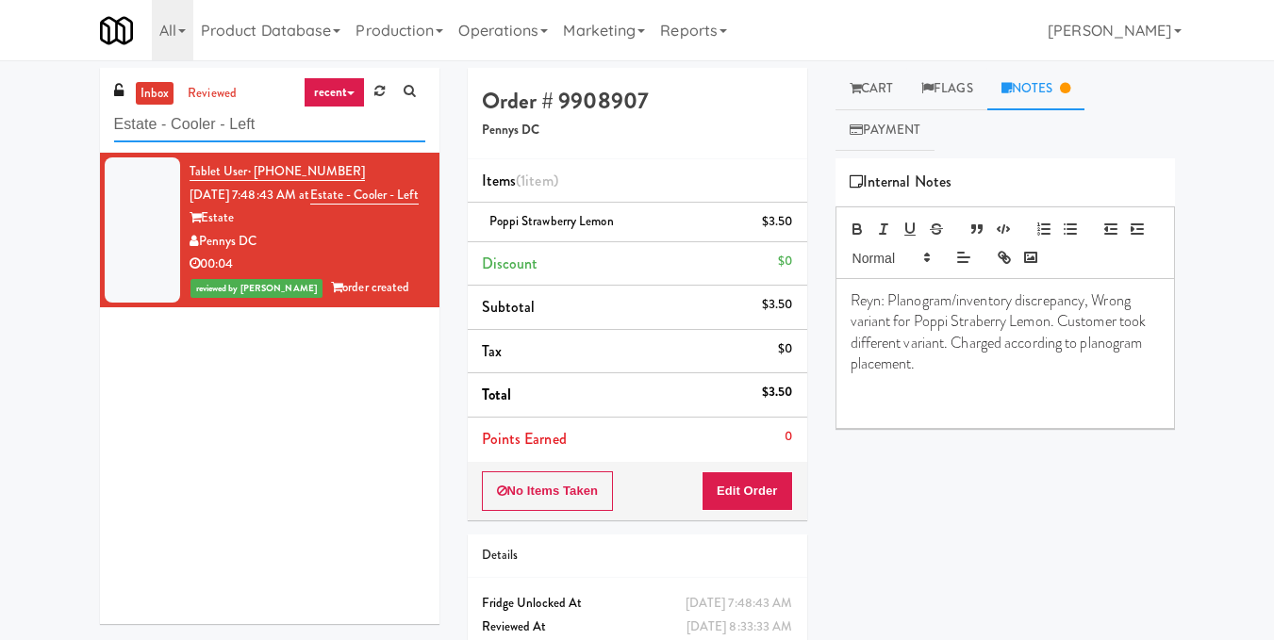
drag, startPoint x: 175, startPoint y: 118, endPoint x: 49, endPoint y: 130, distance: 127.0
click at [49, 128] on div "inbox reviewed recent all unclear take inventory issue suspicious failed recent…" at bounding box center [637, 390] width 1274 height 645
paste input "The Horizons - Cooler #2"
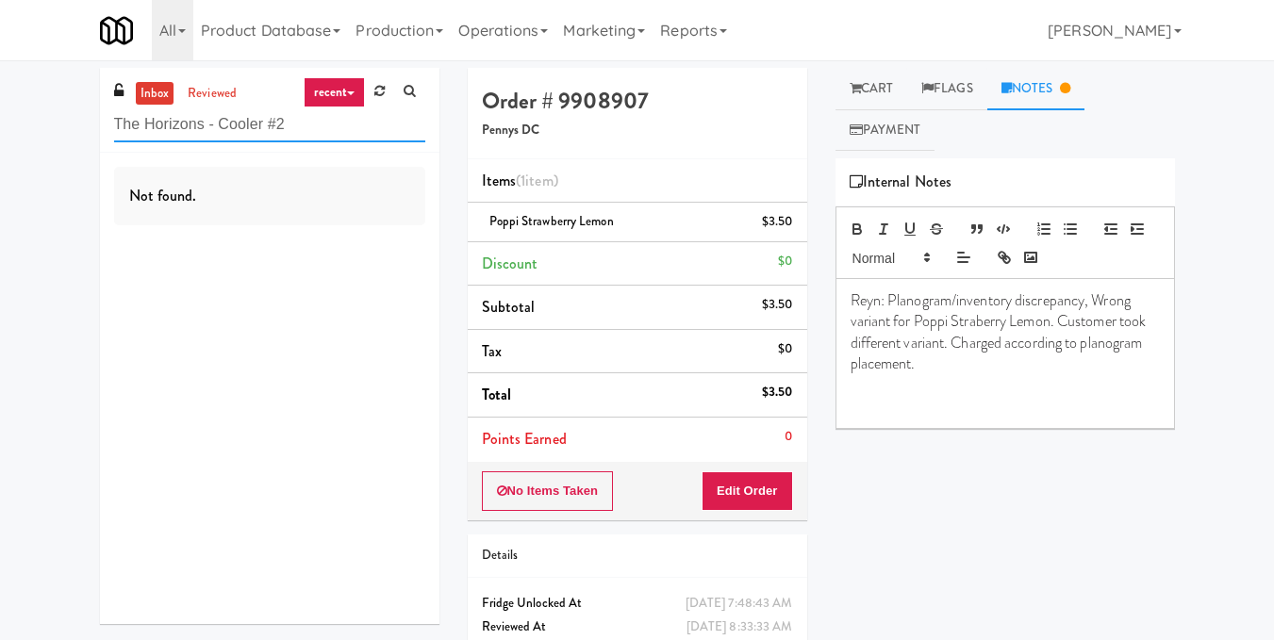
drag, startPoint x: 239, startPoint y: 117, endPoint x: 210, endPoint y: 123, distance: 28.9
click at [208, 121] on input "The Horizons - Cooler #2" at bounding box center [269, 125] width 311 height 35
drag, startPoint x: 246, startPoint y: 138, endPoint x: 108, endPoint y: 124, distance: 138.4
click at [108, 124] on div "inbox reviewed recent all unclear take inventory issue suspicious failed recent…" at bounding box center [269, 110] width 339 height 85
click at [112, 124] on div "inbox reviewed recent all unclear take inventory issue suspicious failed recent…" at bounding box center [269, 110] width 339 height 85
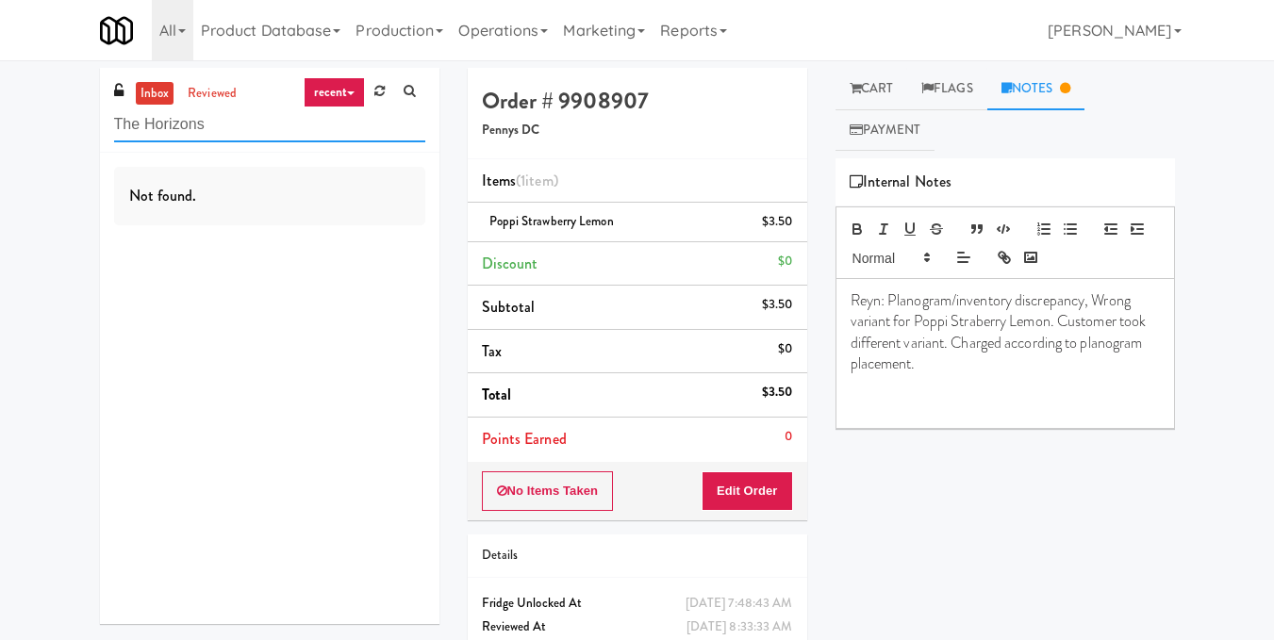
click at [114, 125] on input "The Horizons" at bounding box center [269, 125] width 311 height 35
drag, startPoint x: 215, startPoint y: 120, endPoint x: 141, endPoint y: 131, distance: 75.4
click at [141, 131] on input "The Horizons" at bounding box center [269, 125] width 311 height 35
click at [227, 79] on div "inbox reviewed recent all unclear take inventory issue suspicious failed recent…" at bounding box center [269, 110] width 339 height 85
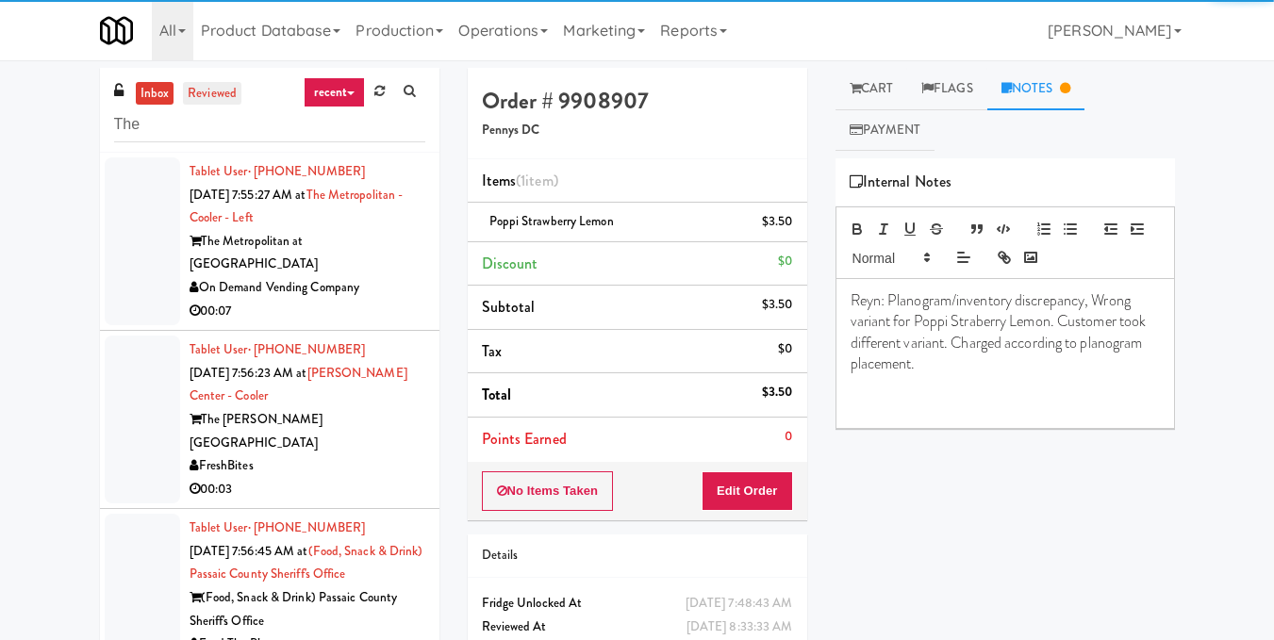
click at [227, 84] on link "reviewed" at bounding box center [212, 94] width 58 height 24
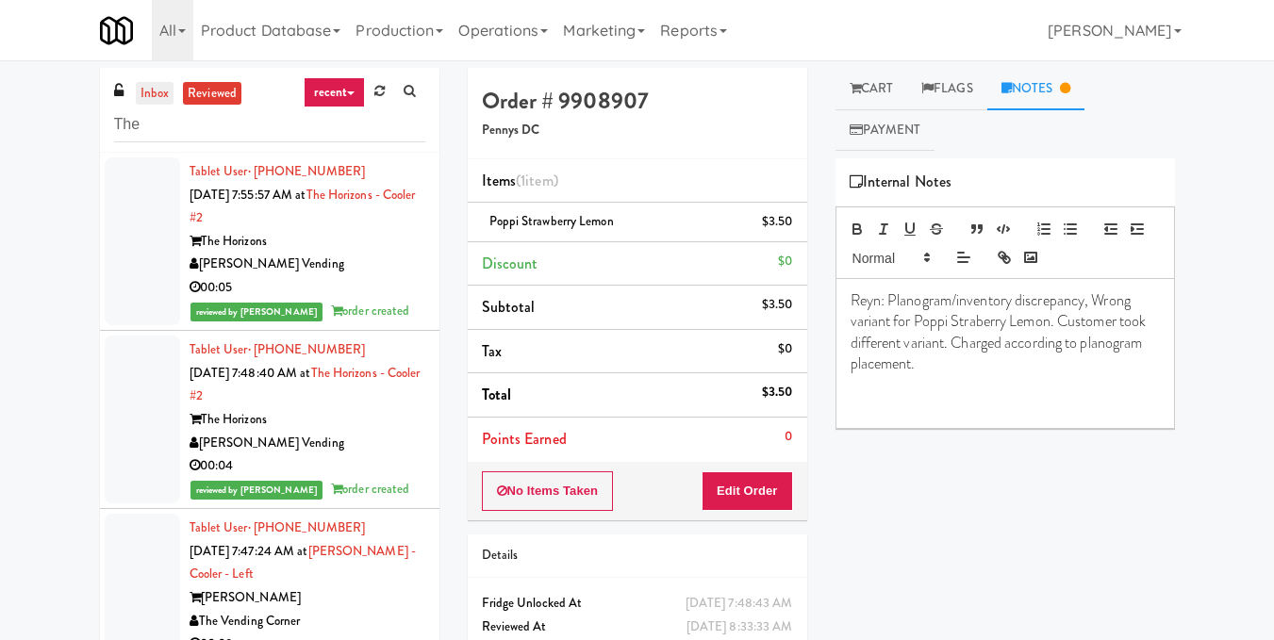
click at [152, 95] on link "inbox" at bounding box center [155, 94] width 39 height 24
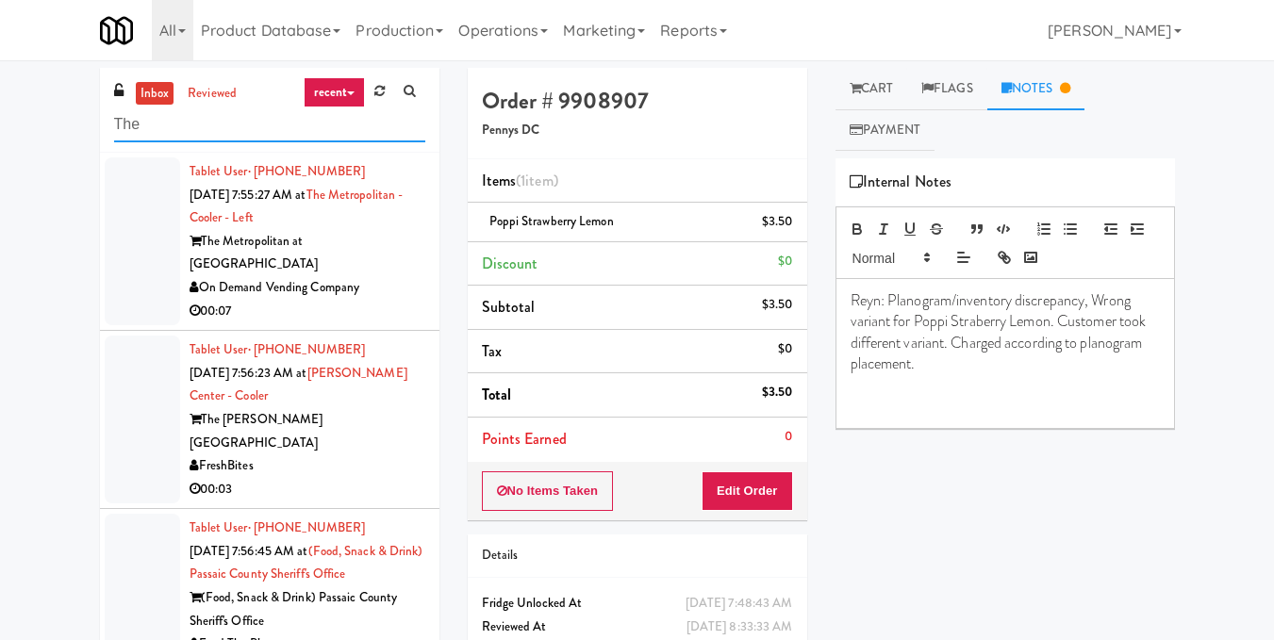
drag, startPoint x: 303, startPoint y: 131, endPoint x: 18, endPoint y: 135, distance: 284.8
click at [18, 135] on div "inbox reviewed recent all unclear take inventory issue suspicious failed recent…" at bounding box center [637, 400] width 1274 height 665
paste input "Estate - Cooler - Left"
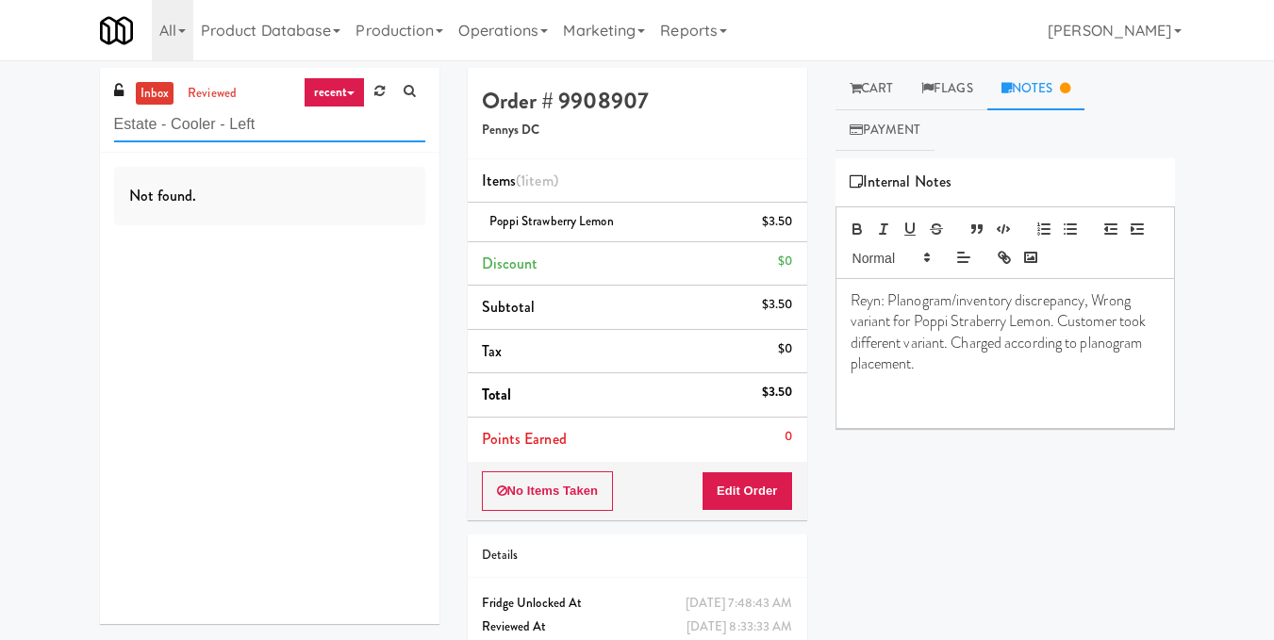
drag, startPoint x: 303, startPoint y: 124, endPoint x: 185, endPoint y: 128, distance: 118.0
click at [185, 128] on input "Estate - Cooler - Left" at bounding box center [269, 125] width 311 height 35
drag, startPoint x: 196, startPoint y: 113, endPoint x: 202, endPoint y: 128, distance: 16.1
click at [198, 123] on input "Estate - C" at bounding box center [269, 125] width 311 height 35
drag, startPoint x: 213, startPoint y: 132, endPoint x: 51, endPoint y: 132, distance: 162.2
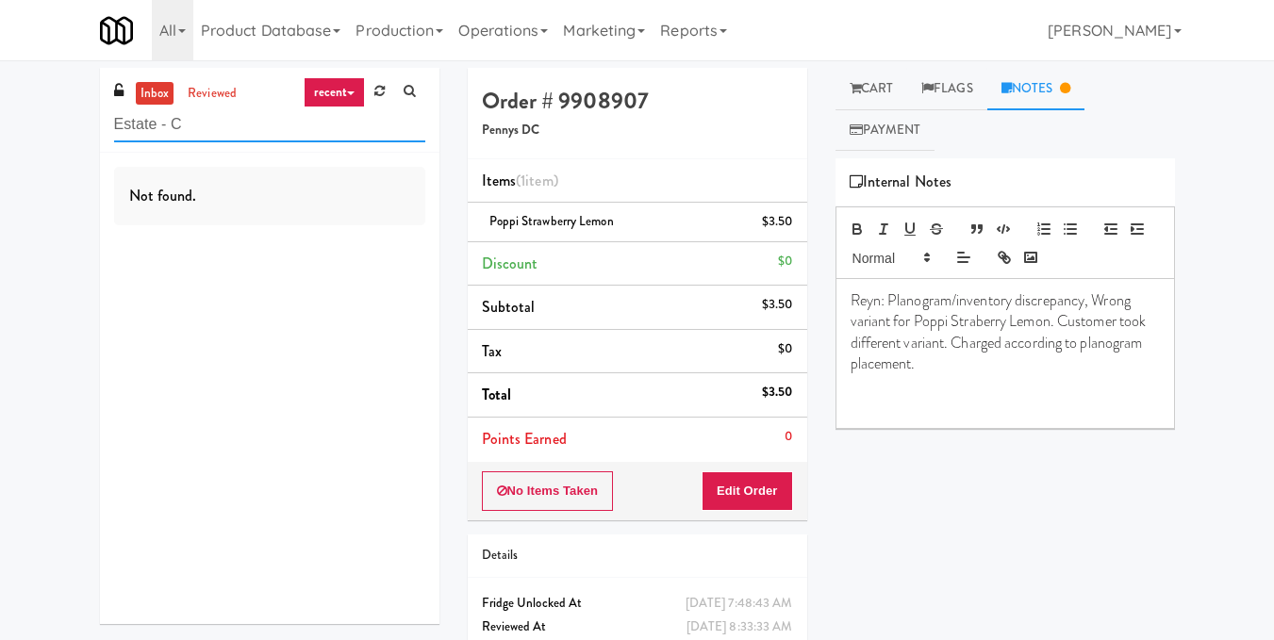
click at [51, 132] on div "inbox reviewed recent all unclear take inventory issue suspicious failed recent…" at bounding box center [637, 390] width 1274 height 645
paste input "[PERSON_NAME] 2nd Breakroom"
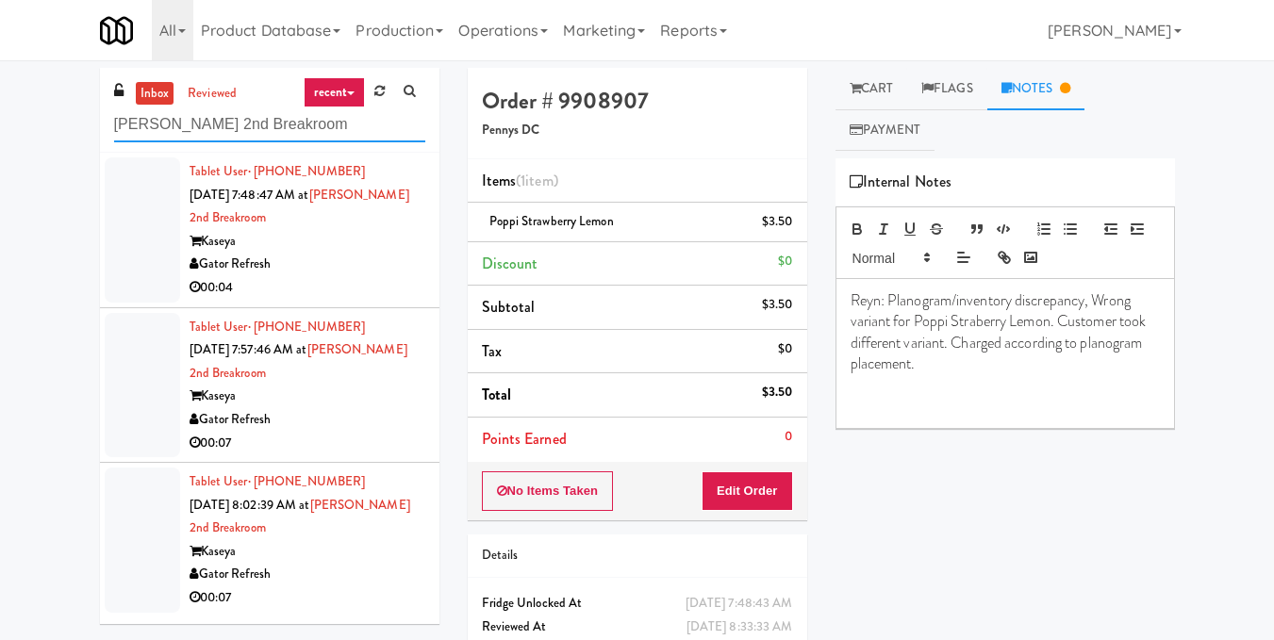
type input "[PERSON_NAME] 2nd Breakroom"
click at [360, 276] on div "00:04" at bounding box center [308, 288] width 236 height 24
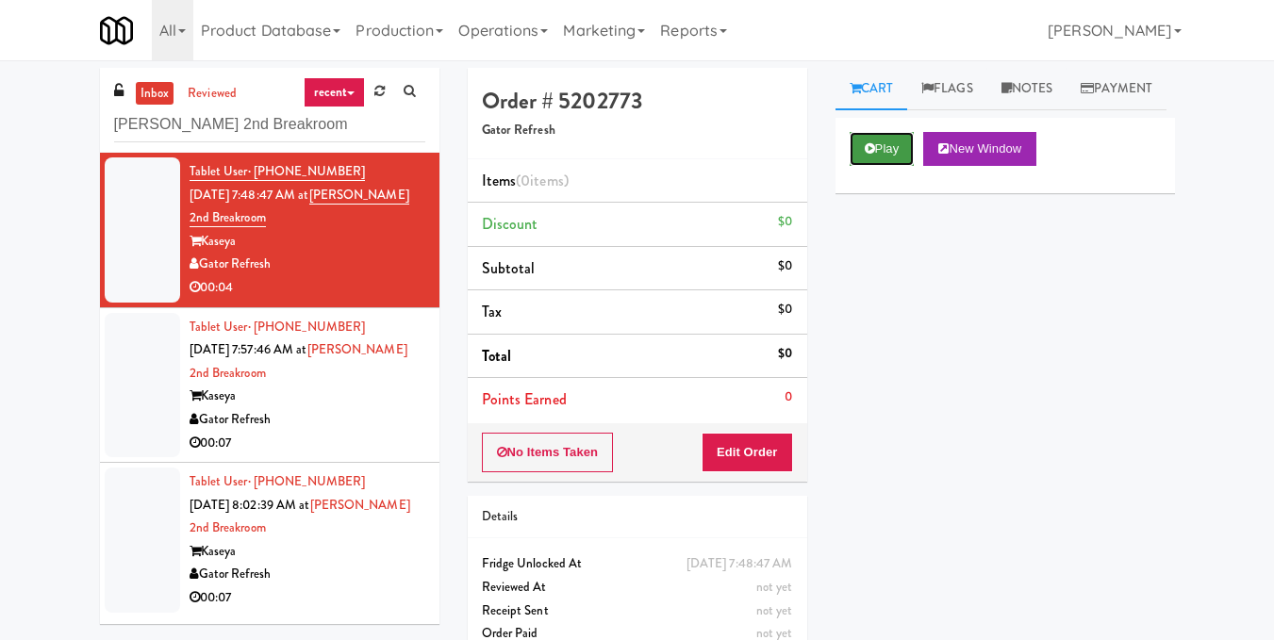
click at [867, 155] on icon at bounding box center [870, 148] width 10 height 12
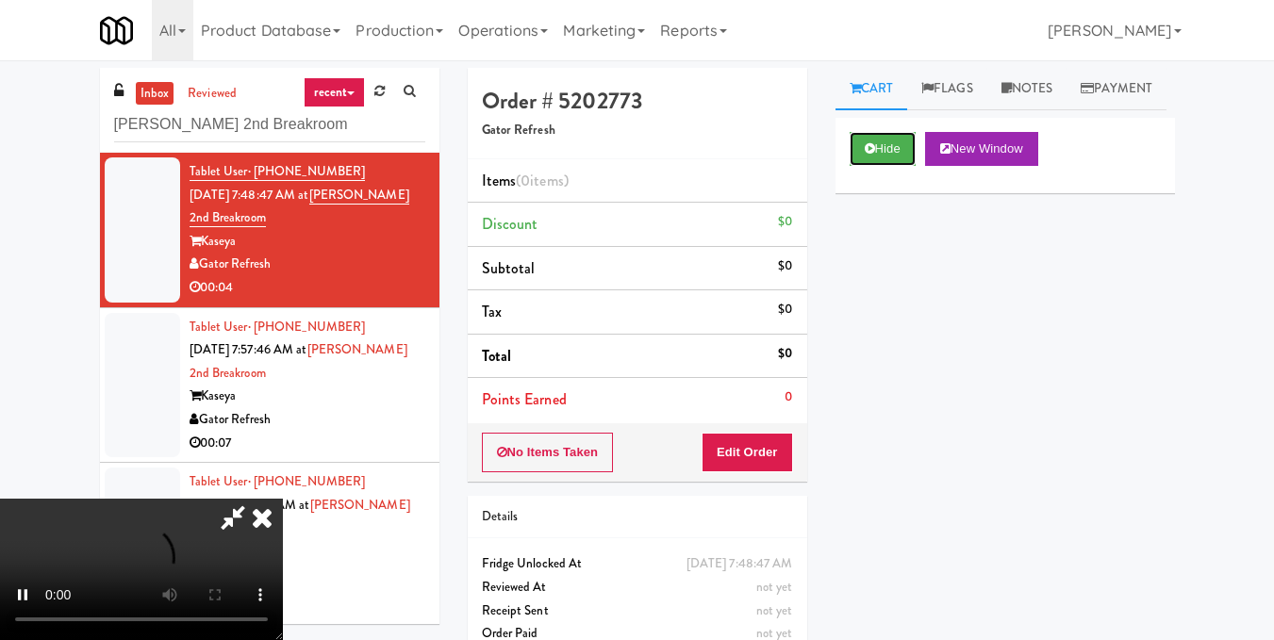
scroll to position [212, 0]
click at [283, 499] on video at bounding box center [141, 569] width 283 height 141
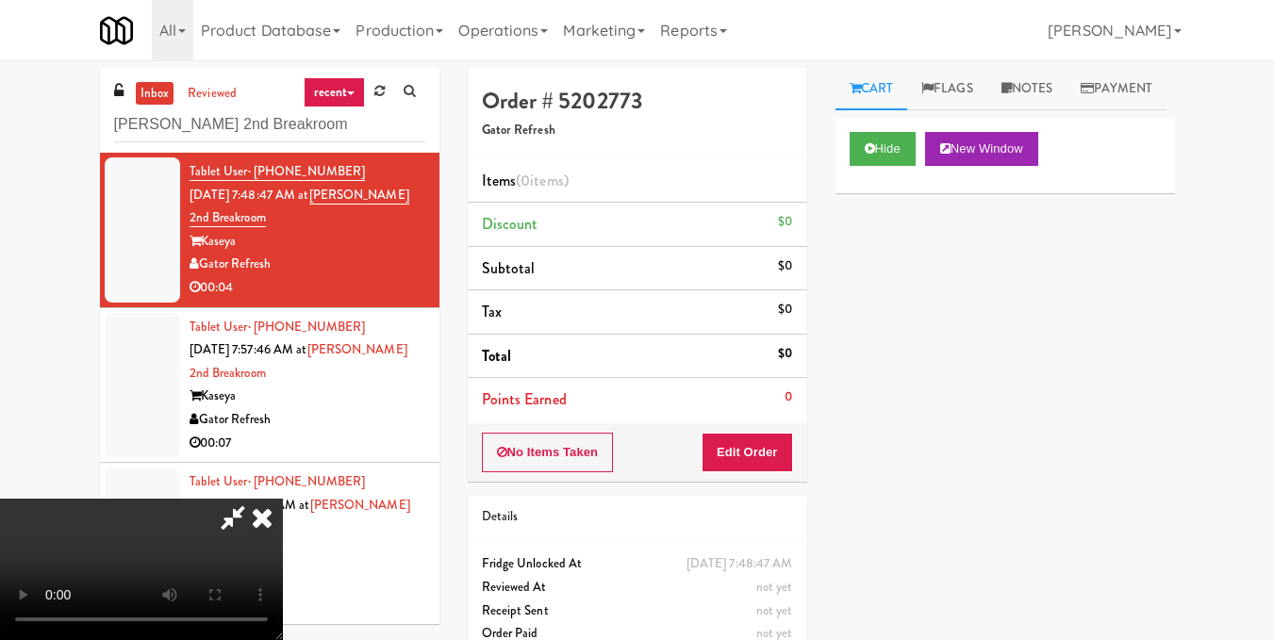
click at [283, 499] on video at bounding box center [141, 569] width 283 height 141
click at [777, 460] on button "Edit Order" at bounding box center [747, 453] width 91 height 40
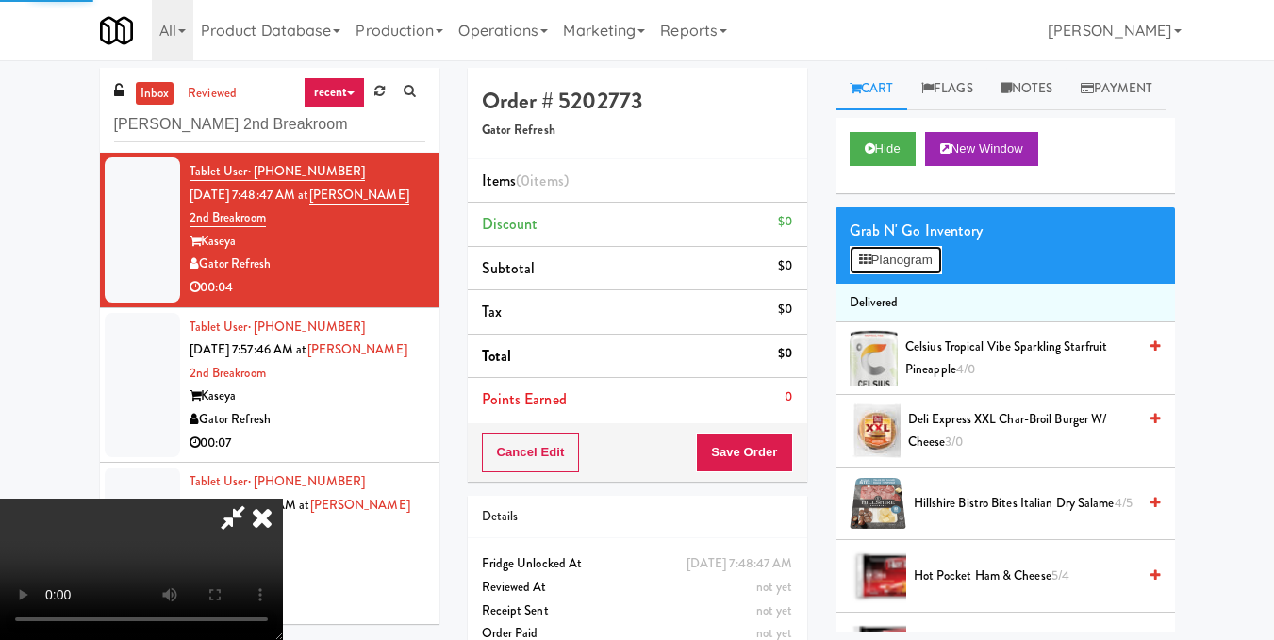
click at [882, 274] on button "Planogram" at bounding box center [896, 260] width 92 height 28
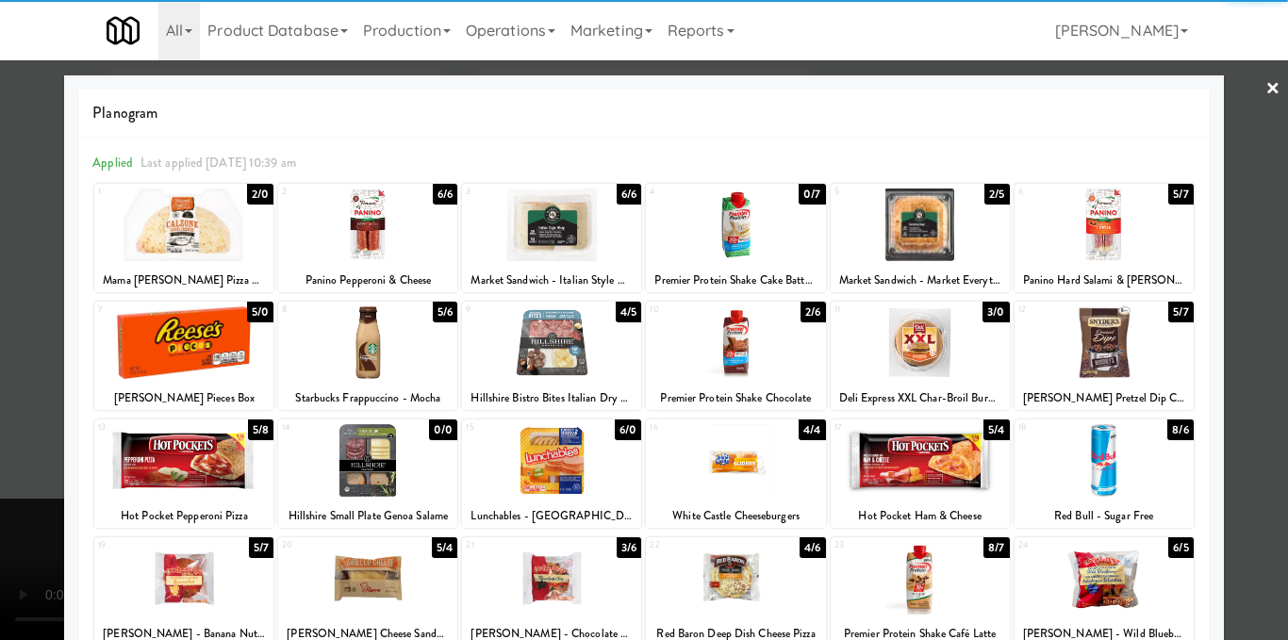
click at [380, 343] on div at bounding box center [367, 342] width 179 height 73
click at [1261, 368] on div at bounding box center [644, 320] width 1288 height 640
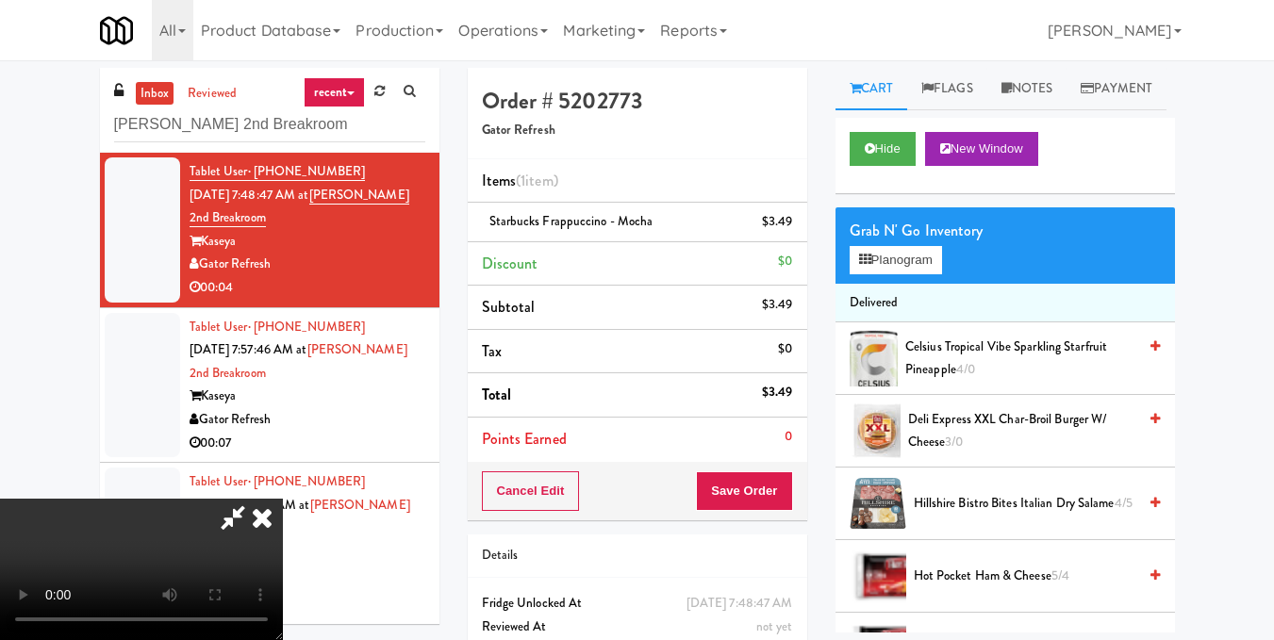
click at [283, 499] on video at bounding box center [141, 569] width 283 height 141
click at [283, 499] on icon at bounding box center [261, 518] width 41 height 38
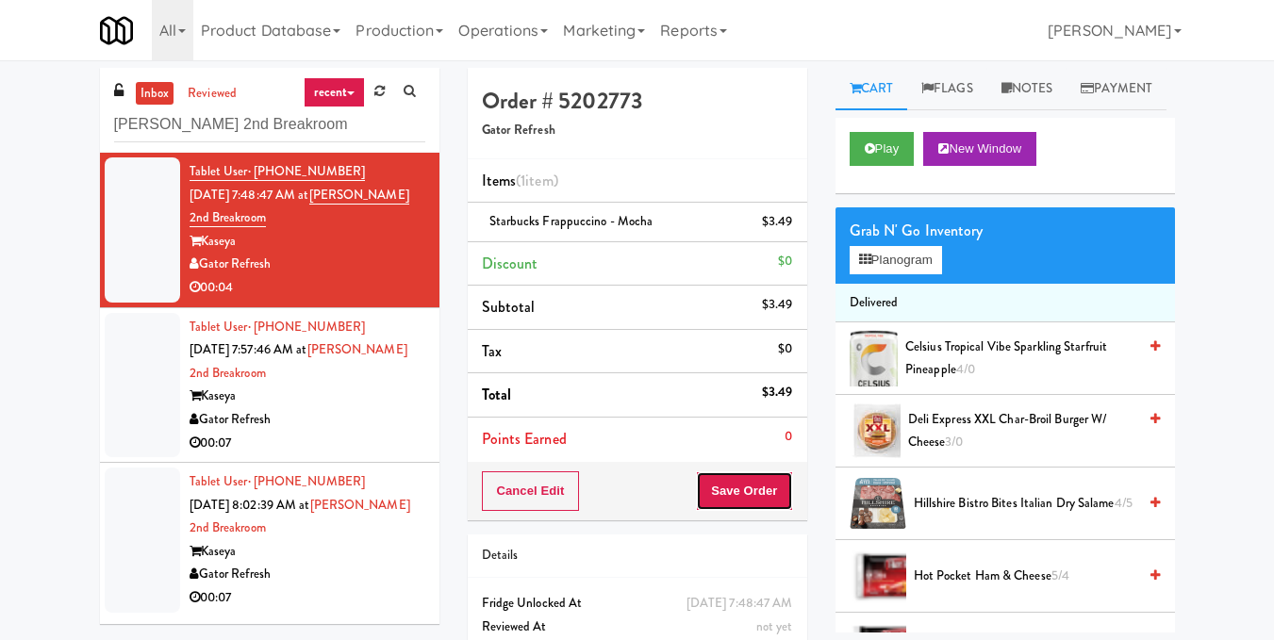
click at [765, 497] on button "Save Order" at bounding box center [744, 492] width 96 height 40
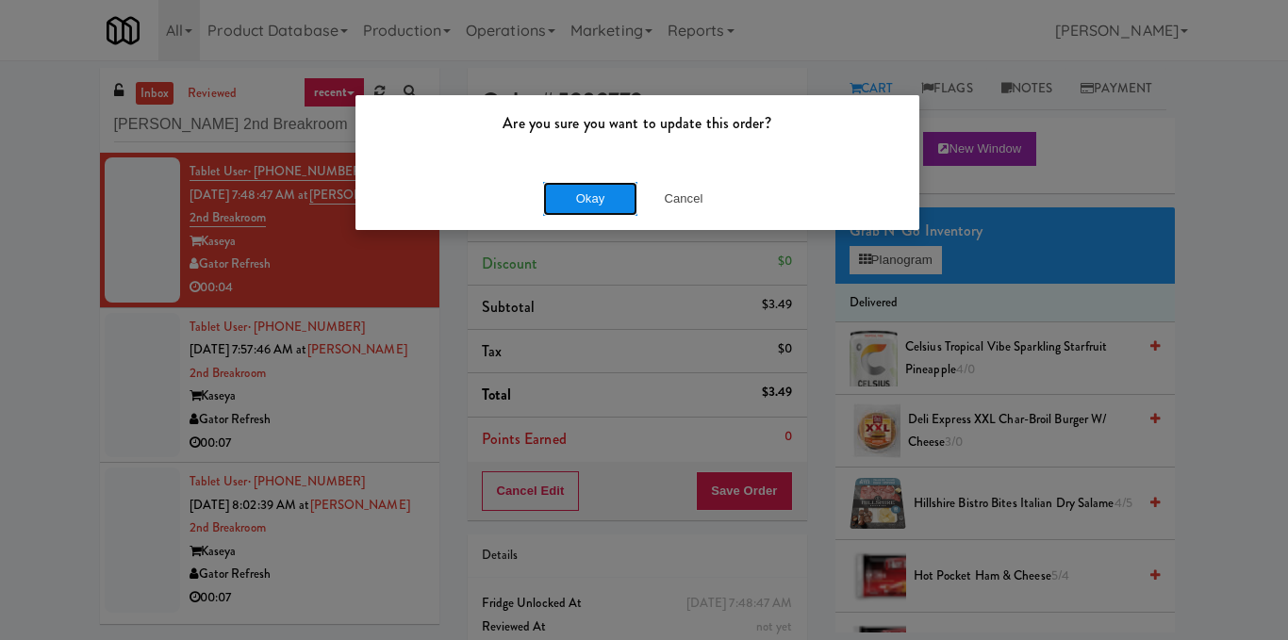
click at [617, 184] on button "Okay" at bounding box center [590, 199] width 94 height 34
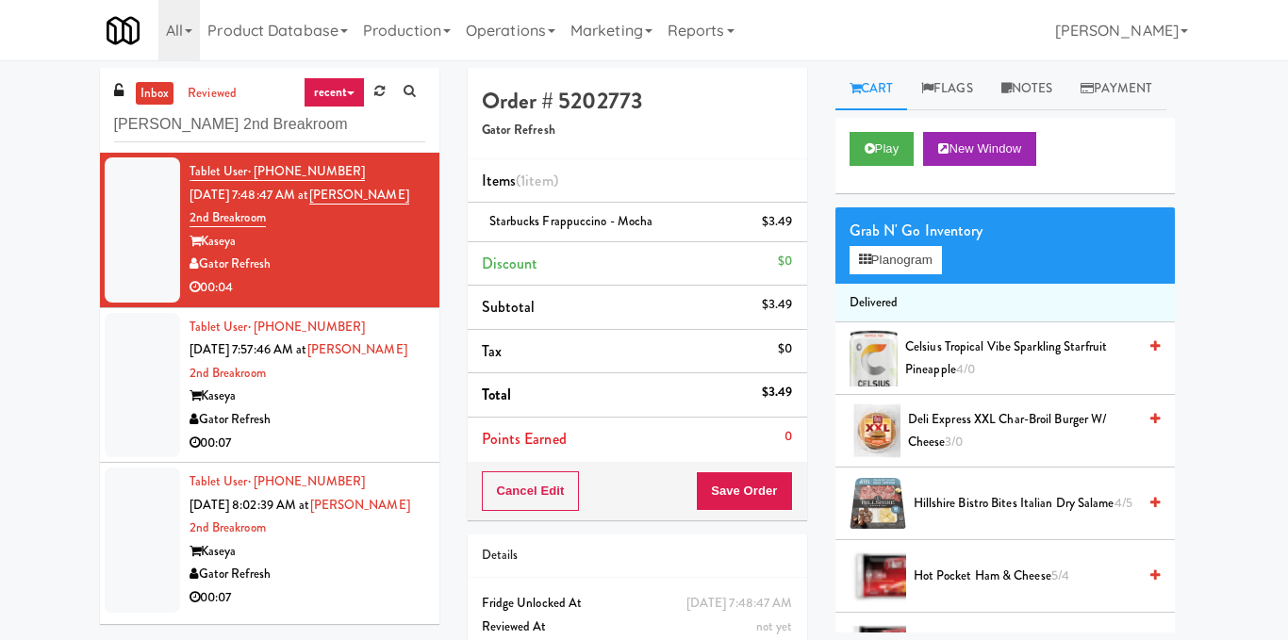
click at [358, 411] on div "Gator Refresh" at bounding box center [308, 420] width 236 height 24
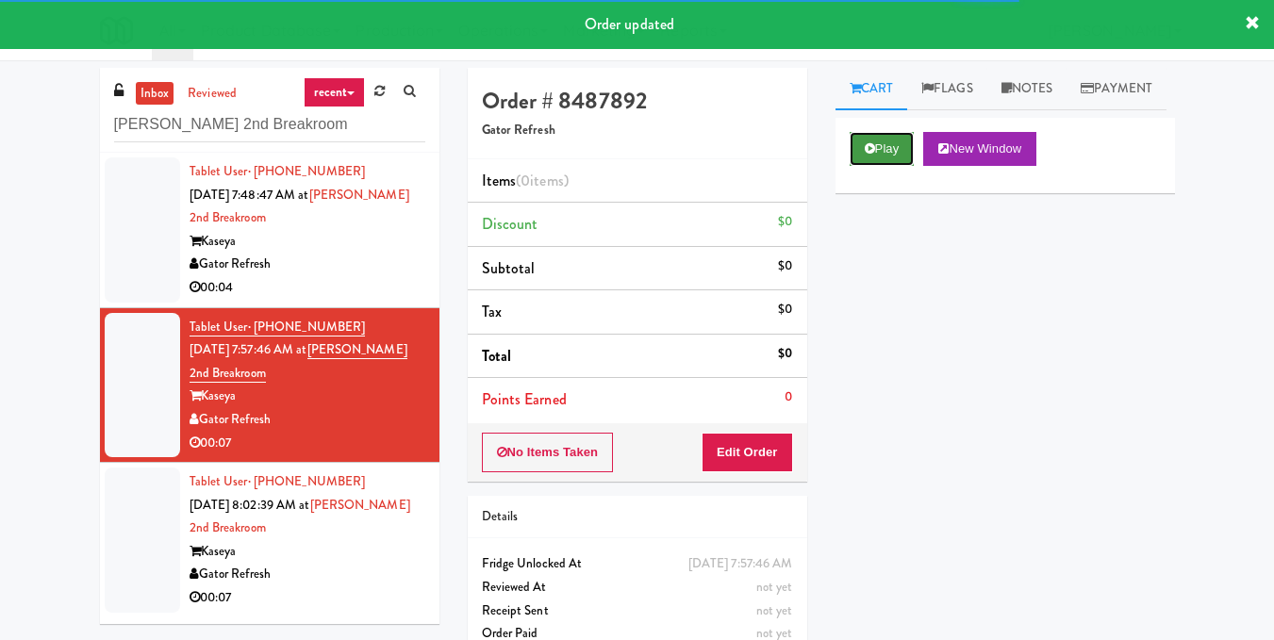
click at [877, 166] on button "Play" at bounding box center [882, 149] width 65 height 34
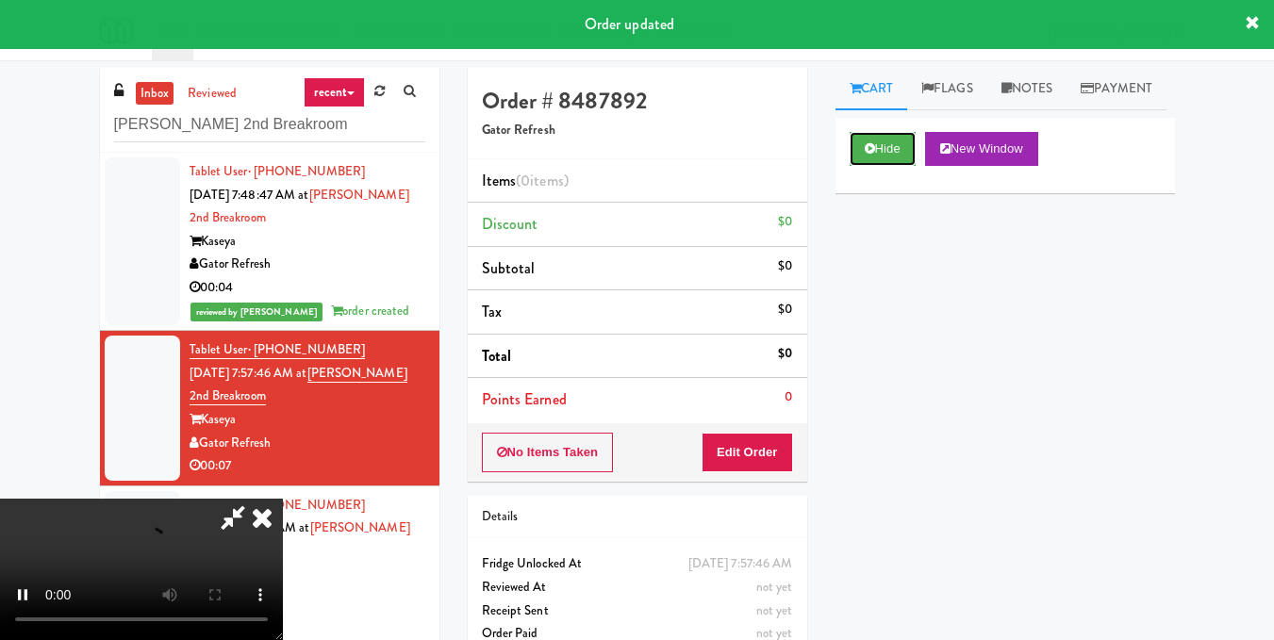
scroll to position [212, 0]
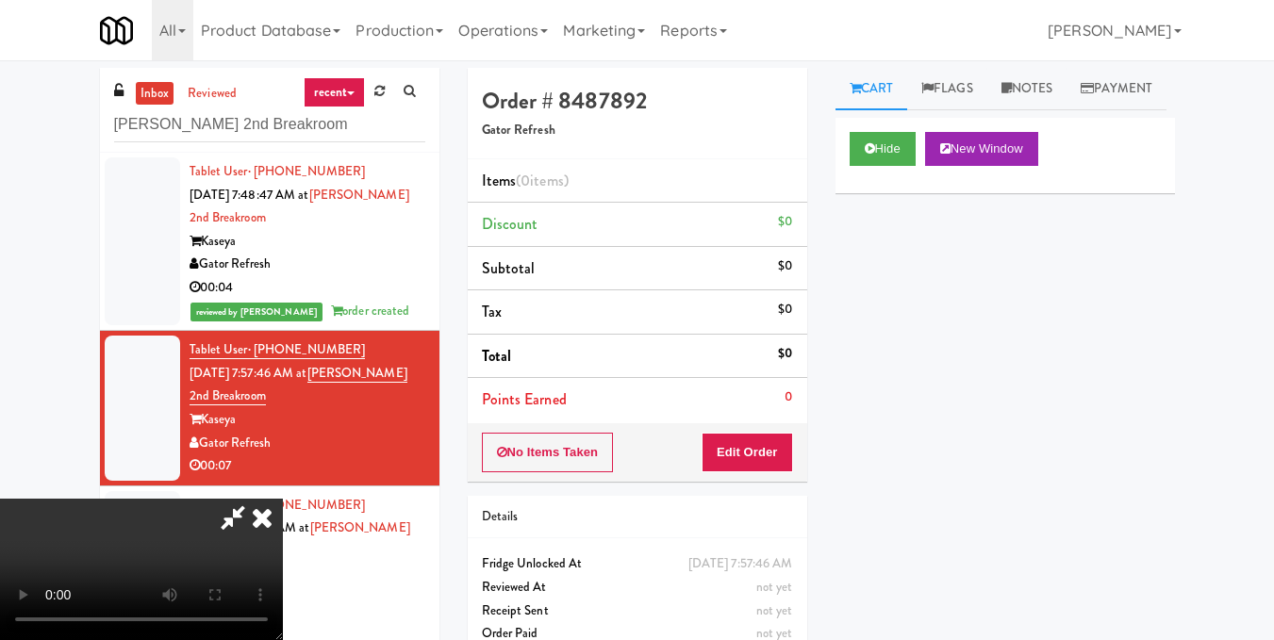
click at [283, 499] on video at bounding box center [141, 569] width 283 height 141
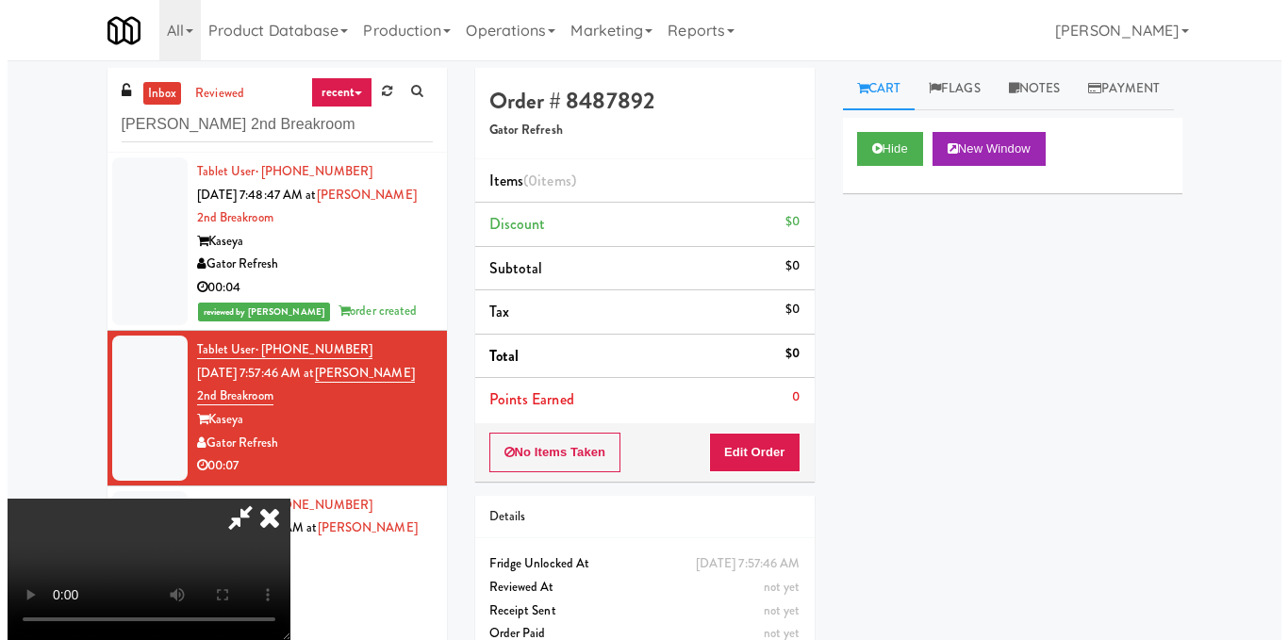
scroll to position [24, 0]
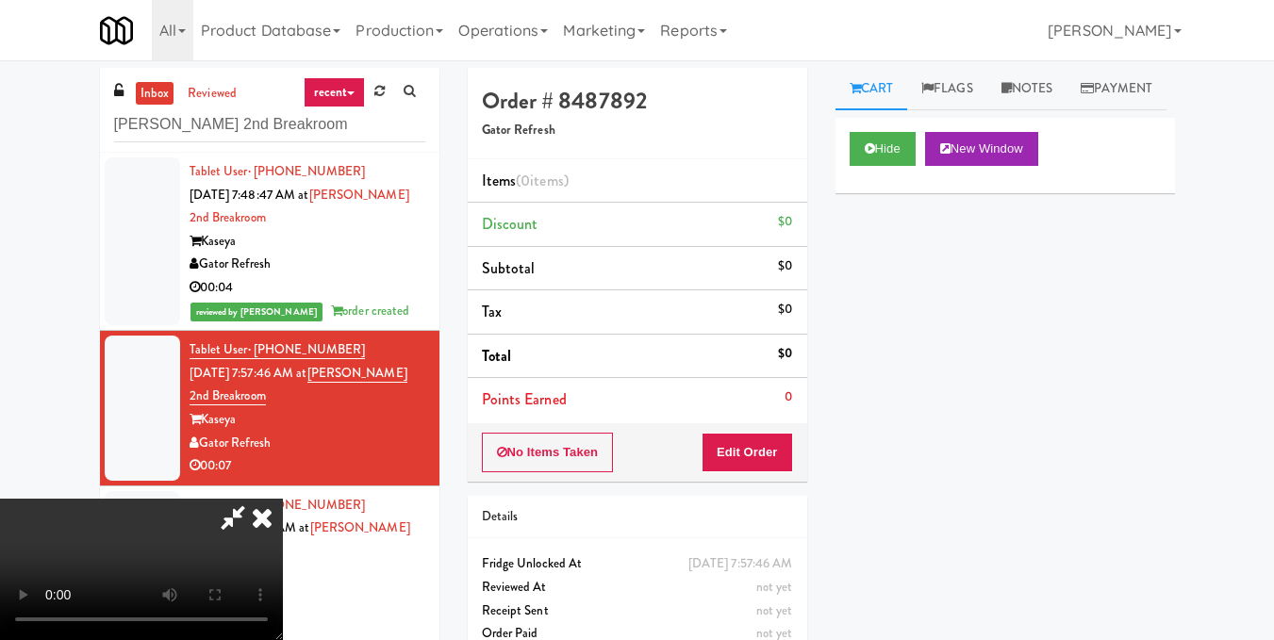
click at [283, 499] on video at bounding box center [141, 569] width 283 height 141
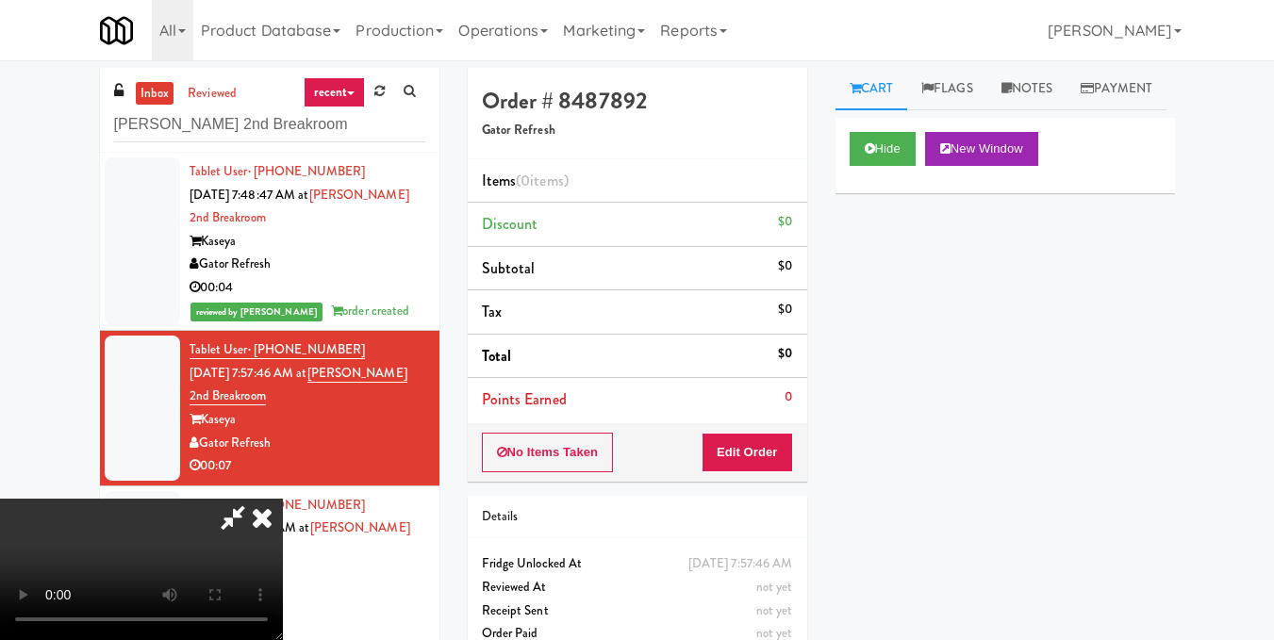
click at [283, 499] on video at bounding box center [141, 569] width 283 height 141
click at [780, 463] on button "Edit Order" at bounding box center [747, 453] width 91 height 40
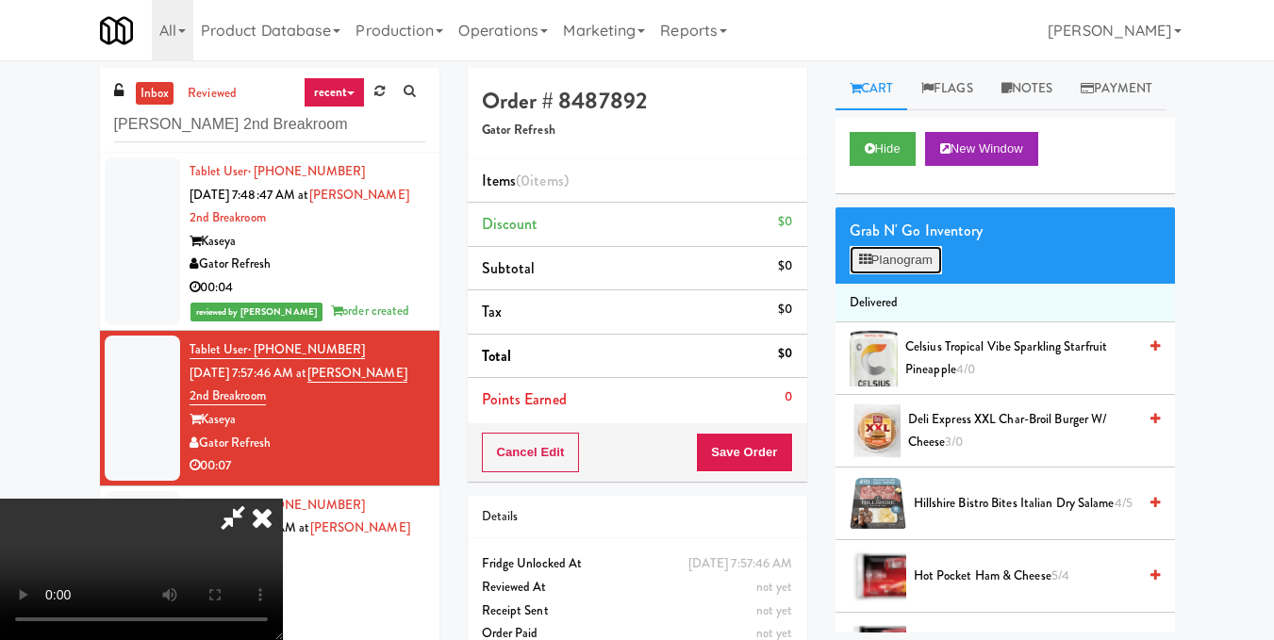
click at [885, 274] on button "Planogram" at bounding box center [896, 260] width 92 height 28
click at [0, 0] on div at bounding box center [0, 0] width 0 height 0
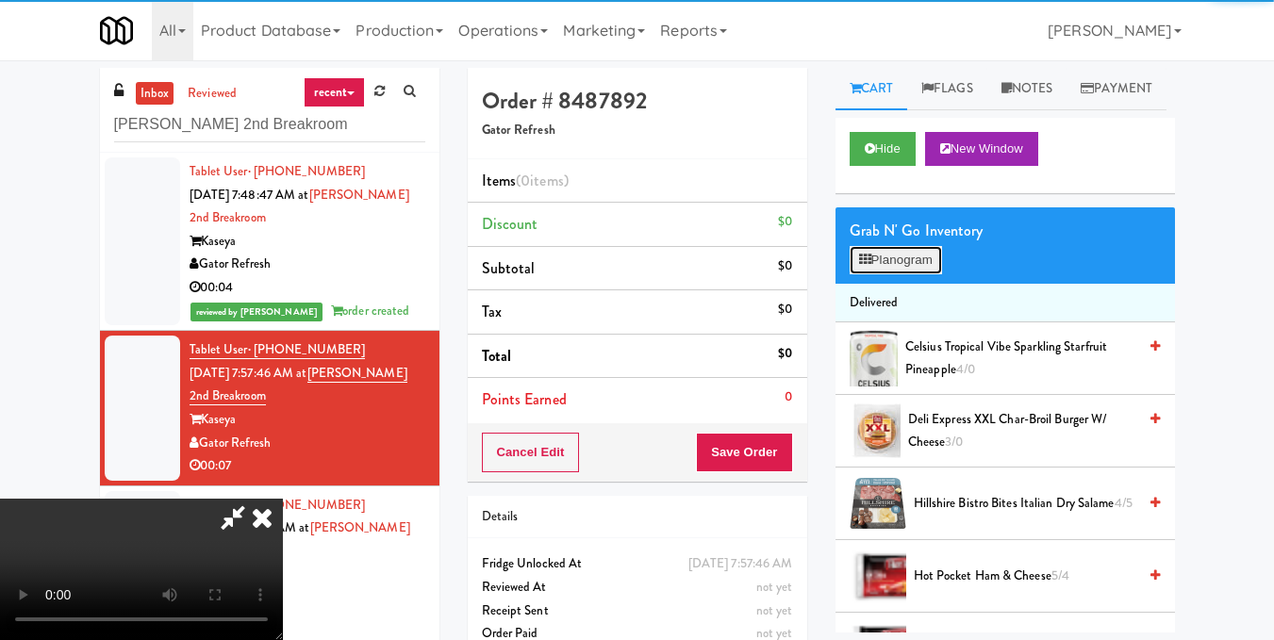
click at [886, 274] on button "Planogram" at bounding box center [896, 260] width 92 height 28
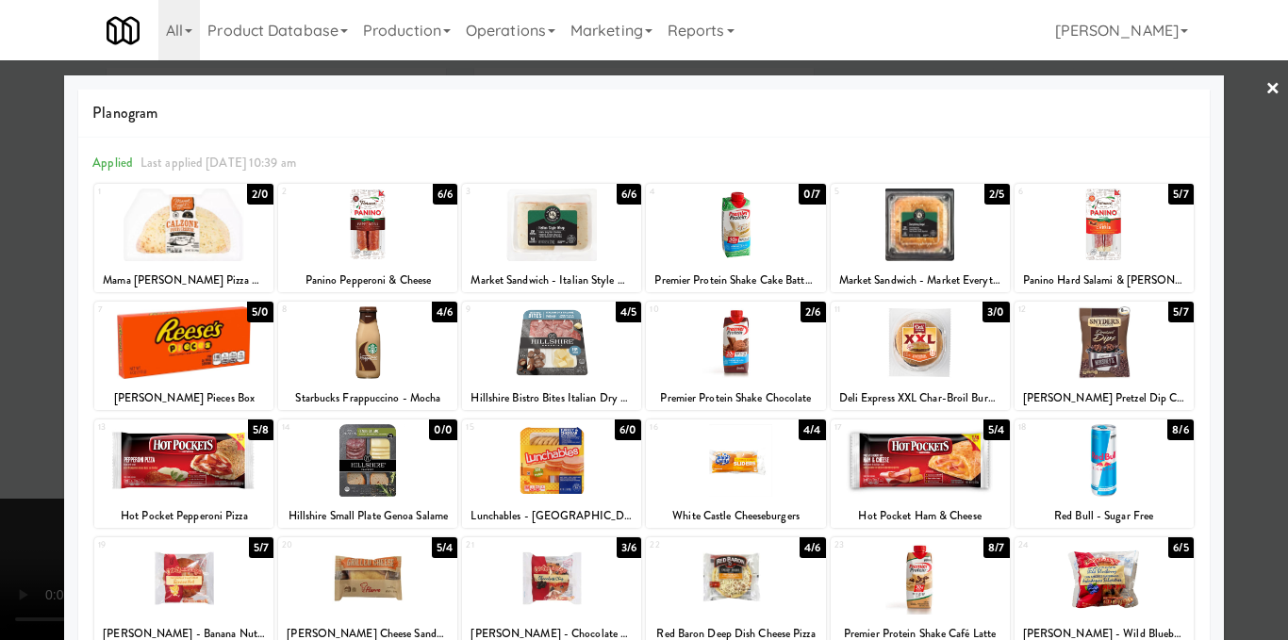
click at [375, 351] on div at bounding box center [367, 342] width 179 height 73
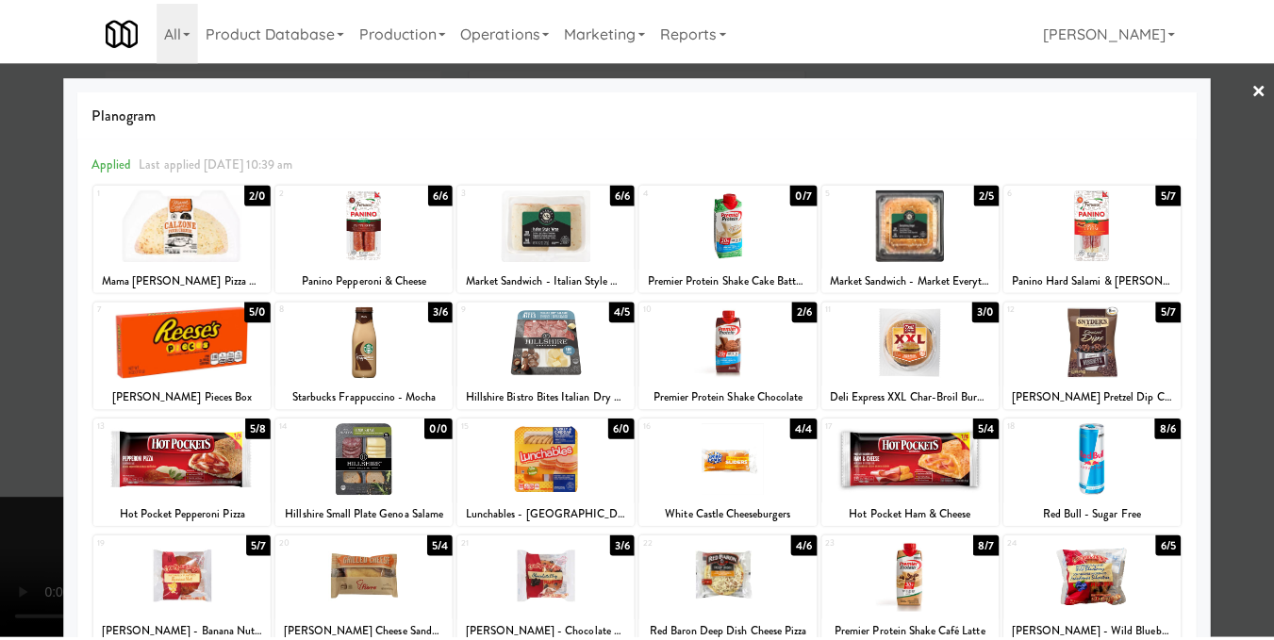
scroll to position [94, 0]
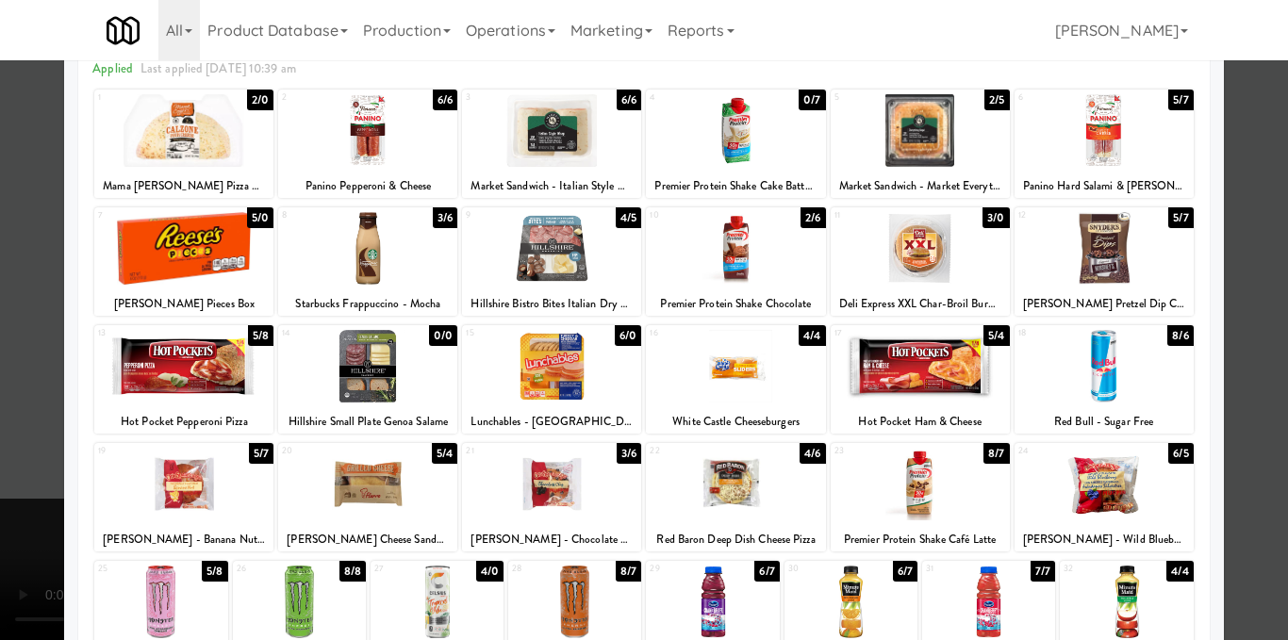
click at [586, 380] on div at bounding box center [551, 366] width 179 height 73
click at [1230, 342] on div at bounding box center [644, 320] width 1288 height 640
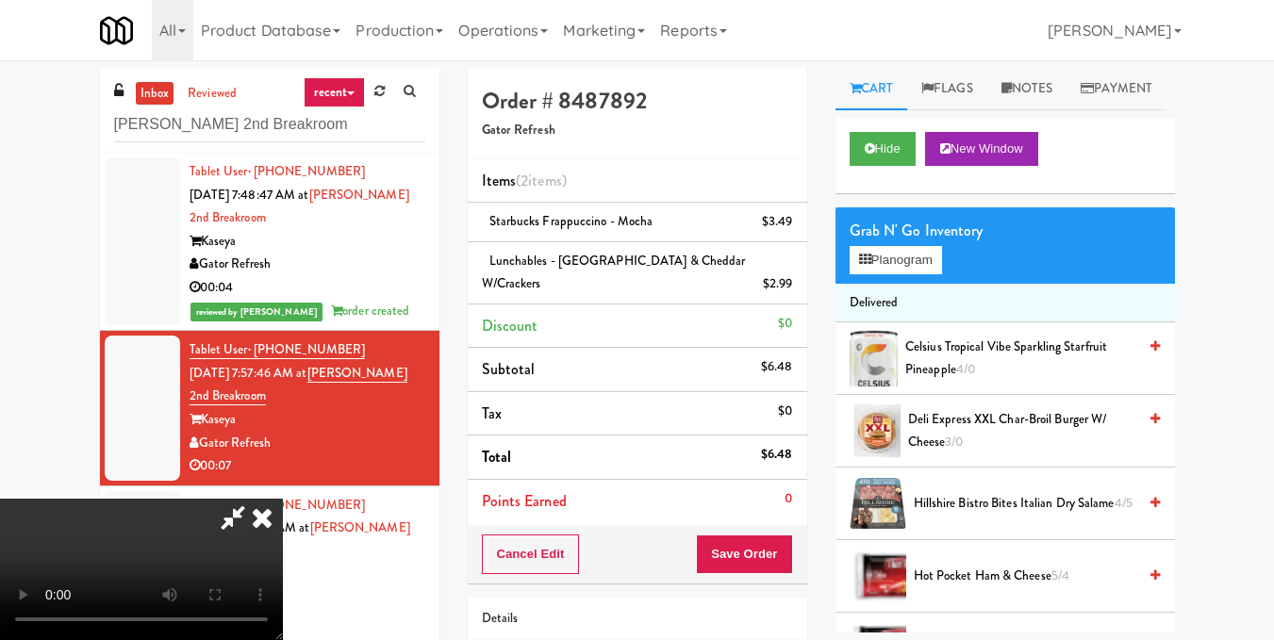
click at [283, 499] on video at bounding box center [141, 569] width 283 height 141
click at [283, 499] on icon at bounding box center [261, 518] width 41 height 38
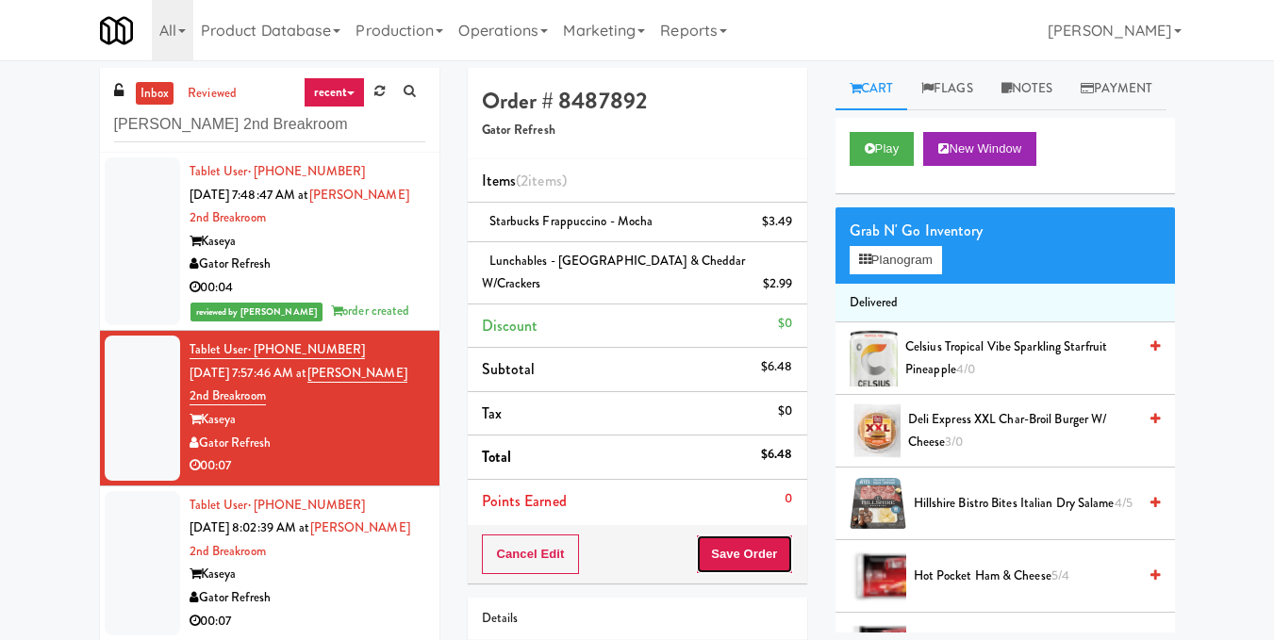
click at [735, 535] on button "Save Order" at bounding box center [744, 555] width 96 height 40
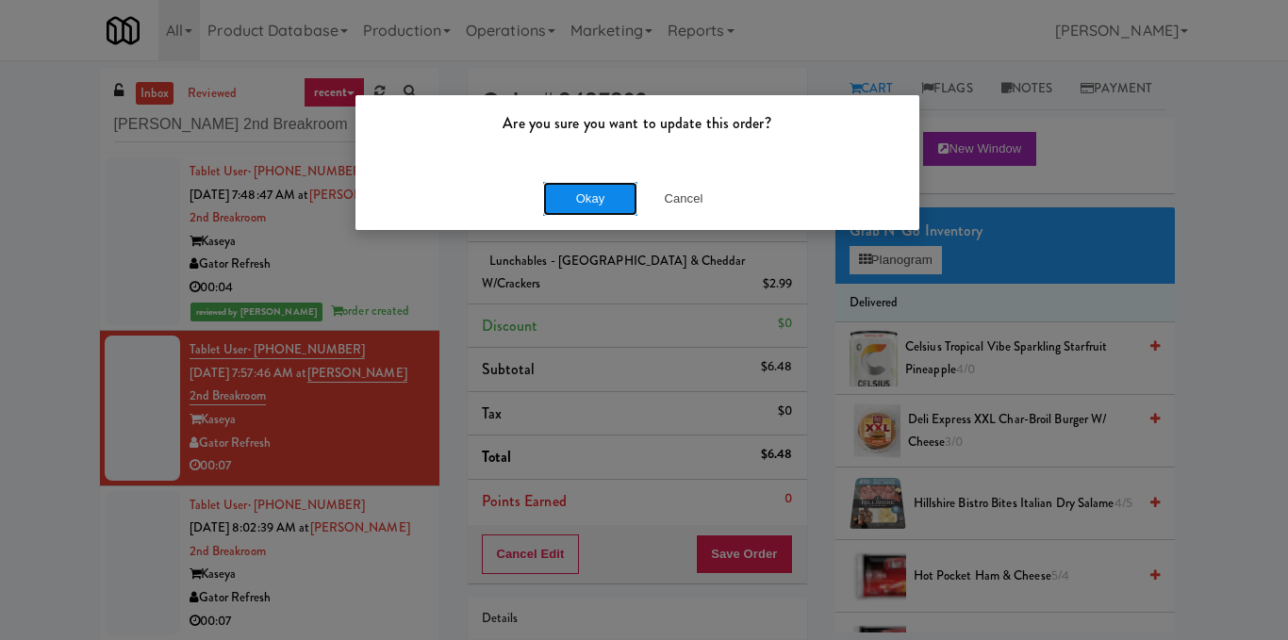
click at [609, 194] on button "Okay" at bounding box center [590, 199] width 94 height 34
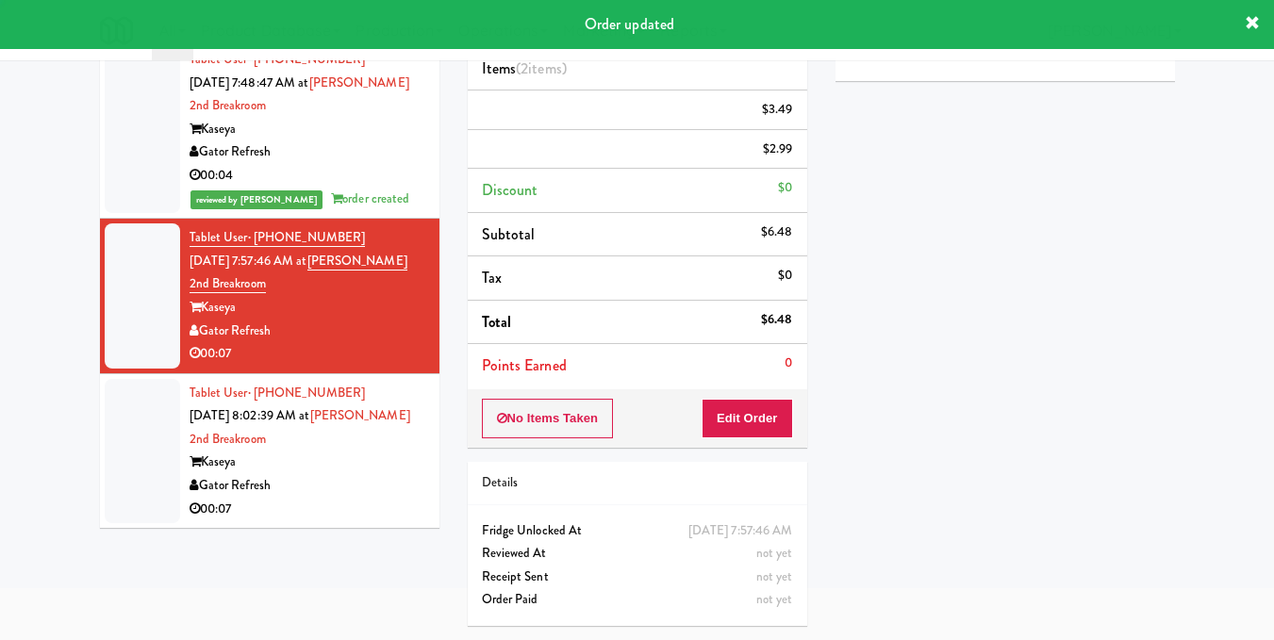
click at [388, 474] on div "Gator Refresh" at bounding box center [308, 486] width 236 height 24
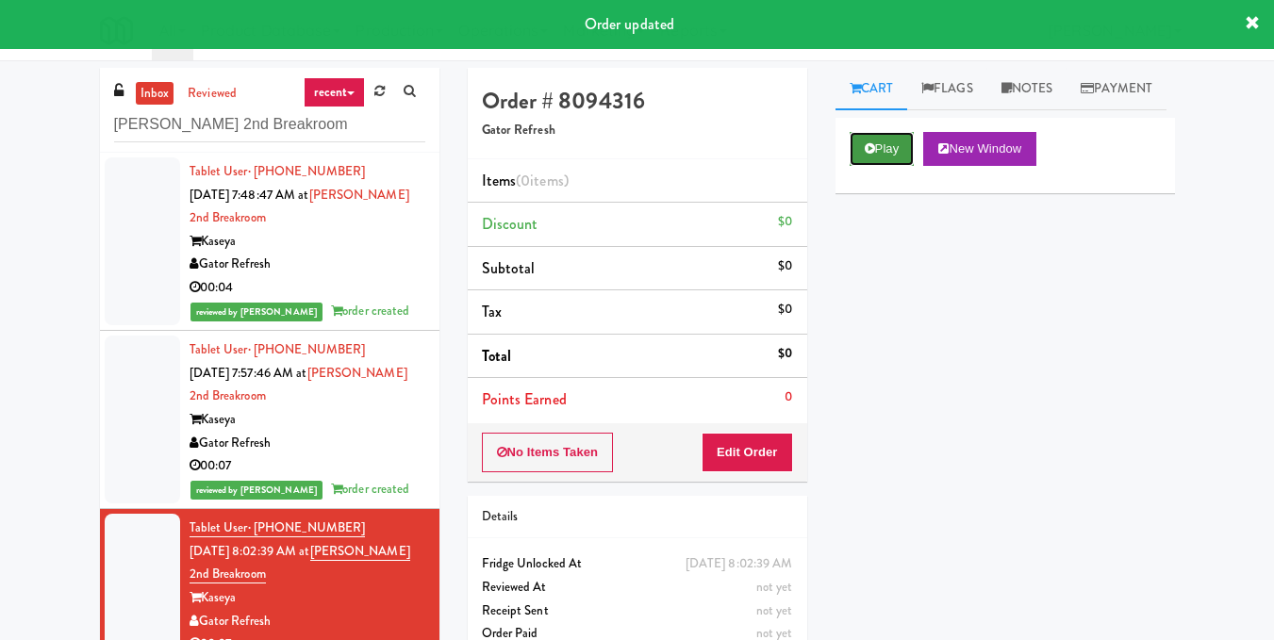
click at [886, 166] on button "Play" at bounding box center [882, 149] width 65 height 34
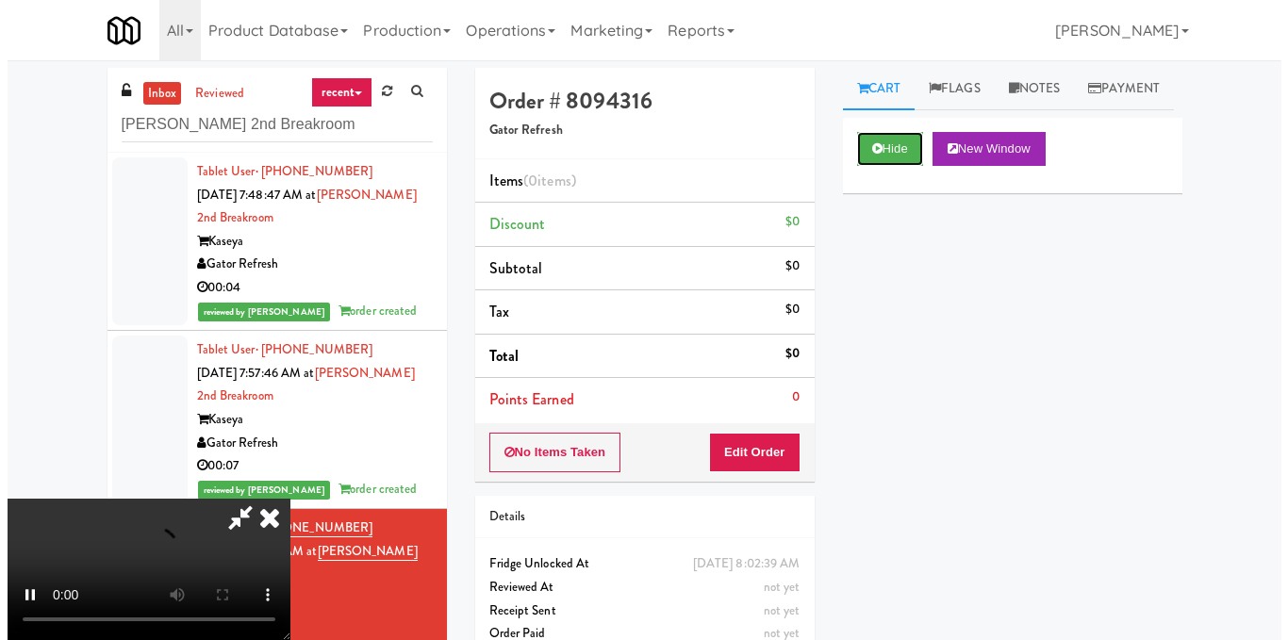
scroll to position [212, 0]
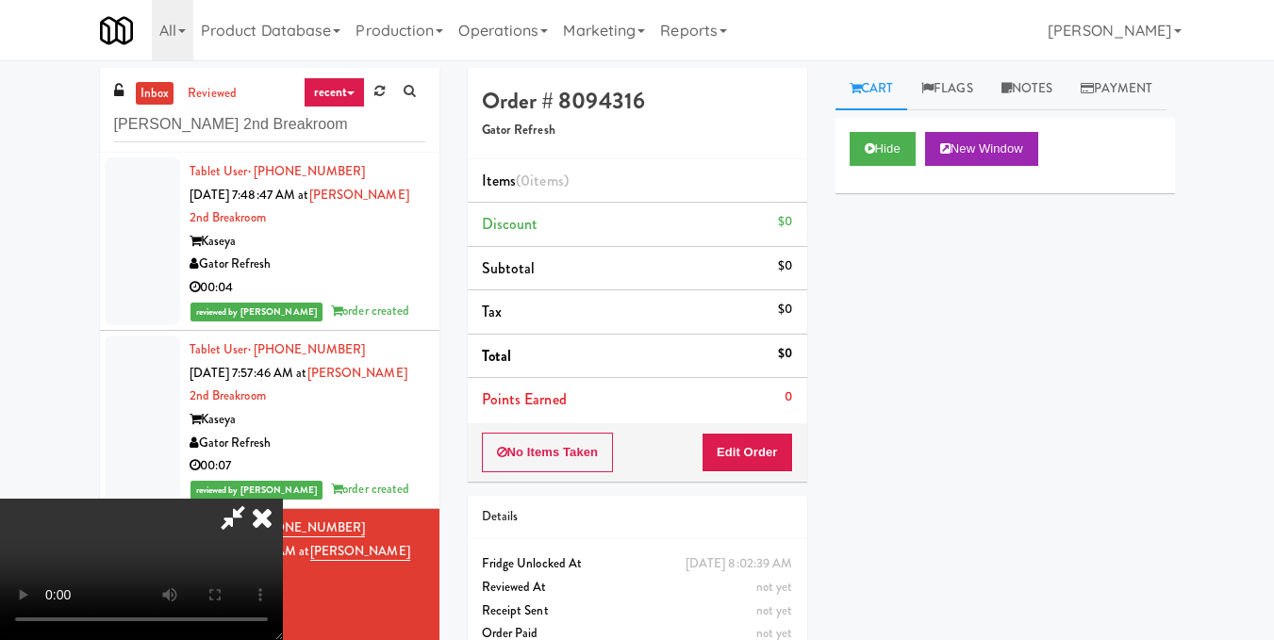
click at [283, 516] on video at bounding box center [141, 569] width 283 height 141
drag, startPoint x: 786, startPoint y: 463, endPoint x: 815, endPoint y: 356, distance: 110.5
click at [786, 461] on button "Edit Order" at bounding box center [747, 453] width 91 height 40
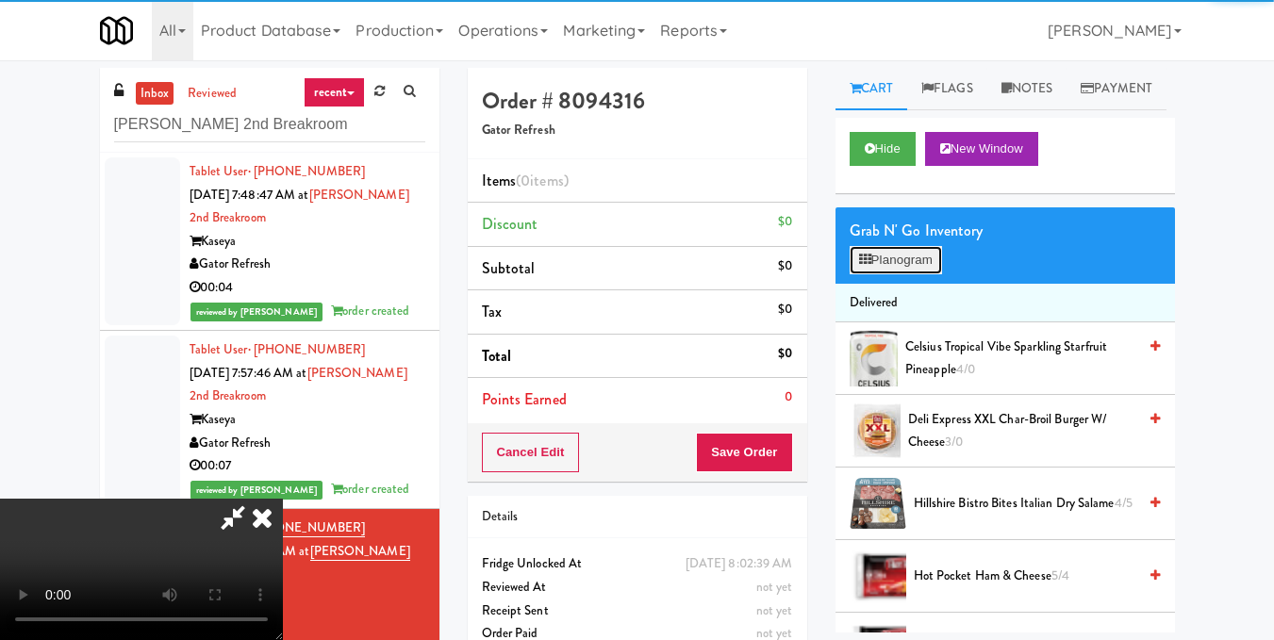
click at [867, 266] on icon at bounding box center [865, 260] width 12 height 12
click at [0, 0] on div at bounding box center [0, 0] width 0 height 0
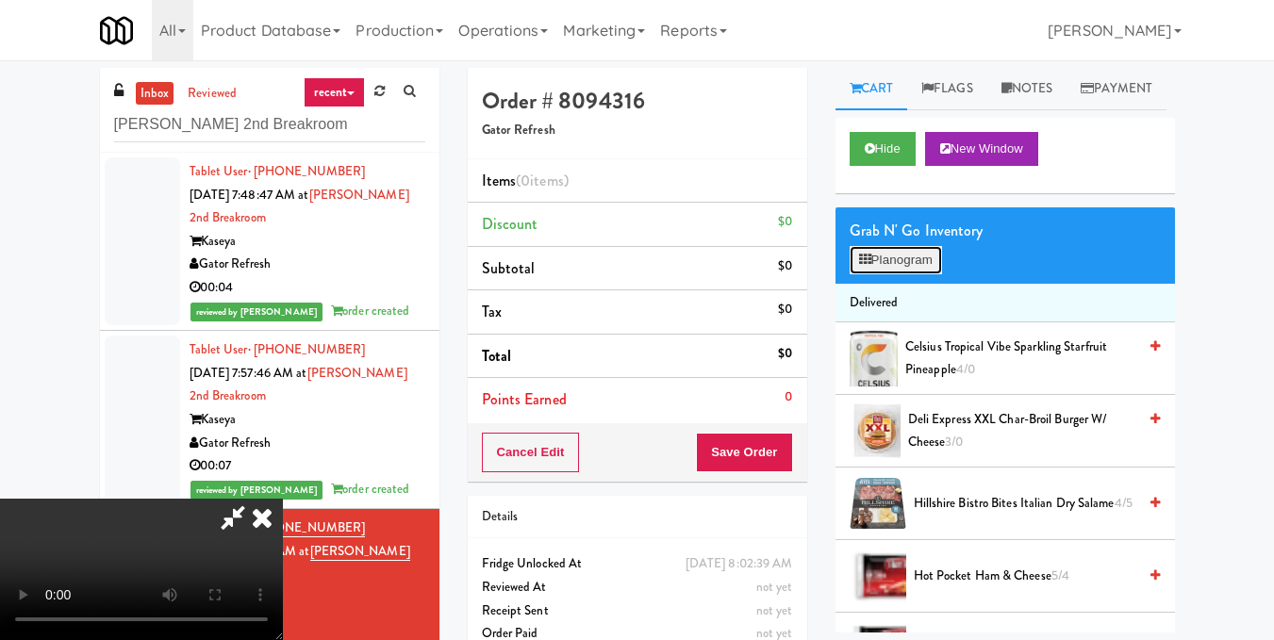
click at [875, 274] on button "Planogram" at bounding box center [896, 260] width 92 height 28
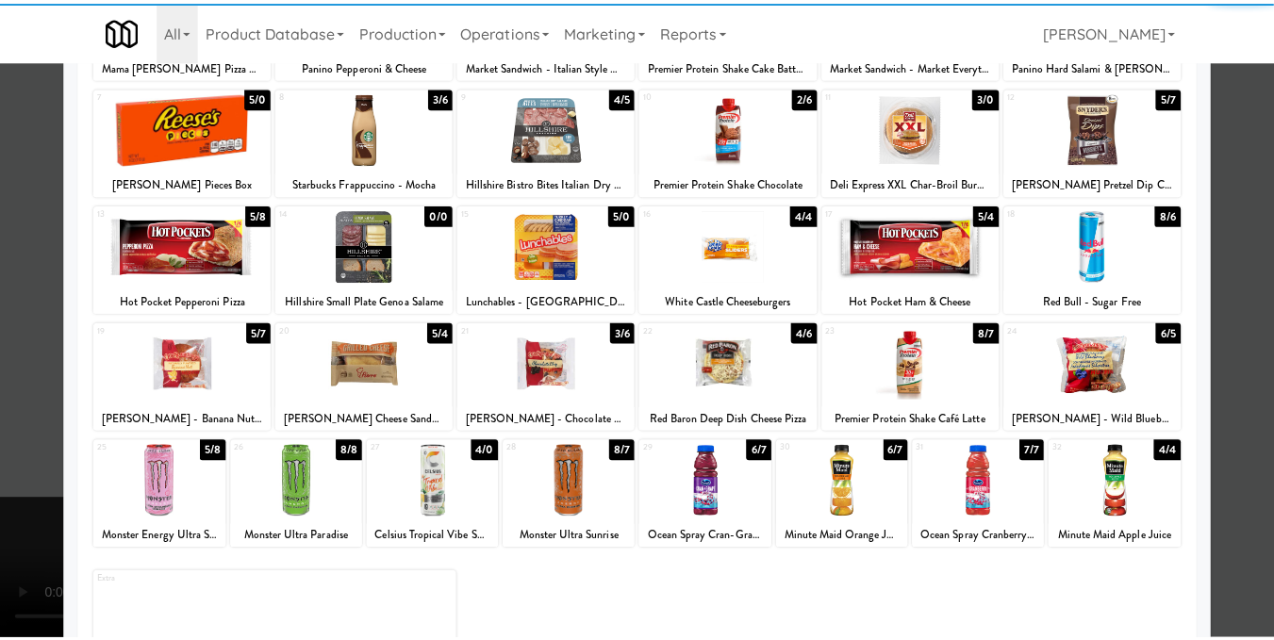
scroll to position [283, 0]
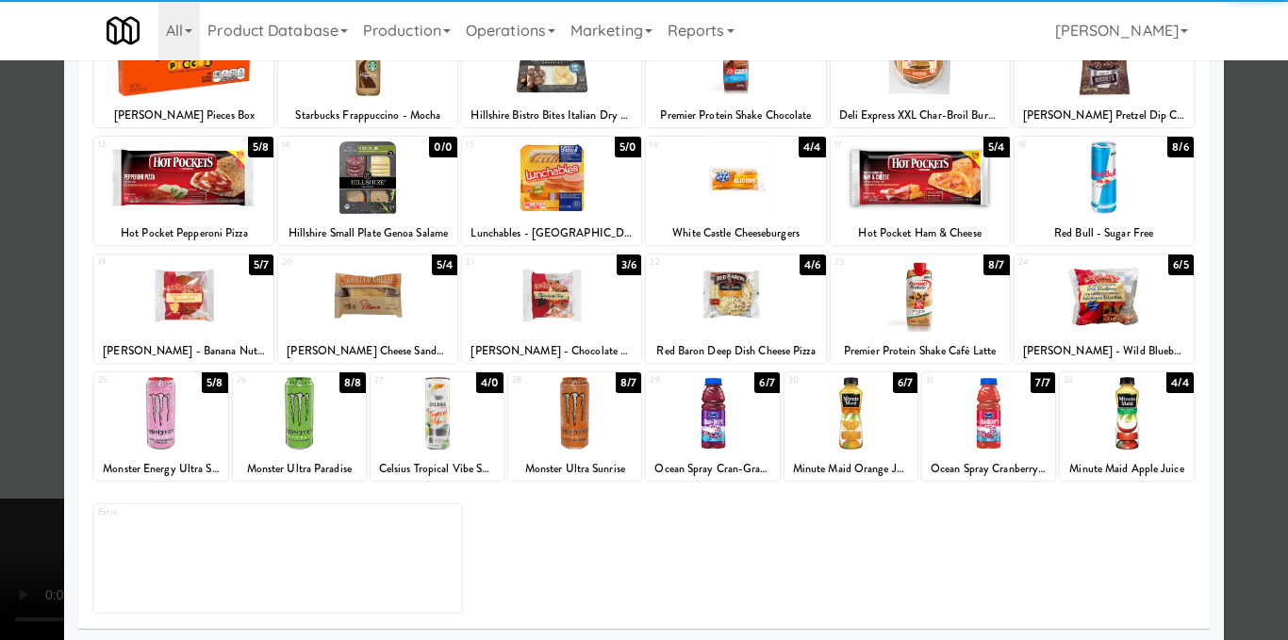
click at [576, 414] on div at bounding box center [574, 413] width 133 height 73
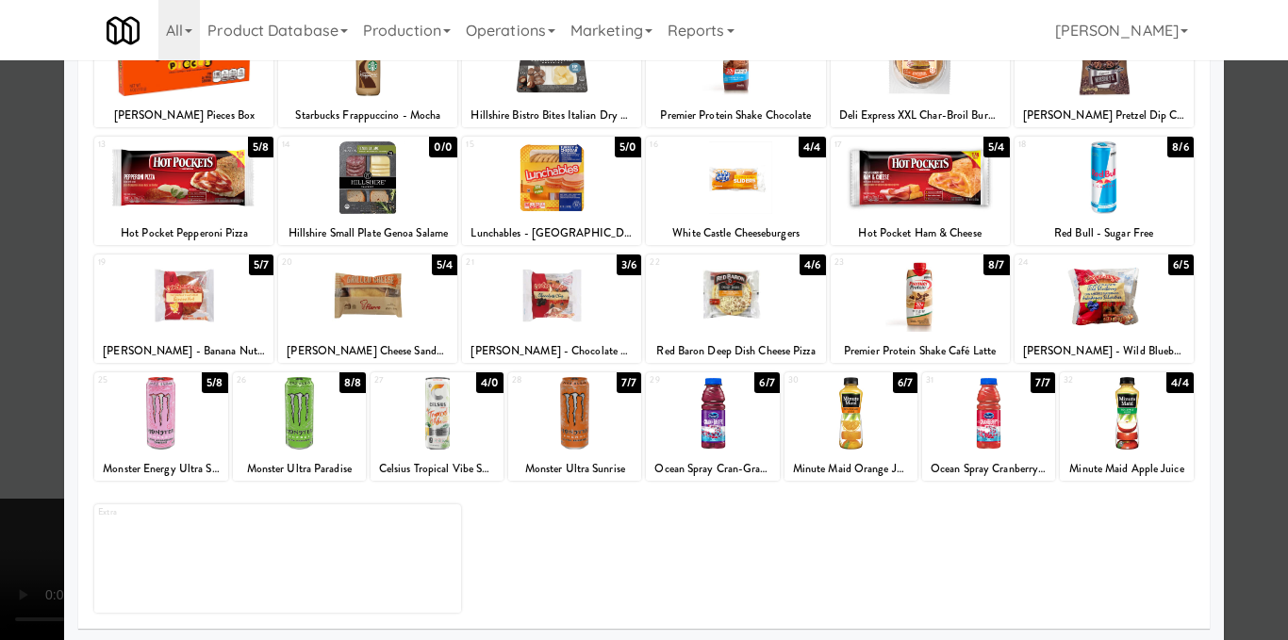
click at [1260, 350] on div at bounding box center [644, 320] width 1288 height 640
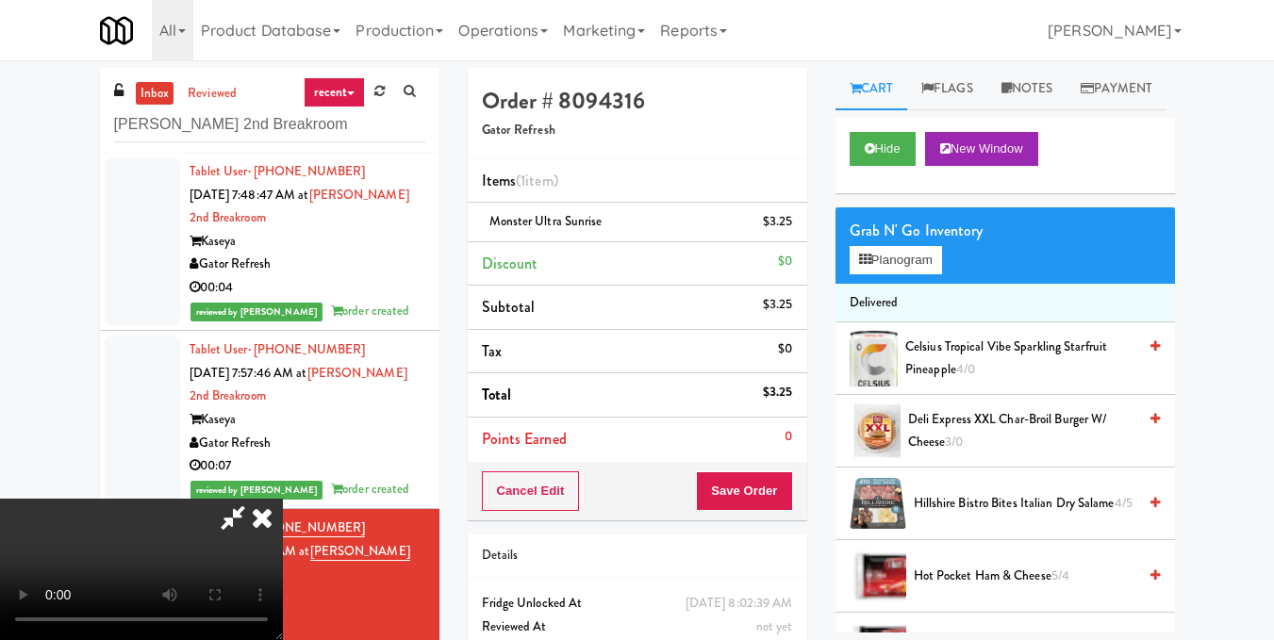
click at [255, 499] on icon at bounding box center [232, 518] width 43 height 38
click at [754, 488] on button "Save Order" at bounding box center [744, 492] width 96 height 40
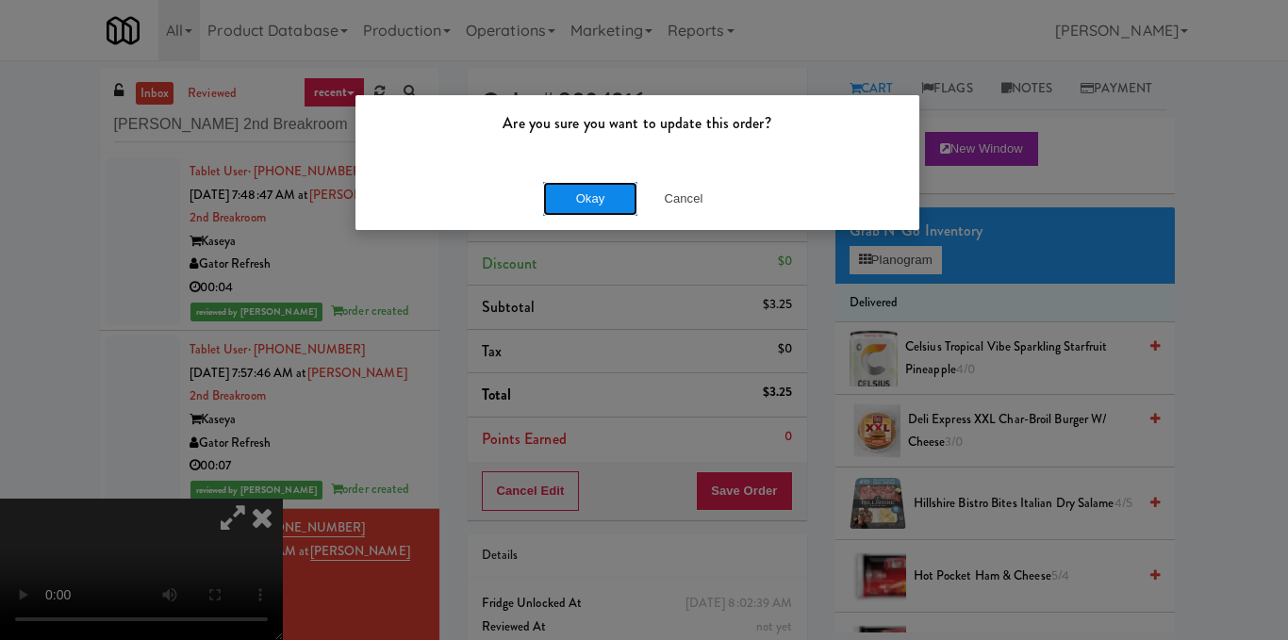
click at [599, 183] on button "Okay" at bounding box center [590, 199] width 94 height 34
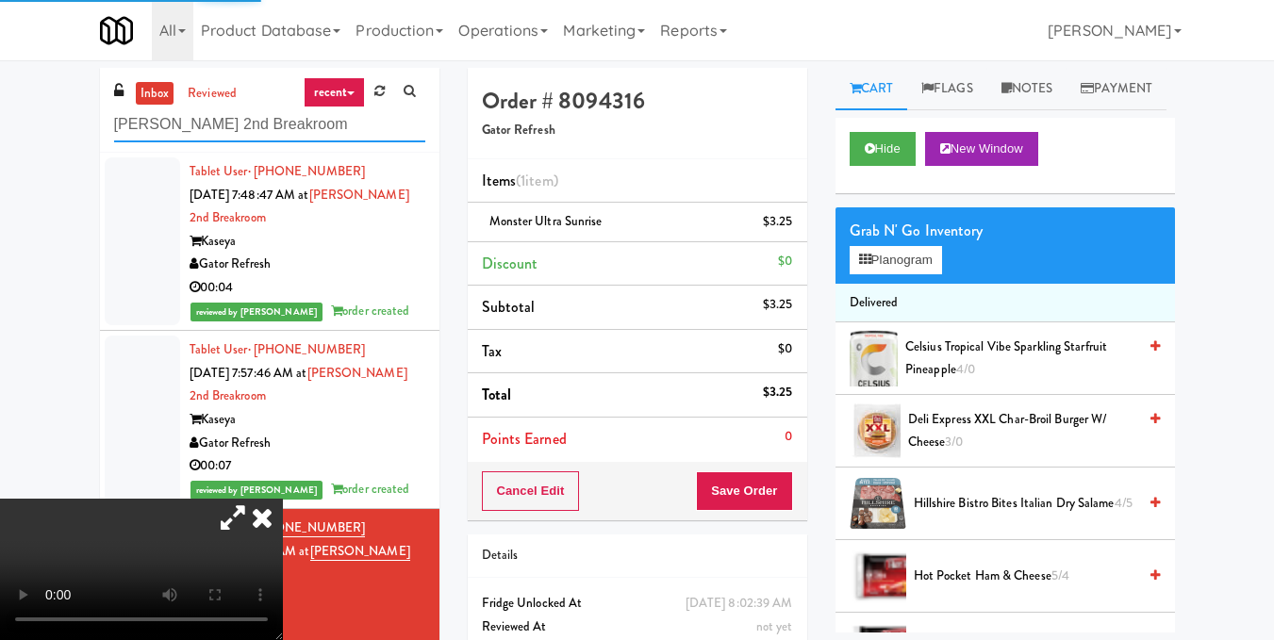
click at [366, 136] on input "[PERSON_NAME] 2nd Breakroom" at bounding box center [269, 125] width 311 height 35
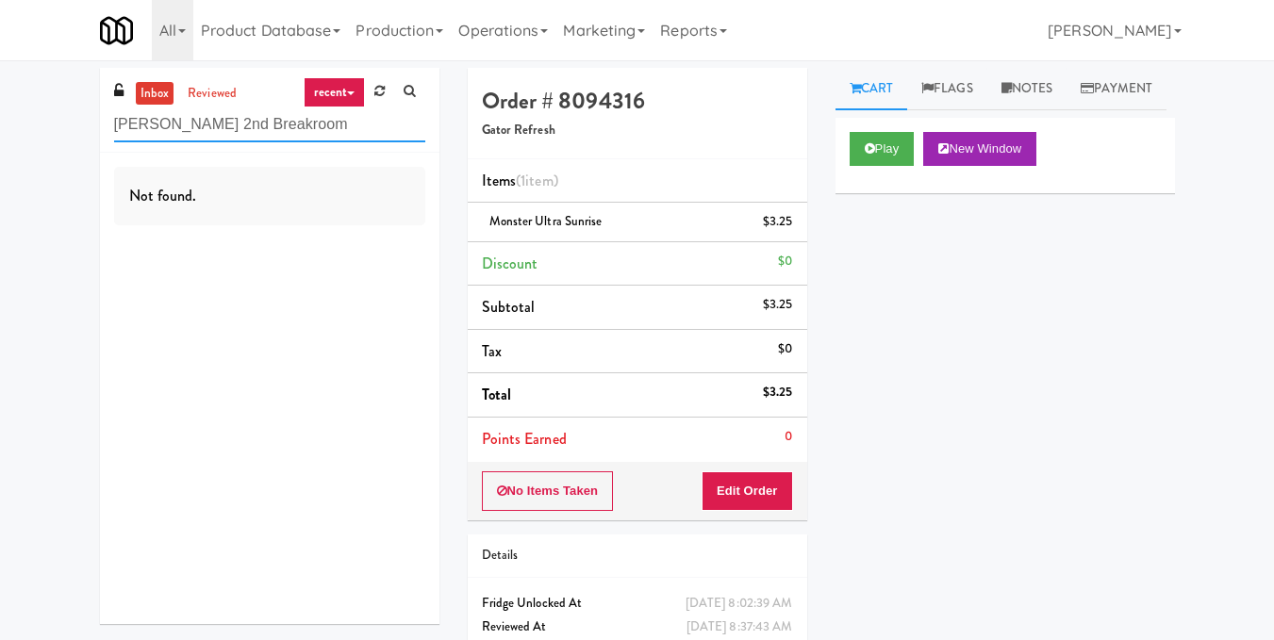
drag, startPoint x: 330, startPoint y: 137, endPoint x: 0, endPoint y: 142, distance: 330.1
click at [0, 142] on div "inbox reviewed recent all unclear take inventory issue suspicious failed recent…" at bounding box center [637, 390] width 1274 height 645
paste input "Estate - Cooler - Left"
drag, startPoint x: 277, startPoint y: 122, endPoint x: 0, endPoint y: 143, distance: 278.1
click at [0, 143] on div "inbox reviewed recent all unclear take inventory issue suspicious failed recent…" at bounding box center [637, 390] width 1274 height 645
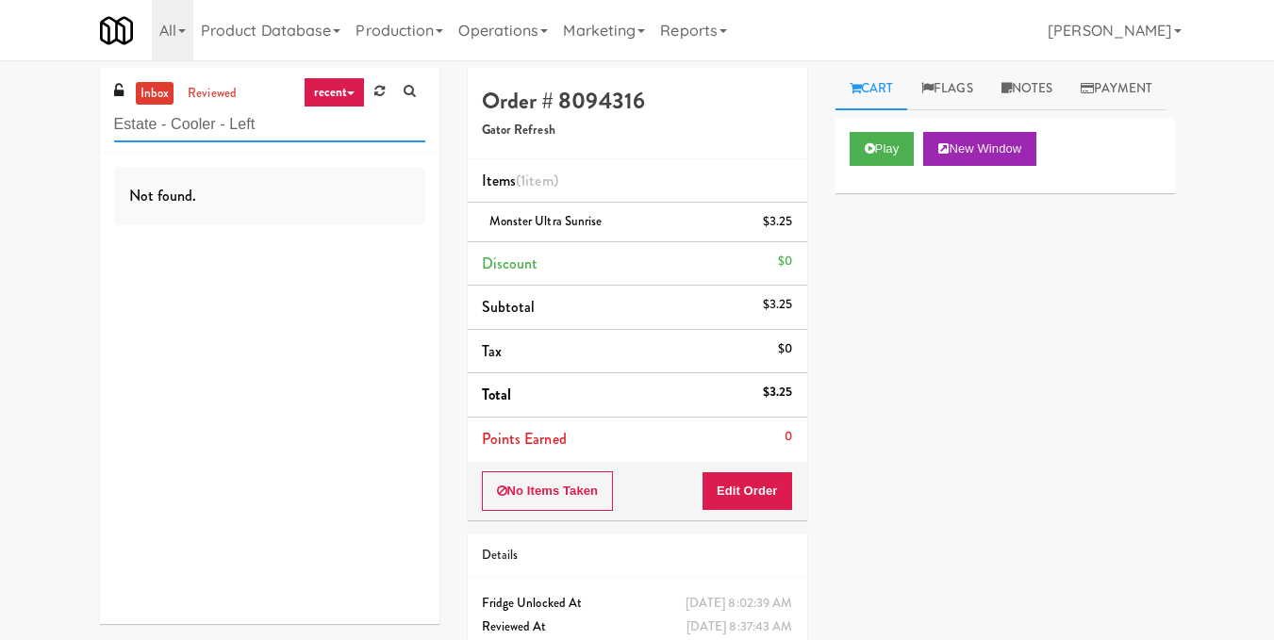
paste input "The Horizons - Cooler #2"
drag, startPoint x: 339, startPoint y: 127, endPoint x: 90, endPoint y: 132, distance: 249.9
click at [90, 132] on div "inbox reviewed recent all unclear take inventory issue suspicious failed recent…" at bounding box center [270, 353] width 368 height 571
paste input "Allusion - Cooler"
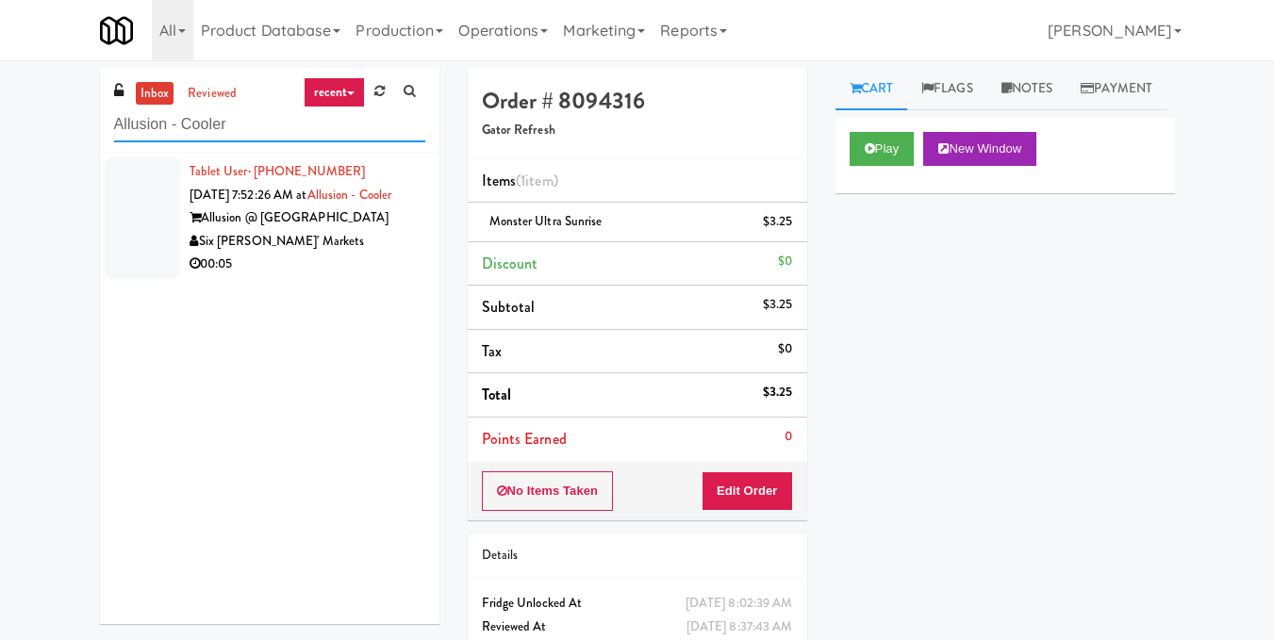
type input "Allusion - Cooler"
click at [367, 254] on div "Six [PERSON_NAME]' Markets" at bounding box center [308, 242] width 236 height 24
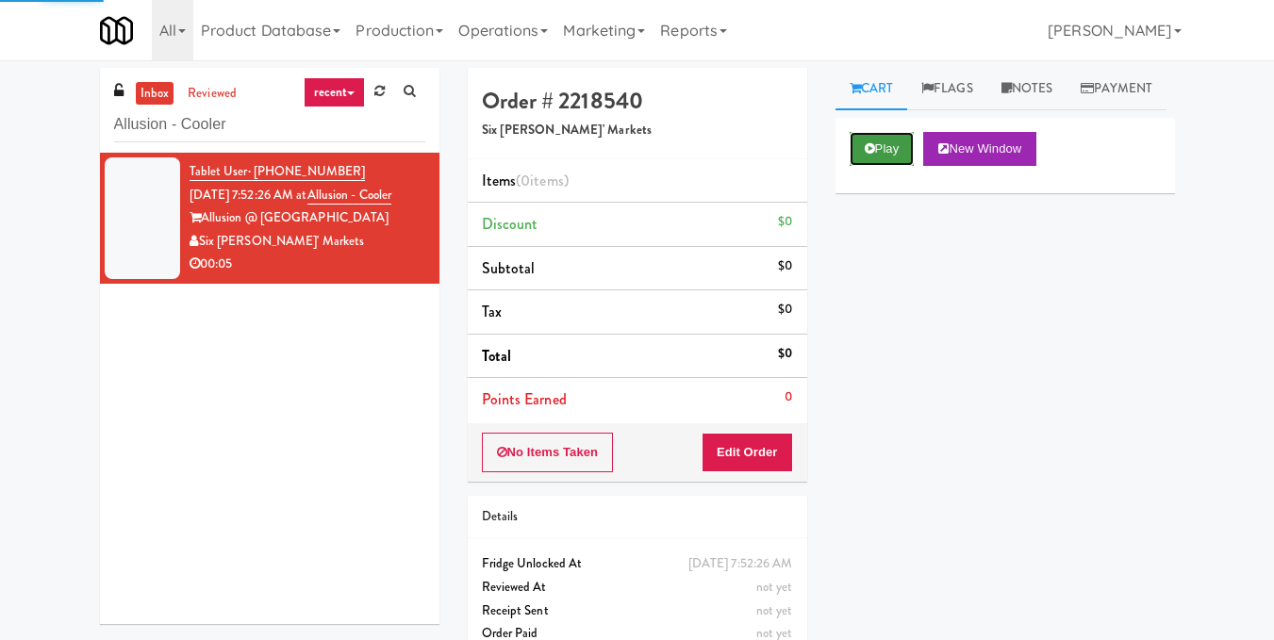
click at [860, 166] on button "Play" at bounding box center [882, 149] width 65 height 34
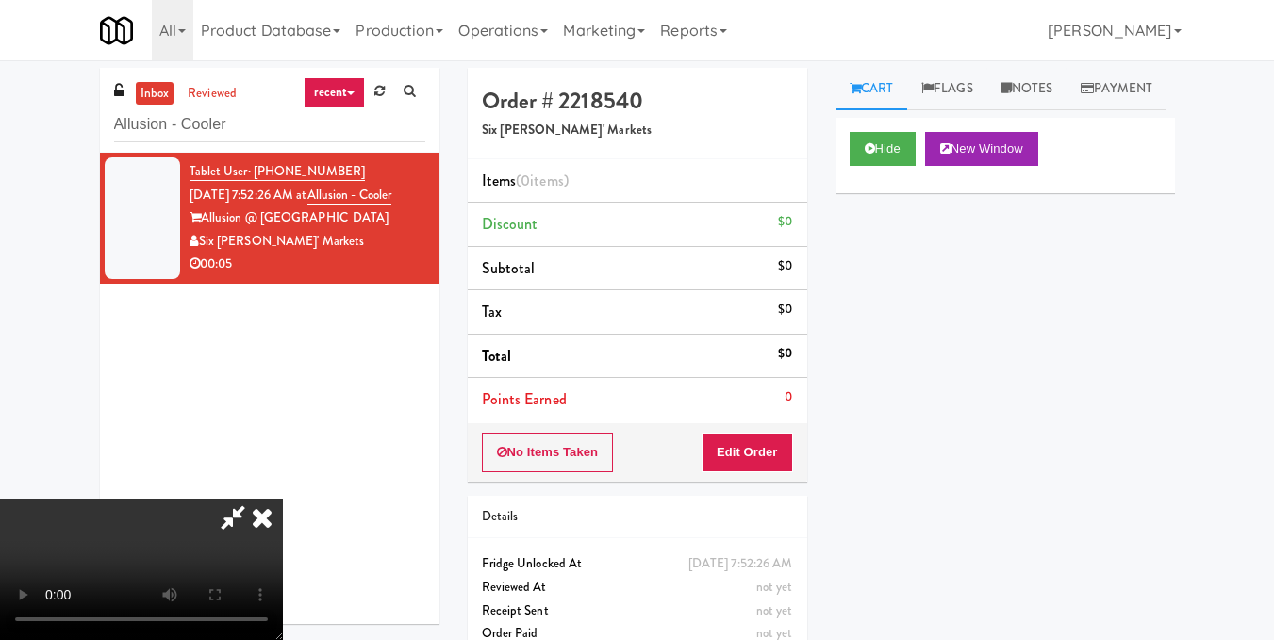
click at [283, 499] on video at bounding box center [141, 569] width 283 height 141
click at [780, 450] on button "Edit Order" at bounding box center [747, 453] width 91 height 40
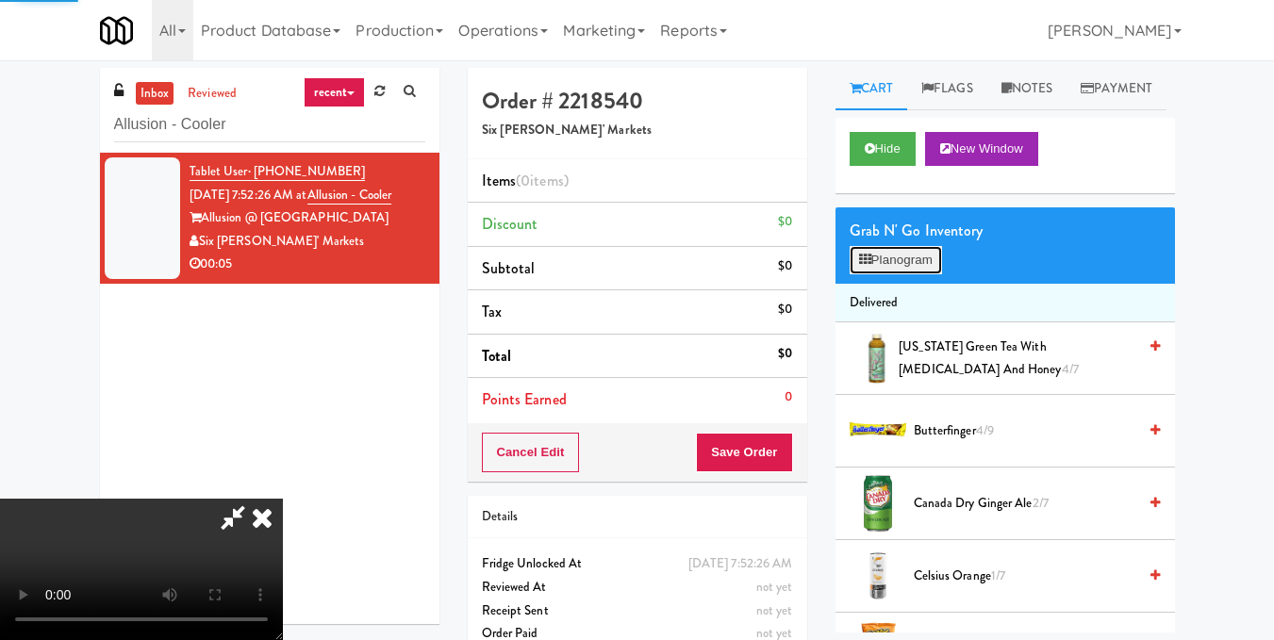
click at [914, 274] on button "Planogram" at bounding box center [896, 260] width 92 height 28
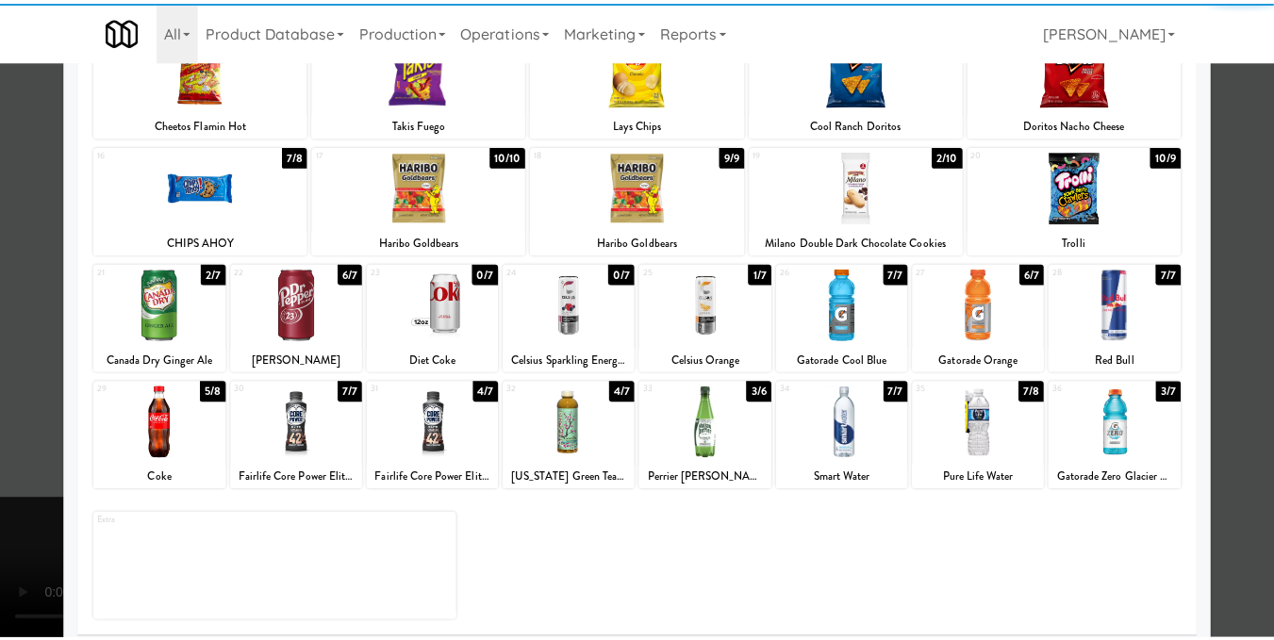
scroll to position [283, 0]
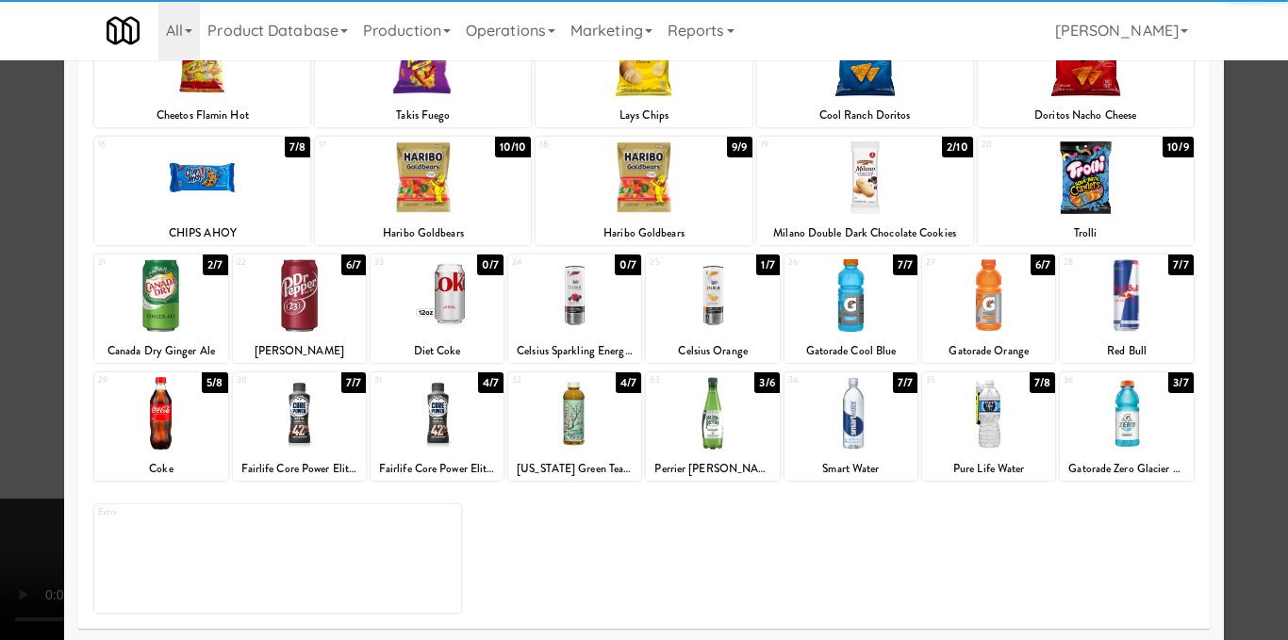
click at [308, 294] on div at bounding box center [299, 295] width 133 height 73
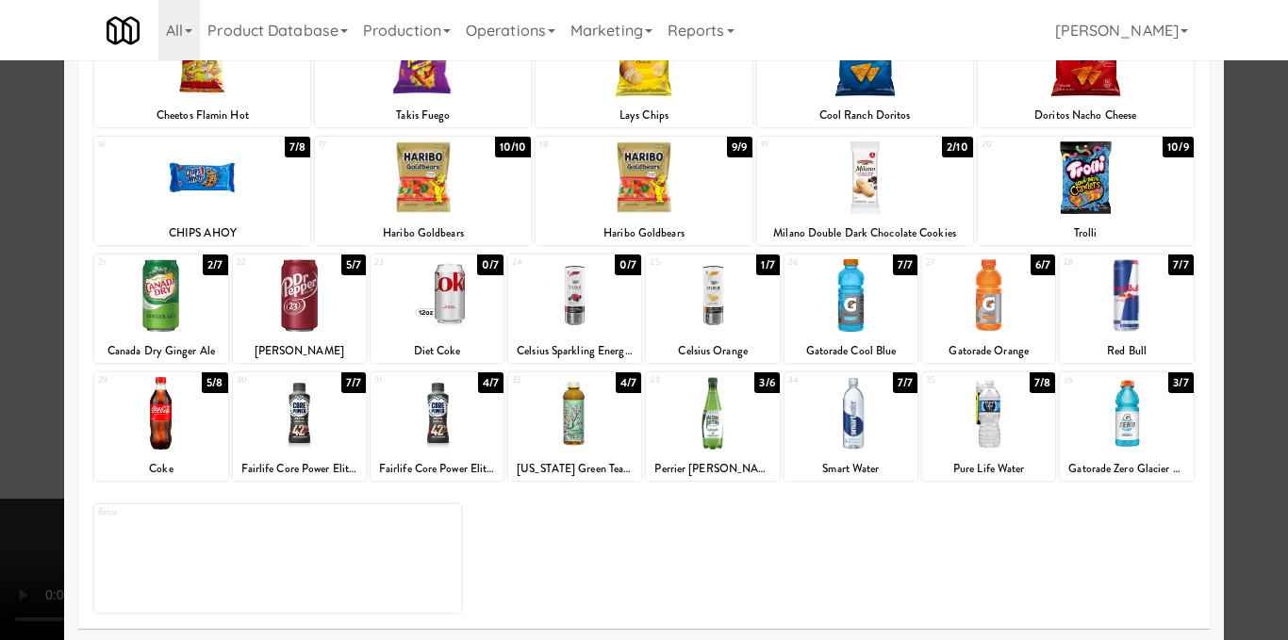
click at [1260, 339] on div at bounding box center [644, 320] width 1288 height 640
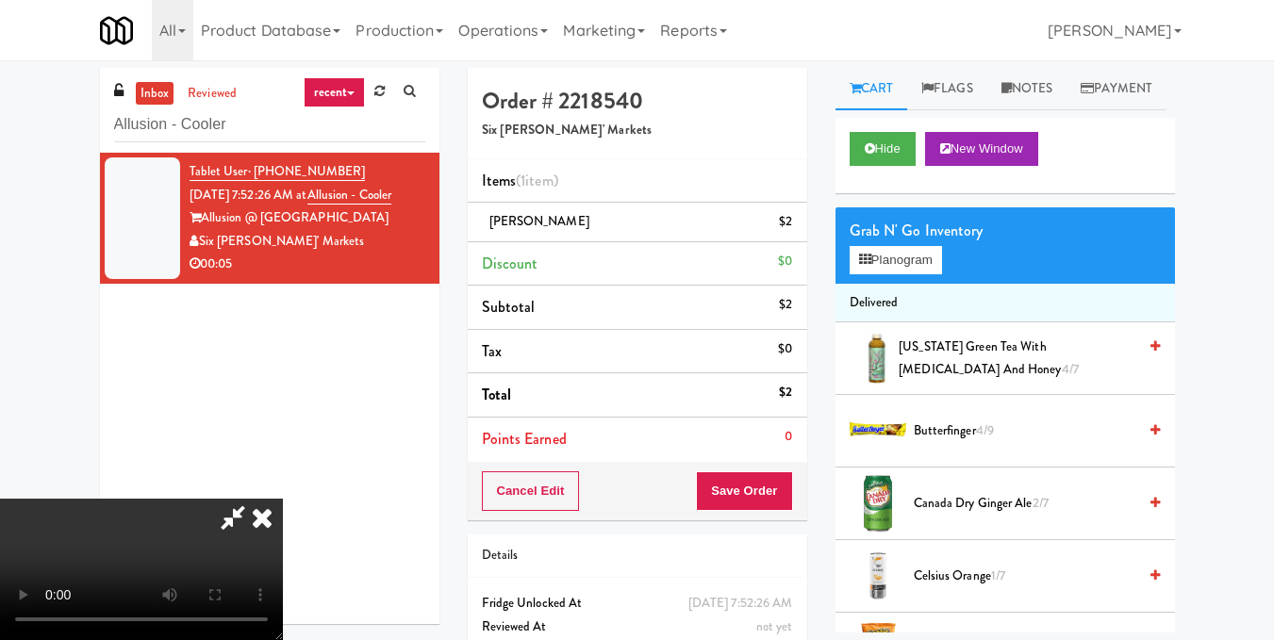
click at [283, 499] on icon at bounding box center [261, 518] width 41 height 38
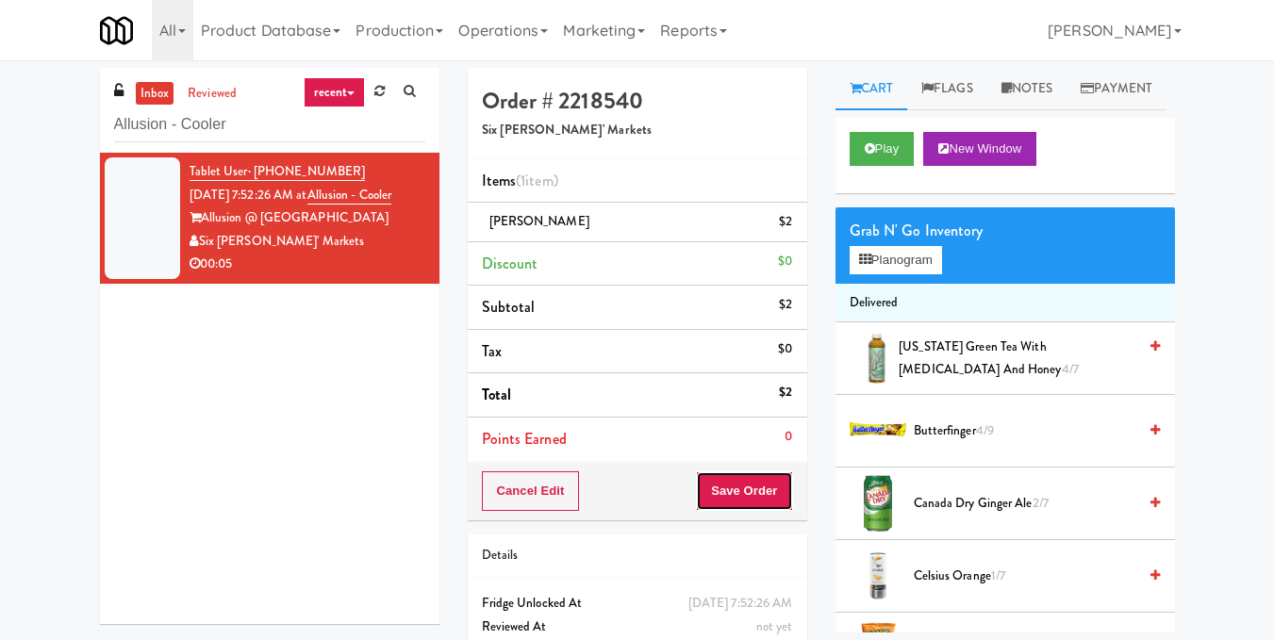
click at [789, 496] on button "Save Order" at bounding box center [744, 492] width 96 height 40
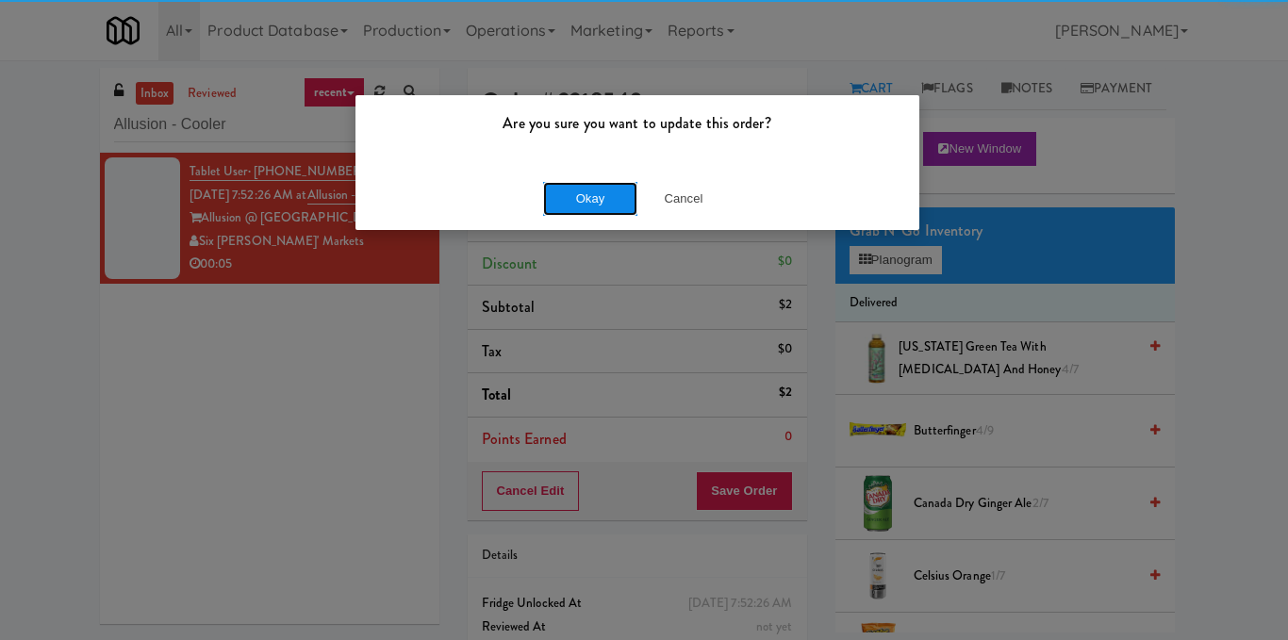
click at [606, 197] on button "Okay" at bounding box center [590, 199] width 94 height 34
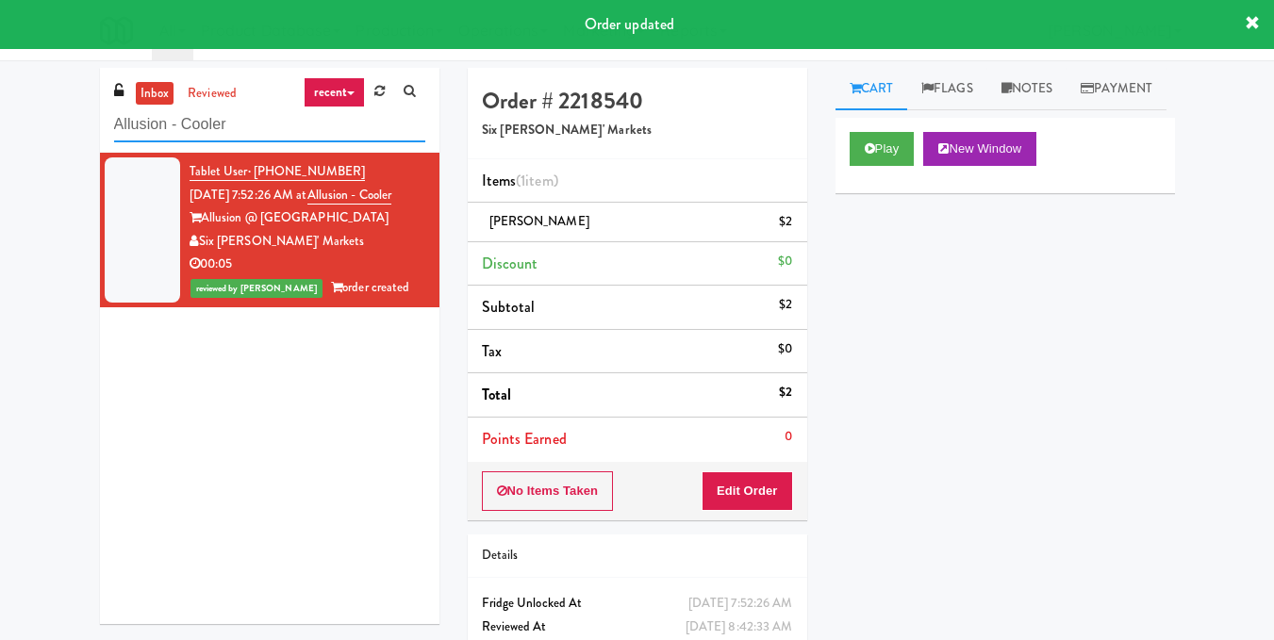
drag, startPoint x: 291, startPoint y: 136, endPoint x: 0, endPoint y: 159, distance: 292.4
click at [0, 159] on div "inbox reviewed recent all unclear take inventory issue suspicious failed recent…" at bounding box center [637, 390] width 1274 height 645
paste input "Confederation College - Combo"
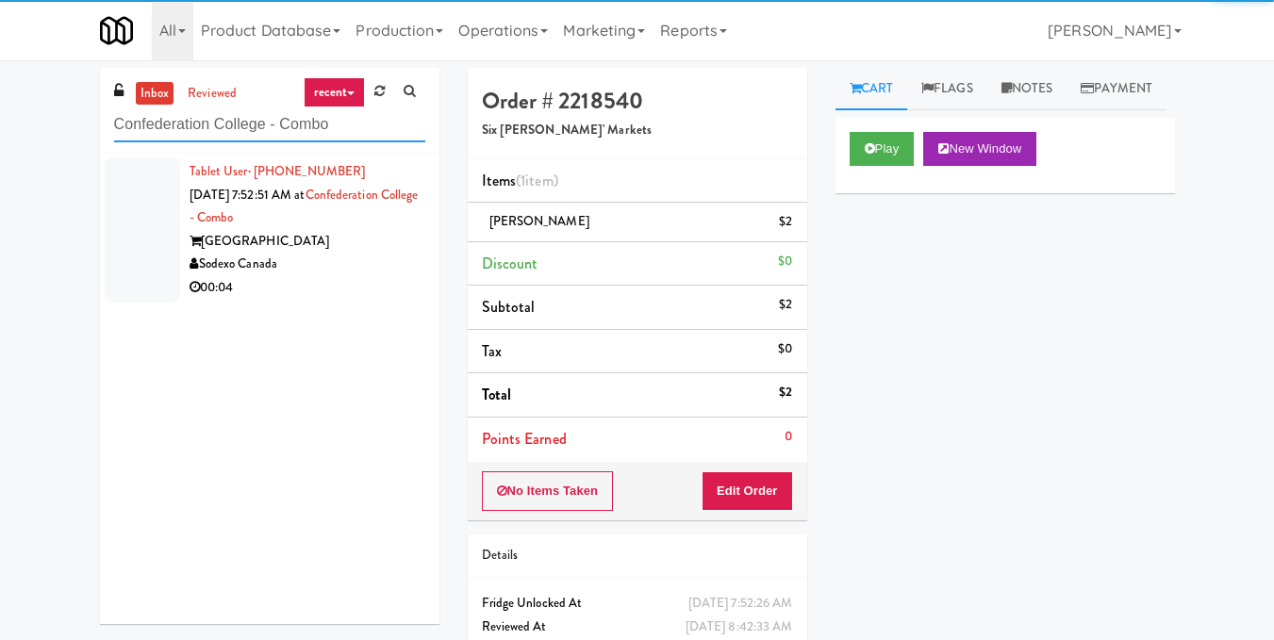
type input "Confederation College - Combo"
click at [356, 258] on div "Sodexo Canada" at bounding box center [308, 265] width 236 height 24
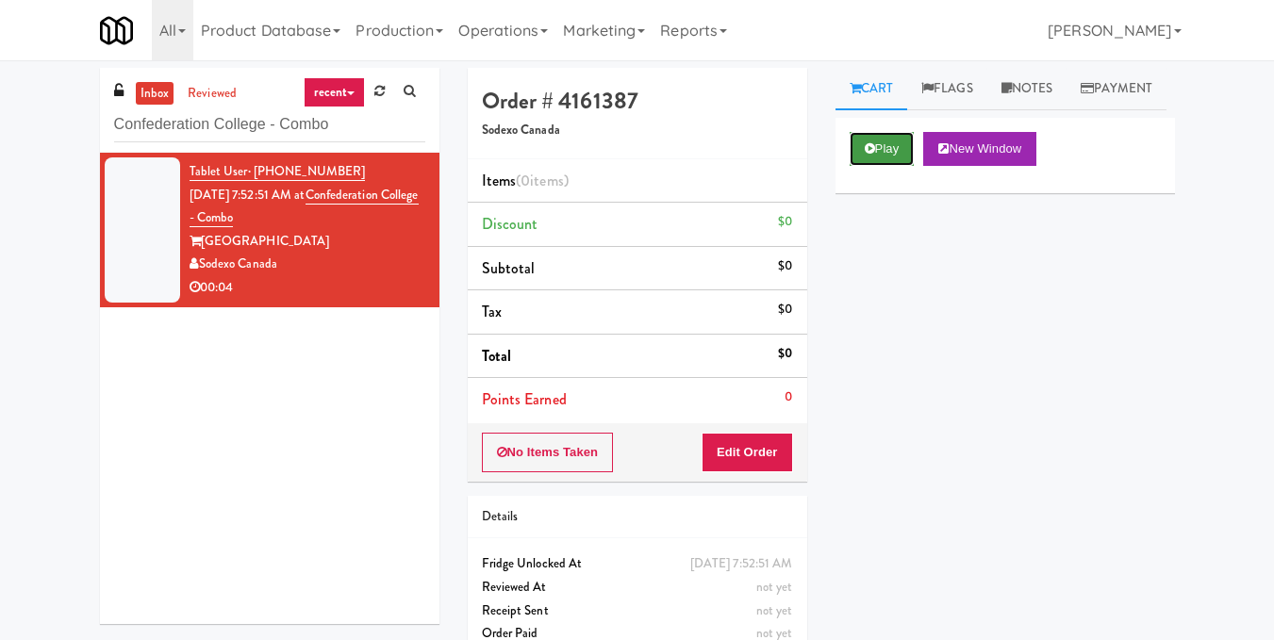
click at [893, 166] on button "Play" at bounding box center [882, 149] width 65 height 34
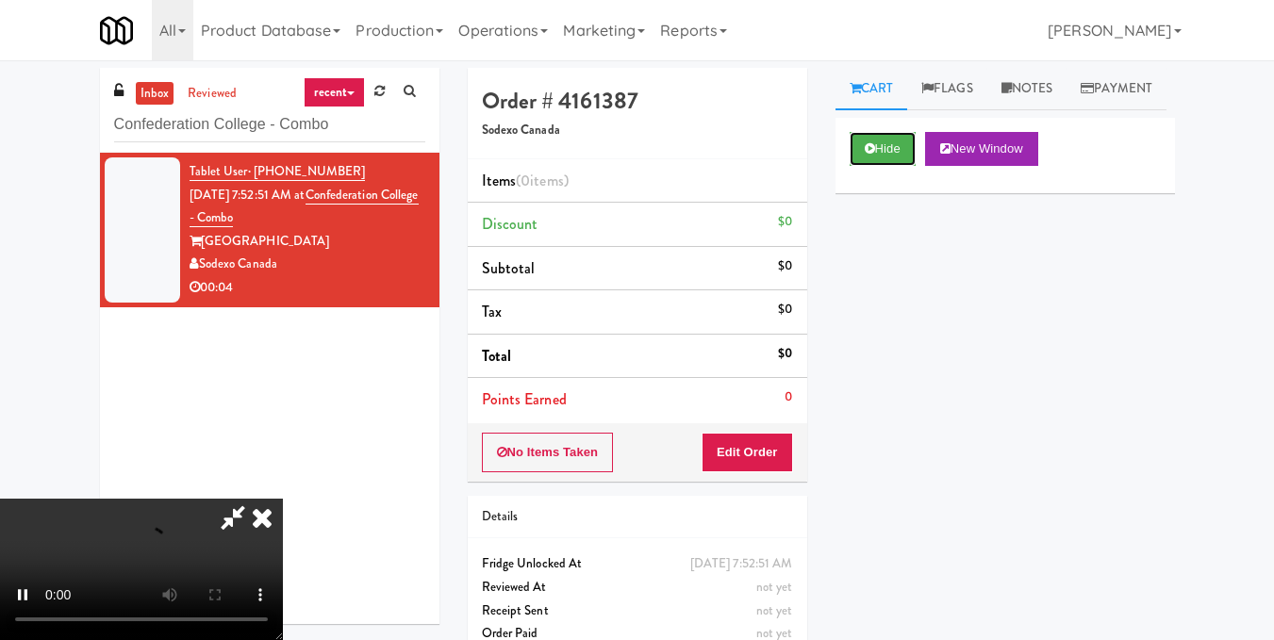
scroll to position [212, 0]
click at [283, 499] on video at bounding box center [141, 569] width 283 height 141
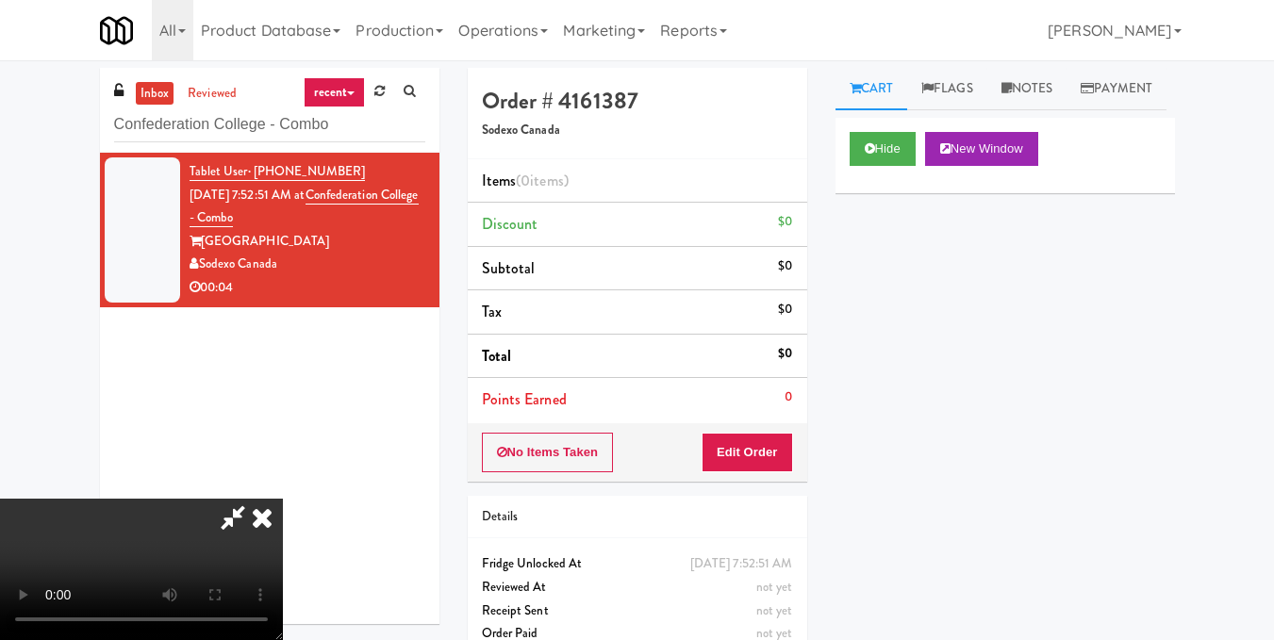
click at [283, 499] on video at bounding box center [141, 569] width 283 height 141
click at [780, 455] on button "Edit Order" at bounding box center [747, 453] width 91 height 40
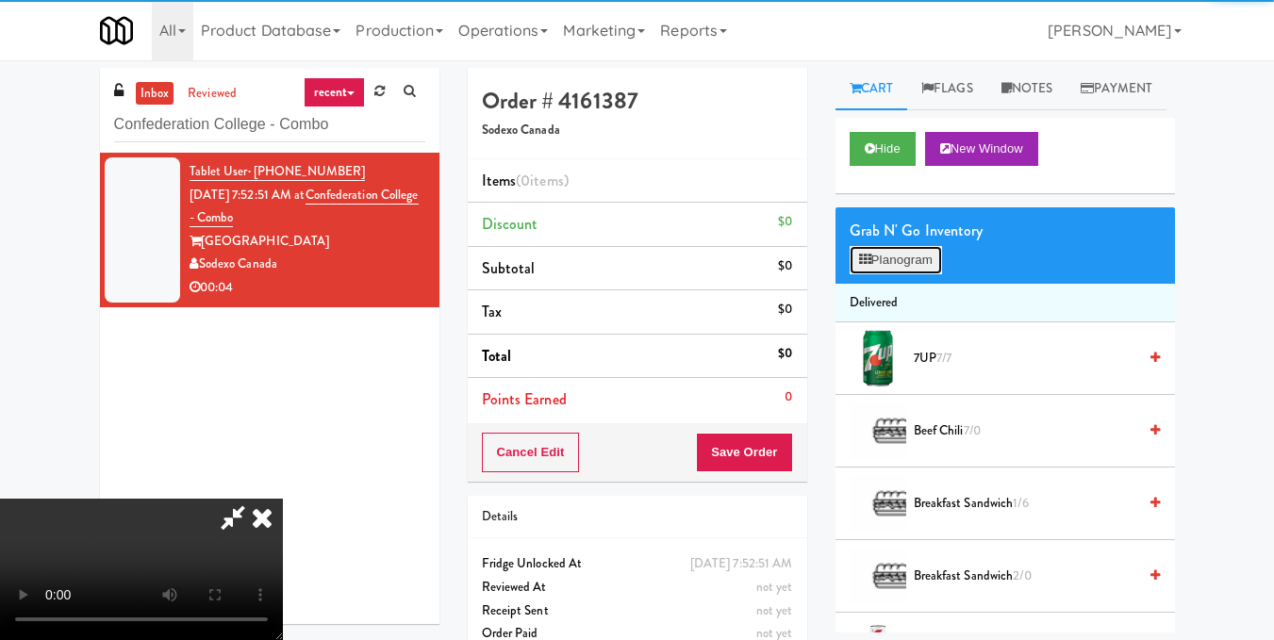
click at [926, 274] on button "Planogram" at bounding box center [896, 260] width 92 height 28
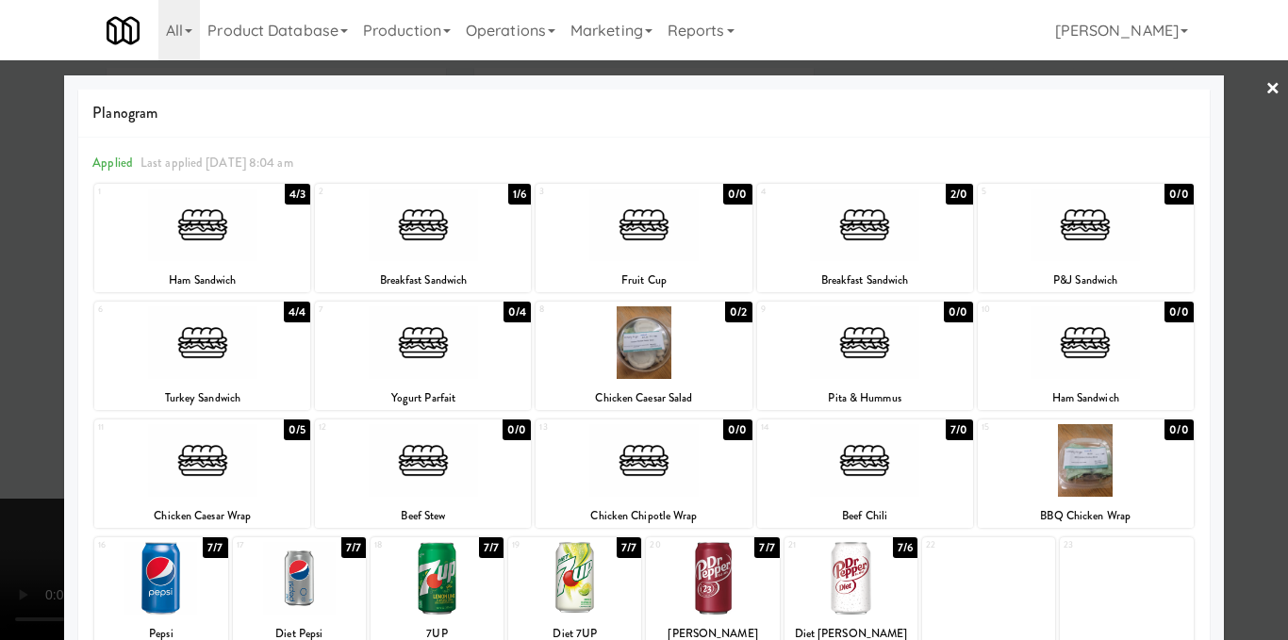
click at [1235, 323] on div at bounding box center [644, 320] width 1288 height 640
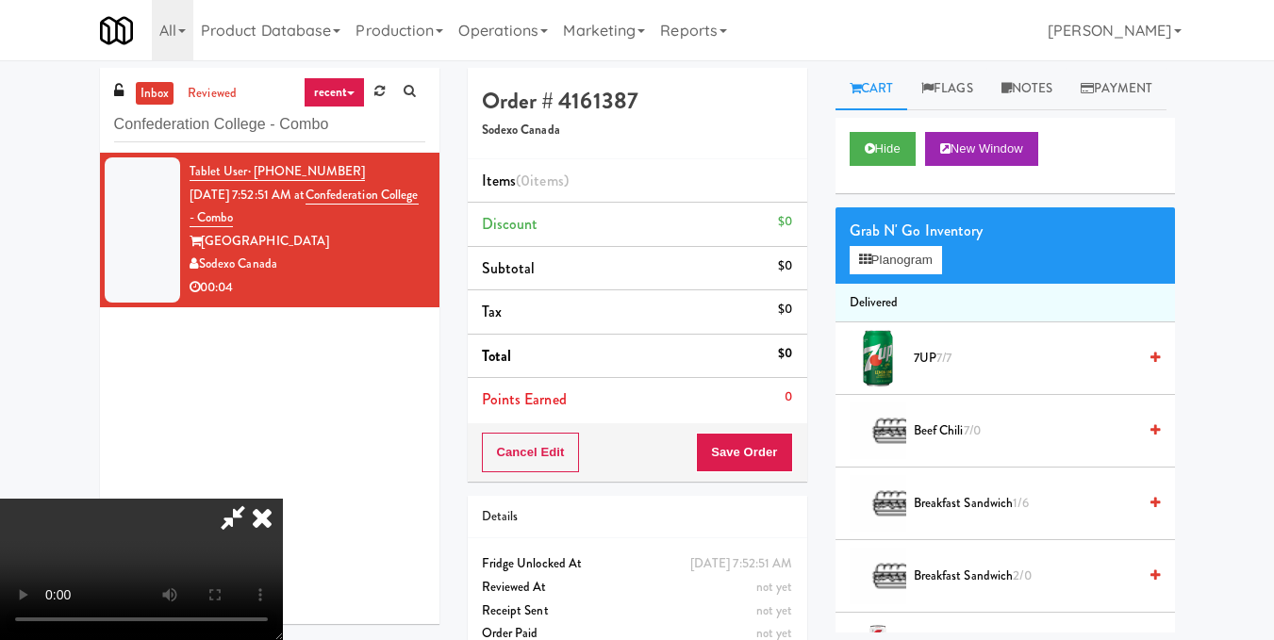
scroll to position [94, 0]
click at [283, 516] on video at bounding box center [141, 569] width 283 height 141
click at [283, 499] on video at bounding box center [141, 569] width 283 height 141
click at [912, 274] on button "Planogram" at bounding box center [896, 260] width 92 height 28
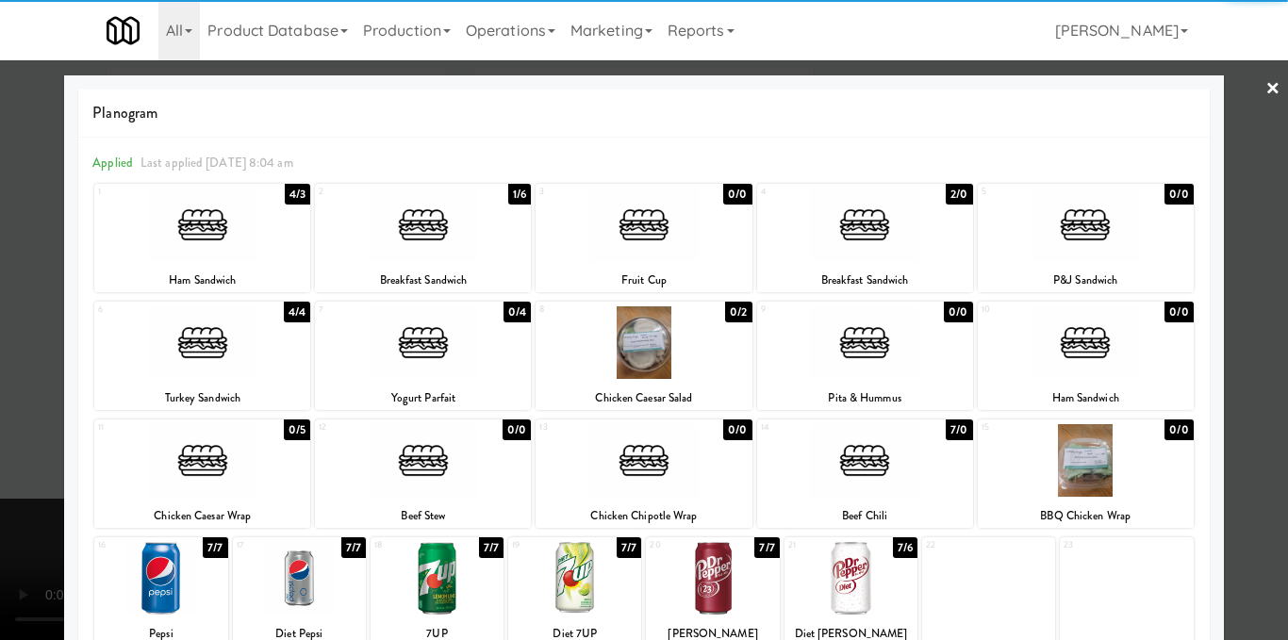
click at [440, 368] on div at bounding box center [423, 342] width 216 height 73
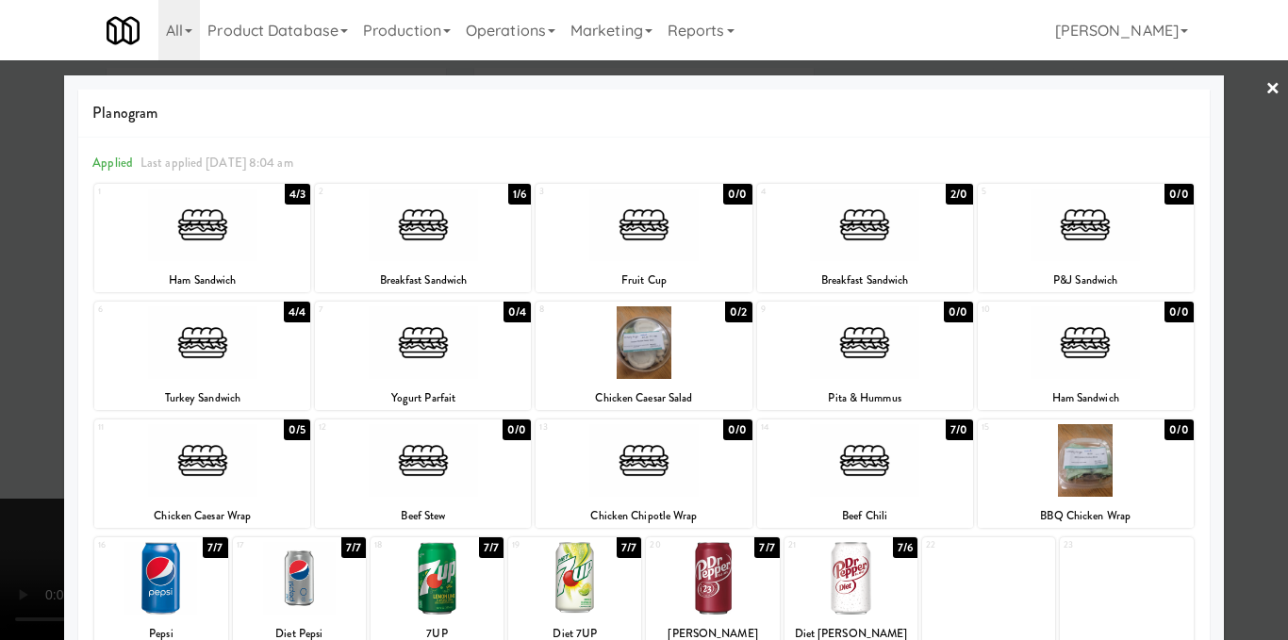
drag, startPoint x: 224, startPoint y: 356, endPoint x: 1049, endPoint y: 236, distance: 833.9
click at [224, 356] on div at bounding box center [202, 342] width 216 height 73
click at [1257, 275] on div at bounding box center [644, 320] width 1288 height 640
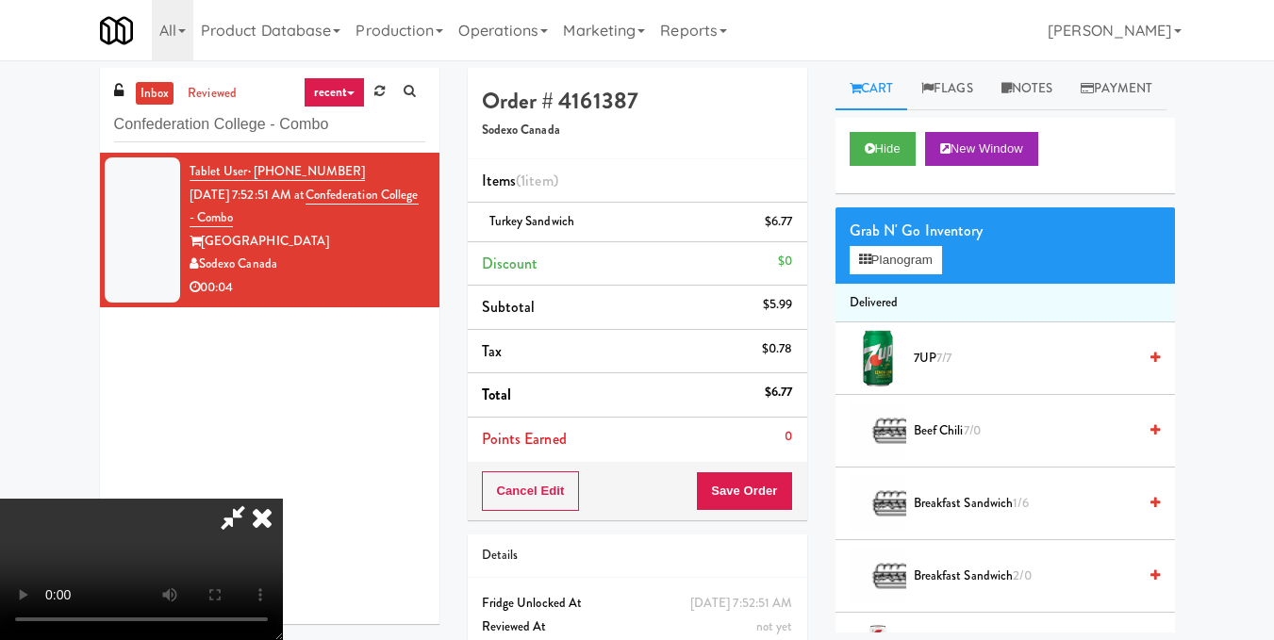
click at [283, 499] on video at bounding box center [141, 569] width 283 height 141
click at [283, 499] on icon at bounding box center [261, 518] width 41 height 38
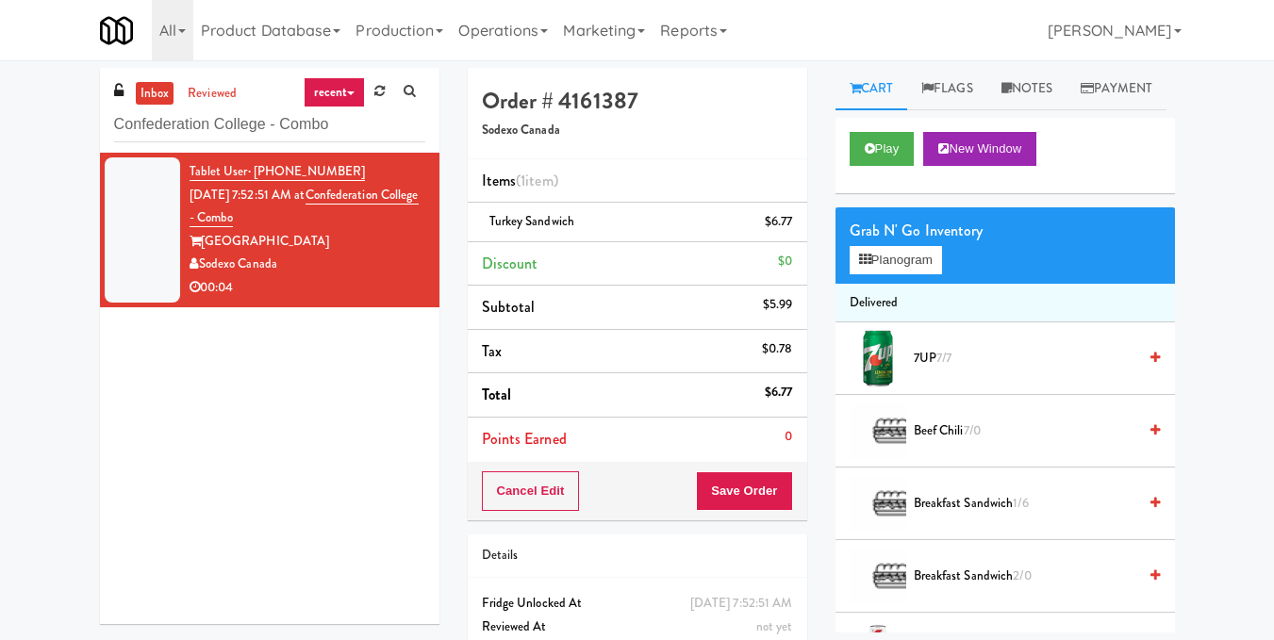
click at [793, 221] on link at bounding box center [790, 230] width 17 height 24
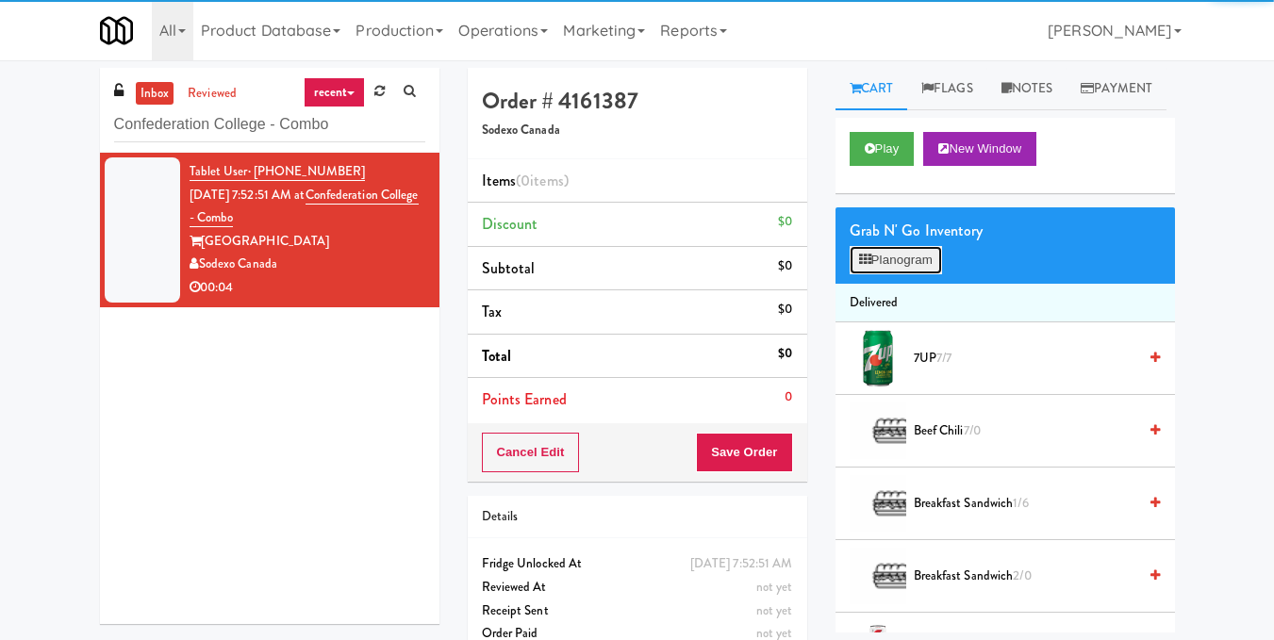
click at [870, 274] on button "Planogram" at bounding box center [896, 260] width 92 height 28
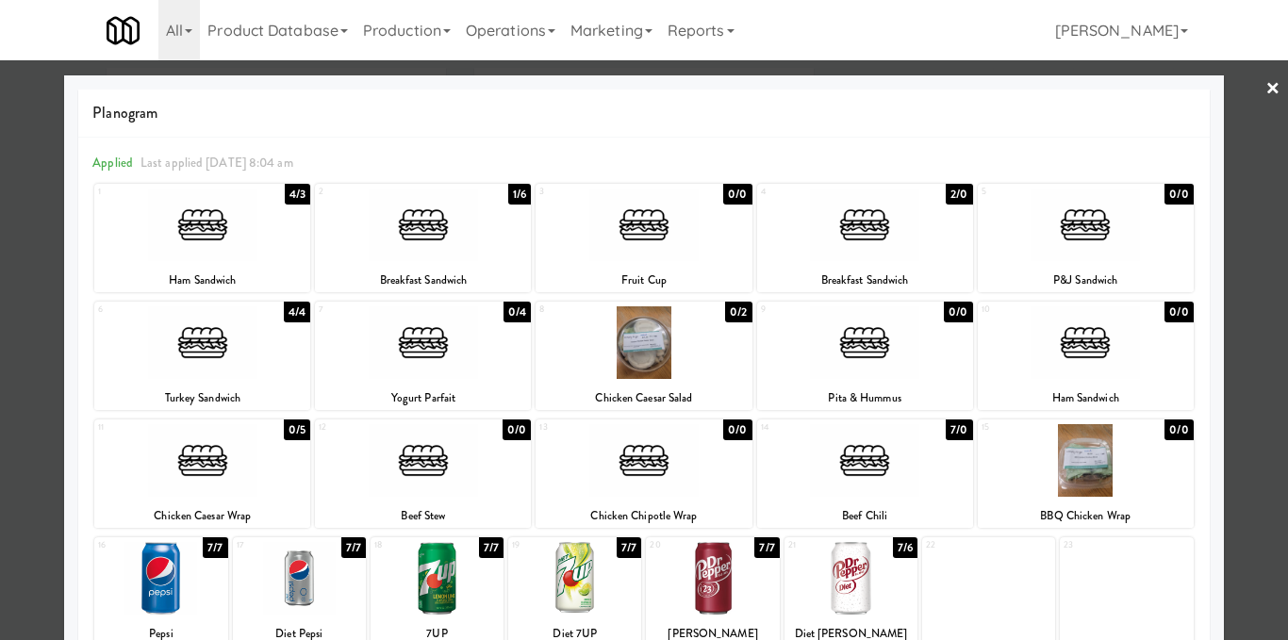
click at [1236, 288] on div at bounding box center [644, 320] width 1288 height 640
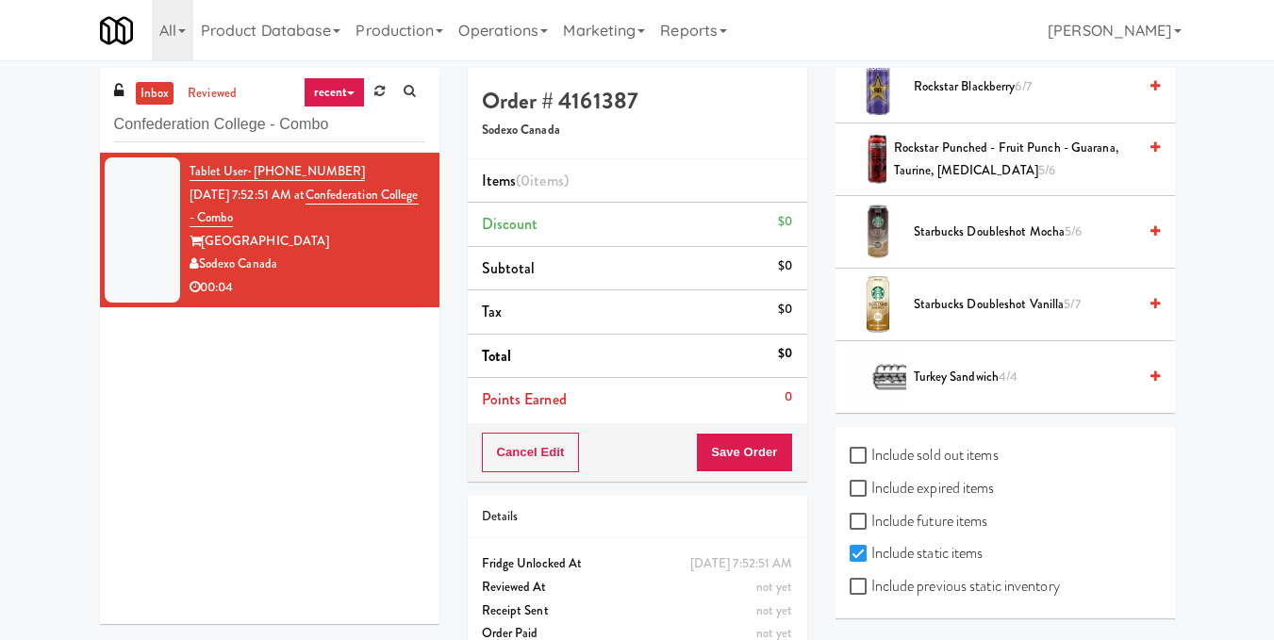
scroll to position [1112, 0]
click at [874, 584] on label "Include previous static inventory" at bounding box center [955, 586] width 210 height 28
drag, startPoint x: 851, startPoint y: 586, endPoint x: 884, endPoint y: 588, distance: 33.1
click at [853, 587] on input "Include previous static inventory" at bounding box center [861, 587] width 22 height 15
checkbox input "true"
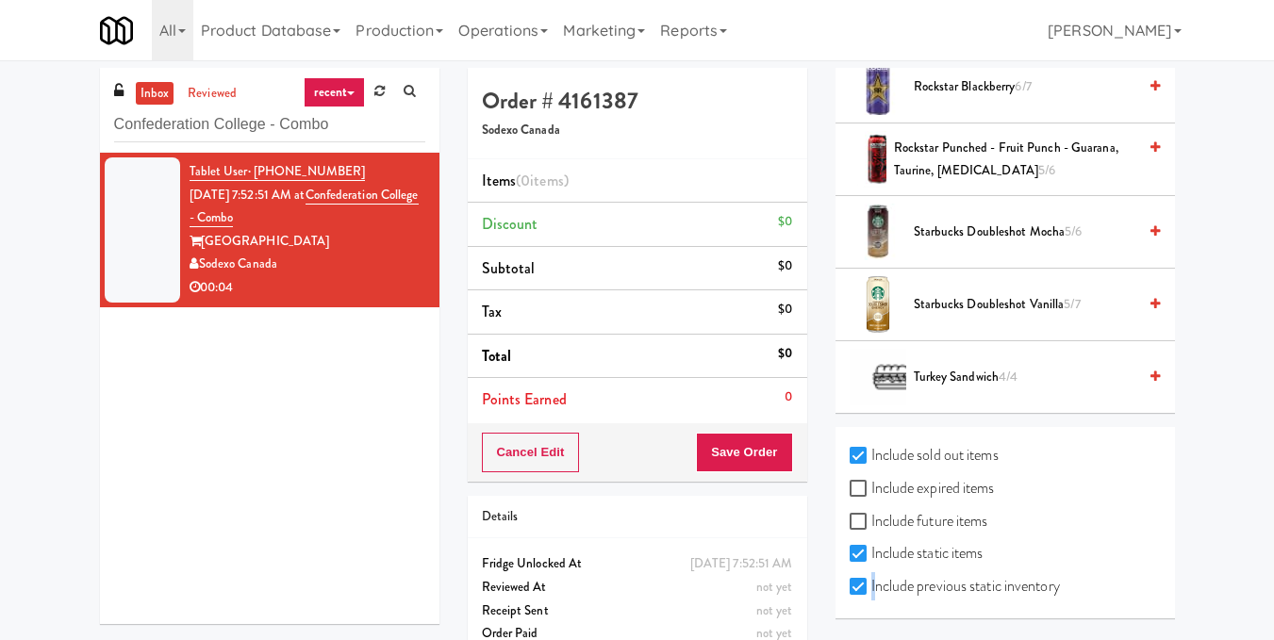
checkbox input "true"
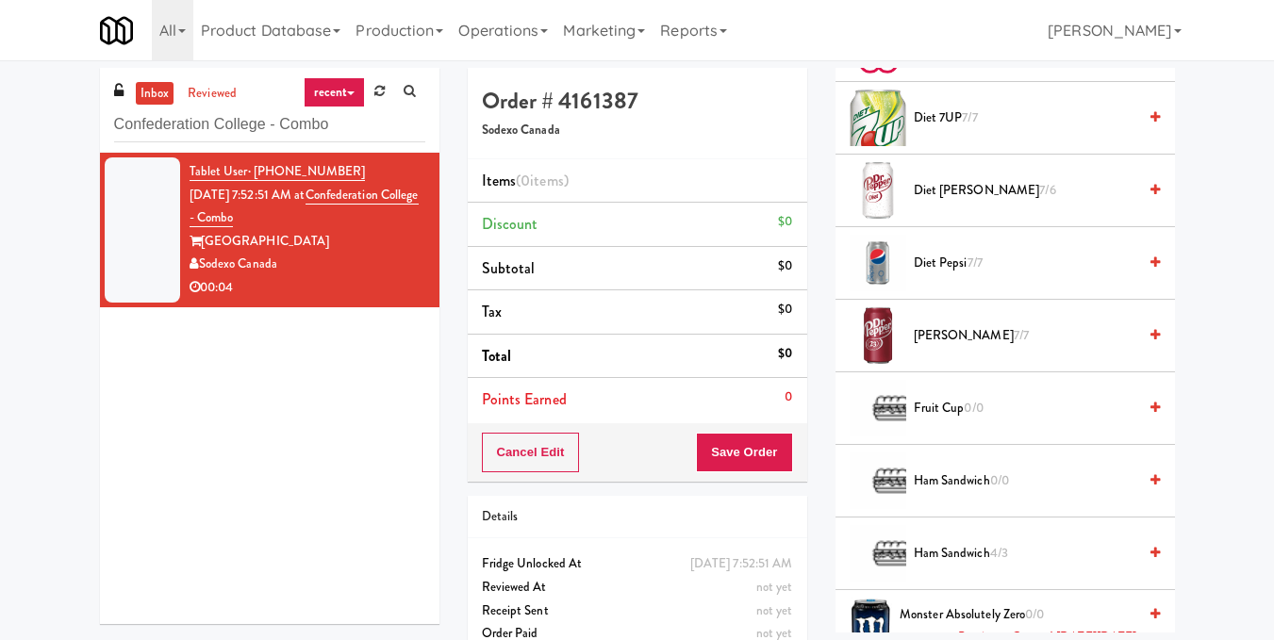
scroll to position [1606, 0]
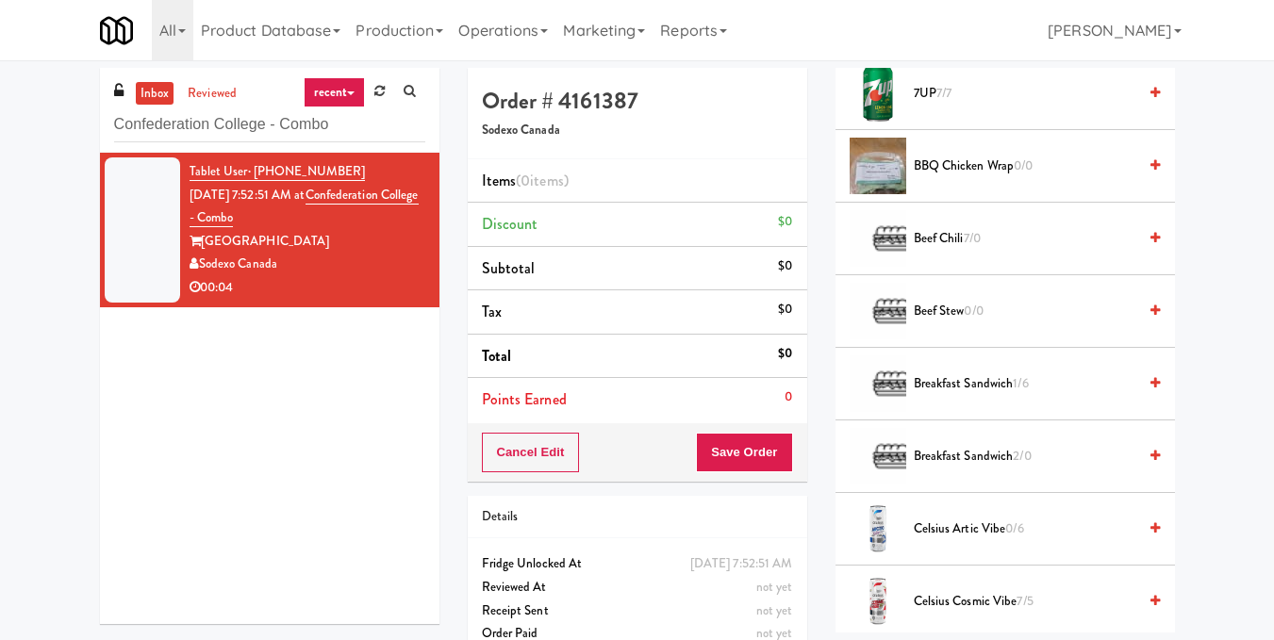
click at [1150, 183] on li "BBQ Chicken Wrap 0/0" at bounding box center [1005, 166] width 339 height 73
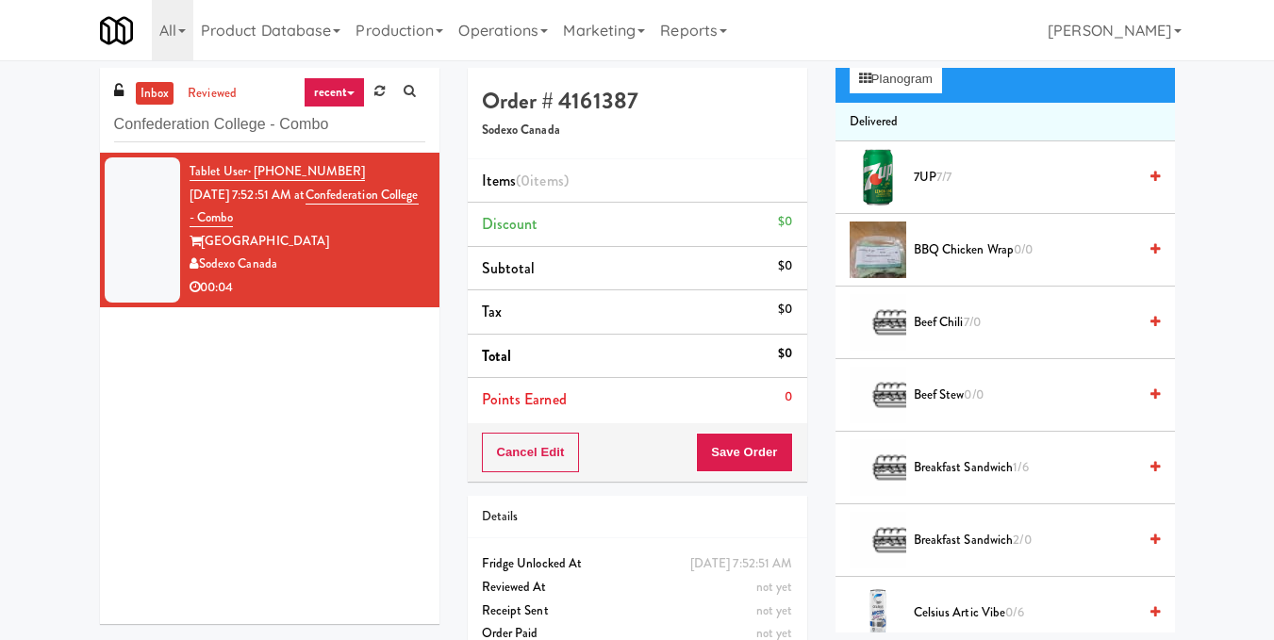
scroll to position [0, 0]
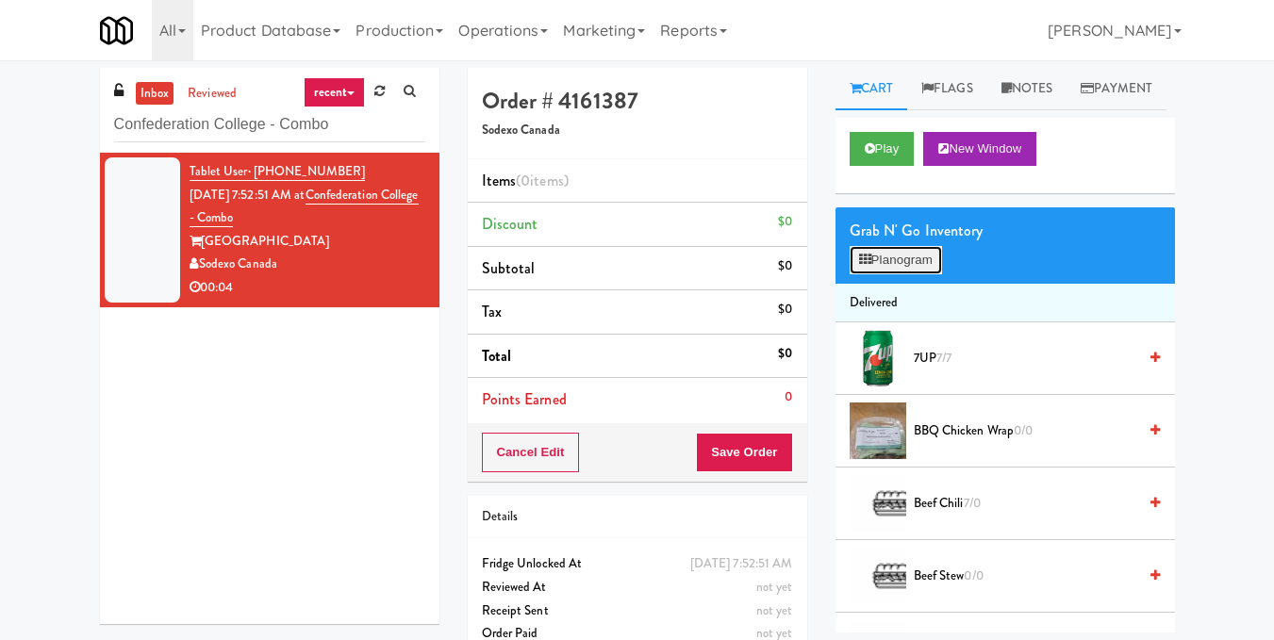
click at [876, 274] on button "Planogram" at bounding box center [896, 260] width 92 height 28
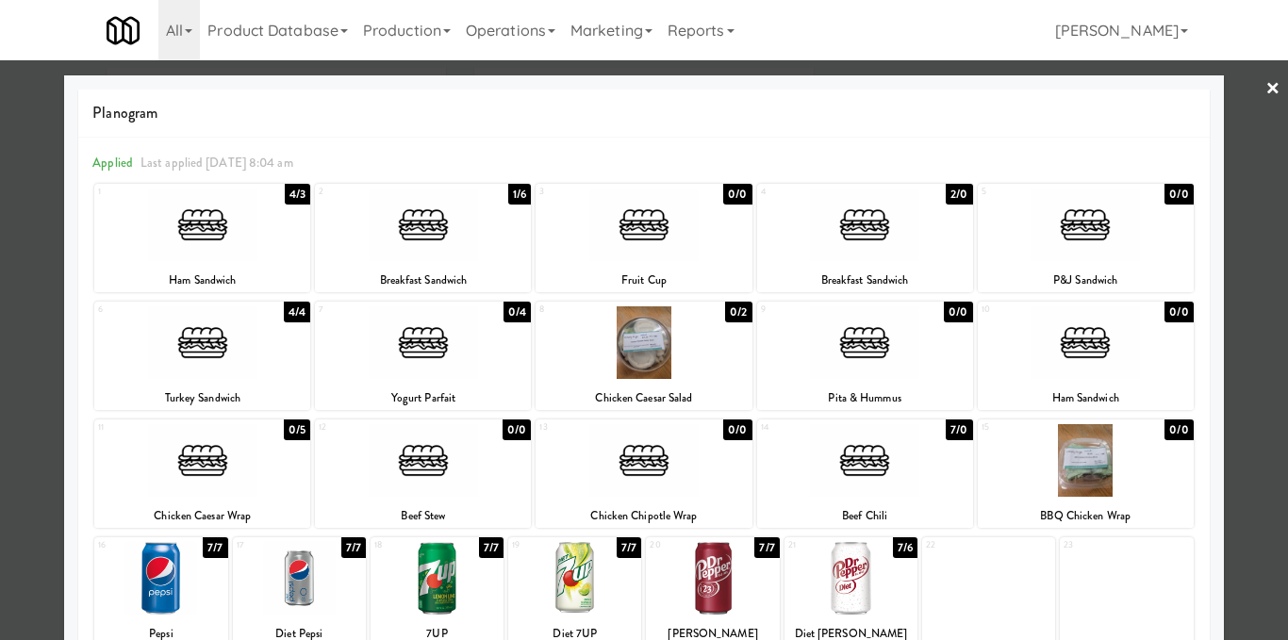
click at [427, 355] on div at bounding box center [423, 342] width 216 height 73
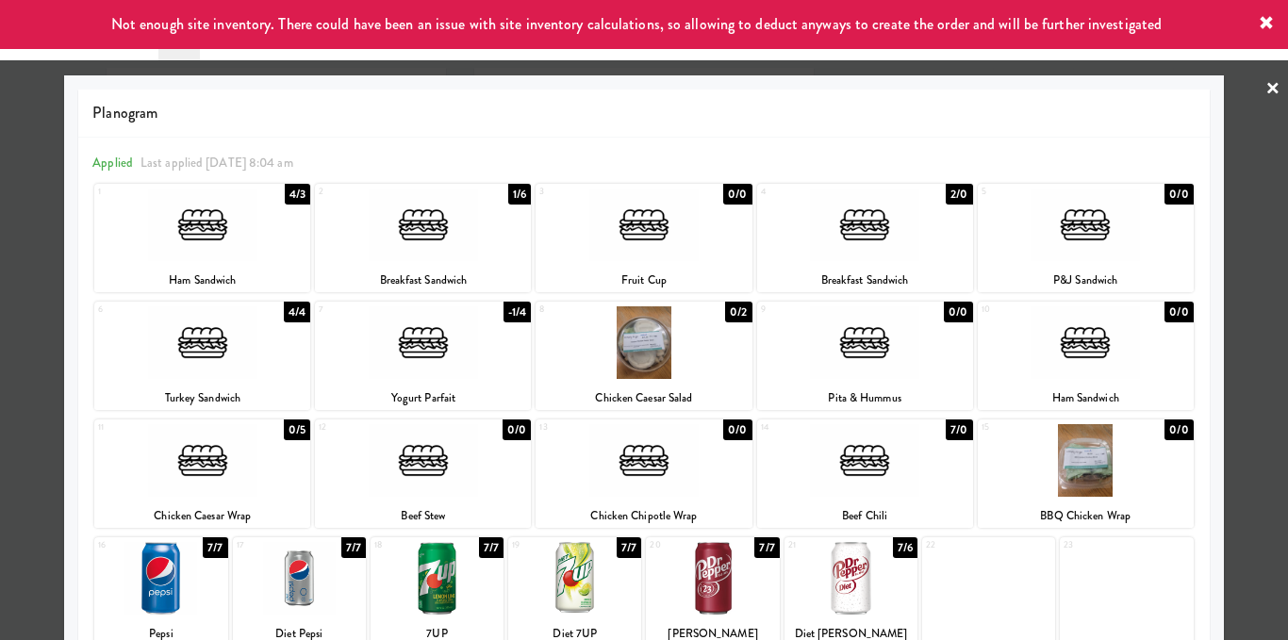
click at [1250, 352] on div at bounding box center [644, 320] width 1288 height 640
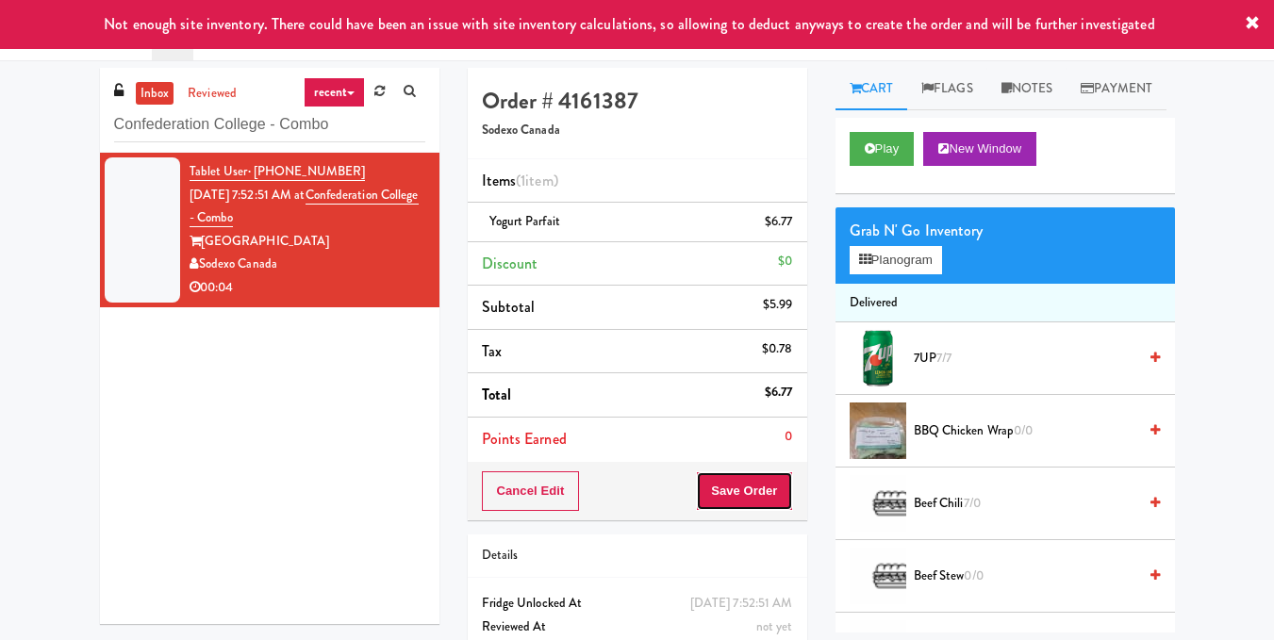
click at [762, 481] on button "Save Order" at bounding box center [744, 492] width 96 height 40
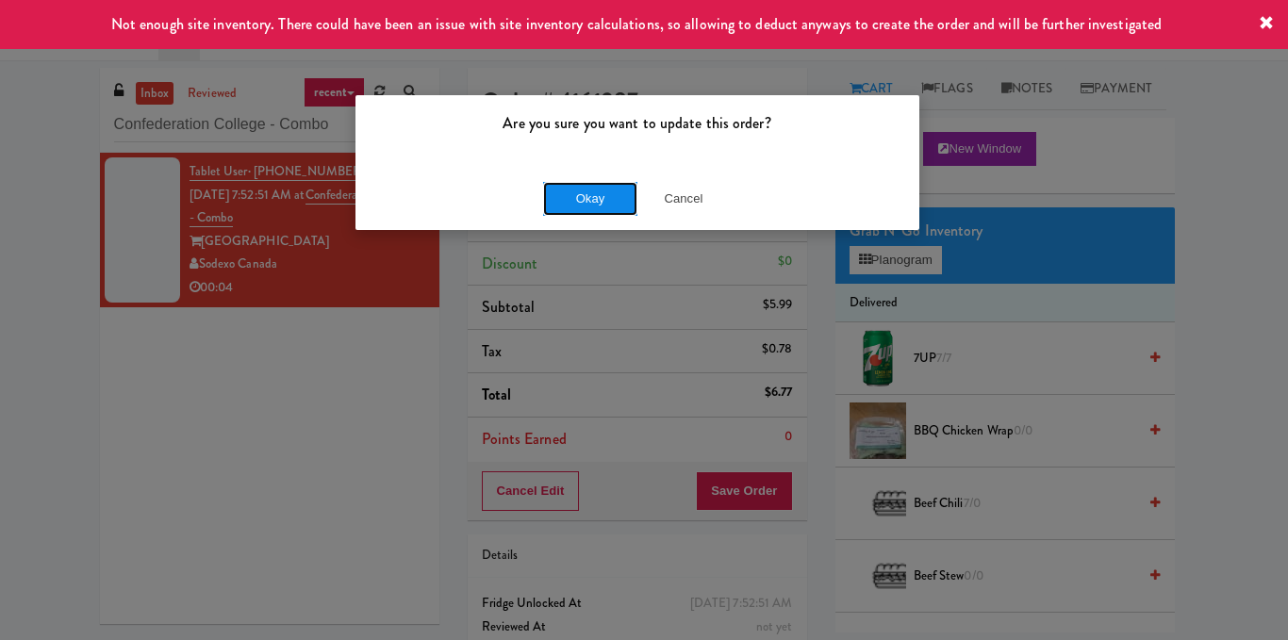
click at [588, 199] on button "Okay" at bounding box center [590, 199] width 94 height 34
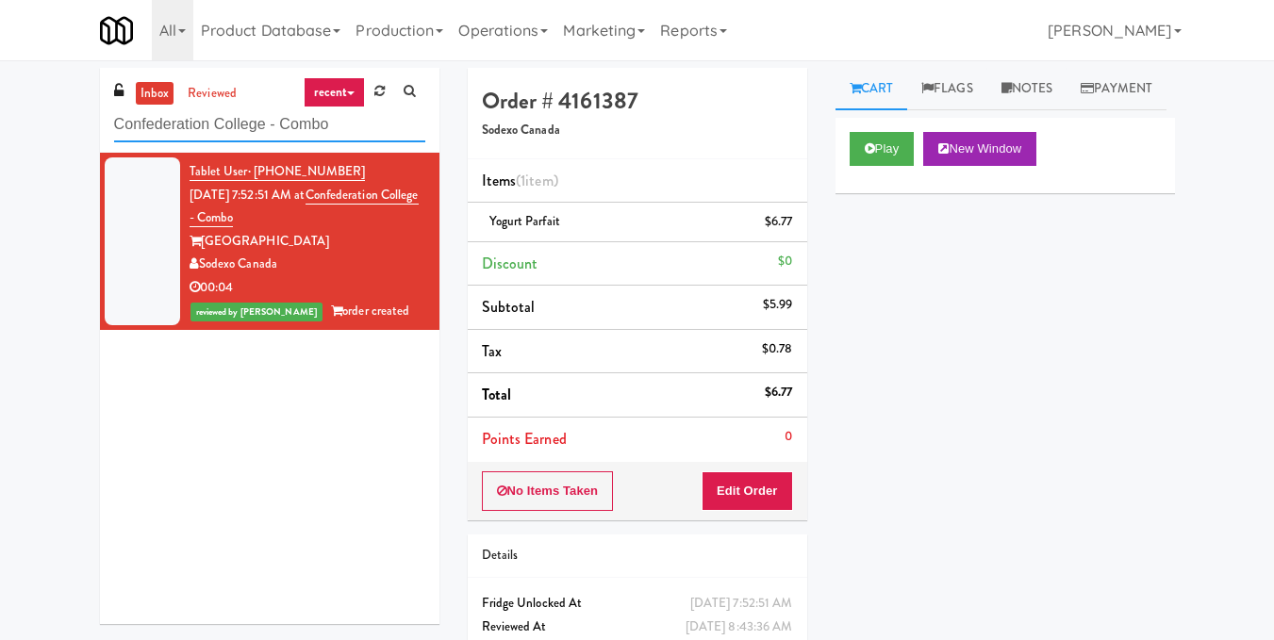
drag, startPoint x: 397, startPoint y: 128, endPoint x: 0, endPoint y: 153, distance: 397.8
click at [0, 153] on div "inbox reviewed recent all unclear take inventory issue suspicious failed recent…" at bounding box center [637, 390] width 1274 height 645
paste input "[PERSON_NAME] Aviation Fresh"
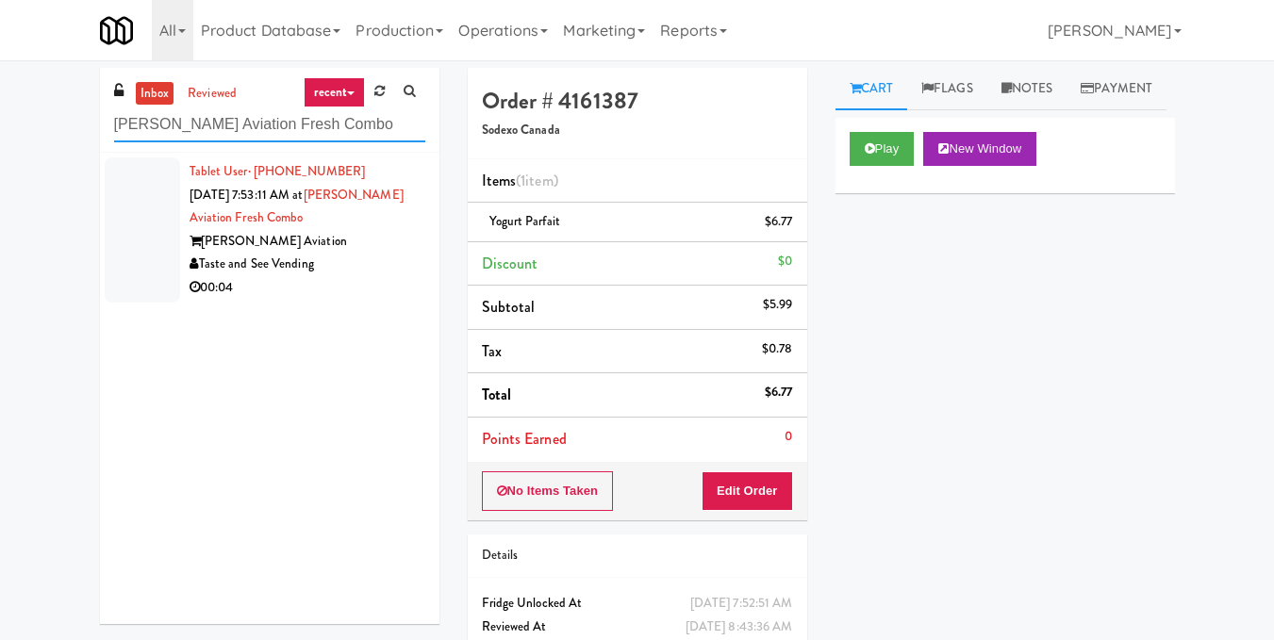
type input "[PERSON_NAME] Aviation Fresh Combo"
click at [403, 262] on div "Taste and See Vending" at bounding box center [308, 265] width 236 height 24
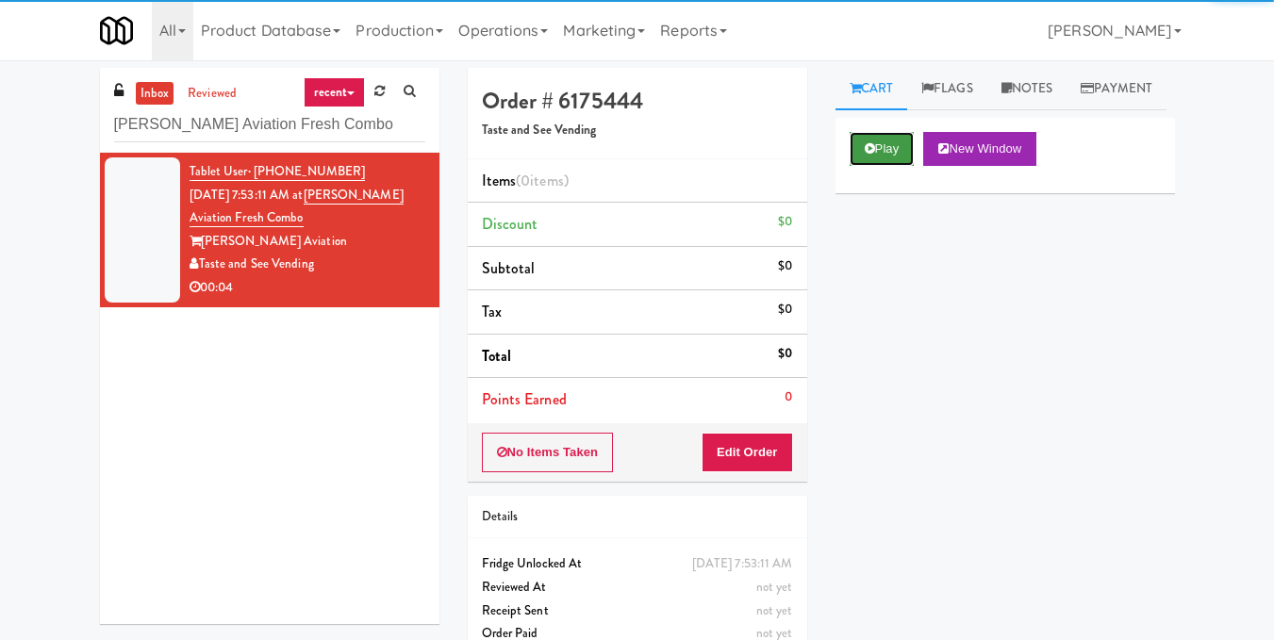
click at [867, 155] on icon at bounding box center [870, 148] width 10 height 12
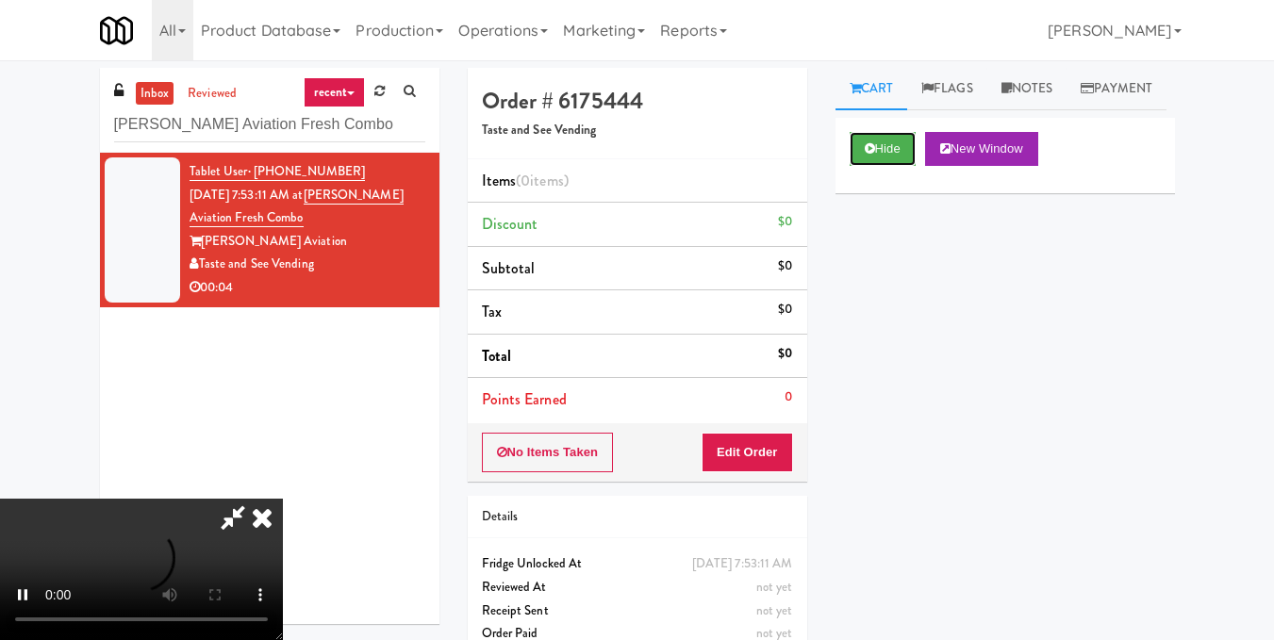
scroll to position [212, 0]
click at [283, 499] on video at bounding box center [141, 569] width 283 height 141
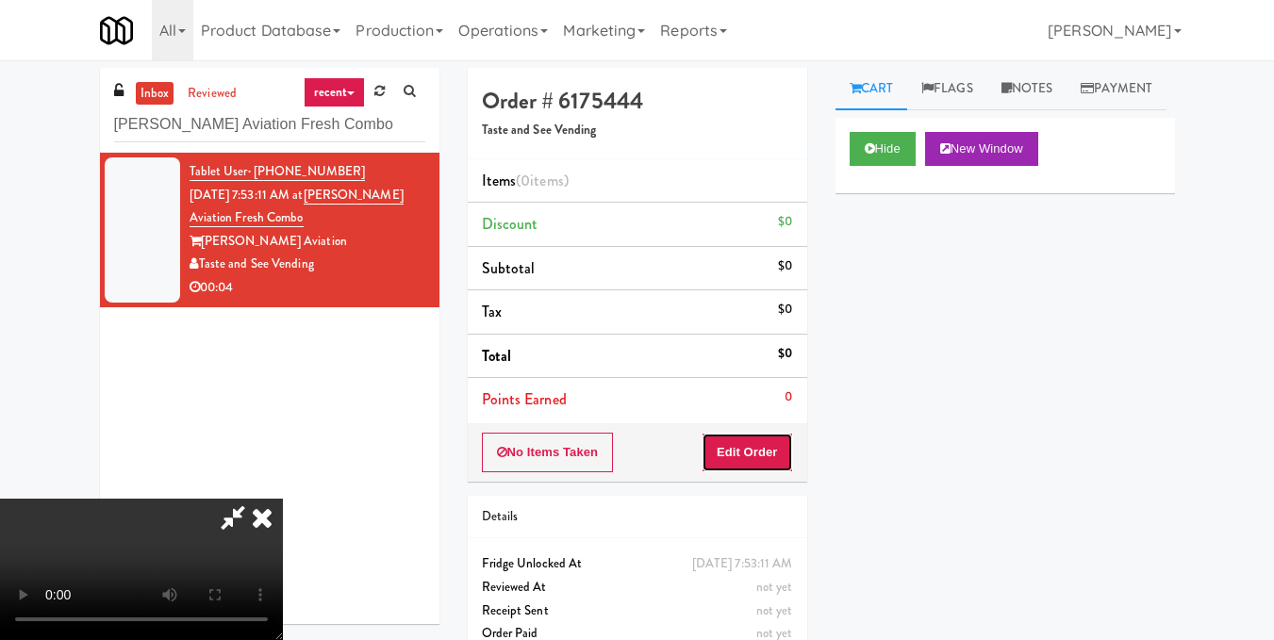
click at [785, 465] on button "Edit Order" at bounding box center [747, 453] width 91 height 40
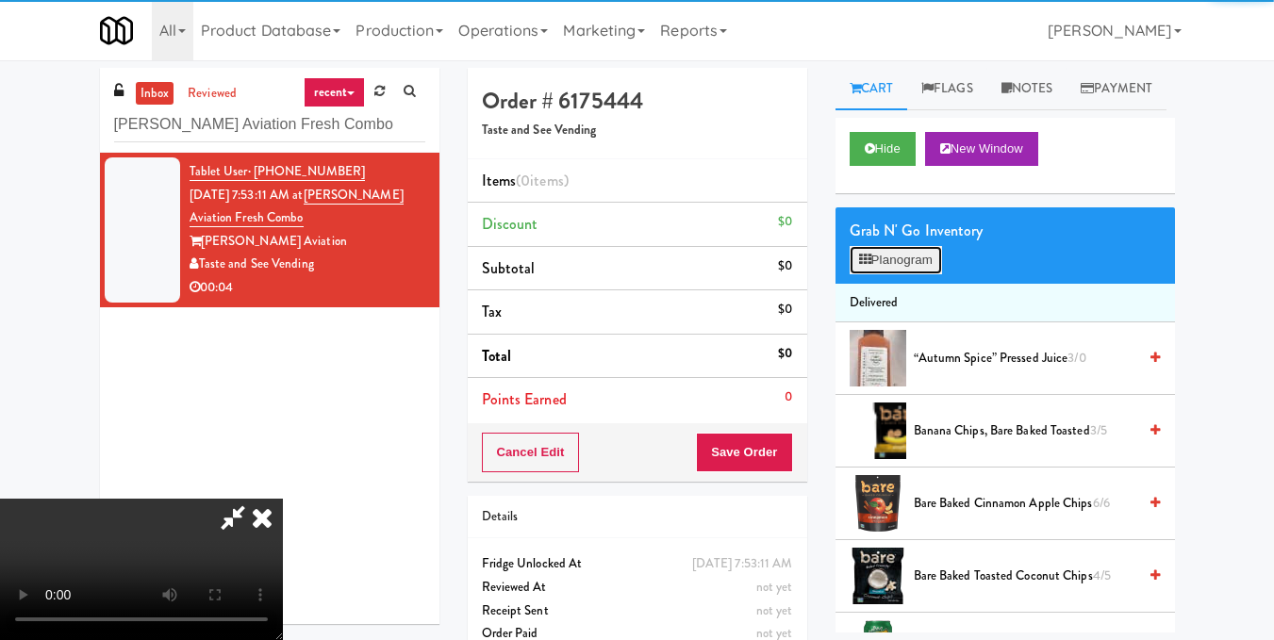
click at [902, 274] on button "Planogram" at bounding box center [896, 260] width 92 height 28
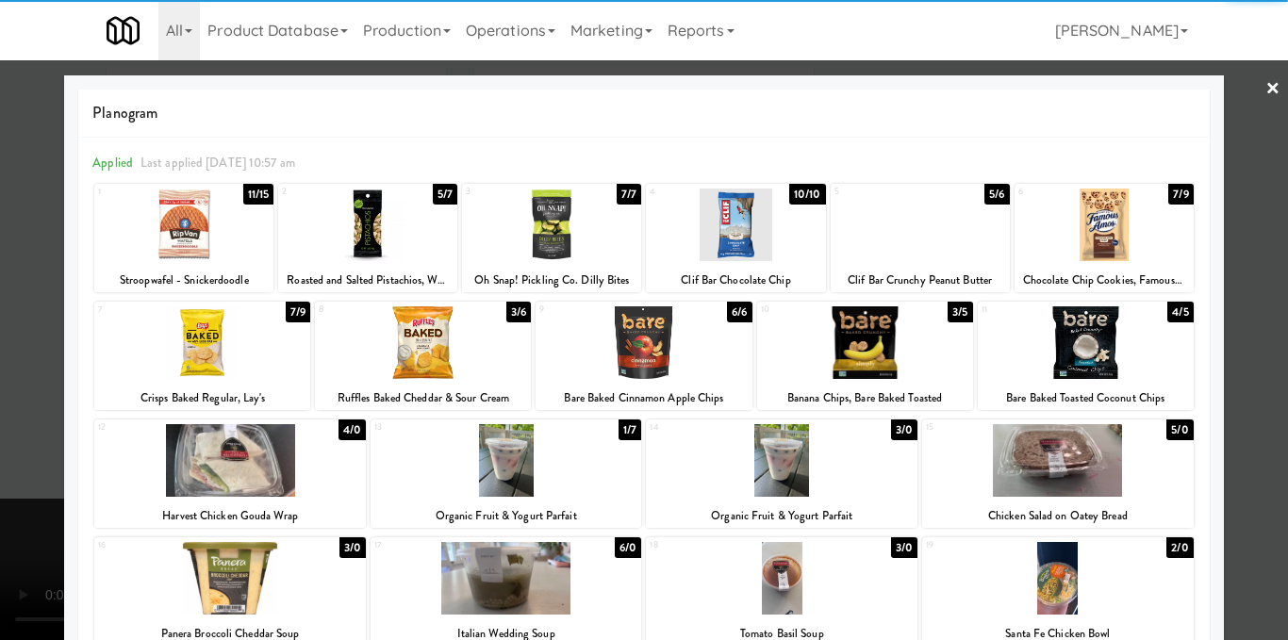
click at [212, 349] on div at bounding box center [202, 342] width 216 height 73
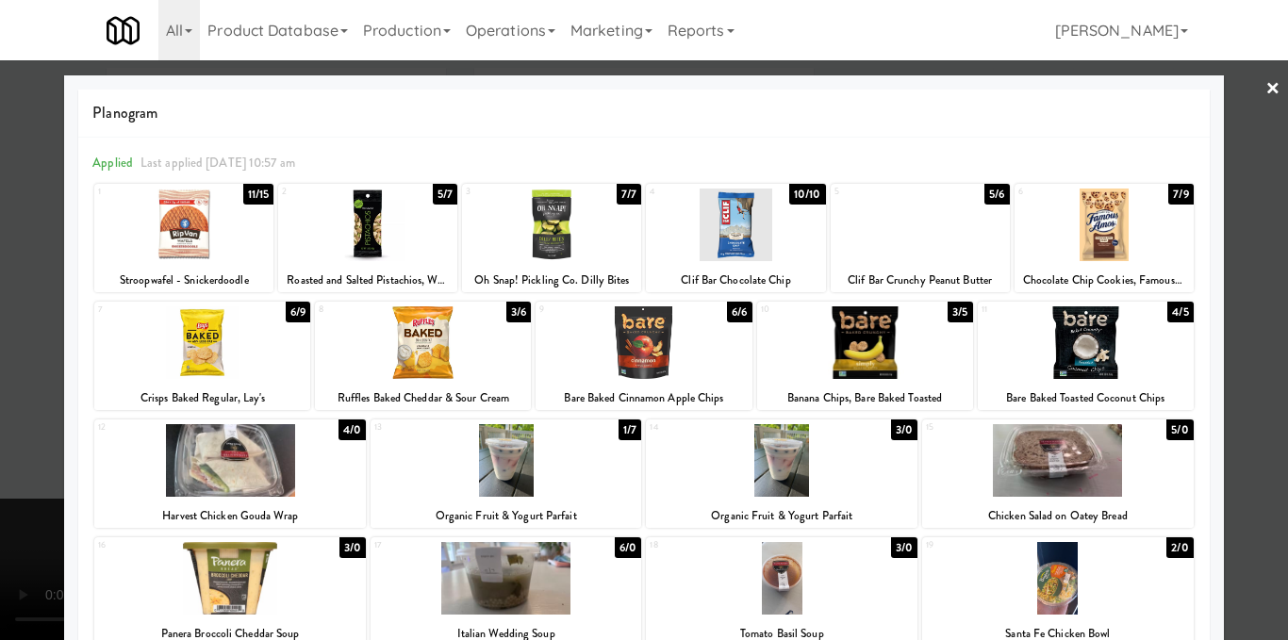
click at [1238, 288] on div at bounding box center [644, 320] width 1288 height 640
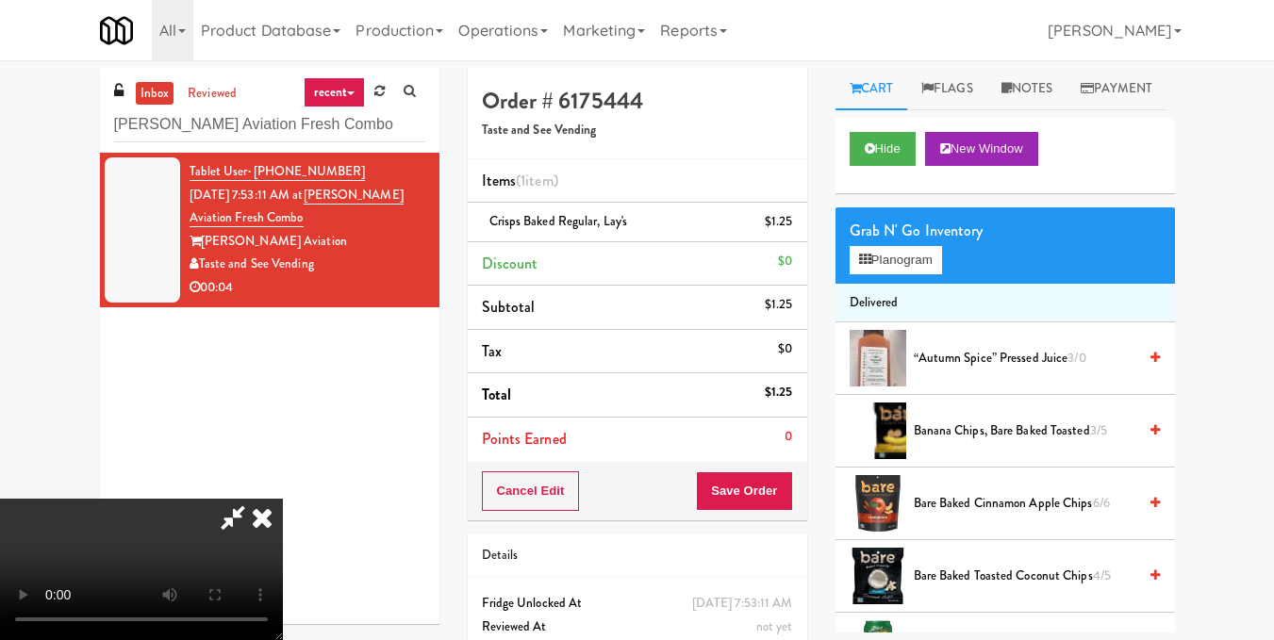
click at [283, 499] on video at bounding box center [141, 569] width 283 height 141
click at [283, 499] on icon at bounding box center [261, 518] width 41 height 38
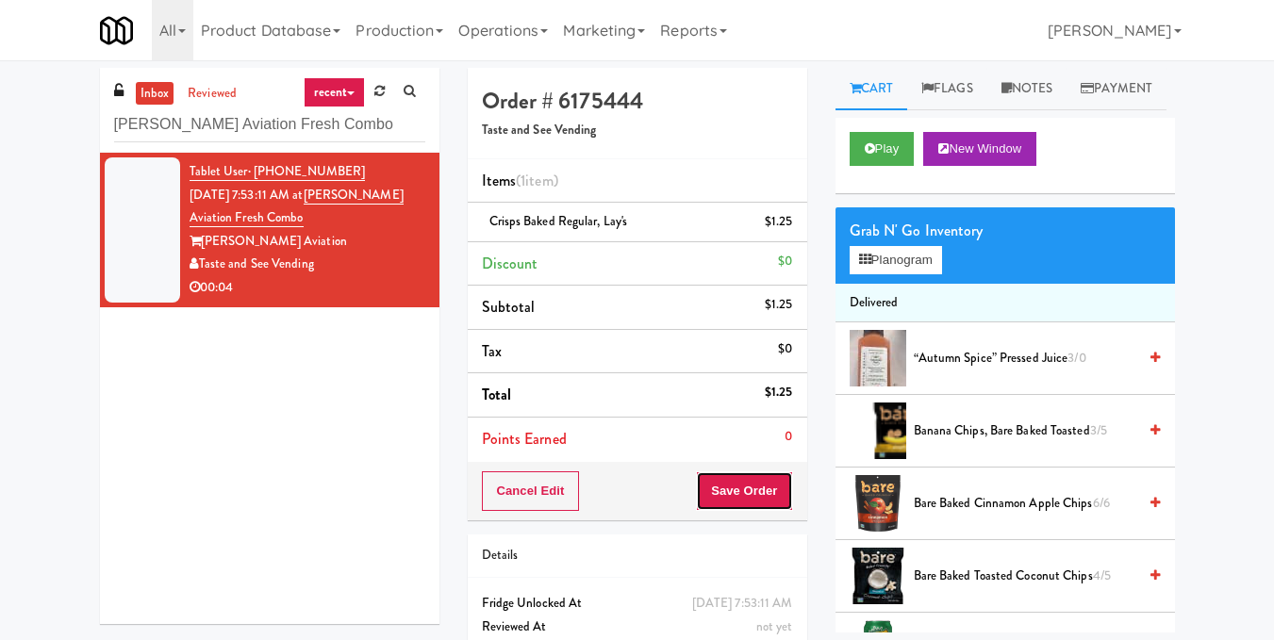
click at [781, 497] on button "Save Order" at bounding box center [744, 492] width 96 height 40
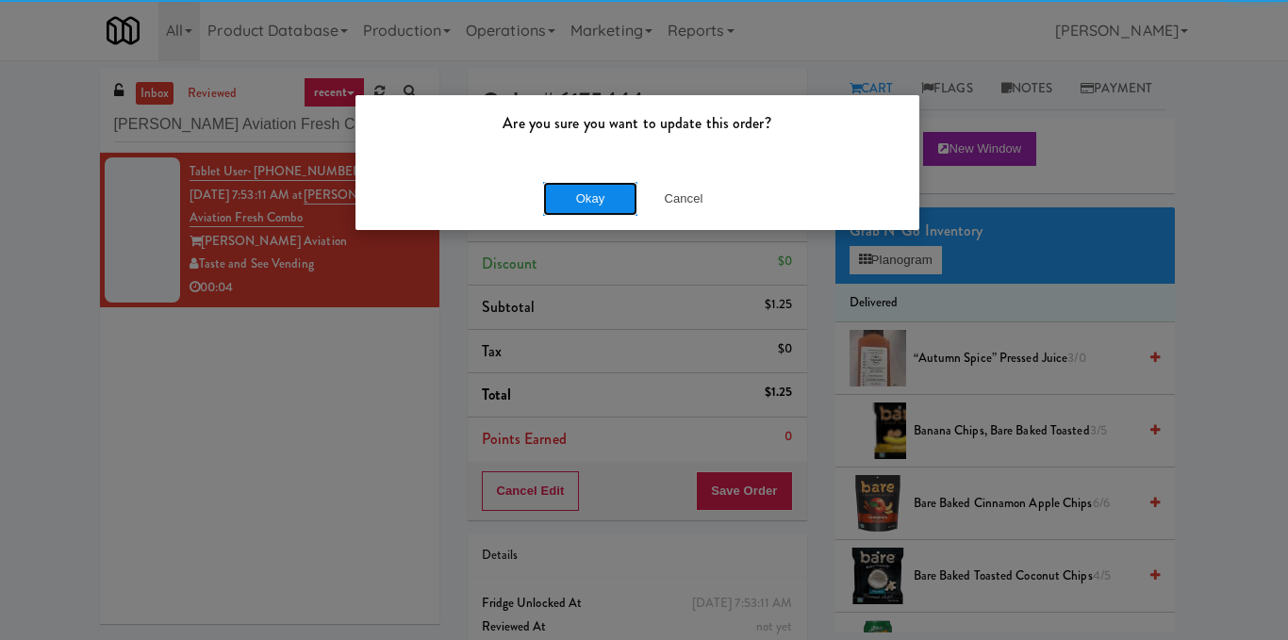
click at [600, 203] on button "Okay" at bounding box center [590, 199] width 94 height 34
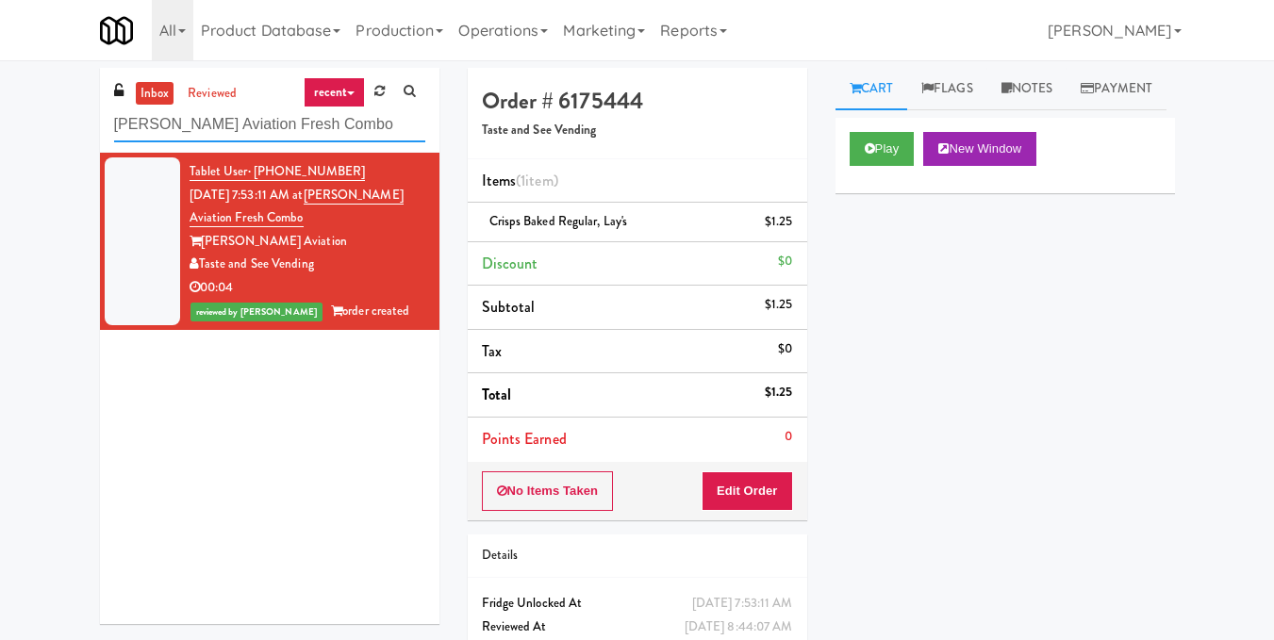
drag, startPoint x: 358, startPoint y: 130, endPoint x: 0, endPoint y: 146, distance: 358.7
click at [0, 146] on div "inbox reviewed recent all unclear take inventory issue suspicious failed recent…" at bounding box center [637, 390] width 1274 height 645
paste input "[PERSON_NAME] Ave 2 (R) - Steam Whistle"
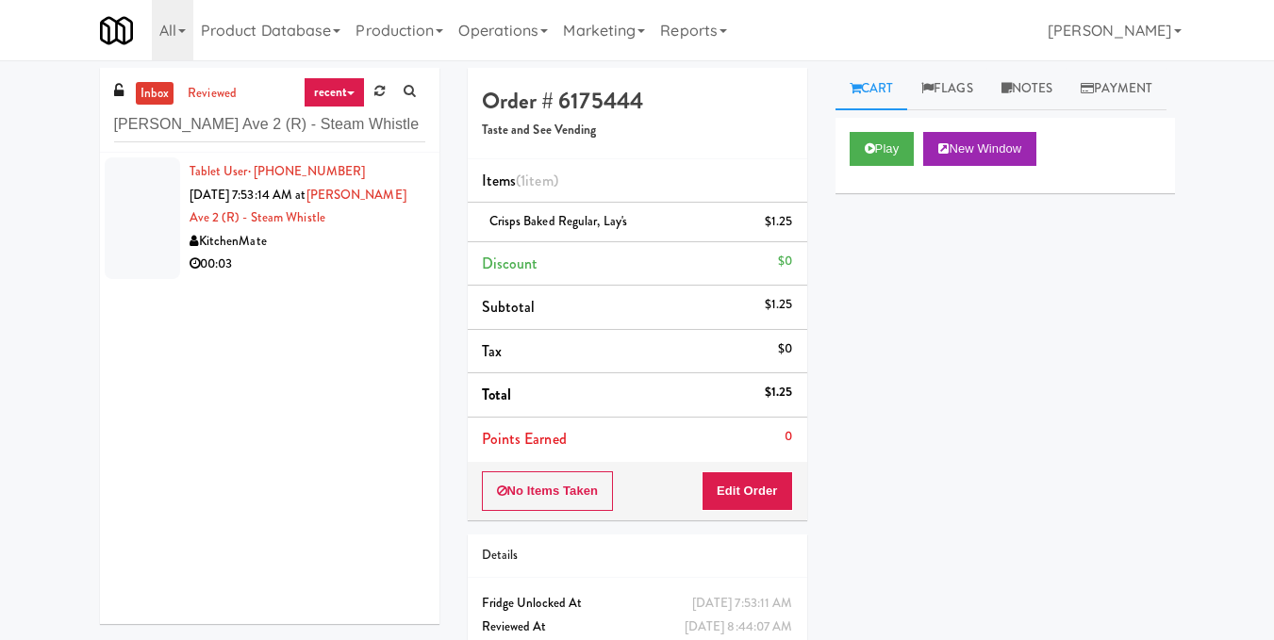
click at [353, 234] on div "KitchenMate" at bounding box center [308, 242] width 236 height 24
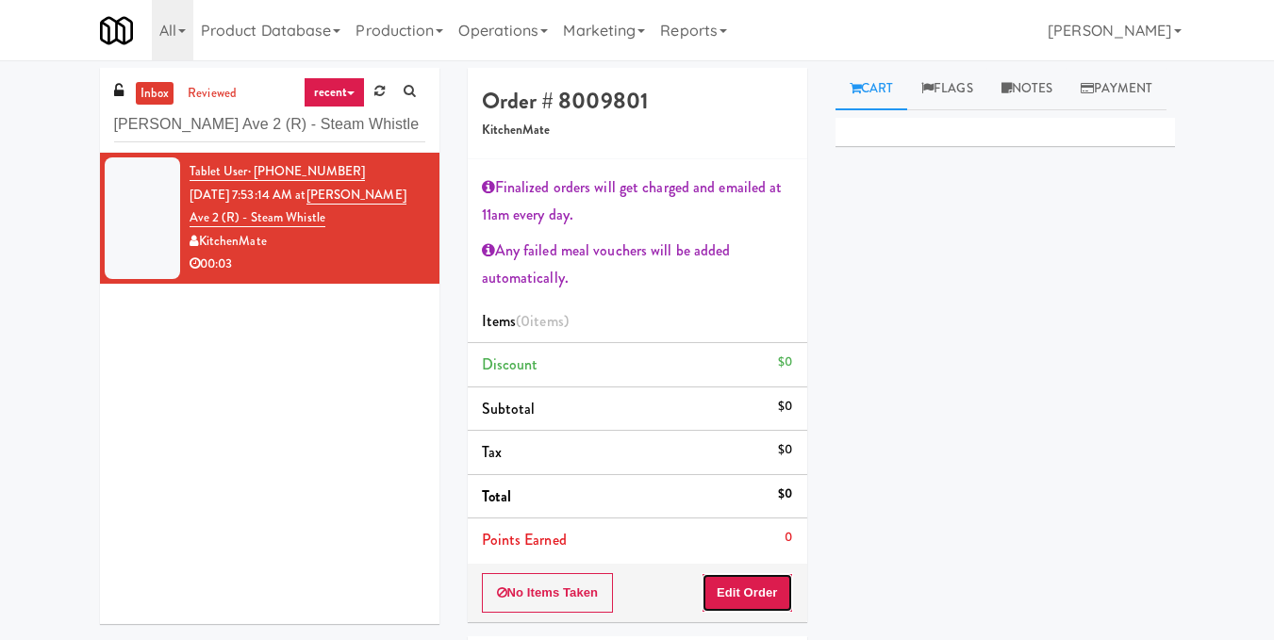
click at [766, 590] on button "Edit Order" at bounding box center [747, 593] width 91 height 40
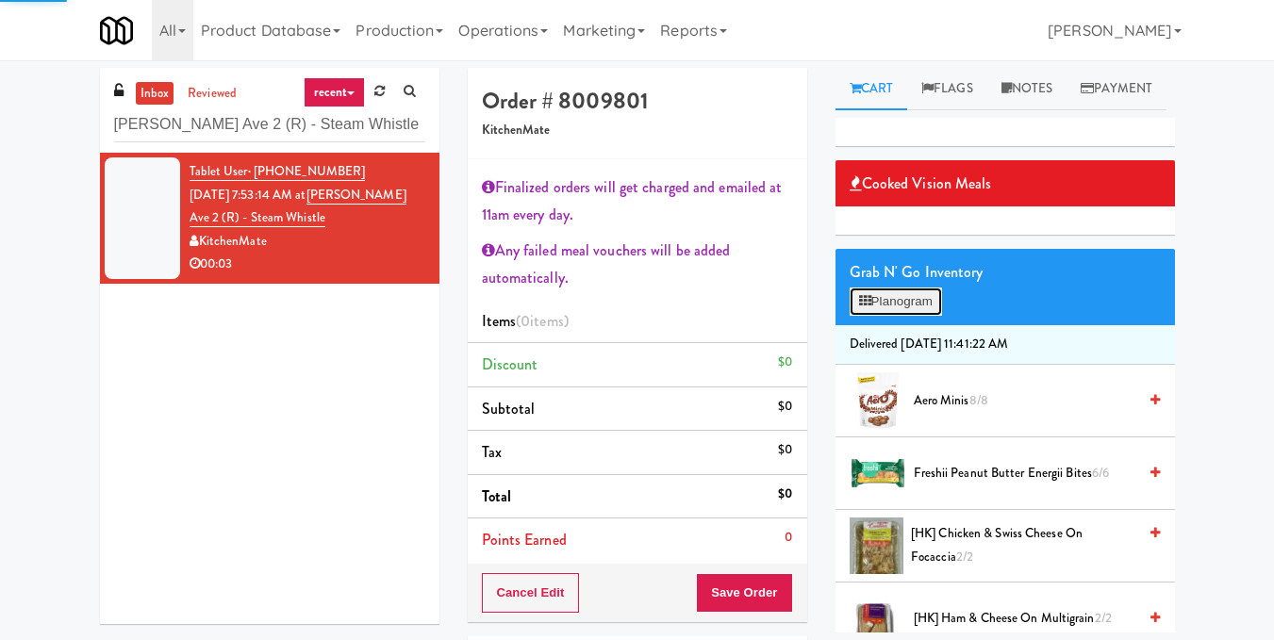
click at [912, 316] on button "Planogram" at bounding box center [896, 302] width 92 height 28
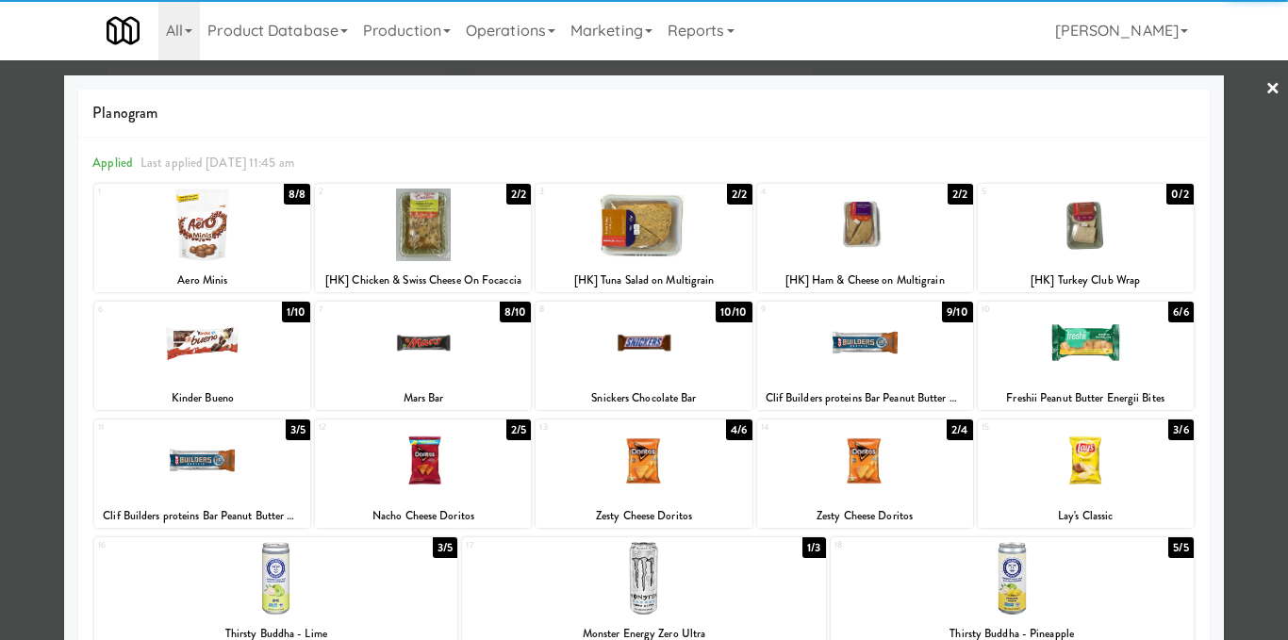
click at [861, 218] on div at bounding box center [865, 225] width 216 height 73
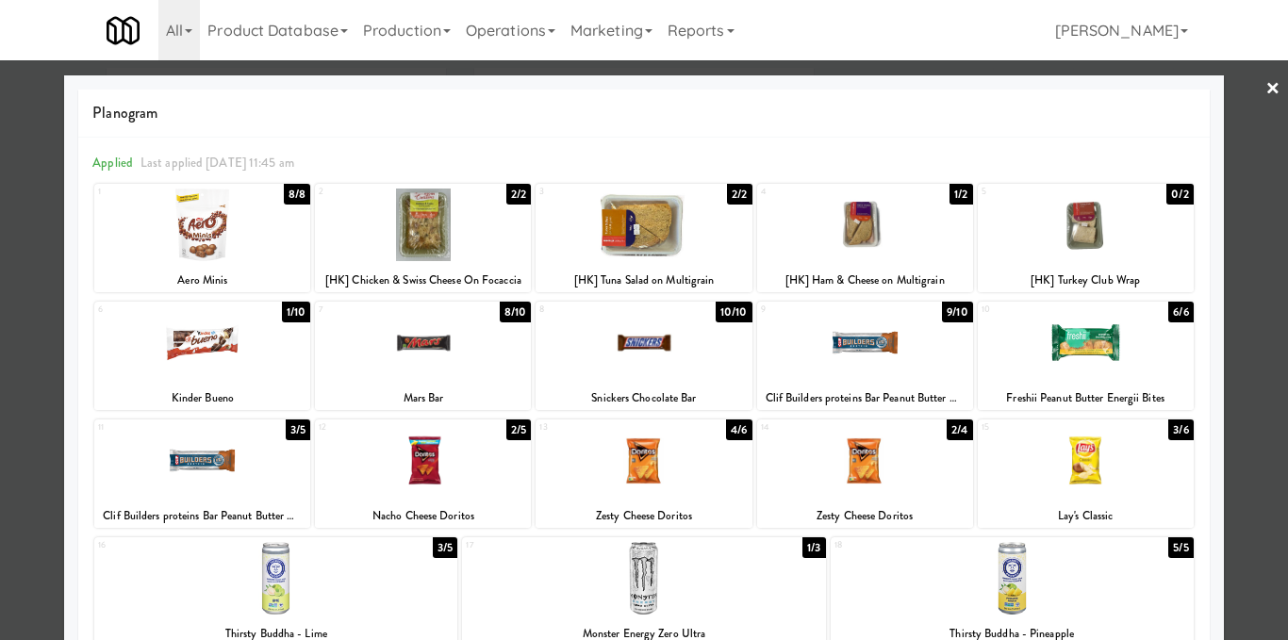
click at [1268, 259] on div at bounding box center [644, 320] width 1288 height 640
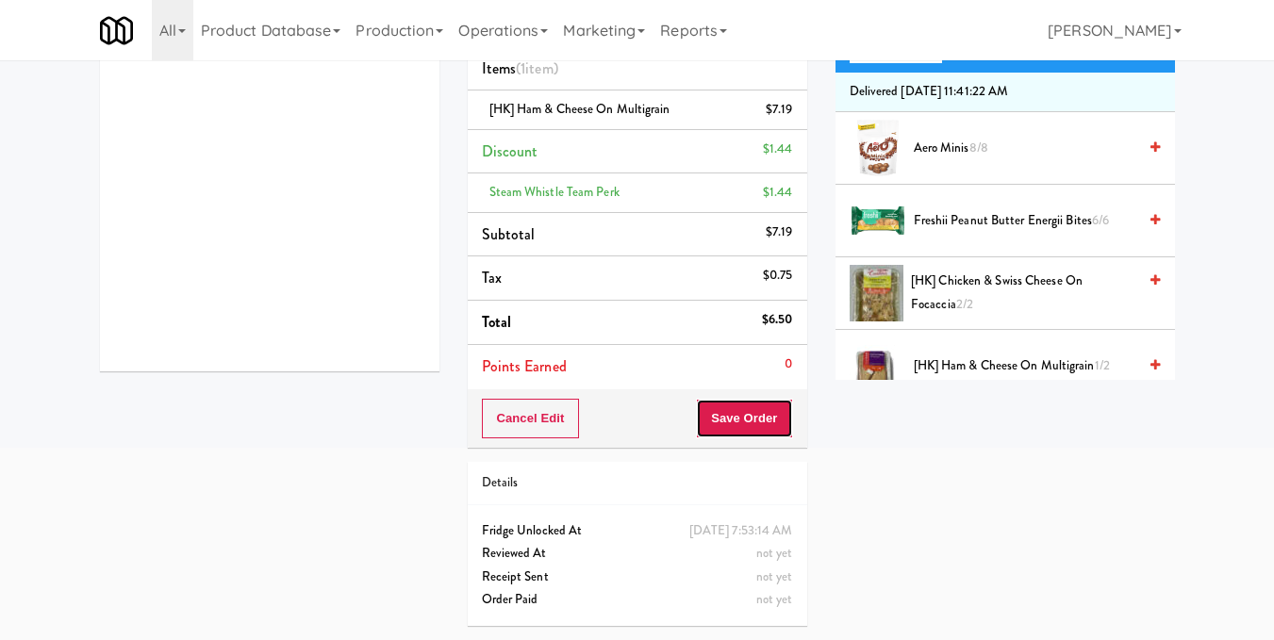
click at [724, 400] on button "Save Order" at bounding box center [744, 419] width 96 height 40
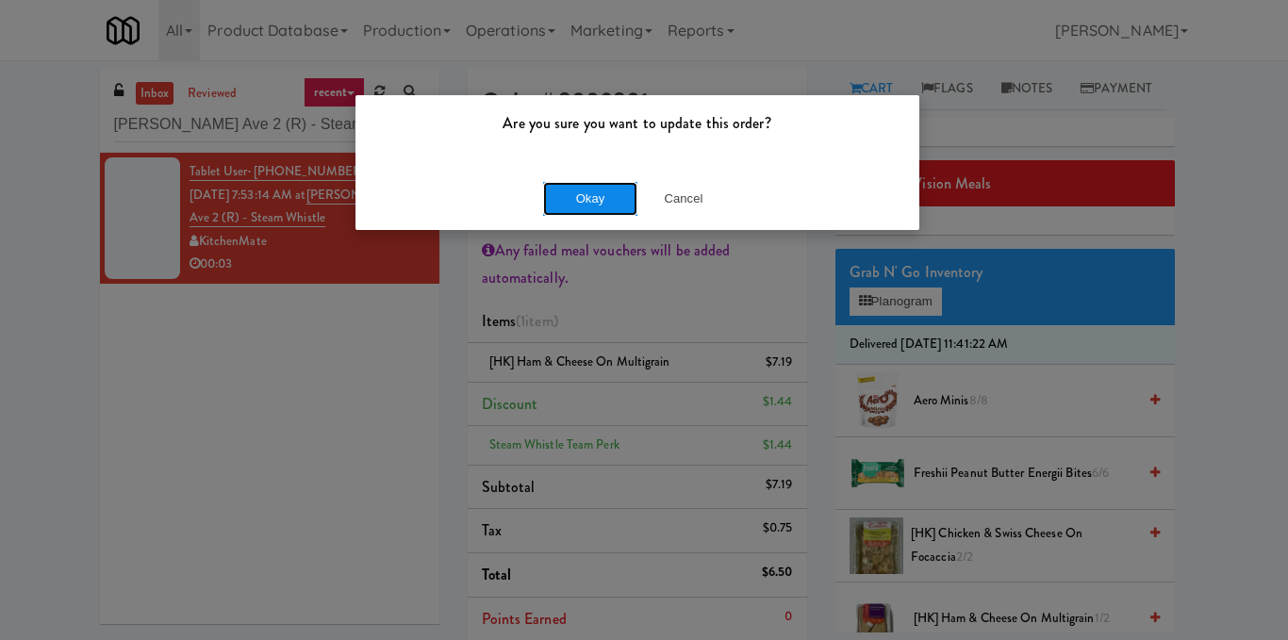
click at [624, 213] on button "Okay" at bounding box center [590, 199] width 94 height 34
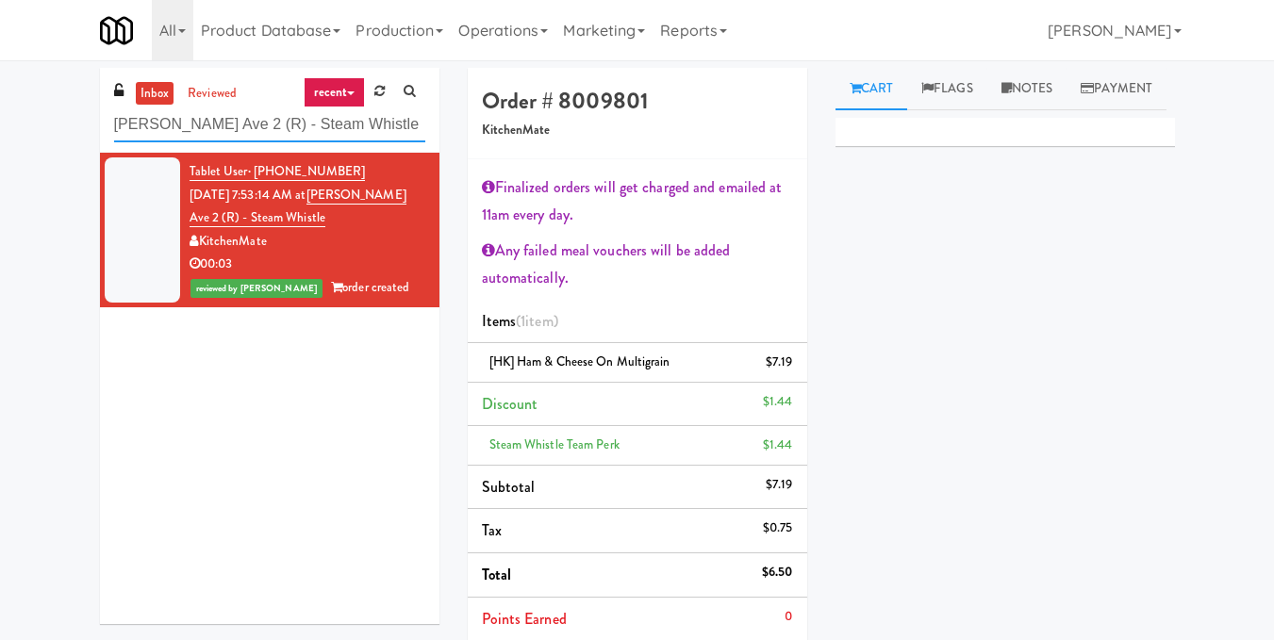
drag, startPoint x: 320, startPoint y: 115, endPoint x: 87, endPoint y: 131, distance: 233.5
click at [87, 131] on div "inbox reviewed recent all unclear take inventory issue suspicious failed recent…" at bounding box center [270, 353] width 368 height 571
paste input "APCU - Cooler - Midd"
type input "APCU - Cooler - Middle"
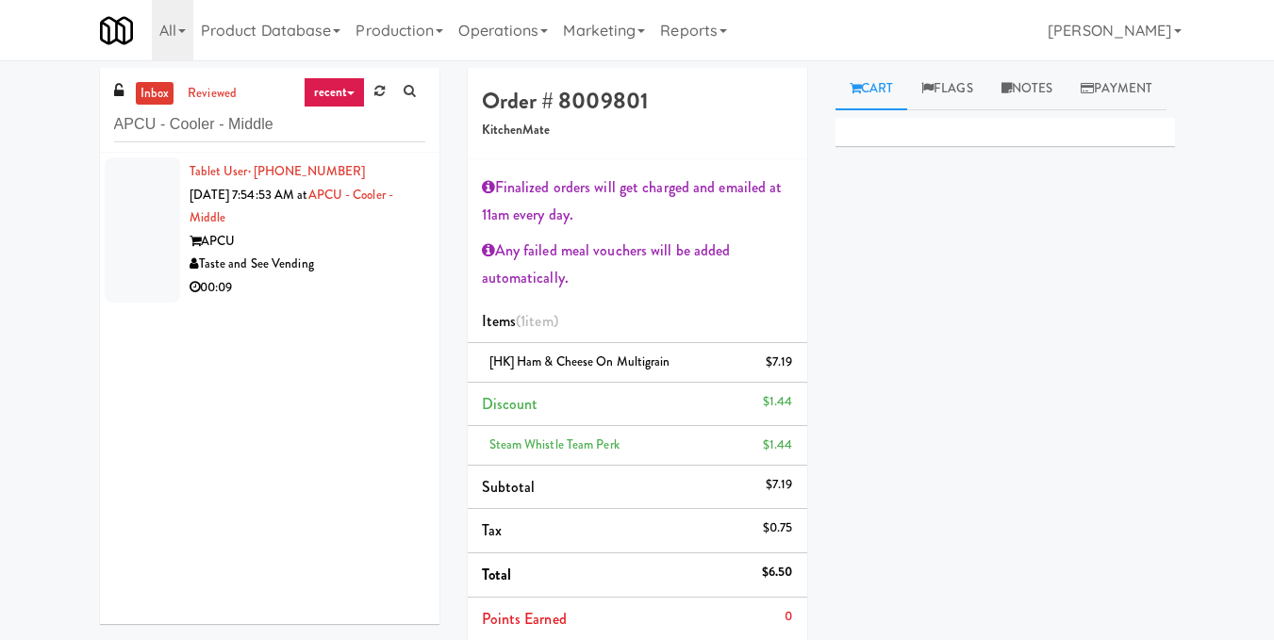
click at [351, 234] on div "APCU" at bounding box center [308, 242] width 236 height 24
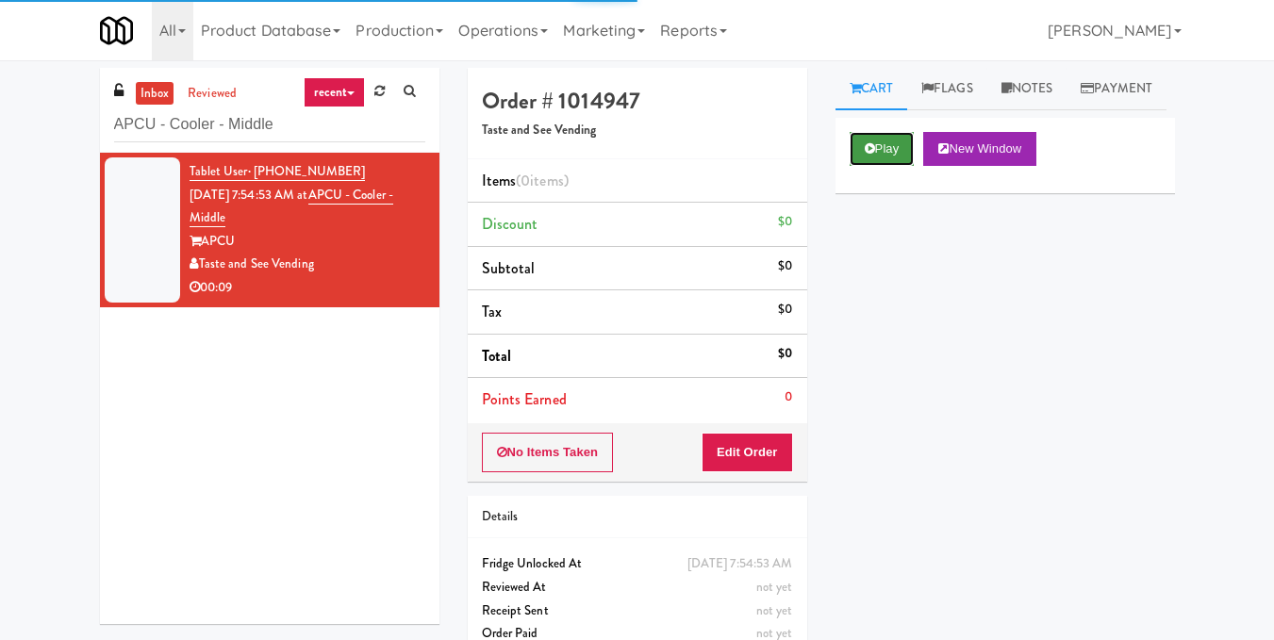
click at [891, 166] on button "Play" at bounding box center [882, 149] width 65 height 34
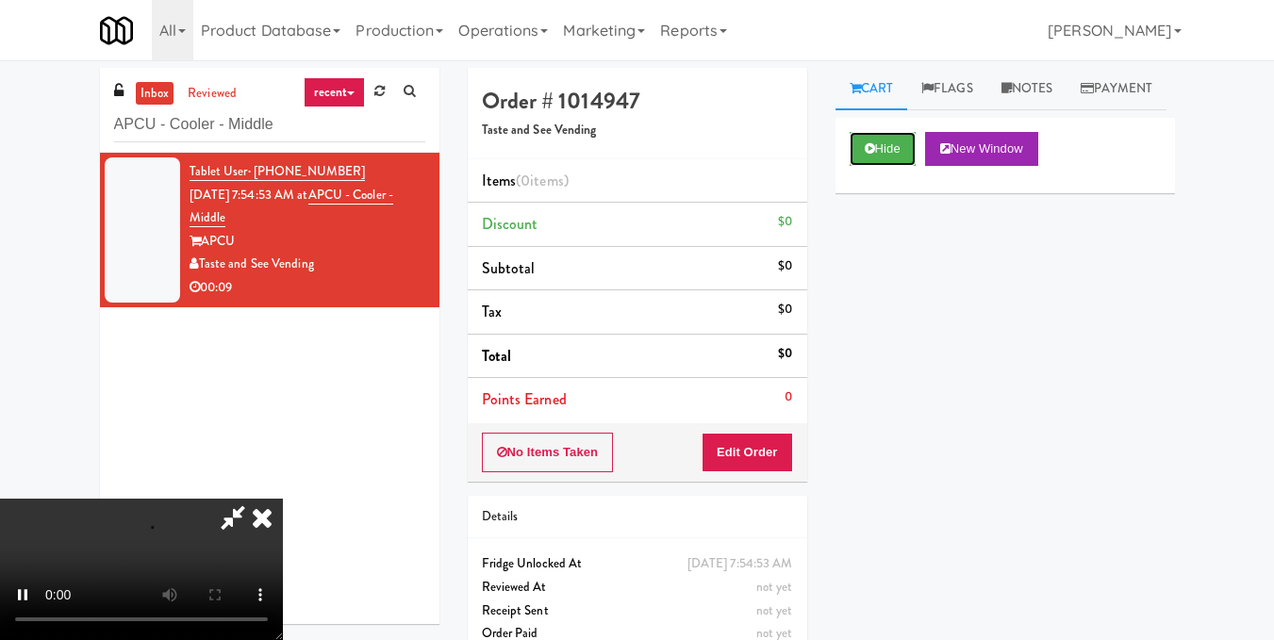
scroll to position [189, 0]
click at [283, 499] on video at bounding box center [141, 569] width 283 height 141
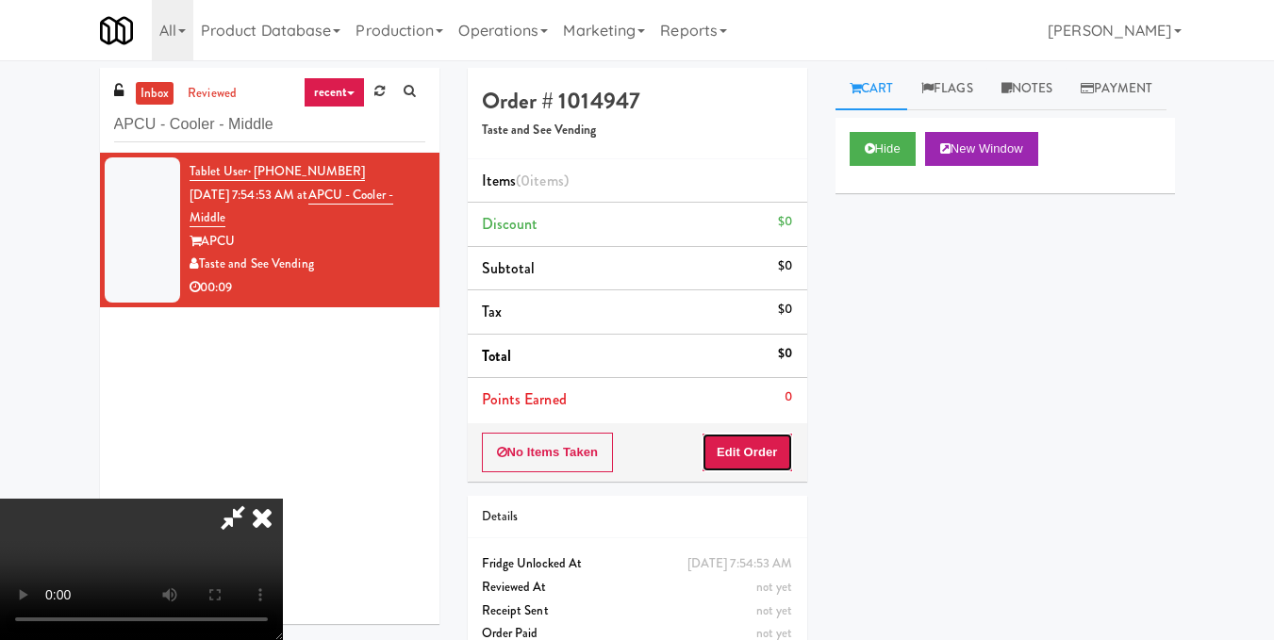
click at [784, 461] on button "Edit Order" at bounding box center [747, 453] width 91 height 40
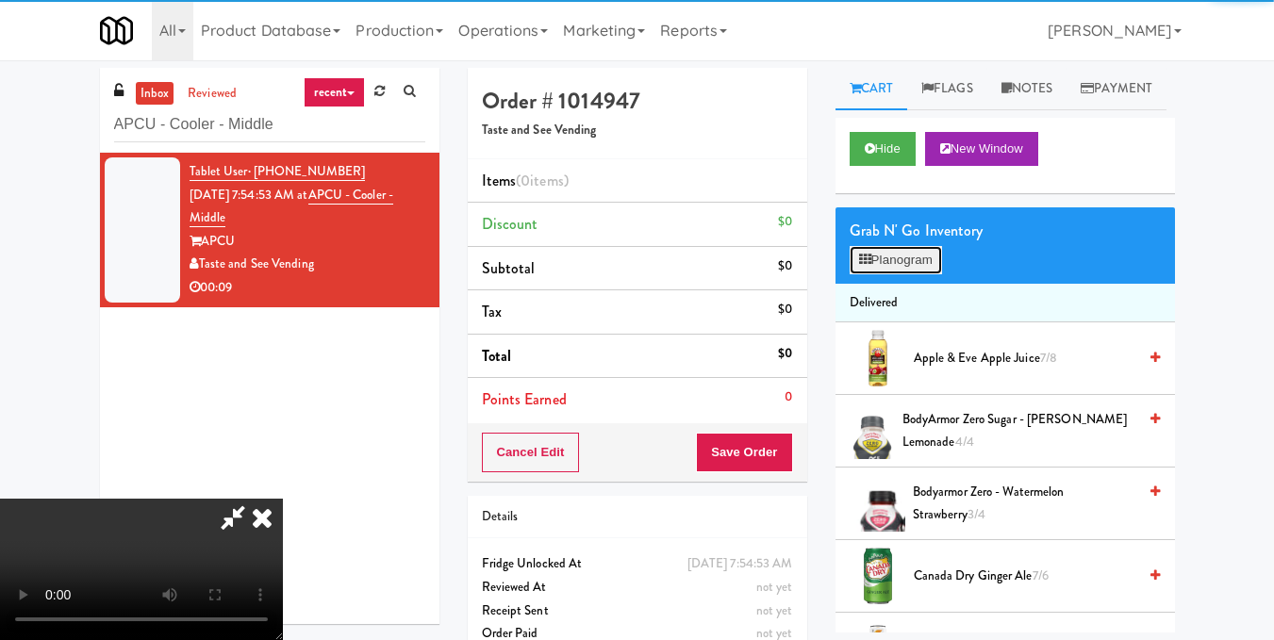
click at [896, 274] on button "Planogram" at bounding box center [896, 260] width 92 height 28
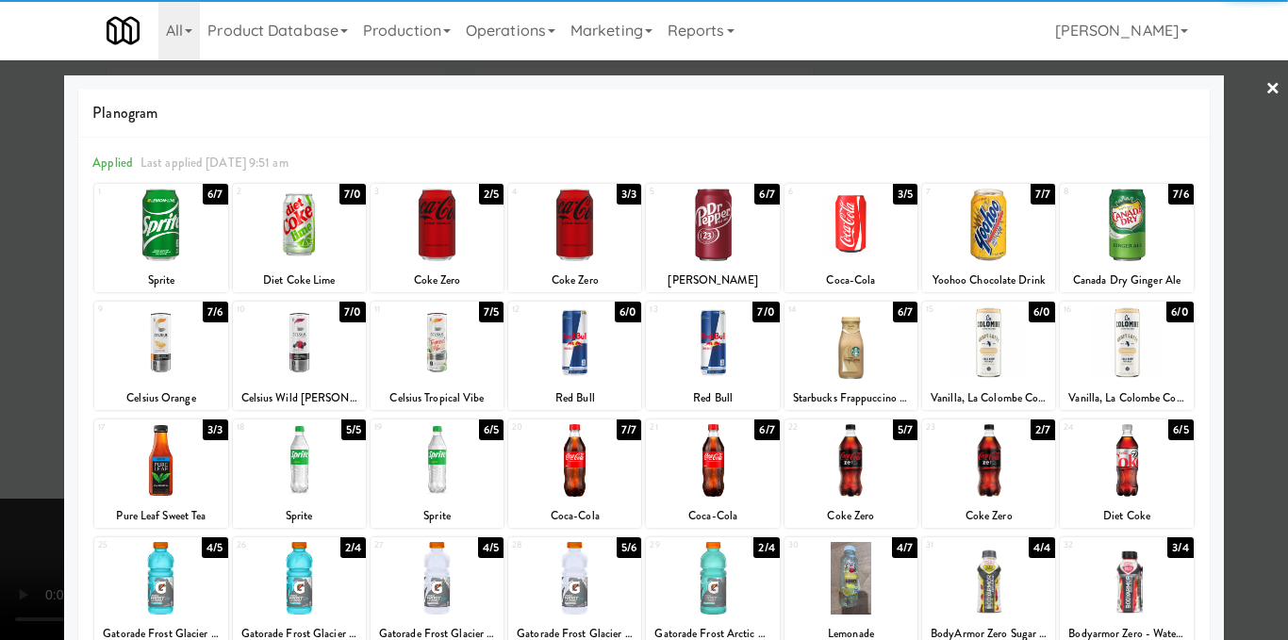
drag, startPoint x: 990, startPoint y: 349, endPoint x: 1030, endPoint y: 339, distance: 40.9
click at [989, 349] on div at bounding box center [988, 342] width 133 height 73
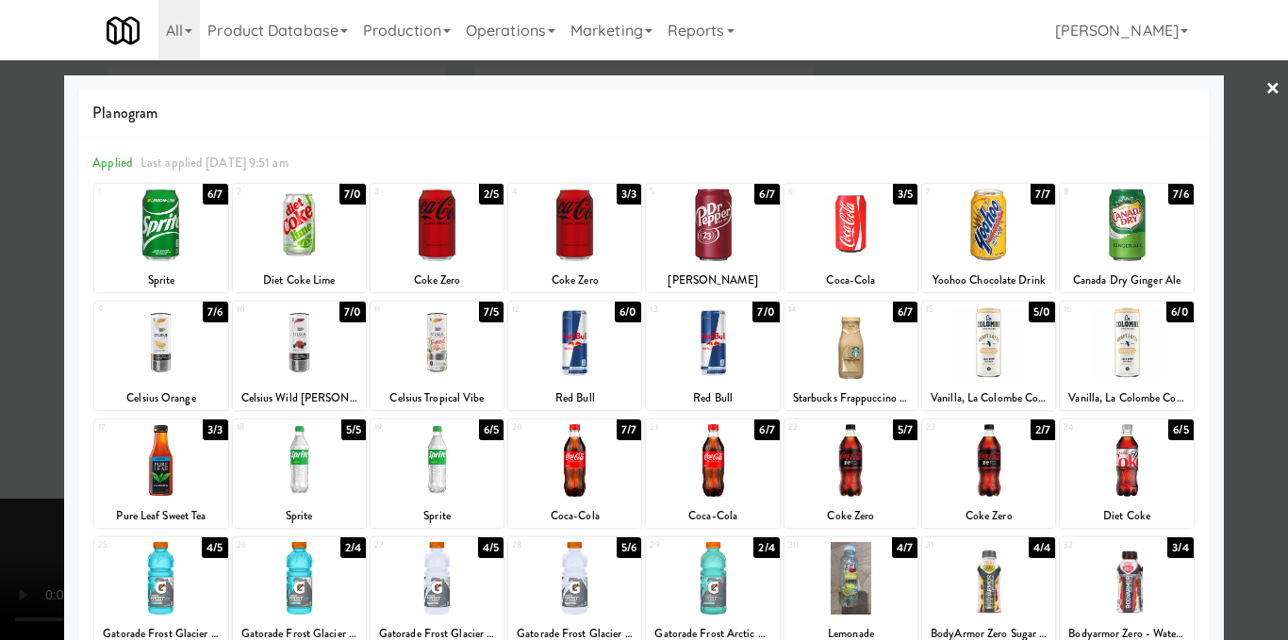
click at [1237, 283] on div at bounding box center [644, 320] width 1288 height 640
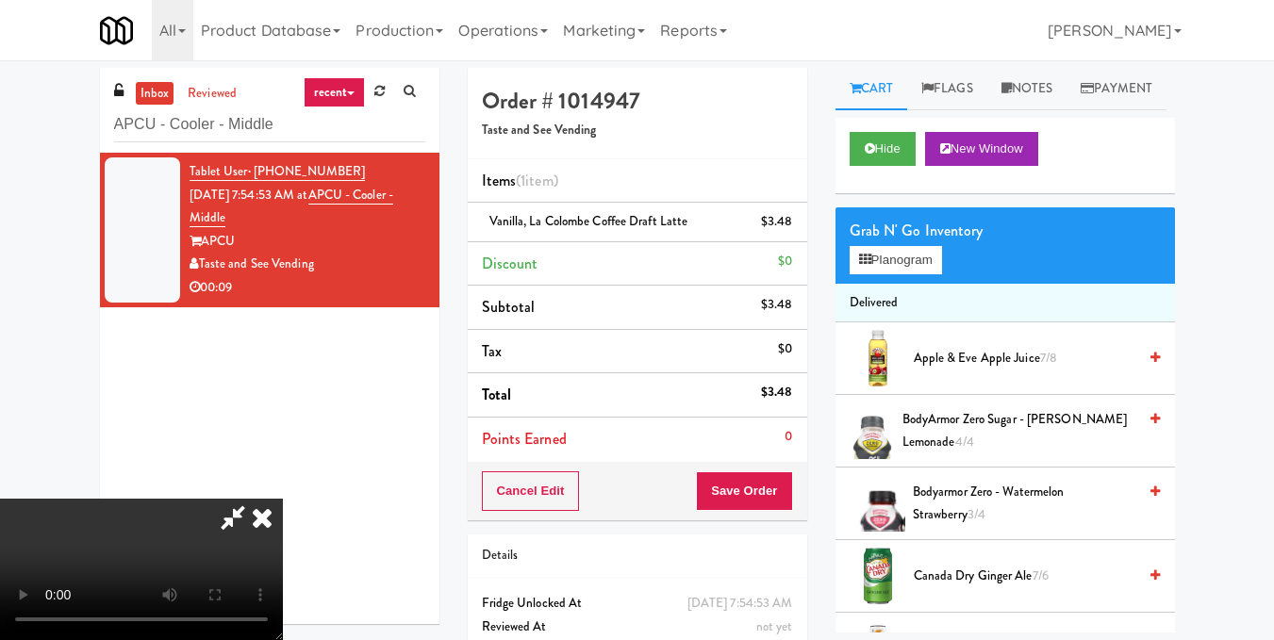
click at [283, 499] on video at bounding box center [141, 569] width 283 height 141
drag, startPoint x: 723, startPoint y: 75, endPoint x: 728, endPoint y: 85, distance: 10.5
click at [283, 499] on icon at bounding box center [261, 518] width 41 height 38
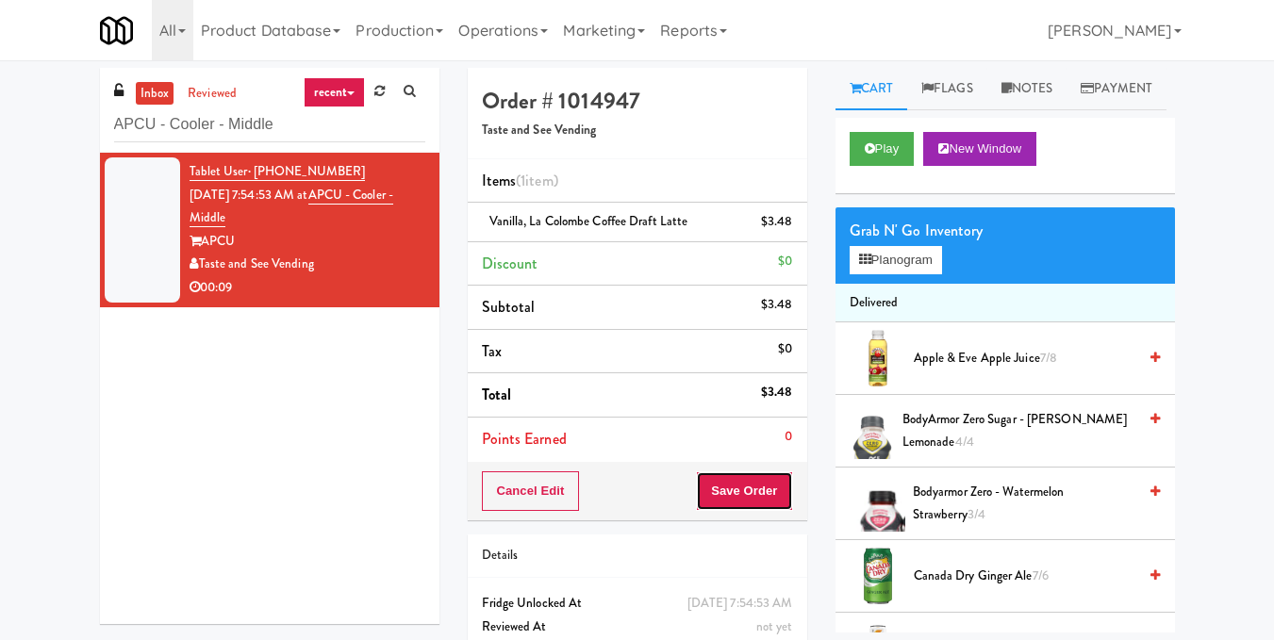
drag, startPoint x: 742, startPoint y: 500, endPoint x: 748, endPoint y: 481, distance: 19.7
click at [743, 500] on button "Save Order" at bounding box center [744, 492] width 96 height 40
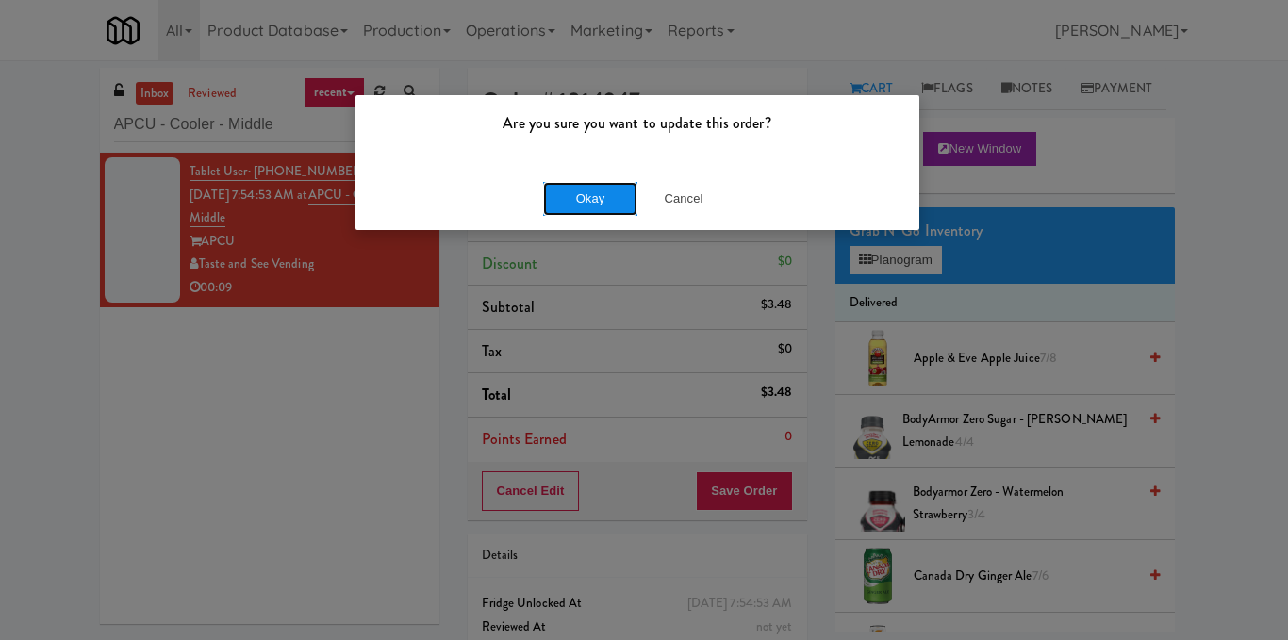
click at [601, 197] on button "Okay" at bounding box center [590, 199] width 94 height 34
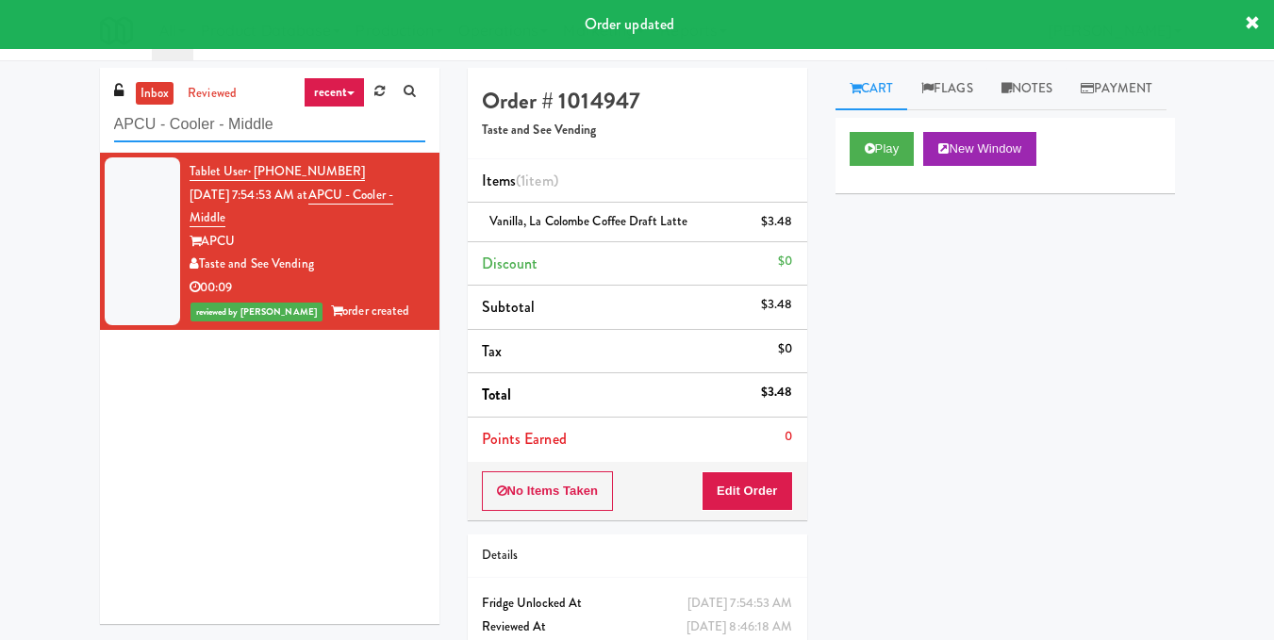
drag, startPoint x: 67, startPoint y: 129, endPoint x: 0, endPoint y: 133, distance: 67.1
click at [0, 135] on div "inbox reviewed recent all unclear take inventory issue suspicious failed recent…" at bounding box center [637, 390] width 1274 height 645
paste input "520 N [PERSON_NAME] - Left - Fridg"
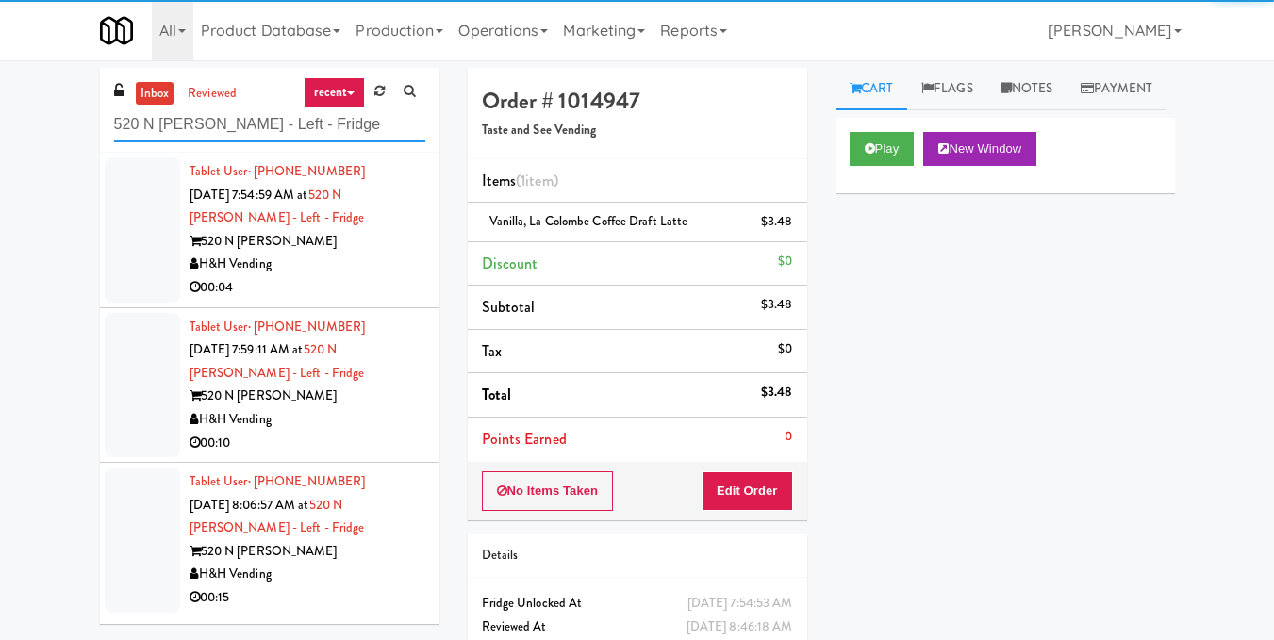
type input "520 N [PERSON_NAME] - Left - Fridge"
click at [395, 273] on div "H&H Vending" at bounding box center [308, 265] width 236 height 24
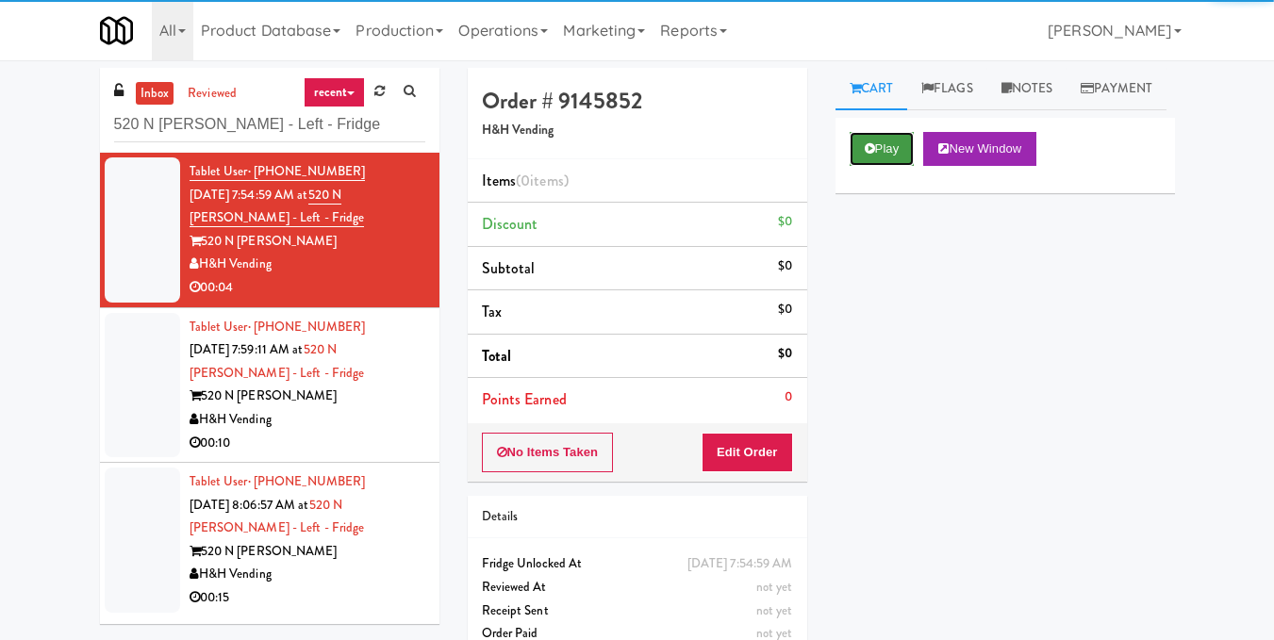
click at [856, 166] on button "Play" at bounding box center [882, 149] width 65 height 34
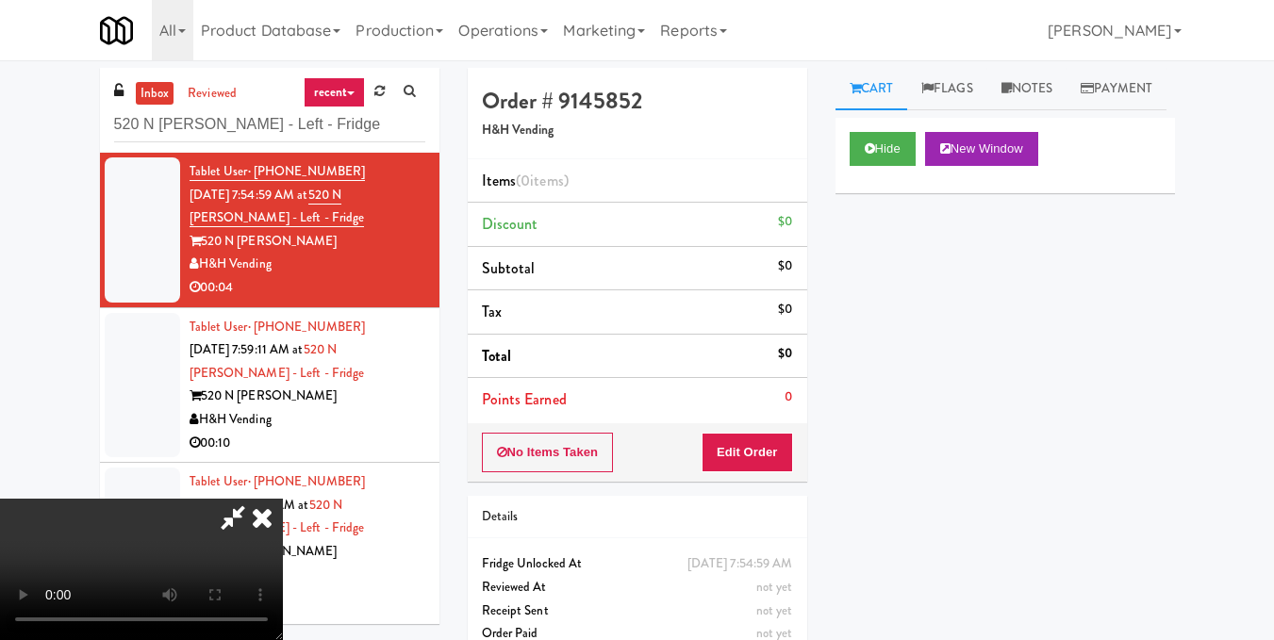
click at [283, 499] on video at bounding box center [141, 569] width 283 height 141
click at [782, 452] on button "Edit Order" at bounding box center [747, 453] width 91 height 40
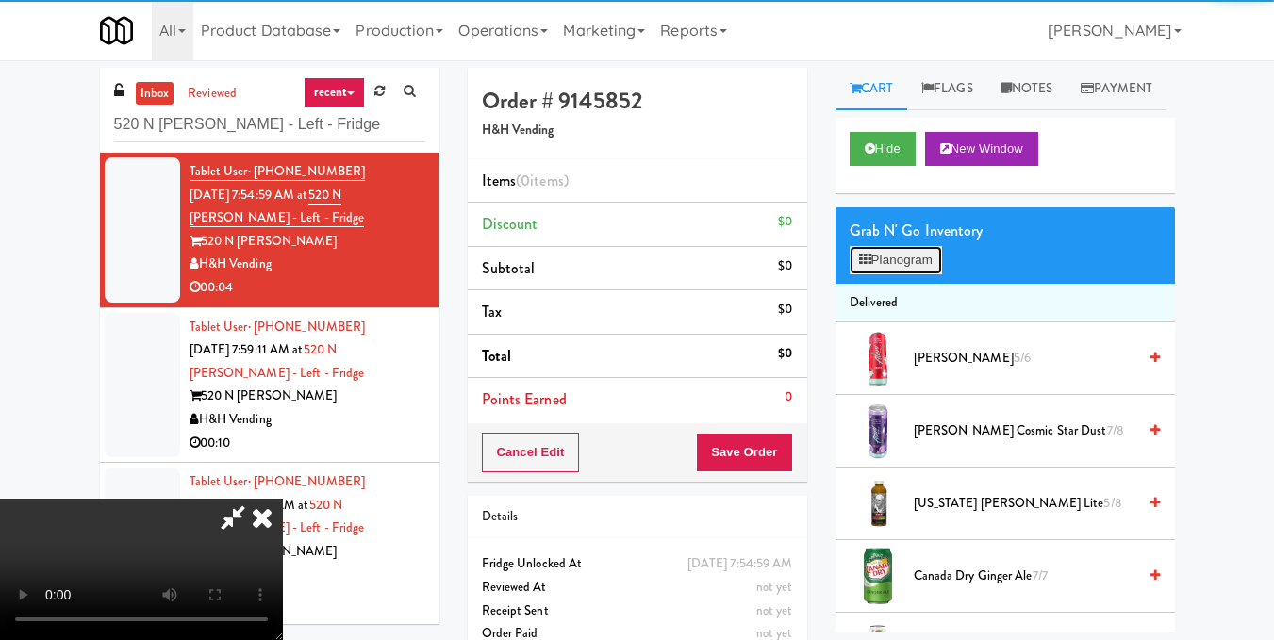
click at [891, 274] on button "Planogram" at bounding box center [896, 260] width 92 height 28
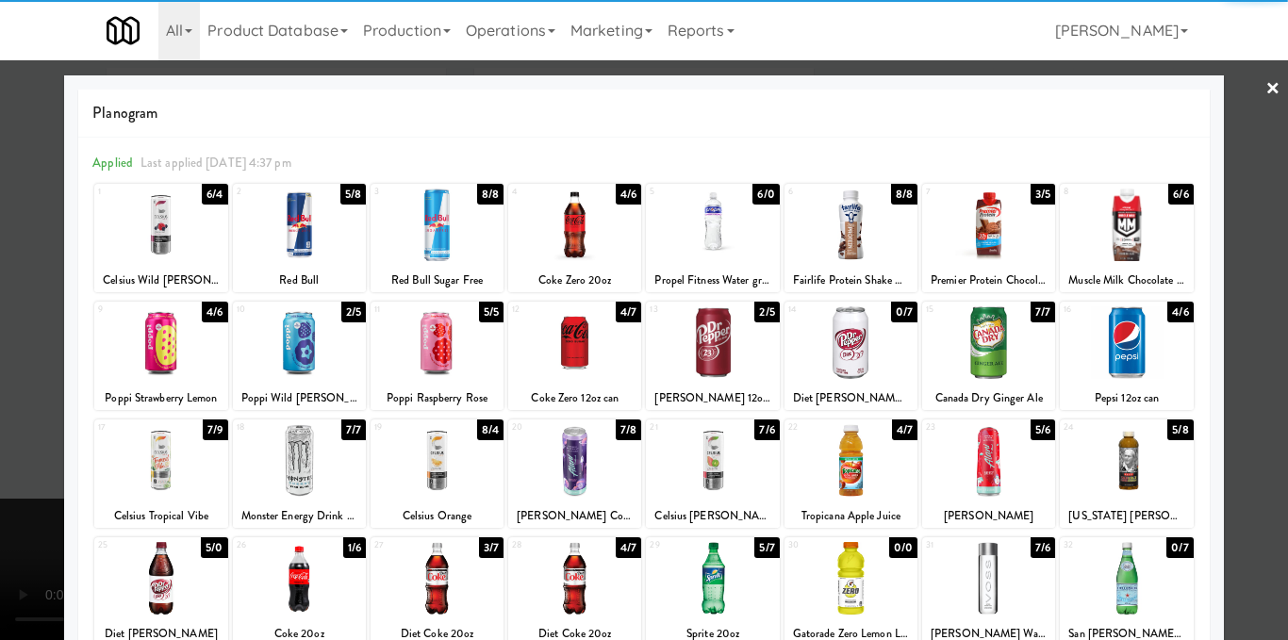
click at [865, 224] on div at bounding box center [851, 225] width 133 height 73
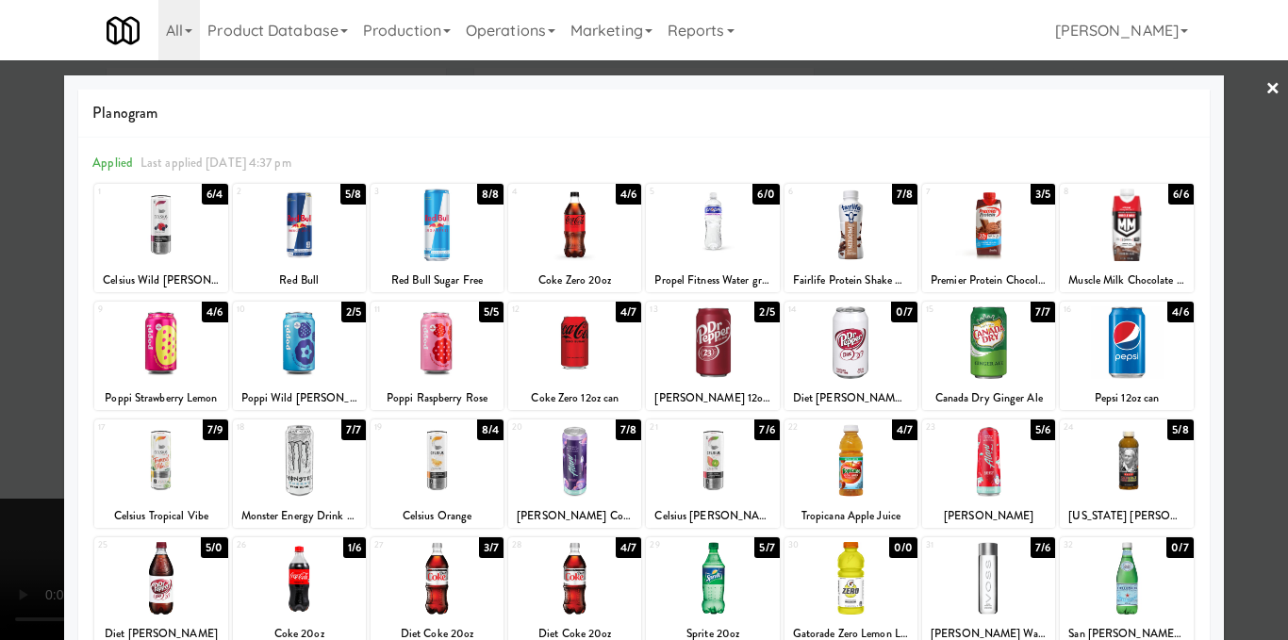
click at [1227, 360] on div at bounding box center [644, 320] width 1288 height 640
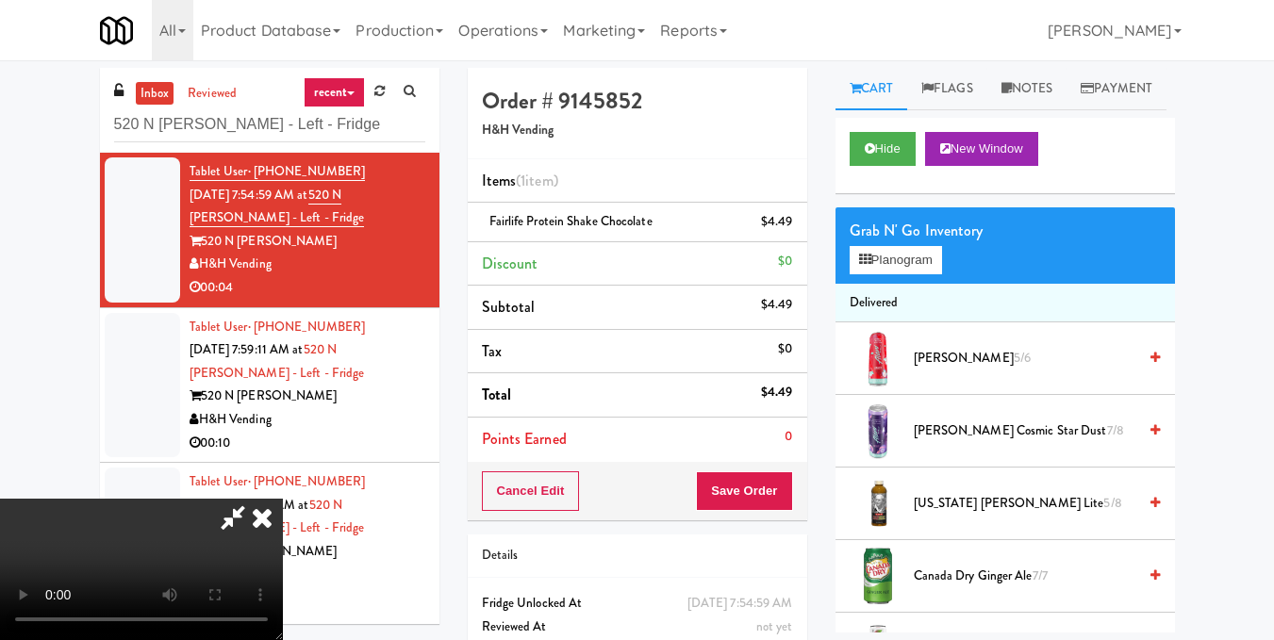
click at [283, 499] on video at bounding box center [141, 569] width 283 height 141
click at [283, 499] on icon at bounding box center [261, 518] width 41 height 38
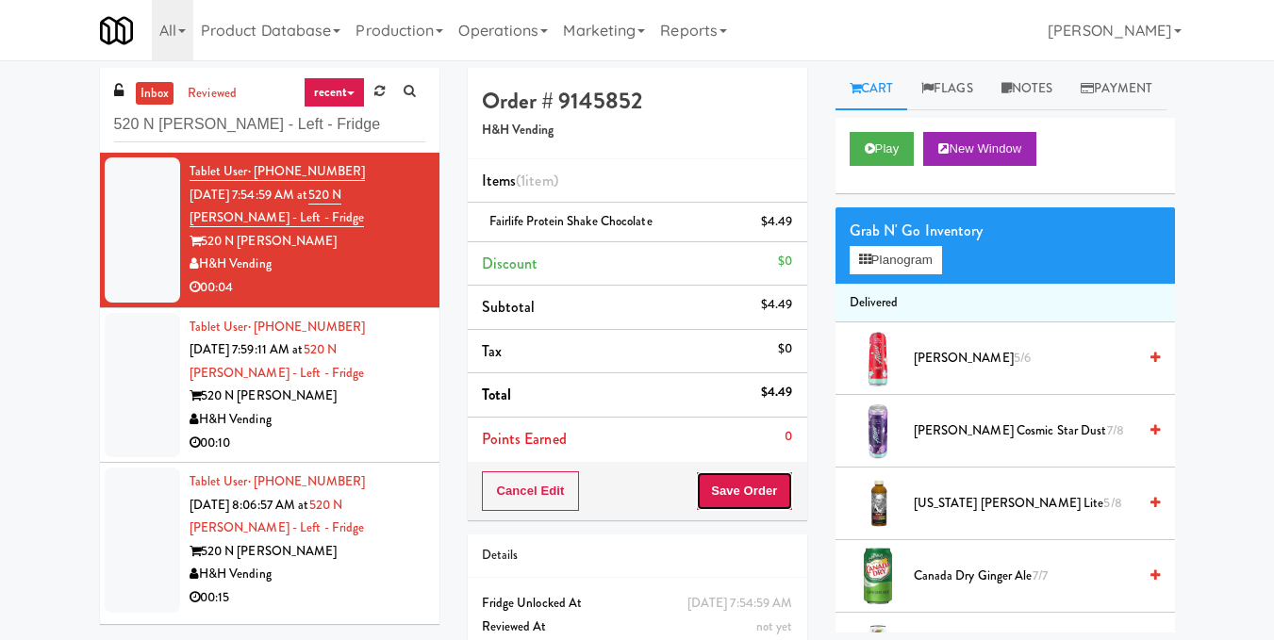
click at [734, 486] on button "Save Order" at bounding box center [744, 492] width 96 height 40
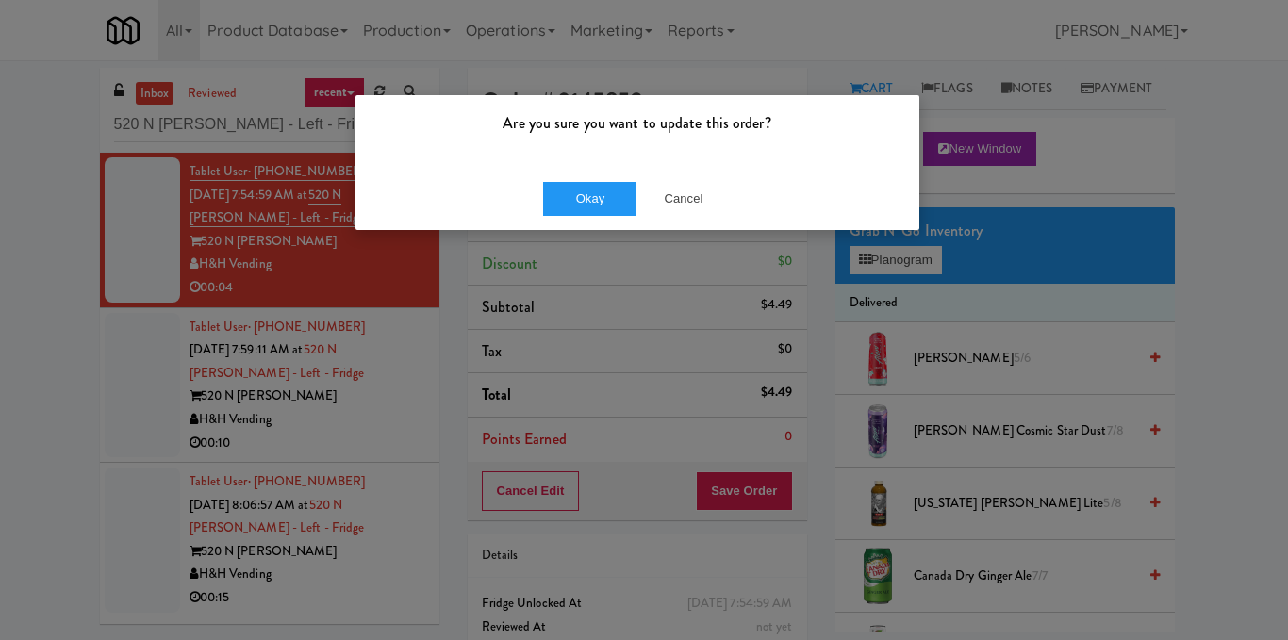
click at [581, 179] on div "Okay Cancel" at bounding box center [638, 198] width 564 height 63
click at [583, 191] on button "Okay" at bounding box center [590, 199] width 94 height 34
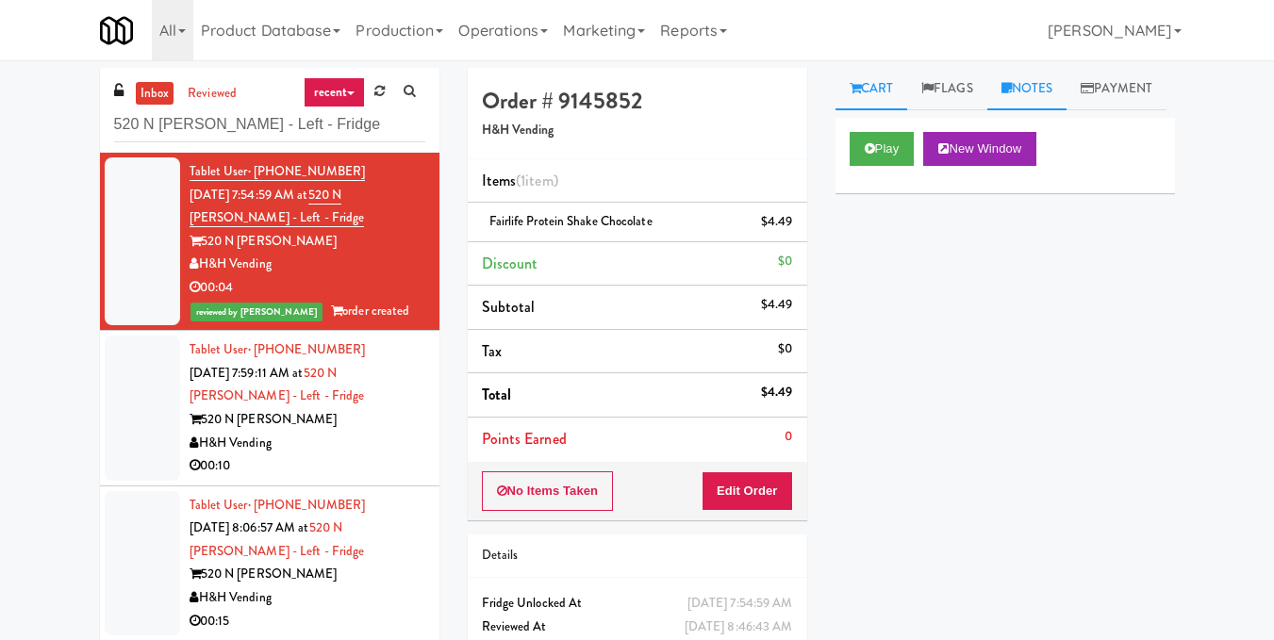
click at [1029, 92] on link "Notes" at bounding box center [1027, 89] width 80 height 42
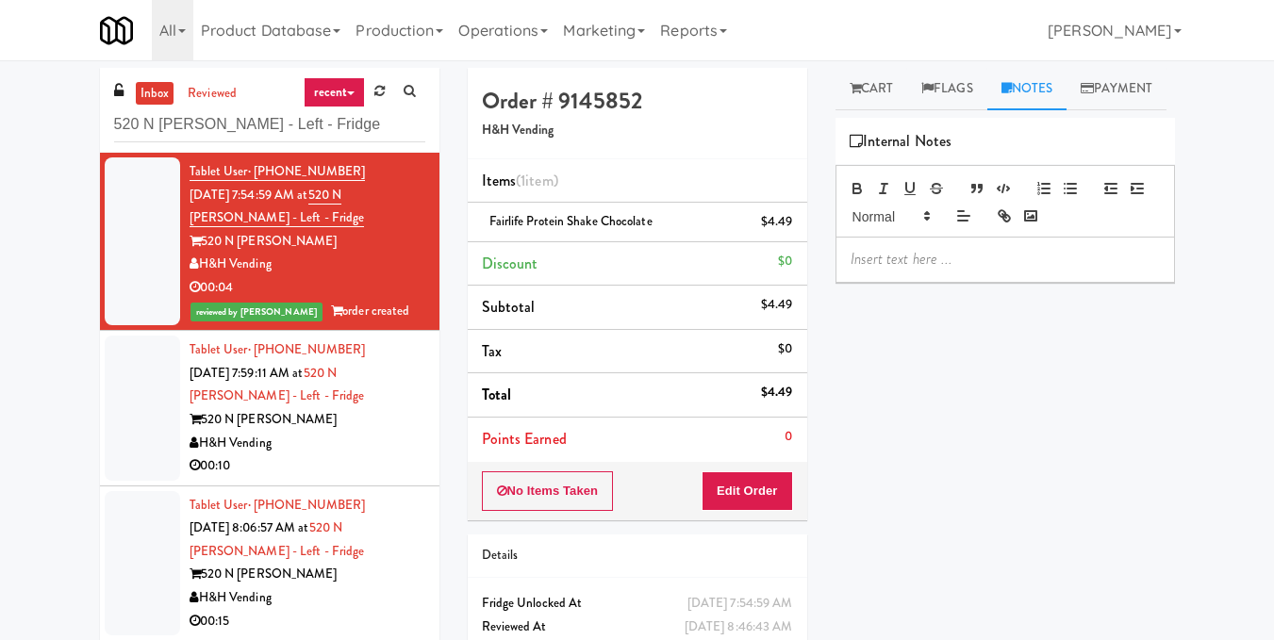
click at [1008, 281] on div at bounding box center [1005, 259] width 338 height 43
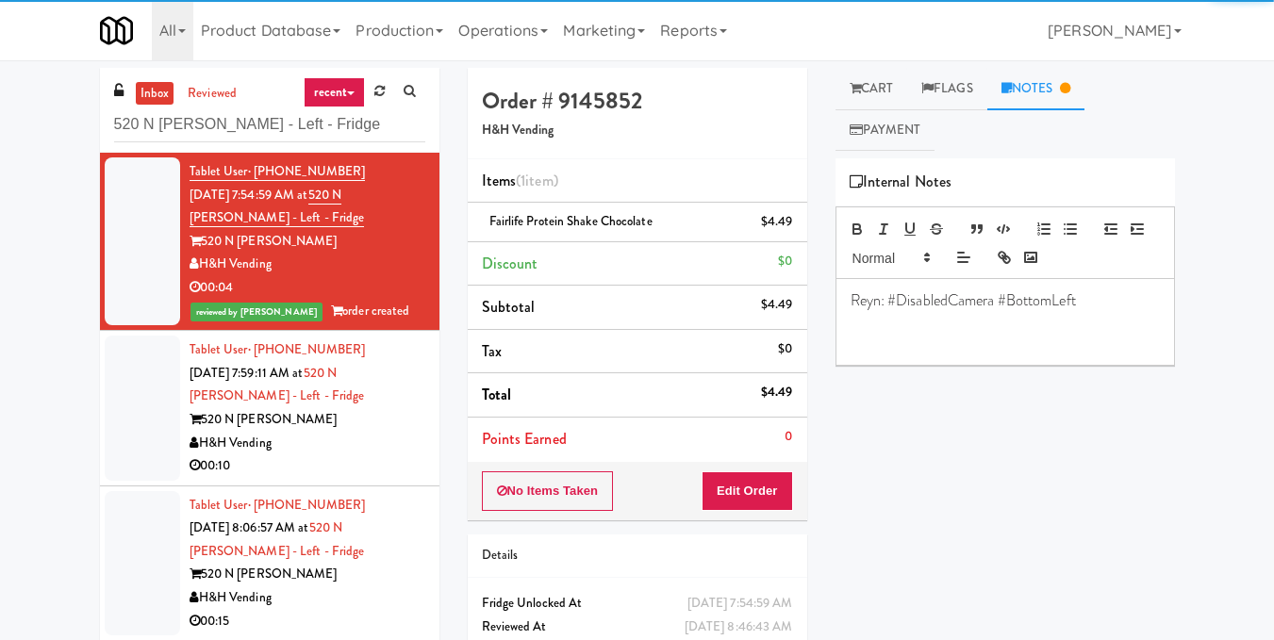
click at [372, 429] on div "520 N [PERSON_NAME]" at bounding box center [308, 420] width 236 height 24
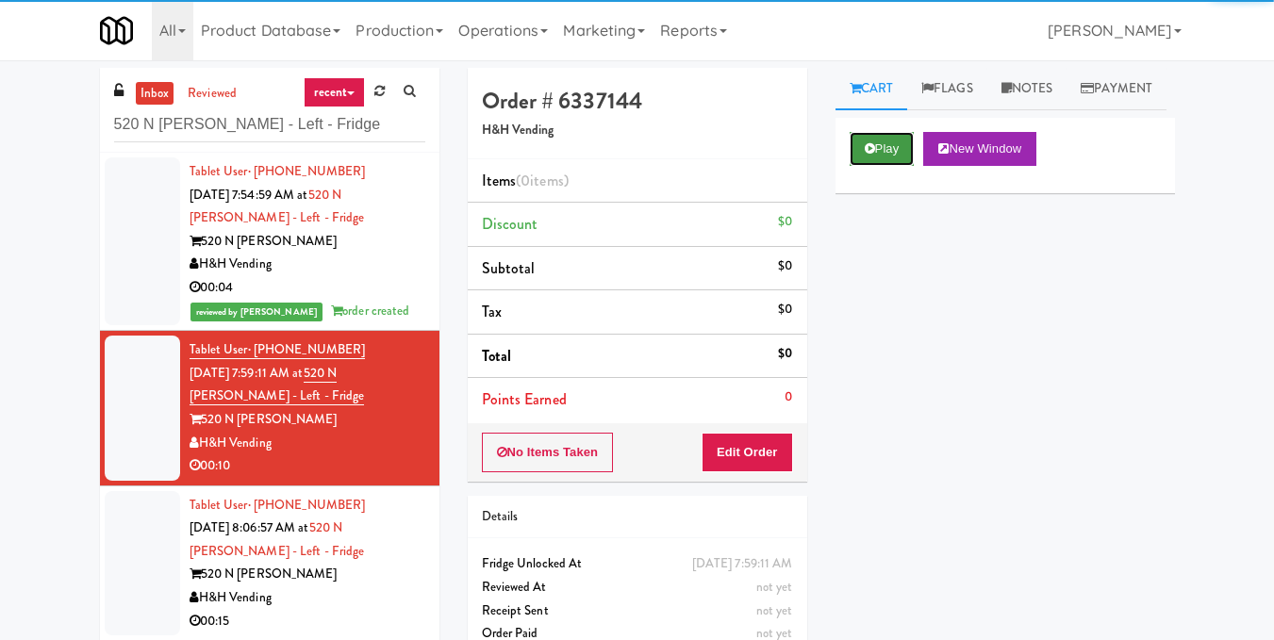
click at [908, 166] on button "Play" at bounding box center [882, 149] width 65 height 34
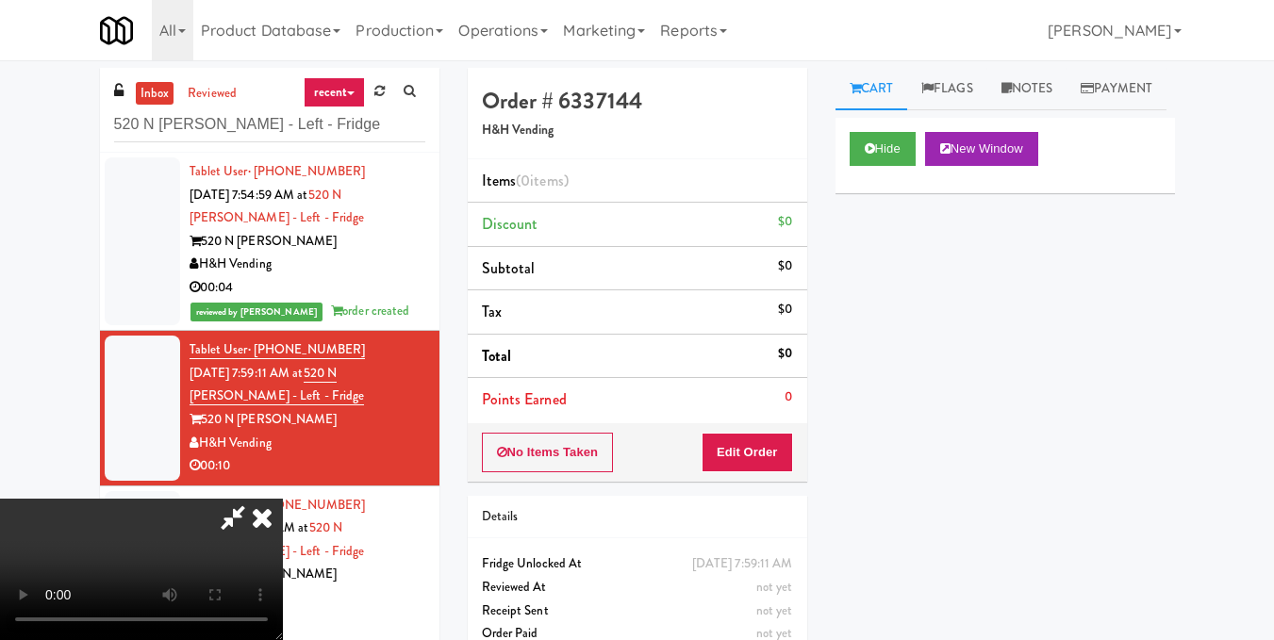
click at [283, 499] on video at bounding box center [141, 569] width 283 height 141
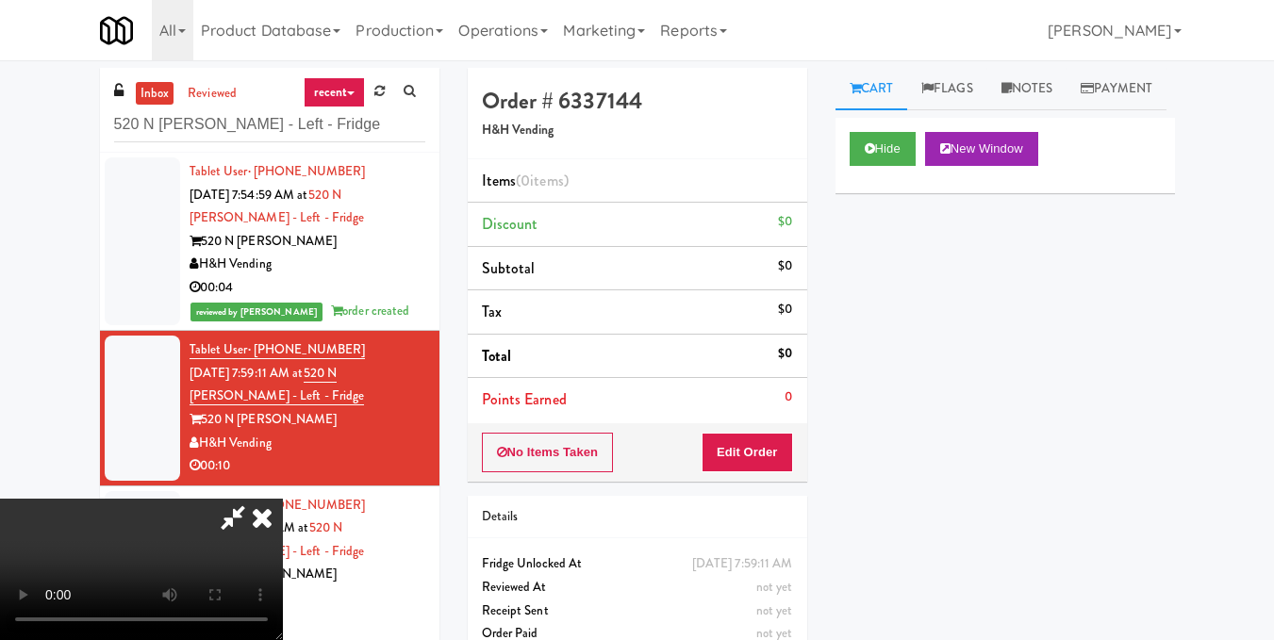
click at [283, 499] on video at bounding box center [141, 569] width 283 height 141
click at [768, 455] on button "Edit Order" at bounding box center [747, 453] width 91 height 40
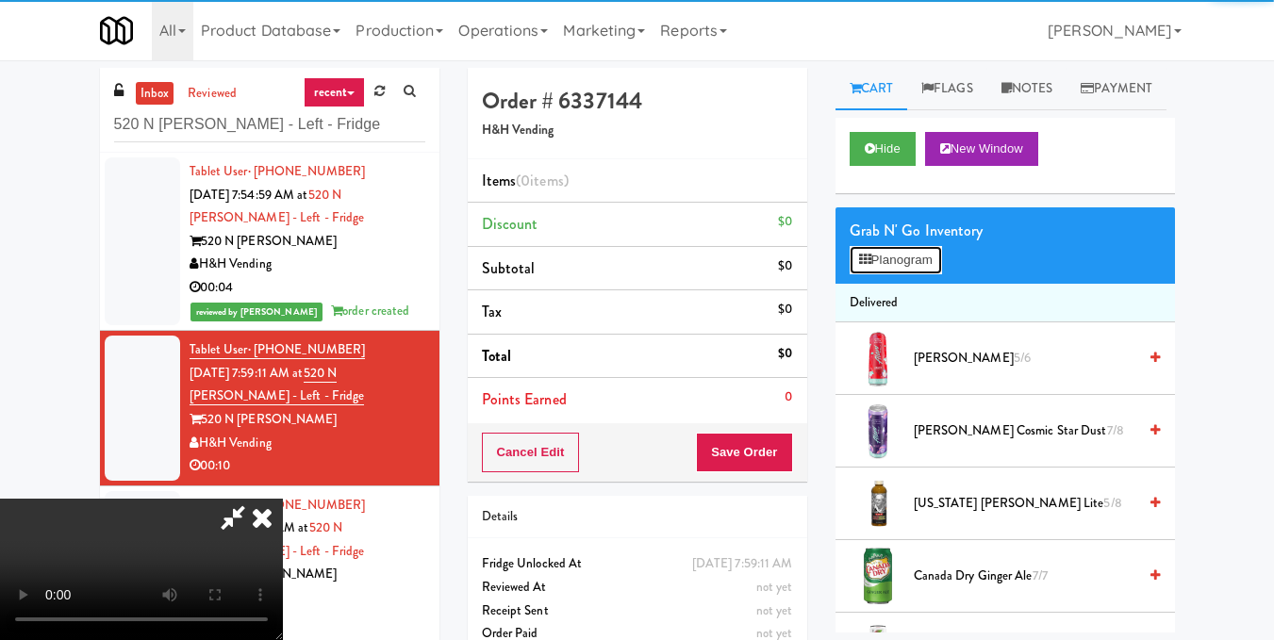
click at [911, 274] on button "Planogram" at bounding box center [896, 260] width 92 height 28
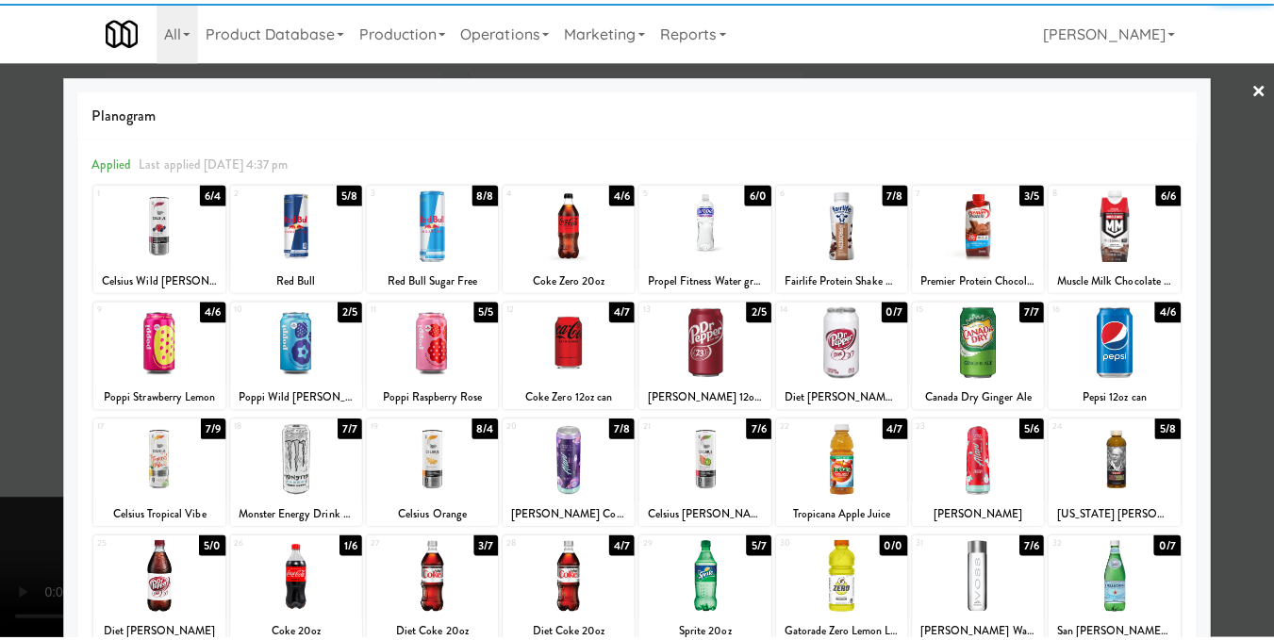
scroll to position [94, 0]
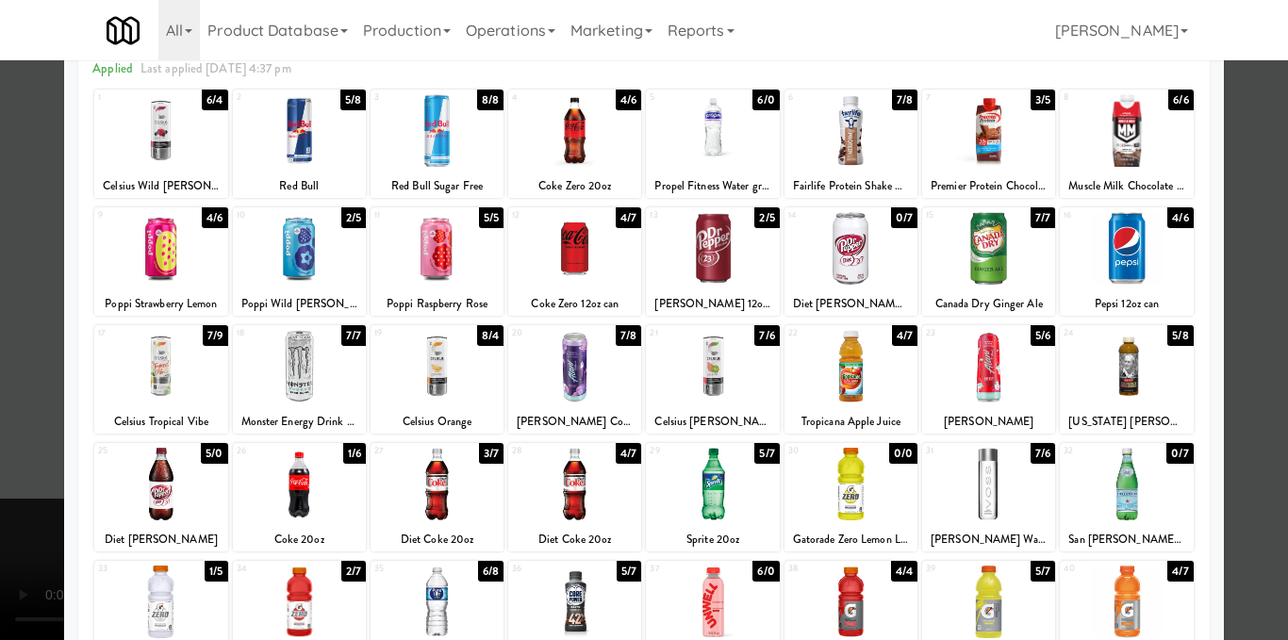
click at [1001, 478] on div at bounding box center [988, 484] width 133 height 73
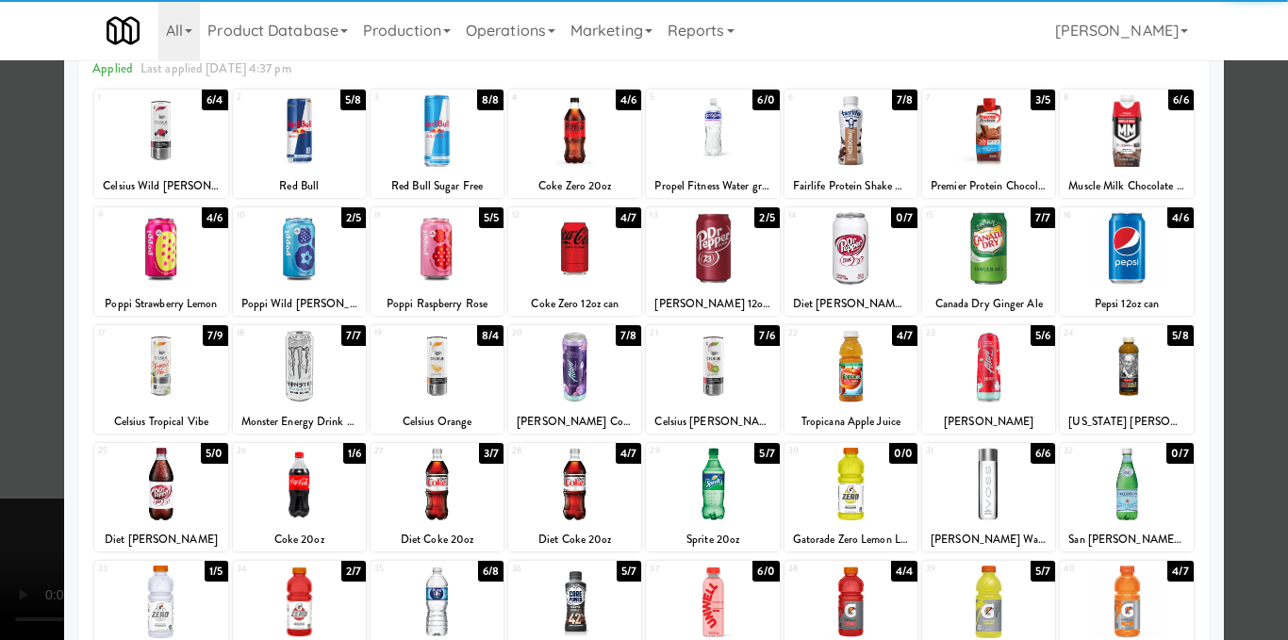
click at [1250, 279] on div at bounding box center [644, 320] width 1288 height 640
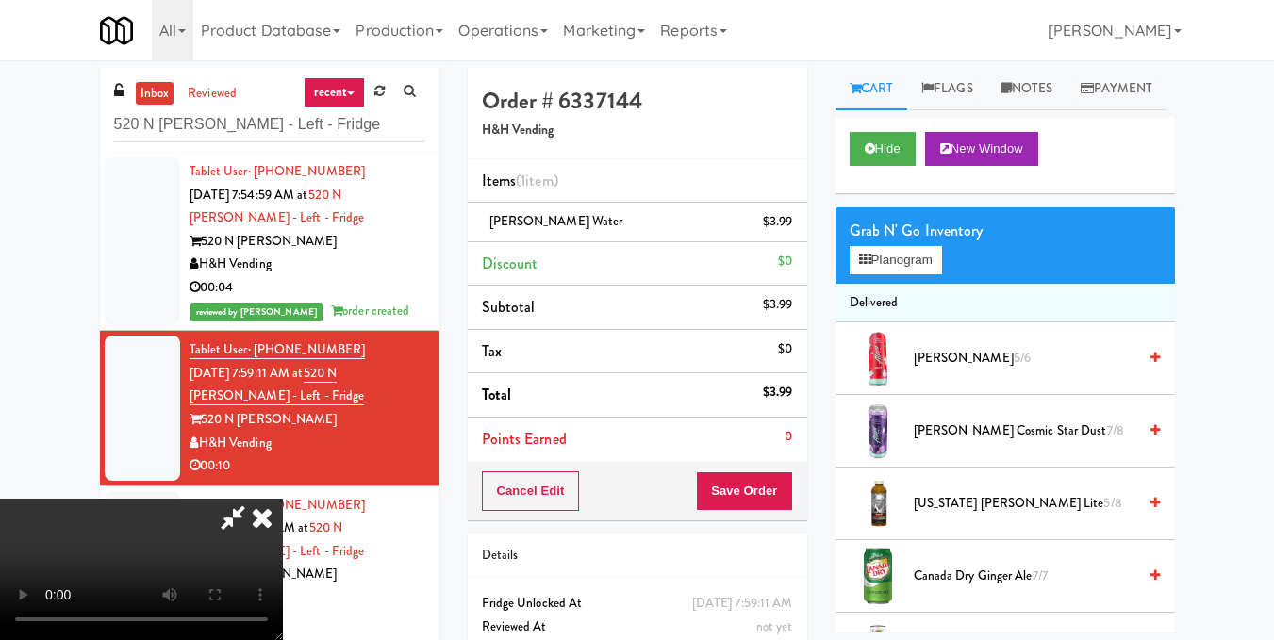
click at [283, 499] on icon at bounding box center [261, 518] width 41 height 38
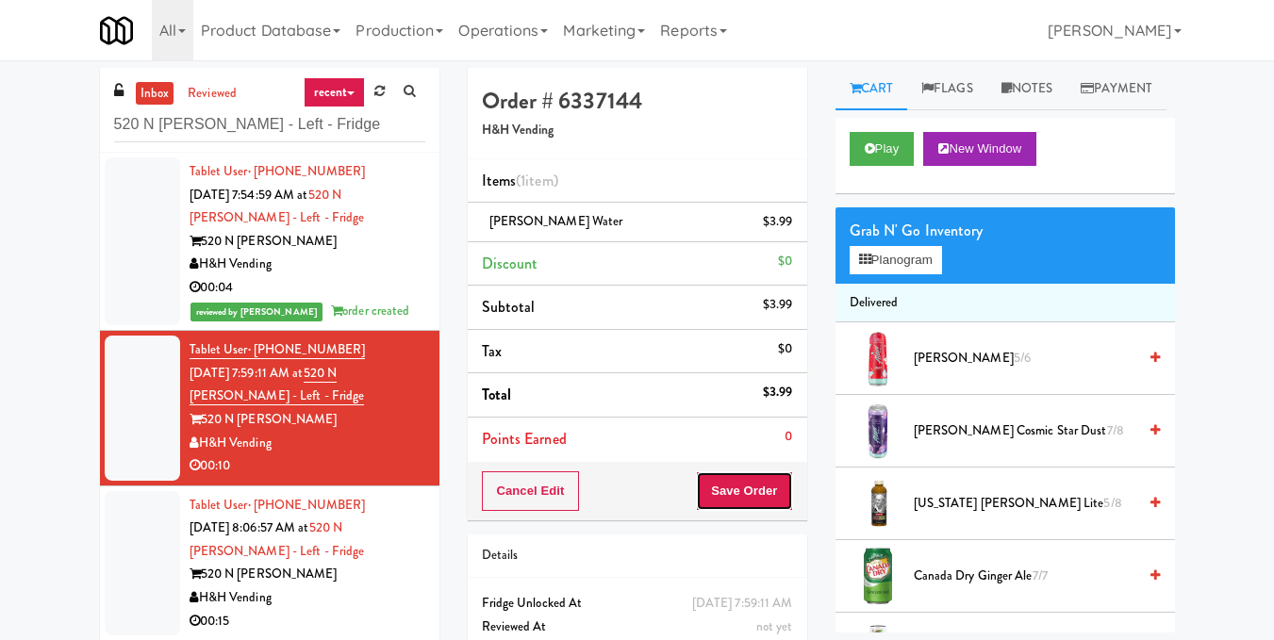
click at [771, 482] on button "Save Order" at bounding box center [744, 492] width 96 height 40
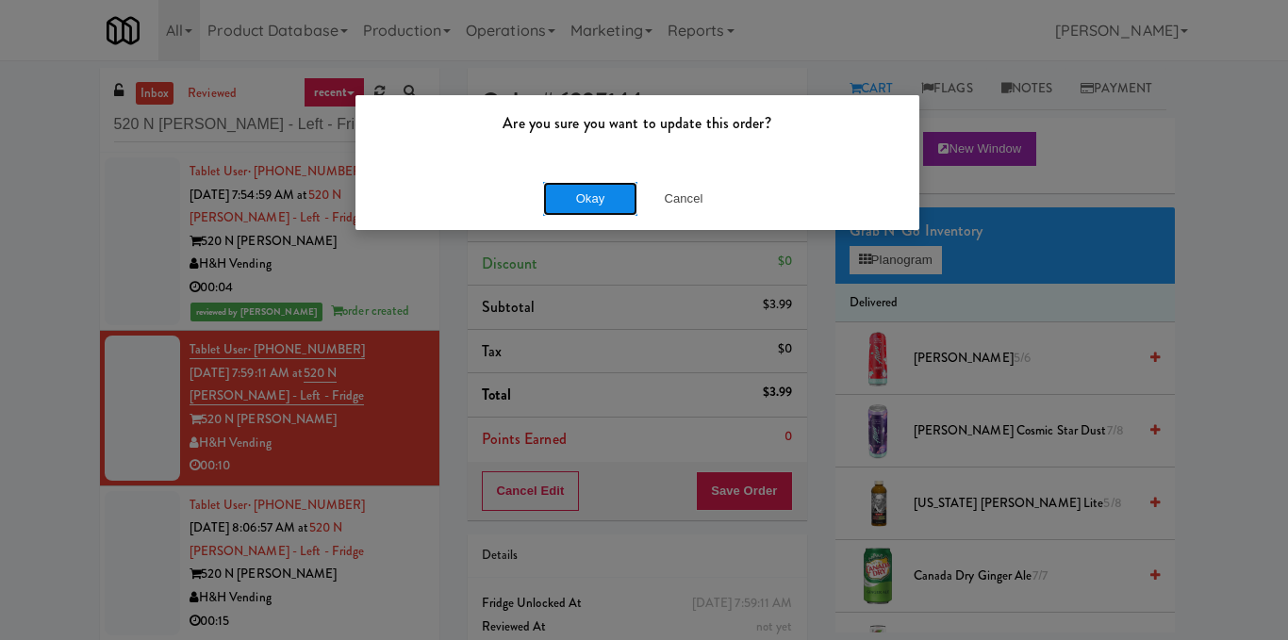
click at [591, 199] on button "Okay" at bounding box center [590, 199] width 94 height 34
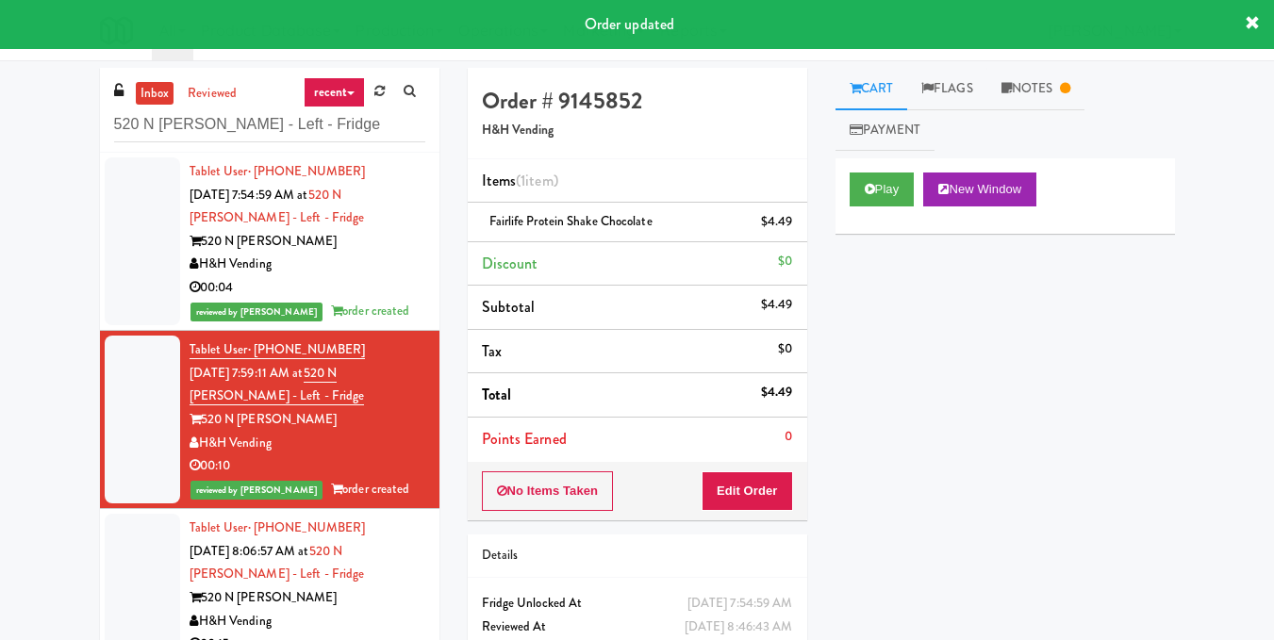
click at [372, 265] on div "H&H Vending" at bounding box center [308, 265] width 236 height 24
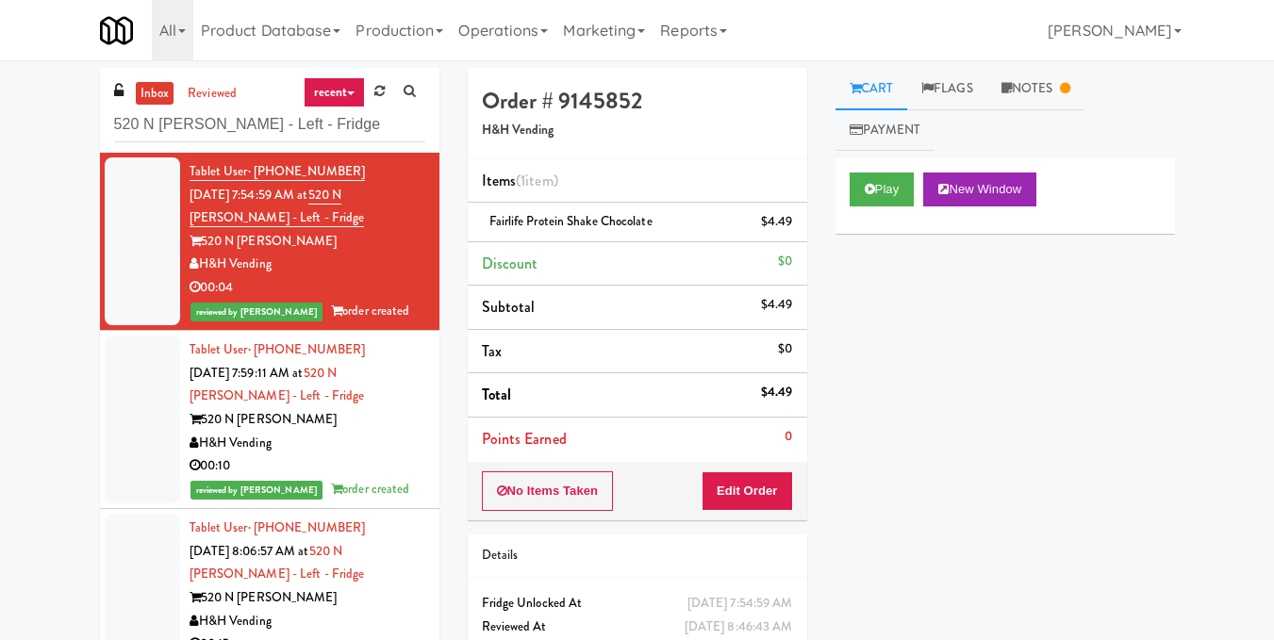
click at [400, 434] on div "H&H Vending" at bounding box center [308, 444] width 236 height 24
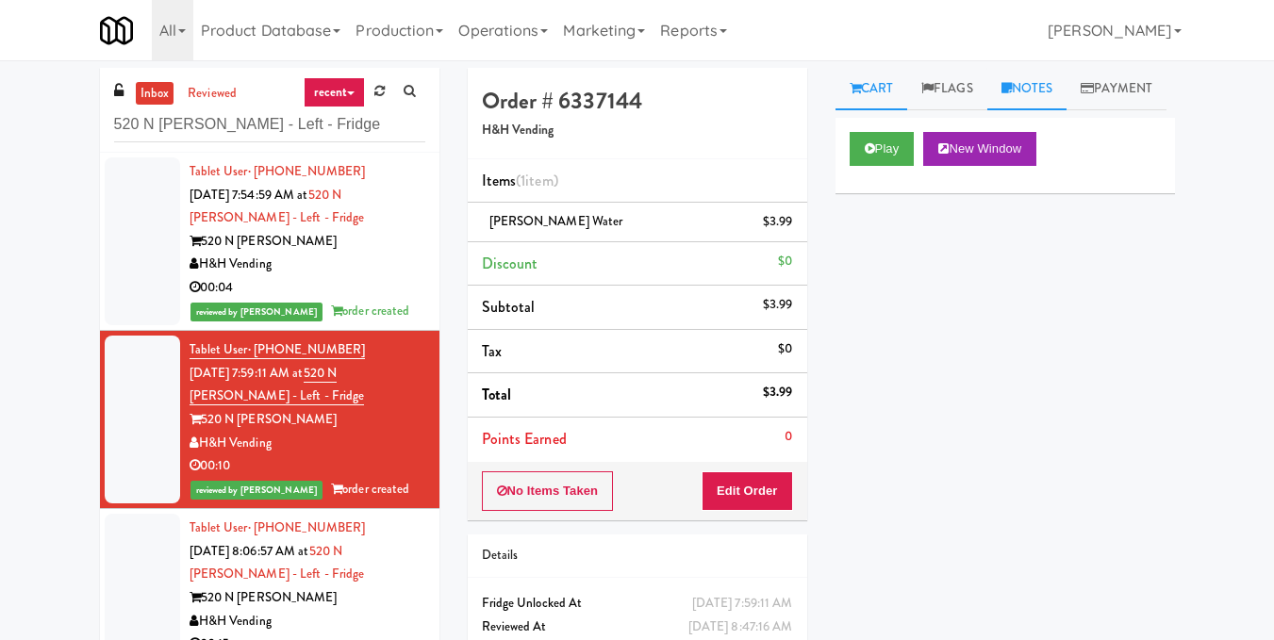
click at [1012, 89] on icon at bounding box center [1007, 88] width 10 height 12
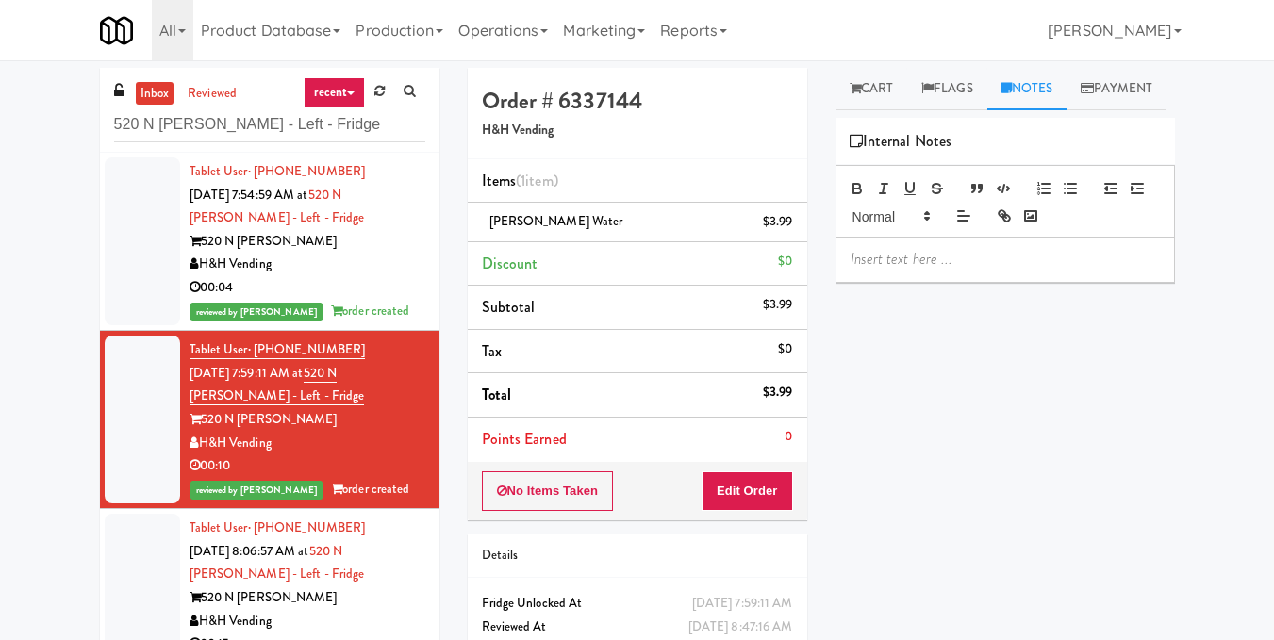
click at [960, 270] on p at bounding box center [1005, 259] width 309 height 21
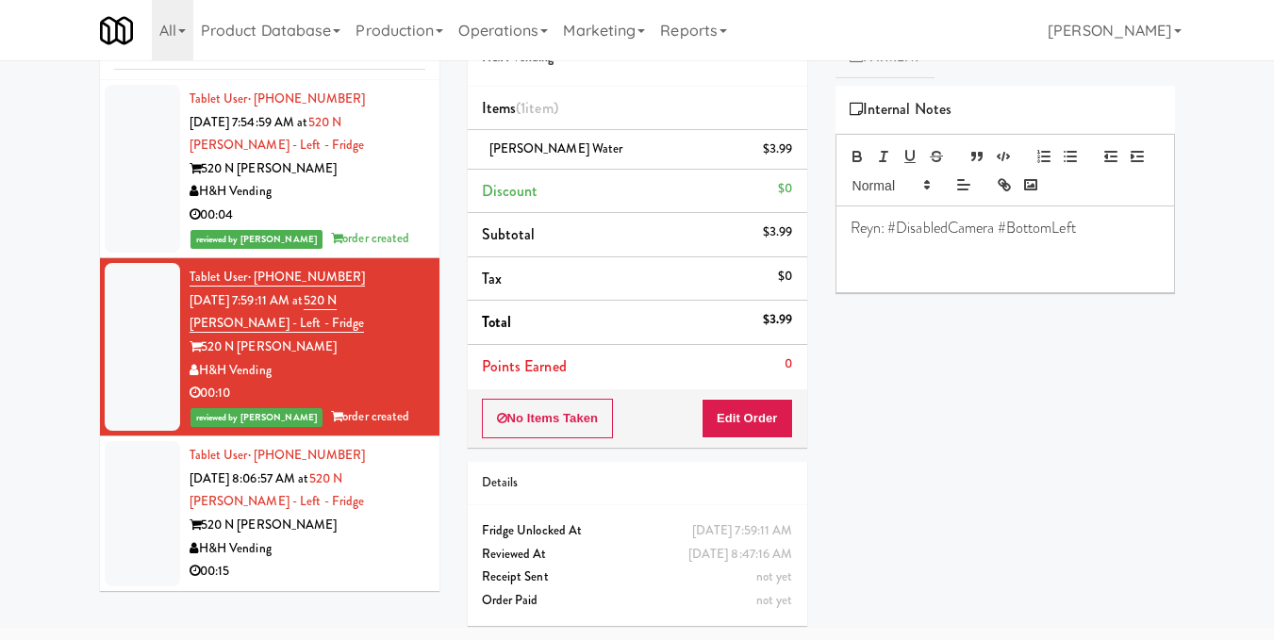
click at [385, 480] on div "Tablet User · (773) 964-7573 [DATE] 8:06:57 AM at [STREET_ADDRESS][PERSON_NAME]…" at bounding box center [308, 514] width 236 height 140
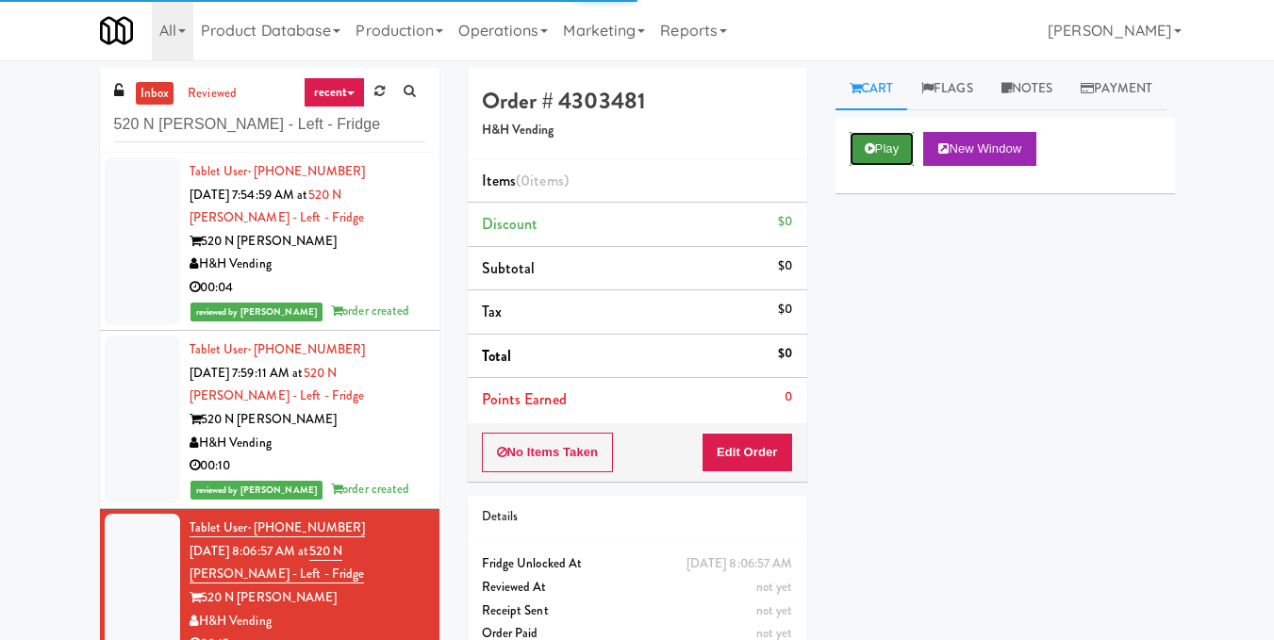
click at [895, 166] on button "Play" at bounding box center [882, 149] width 65 height 34
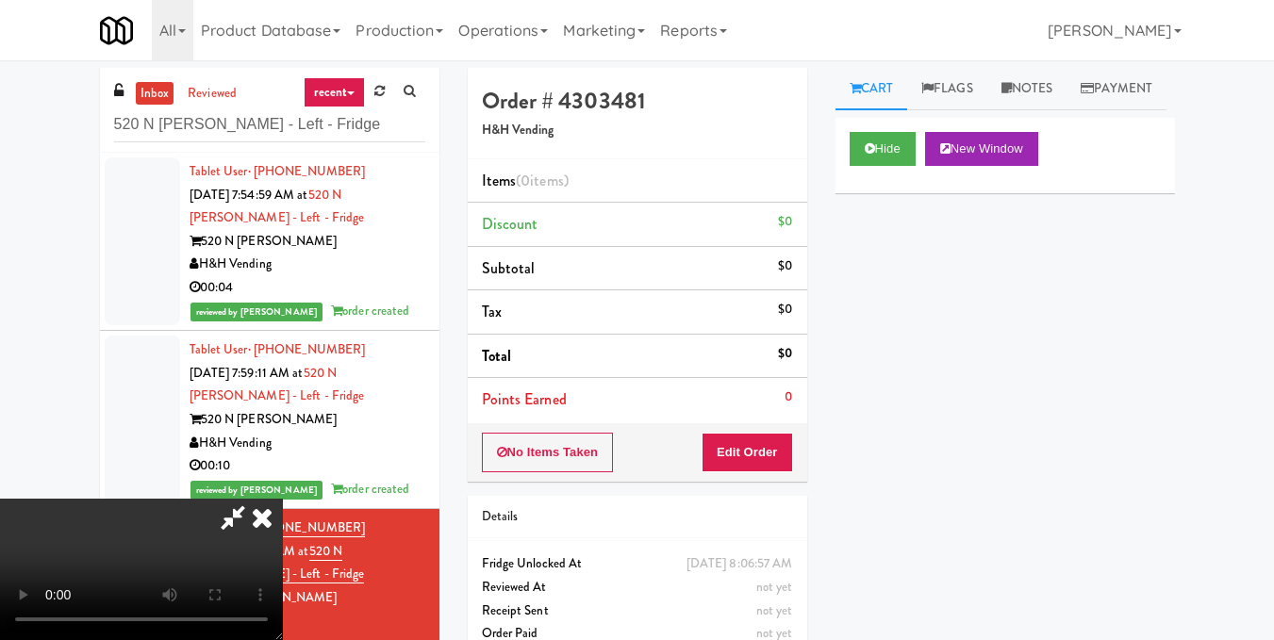
click at [283, 499] on video at bounding box center [141, 569] width 283 height 141
click at [779, 439] on button "Edit Order" at bounding box center [747, 453] width 91 height 40
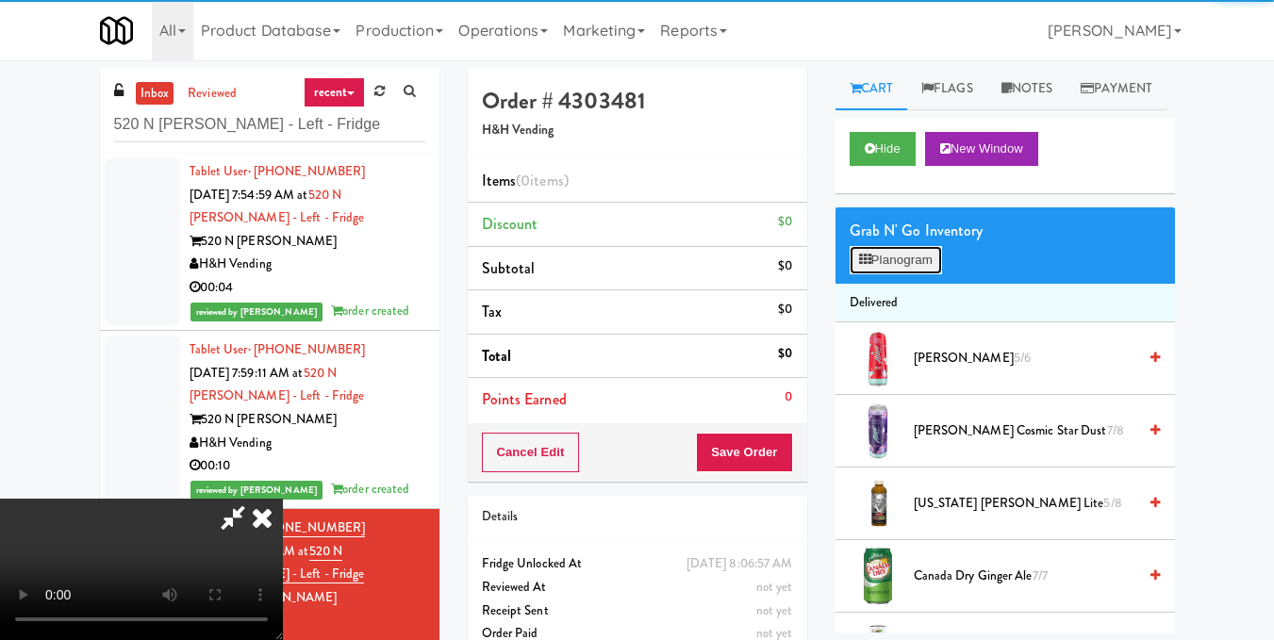
click at [894, 274] on button "Planogram" at bounding box center [896, 260] width 92 height 28
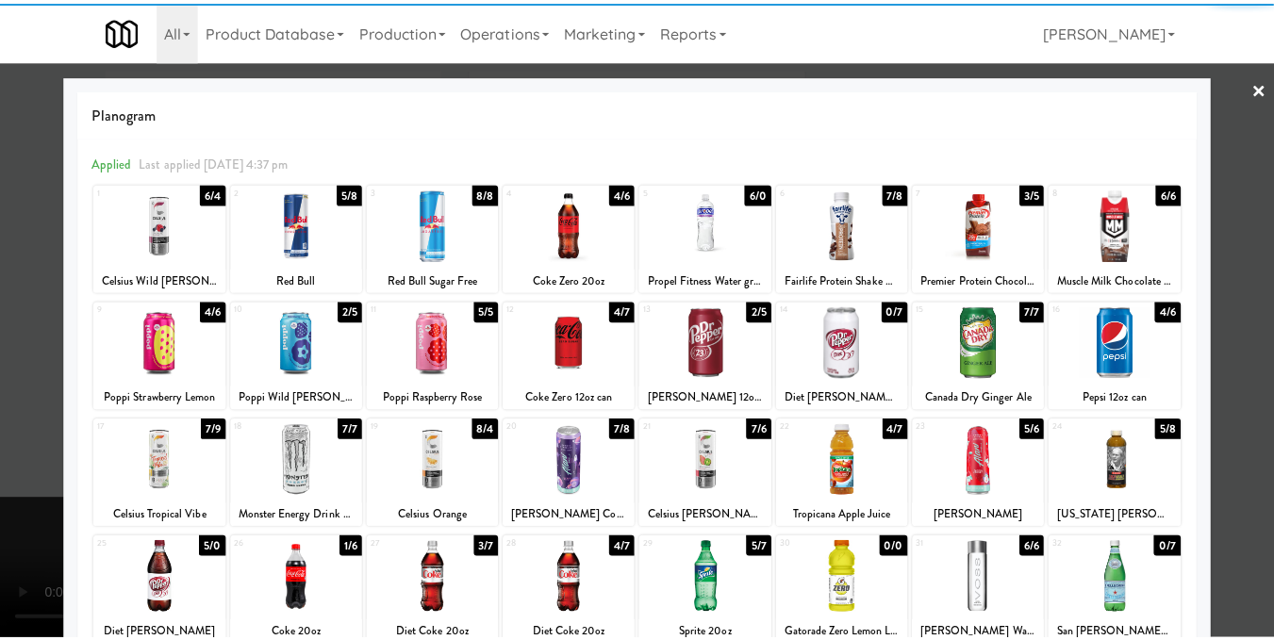
scroll to position [5, 0]
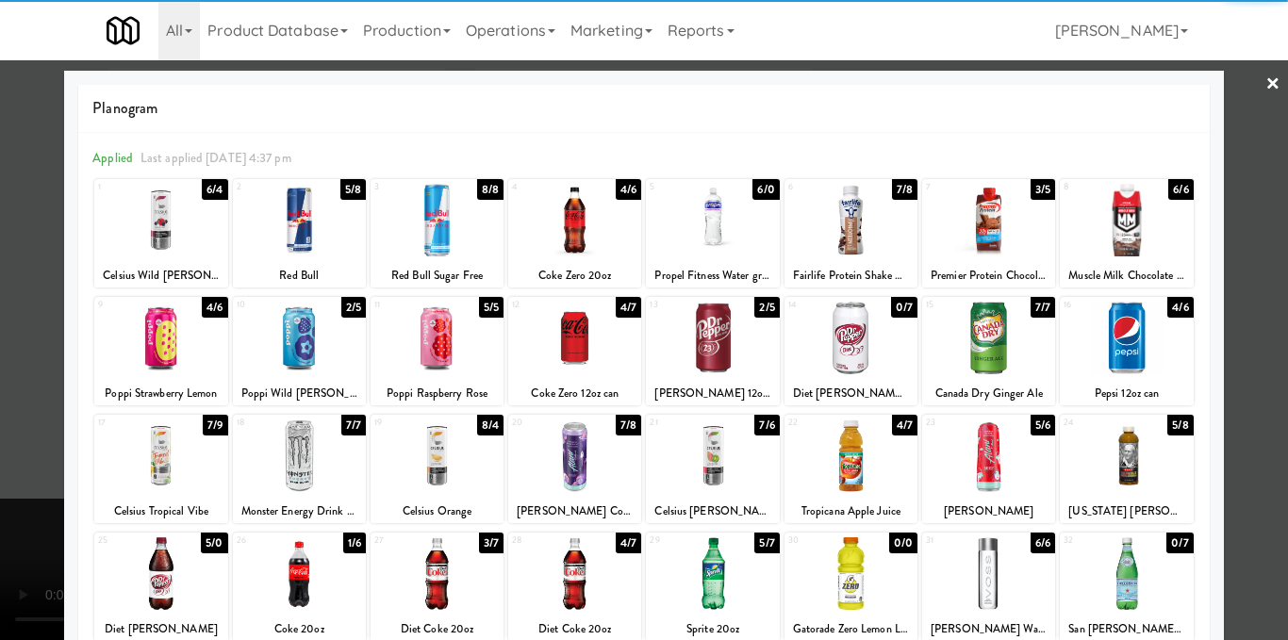
click at [1250, 304] on div at bounding box center [644, 320] width 1288 height 640
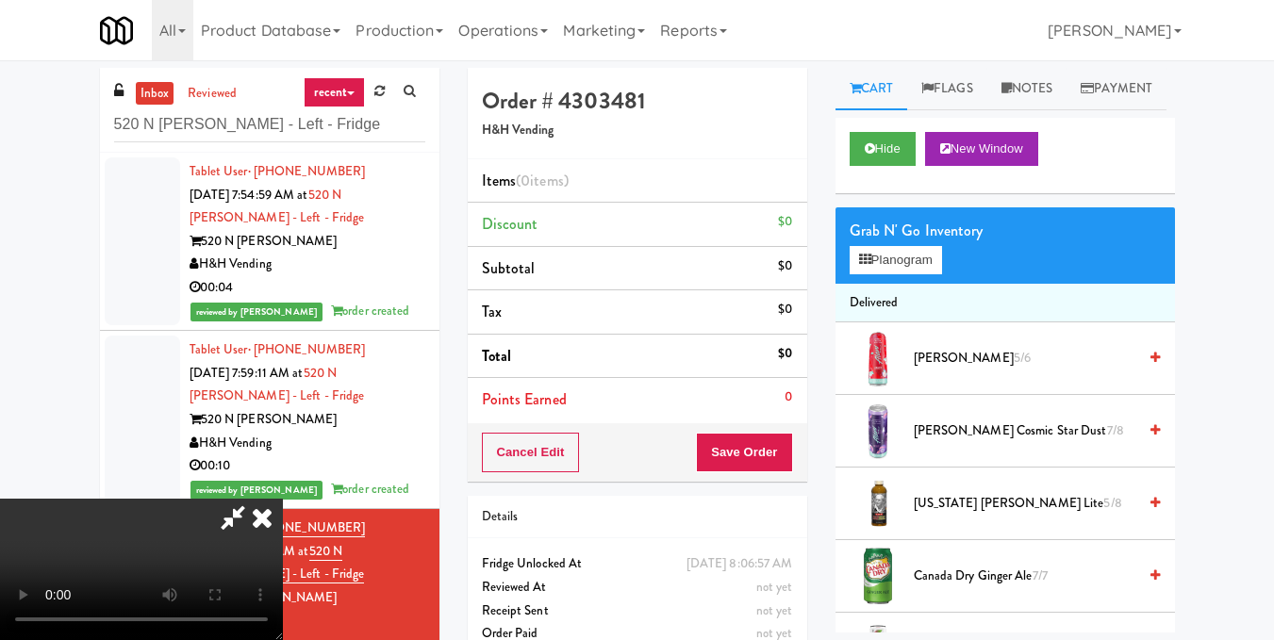
drag, startPoint x: 555, startPoint y: 466, endPoint x: 564, endPoint y: 449, distance: 19.4
click at [283, 499] on video at bounding box center [141, 569] width 283 height 141
click at [845, 284] on div "Grab N' Go Inventory Planogram" at bounding box center [1005, 245] width 339 height 76
click at [872, 274] on button "Planogram" at bounding box center [896, 260] width 92 height 28
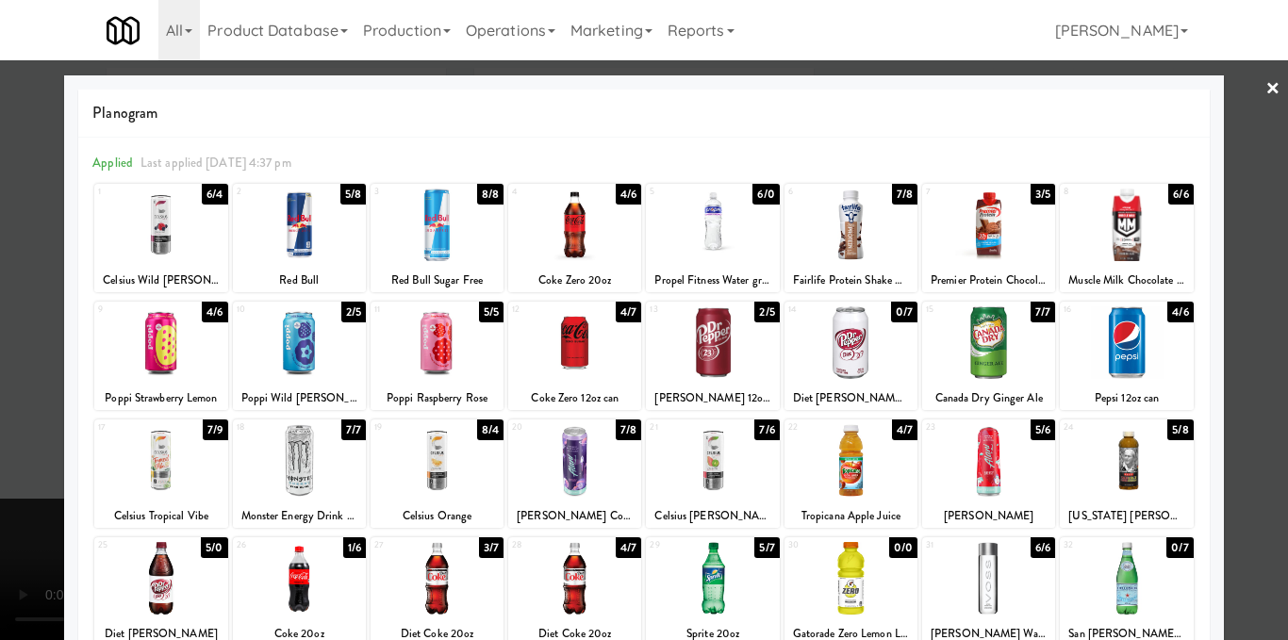
click at [669, 465] on div at bounding box center [712, 460] width 133 height 73
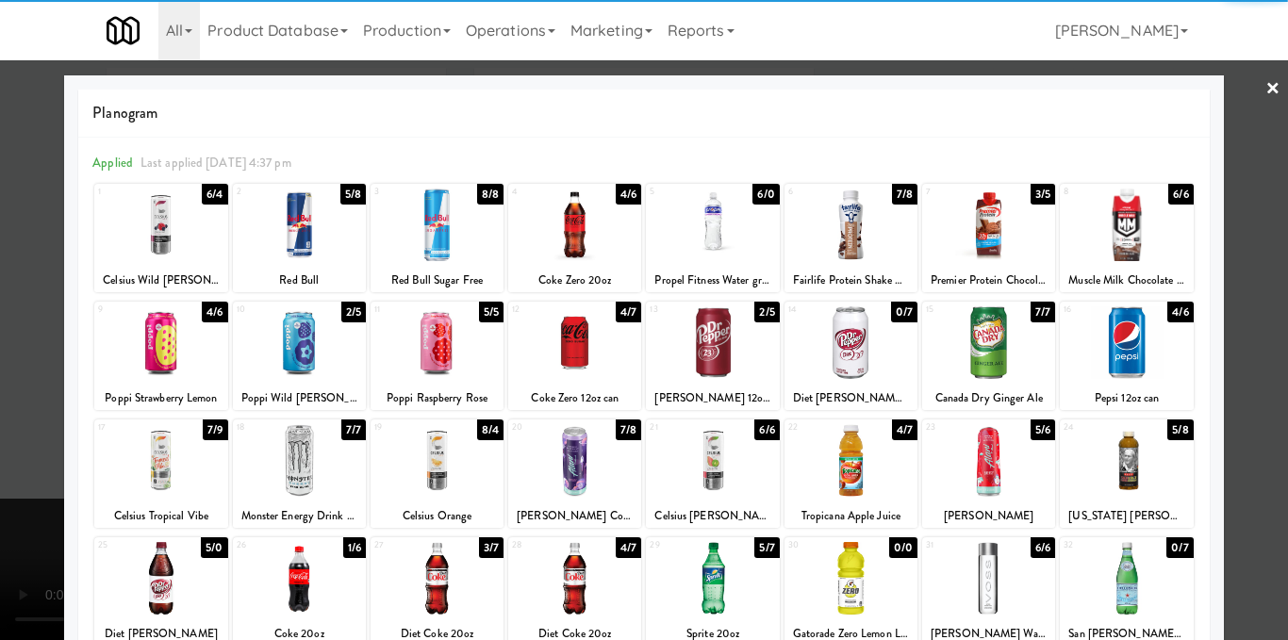
click at [1213, 303] on div at bounding box center [644, 320] width 1288 height 640
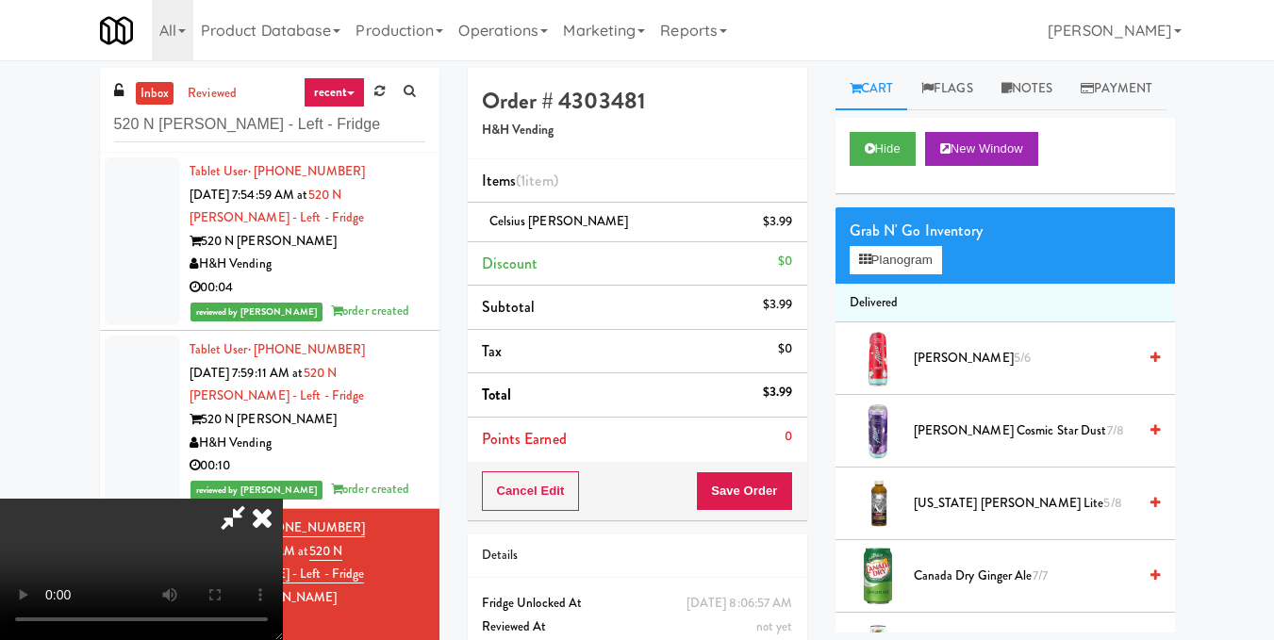
click at [283, 499] on icon at bounding box center [261, 518] width 41 height 38
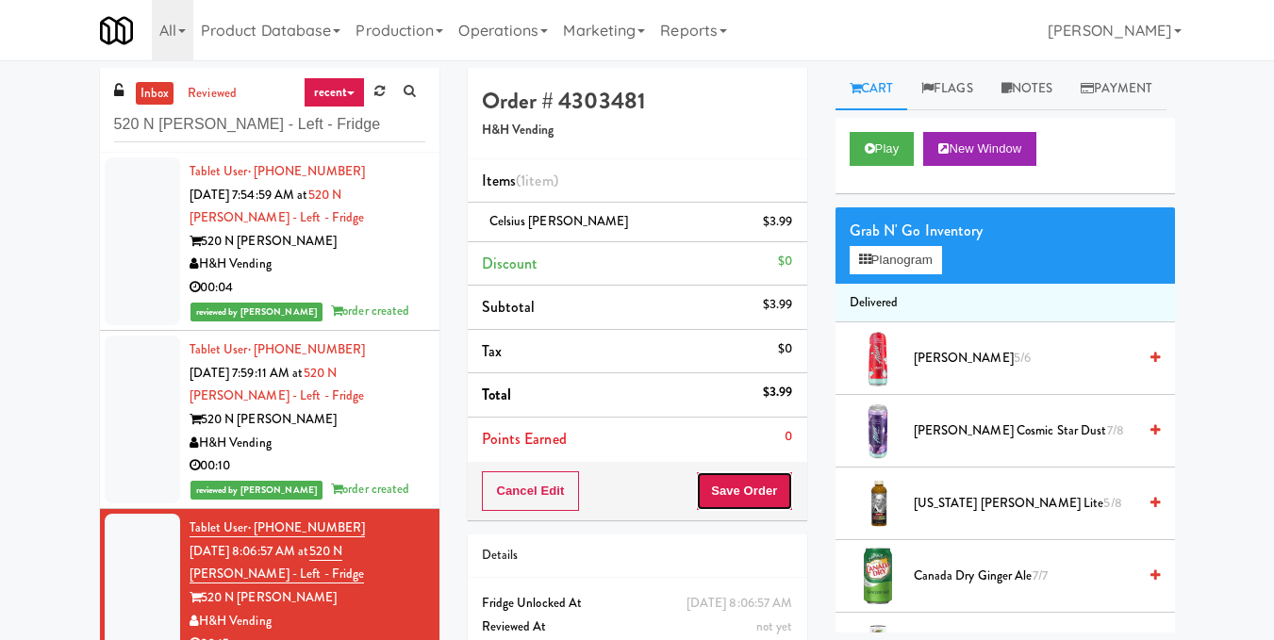
click at [727, 484] on button "Save Order" at bounding box center [744, 492] width 96 height 40
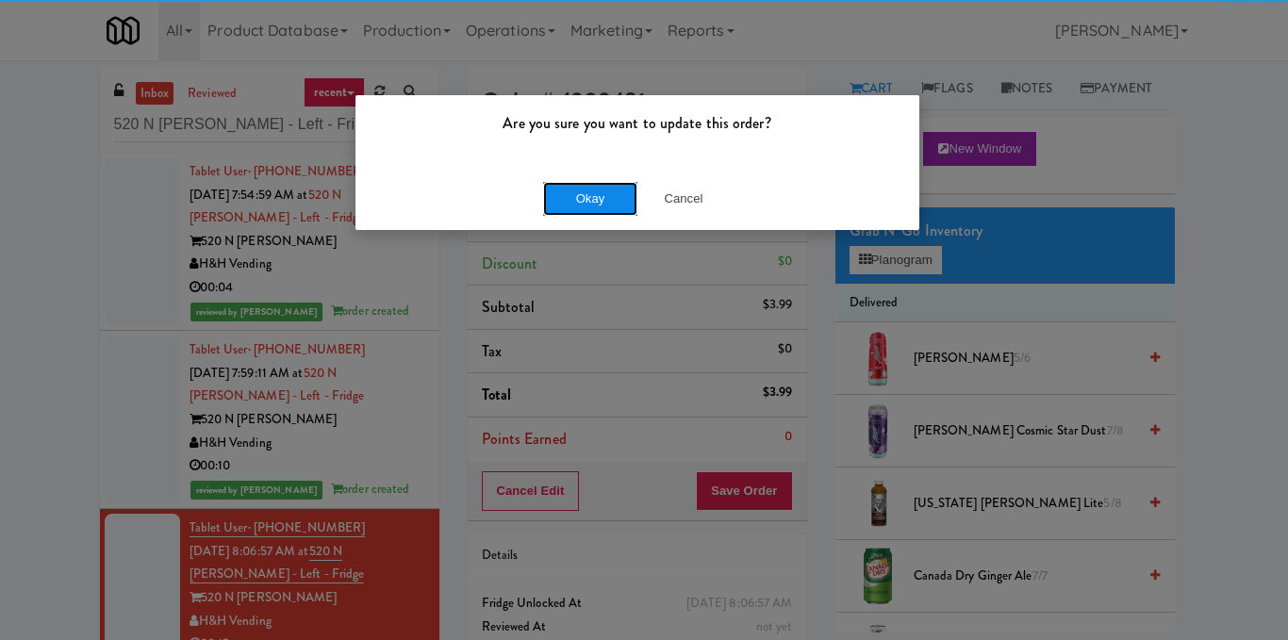
click at [607, 192] on button "Okay" at bounding box center [590, 199] width 94 height 34
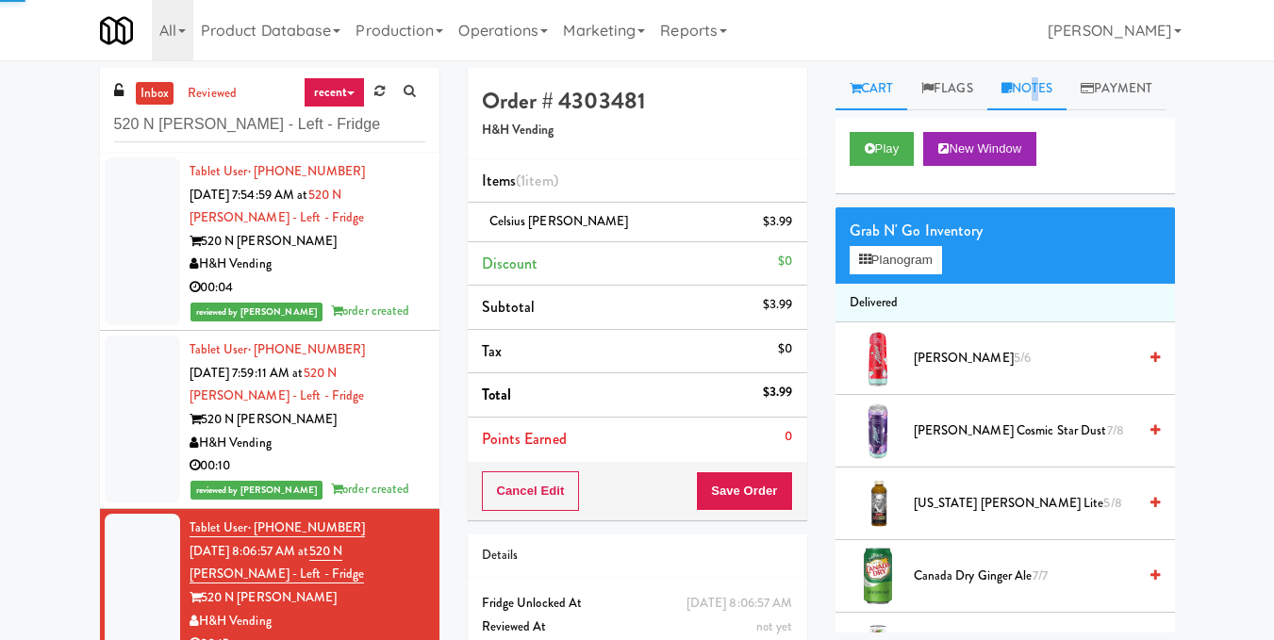
click at [1035, 79] on link "Notes" at bounding box center [1027, 89] width 80 height 42
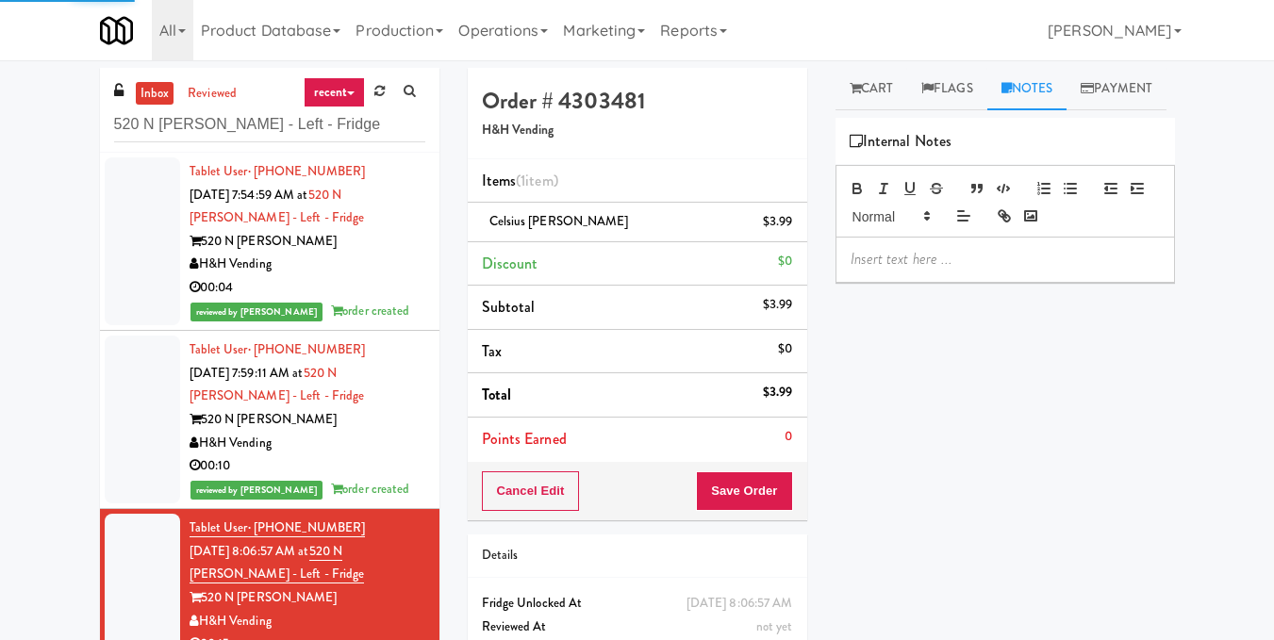
click at [990, 281] on div at bounding box center [1005, 259] width 338 height 43
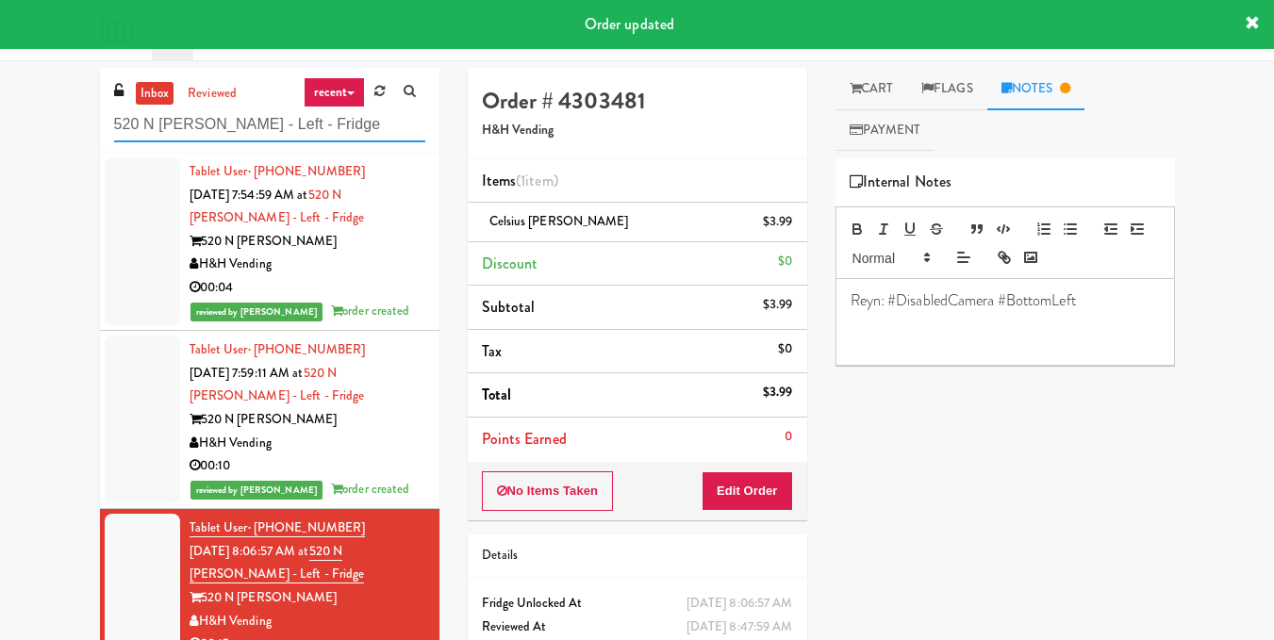
click at [365, 114] on input "520 N [PERSON_NAME] - Left - Fridge" at bounding box center [269, 125] width 311 height 35
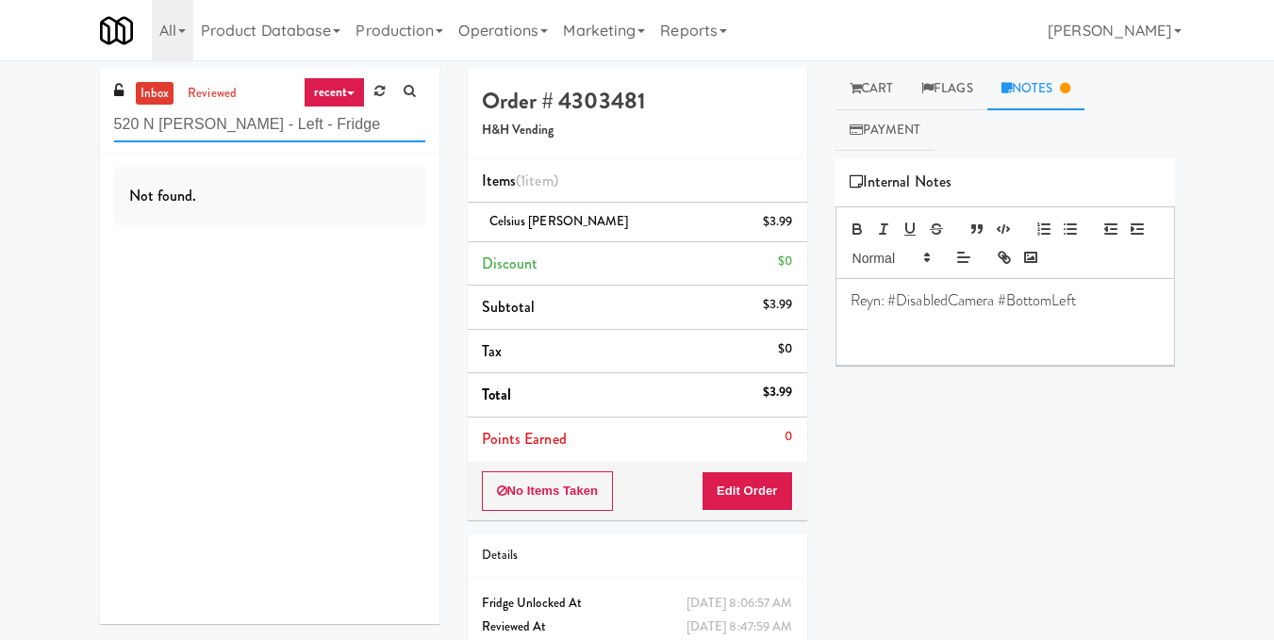
drag, startPoint x: 208, startPoint y: 114, endPoint x: 25, endPoint y: 123, distance: 184.1
click at [8, 118] on div "inbox reviewed recent all unclear take inventory issue suspicious failed recent…" at bounding box center [637, 390] width 1274 height 645
paste input "APCU - Cooler - Middl"
drag, startPoint x: 310, startPoint y: 103, endPoint x: 225, endPoint y: 108, distance: 85.0
click at [225, 108] on div "inbox reviewed recent all unclear take inventory issue suspicious failed recent…" at bounding box center [269, 110] width 339 height 85
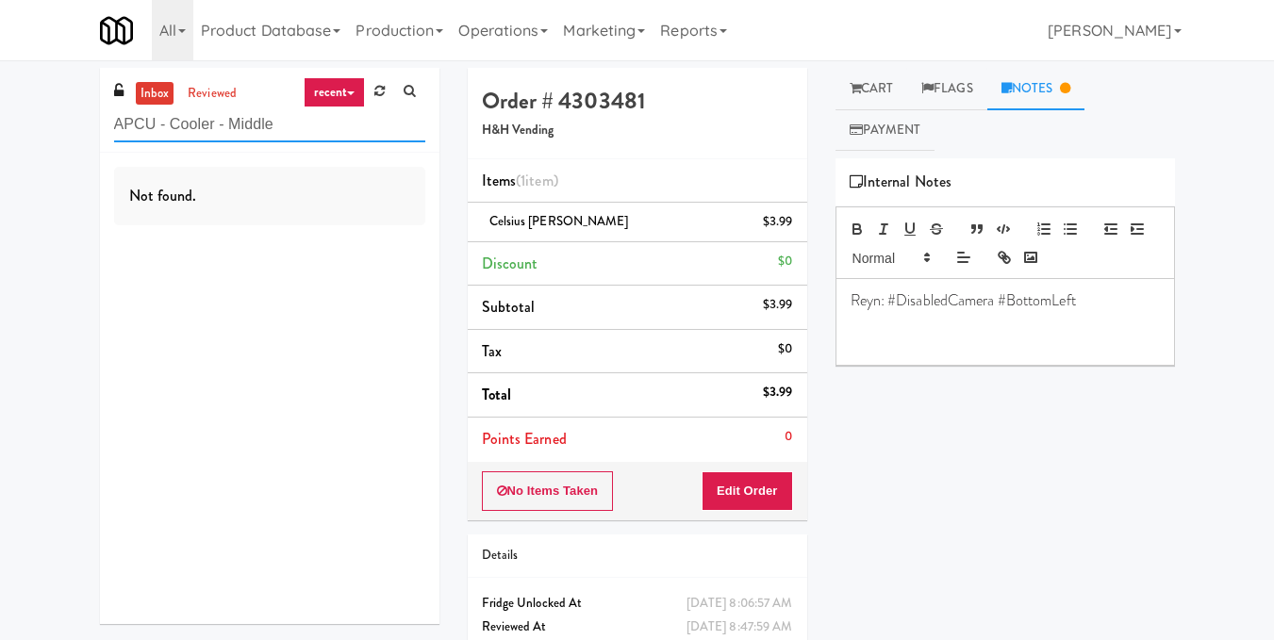
drag, startPoint x: 175, startPoint y: 109, endPoint x: 23, endPoint y: 119, distance: 153.1
click at [23, 119] on div "inbox reviewed recent all unclear take inventory issue suspicious failed recent…" at bounding box center [637, 390] width 1274 height 645
paste input "[PERSON_NAME] Ave 2 (R) - Steam Whist"
drag, startPoint x: 329, startPoint y: 128, endPoint x: 49, endPoint y: 134, distance: 280.1
click at [49, 134] on div "inbox reviewed recent all unclear take inventory issue suspicious failed recent…" at bounding box center [637, 390] width 1274 height 645
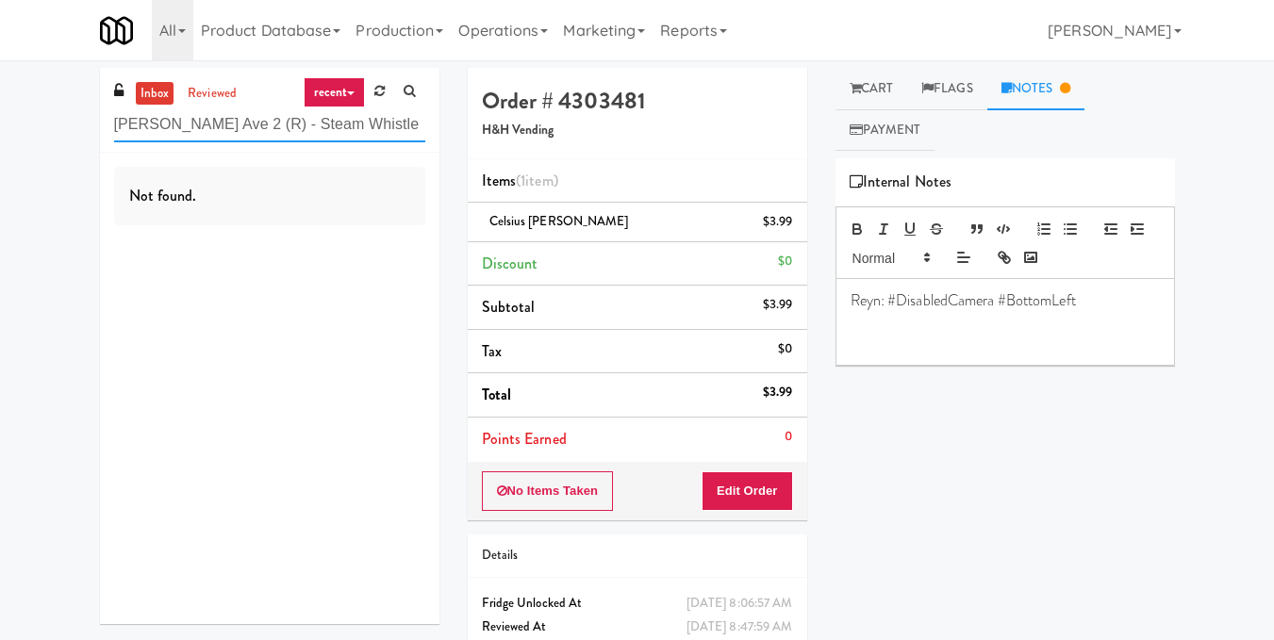
paste input "[PERSON_NAME] Aviation Fresh Combo"
drag, startPoint x: 325, startPoint y: 108, endPoint x: 62, endPoint y: 130, distance: 264.0
click at [62, 130] on div "inbox reviewed recent all unclear take inventory issue suspicious failed recent…" at bounding box center [637, 390] width 1274 height 645
paste input "[GEOGRAPHIC_DATA] -"
drag, startPoint x: 362, startPoint y: 124, endPoint x: 49, endPoint y: 126, distance: 313.1
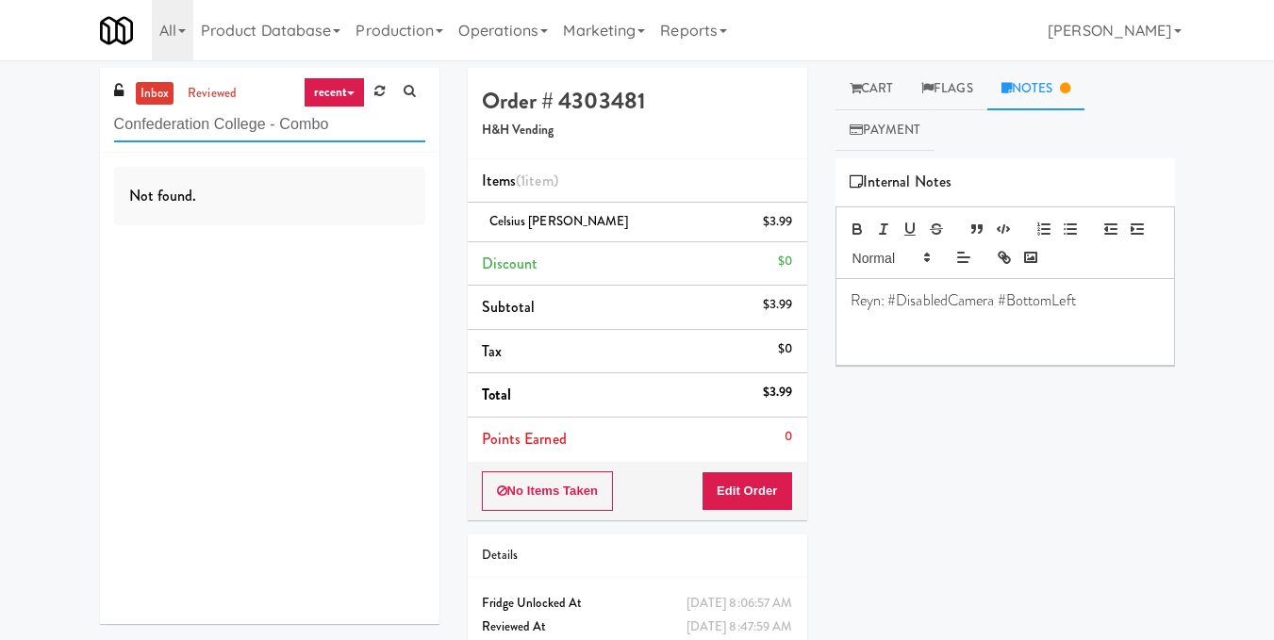
click at [49, 126] on div "inbox reviewed recent all unclear take inventory issue suspicious failed recent…" at bounding box center [637, 390] width 1274 height 645
paste input "Allusion - Cooler"
drag, startPoint x: 276, startPoint y: 123, endPoint x: 0, endPoint y: 141, distance: 276.9
click at [0, 141] on div "inbox reviewed recent all unclear take inventory issue suspicious failed recent…" at bounding box center [637, 390] width 1274 height 645
paste input "[GEOGRAPHIC_DATA] - Ambient"
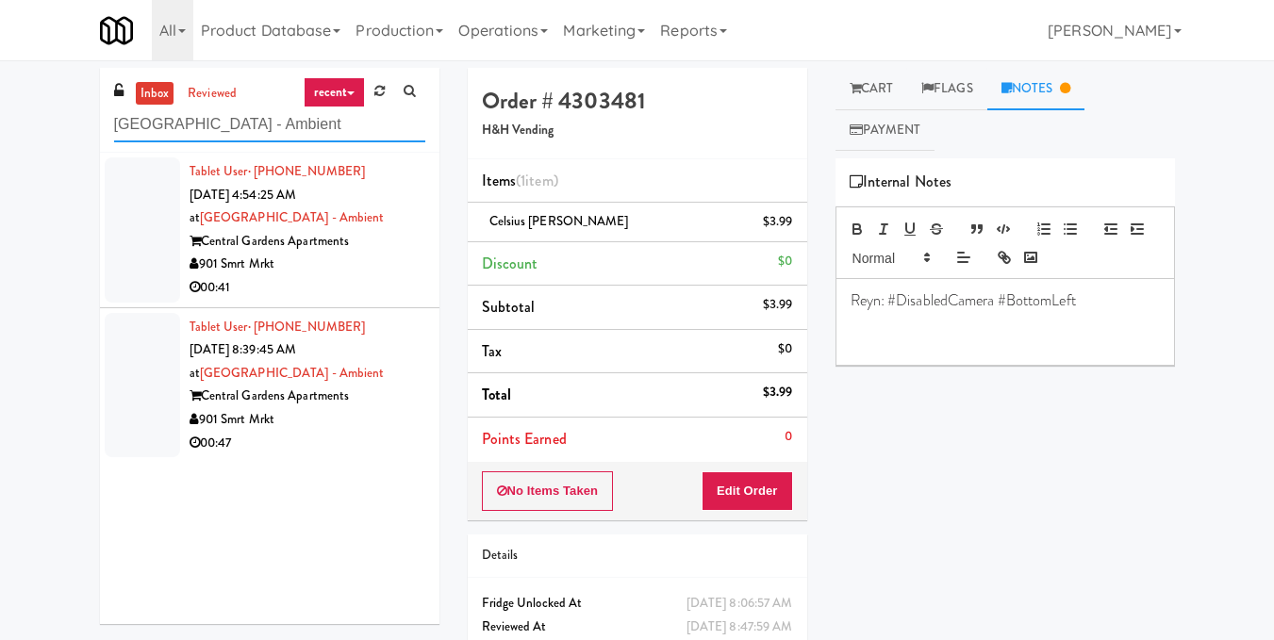
type input "[GEOGRAPHIC_DATA] - Ambient"
click at [356, 276] on div "00:41" at bounding box center [308, 288] width 236 height 24
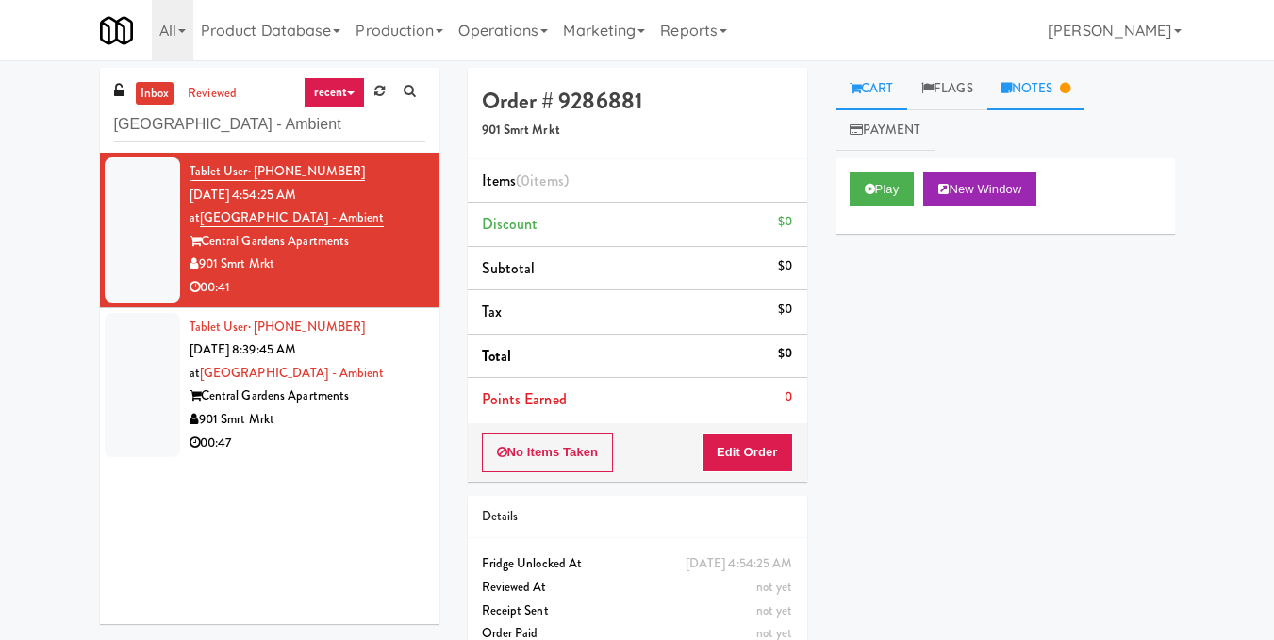
click at [1062, 73] on link "Notes" at bounding box center [1036, 89] width 98 height 42
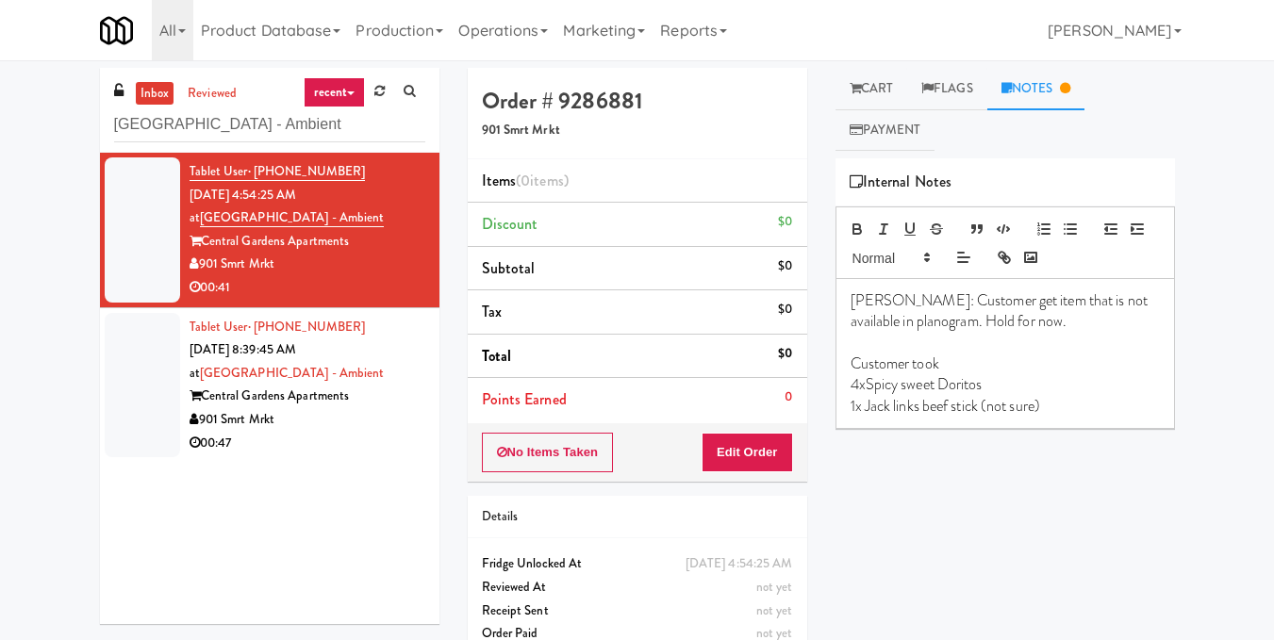
click at [335, 444] on div "00:47" at bounding box center [308, 444] width 236 height 24
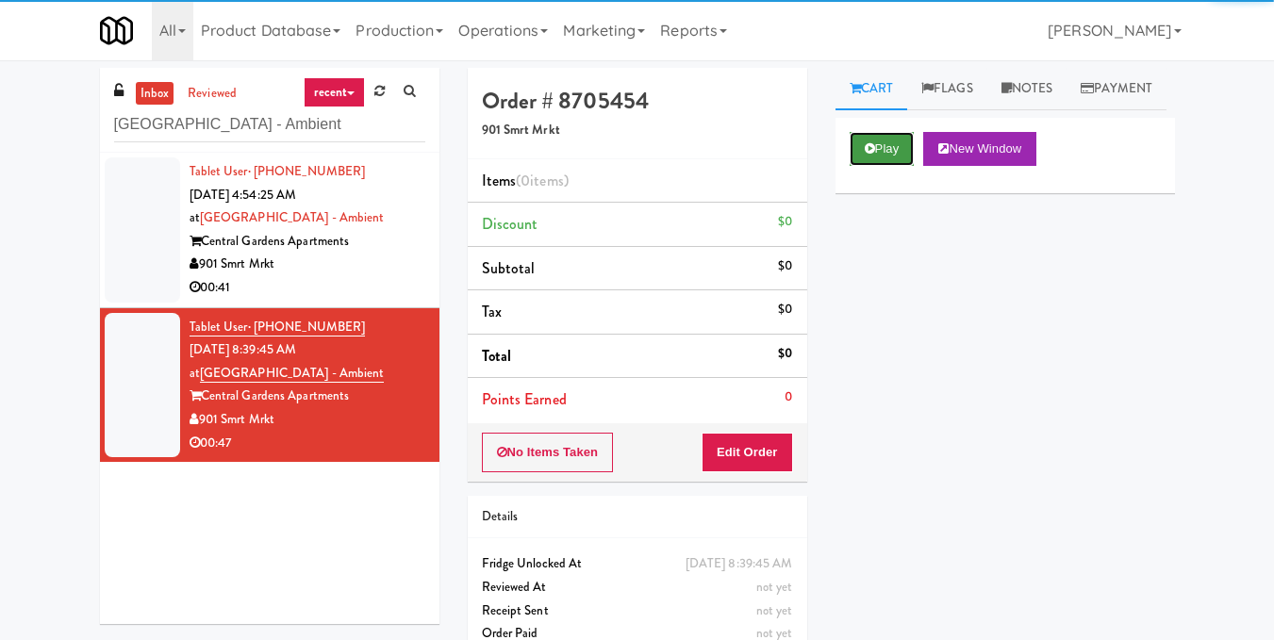
click at [872, 155] on icon at bounding box center [870, 148] width 10 height 12
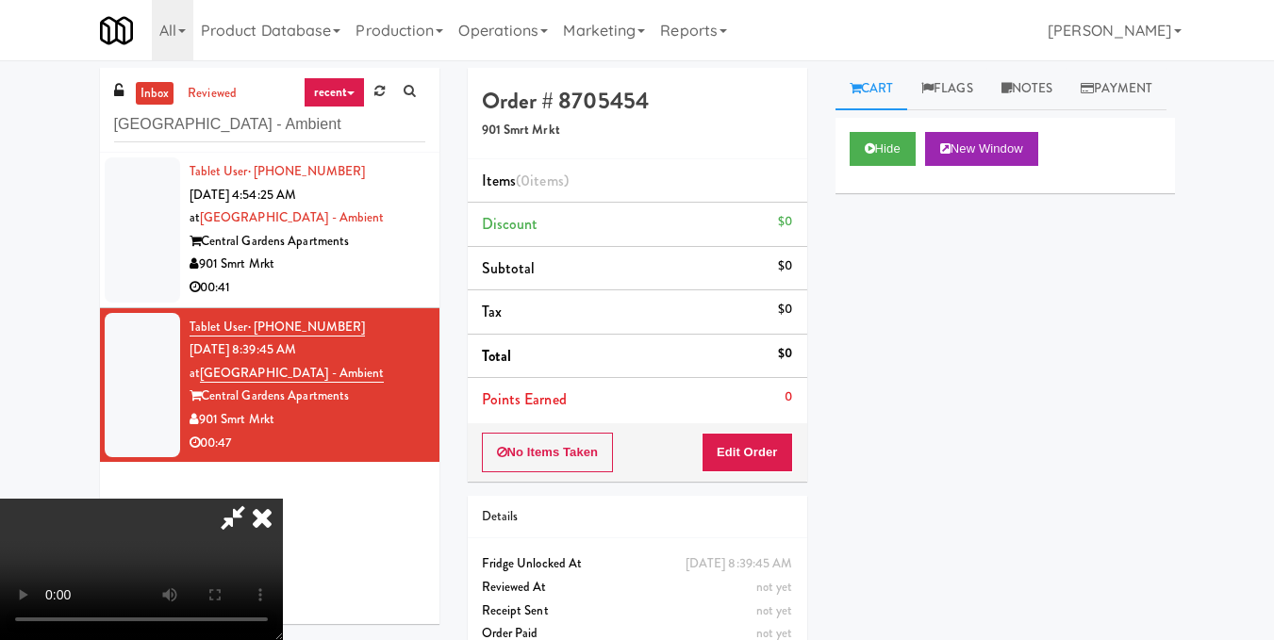
click at [283, 499] on video at bounding box center [141, 569] width 283 height 141
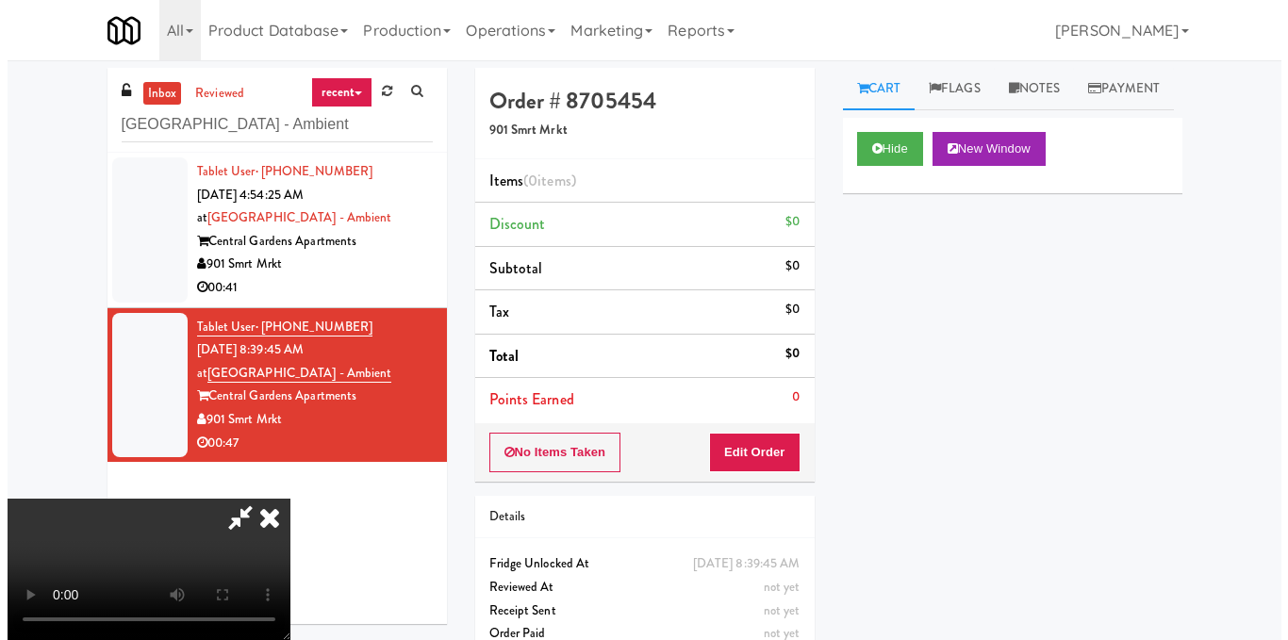
scroll to position [189, 0]
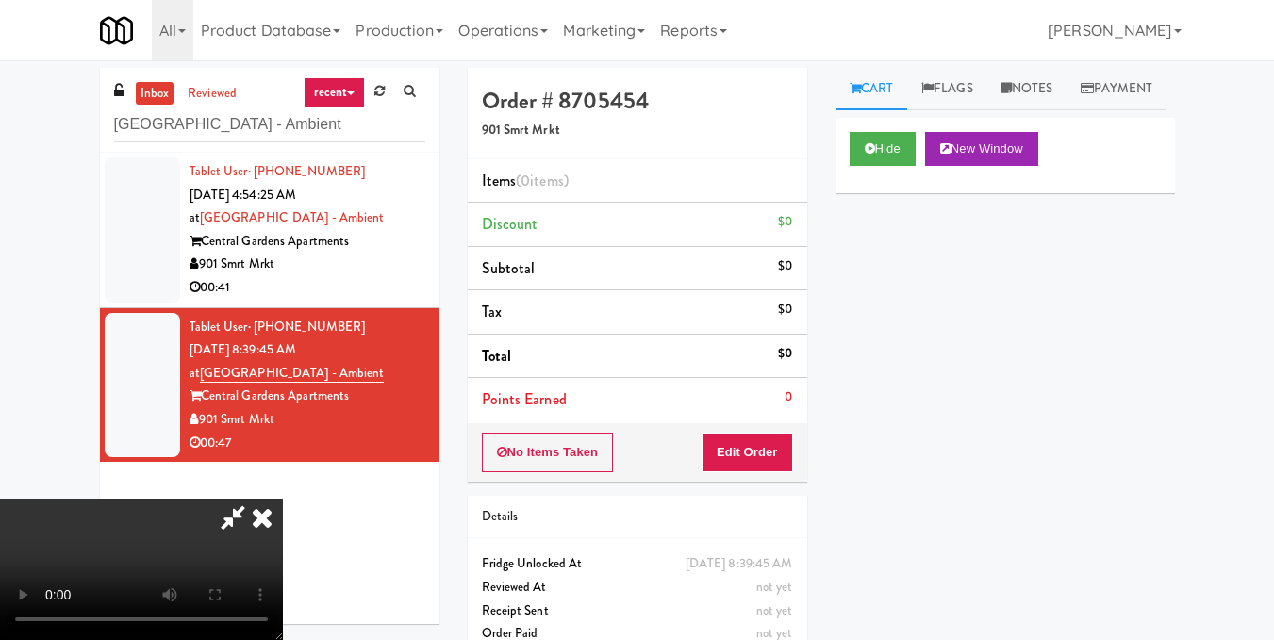
click at [283, 499] on video at bounding box center [141, 569] width 283 height 141
click at [780, 454] on button "Edit Order" at bounding box center [747, 453] width 91 height 40
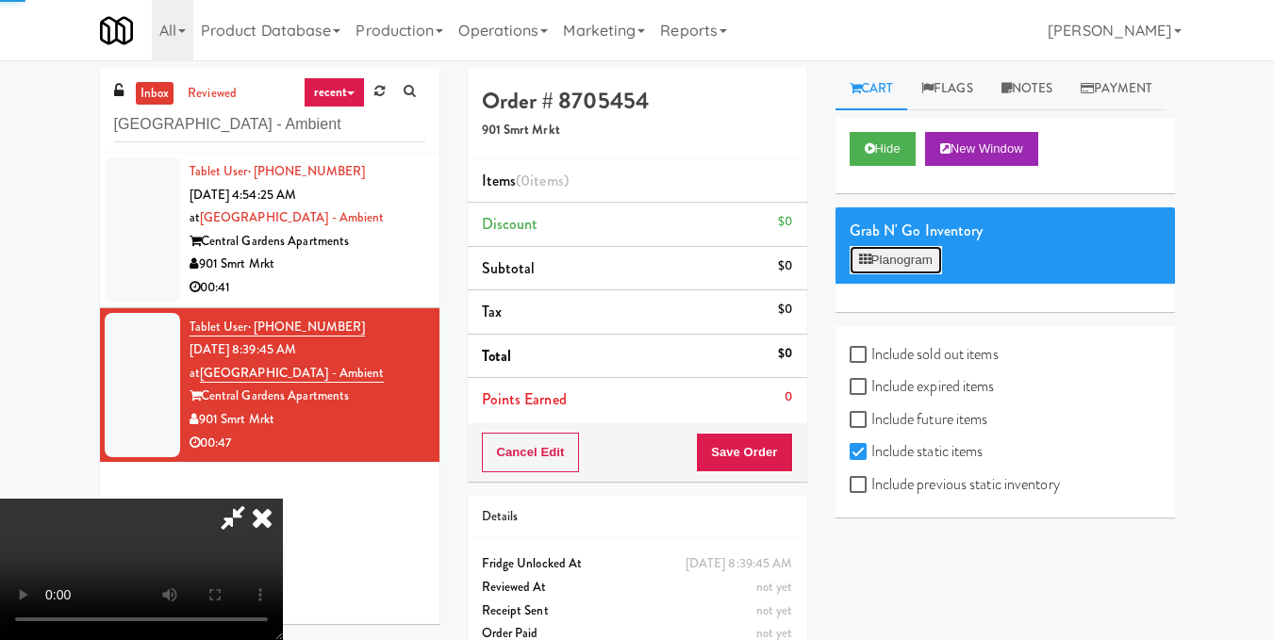
click at [910, 274] on button "Planogram" at bounding box center [896, 260] width 92 height 28
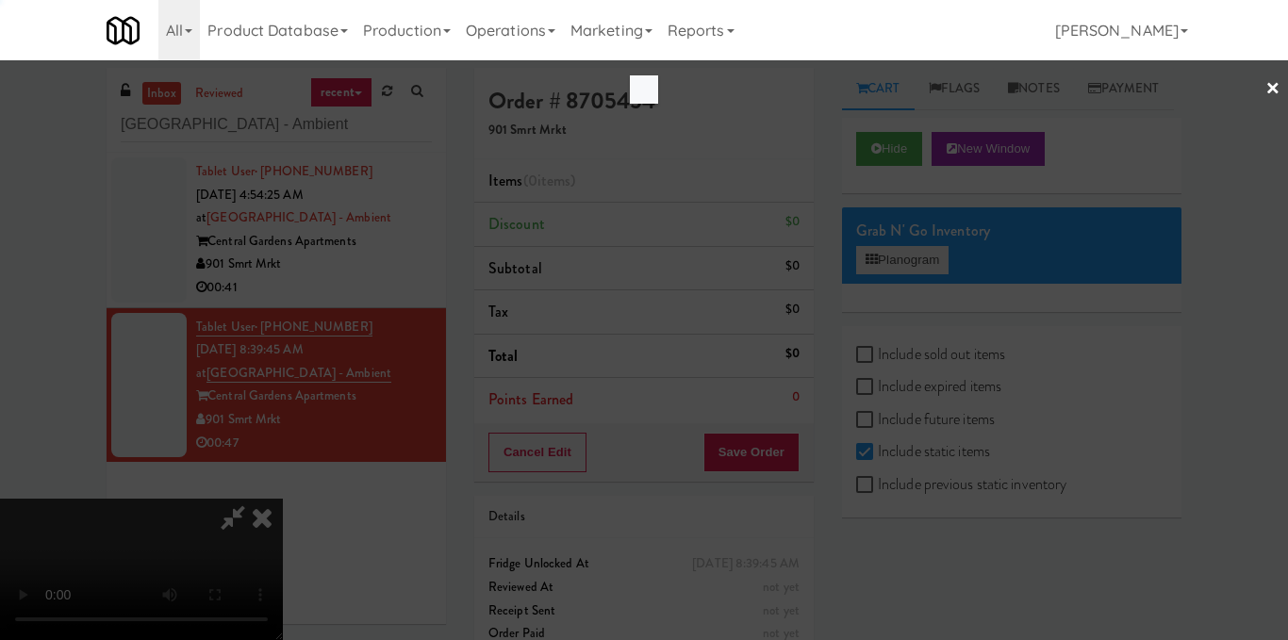
click at [910, 309] on div at bounding box center [644, 320] width 1288 height 640
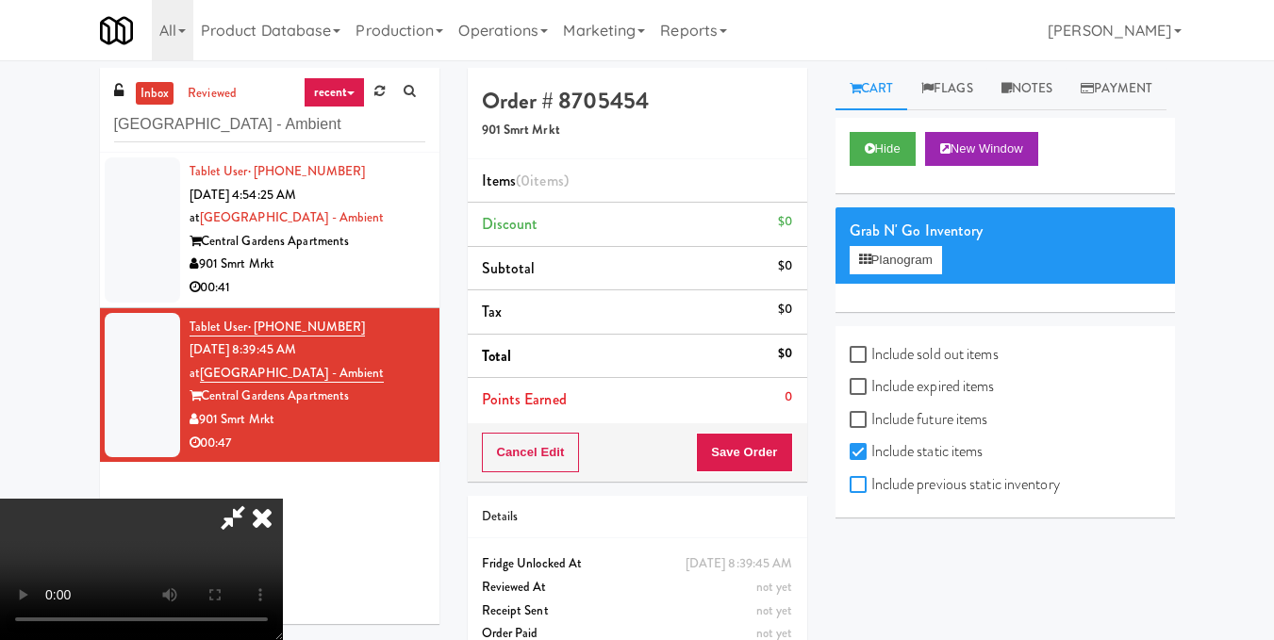
click at [869, 493] on input "Include previous static inventory" at bounding box center [861, 485] width 22 height 15
checkbox input "true"
click at [915, 284] on div "Grab N' Go Inventory Planogram" at bounding box center [1005, 245] width 339 height 76
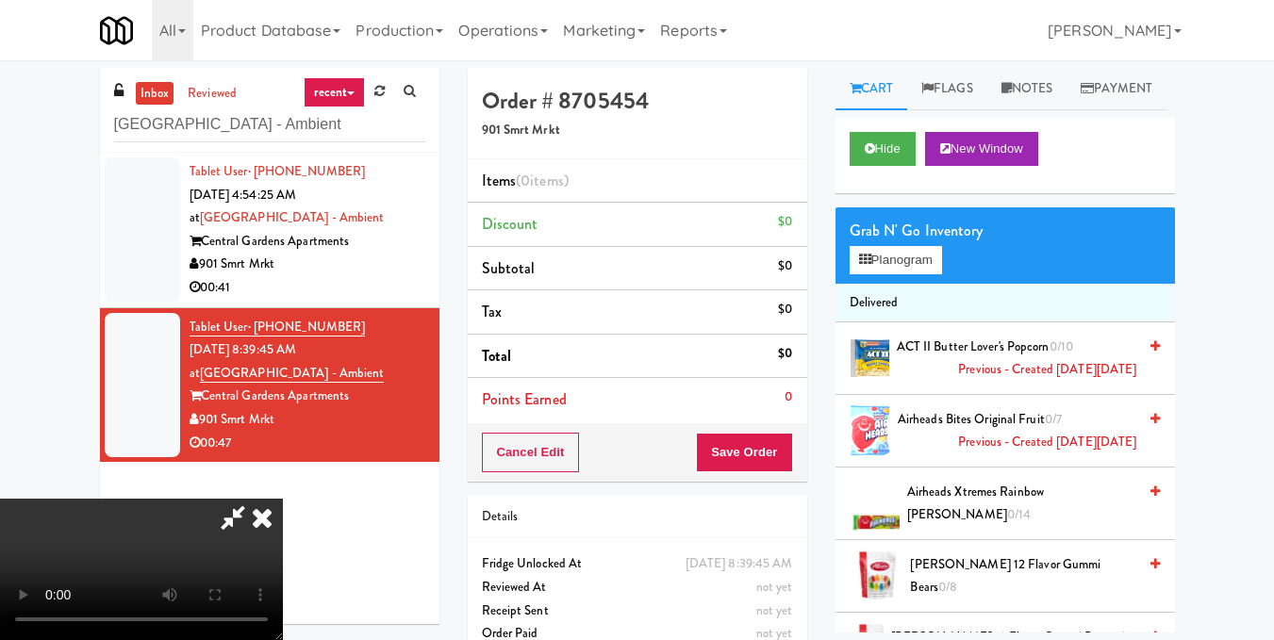
click at [902, 284] on div "Grab N' Go Inventory Planogram" at bounding box center [1005, 245] width 339 height 76
click at [891, 274] on button "Planogram" at bounding box center [896, 260] width 92 height 28
click at [0, 0] on div at bounding box center [0, 0] width 0 height 0
click at [891, 274] on button "Planogram" at bounding box center [896, 260] width 92 height 28
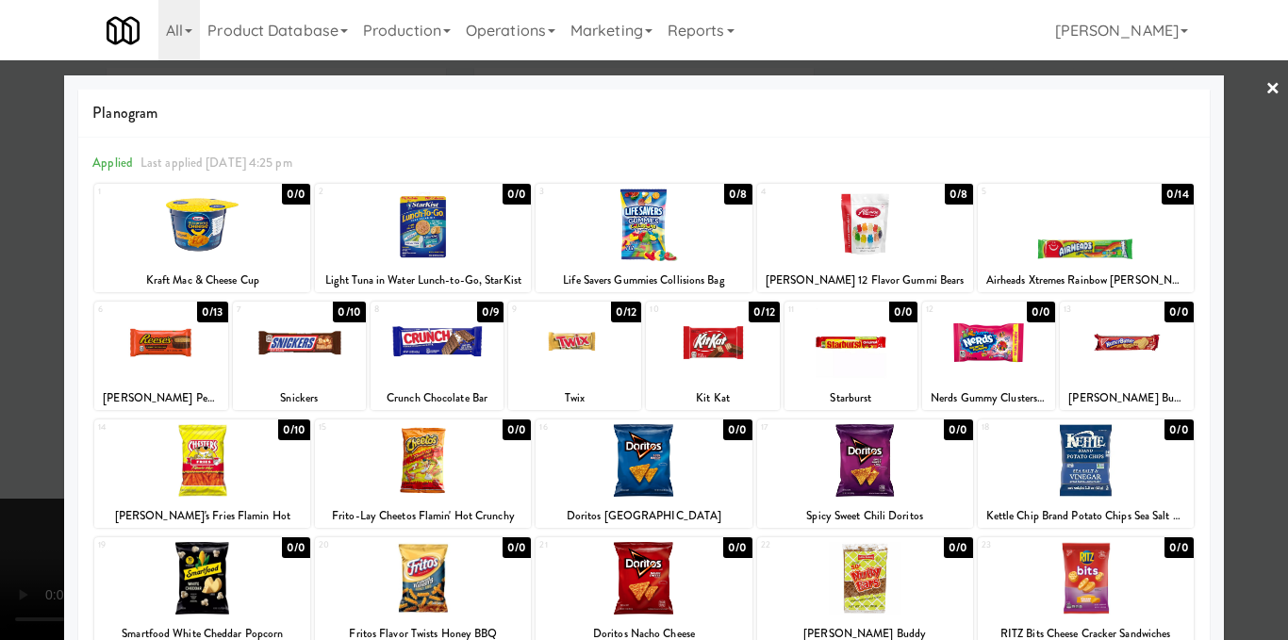
click at [188, 329] on div at bounding box center [160, 342] width 133 height 73
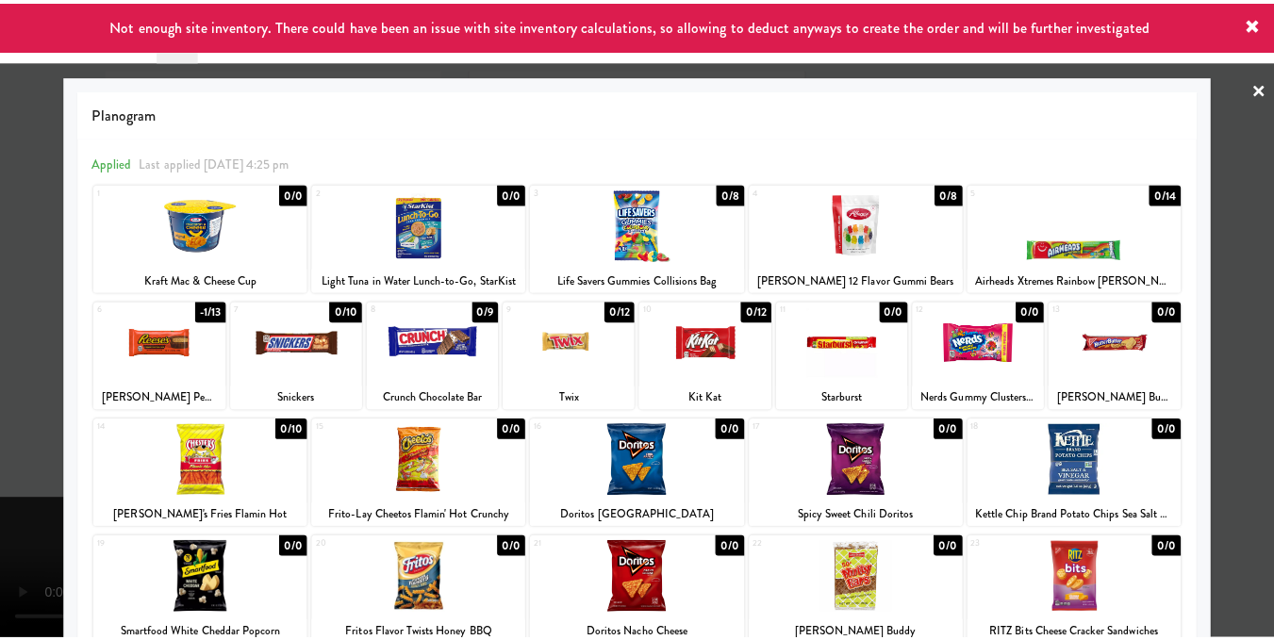
scroll to position [189, 0]
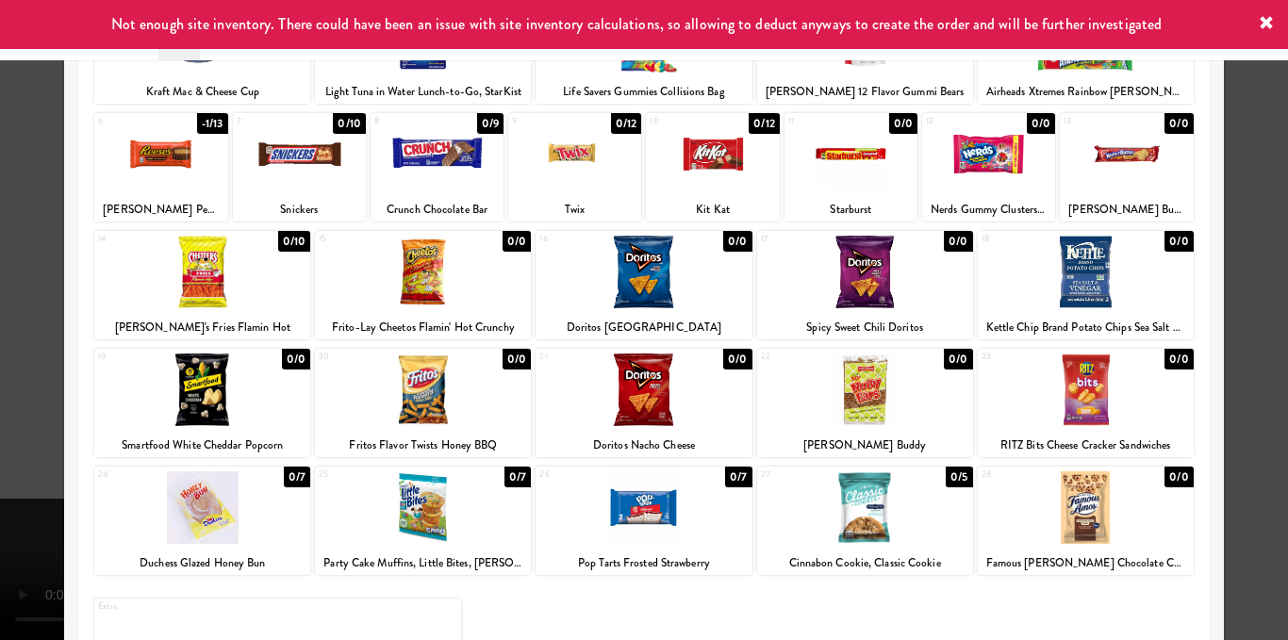
click at [493, 406] on div at bounding box center [423, 390] width 216 height 73
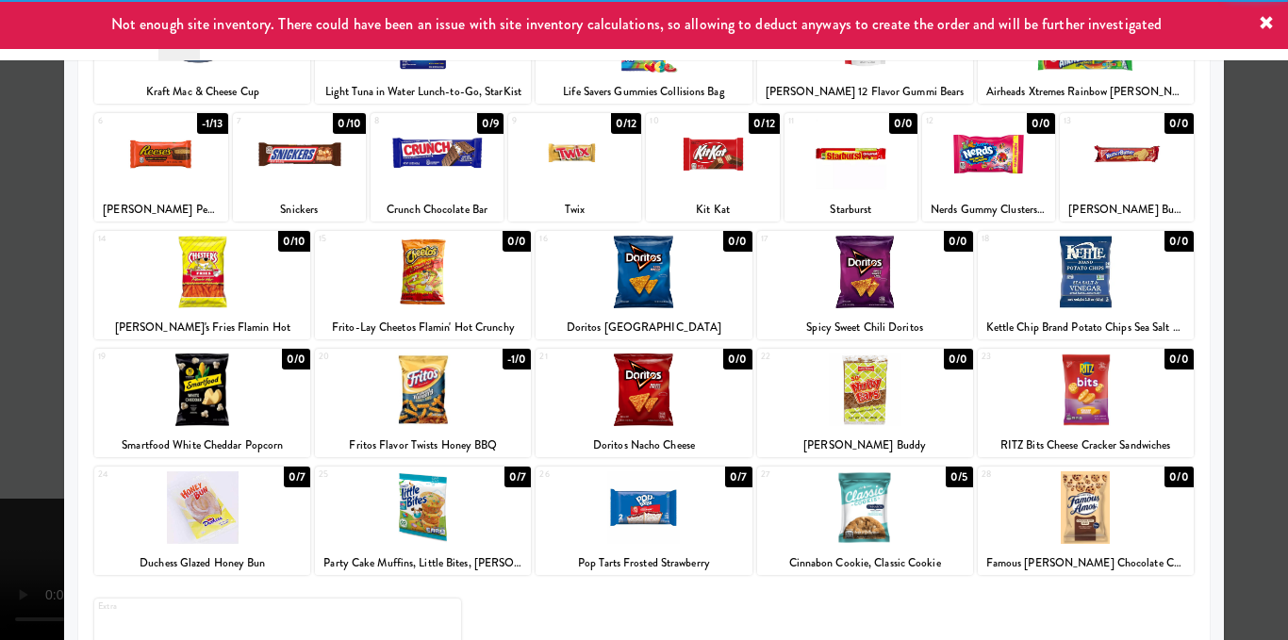
click at [1262, 372] on div at bounding box center [644, 320] width 1288 height 640
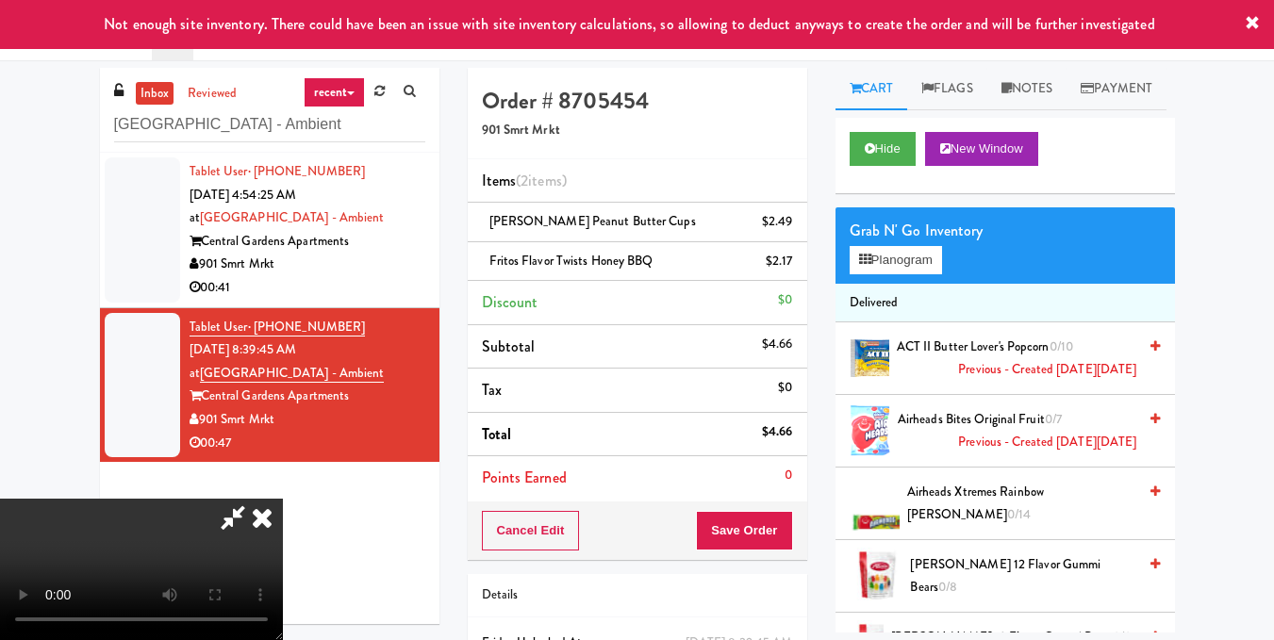
click at [283, 499] on video at bounding box center [141, 569] width 283 height 141
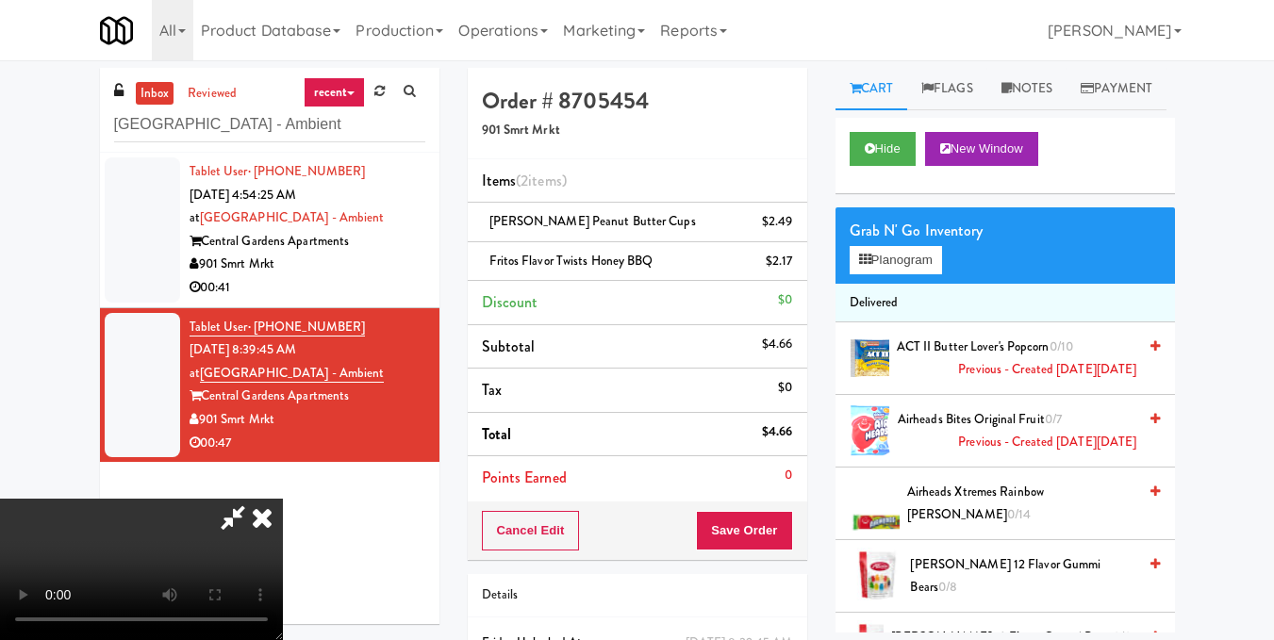
click at [283, 499] on video at bounding box center [141, 569] width 283 height 141
click at [919, 274] on button "Planogram" at bounding box center [896, 260] width 92 height 28
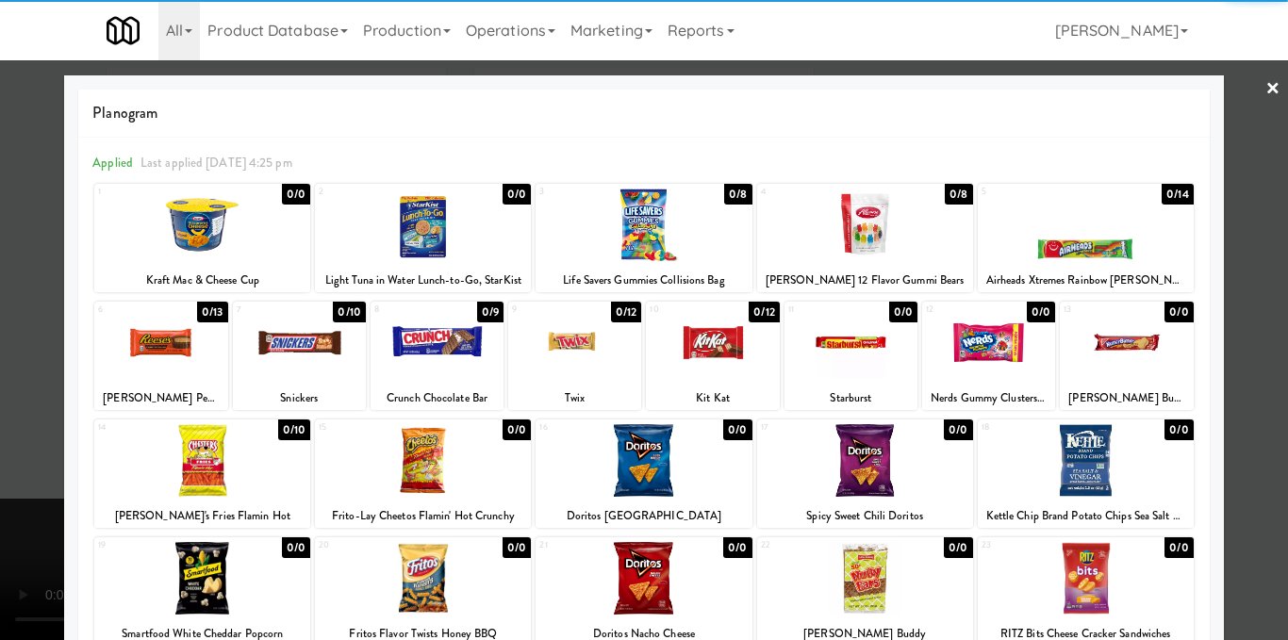
click at [180, 366] on div at bounding box center [160, 342] width 133 height 73
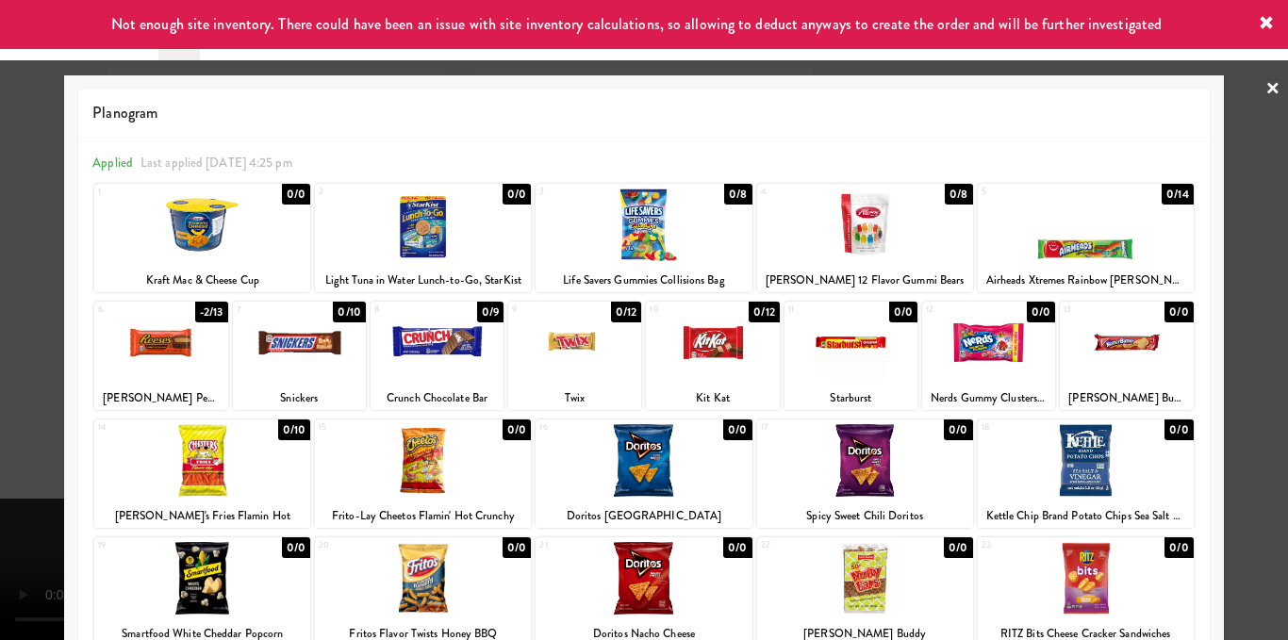
click at [1249, 326] on div at bounding box center [644, 320] width 1288 height 640
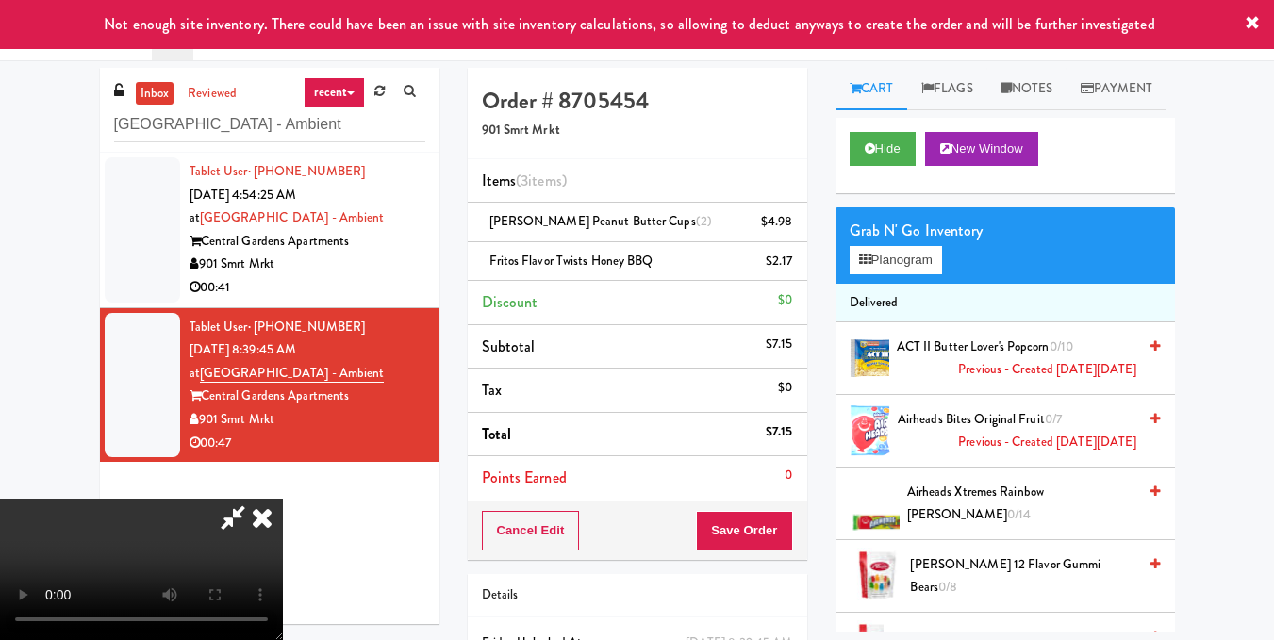
drag, startPoint x: 360, startPoint y: 381, endPoint x: 381, endPoint y: 333, distance: 52.4
click at [283, 499] on video at bounding box center [141, 569] width 283 height 141
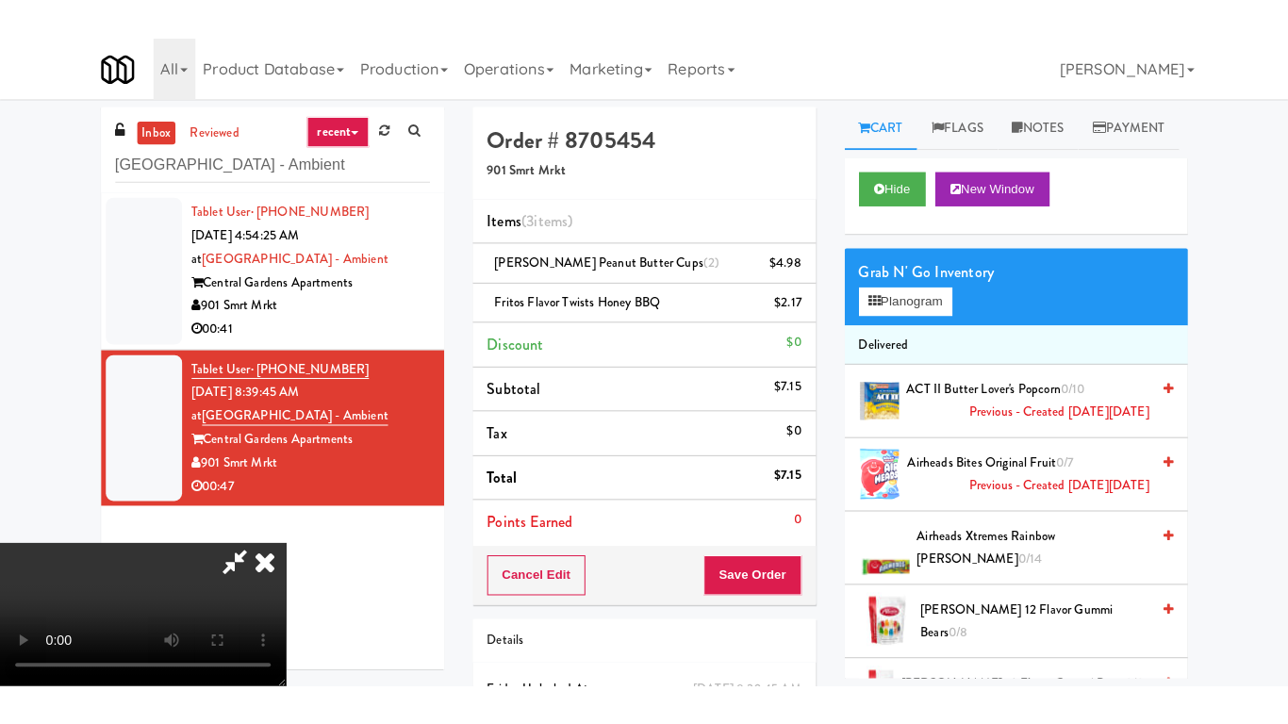
scroll to position [118, 0]
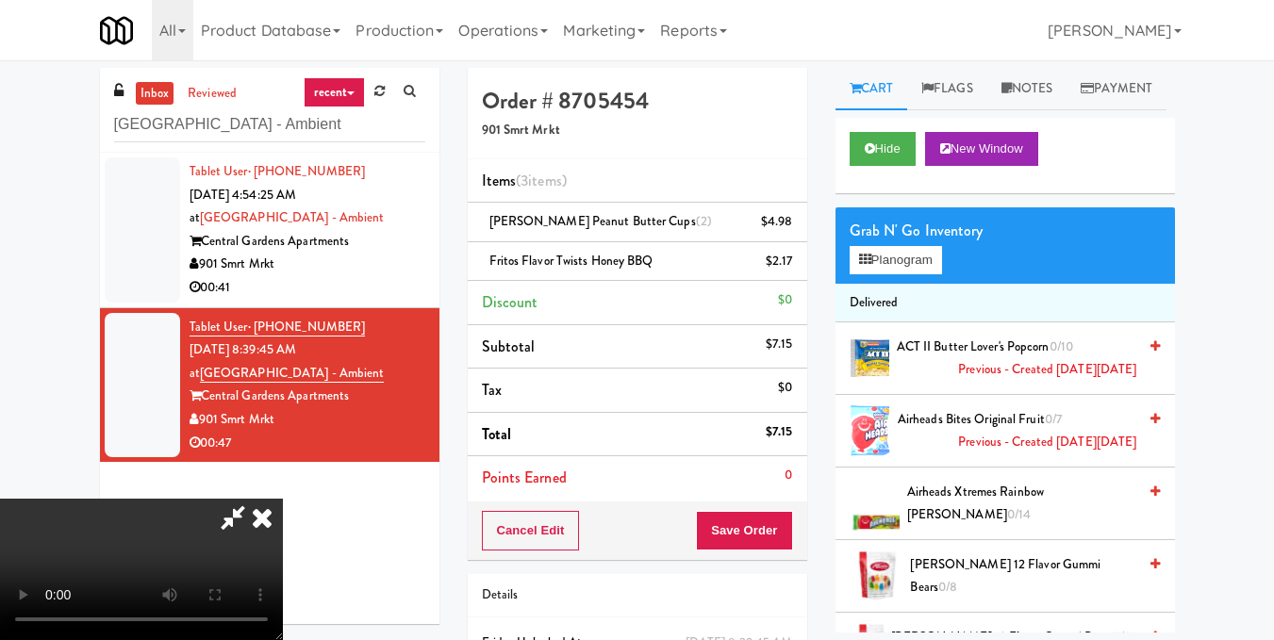
click at [283, 499] on video at bounding box center [141, 569] width 283 height 141
drag, startPoint x: 641, startPoint y: 351, endPoint x: 641, endPoint y: 433, distance: 82.0
click at [283, 499] on video at bounding box center [141, 569] width 283 height 141
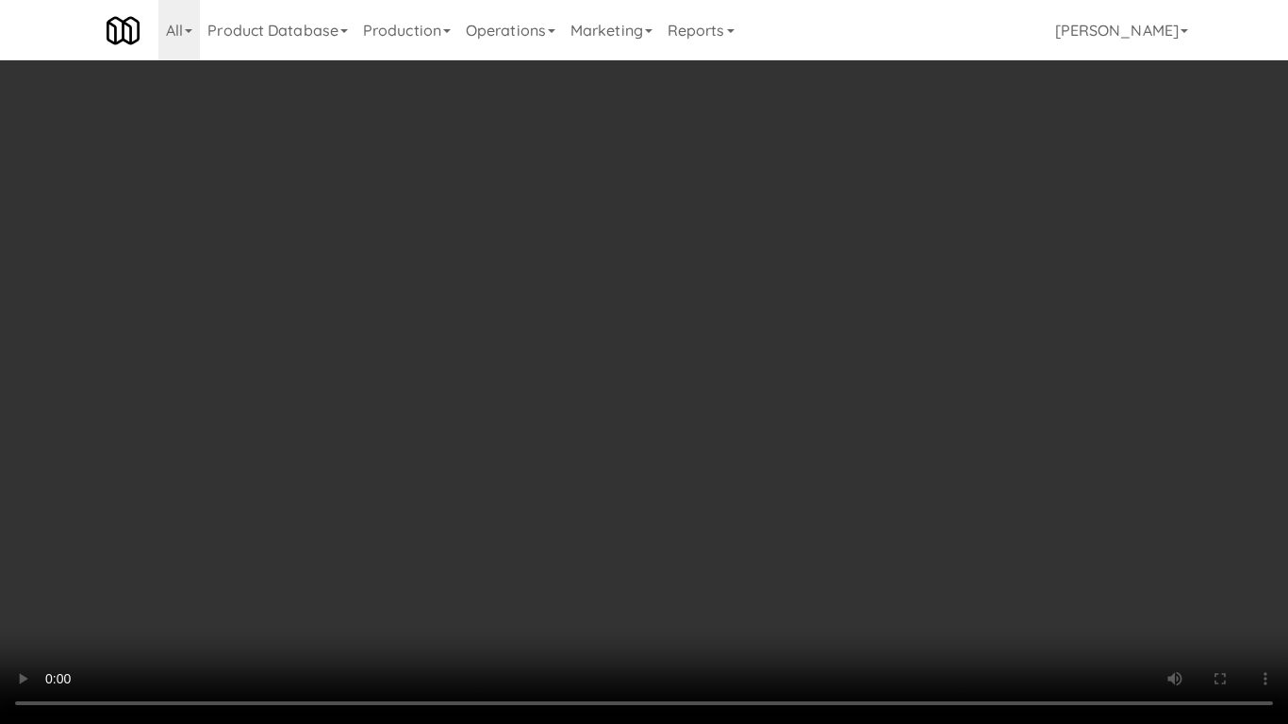
click at [950, 419] on video at bounding box center [644, 362] width 1288 height 724
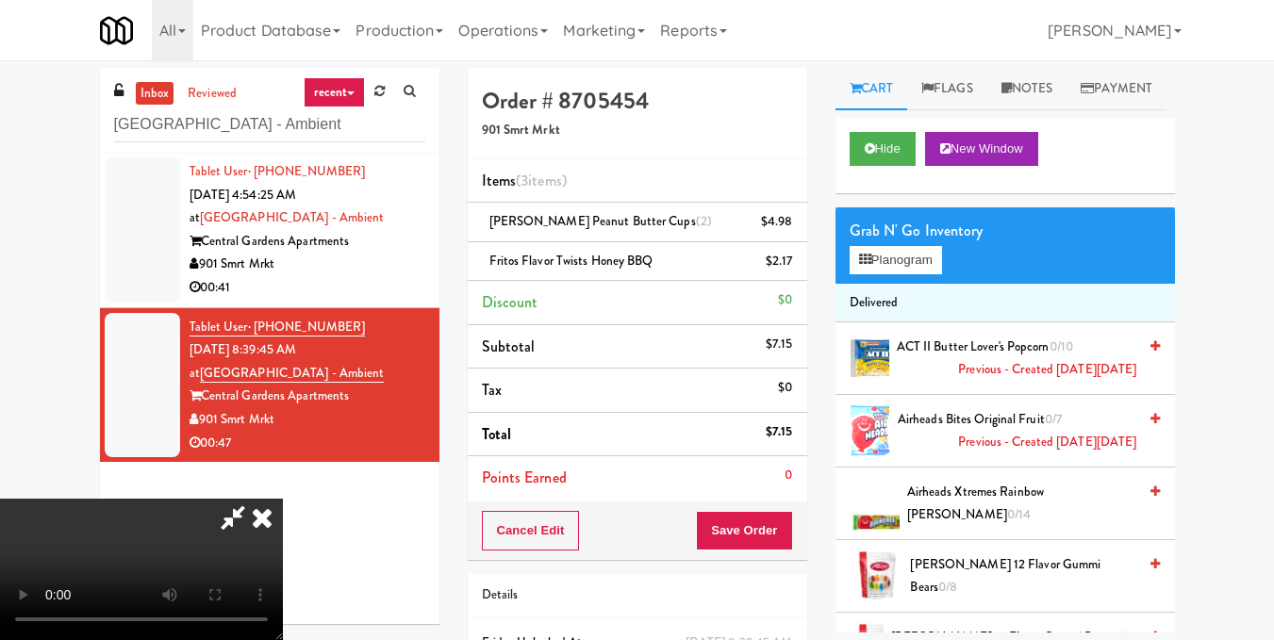
click at [283, 499] on icon at bounding box center [261, 518] width 41 height 38
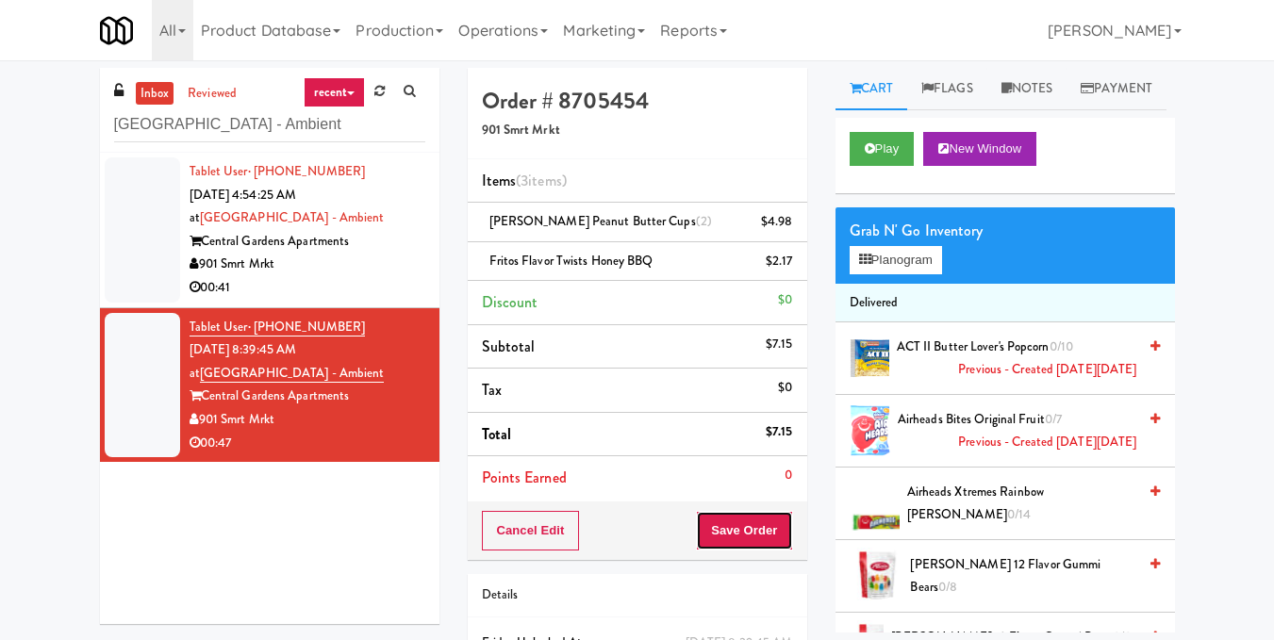
click at [734, 535] on button "Save Order" at bounding box center [744, 531] width 96 height 40
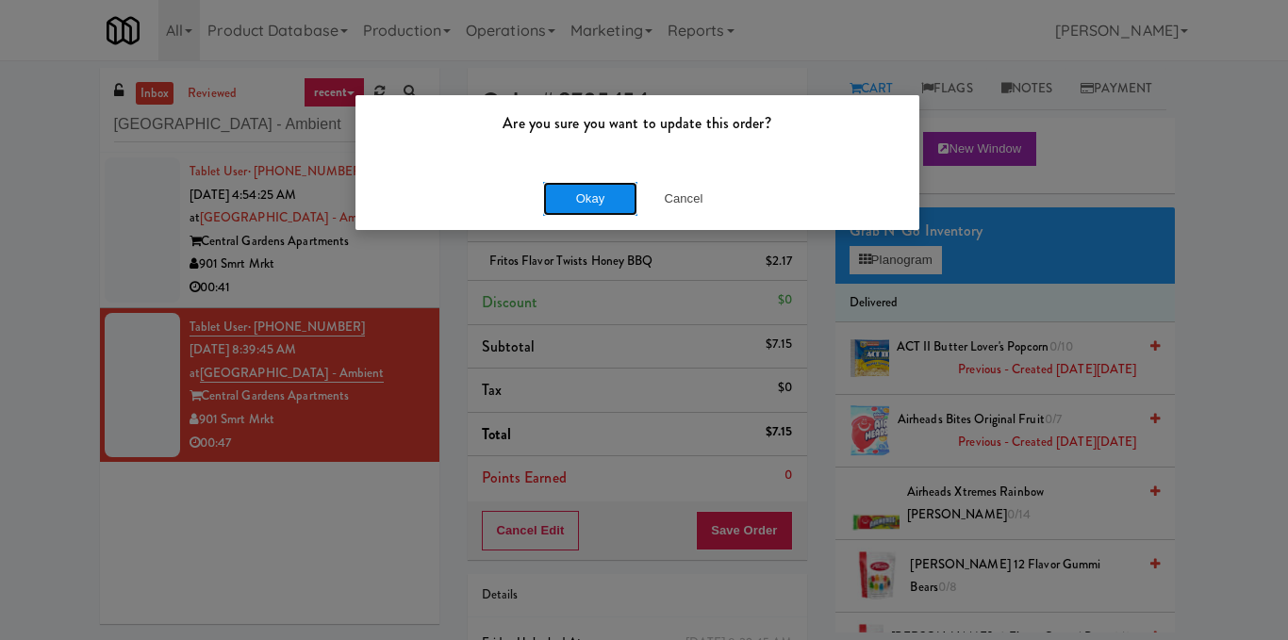
click at [591, 206] on button "Okay" at bounding box center [590, 199] width 94 height 34
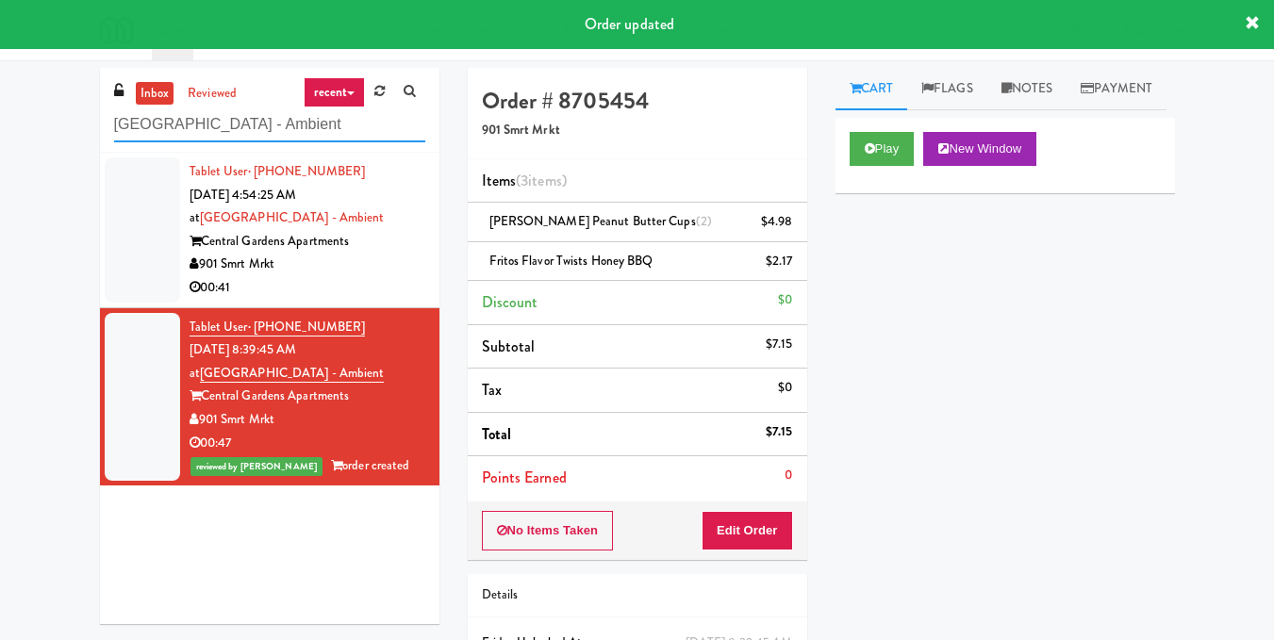
drag, startPoint x: 341, startPoint y: 134, endPoint x: 0, endPoint y: 240, distance: 357.3
click at [0, 240] on div "inbox reviewed recent all unclear take inventory issue suspicious failed recent…" at bounding box center [637, 410] width 1274 height 685
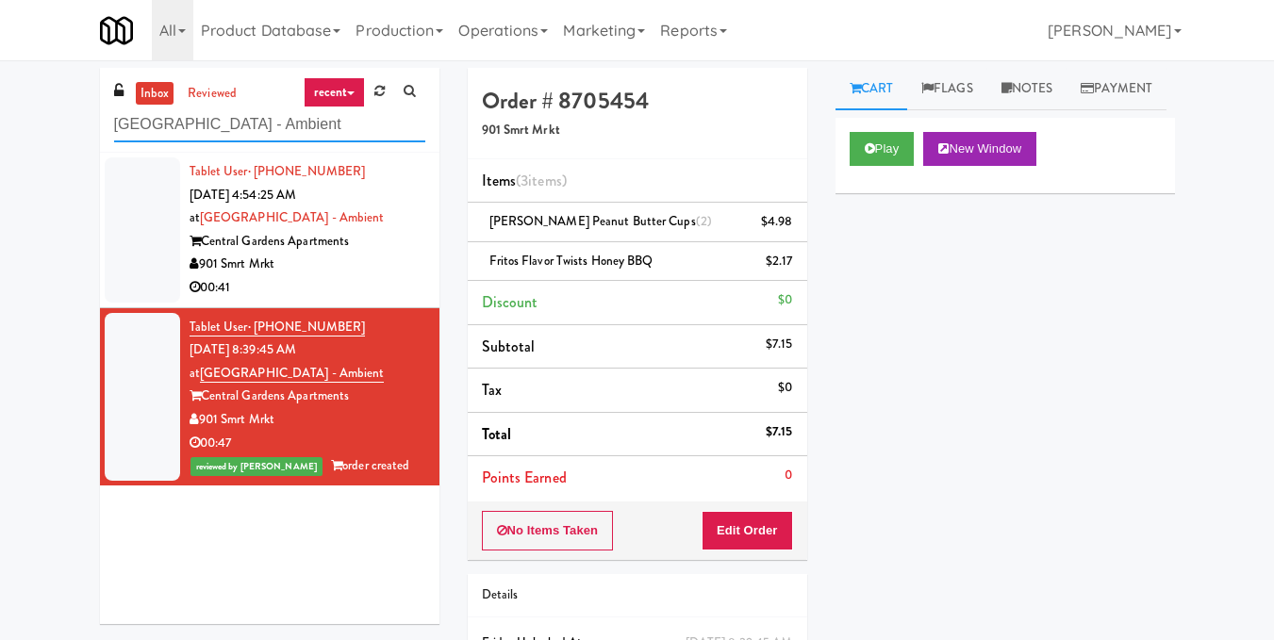
paste input "afe Valleywood"
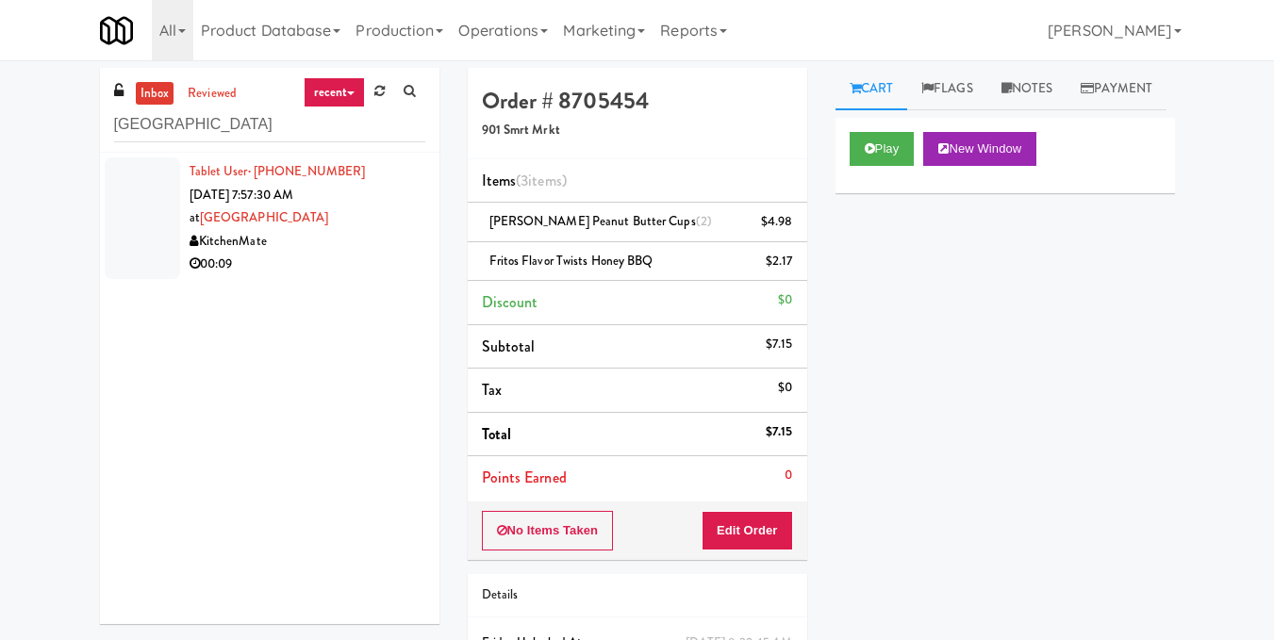
click at [392, 236] on div "KitchenMate" at bounding box center [308, 242] width 236 height 24
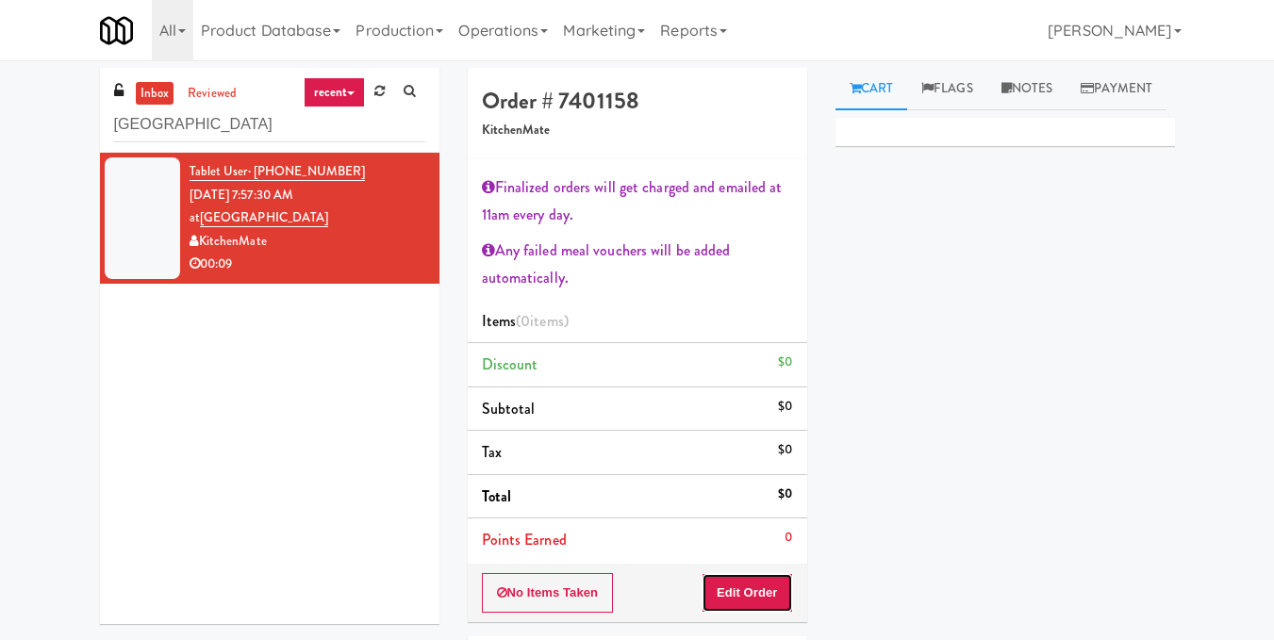
click at [758, 584] on button "Edit Order" at bounding box center [747, 593] width 91 height 40
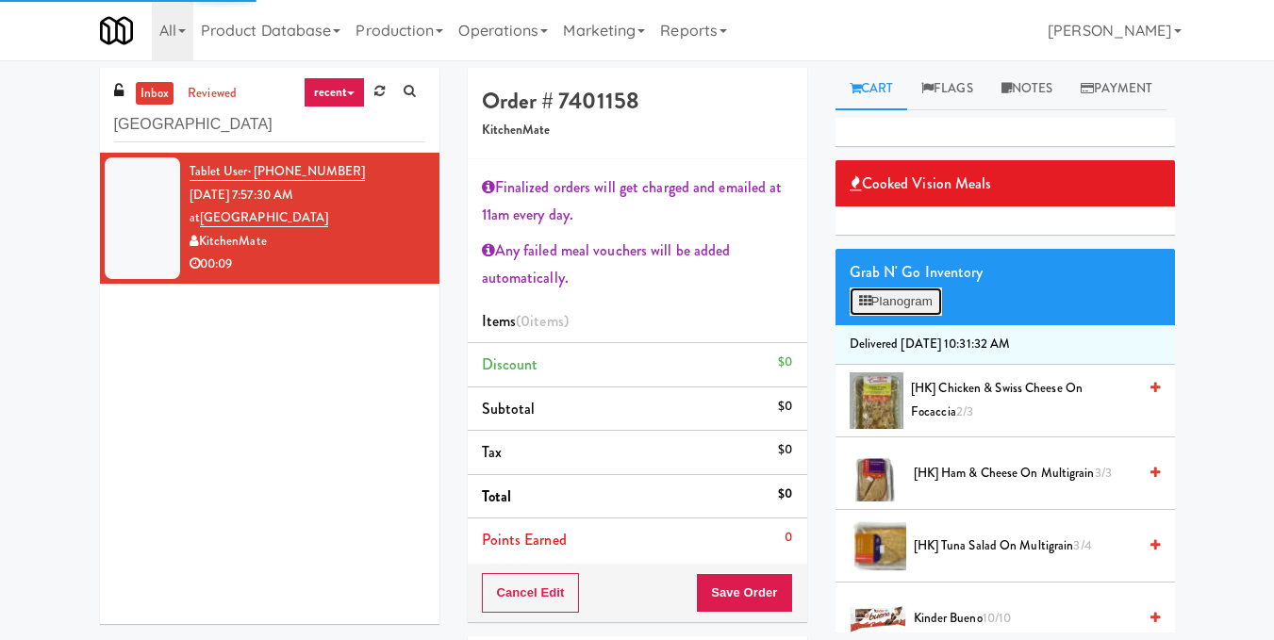
click at [926, 316] on button "Planogram" at bounding box center [896, 302] width 92 height 28
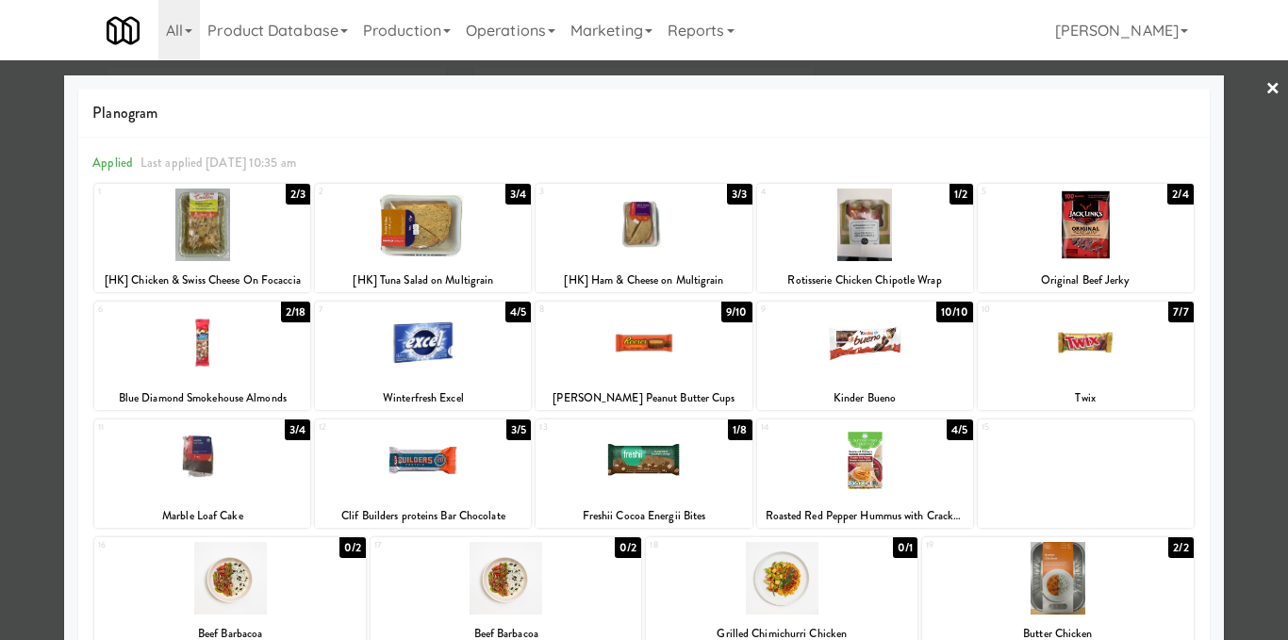
click at [891, 344] on div at bounding box center [865, 342] width 216 height 73
click at [877, 457] on div at bounding box center [865, 460] width 216 height 73
click at [1228, 249] on div at bounding box center [644, 320] width 1288 height 640
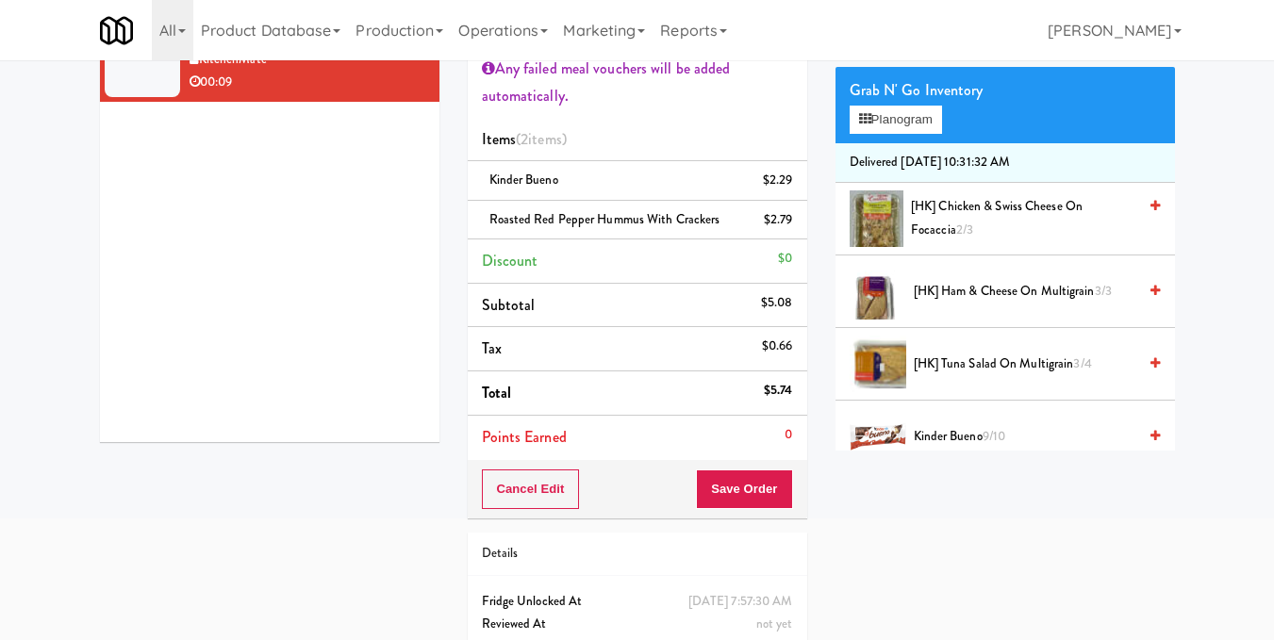
scroll to position [189, 0]
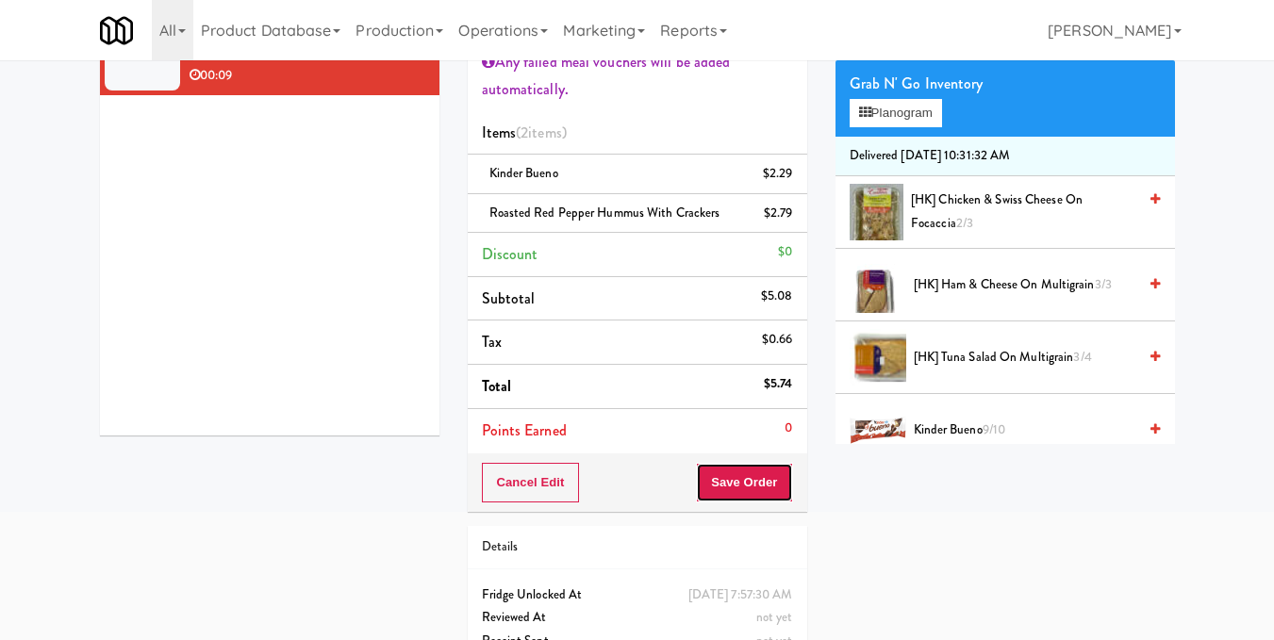
click at [744, 487] on button "Save Order" at bounding box center [744, 483] width 96 height 40
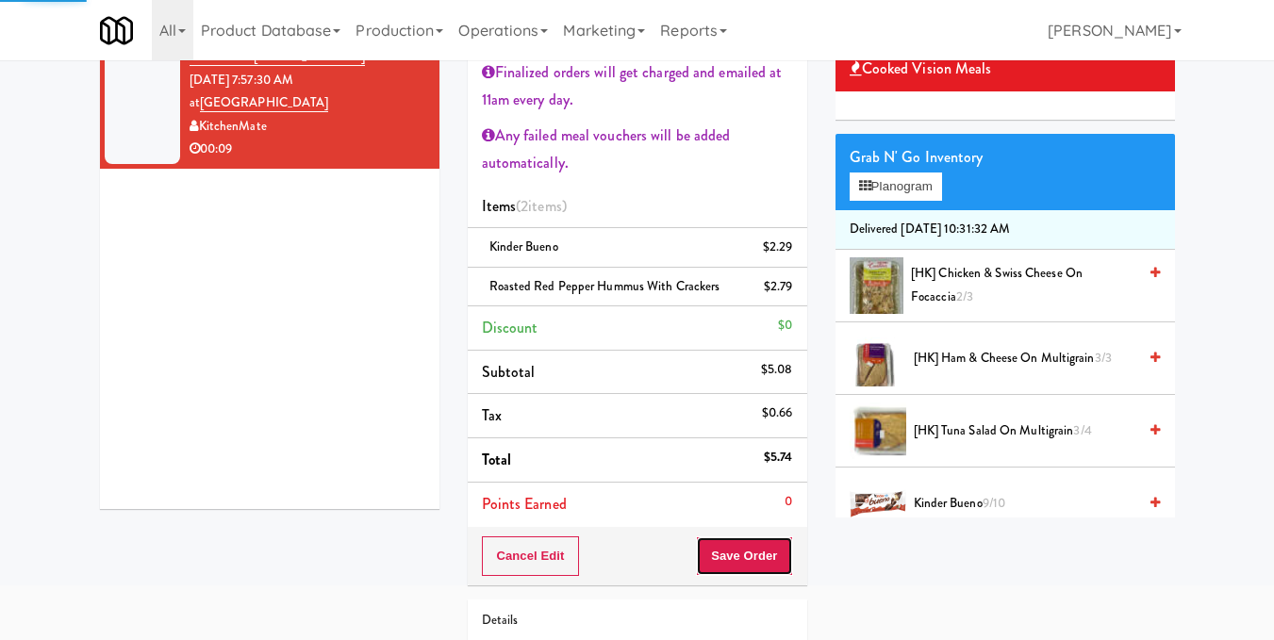
scroll to position [0, 0]
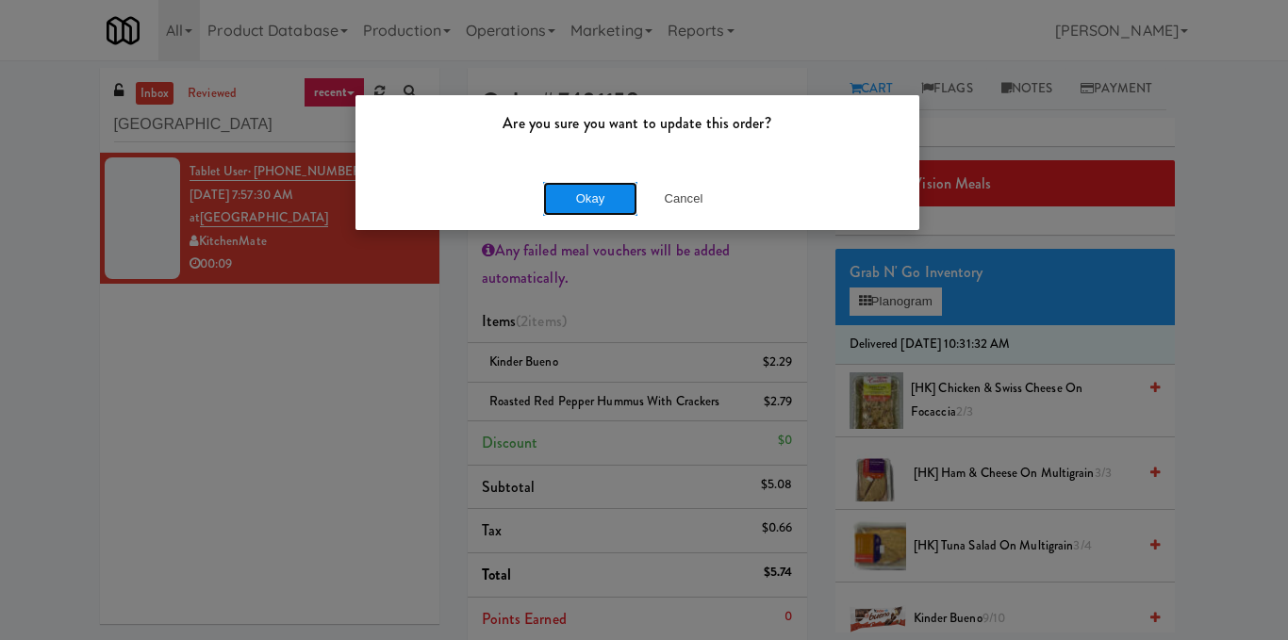
click at [624, 204] on button "Okay" at bounding box center [590, 199] width 94 height 34
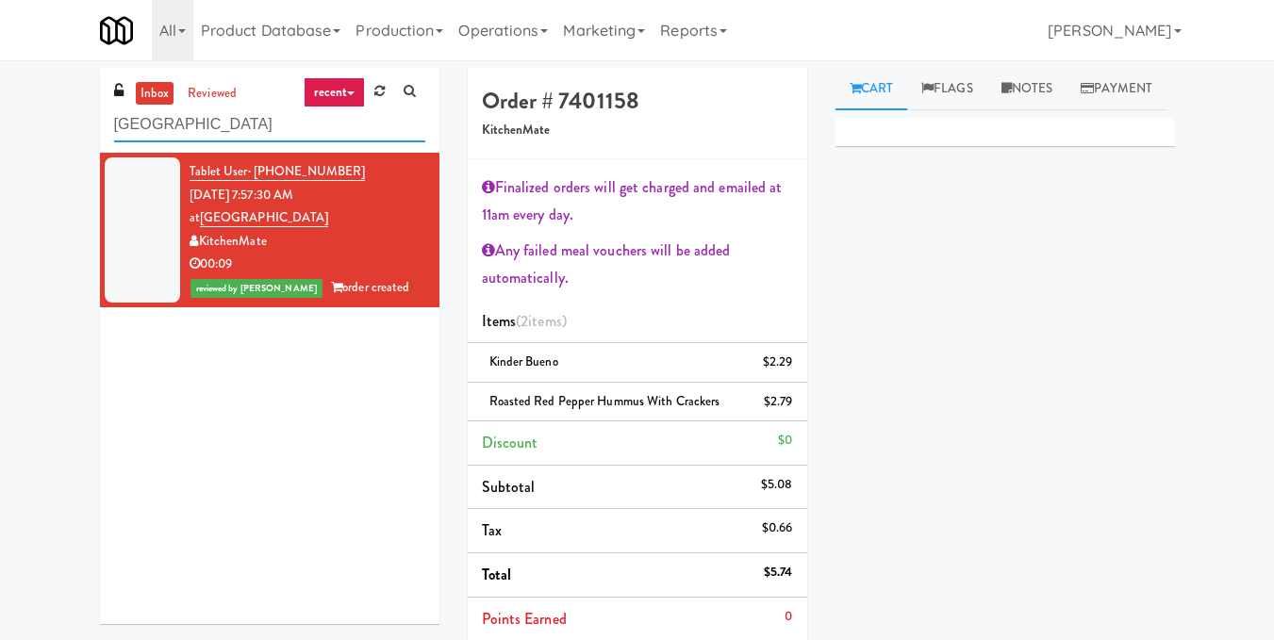
click at [266, 108] on input "[GEOGRAPHIC_DATA]" at bounding box center [269, 125] width 311 height 35
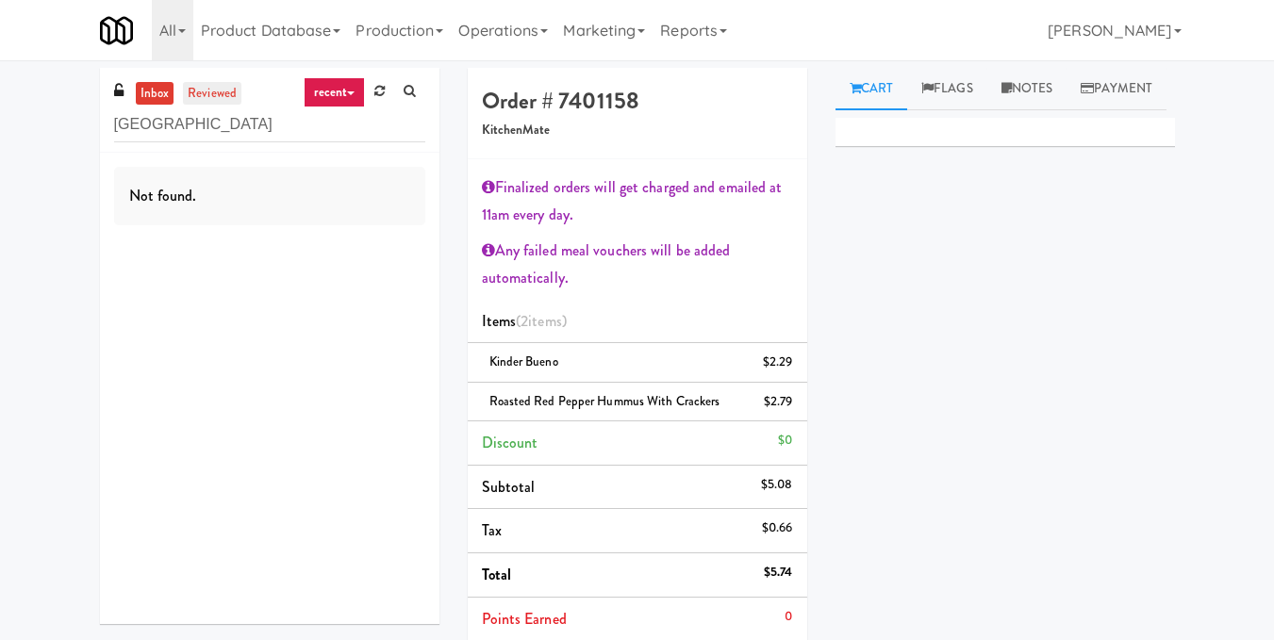
click at [223, 89] on link "reviewed" at bounding box center [212, 94] width 58 height 24
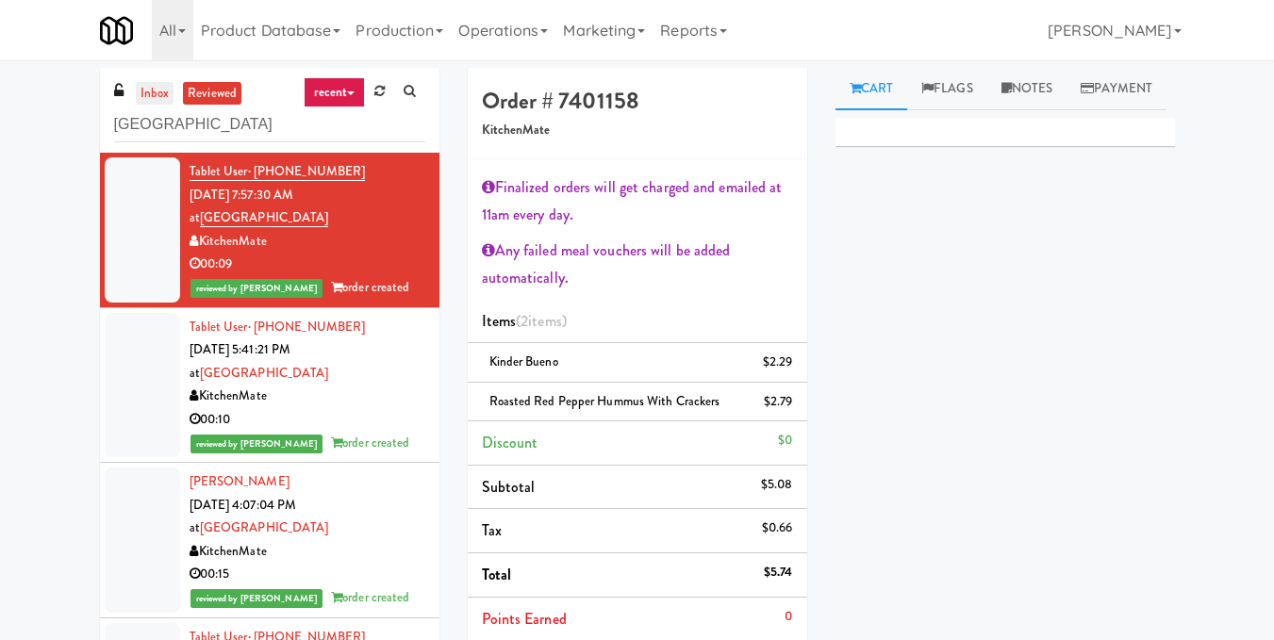
click at [163, 96] on link "inbox" at bounding box center [155, 94] width 39 height 24
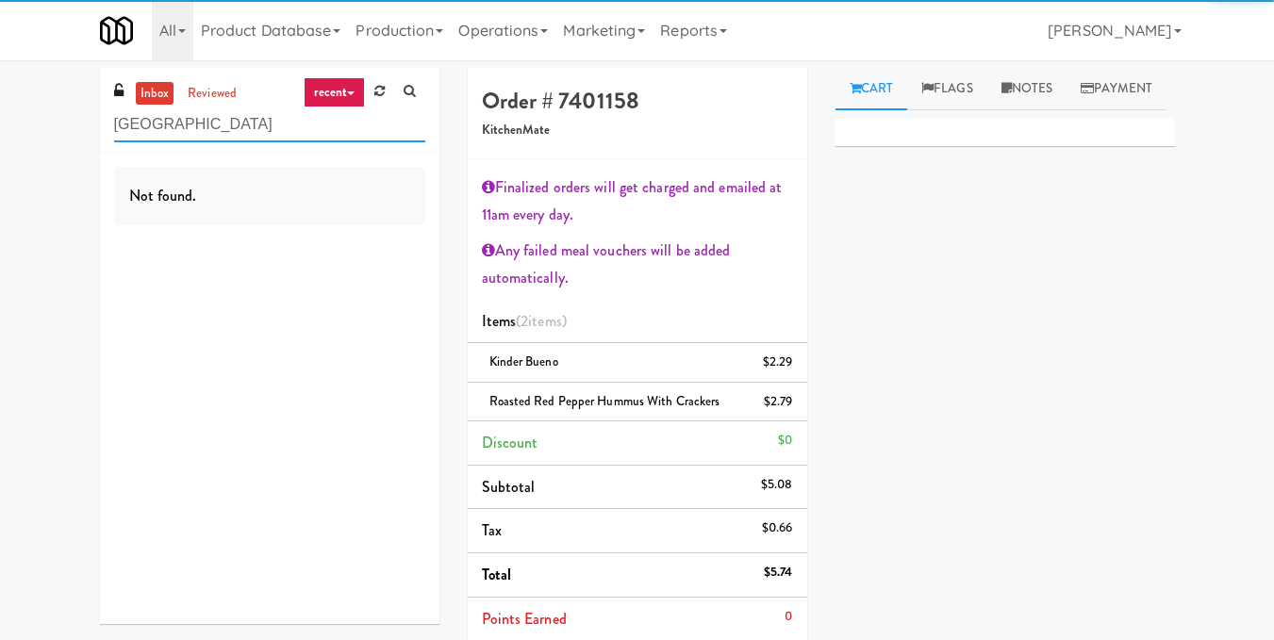
click at [0, 225] on div "inbox reviewed recent all unclear take inventory issue suspicious failed recent…" at bounding box center [637, 480] width 1274 height 825
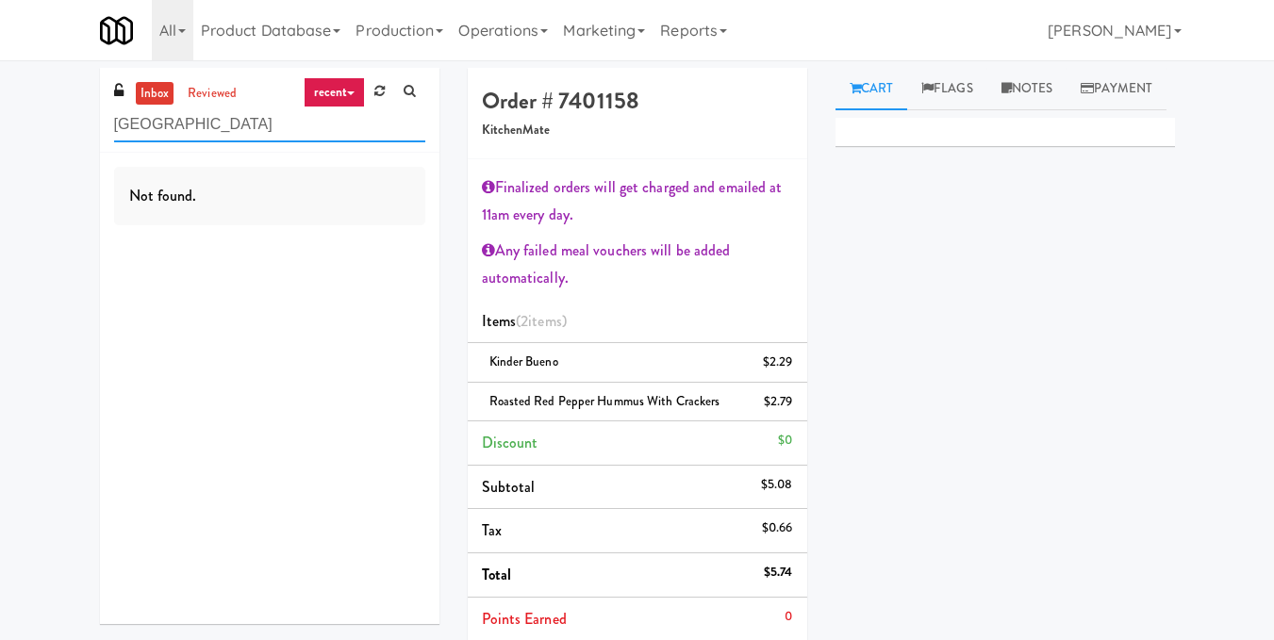
click at [239, 129] on input "[GEOGRAPHIC_DATA]" at bounding box center [269, 125] width 311 height 35
drag, startPoint x: 251, startPoint y: 127, endPoint x: 83, endPoint y: 147, distance: 169.0
click at [83, 147] on div "inbox reviewed recent all unclear take inventory issue suspicious failed recent…" at bounding box center [637, 480] width 1274 height 825
paste input "ommerce Building Combo"
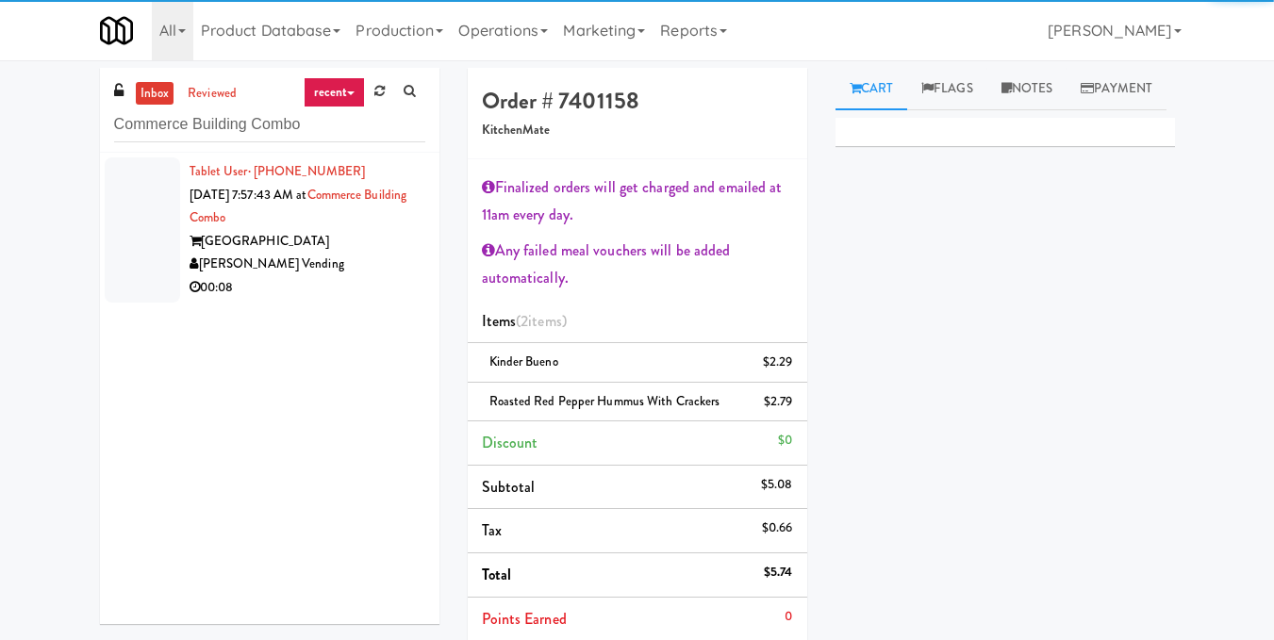
click at [365, 275] on div "Tablet User · (225) 262-9078 [DATE] 7:57:43 AM at [GEOGRAPHIC_DATA][PERSON_NAME…" at bounding box center [308, 230] width 236 height 140
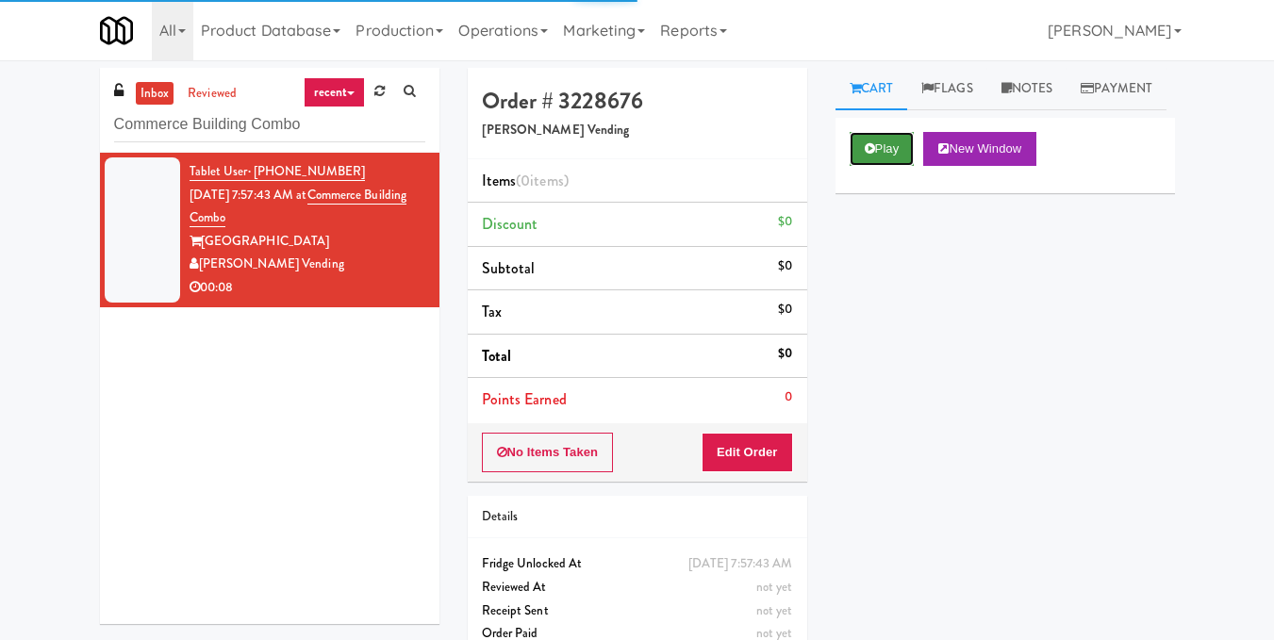
click at [883, 166] on button "Play" at bounding box center [882, 149] width 65 height 34
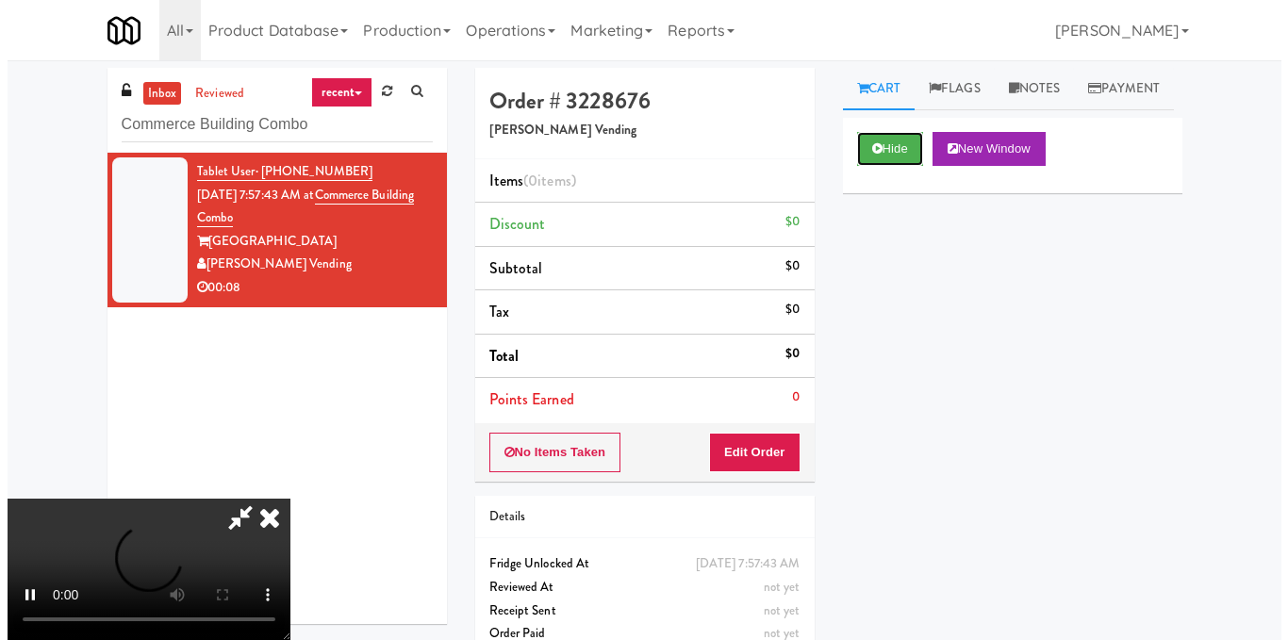
scroll to position [189, 0]
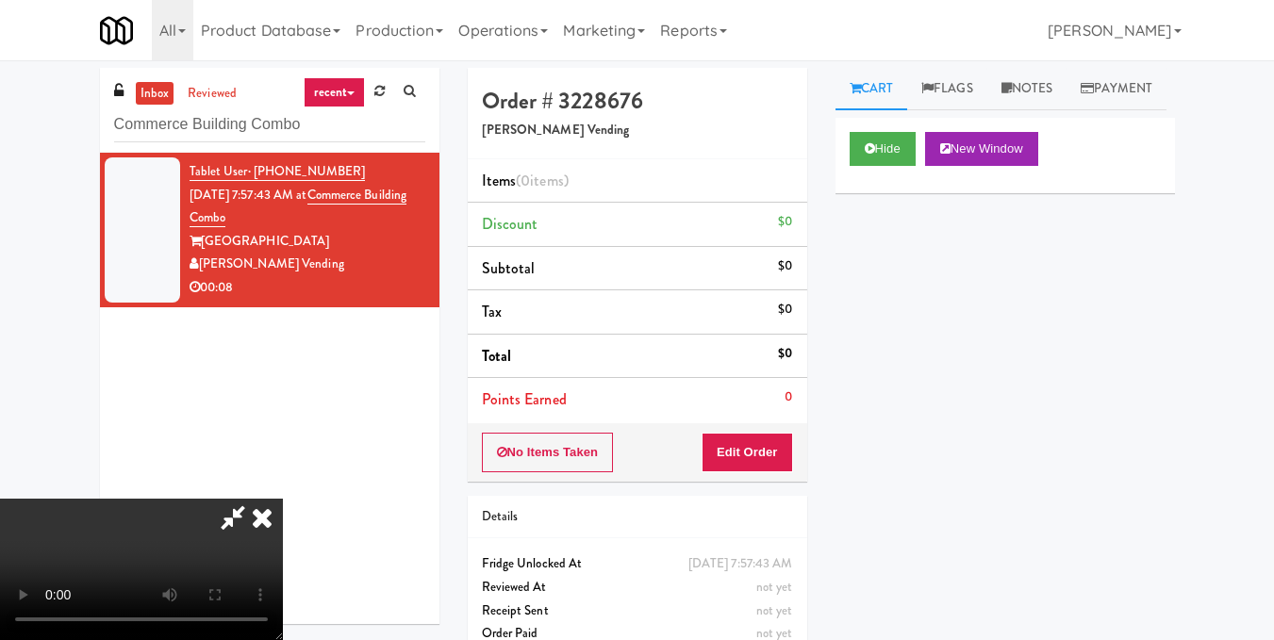
click at [283, 499] on video at bounding box center [141, 569] width 283 height 141
click at [785, 464] on button "Edit Order" at bounding box center [747, 453] width 91 height 40
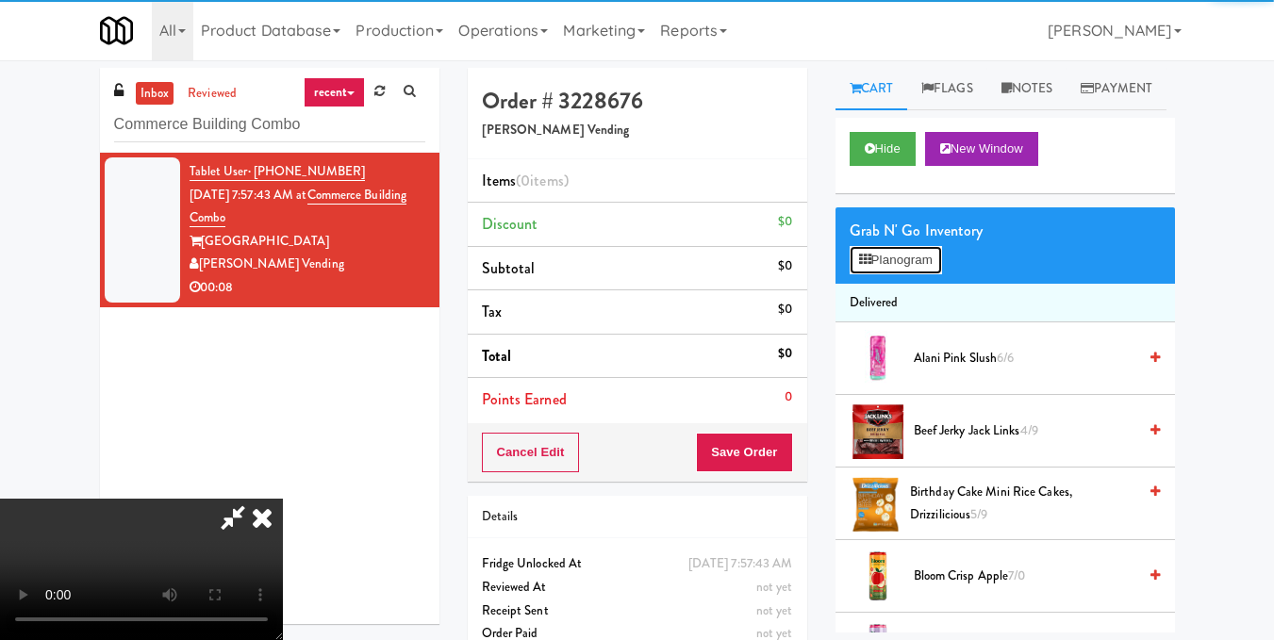
click at [920, 274] on button "Planogram" at bounding box center [896, 260] width 92 height 28
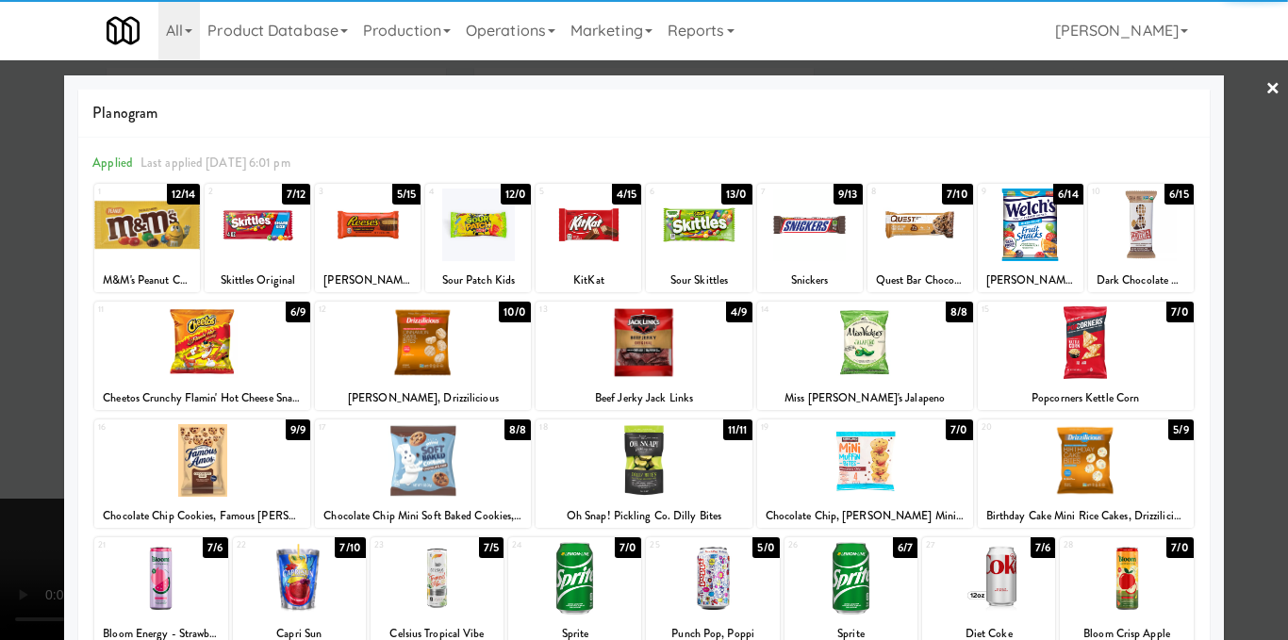
scroll to position [189, 0]
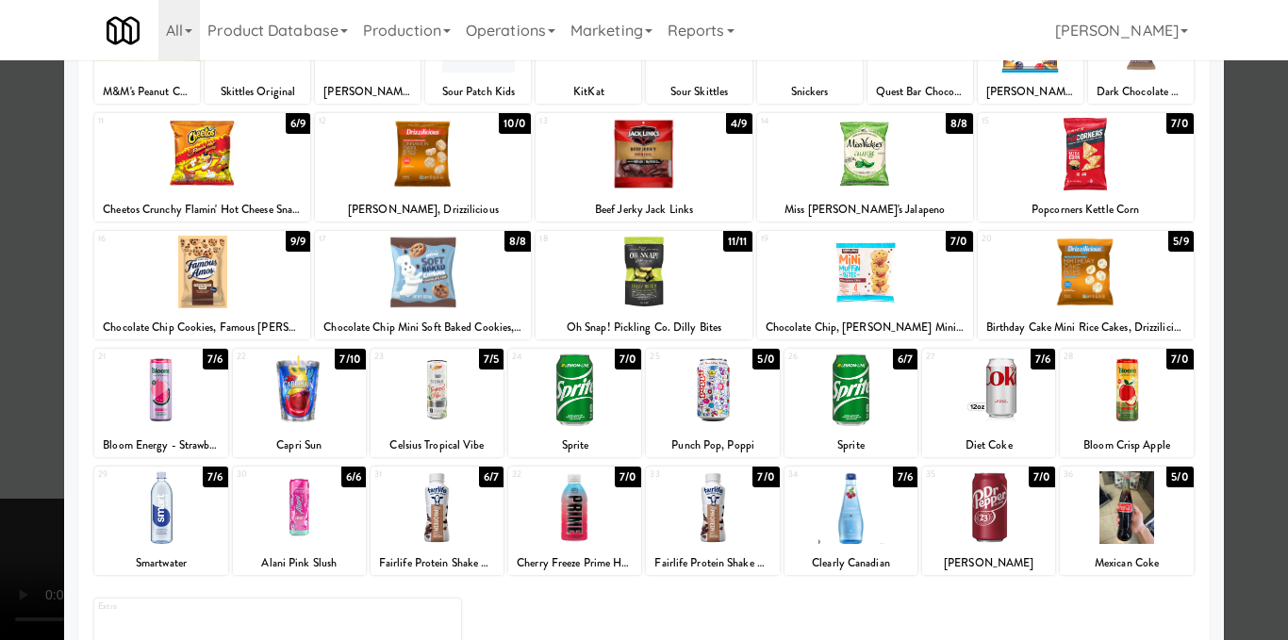
click at [445, 394] on div at bounding box center [437, 390] width 133 height 73
click at [1263, 362] on div at bounding box center [644, 320] width 1288 height 640
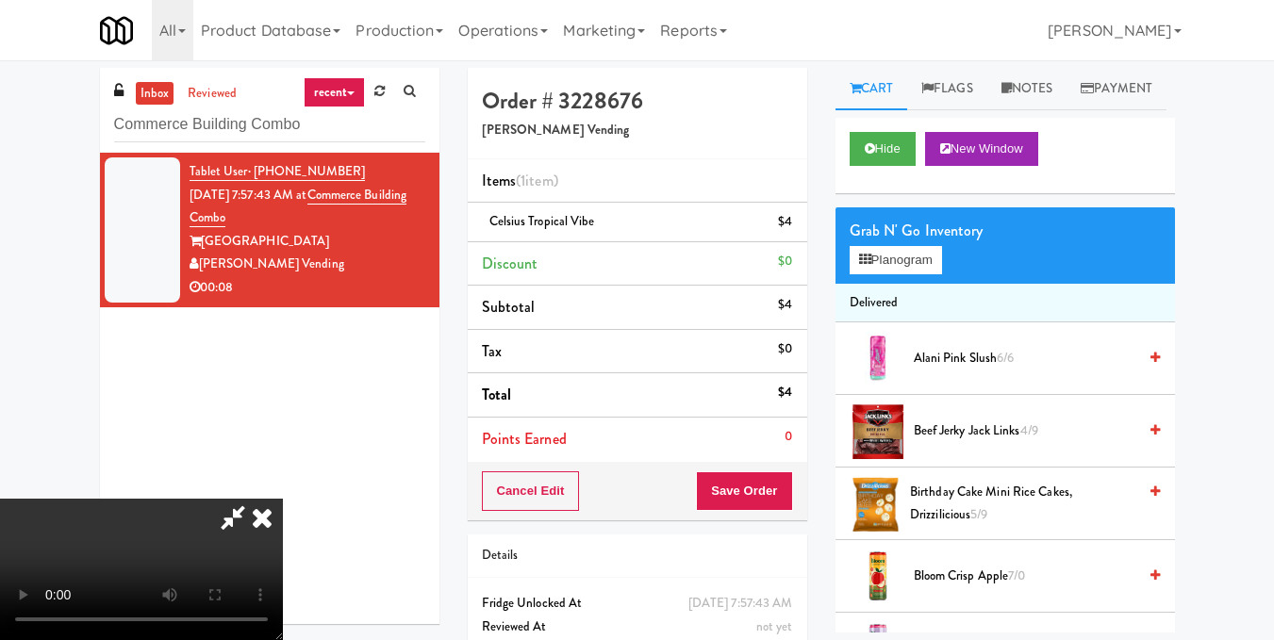
click at [283, 499] on video at bounding box center [141, 569] width 283 height 141
click at [283, 499] on icon at bounding box center [261, 518] width 41 height 38
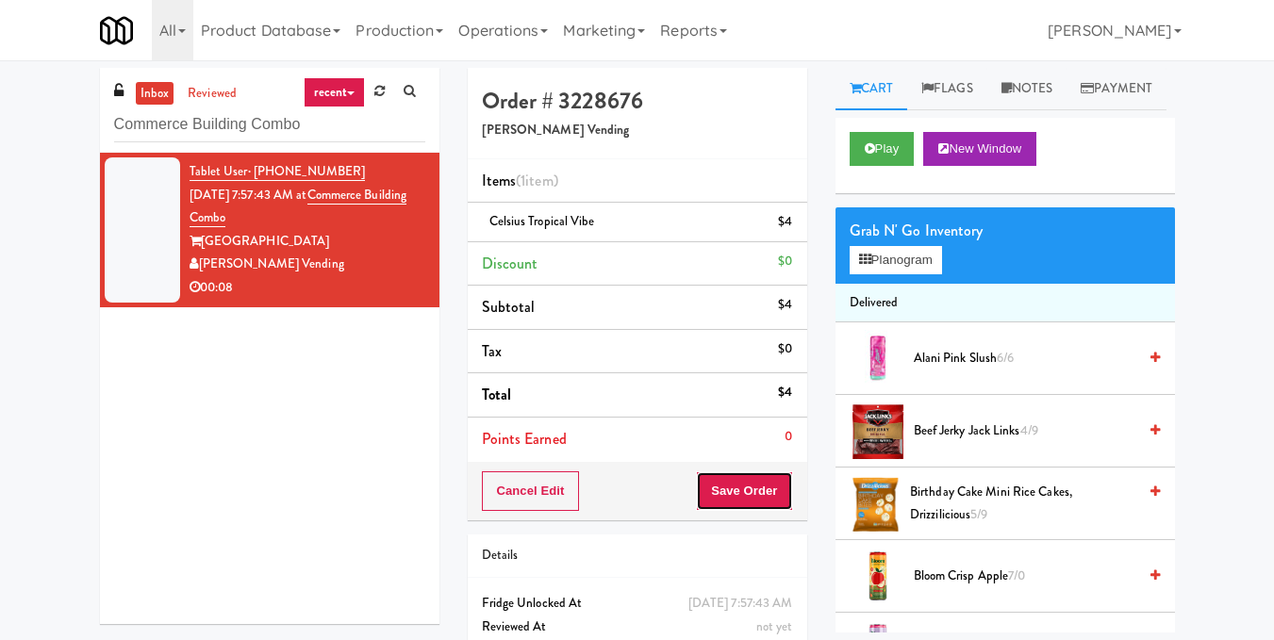
click at [770, 488] on button "Save Order" at bounding box center [744, 492] width 96 height 40
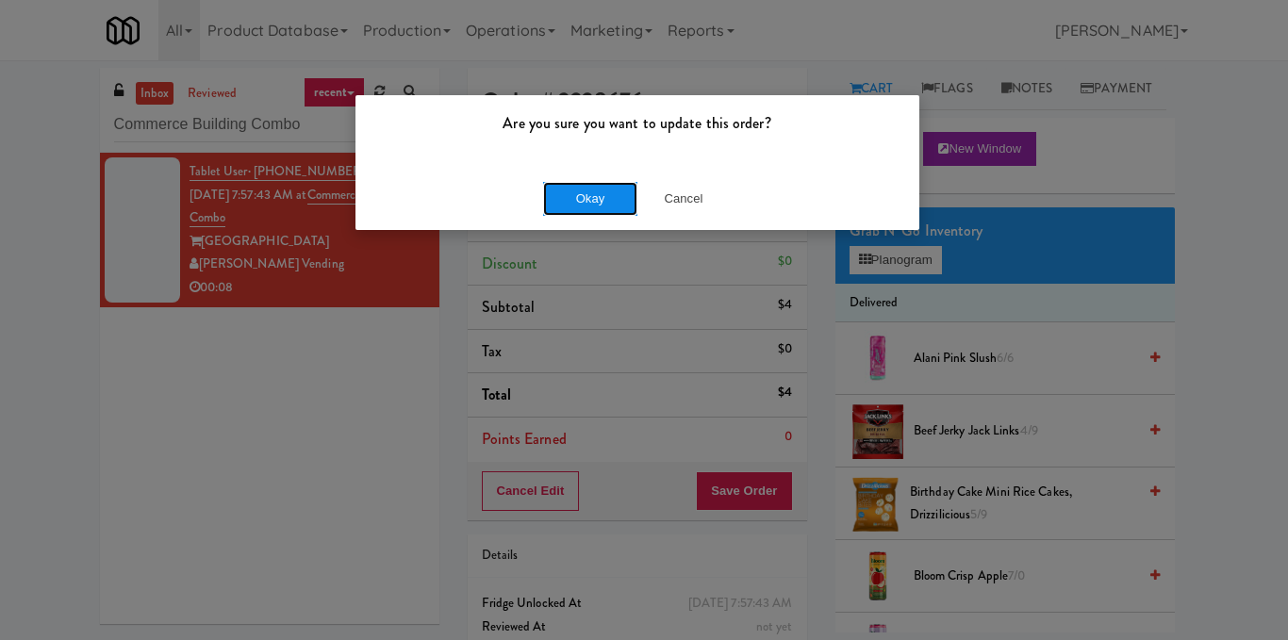
click at [587, 199] on button "Okay" at bounding box center [590, 199] width 94 height 34
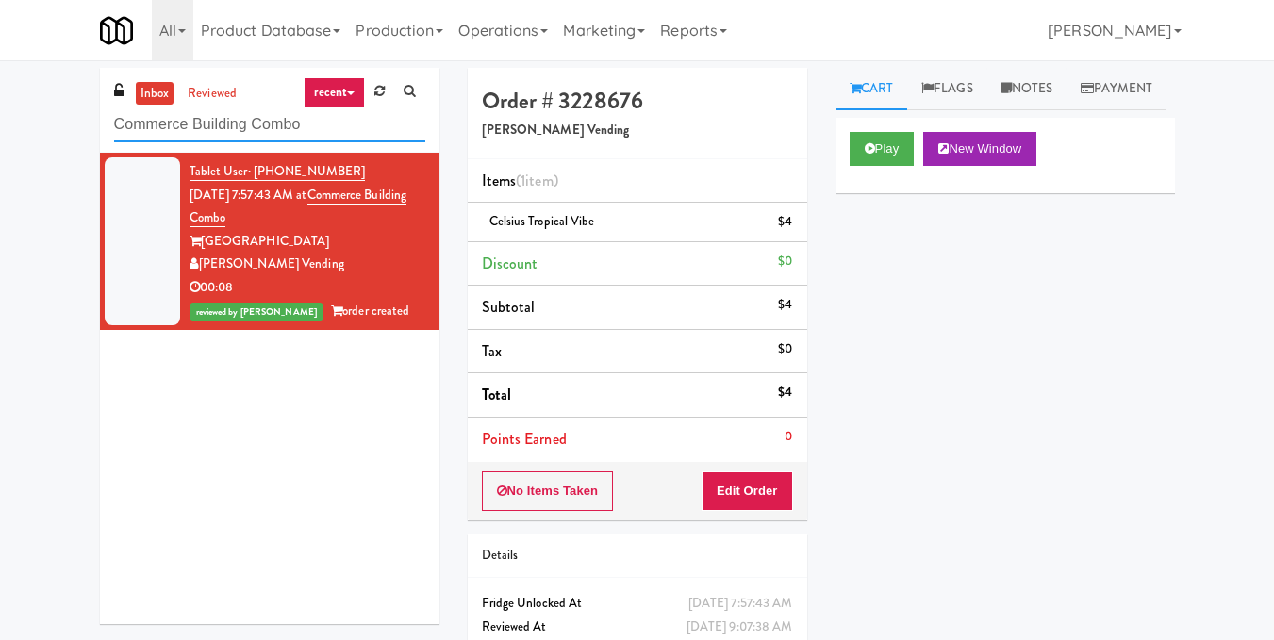
drag, startPoint x: 327, startPoint y: 131, endPoint x: 0, endPoint y: 159, distance: 328.5
click at [0, 159] on div "inbox reviewed recent all unclear take inventory issue suspicious failed recent…" at bounding box center [637, 390] width 1274 height 645
paste input "Mattr (formerly Shawcor)"
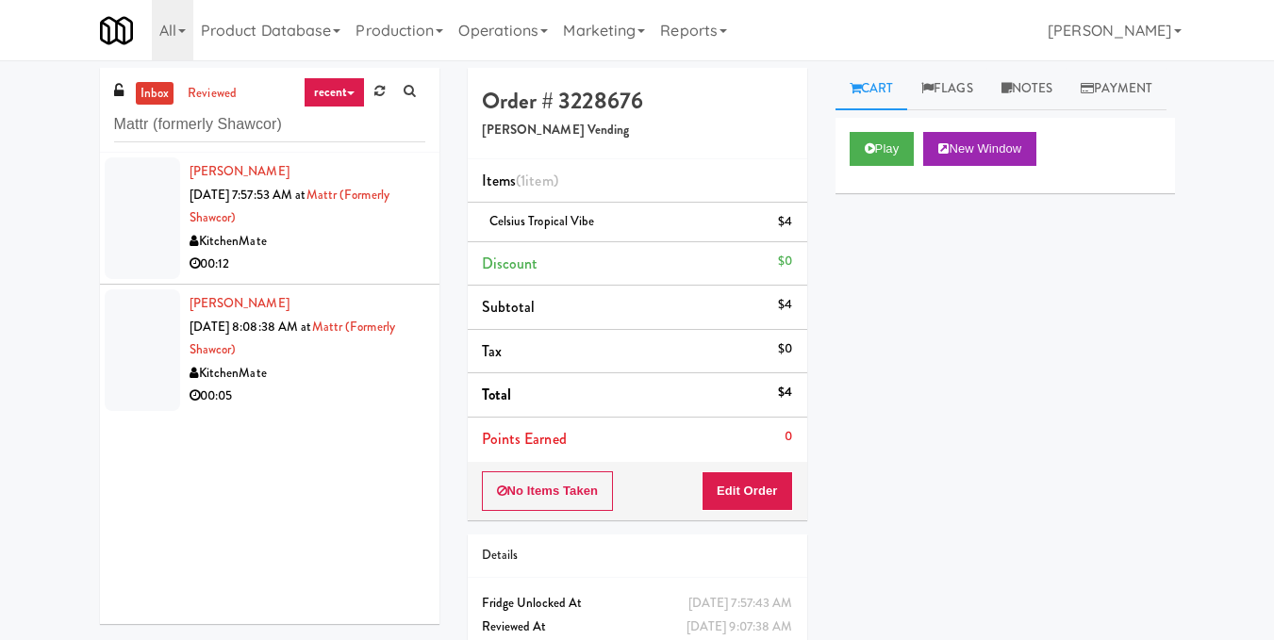
click at [338, 246] on div "KitchenMate" at bounding box center [308, 242] width 236 height 24
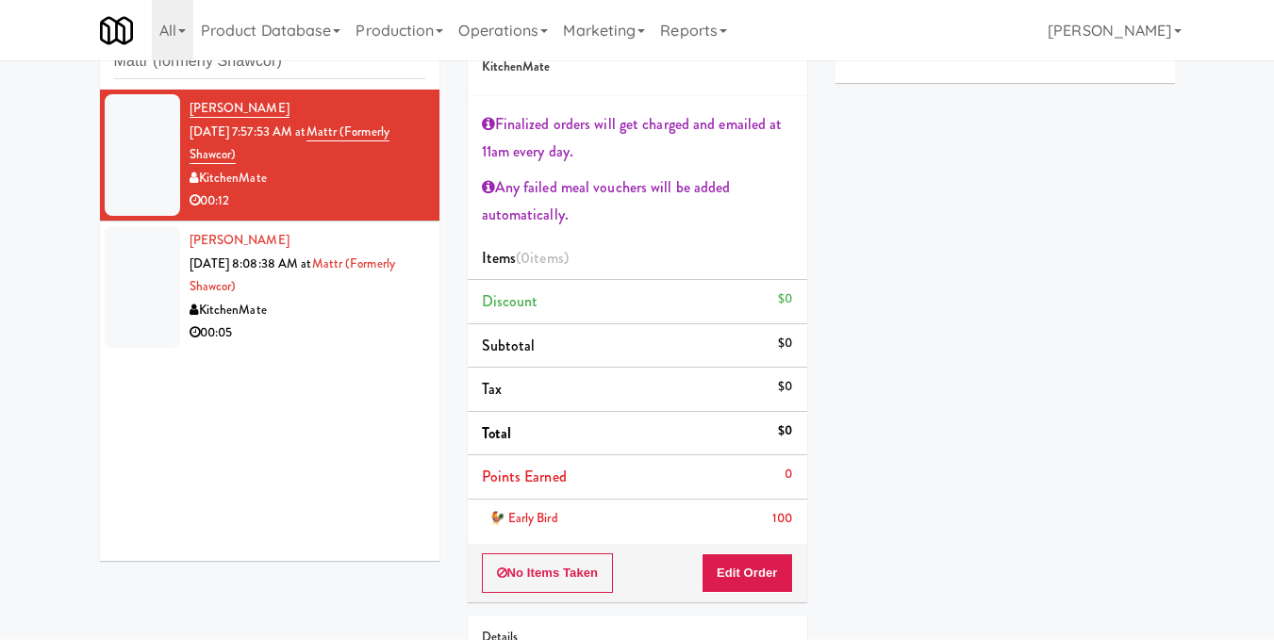
scroll to position [189, 0]
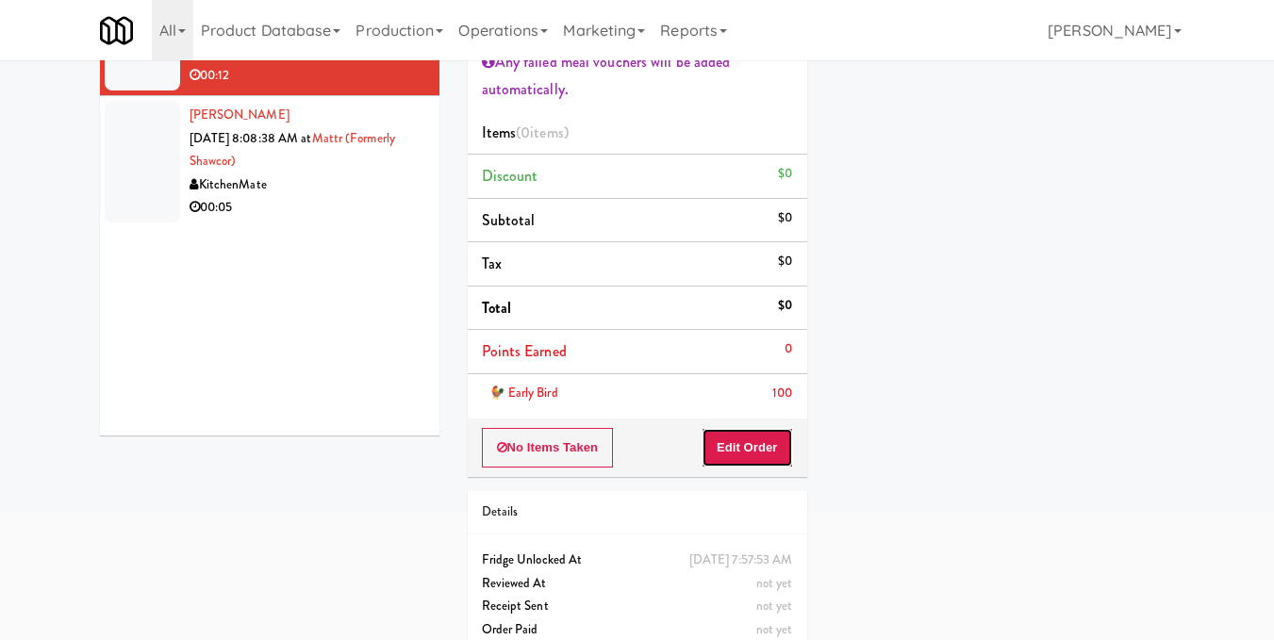
click at [745, 457] on button "Edit Order" at bounding box center [747, 448] width 91 height 40
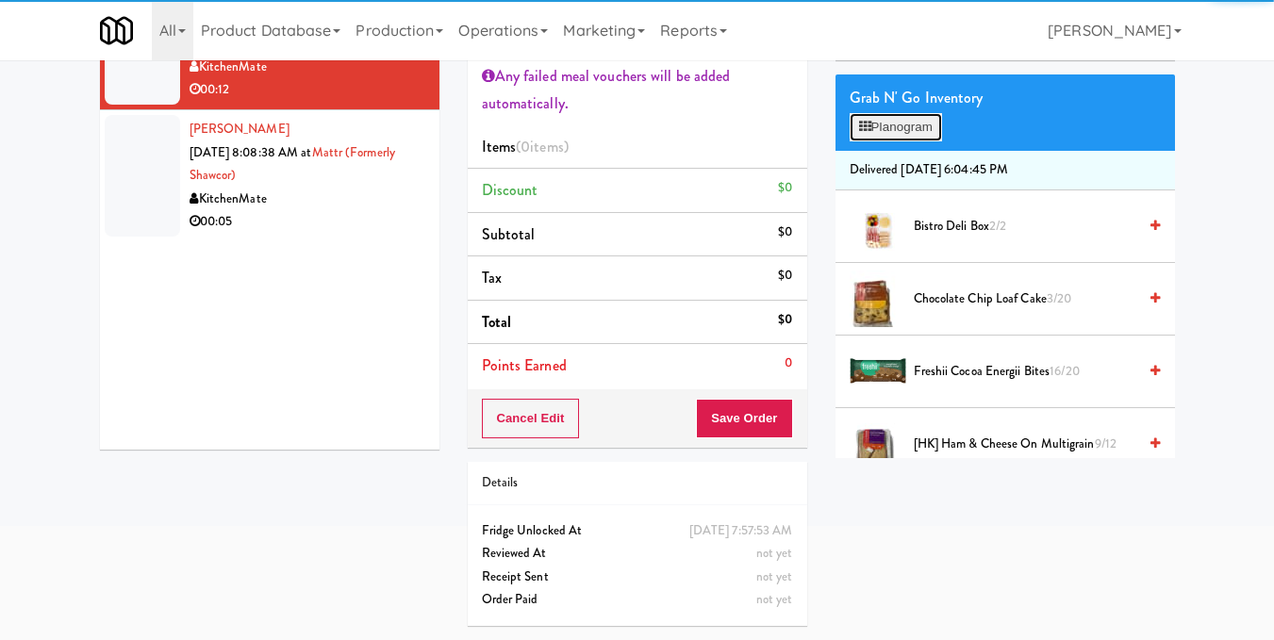
click at [885, 141] on button "Planogram" at bounding box center [896, 127] width 92 height 28
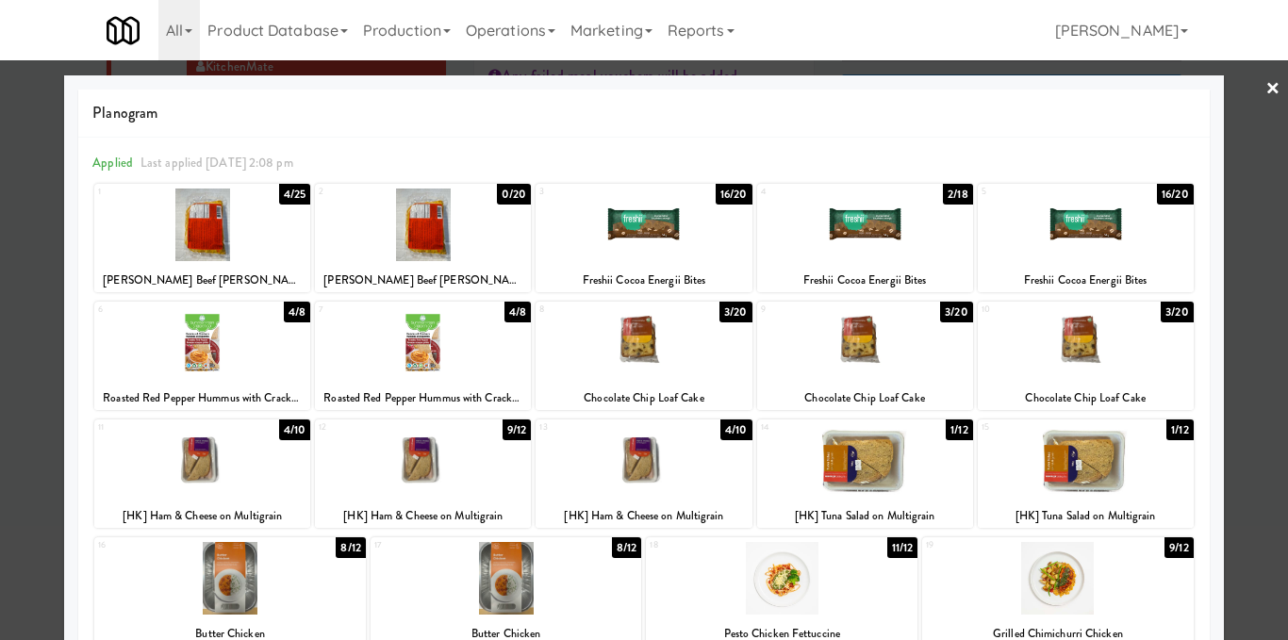
click at [452, 351] on div at bounding box center [423, 342] width 216 height 73
click at [855, 458] on div at bounding box center [865, 460] width 216 height 73
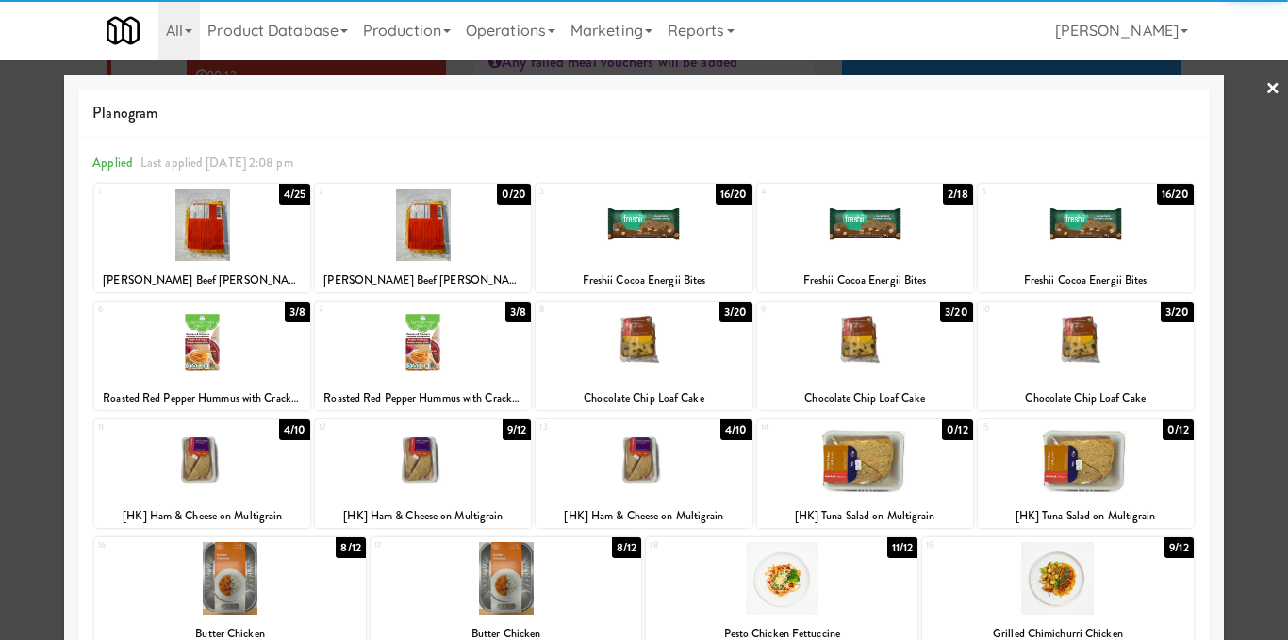
click at [1260, 297] on div at bounding box center [644, 320] width 1288 height 640
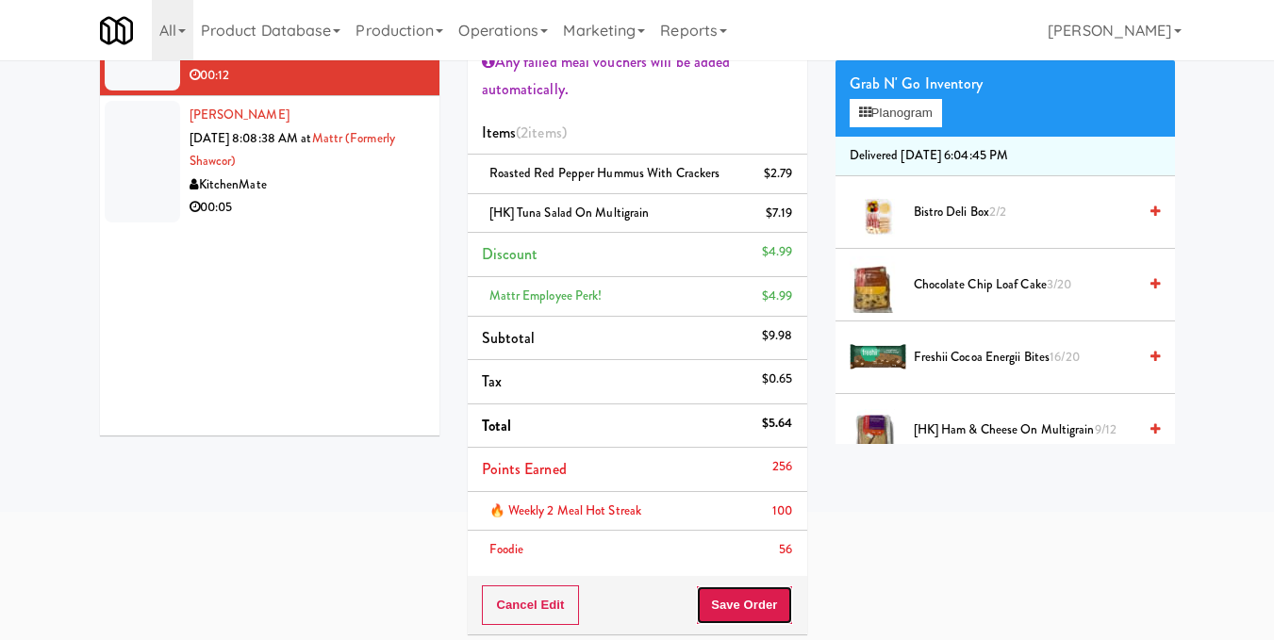
click at [736, 600] on button "Save Order" at bounding box center [744, 606] width 96 height 40
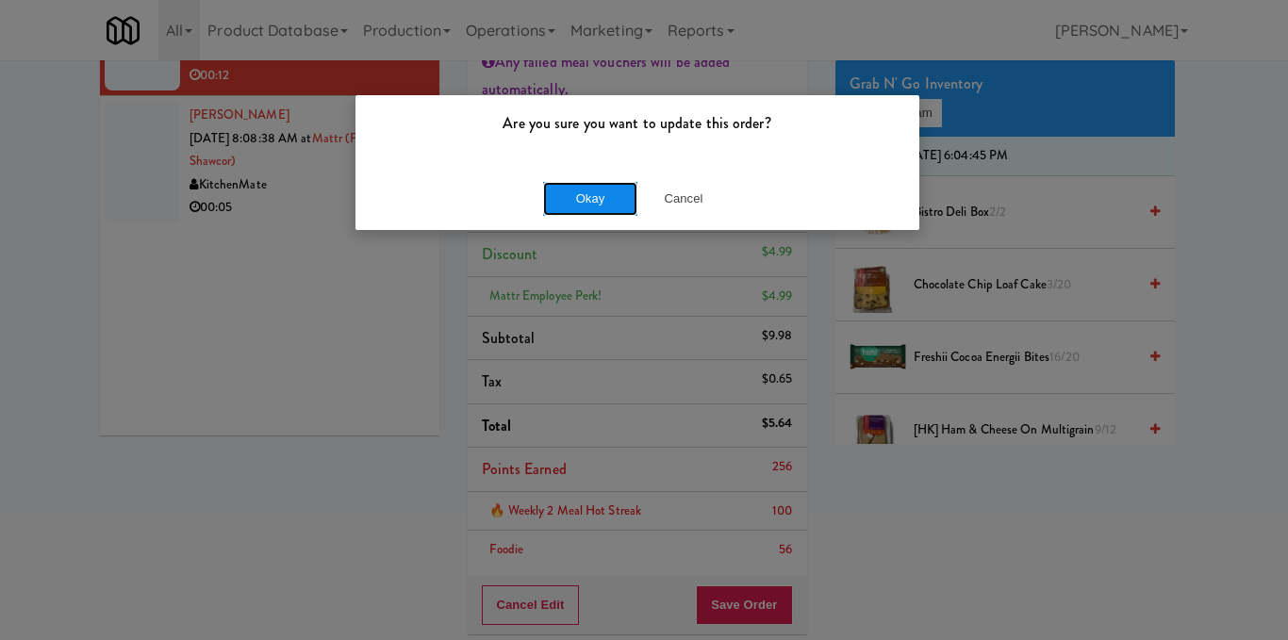
click at [580, 205] on button "Okay" at bounding box center [590, 199] width 94 height 34
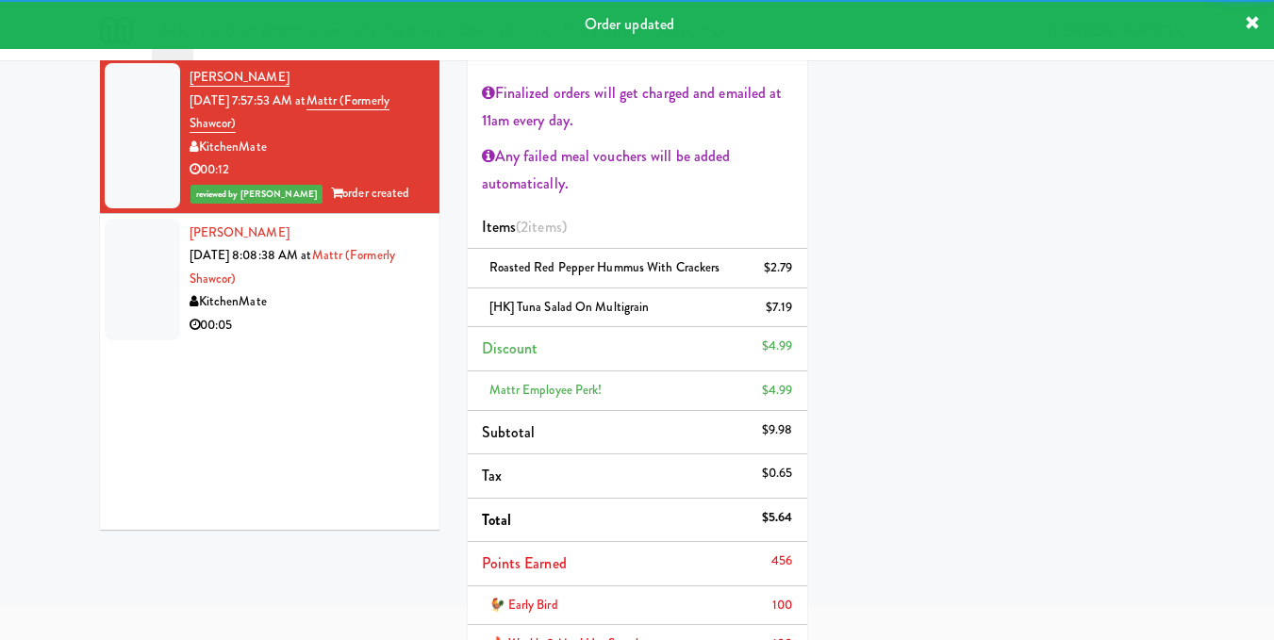
click at [361, 271] on div "[PERSON_NAME] [DATE] 8:08:38 AM at Mattr (formerly Shawcor) KitchenMate 00:05" at bounding box center [308, 280] width 236 height 116
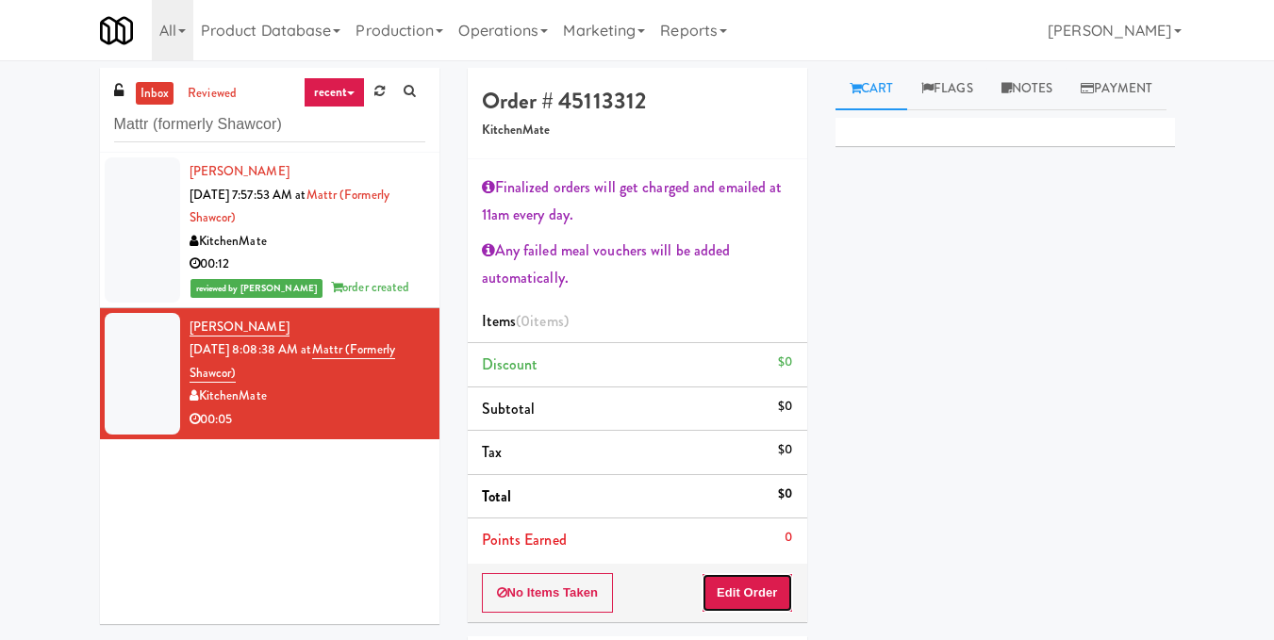
click at [759, 590] on button "Edit Order" at bounding box center [747, 593] width 91 height 40
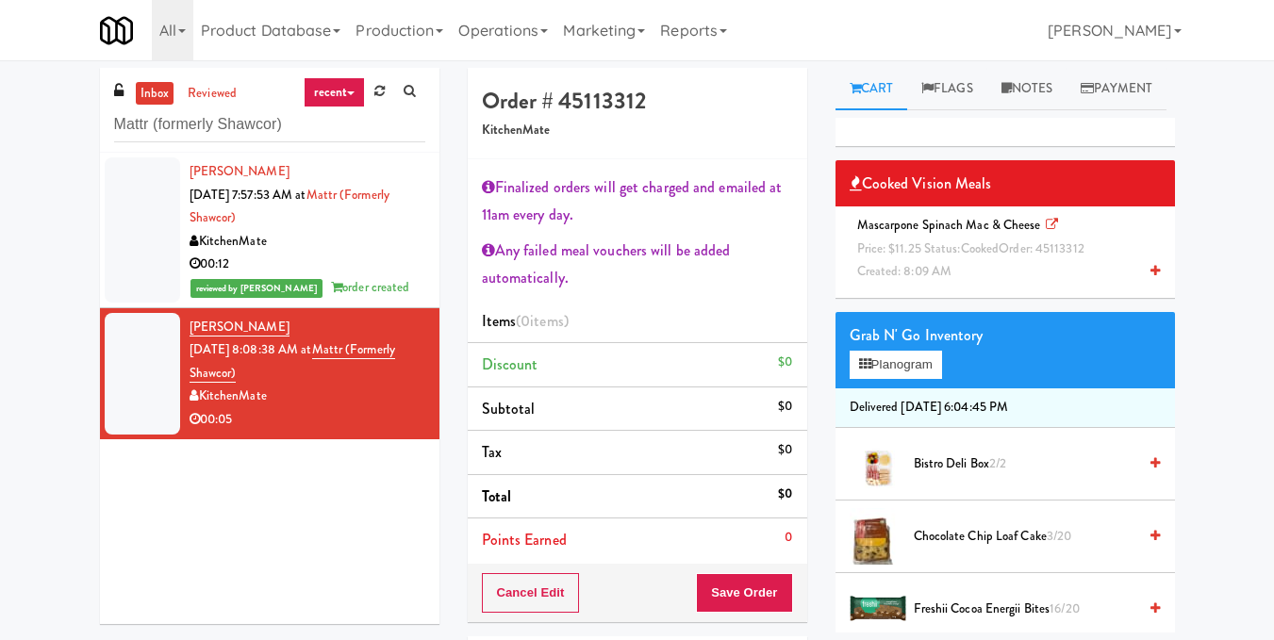
click at [1028, 284] on div "Mascarpone Spinach Mac & Cheese Price: $11.25 Status: cooked Order: 45113312 Cr…" at bounding box center [1005, 249] width 311 height 70
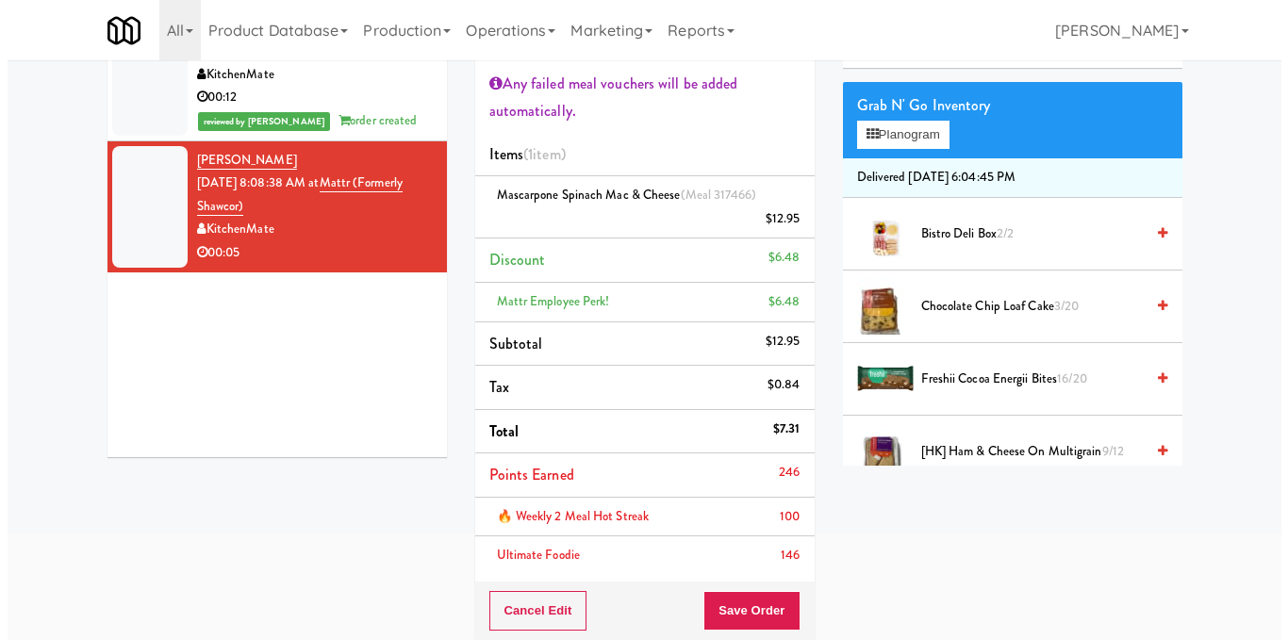
scroll to position [283, 0]
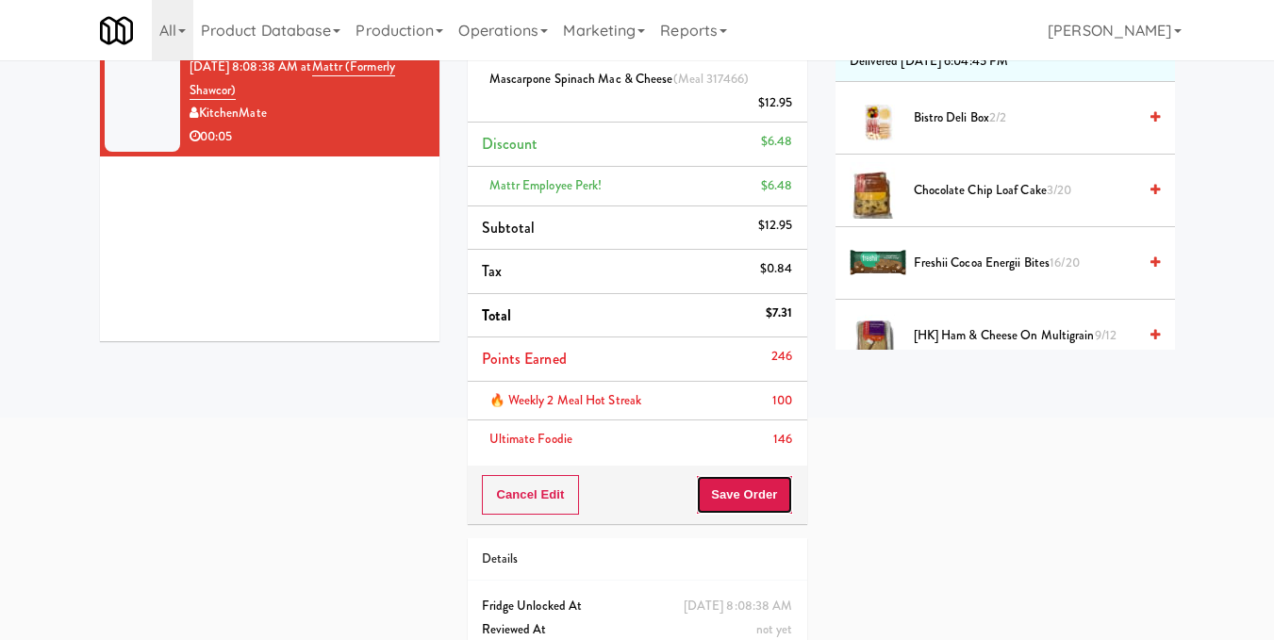
click at [770, 505] on button "Save Order" at bounding box center [744, 495] width 96 height 40
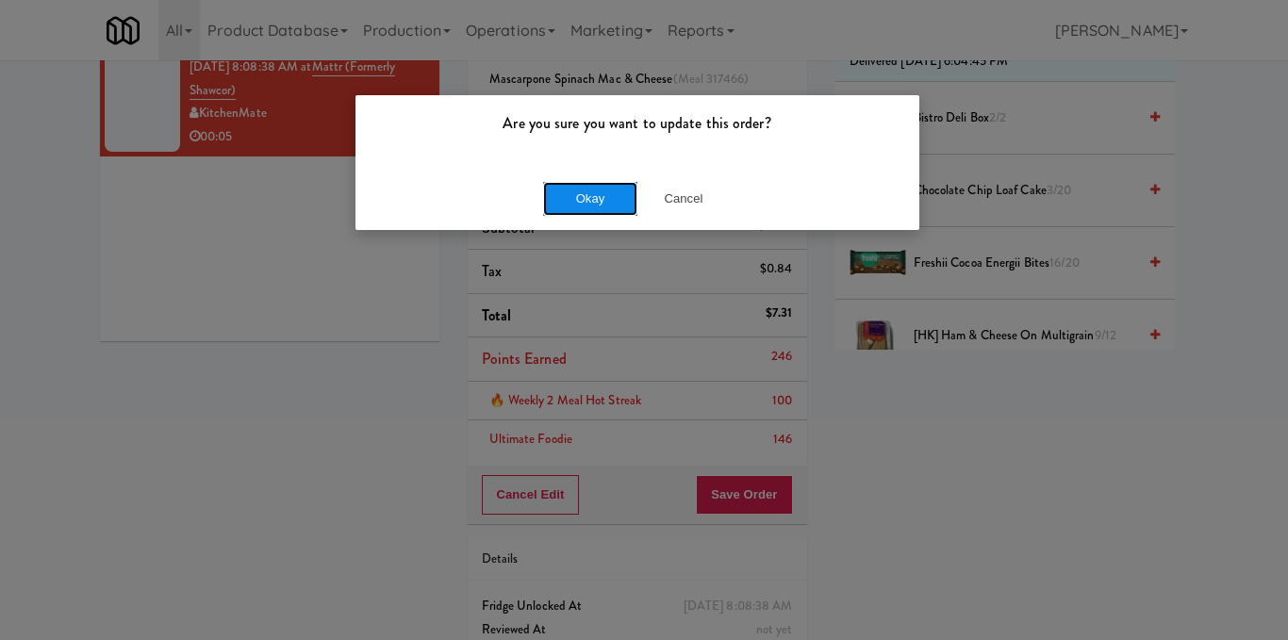
click at [598, 201] on button "Okay" at bounding box center [590, 199] width 94 height 34
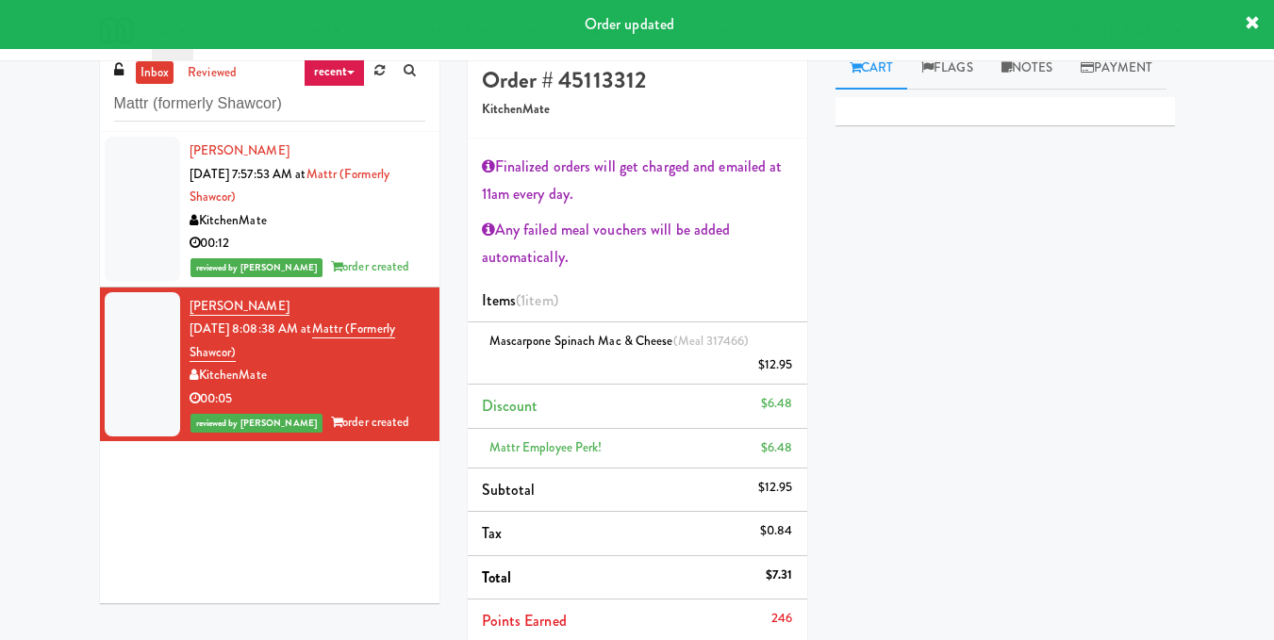
scroll to position [0, 0]
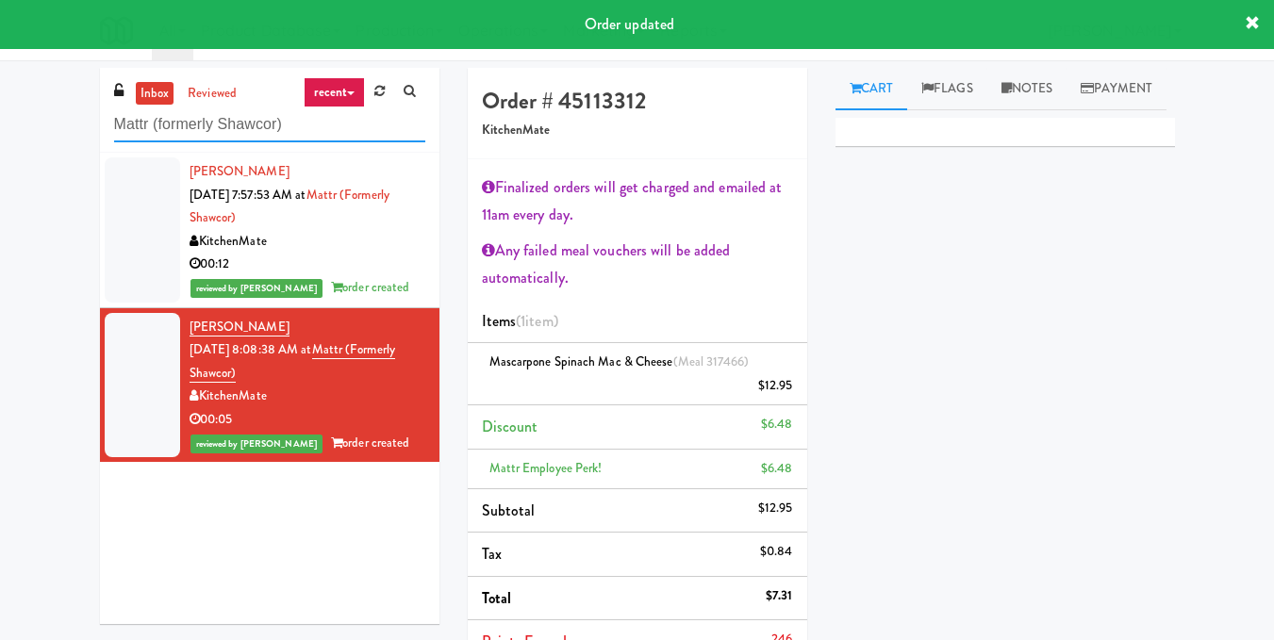
click at [323, 116] on input "Mattr (formerly Shawcor)" at bounding box center [269, 125] width 311 height 35
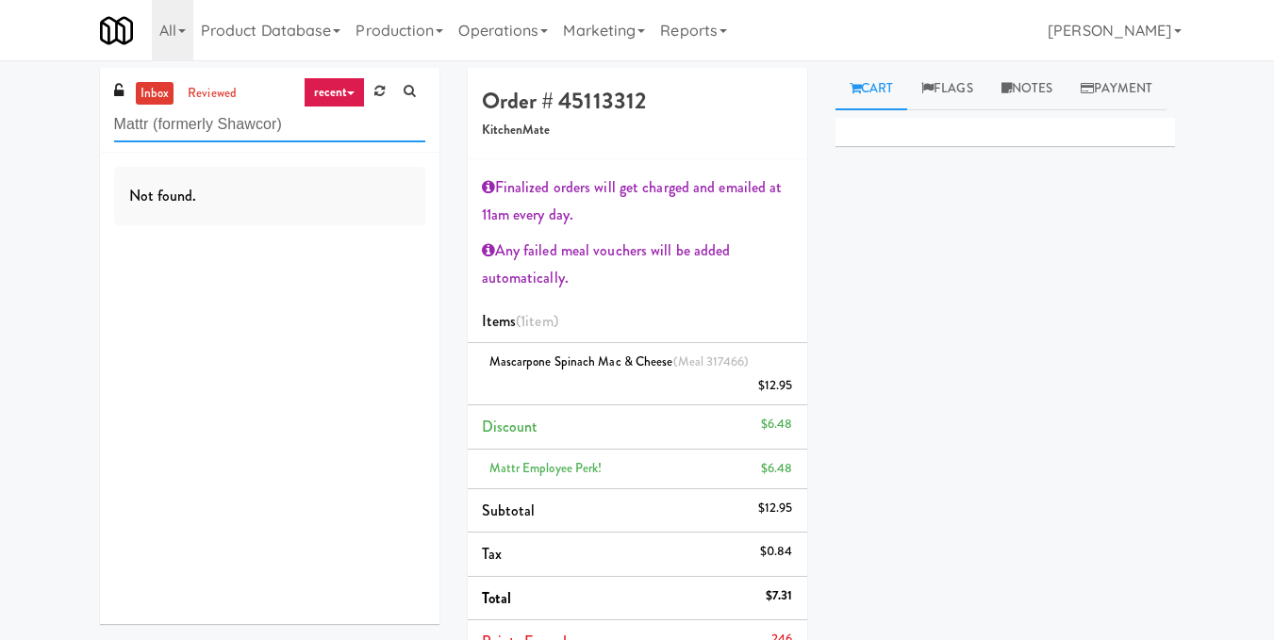
drag, startPoint x: 278, startPoint y: 117, endPoint x: 0, endPoint y: 102, distance: 278.6
click at [0, 102] on div "inbox reviewed recent all unclear take inventory issue suspicious failed recent…" at bounding box center [637, 534] width 1274 height 932
paste input "Commerce Building Combo"
drag, startPoint x: 353, startPoint y: 122, endPoint x: 1, endPoint y: 211, distance: 363.0
click at [0, 212] on div "inbox reviewed recent all unclear take inventory issue suspicious failed recent…" at bounding box center [637, 534] width 1274 height 932
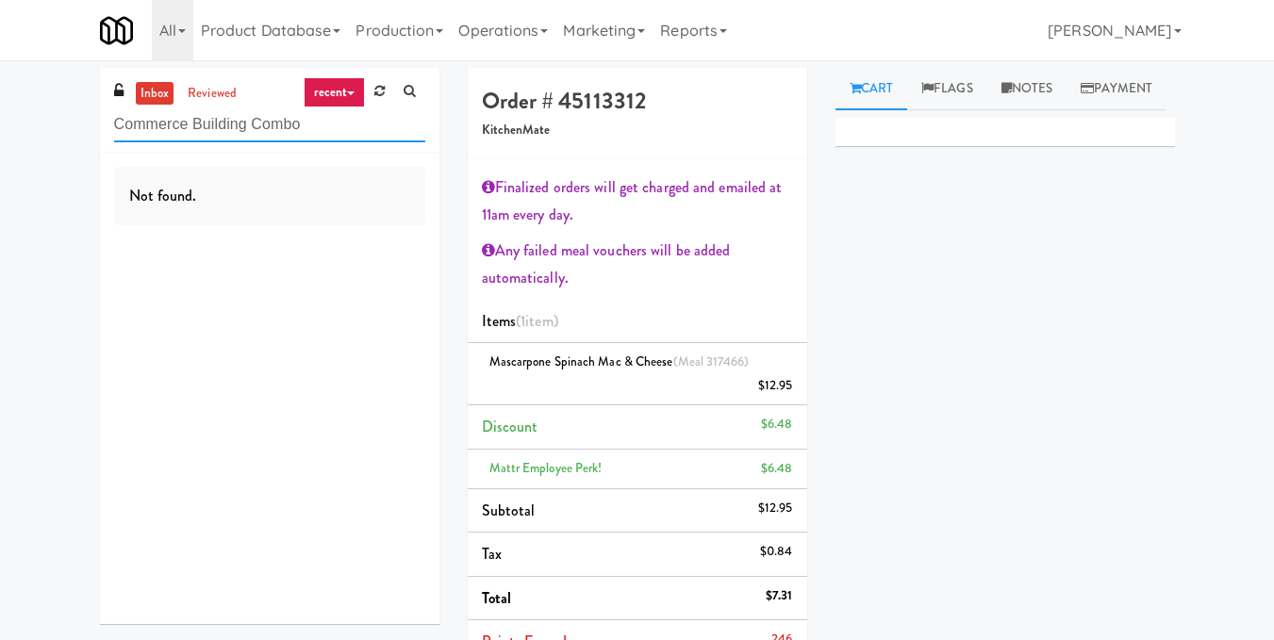
paste input "afe Valleywood"
drag, startPoint x: 326, startPoint y: 135, endPoint x: 0, endPoint y: 155, distance: 326.9
click at [0, 155] on div "inbox reviewed recent all unclear take inventory issue suspicious failed recent…" at bounding box center [637, 534] width 1274 height 932
paste input "entral Gardens - Ambient"
type input "[GEOGRAPHIC_DATA] - Ambient"
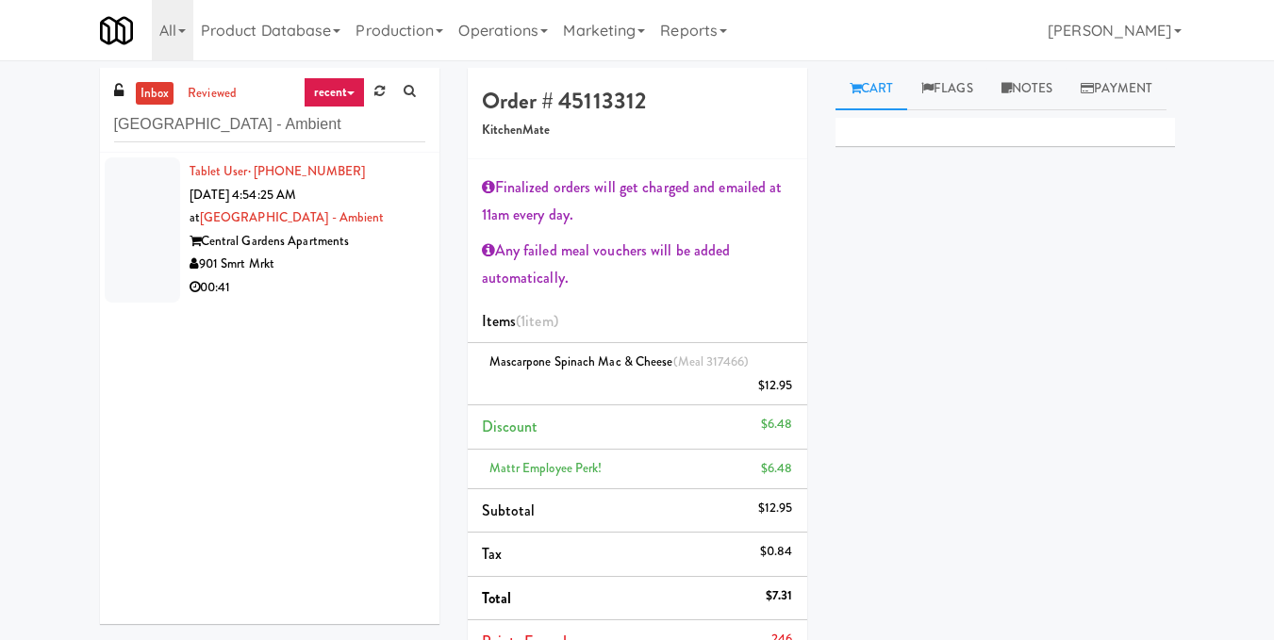
click at [397, 247] on div "Central Gardens Apartments" at bounding box center [308, 242] width 236 height 24
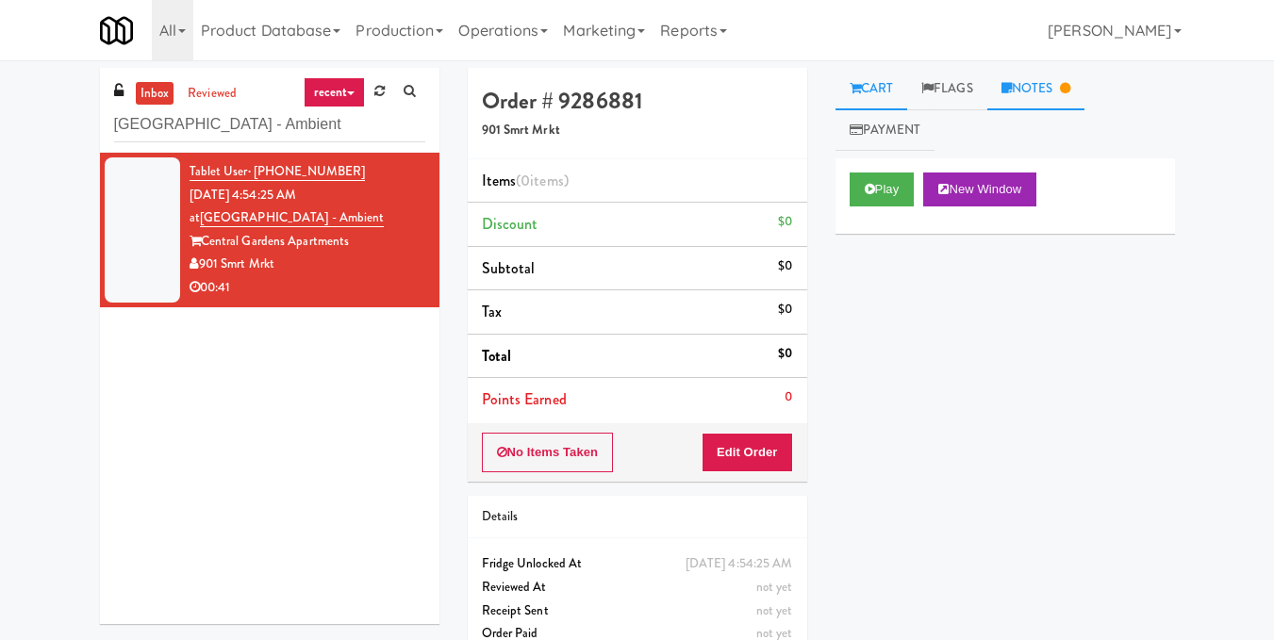
click at [1059, 91] on link "Notes" at bounding box center [1036, 89] width 98 height 42
